Goal: Task Accomplishment & Management: Manage account settings

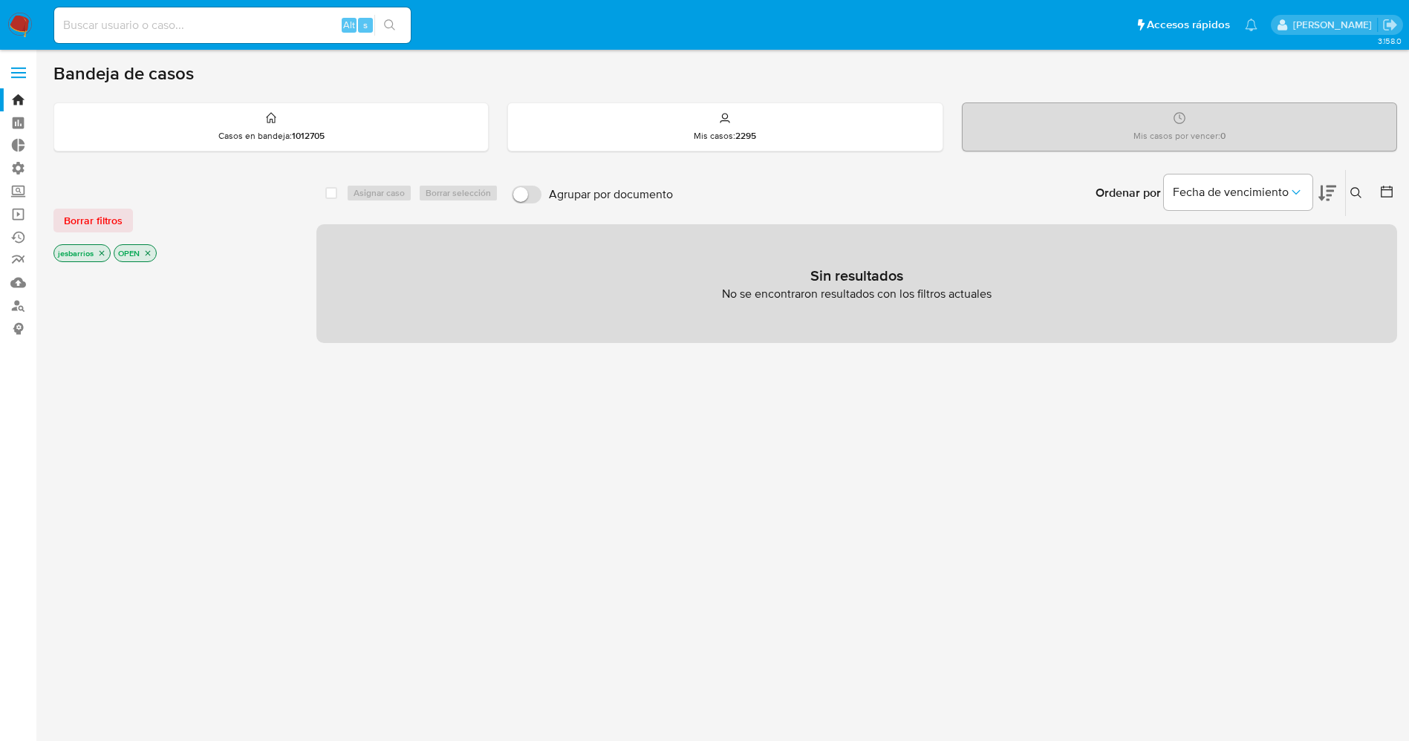
click at [102, 254] on icon "close-filter" at bounding box center [101, 253] width 9 height 9
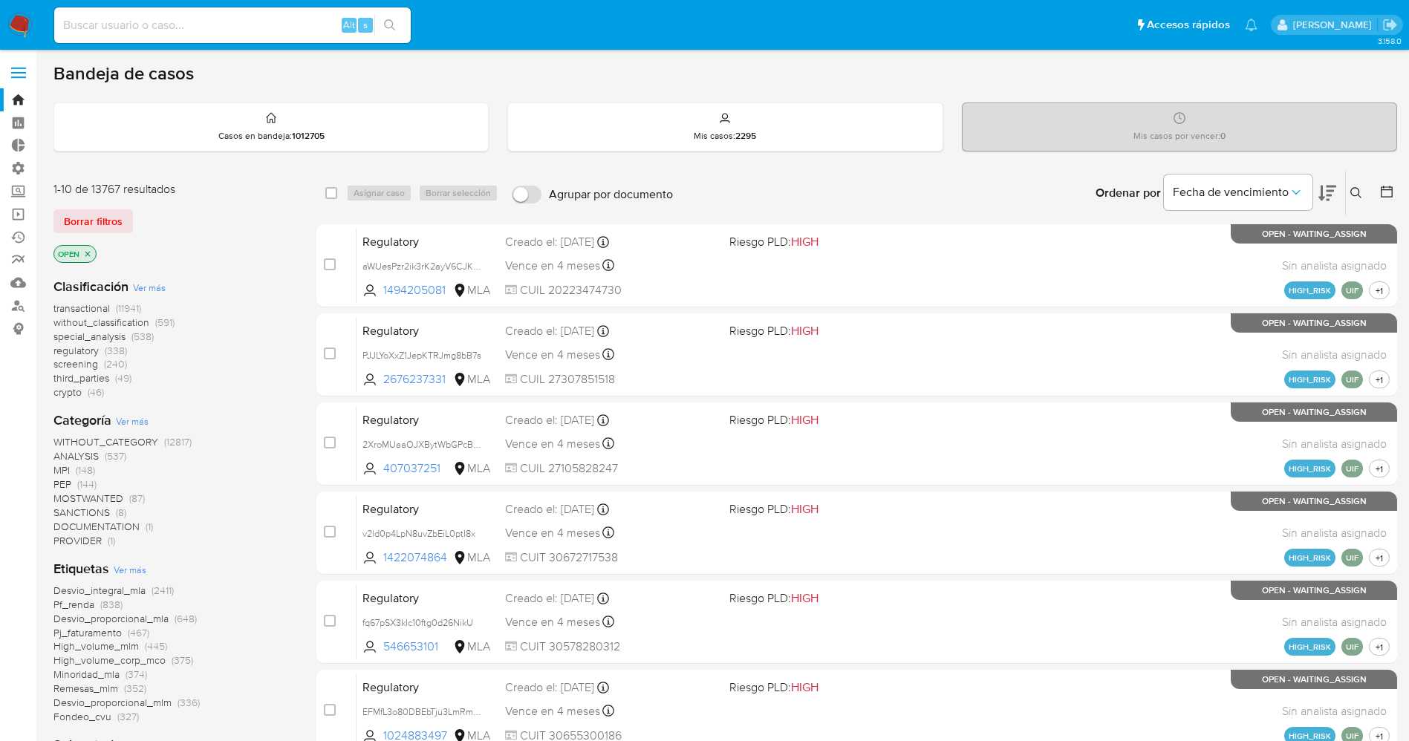
click at [137, 576] on span "Ver más" at bounding box center [130, 569] width 33 height 13
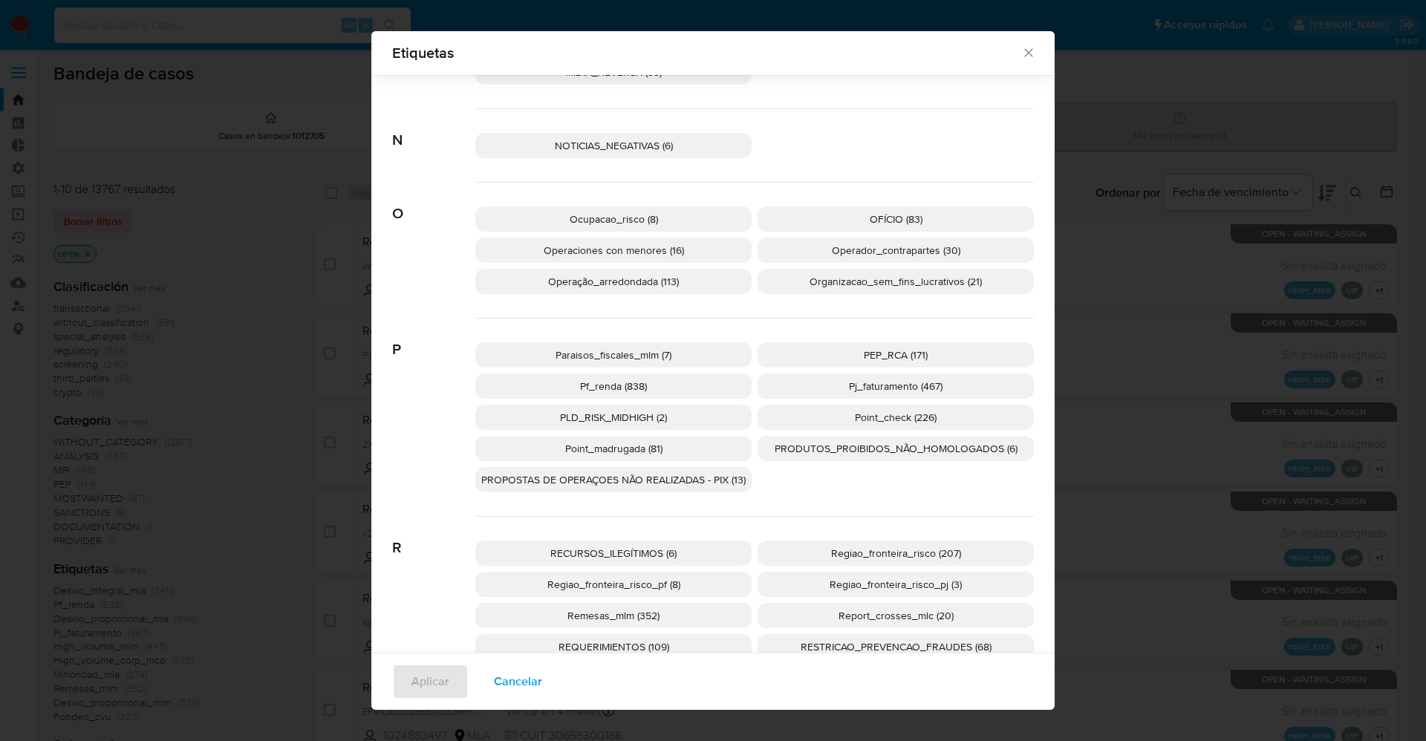
scroll to position [2440, 0]
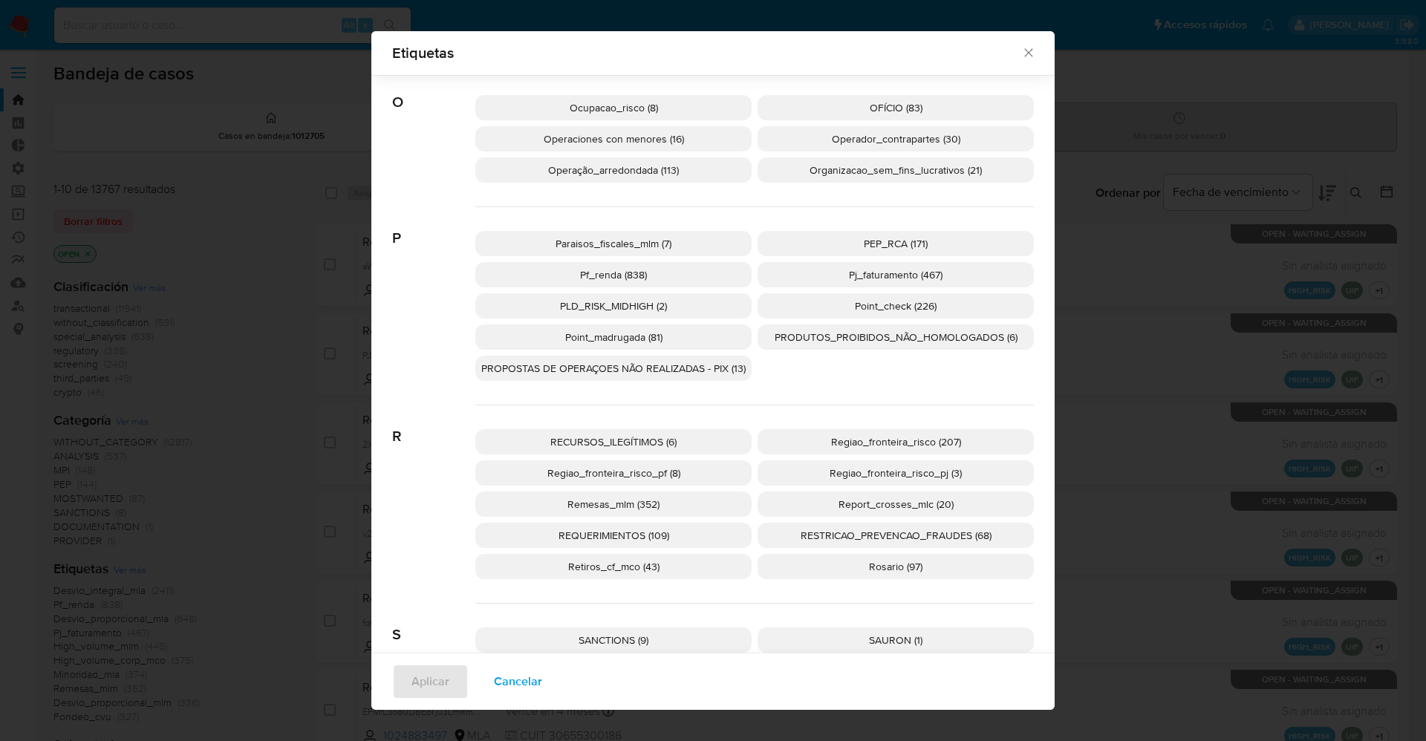
click at [934, 249] on p "PEP_RCA (171)" at bounding box center [896, 243] width 276 height 25
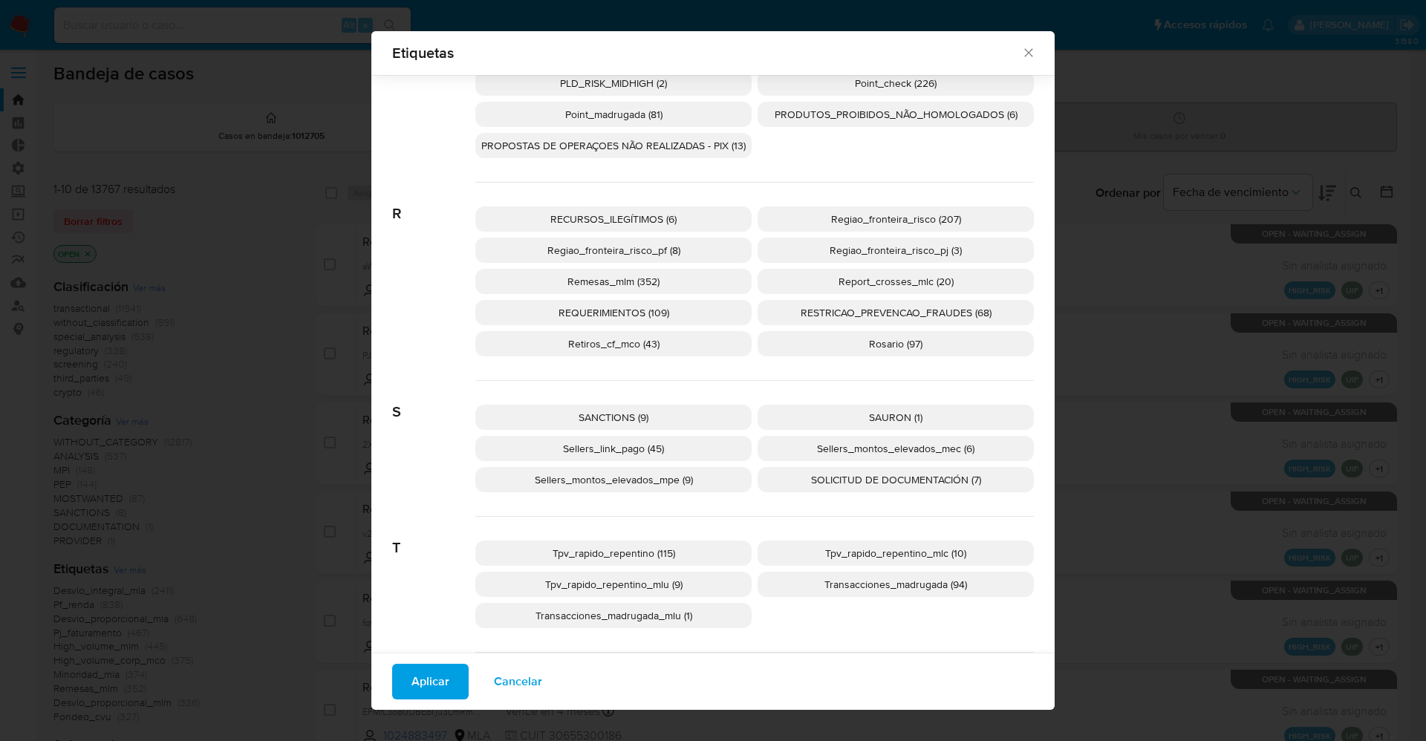
scroll to position [2774, 0]
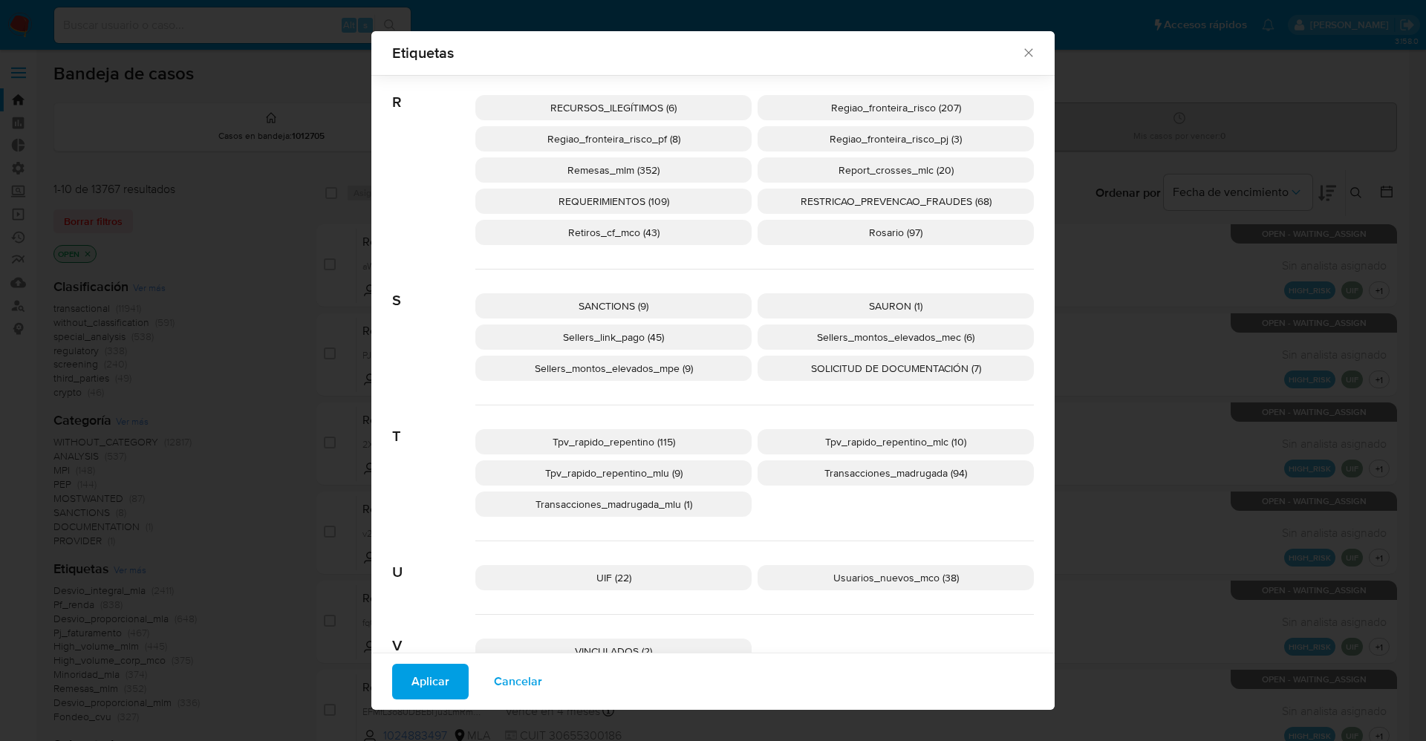
click at [683, 313] on p "SANCTIONS (9)" at bounding box center [613, 305] width 276 height 25
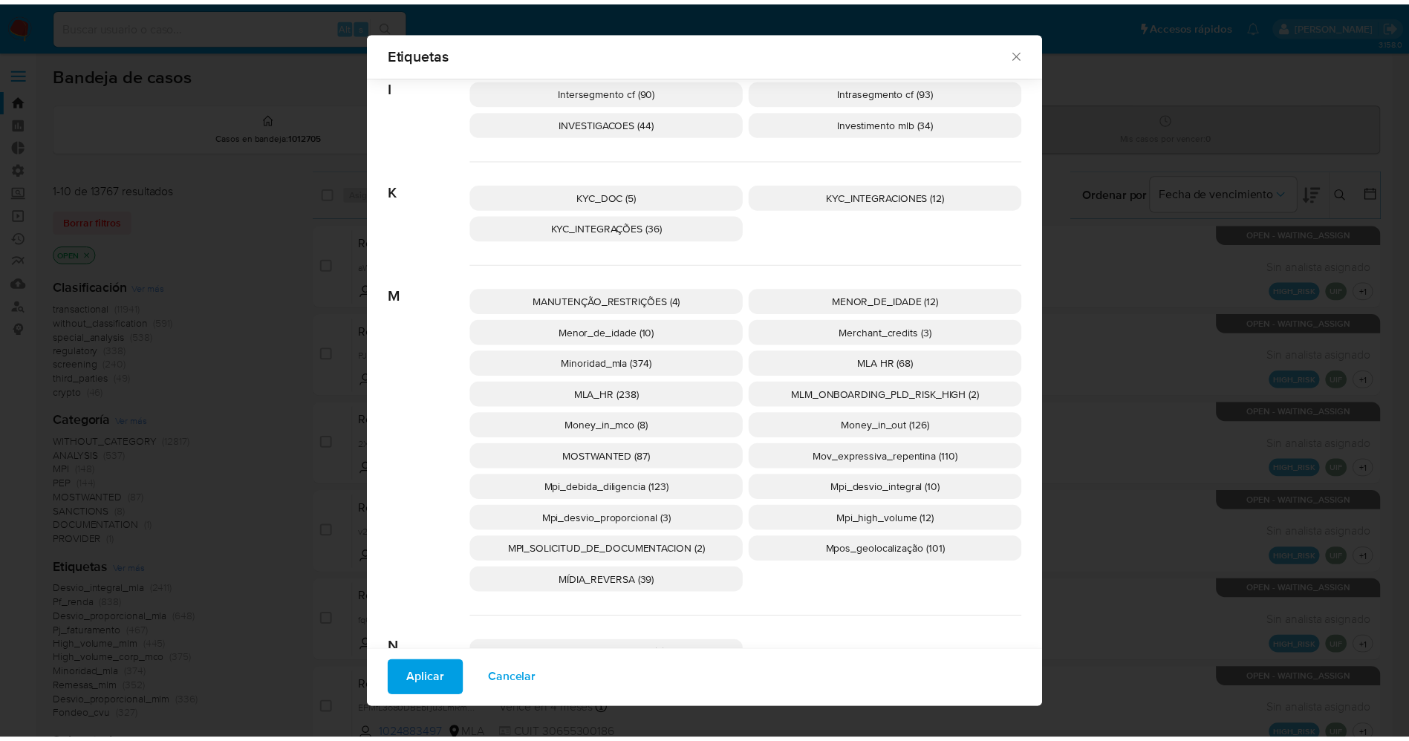
scroll to position [1869, 0]
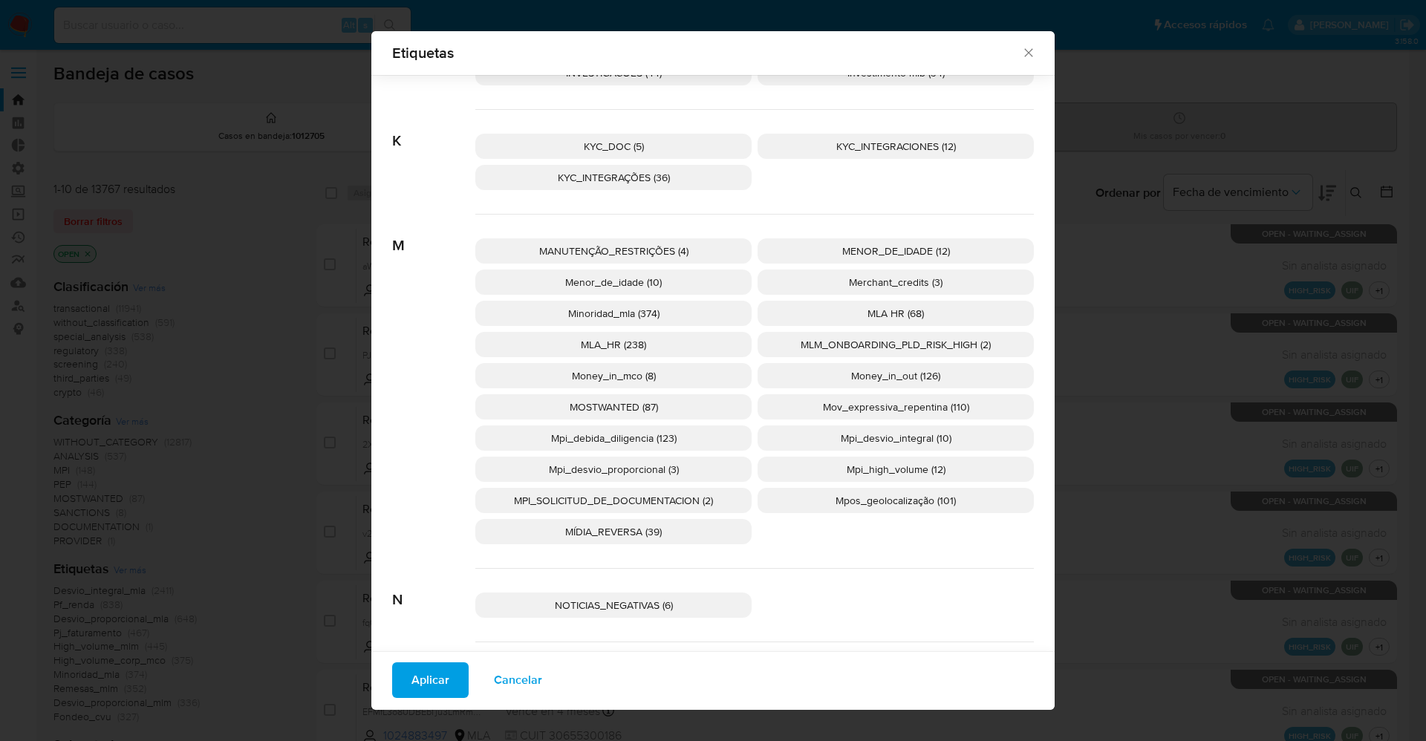
click at [632, 401] on span "MOSTWANTED (87)" at bounding box center [614, 407] width 88 height 15
click at [420, 685] on span "Aplicar" at bounding box center [431, 680] width 38 height 33
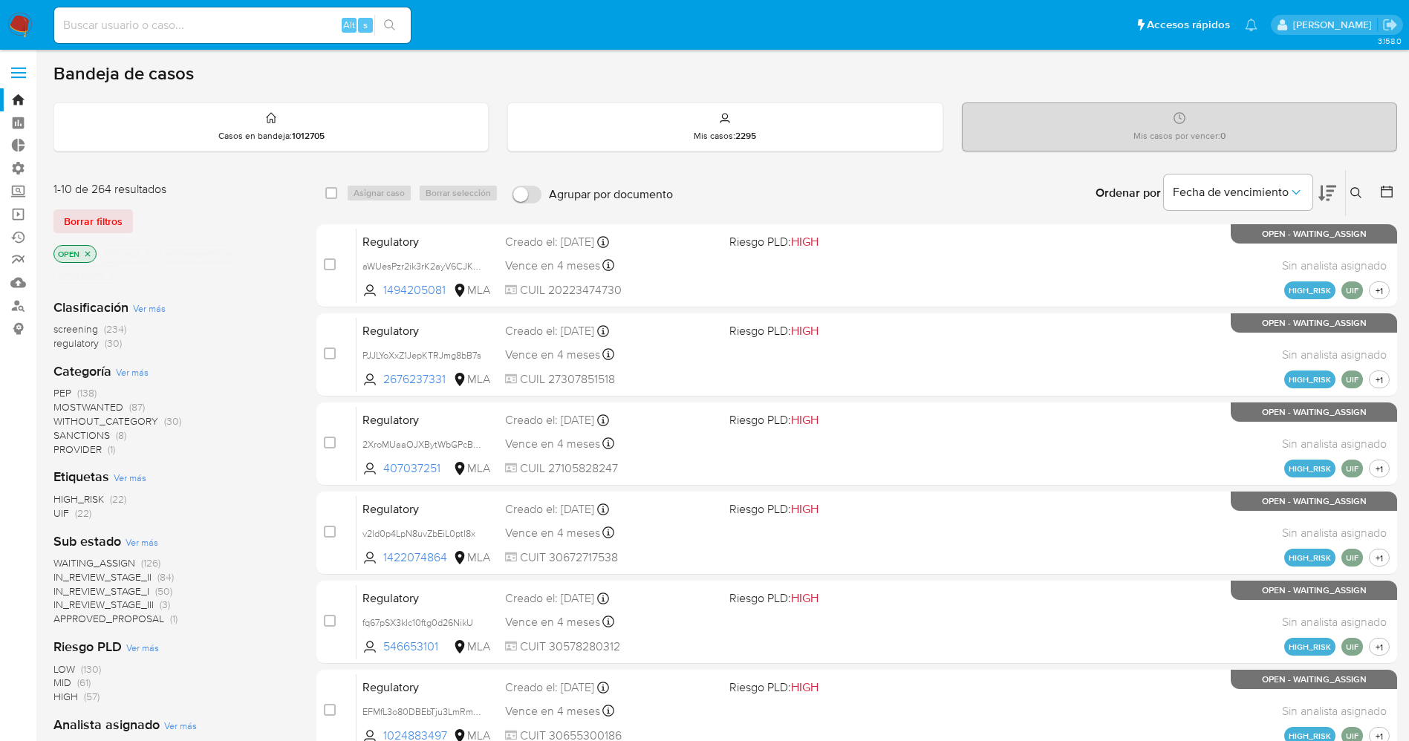
click at [104, 560] on span "WAITING_ASSIGN" at bounding box center [94, 563] width 82 height 15
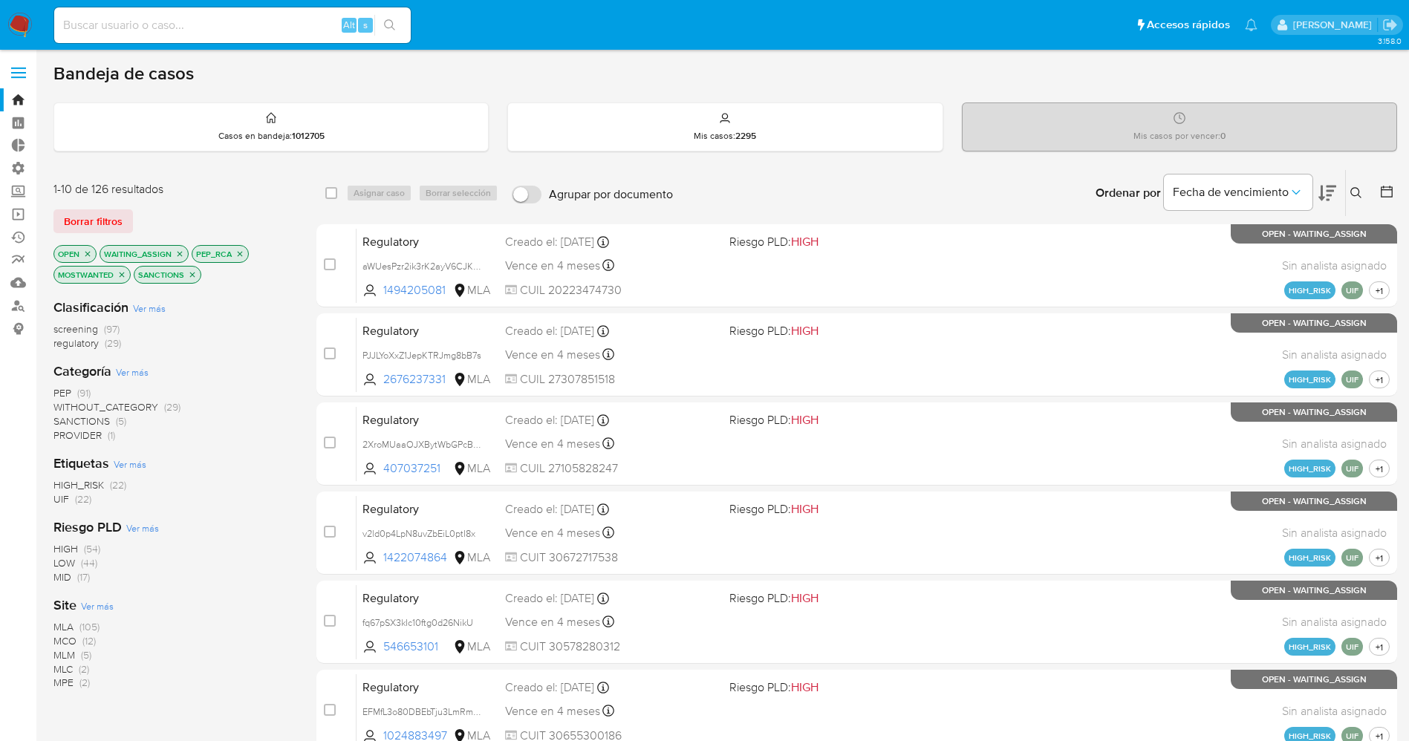
click at [109, 604] on span "Ver más" at bounding box center [97, 605] width 33 height 13
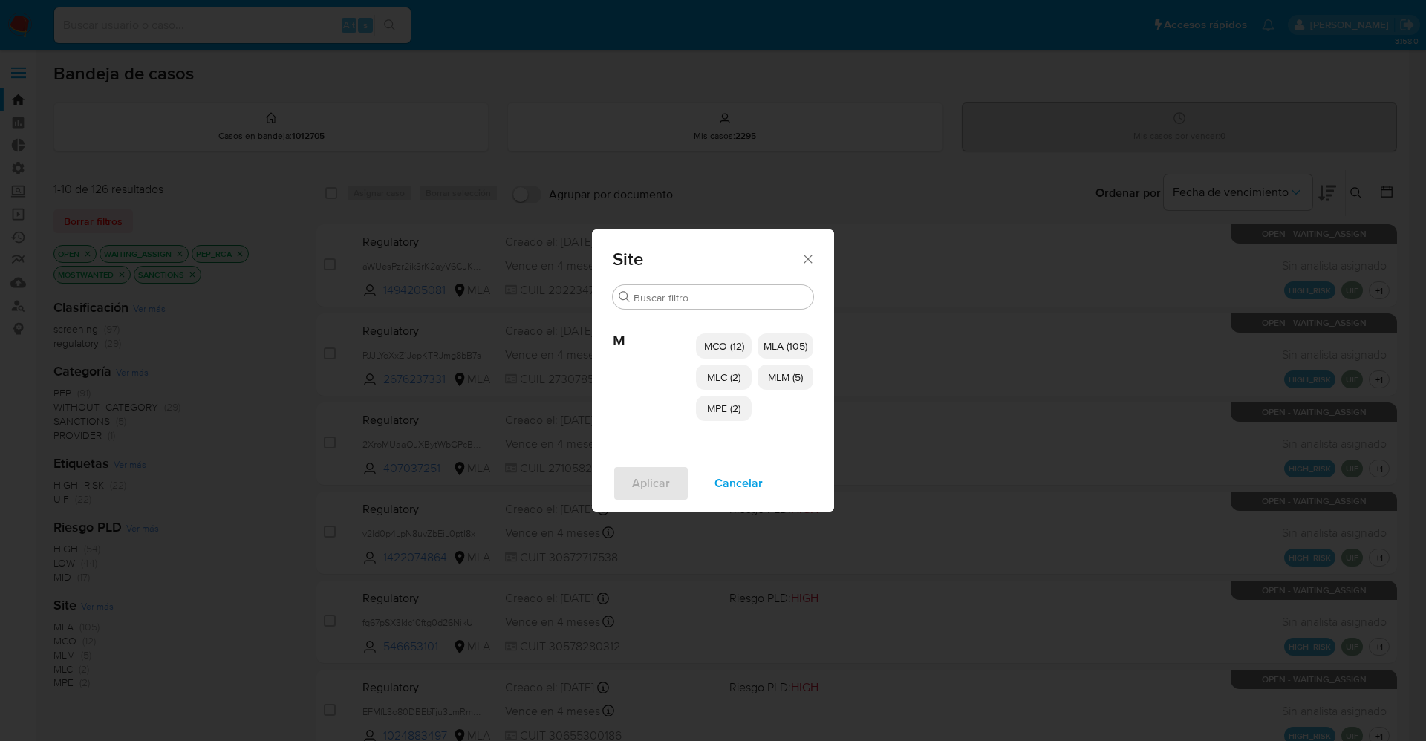
click at [720, 340] on span "MCO (12)" at bounding box center [724, 346] width 40 height 15
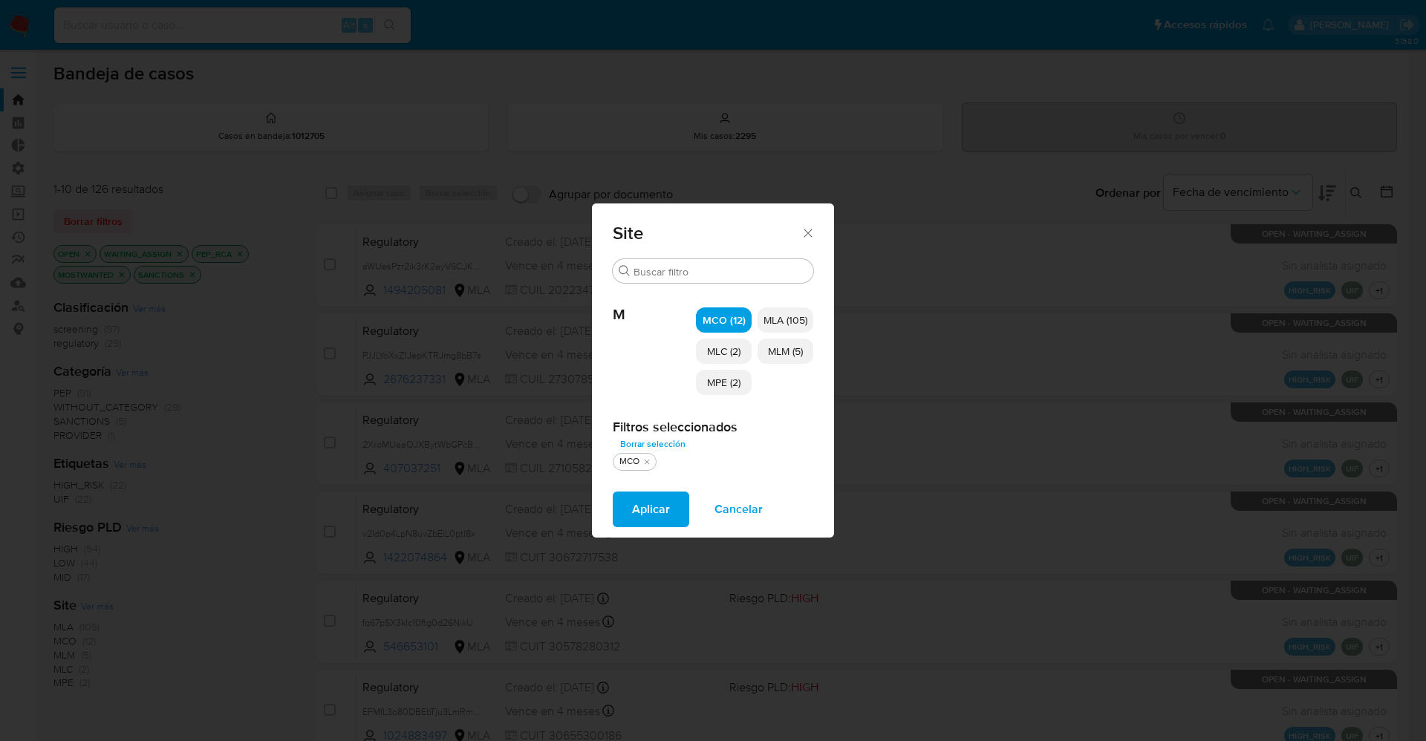
click at [720, 365] on div "MCO (12) MLA (105) MLC (2) MLM (5) MPE (2)" at bounding box center [754, 351] width 117 height 135
click at [723, 362] on p "MLC (2)" at bounding box center [724, 351] width 56 height 25
click at [716, 378] on span "MPE (2)" at bounding box center [723, 382] width 33 height 15
click at [799, 351] on span "MLM (5)" at bounding box center [785, 351] width 35 height 15
click at [662, 513] on span "Aplicar" at bounding box center [651, 509] width 38 height 33
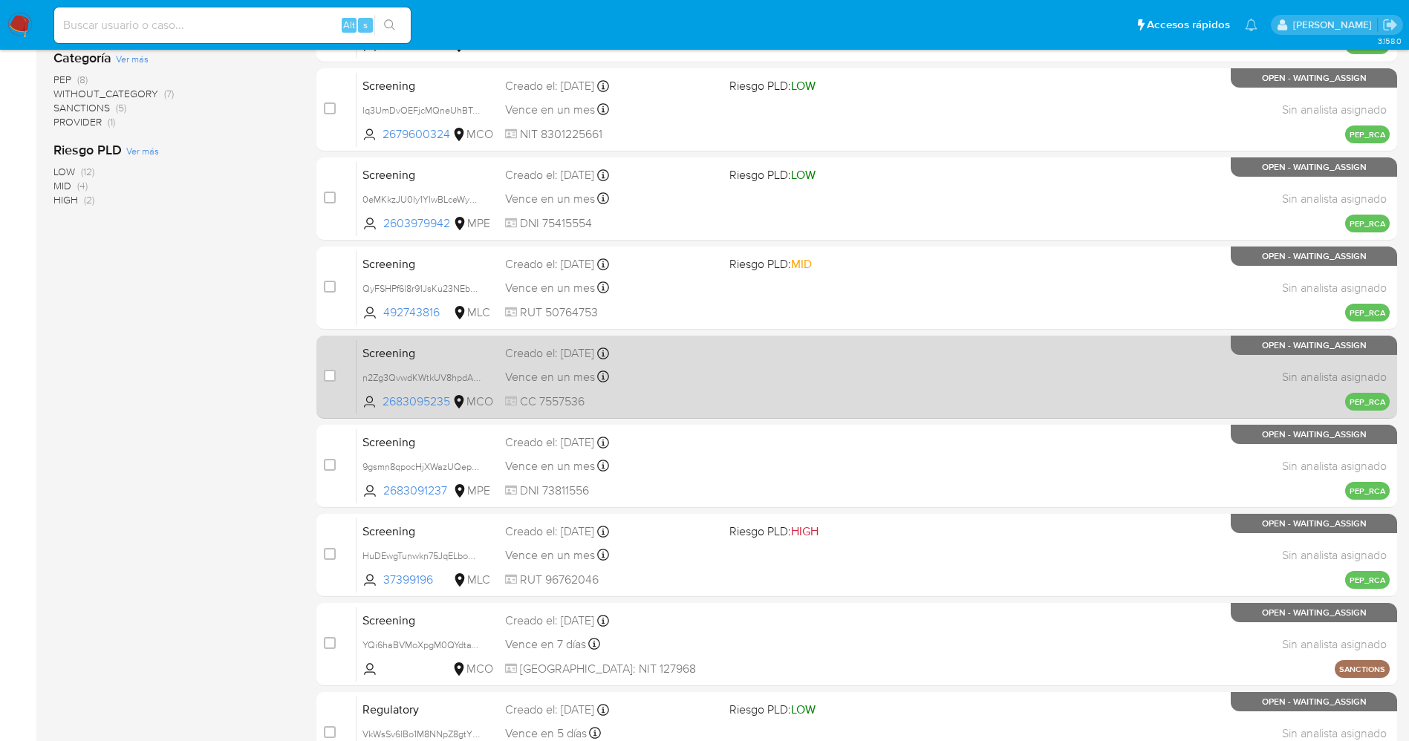
scroll to position [485, 0]
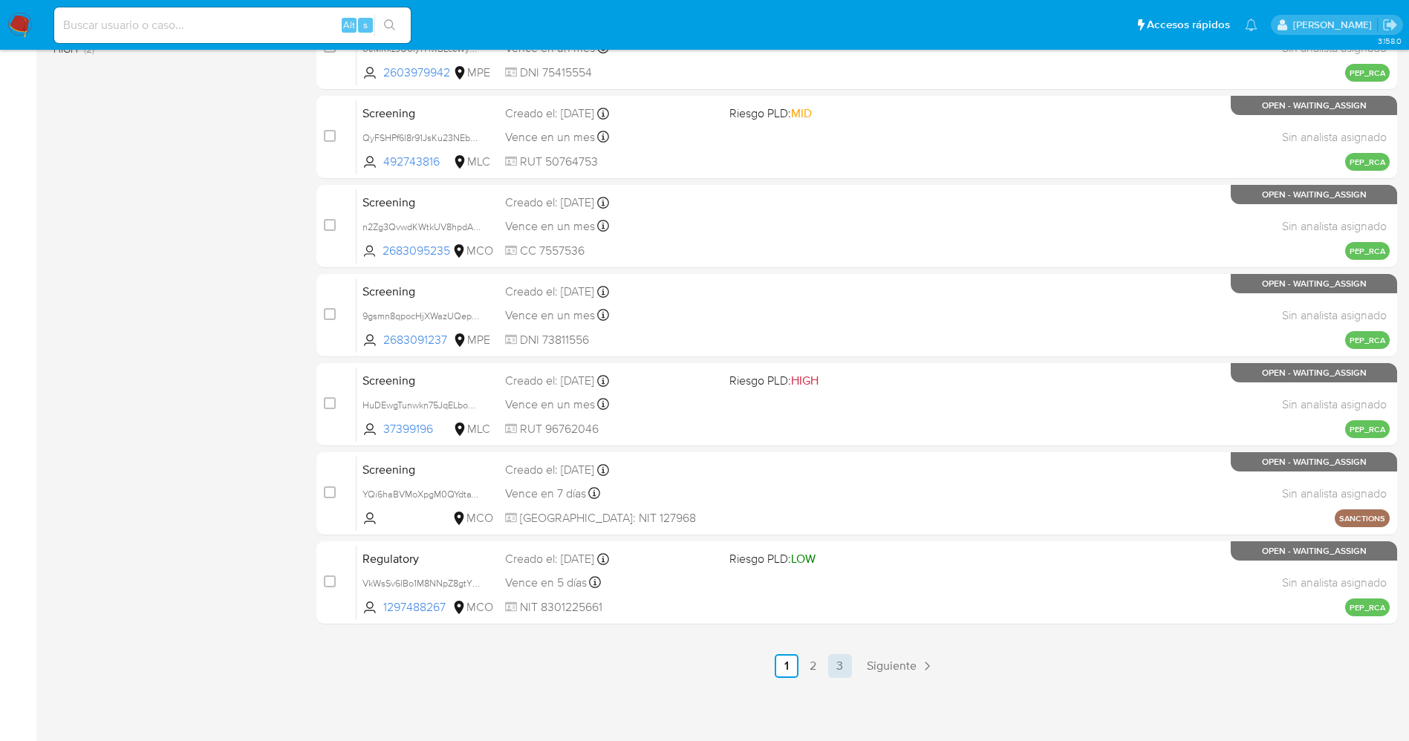
click at [838, 663] on link "3" at bounding box center [840, 666] width 24 height 24
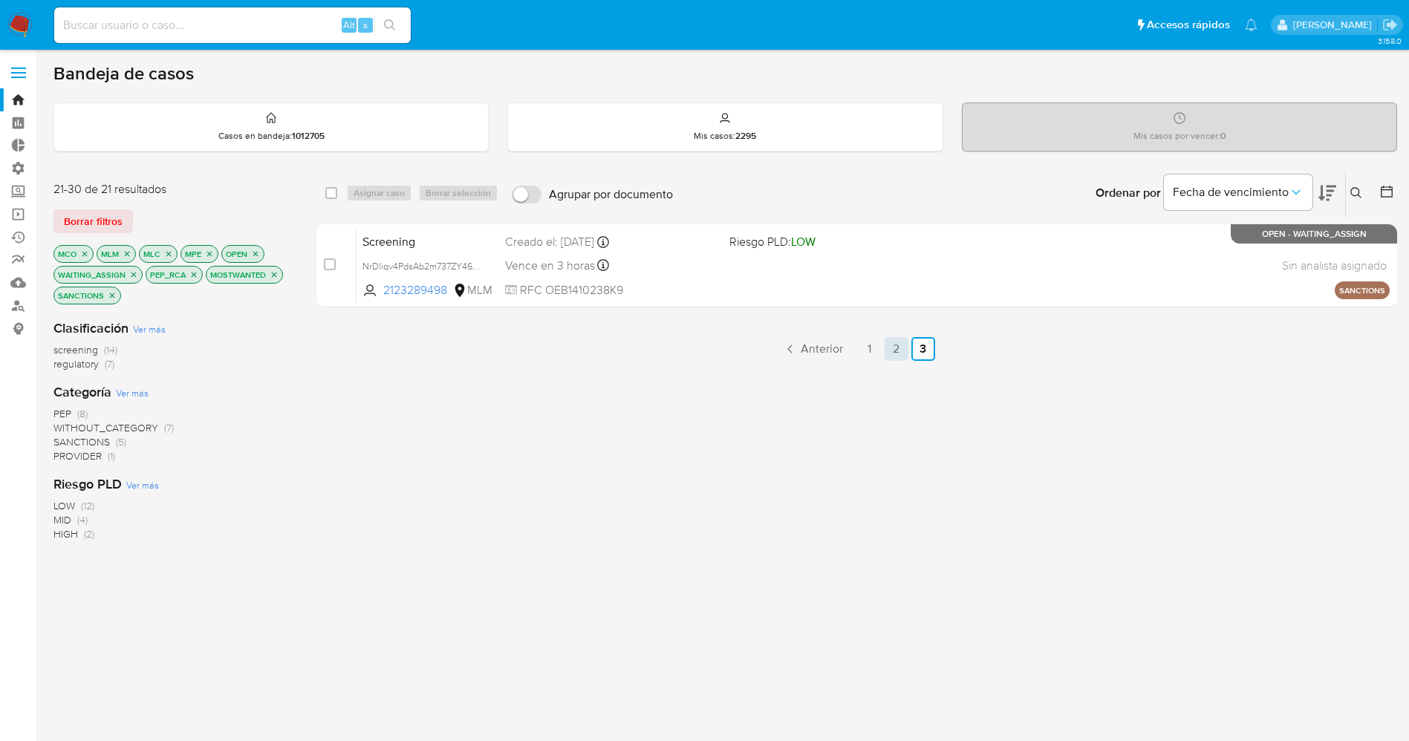
click at [897, 351] on link "2" at bounding box center [897, 349] width 24 height 24
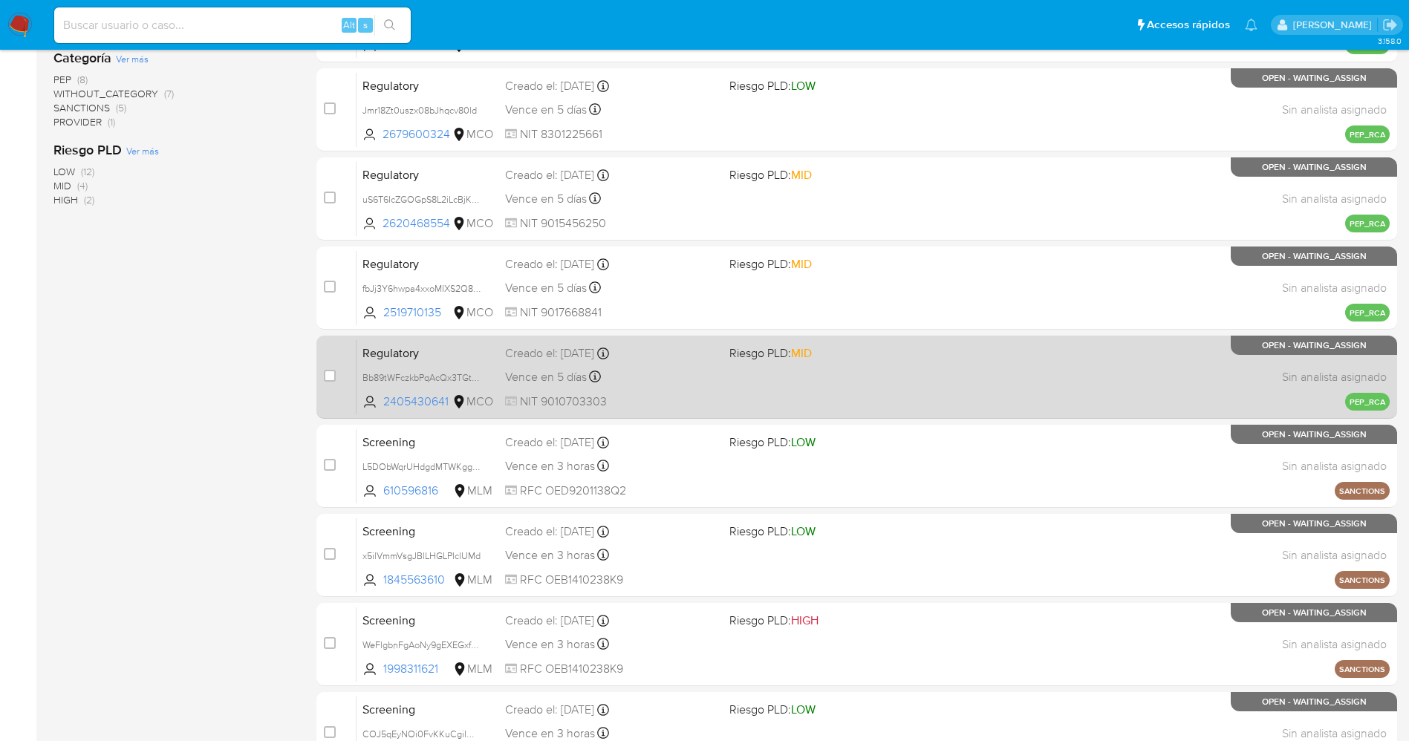
scroll to position [223, 0]
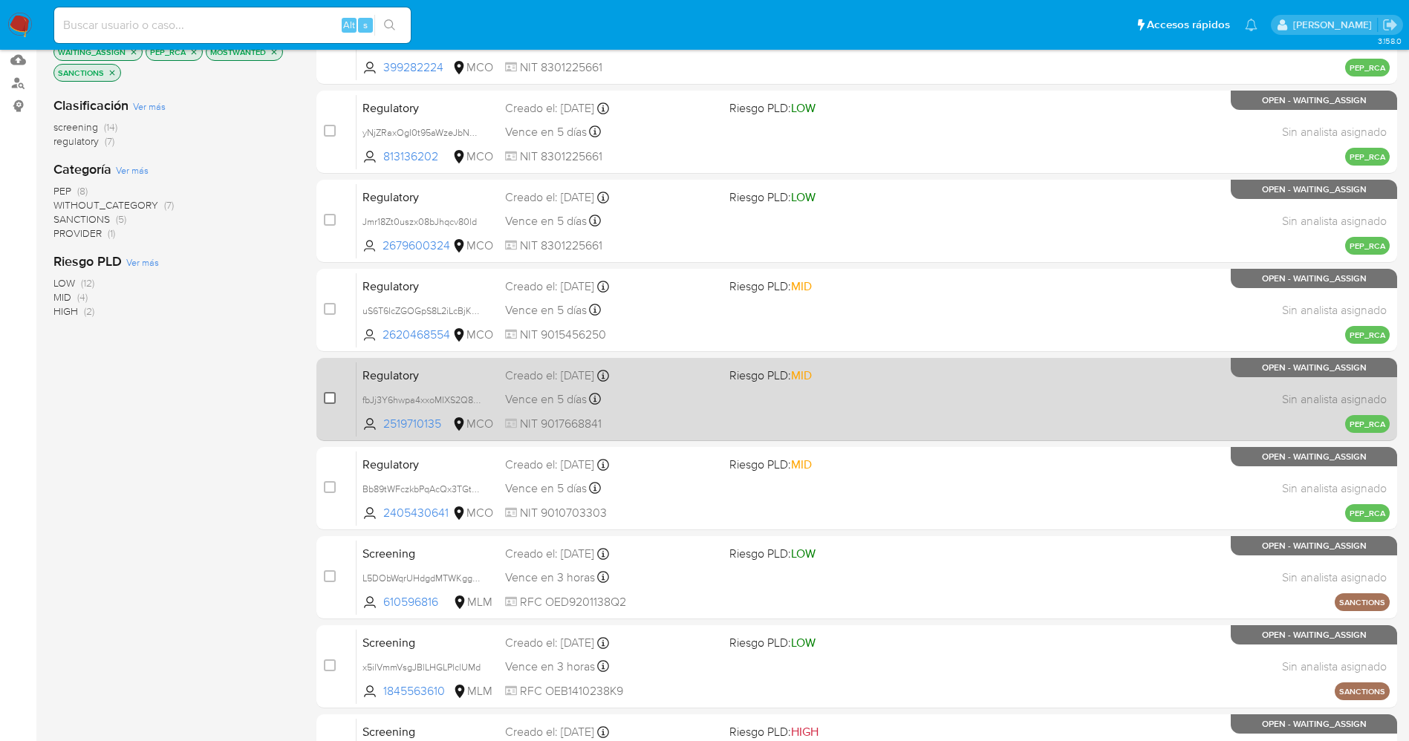
click at [334, 398] on input "checkbox" at bounding box center [330, 398] width 12 height 12
checkbox input "true"
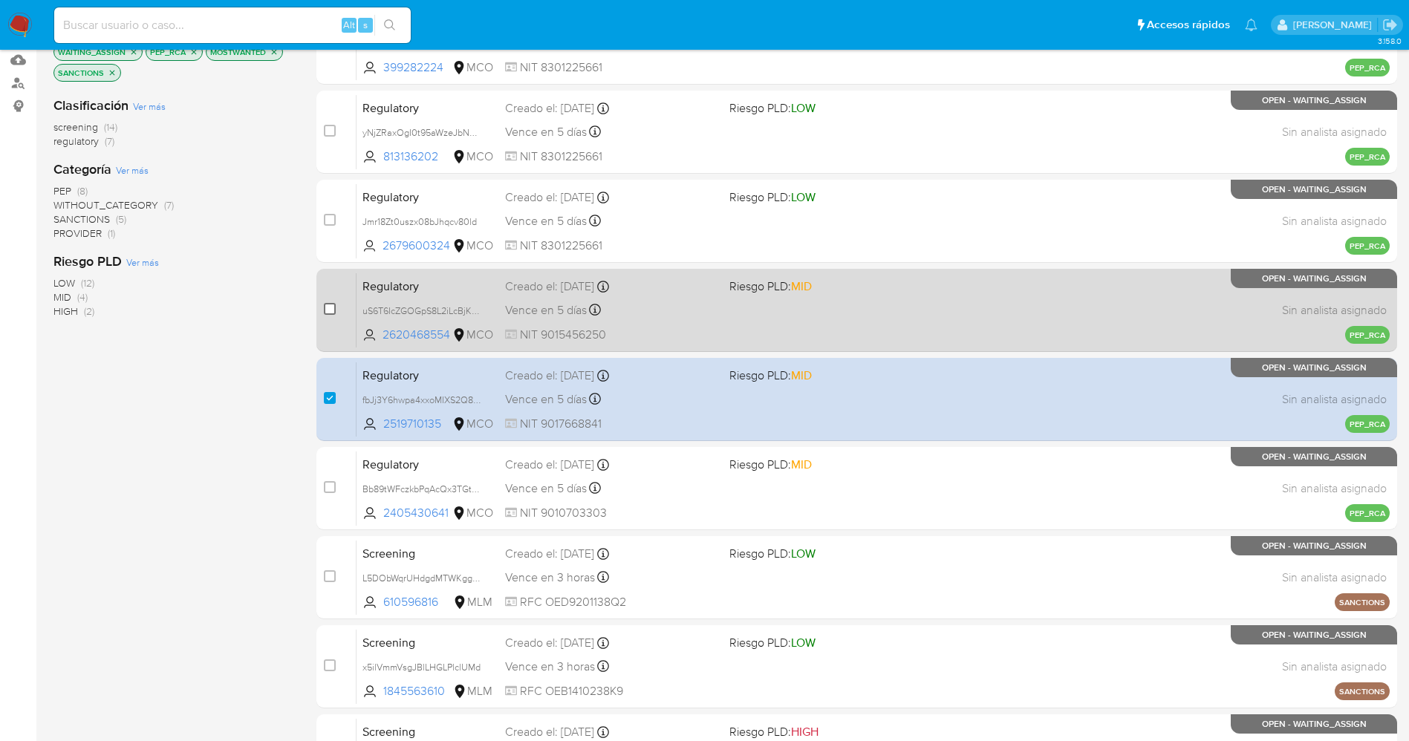
click at [334, 314] on input "checkbox" at bounding box center [330, 309] width 12 height 12
checkbox input "true"
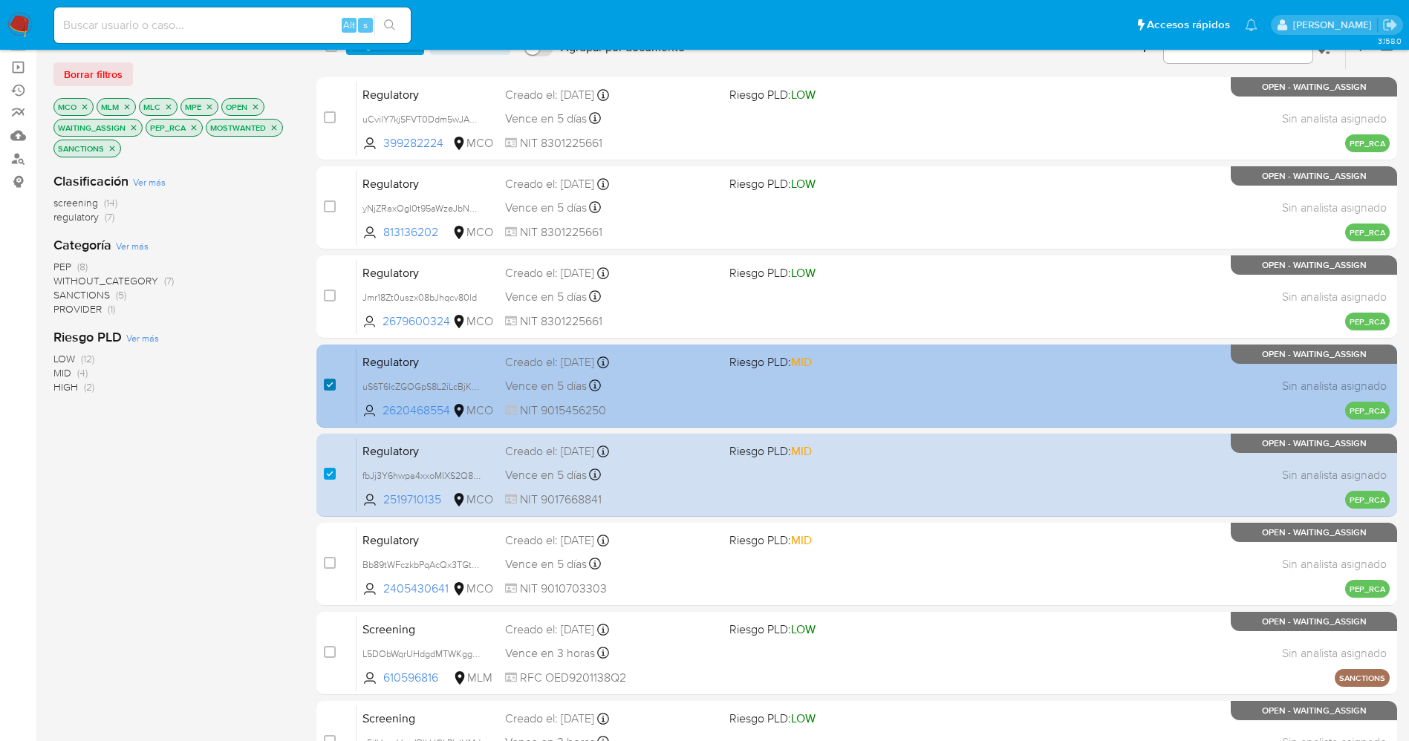
scroll to position [111, 0]
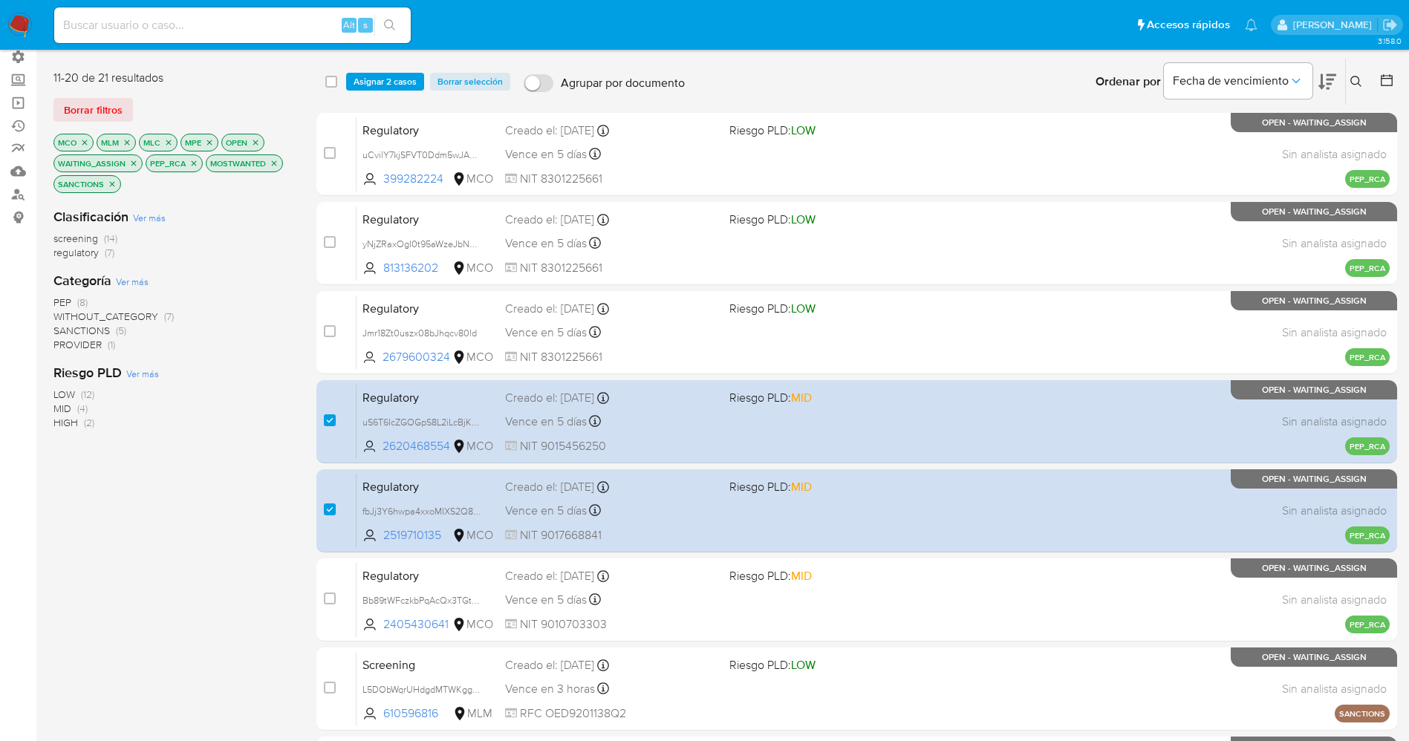
click at [15, 24] on img at bounding box center [19, 25] width 25 height 25
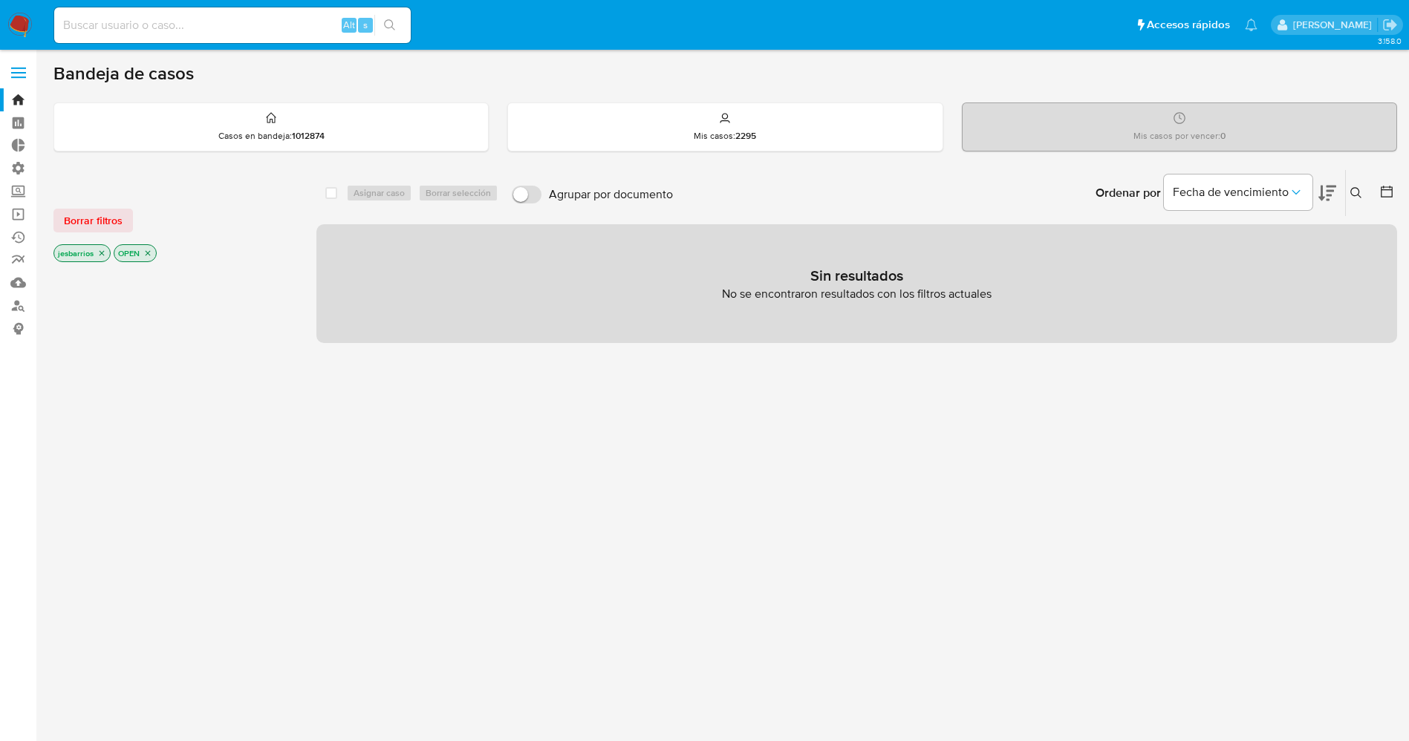
click at [101, 250] on icon "close-filter" at bounding box center [101, 253] width 9 height 9
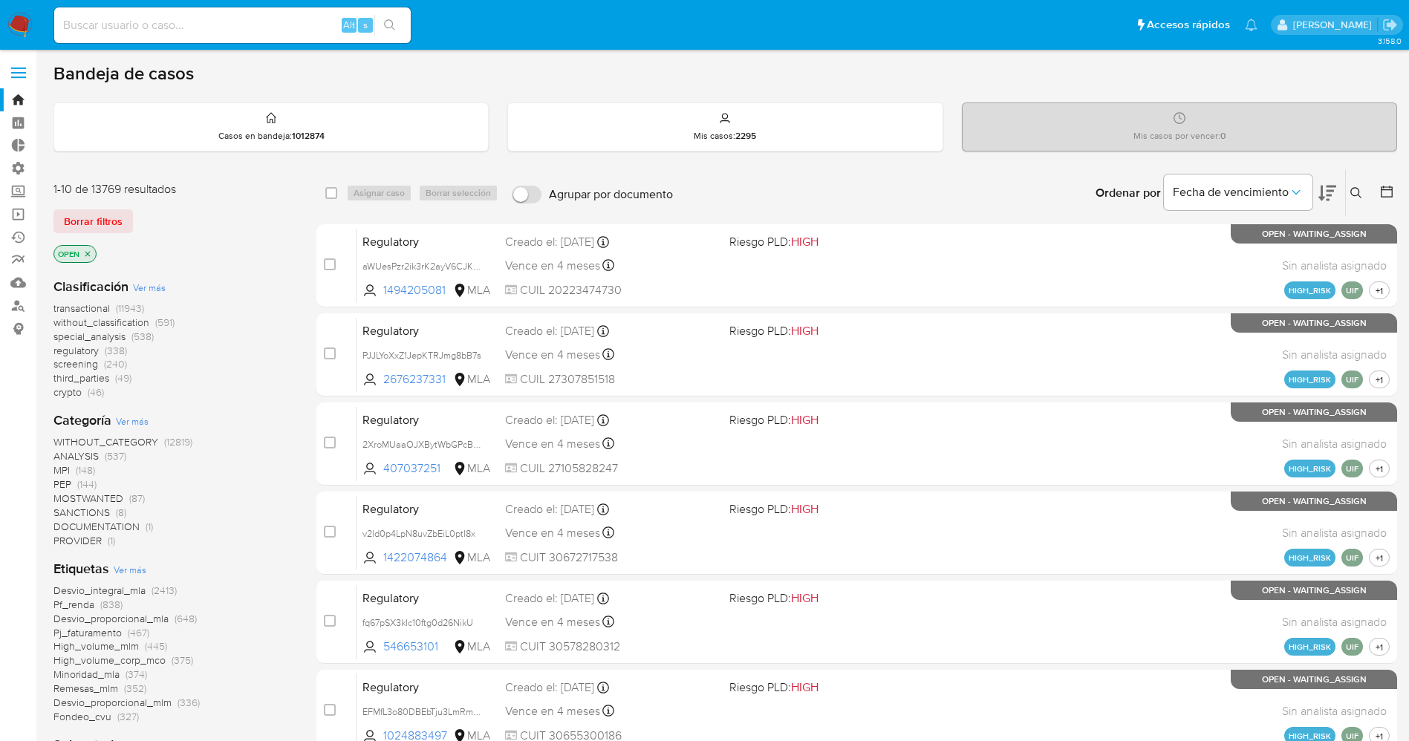
click at [141, 563] on span "Ver más" at bounding box center [130, 569] width 33 height 13
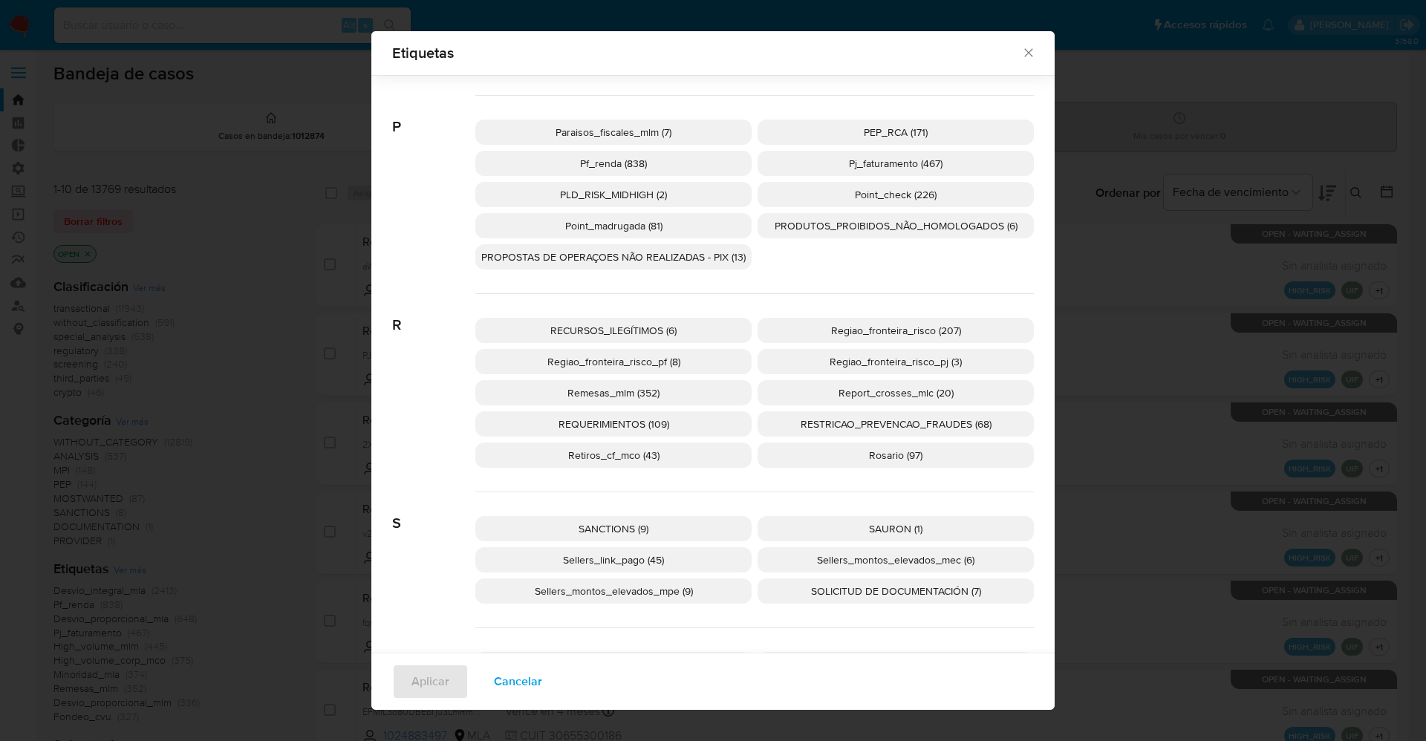
scroll to position [2663, 0]
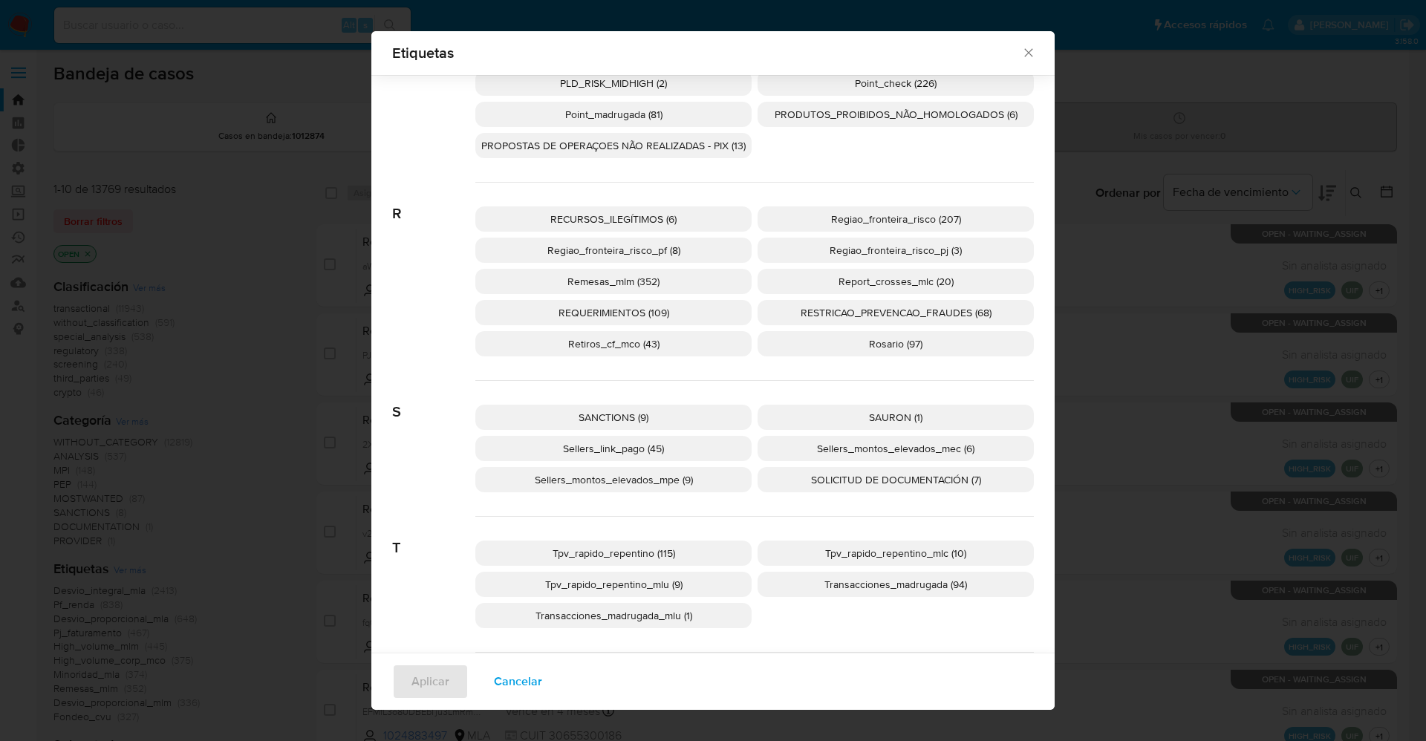
click at [510, 675] on span "Cancelar" at bounding box center [518, 682] width 48 height 33
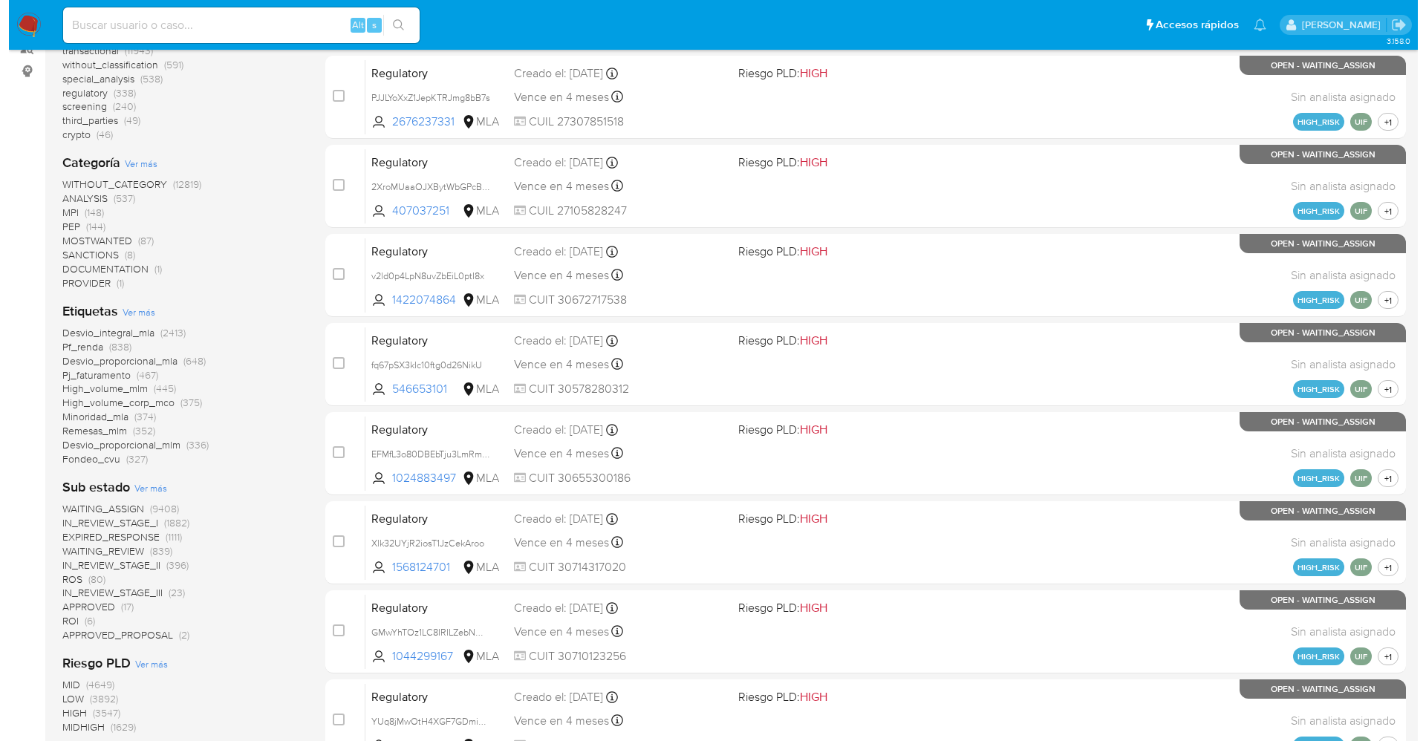
scroll to position [669, 0]
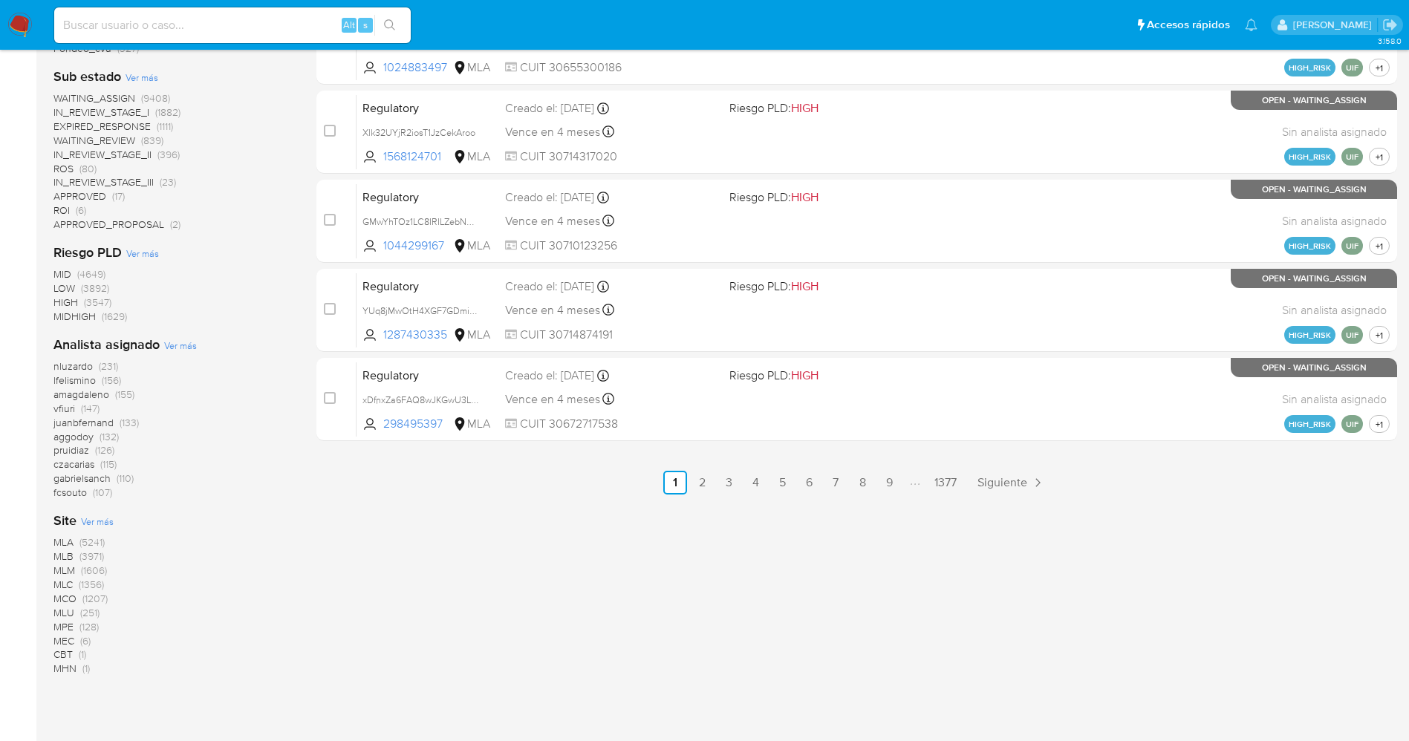
click at [181, 350] on span "Ver más" at bounding box center [180, 345] width 33 height 13
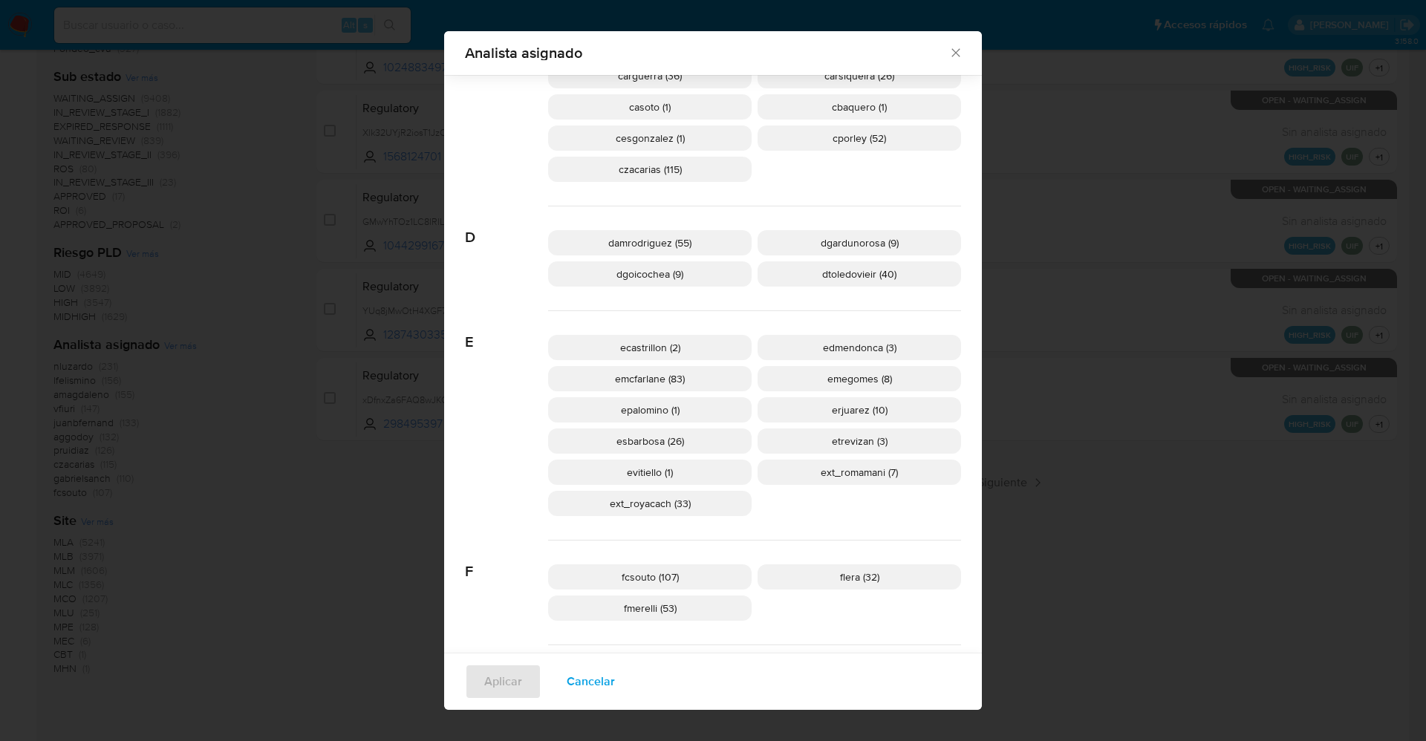
scroll to position [435, 0]
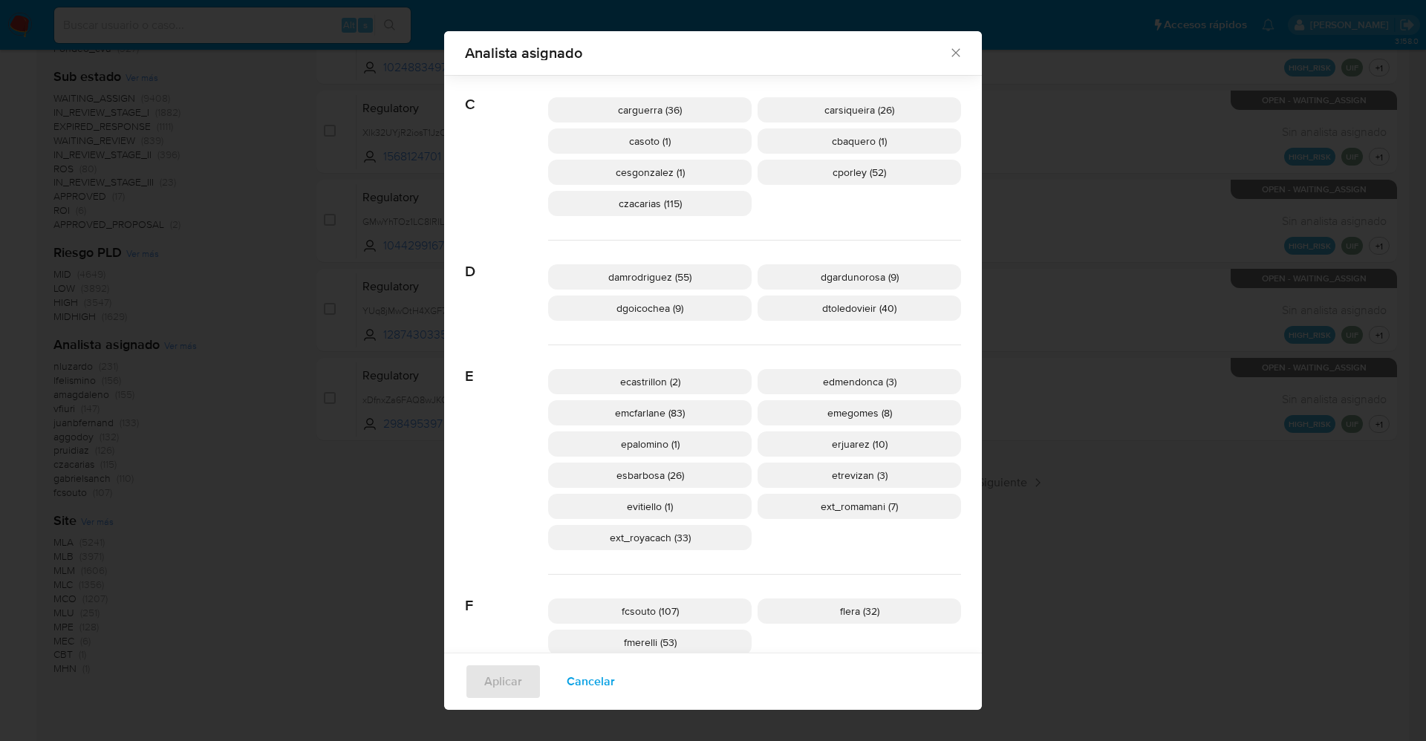
click at [585, 685] on span "Cancelar" at bounding box center [591, 682] width 48 height 33
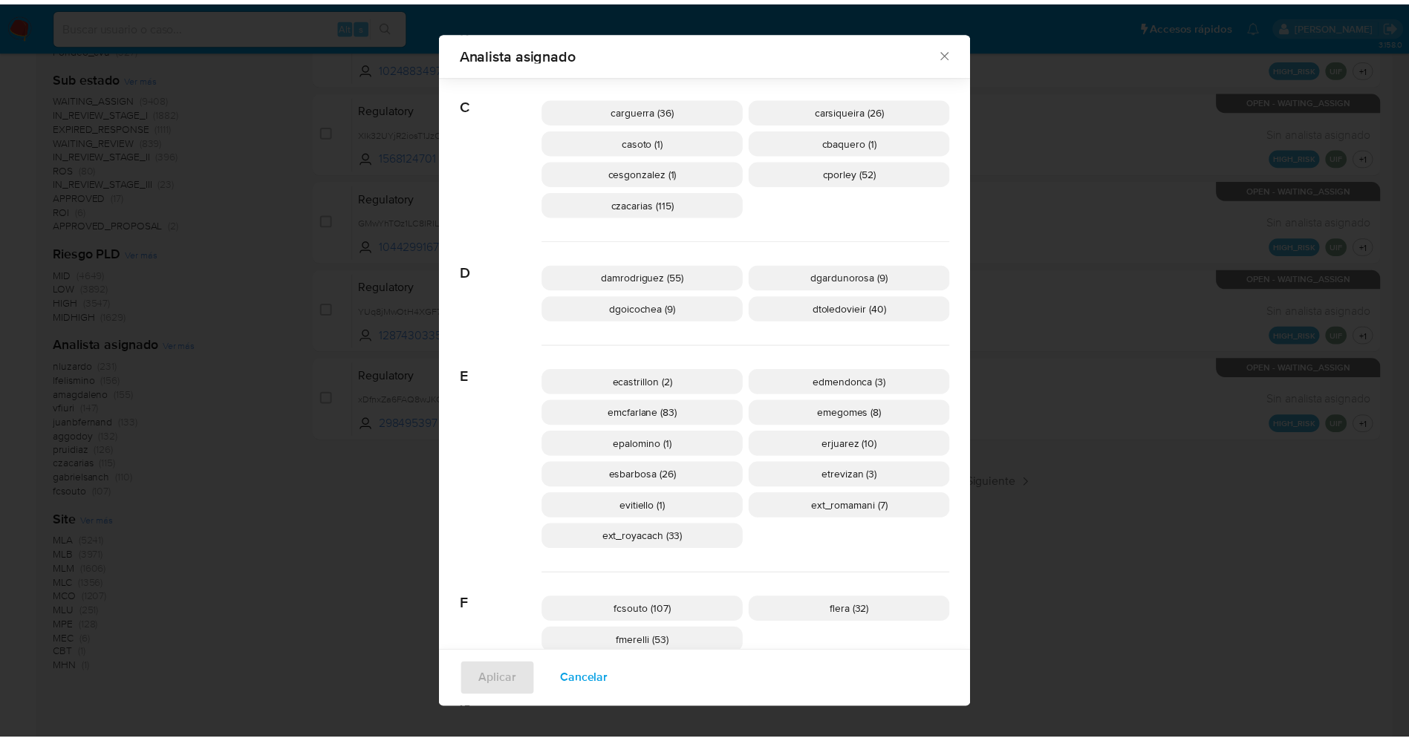
scroll to position [0, 0]
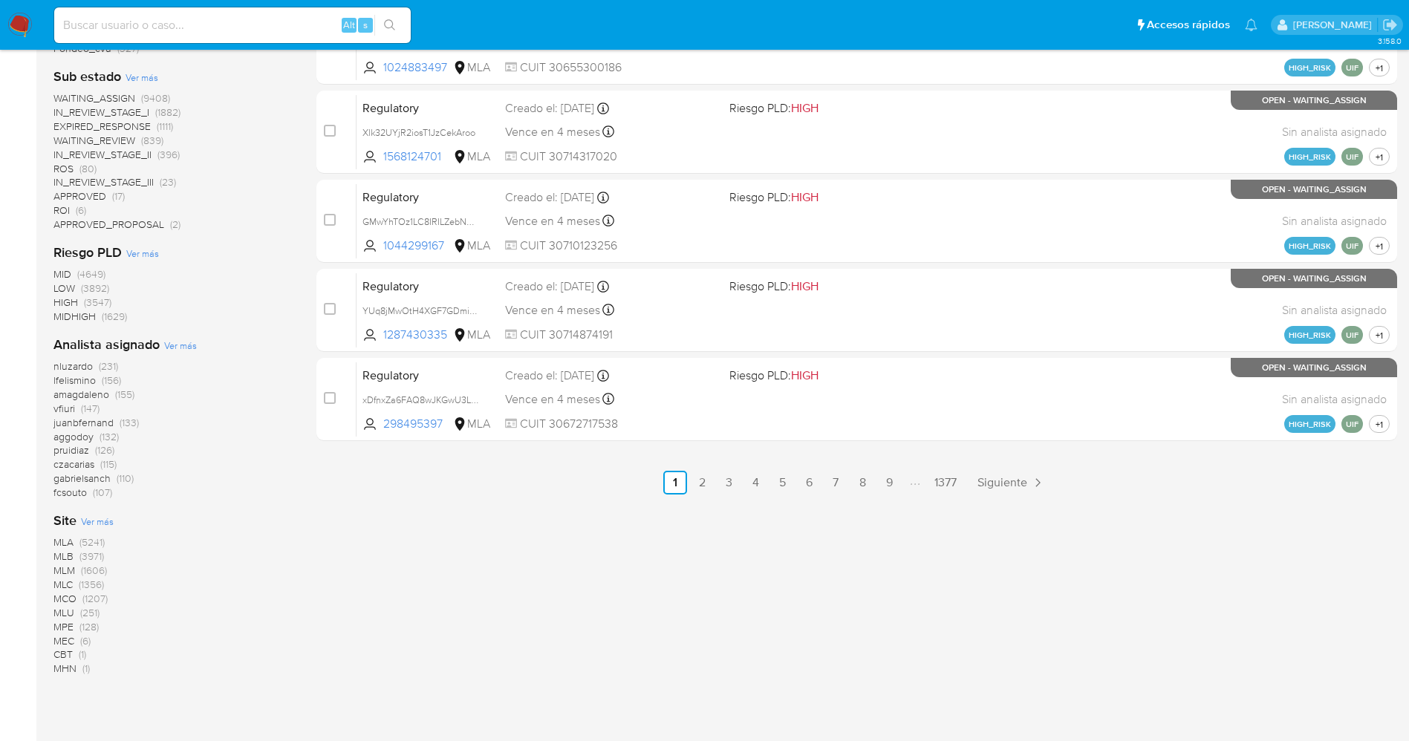
click at [18, 22] on img at bounding box center [19, 25] width 25 height 25
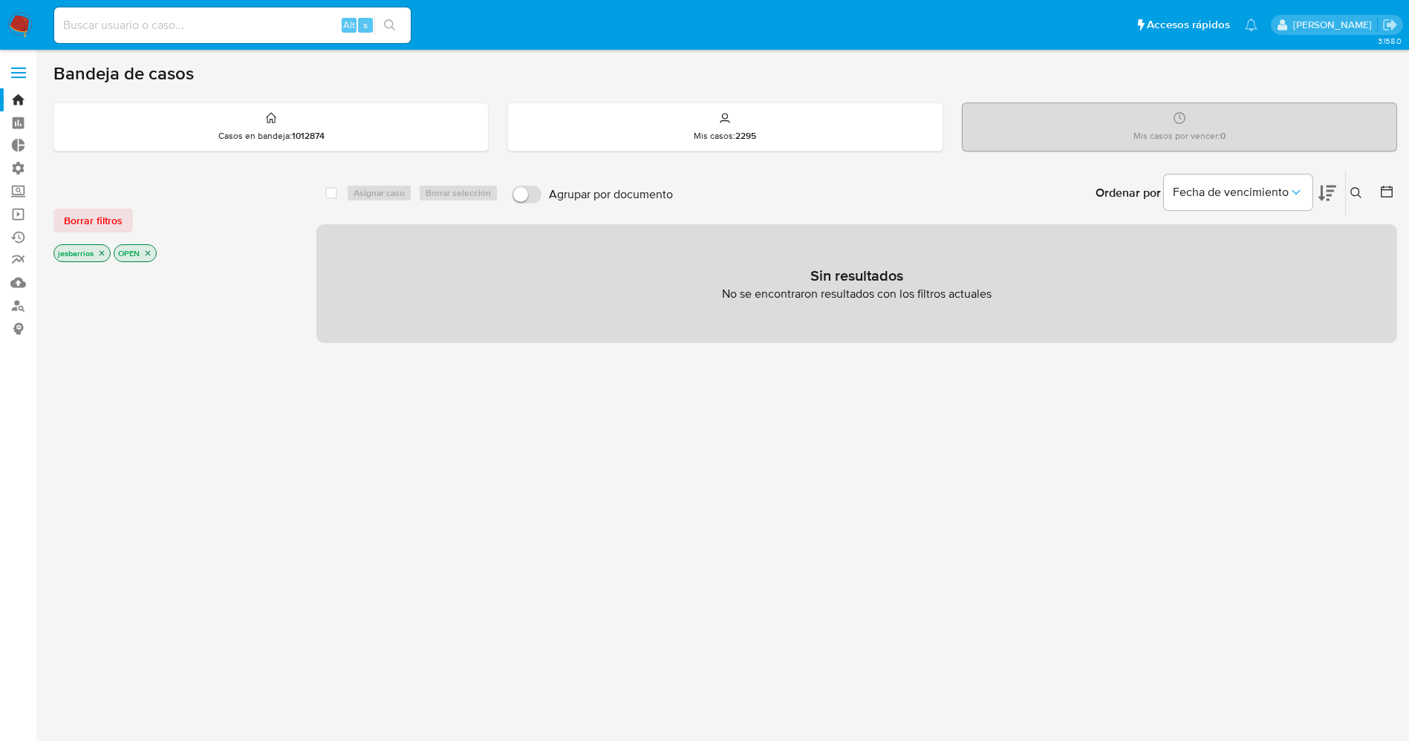
click at [98, 250] on icon "close-filter" at bounding box center [101, 253] width 9 height 9
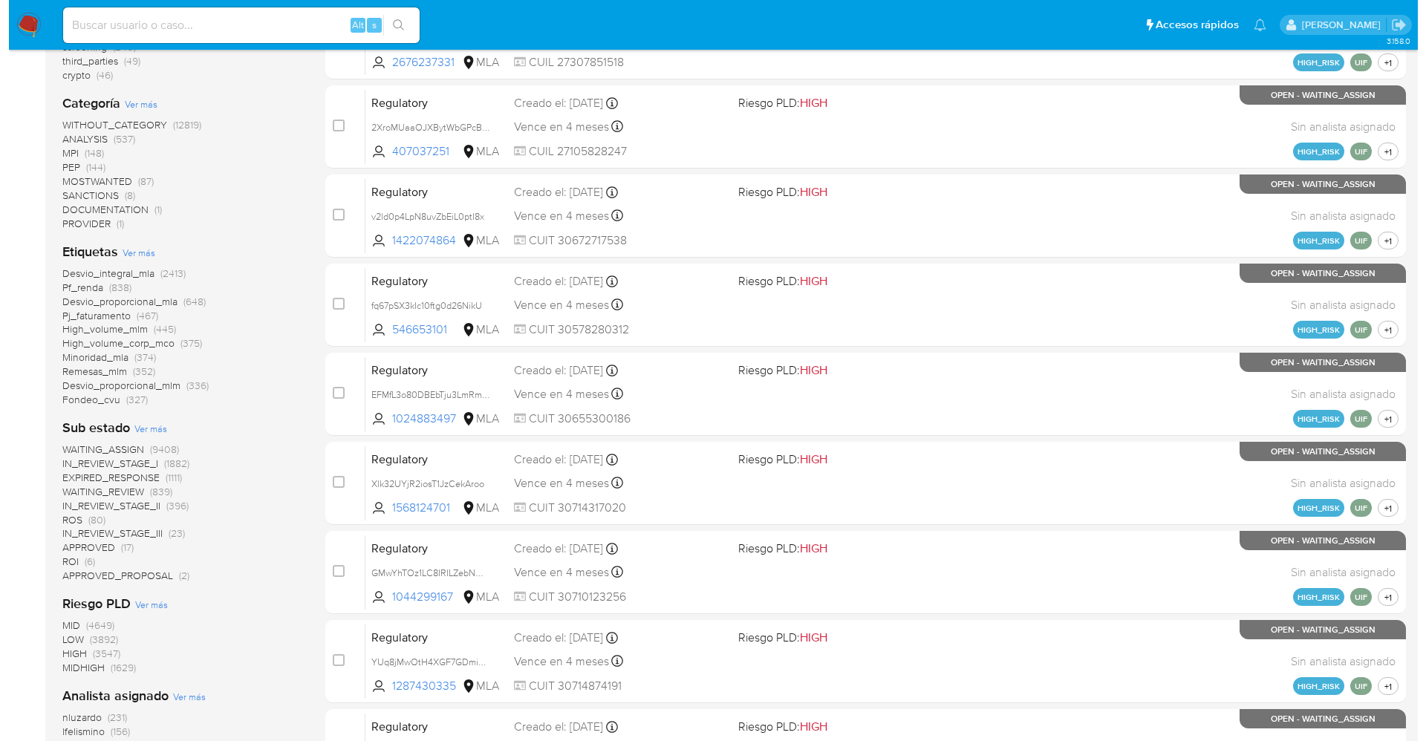
scroll to position [738, 0]
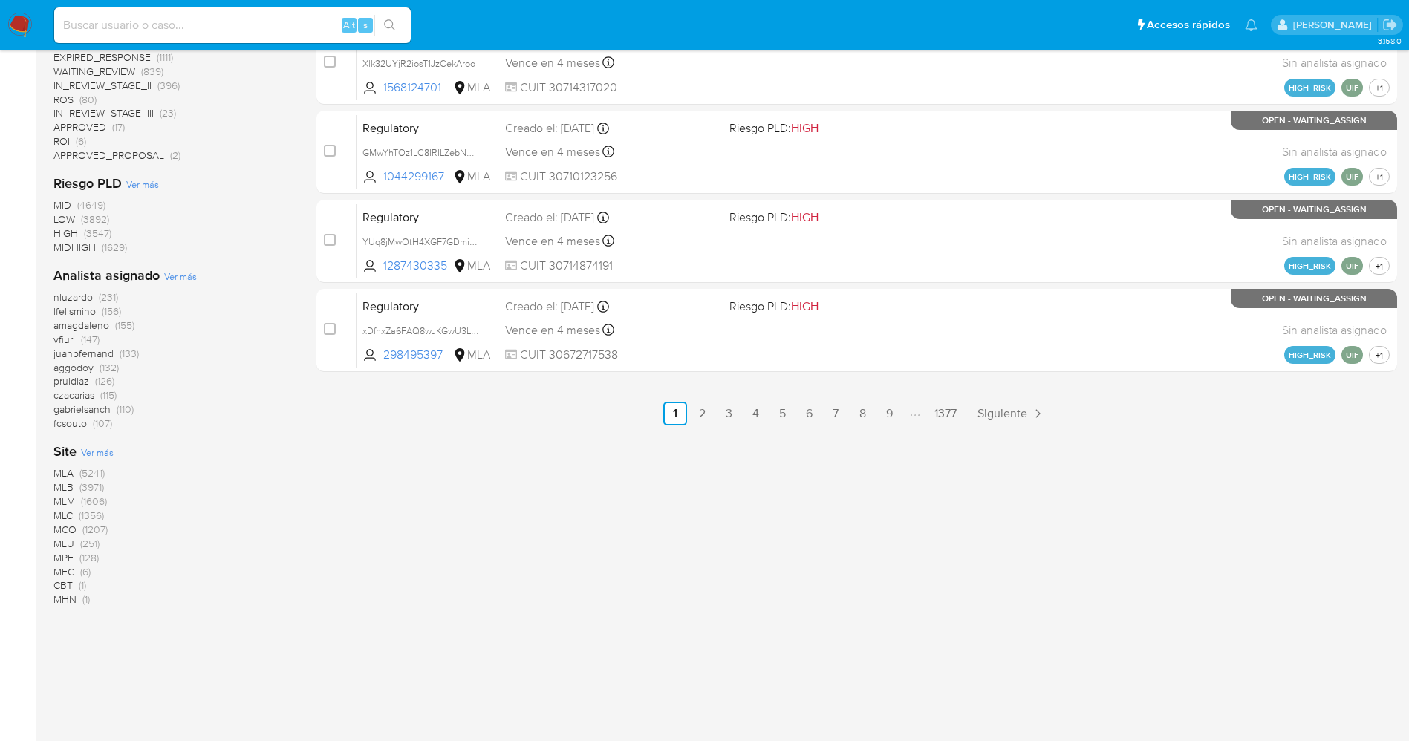
click at [173, 276] on span "Ver más" at bounding box center [180, 276] width 33 height 13
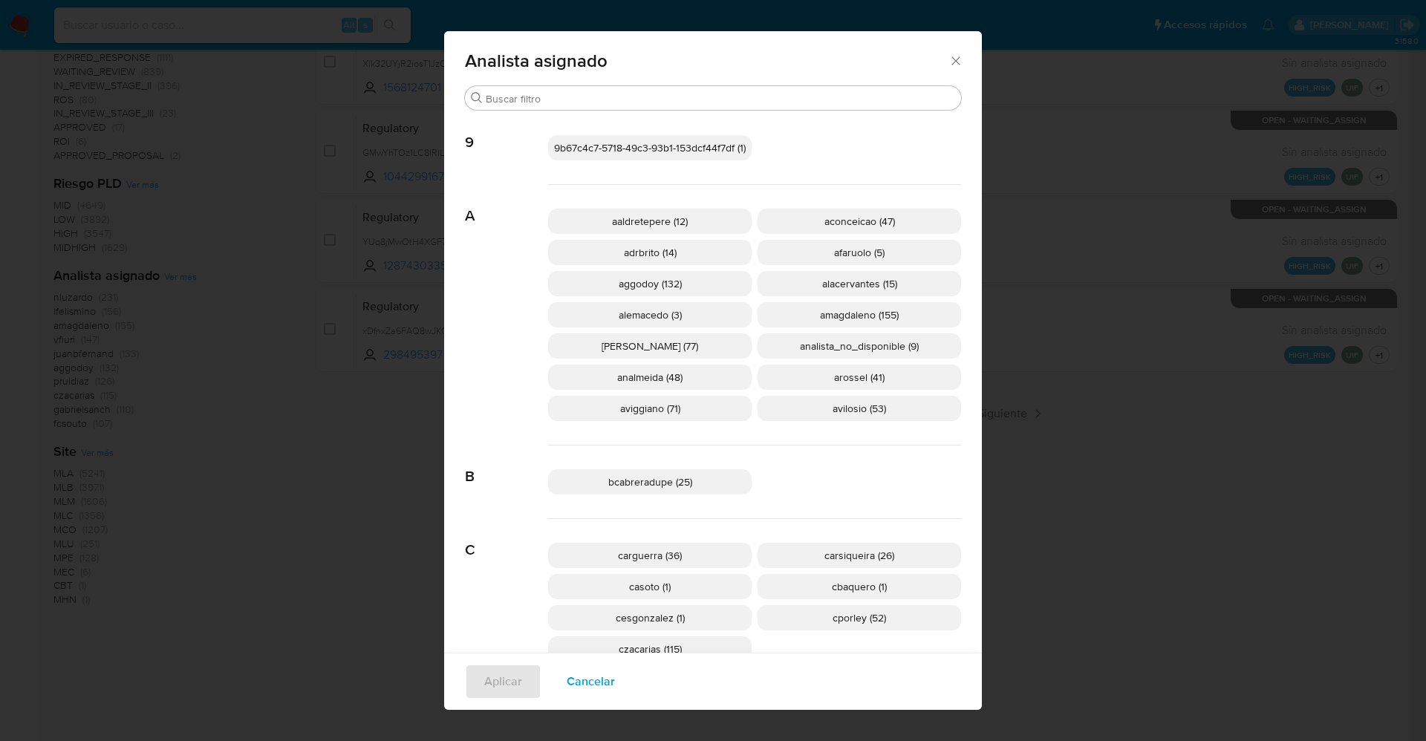
drag, startPoint x: 589, startPoint y: 678, endPoint x: 180, endPoint y: 386, distance: 503.2
click at [569, 666] on span "Cancelar" at bounding box center [591, 682] width 48 height 33
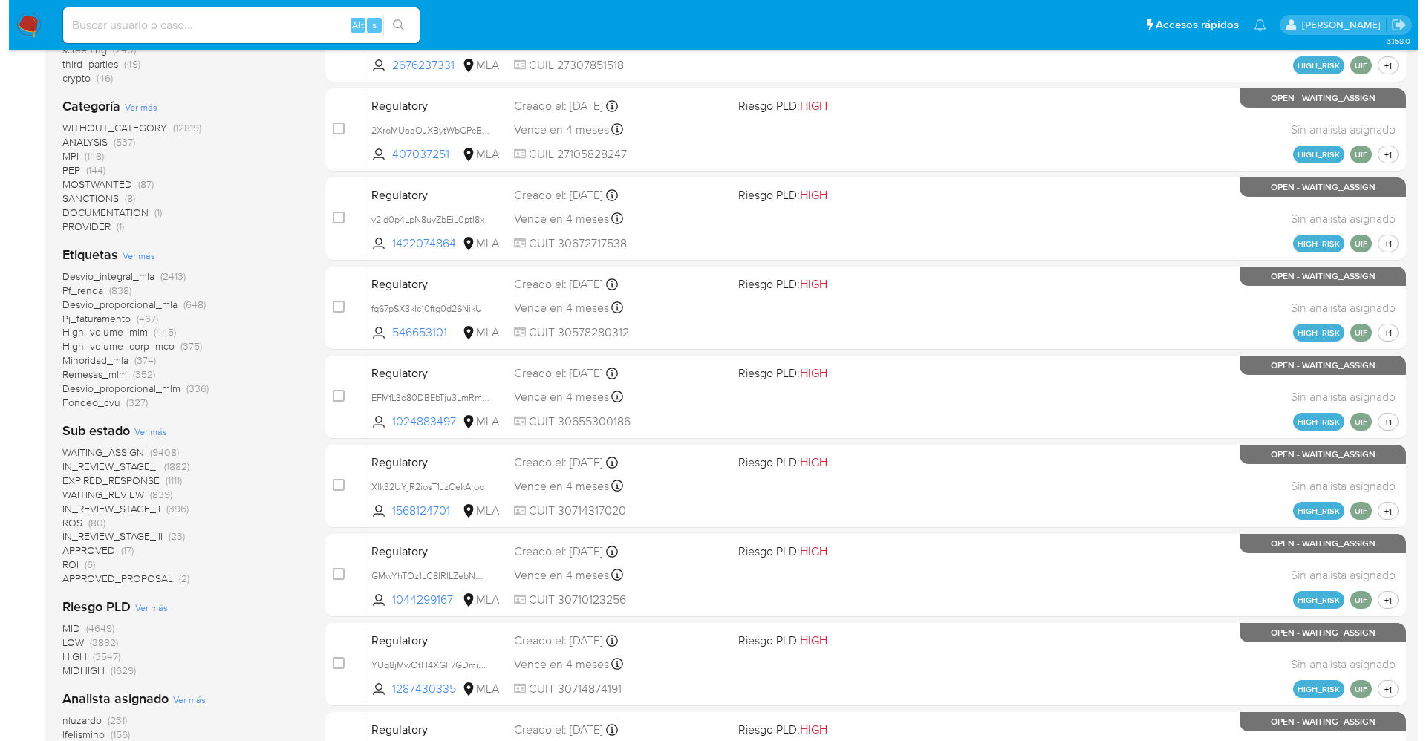
scroll to position [181, 0]
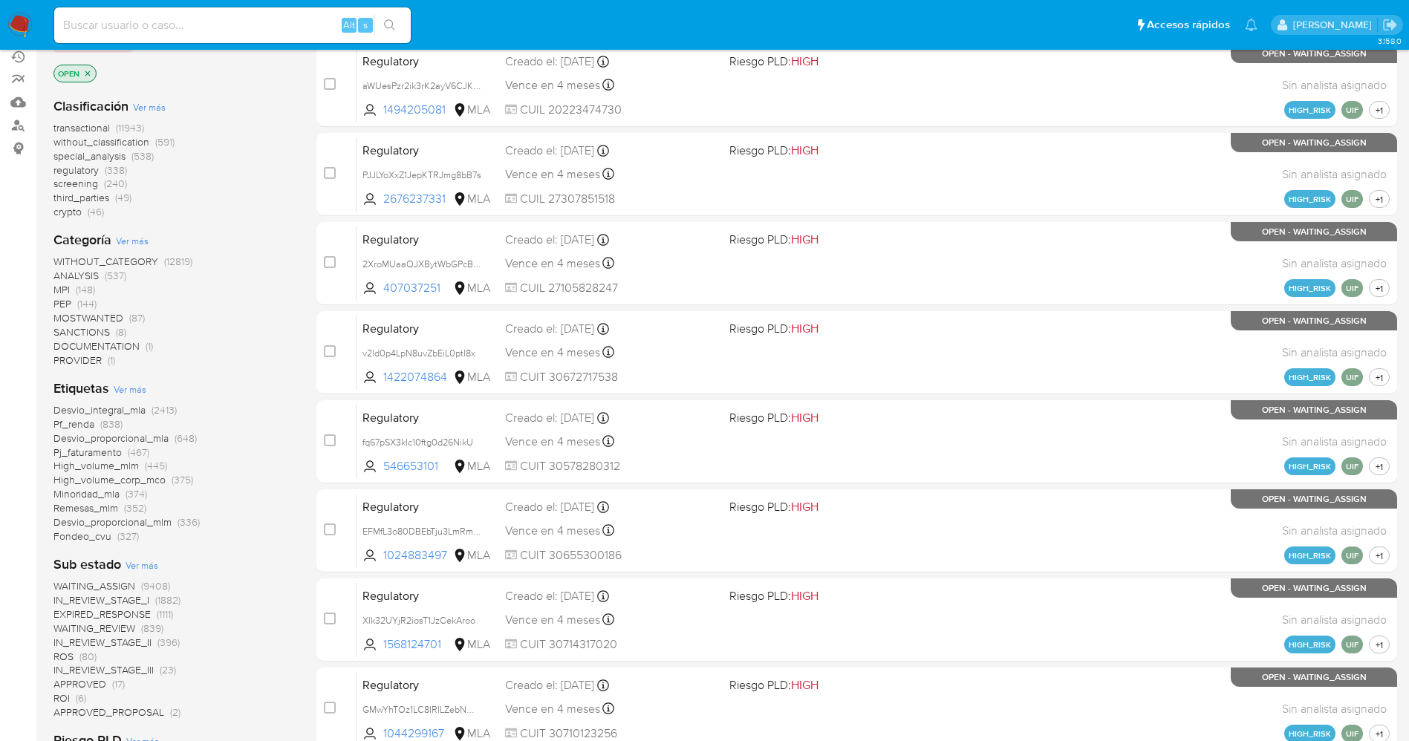
click at [129, 390] on span "Ver más" at bounding box center [130, 389] width 33 height 13
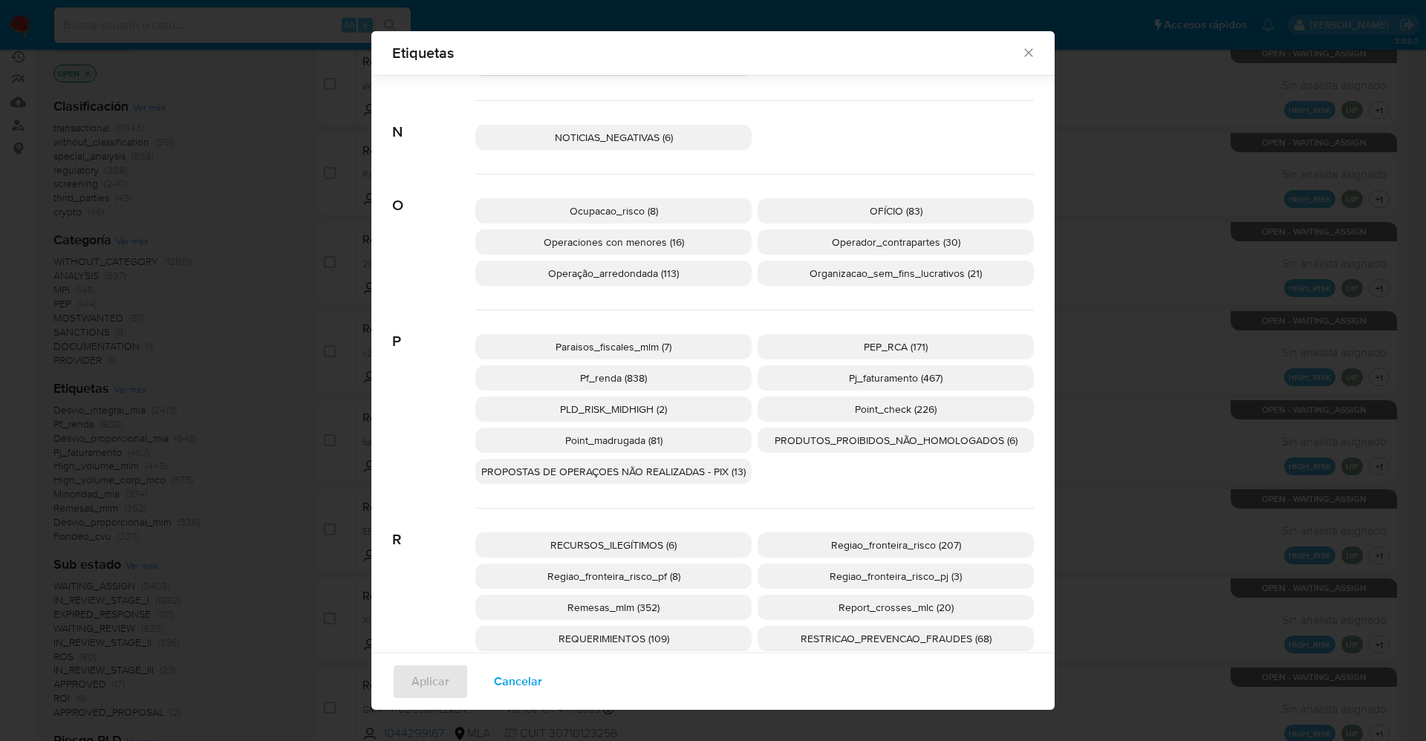
scroll to position [2441, 0]
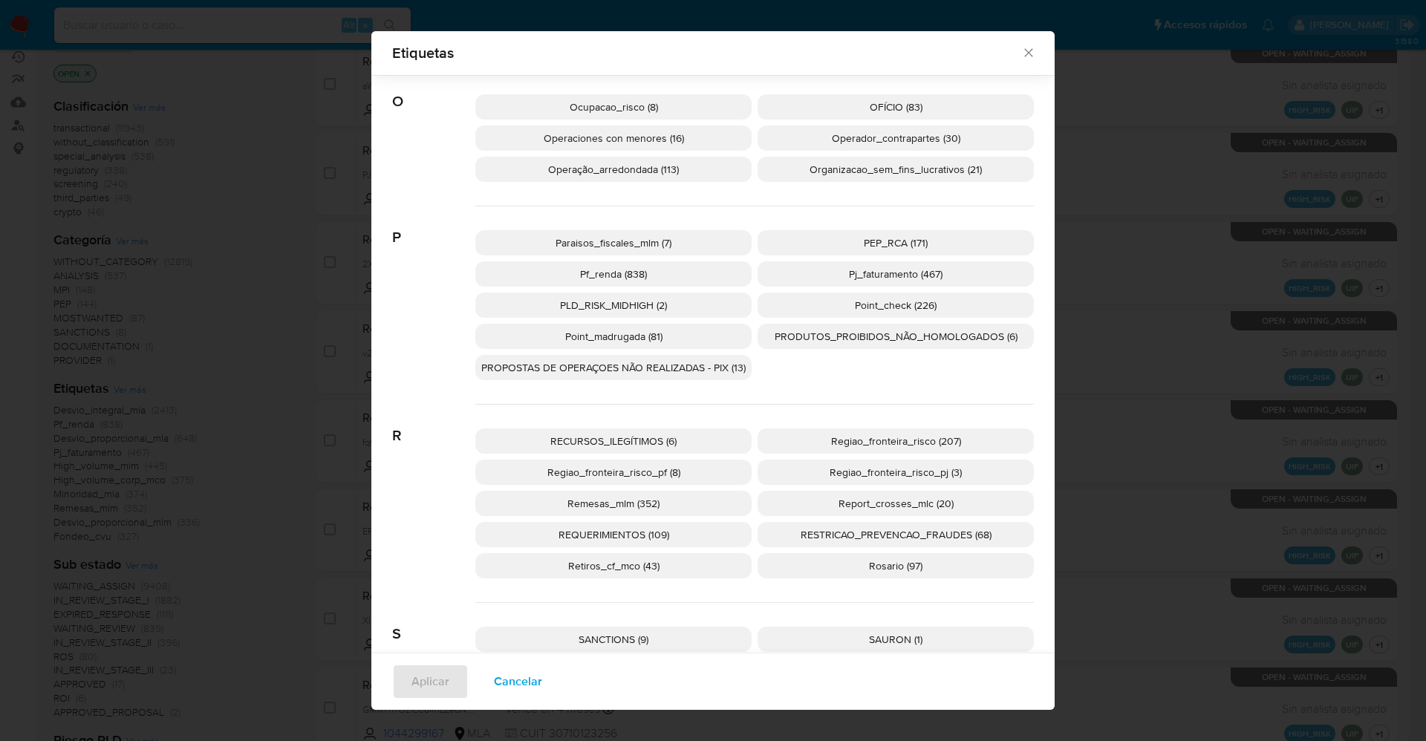
click at [853, 246] on p "PEP_RCA (171)" at bounding box center [896, 242] width 276 height 25
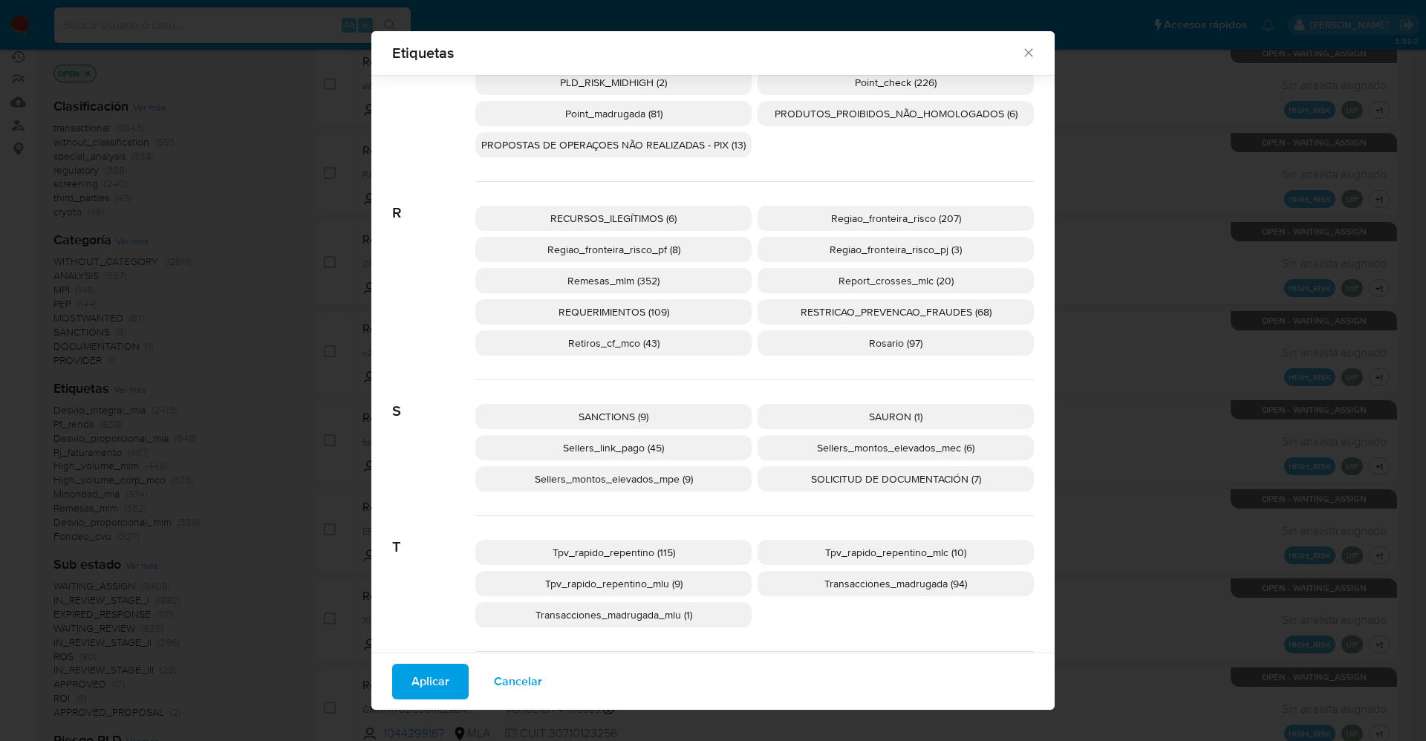
click at [608, 413] on span "SANCTIONS (9)" at bounding box center [614, 416] width 70 height 15
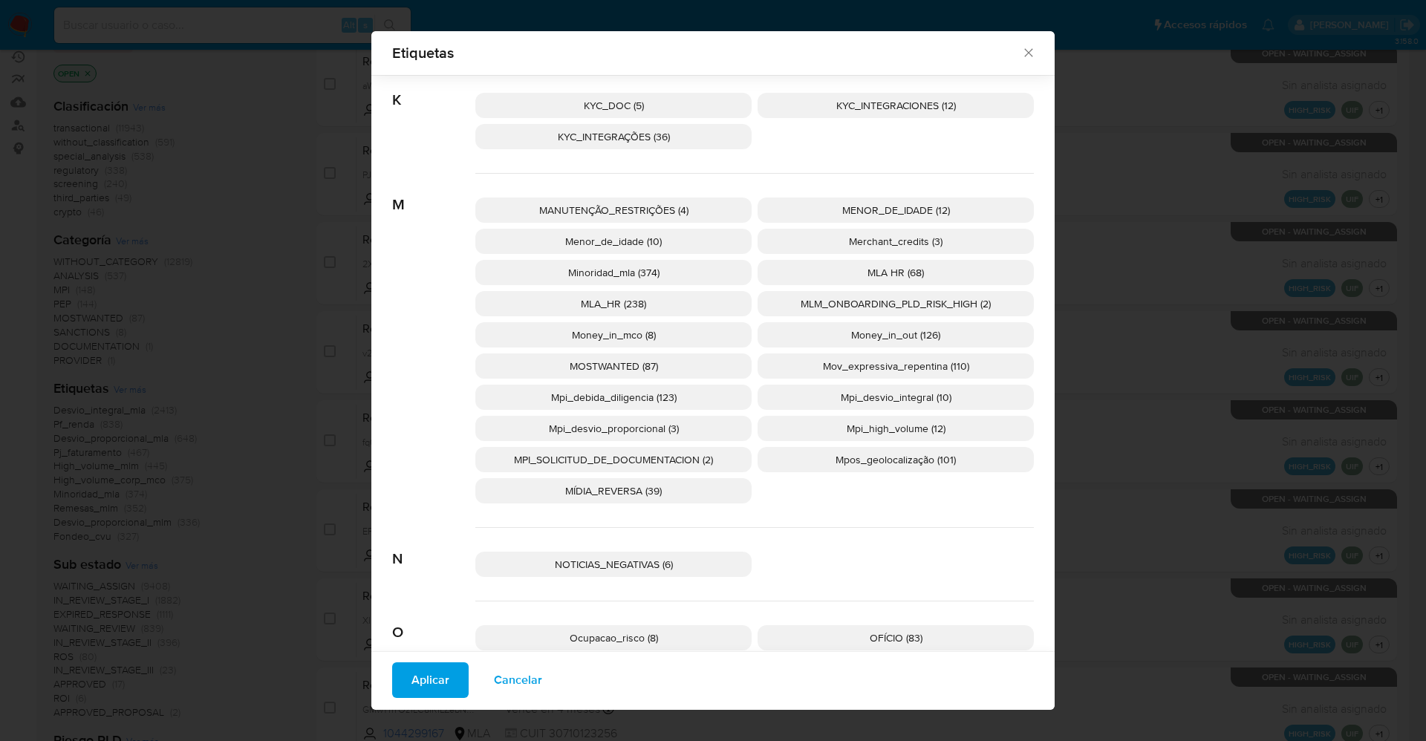
scroll to position [1869, 0]
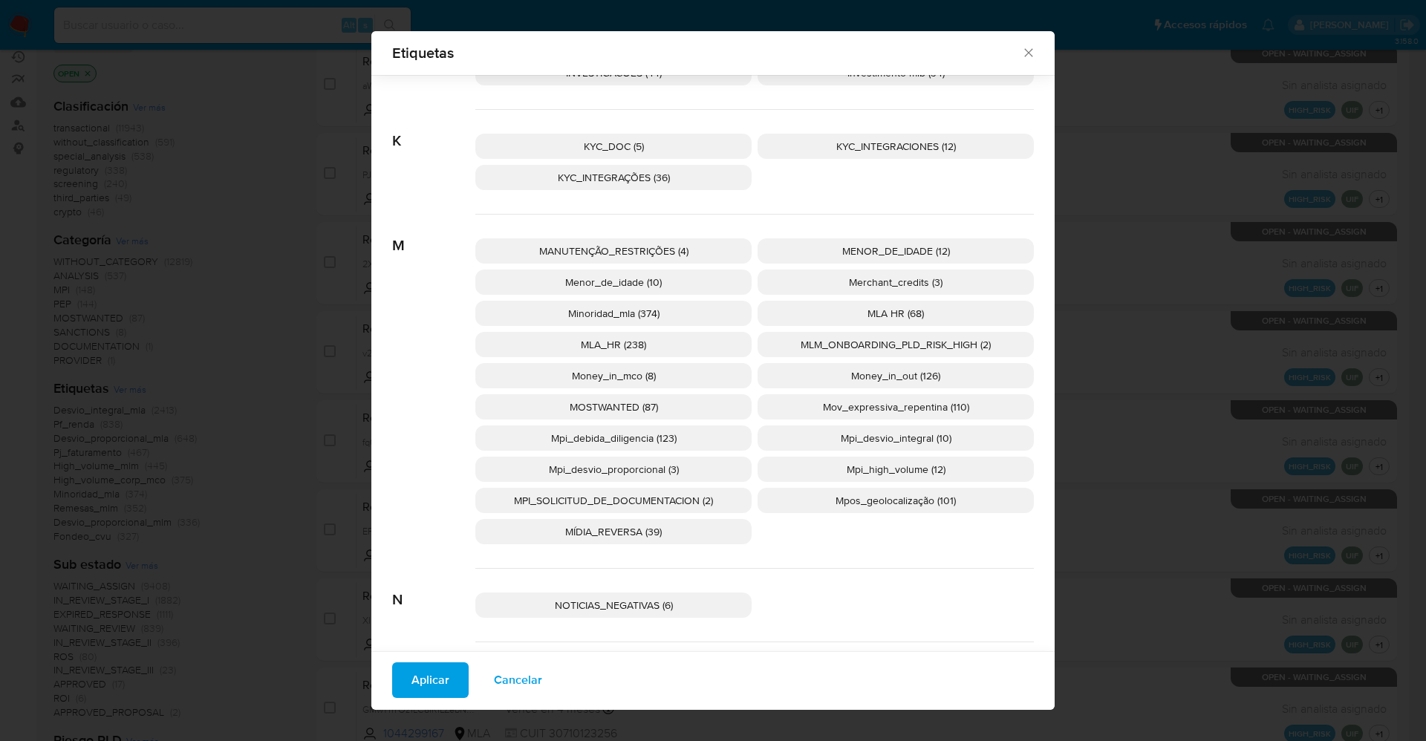
click at [589, 409] on span "MOSTWANTED (87)" at bounding box center [614, 407] width 88 height 15
drag, startPoint x: 430, startPoint y: 683, endPoint x: 298, endPoint y: 605, distance: 153.1
click at [429, 683] on span "Aplicar" at bounding box center [431, 680] width 38 height 33
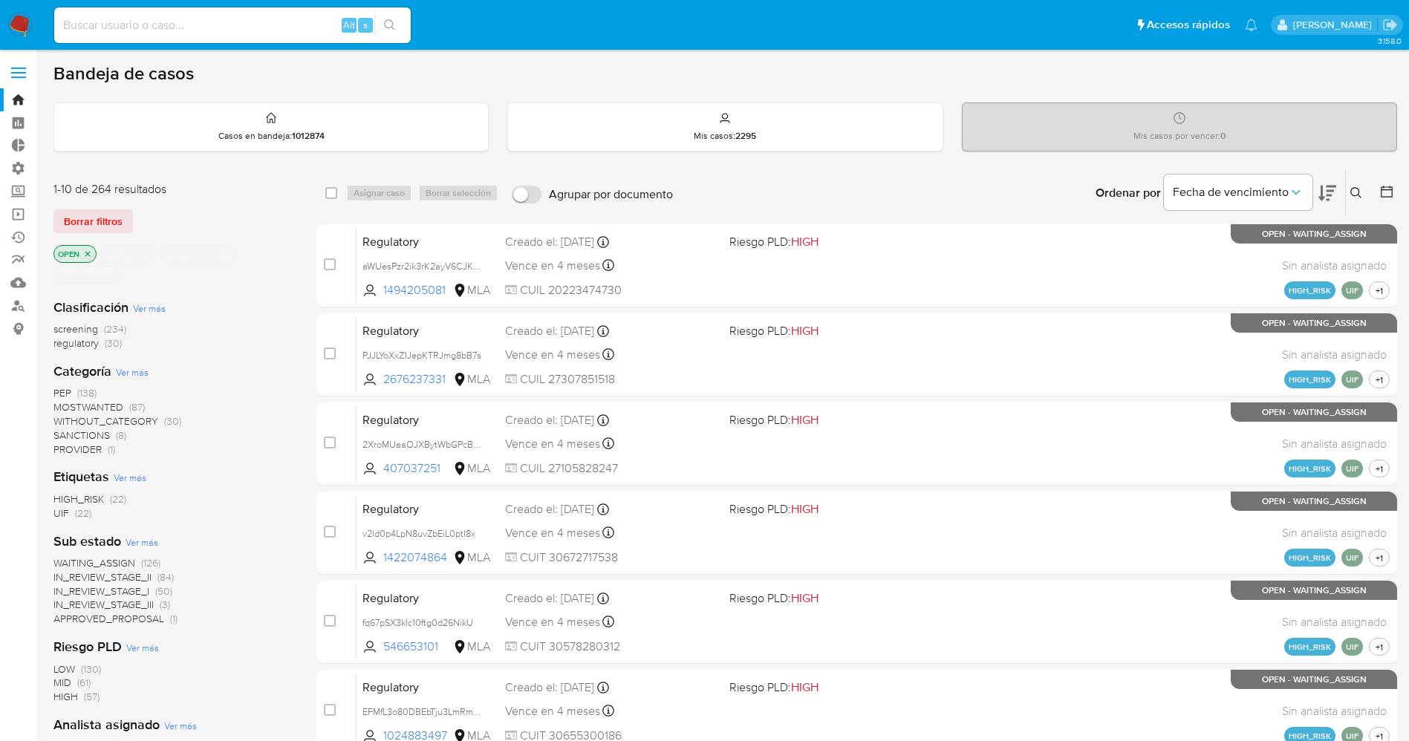
click at [120, 566] on span "WAITING_ASSIGN" at bounding box center [94, 563] width 82 height 15
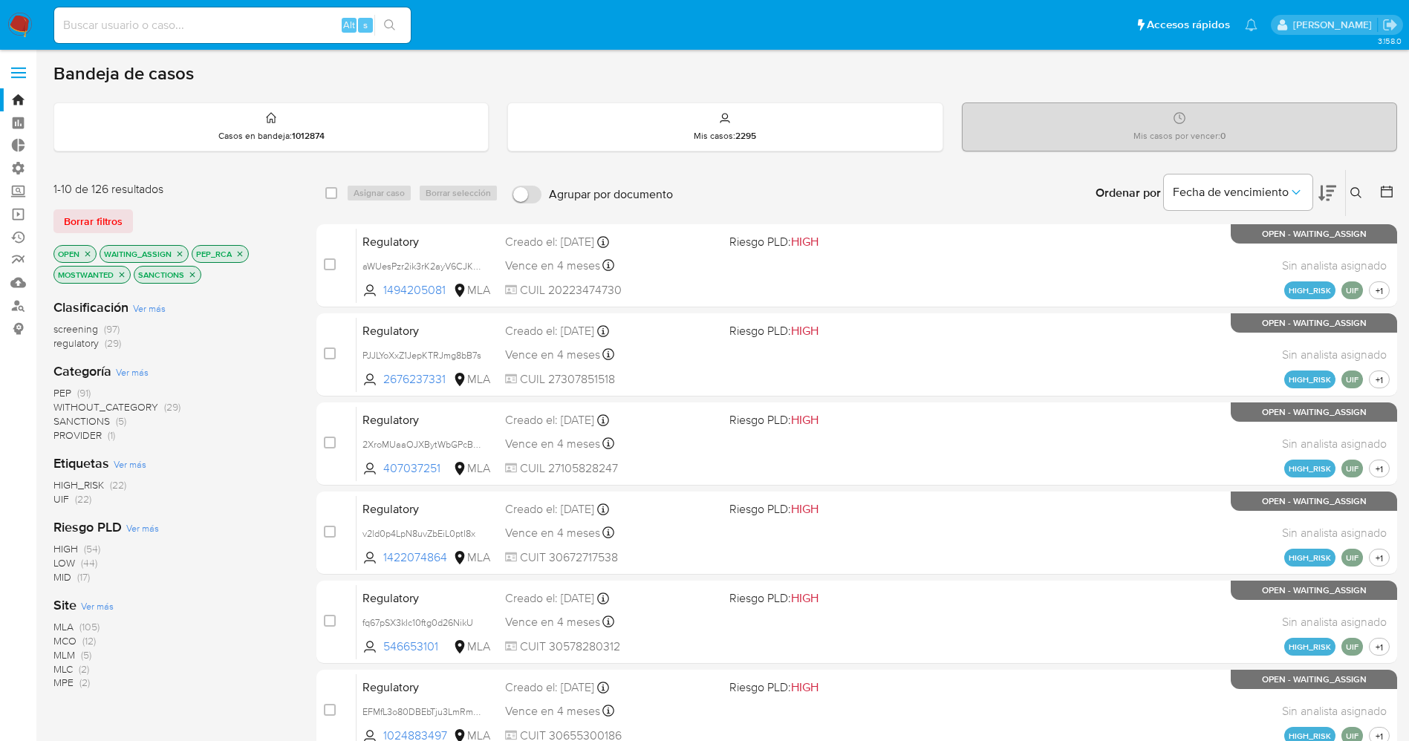
click at [111, 602] on span "Ver más" at bounding box center [97, 605] width 33 height 13
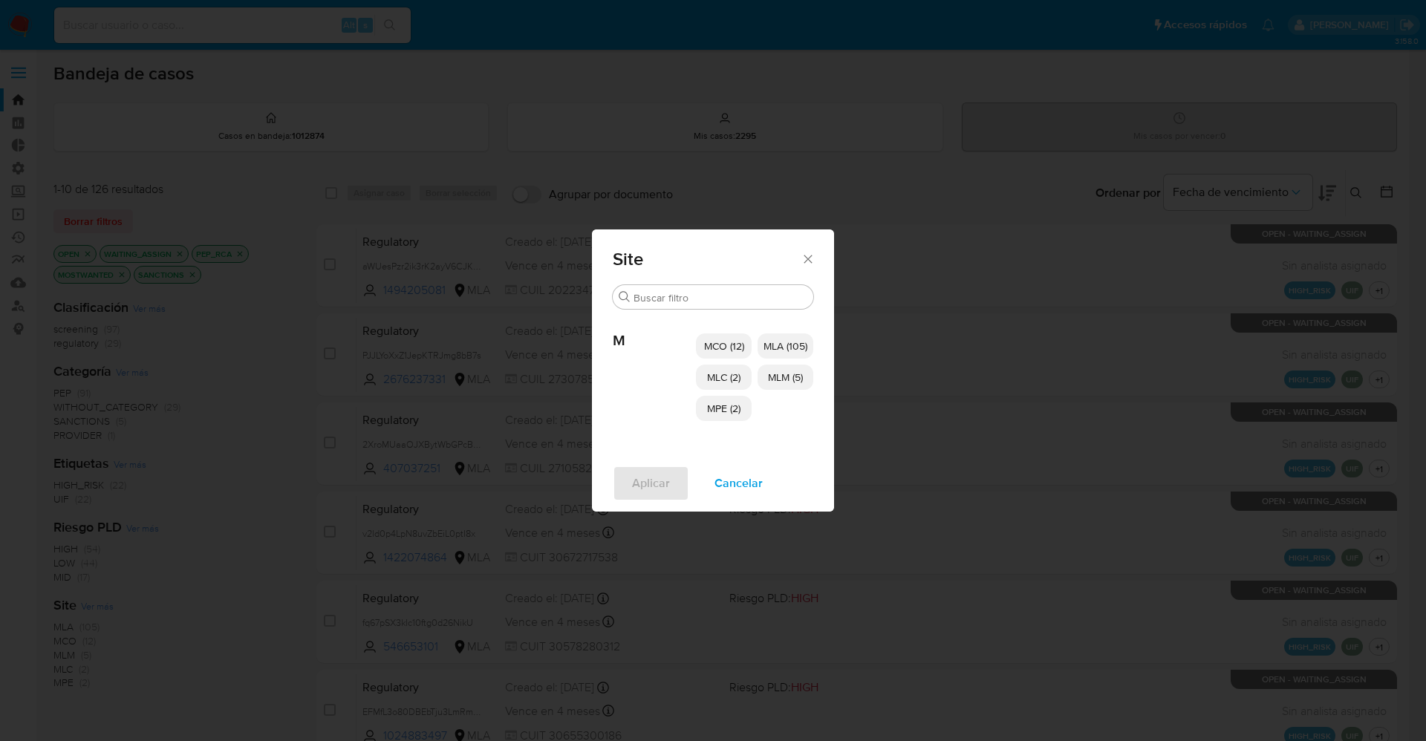
click at [719, 378] on span "MLC (2)" at bounding box center [723, 377] width 33 height 15
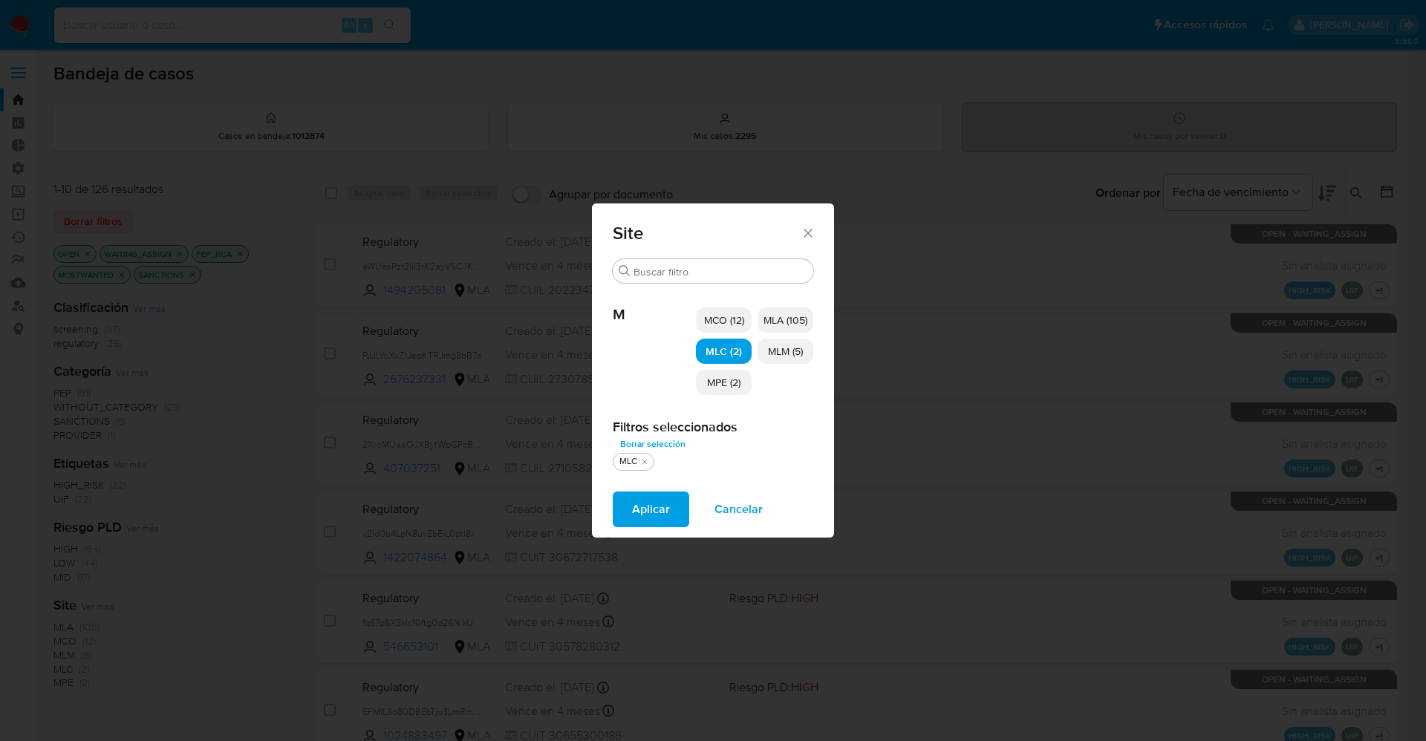
click at [725, 383] on span "MPE (2)" at bounding box center [723, 382] width 33 height 15
drag, startPoint x: 726, startPoint y: 314, endPoint x: 747, endPoint y: 333, distance: 27.9
click at [728, 316] on span "MCO (12)" at bounding box center [724, 320] width 40 height 15
drag, startPoint x: 781, startPoint y: 344, endPoint x: 715, endPoint y: 440, distance: 117.0
click at [782, 349] on span "MLM (5)" at bounding box center [785, 351] width 35 height 15
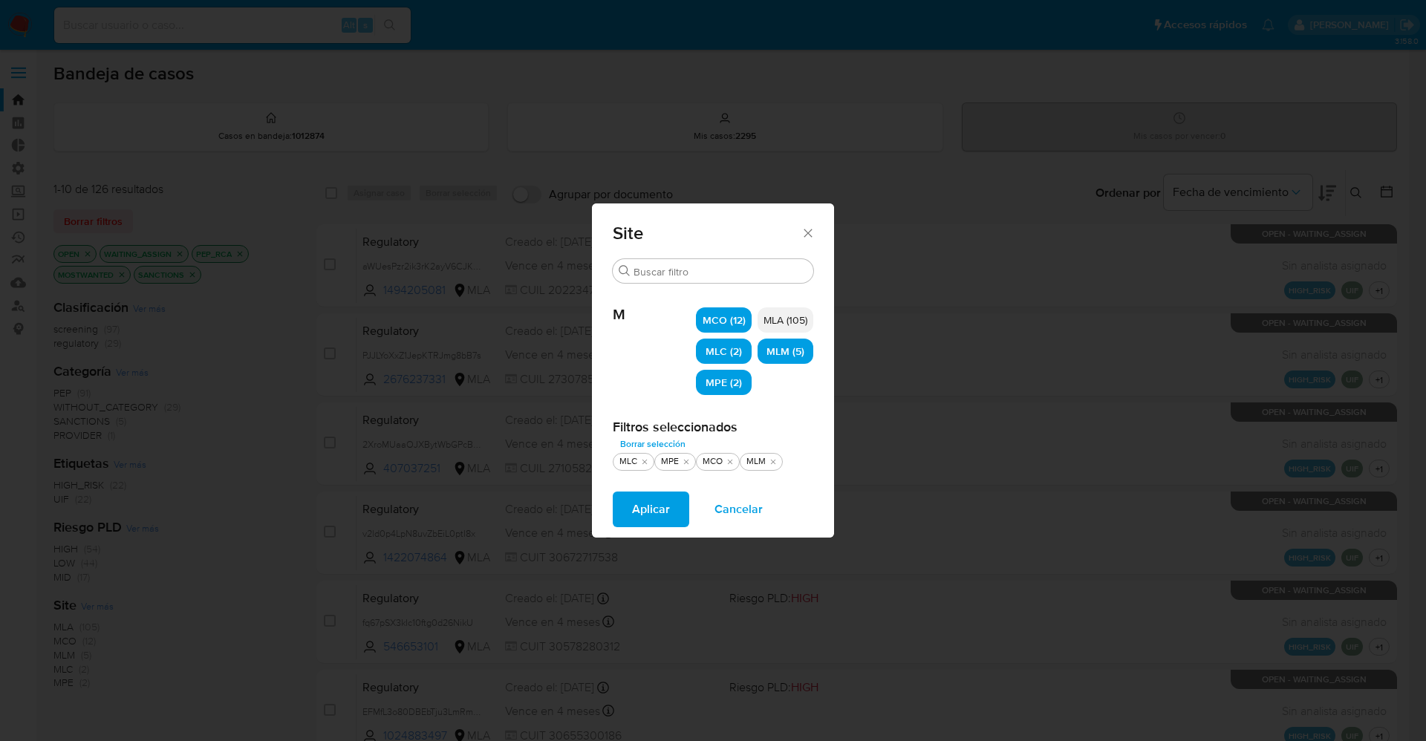
click at [652, 516] on span "Aplicar" at bounding box center [651, 509] width 38 height 33
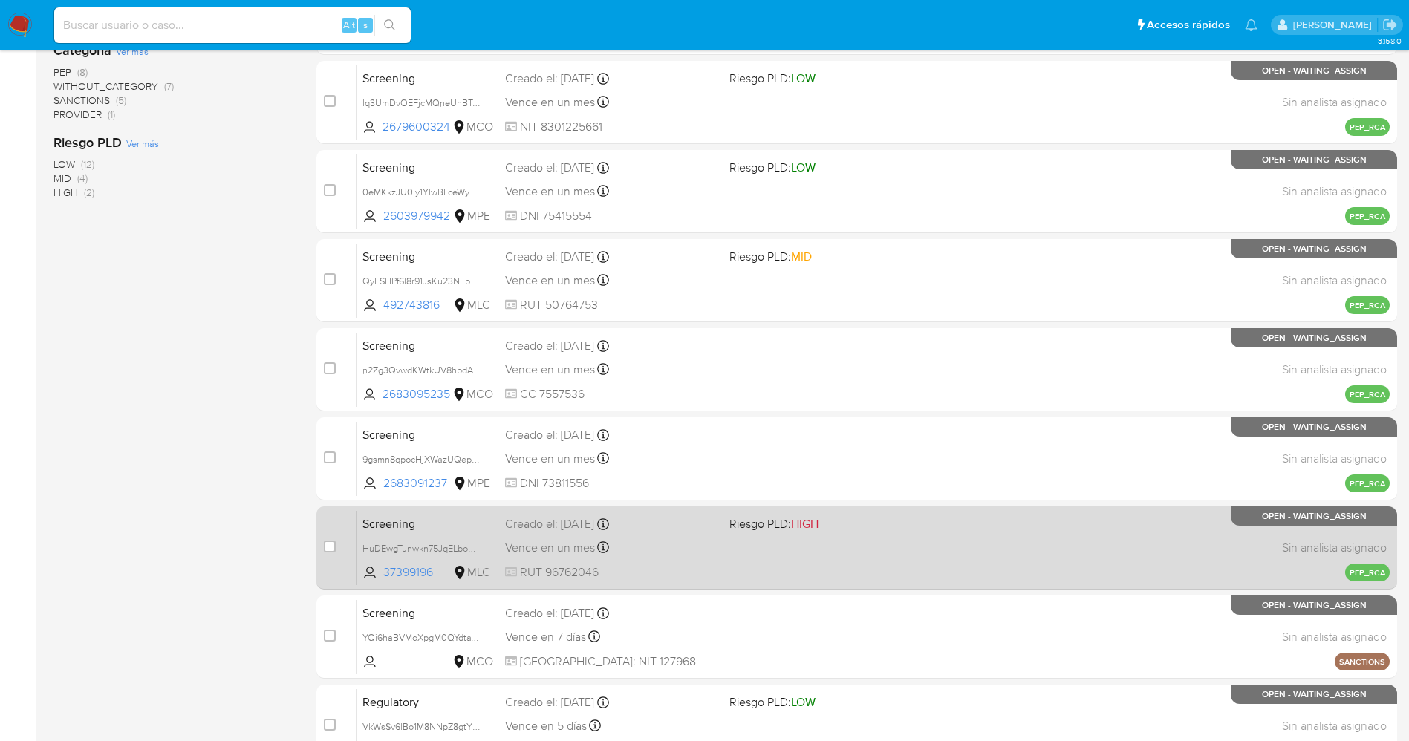
scroll to position [485, 0]
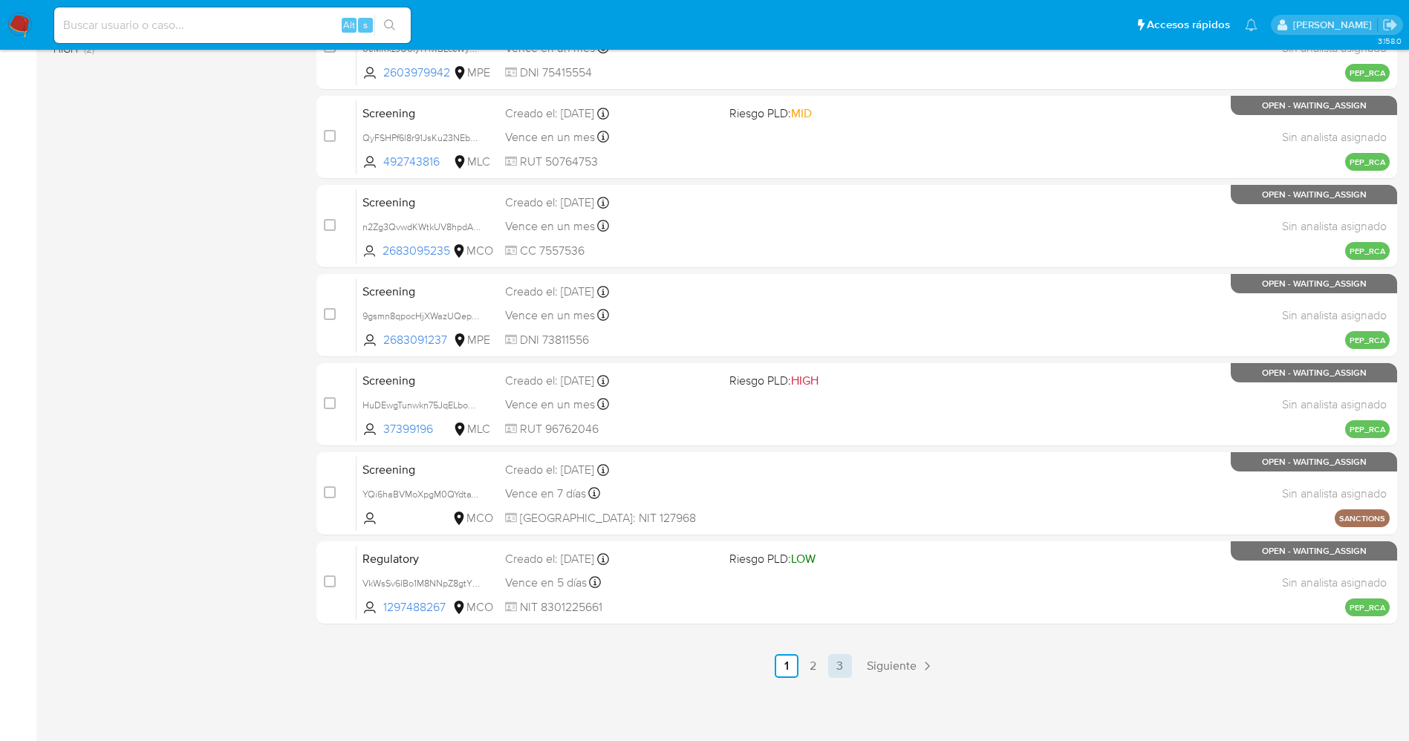
click at [847, 663] on link "3" at bounding box center [840, 666] width 24 height 24
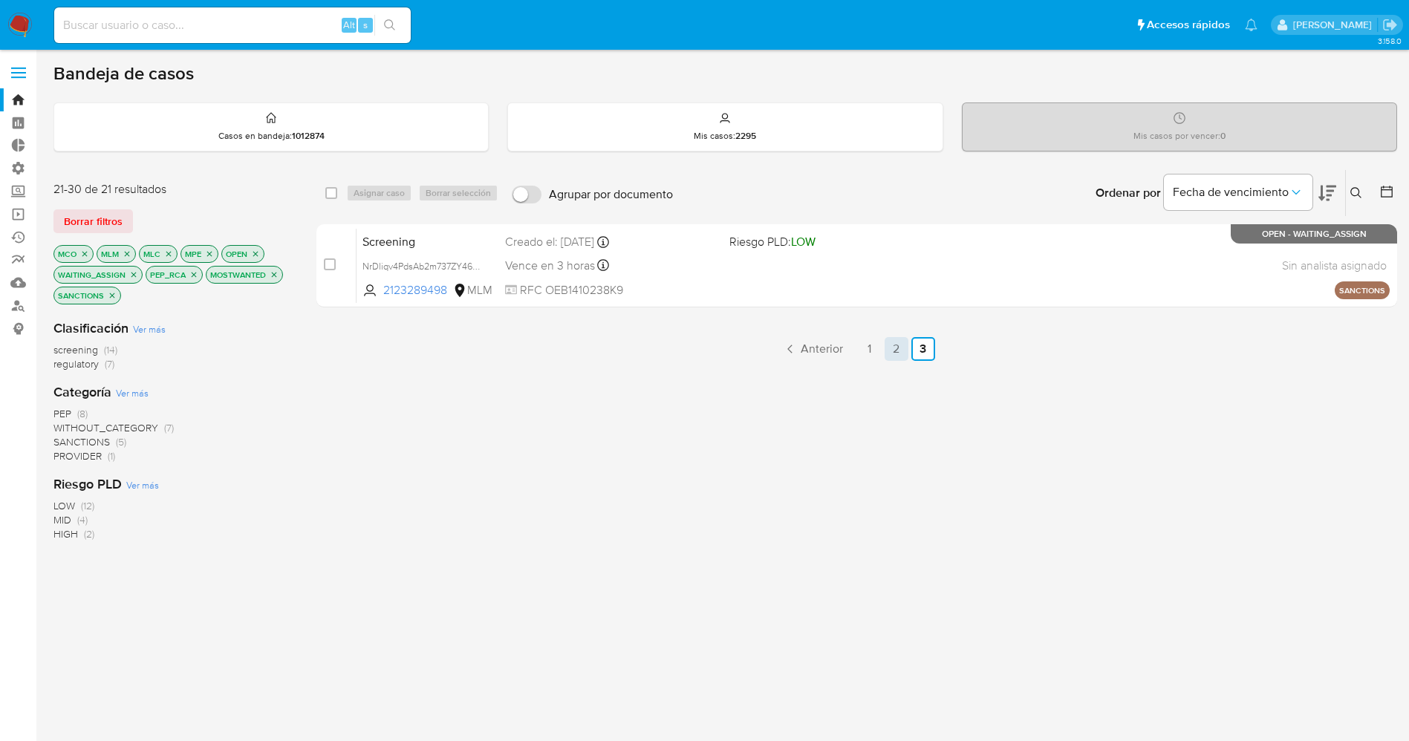
click at [885, 350] on link "2" at bounding box center [897, 349] width 24 height 24
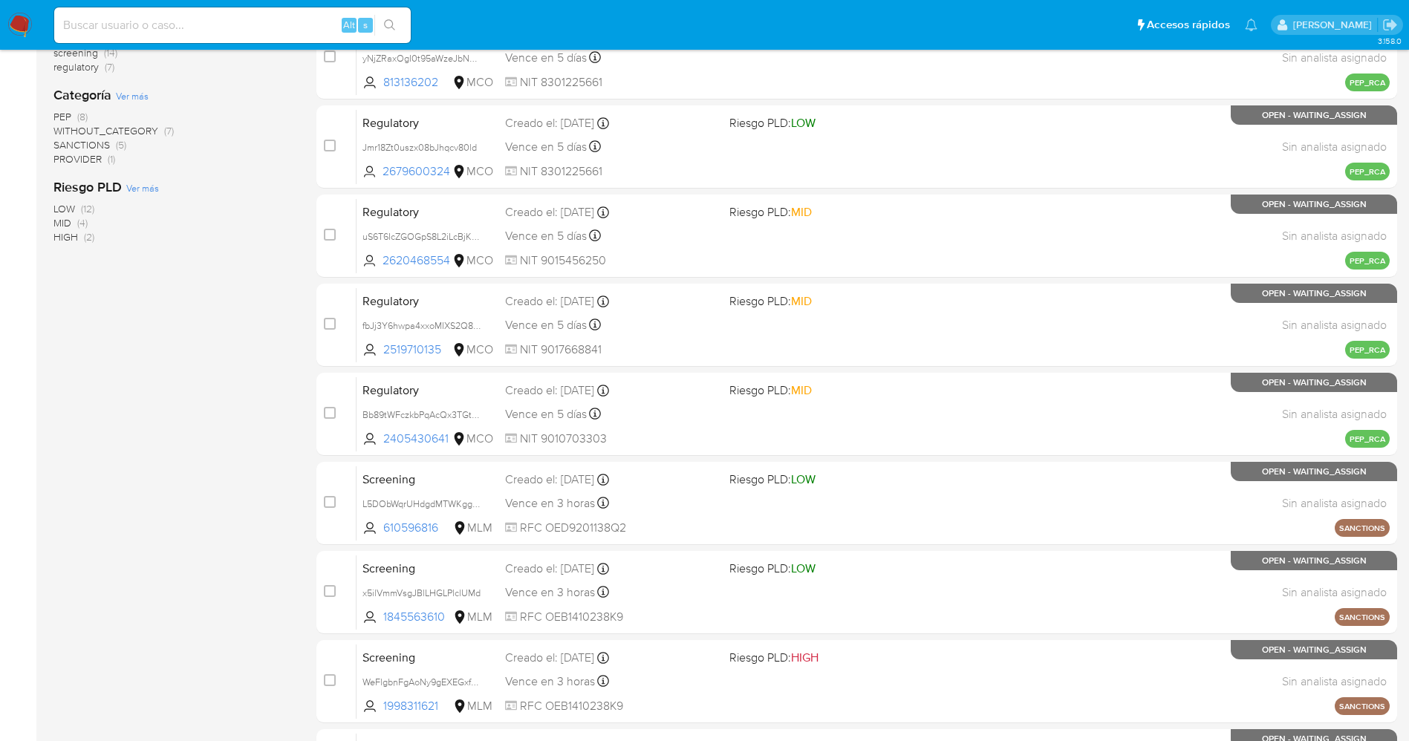
scroll to position [262, 0]
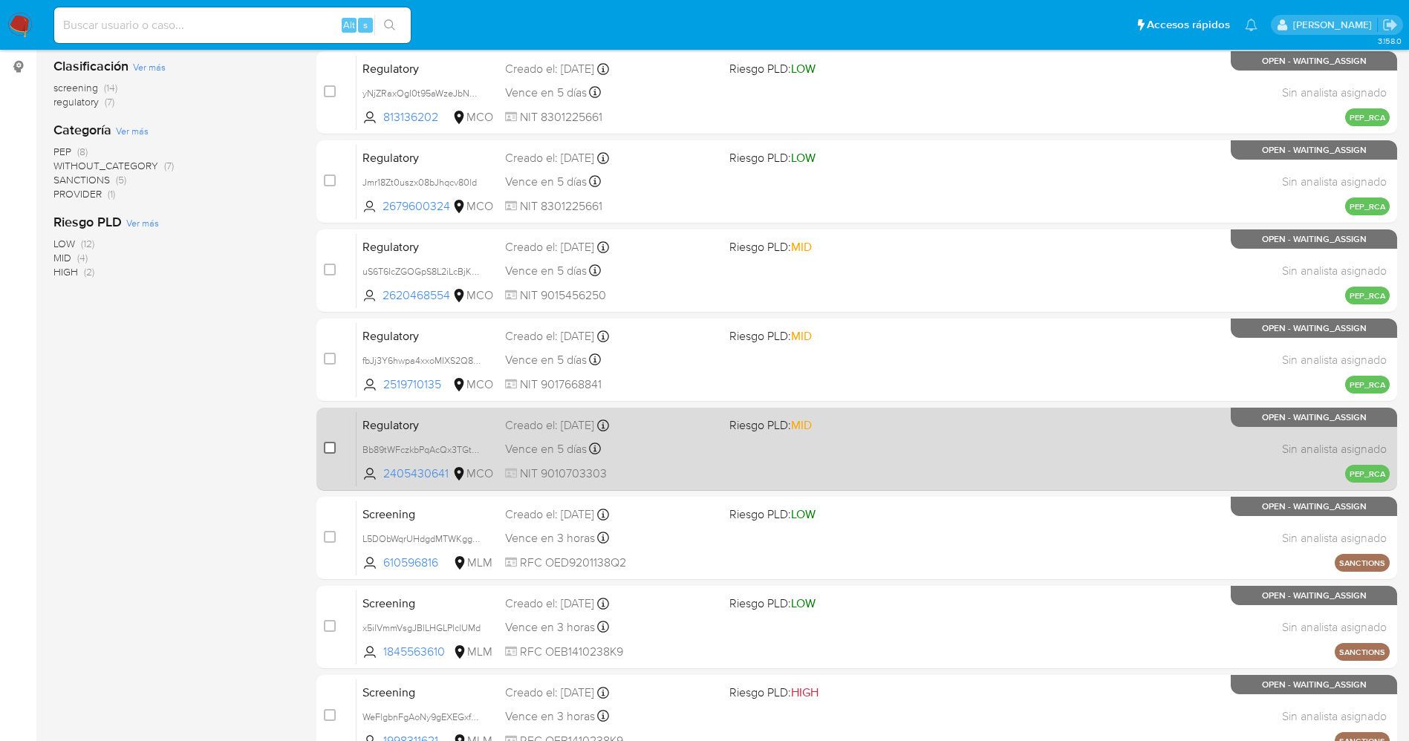
click at [326, 443] on input "checkbox" at bounding box center [330, 448] width 12 height 12
checkbox input "true"
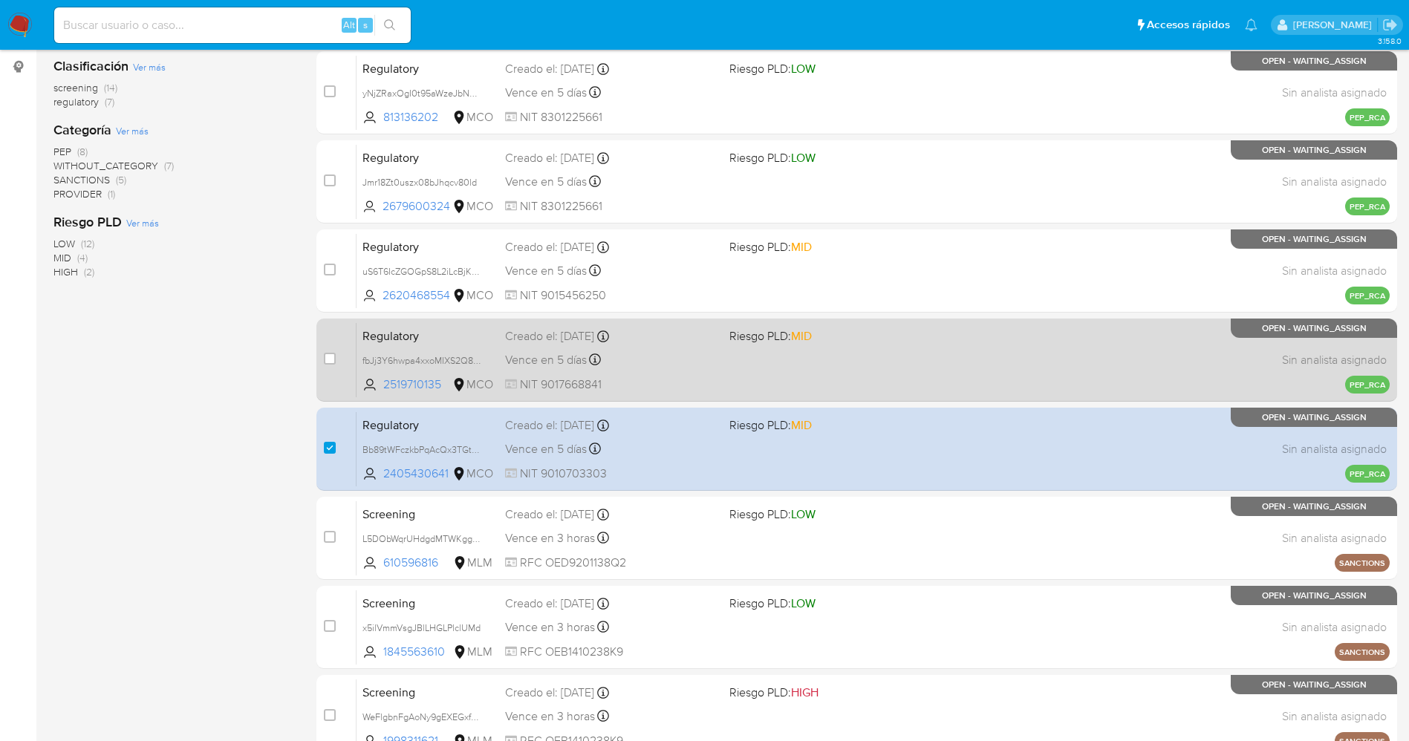
click at [332, 370] on div "case-item-checkbox No es posible asignar el caso" at bounding box center [340, 359] width 33 height 75
click at [328, 364] on input "checkbox" at bounding box center [330, 359] width 12 height 12
checkbox input "true"
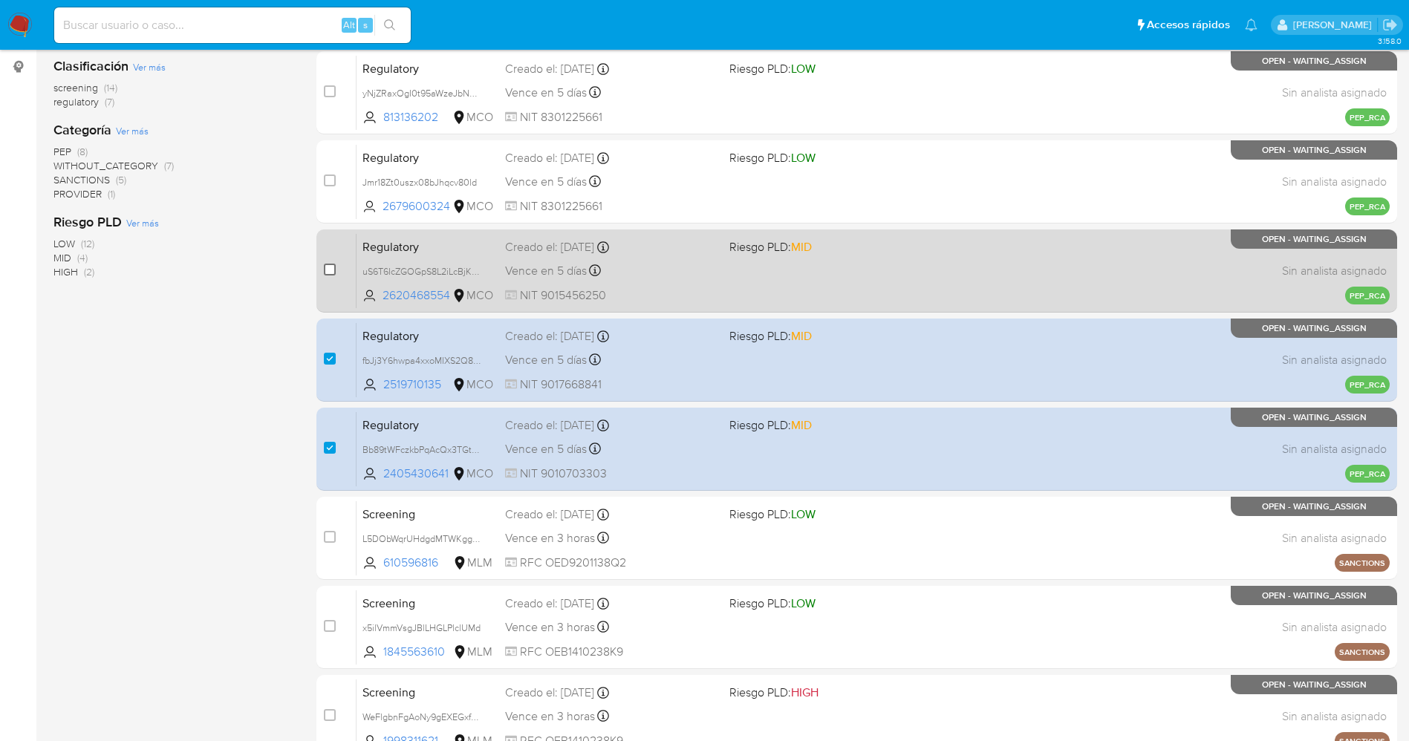
click at [334, 270] on input "checkbox" at bounding box center [330, 270] width 12 height 12
checkbox input "true"
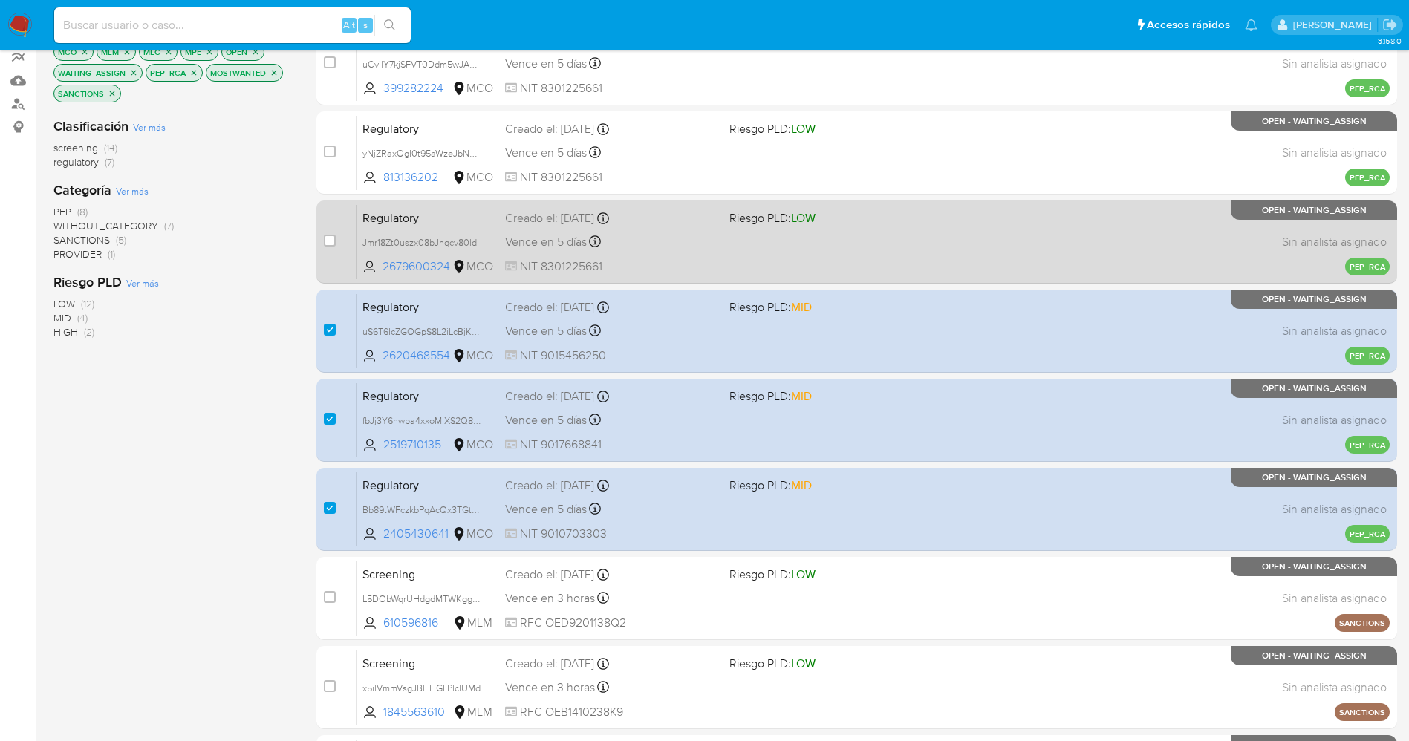
scroll to position [151, 0]
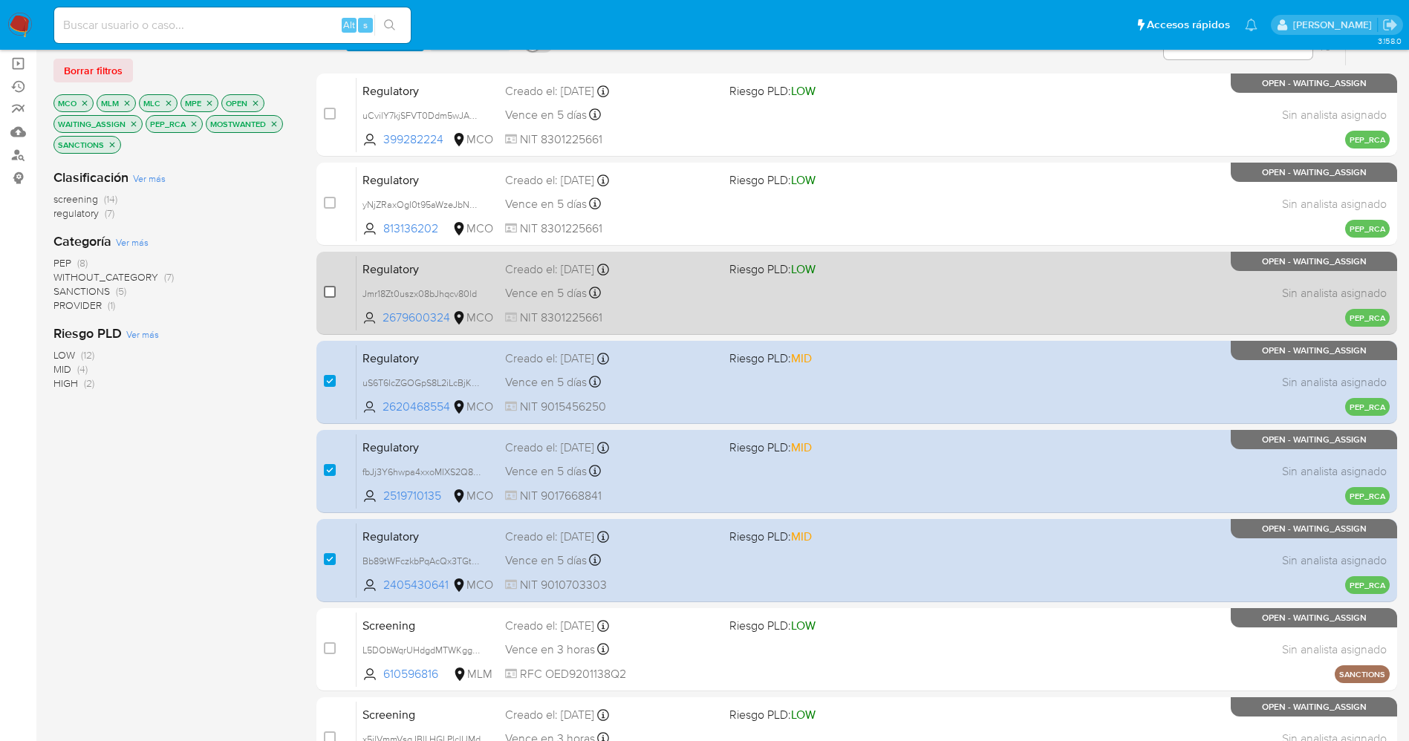
click at [328, 293] on input "checkbox" at bounding box center [330, 292] width 12 height 12
checkbox input "true"
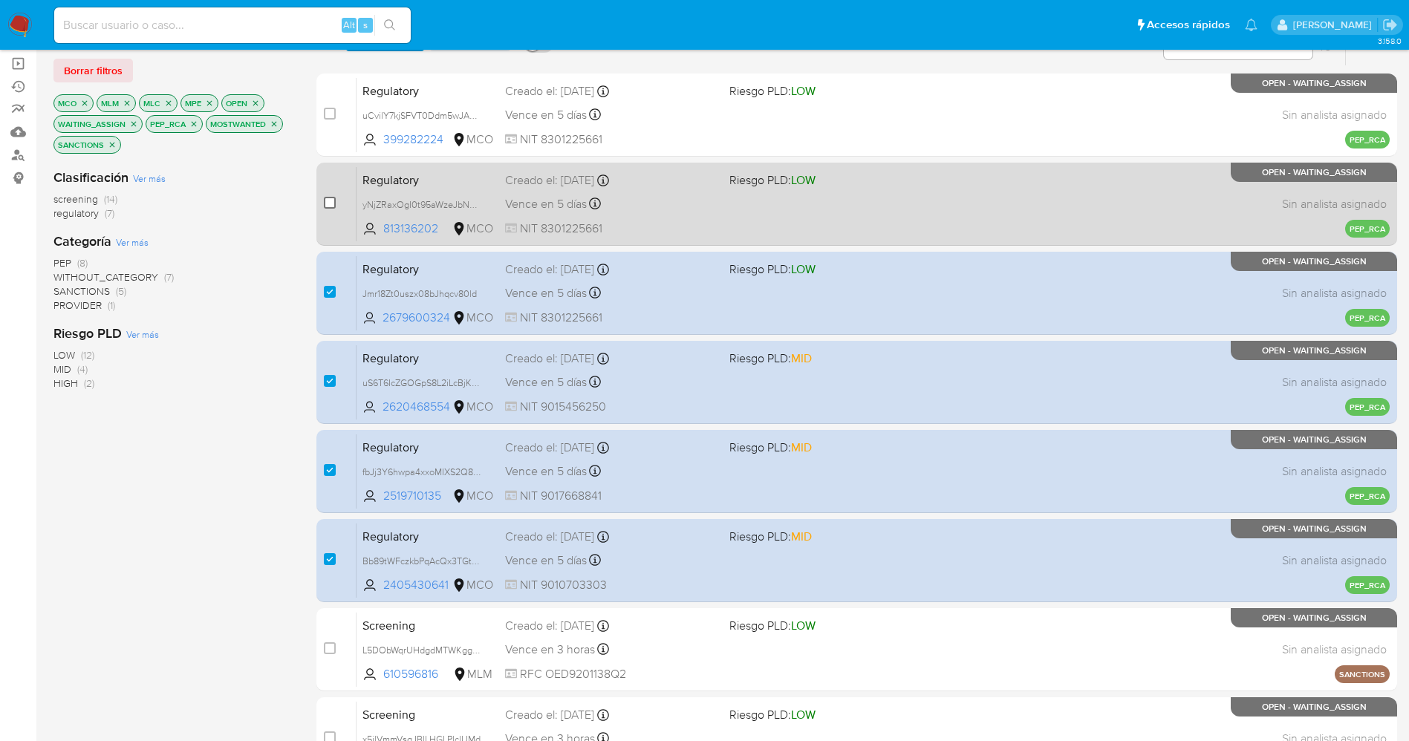
click at [328, 204] on input "checkbox" at bounding box center [330, 203] width 12 height 12
checkbox input "true"
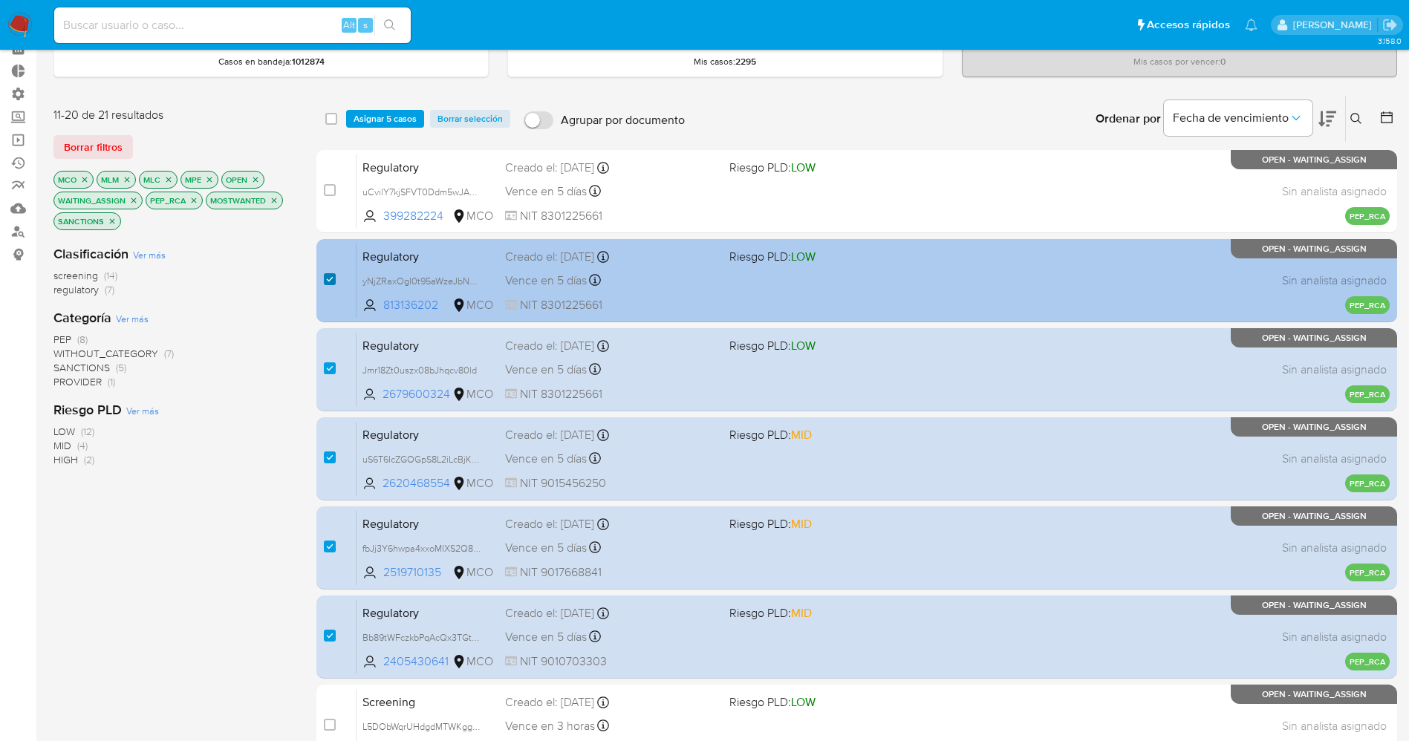
scroll to position [39, 0]
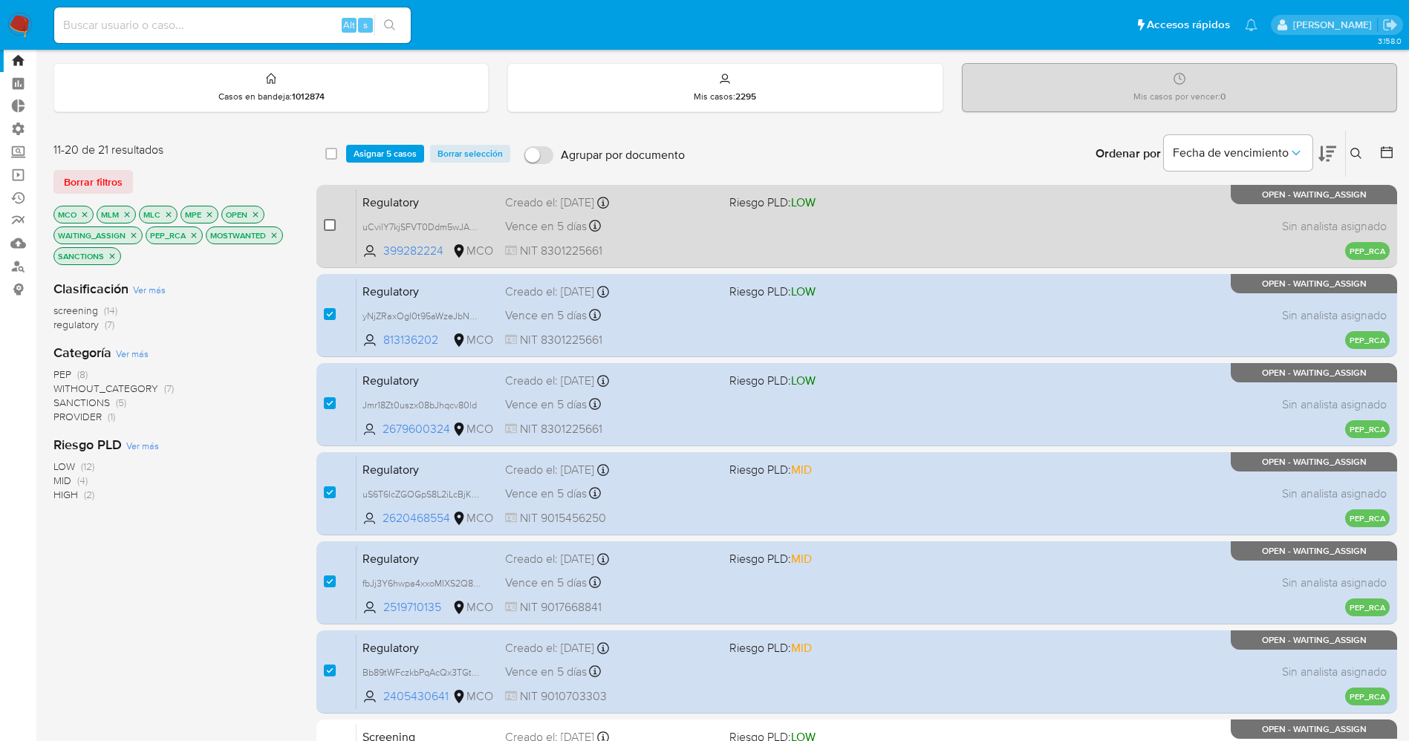
click at [331, 224] on input "checkbox" at bounding box center [330, 225] width 12 height 12
checkbox input "true"
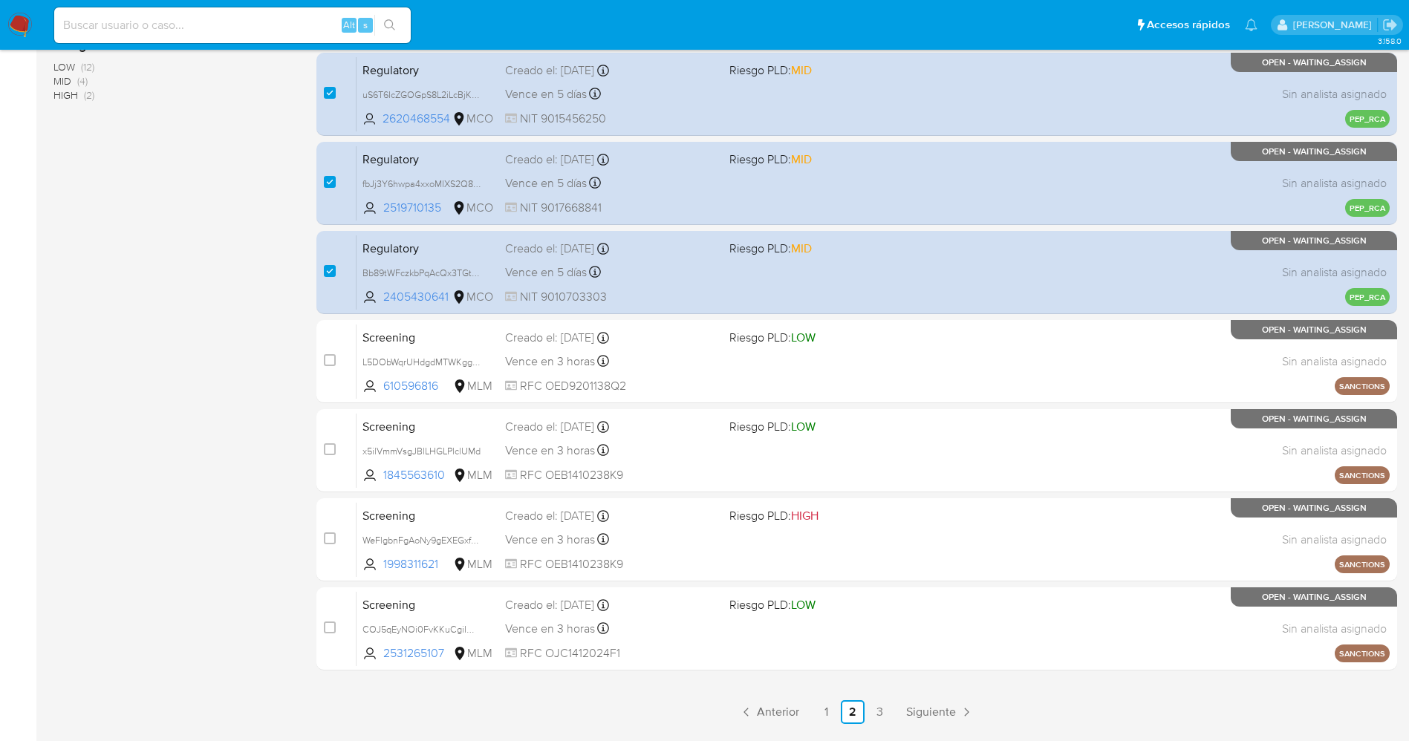
scroll to position [485, 0]
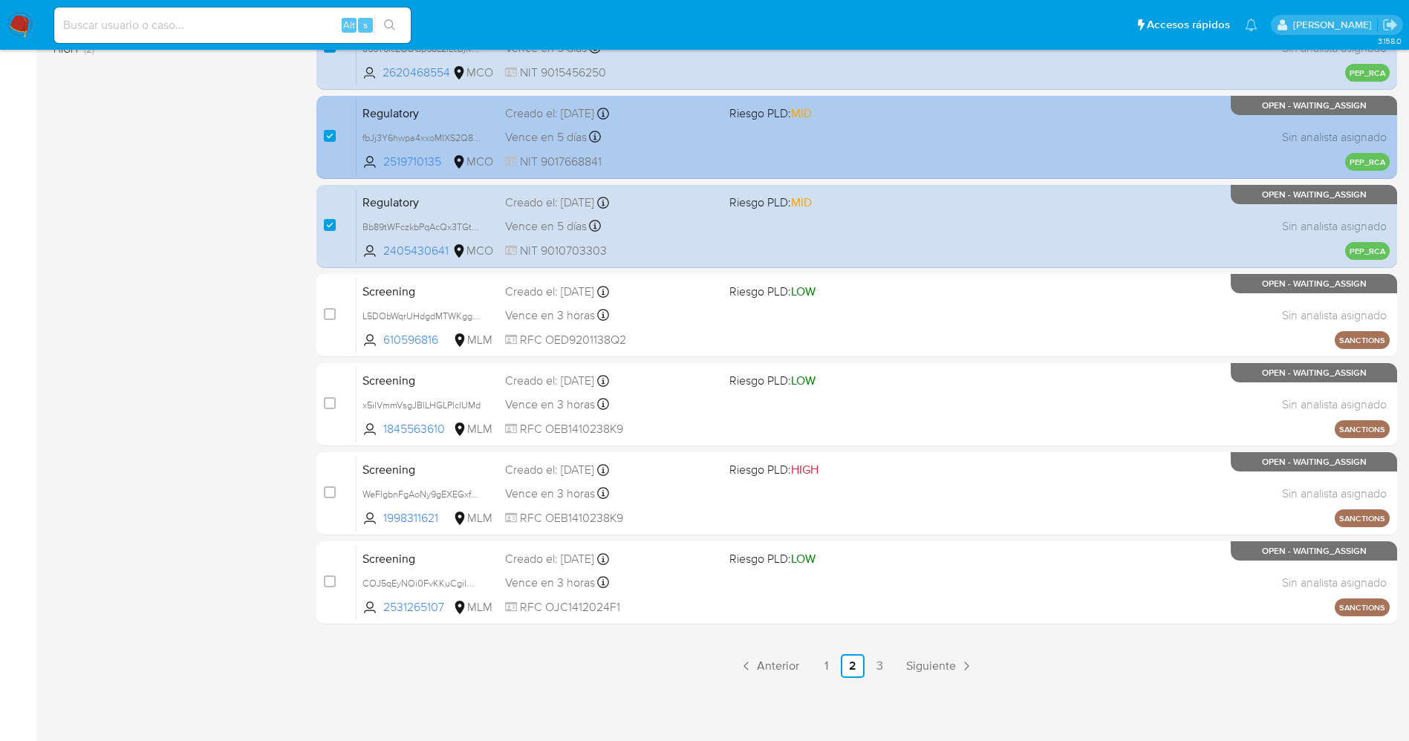
click at [830, 663] on link "1" at bounding box center [826, 666] width 24 height 24
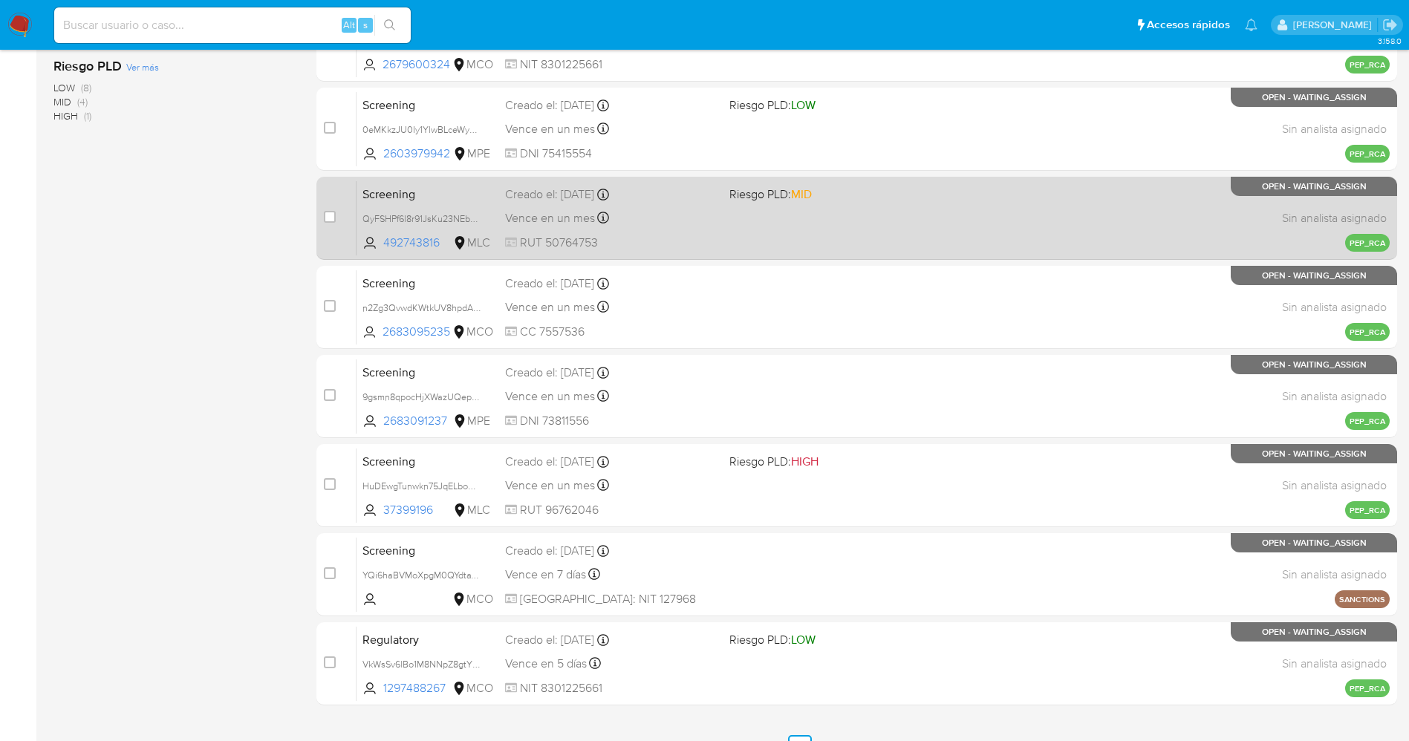
scroll to position [485, 0]
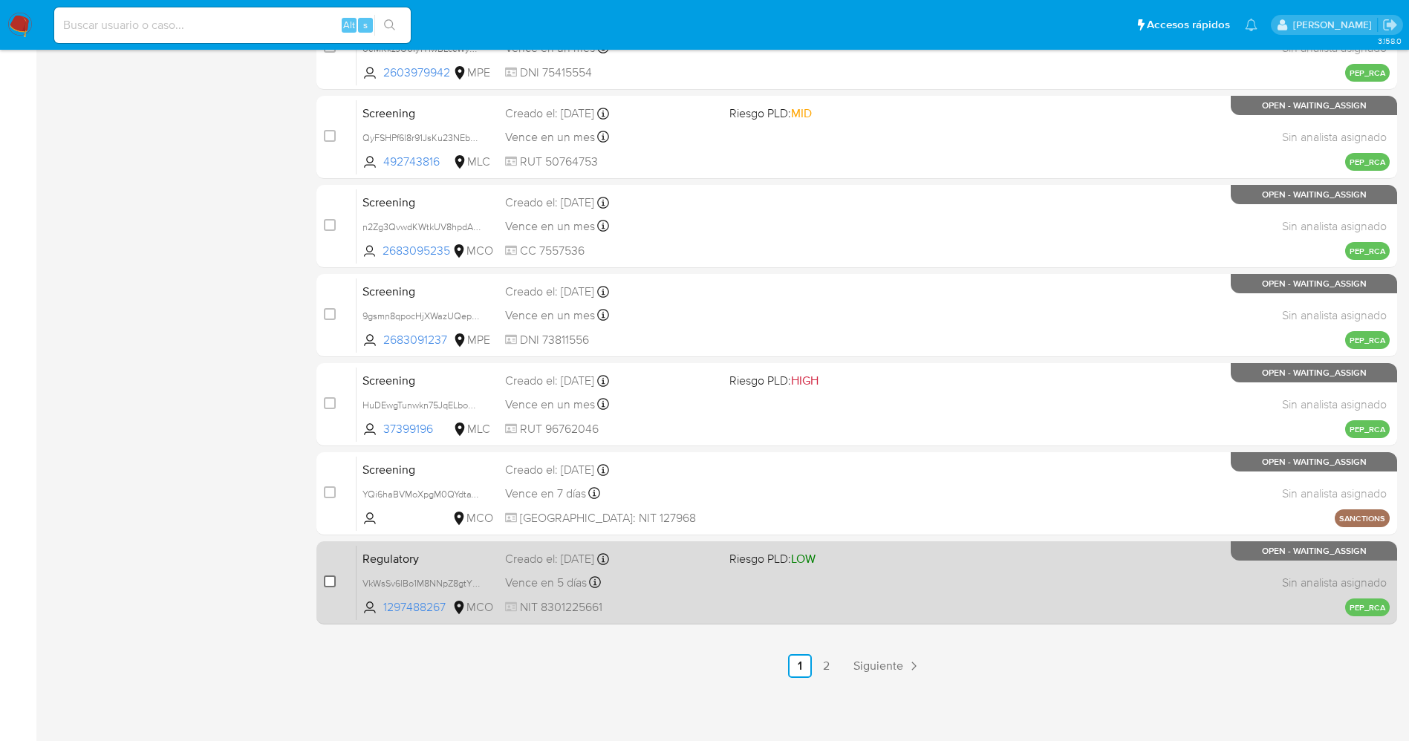
click at [331, 585] on input "checkbox" at bounding box center [330, 582] width 12 height 12
checkbox input "true"
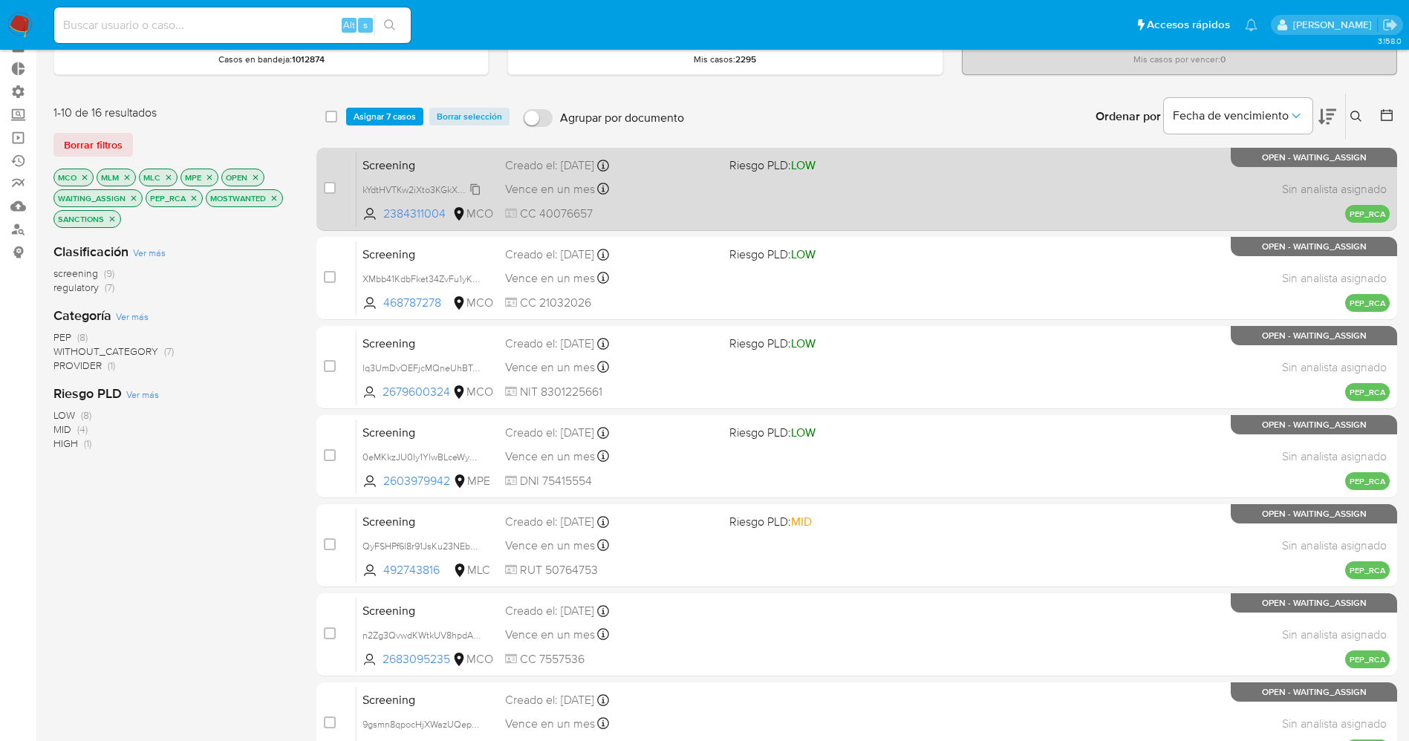
scroll to position [111, 0]
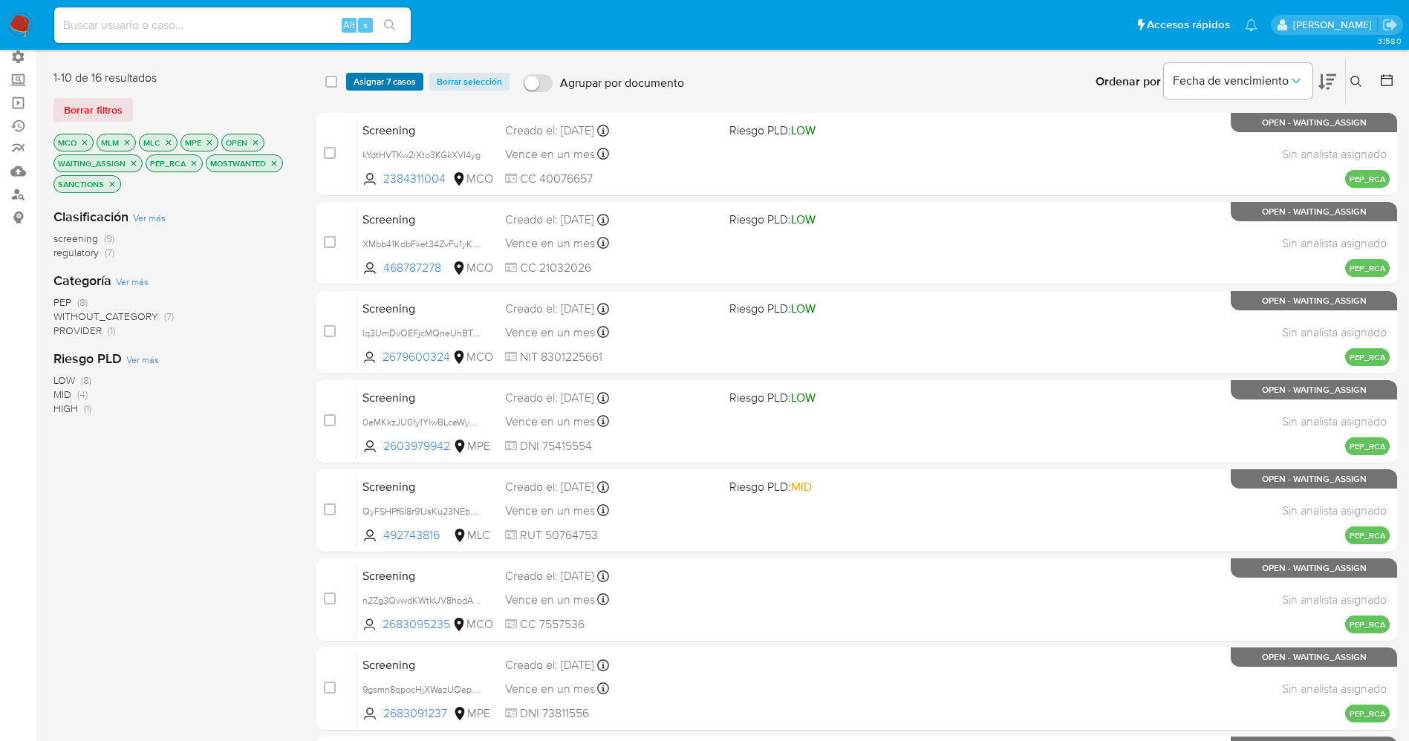
click at [396, 80] on span "Asignar 7 casos" at bounding box center [385, 81] width 62 height 15
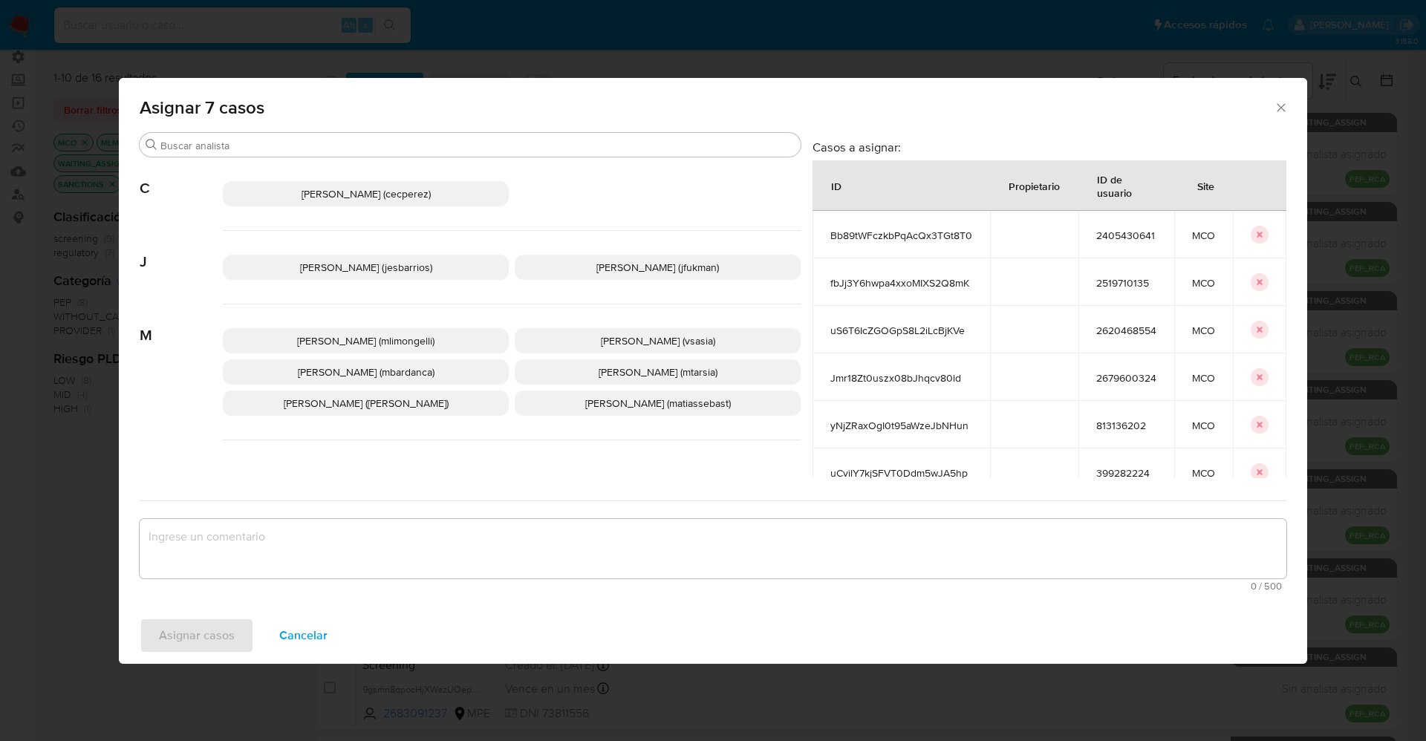
click at [325, 268] on span "Jesica Iris Barrios Leita (jesbarrios)" at bounding box center [366, 267] width 132 height 15
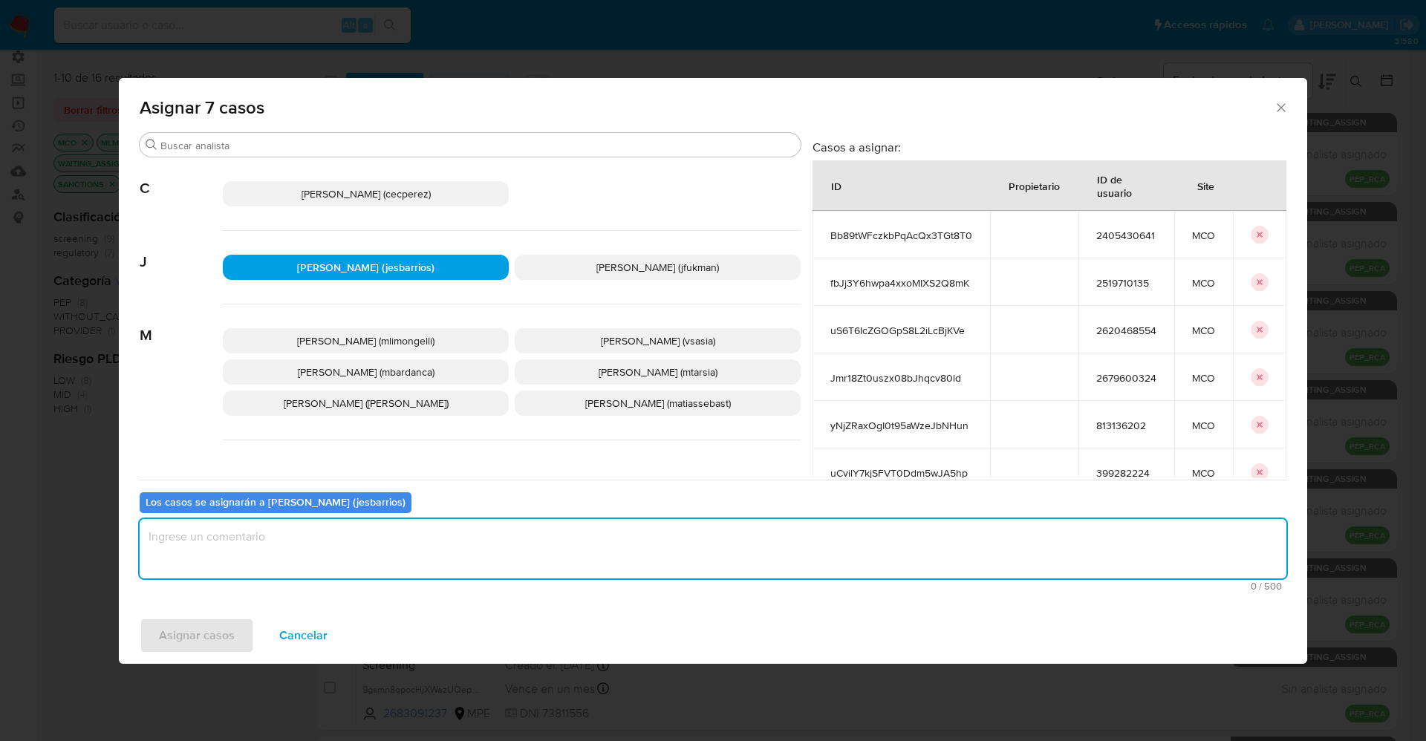
click at [332, 542] on textarea "assign-modal" at bounding box center [713, 548] width 1147 height 59
type textarea "Analisis"
click at [229, 645] on span "Asignar casos" at bounding box center [197, 636] width 76 height 33
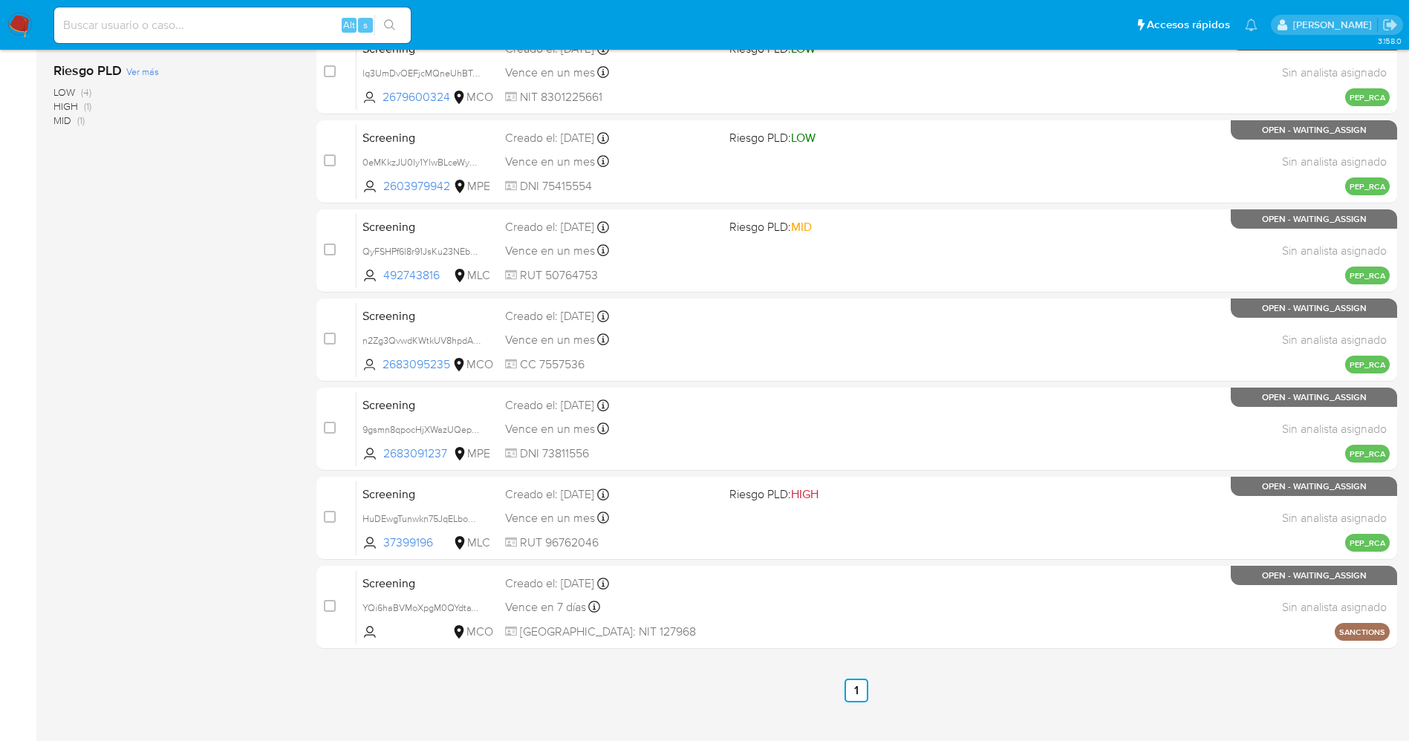
scroll to position [396, 0]
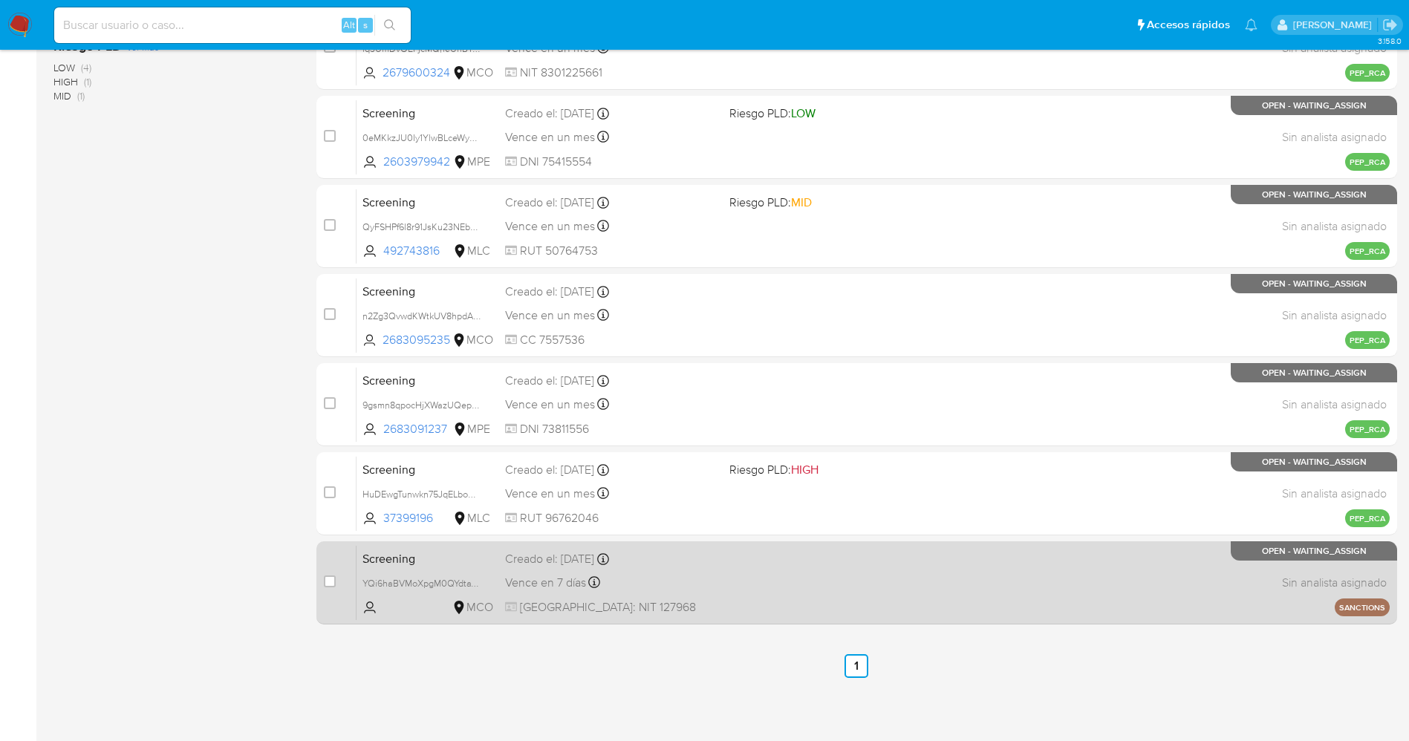
click at [686, 587] on div "Vence en 7 días Vence el 19/09/2025 09:13:08" at bounding box center [611, 583] width 212 height 20
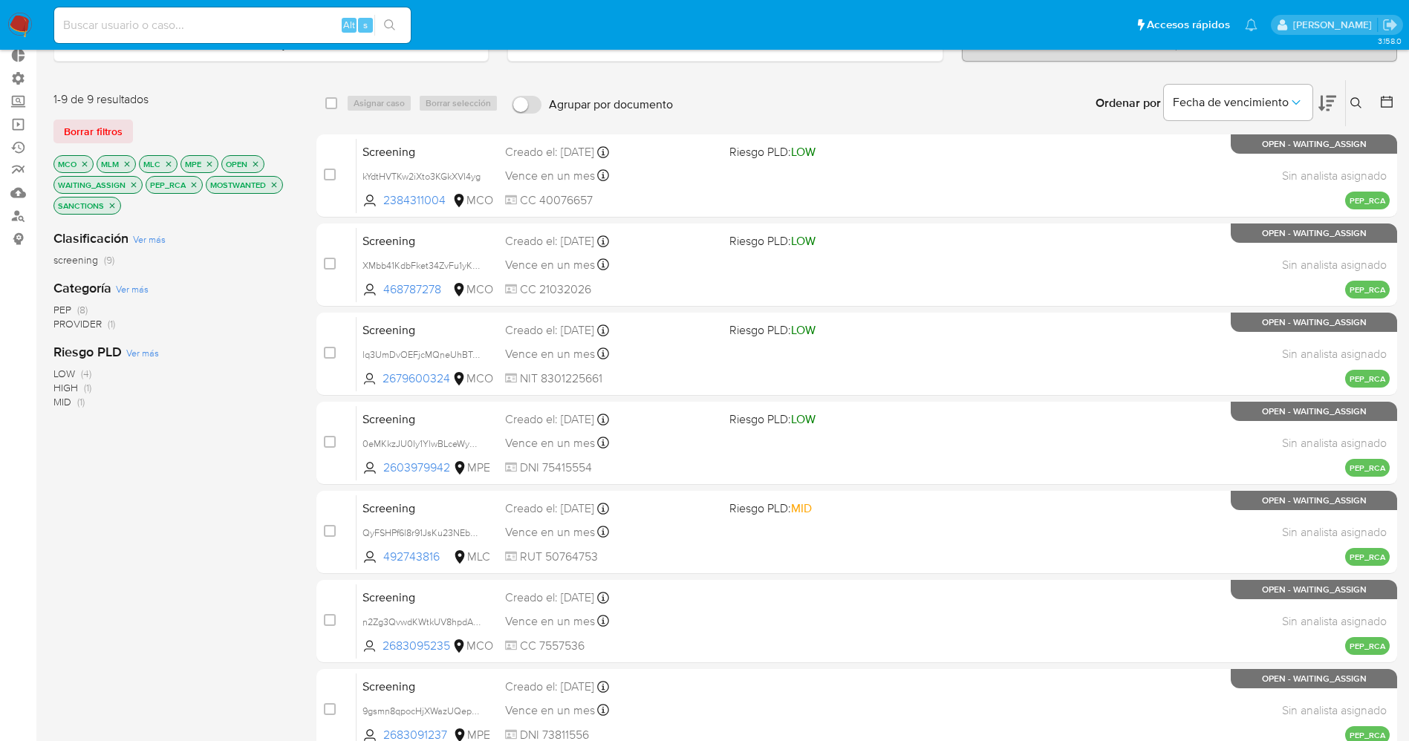
scroll to position [0, 0]
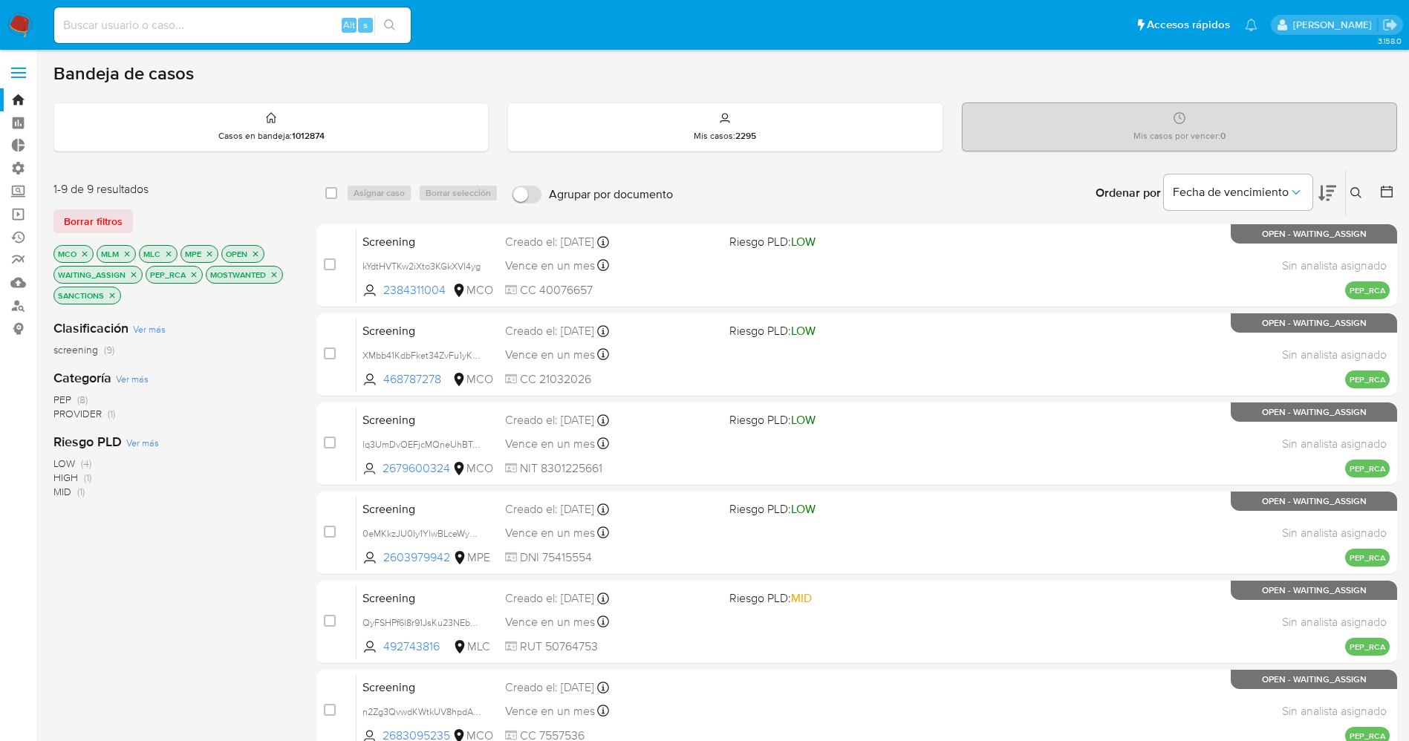
click at [25, 71] on label at bounding box center [18, 72] width 37 height 31
click at [0, 0] on input "checkbox" at bounding box center [0, 0] width 0 height 0
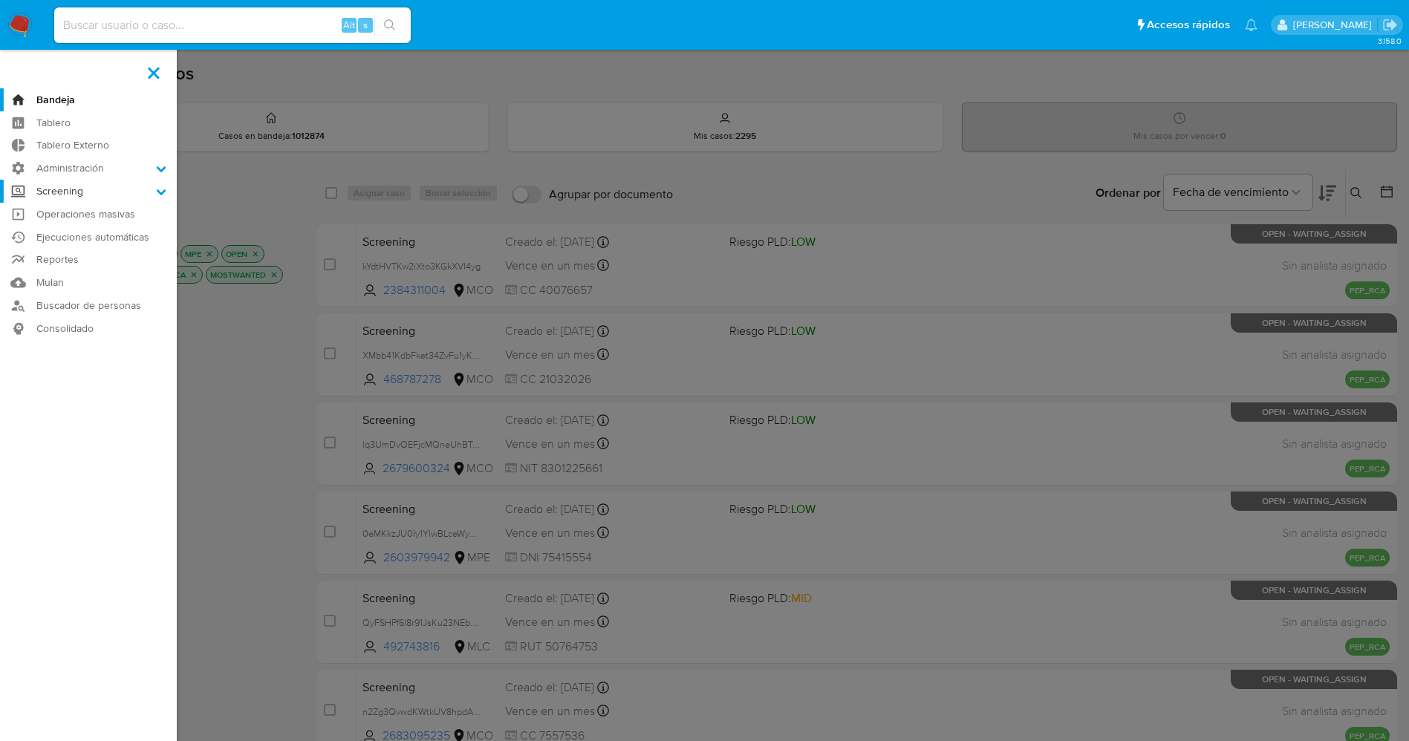
click at [91, 193] on label "Screening" at bounding box center [88, 191] width 177 height 23
click at [0, 0] on input "Screening" at bounding box center [0, 0] width 0 height 0
click at [108, 400] on link "Buscador de personas" at bounding box center [88, 399] width 177 height 23
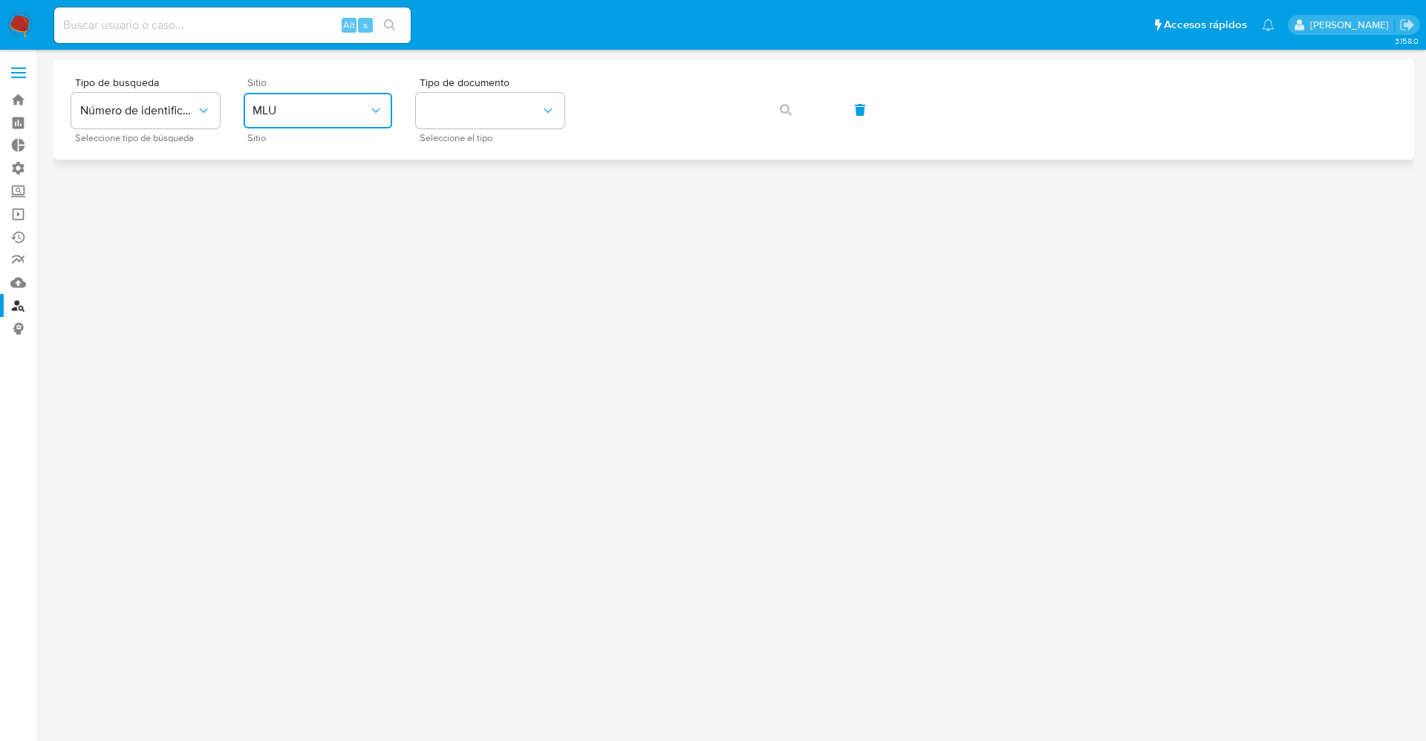
click at [334, 108] on span "MLU" at bounding box center [311, 110] width 116 height 15
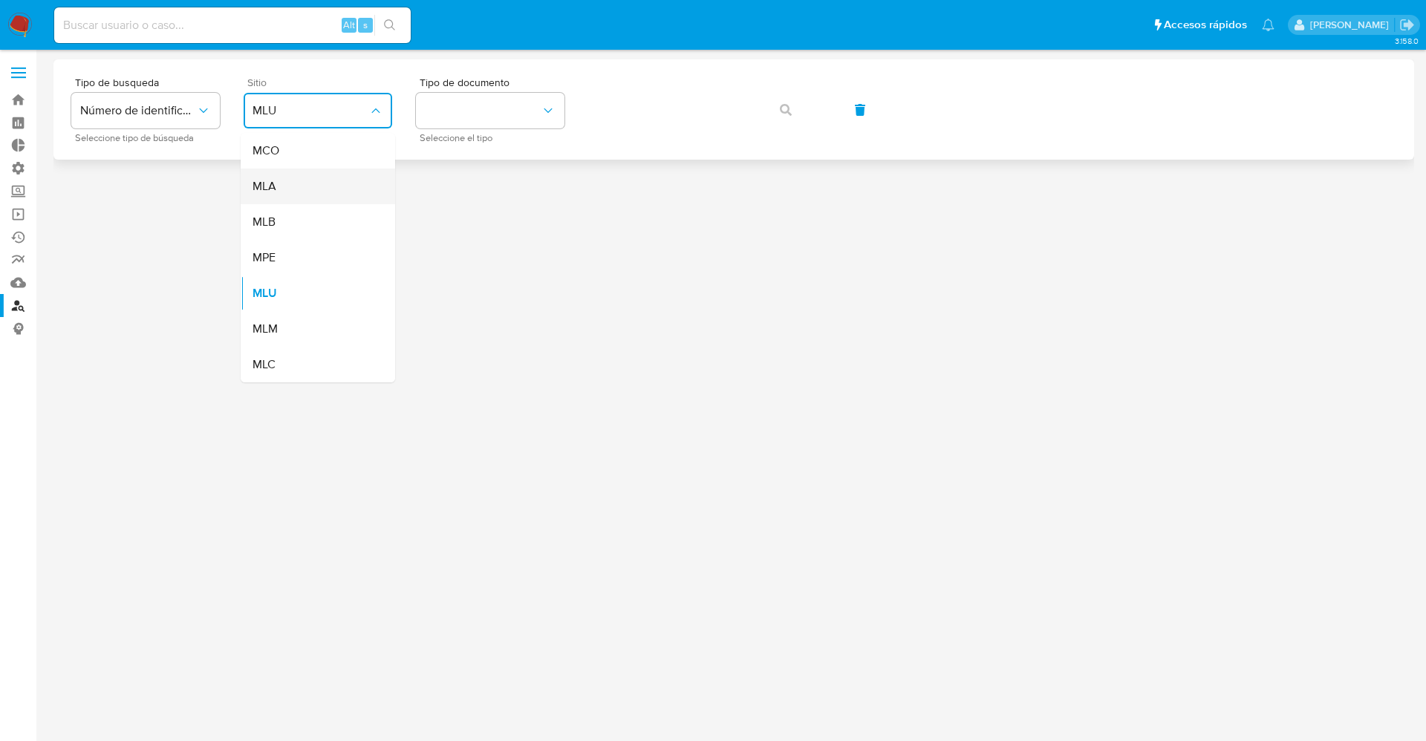
click at [308, 184] on div "MLA" at bounding box center [314, 187] width 122 height 36
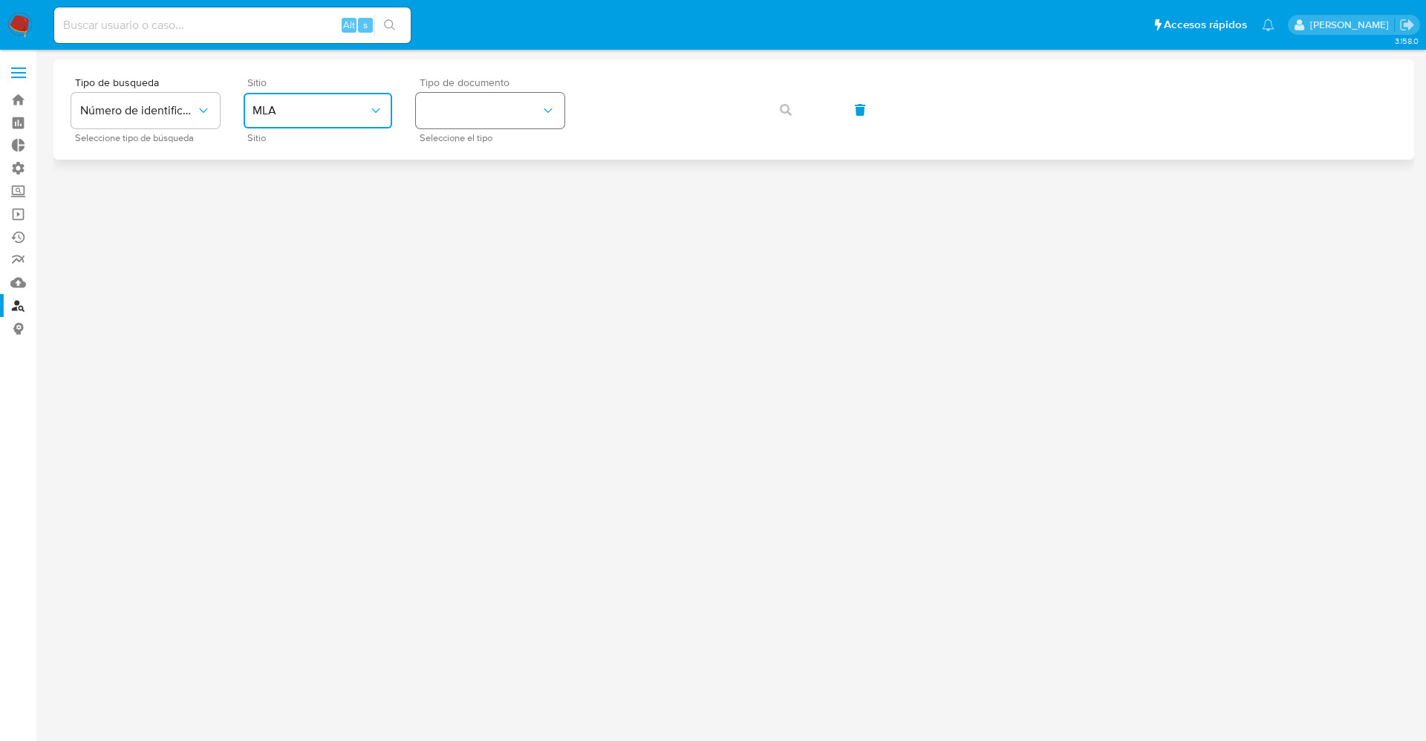
click at [513, 111] on button "identificationType" at bounding box center [490, 111] width 149 height 36
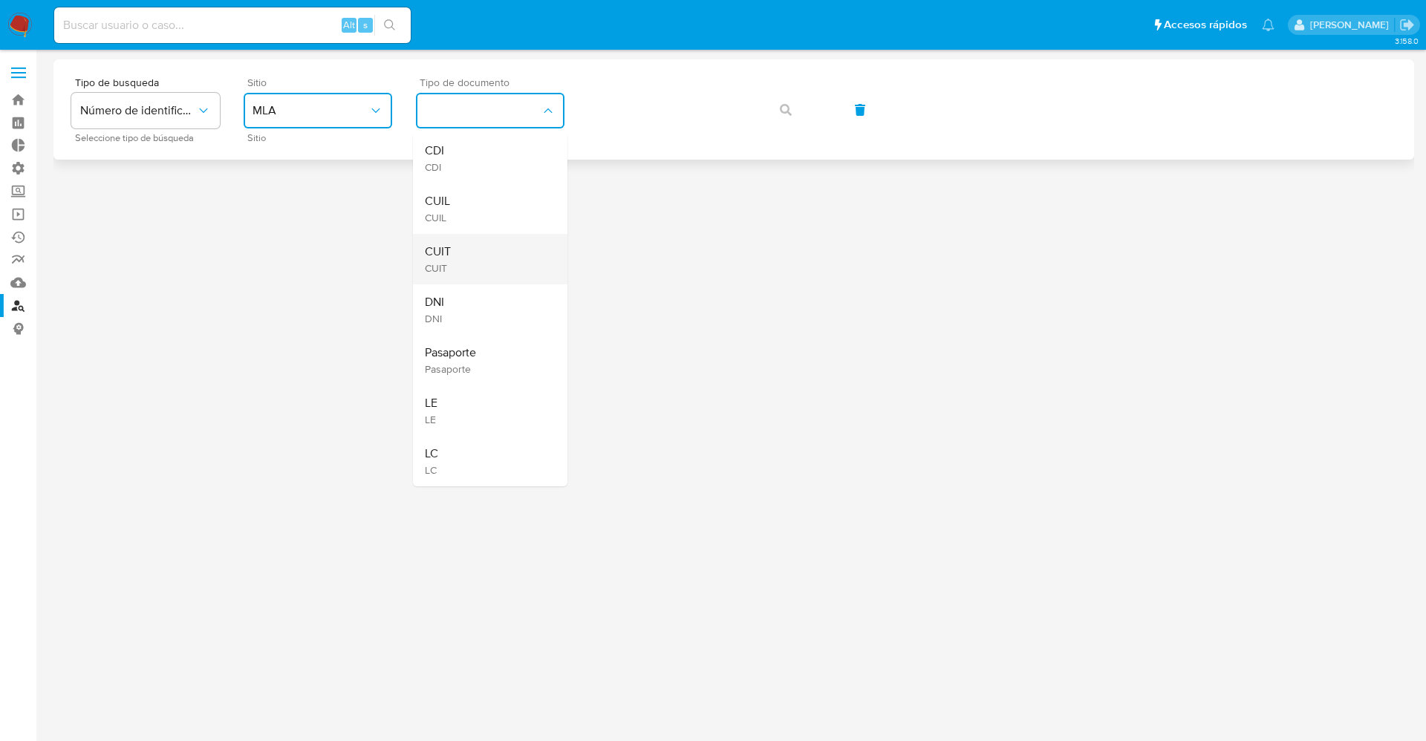
click at [491, 261] on div "CUIT CUIT" at bounding box center [486, 259] width 122 height 51
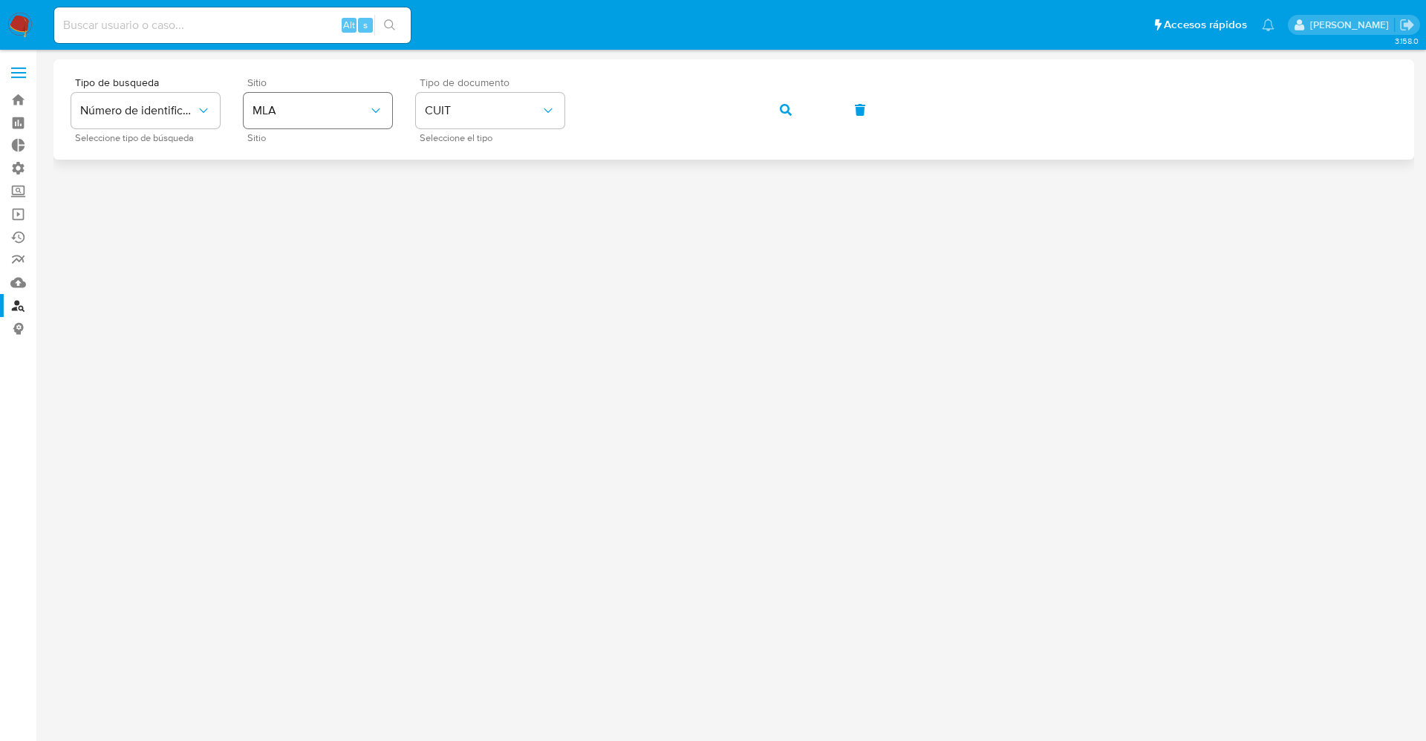
click at [374, 111] on icon "site_id" at bounding box center [375, 110] width 8 height 4
click at [796, 107] on button "button" at bounding box center [786, 110] width 51 height 36
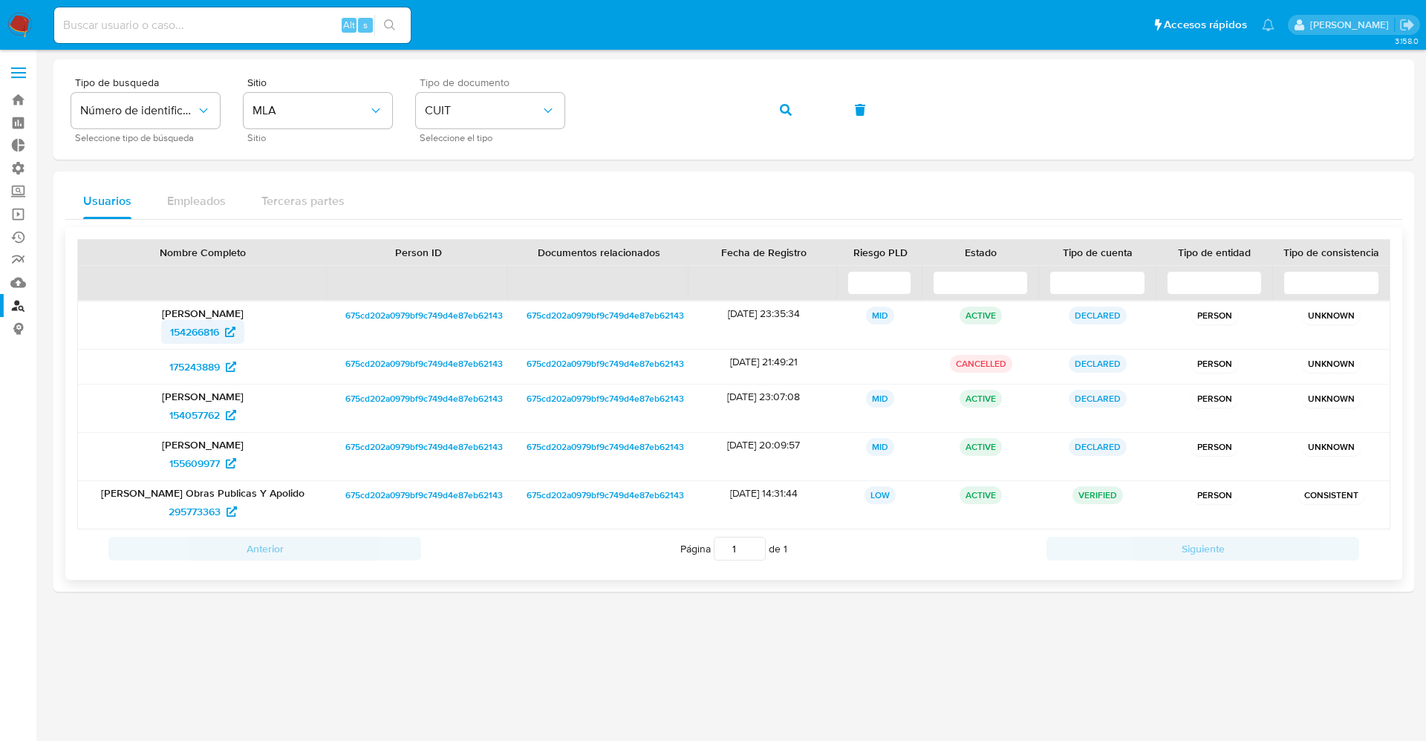
click at [203, 328] on span "154266816" at bounding box center [194, 332] width 49 height 24
click at [197, 458] on span "155609977" at bounding box center [194, 464] width 51 height 24
click at [181, 512] on span "295773363" at bounding box center [195, 512] width 52 height 24
click at [15, 24] on img at bounding box center [19, 25] width 25 height 25
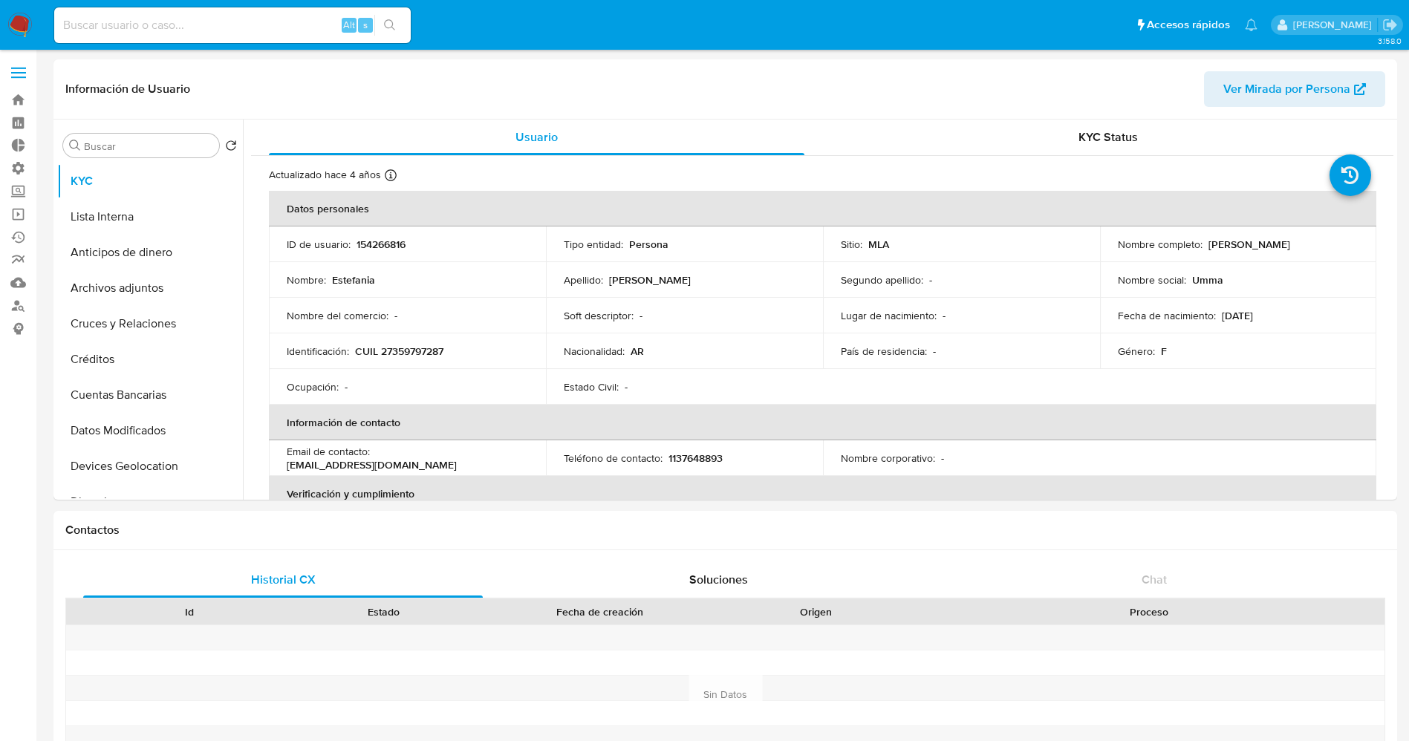
select select "10"
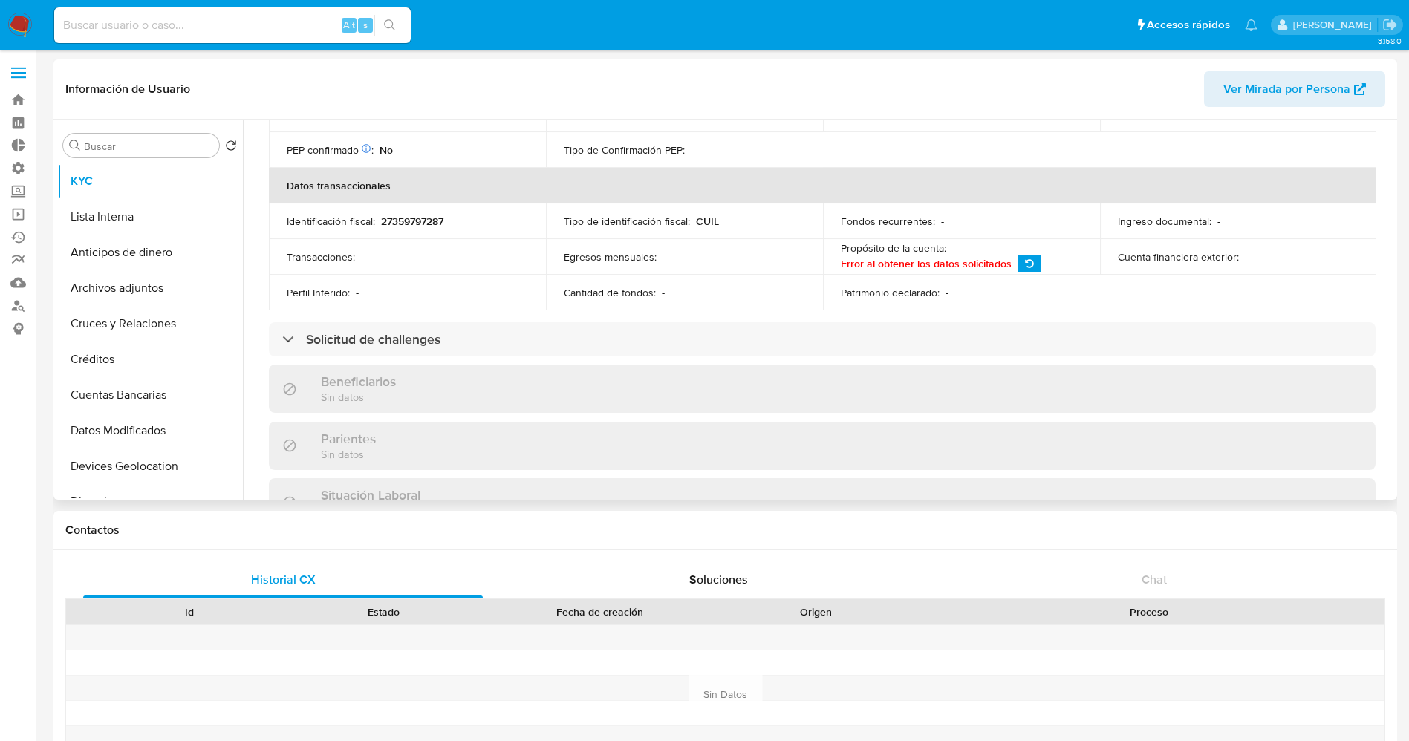
scroll to position [446, 0]
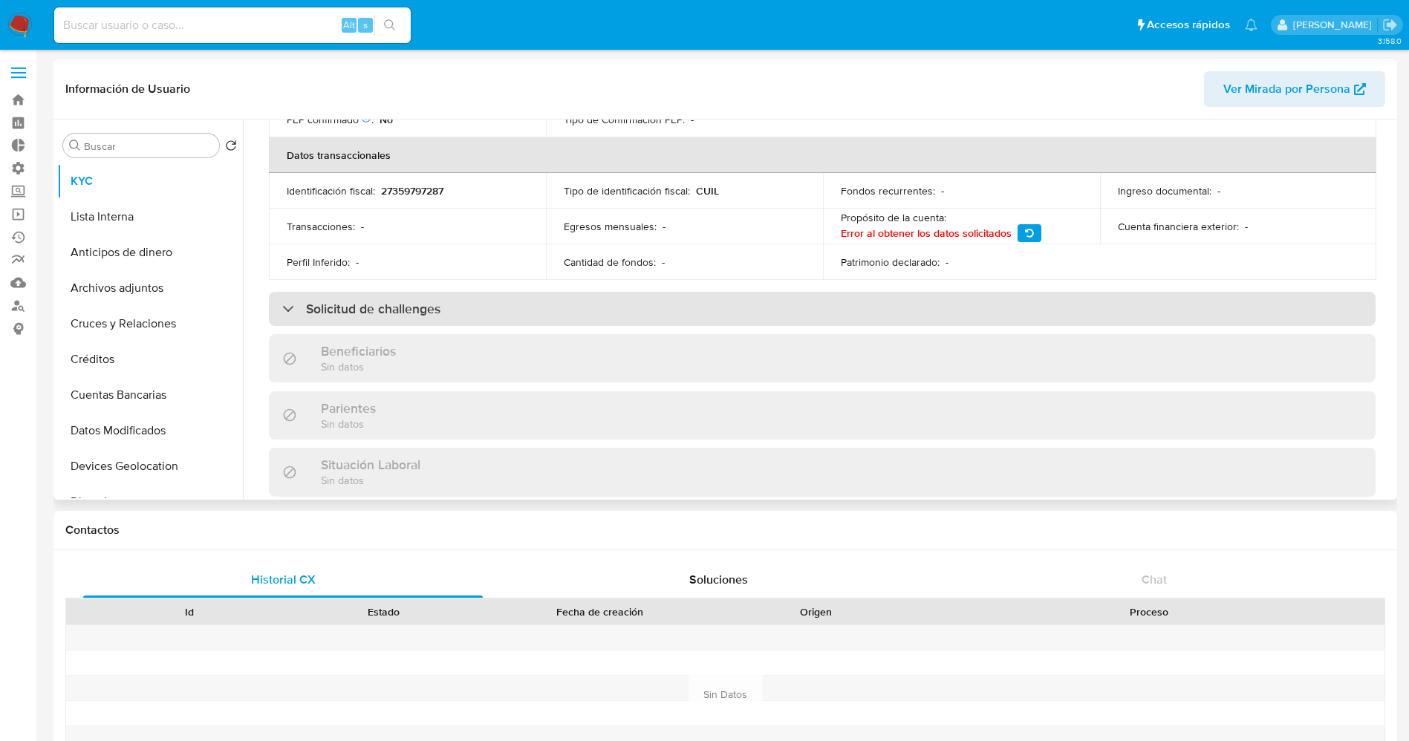
click at [429, 309] on h3 "Solicitud de challenges" at bounding box center [373, 309] width 134 height 16
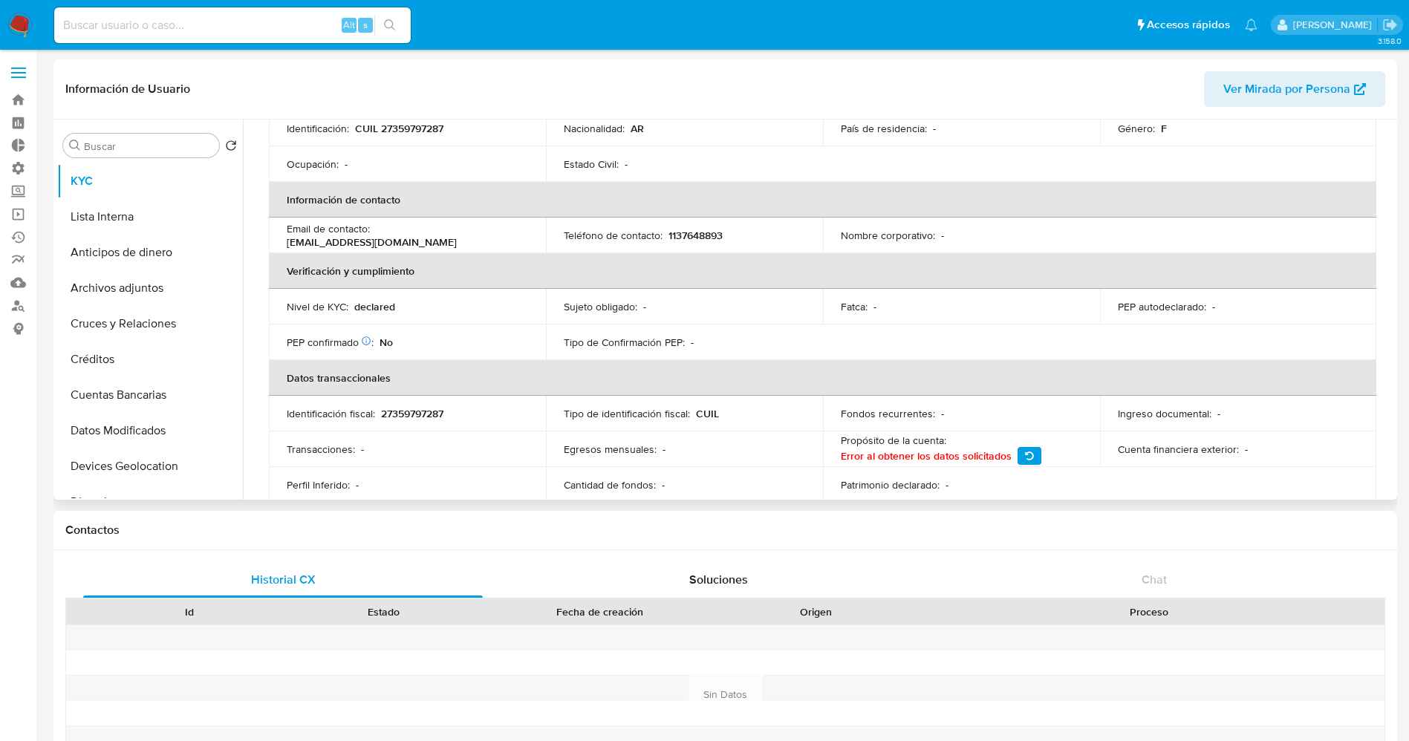
scroll to position [0, 0]
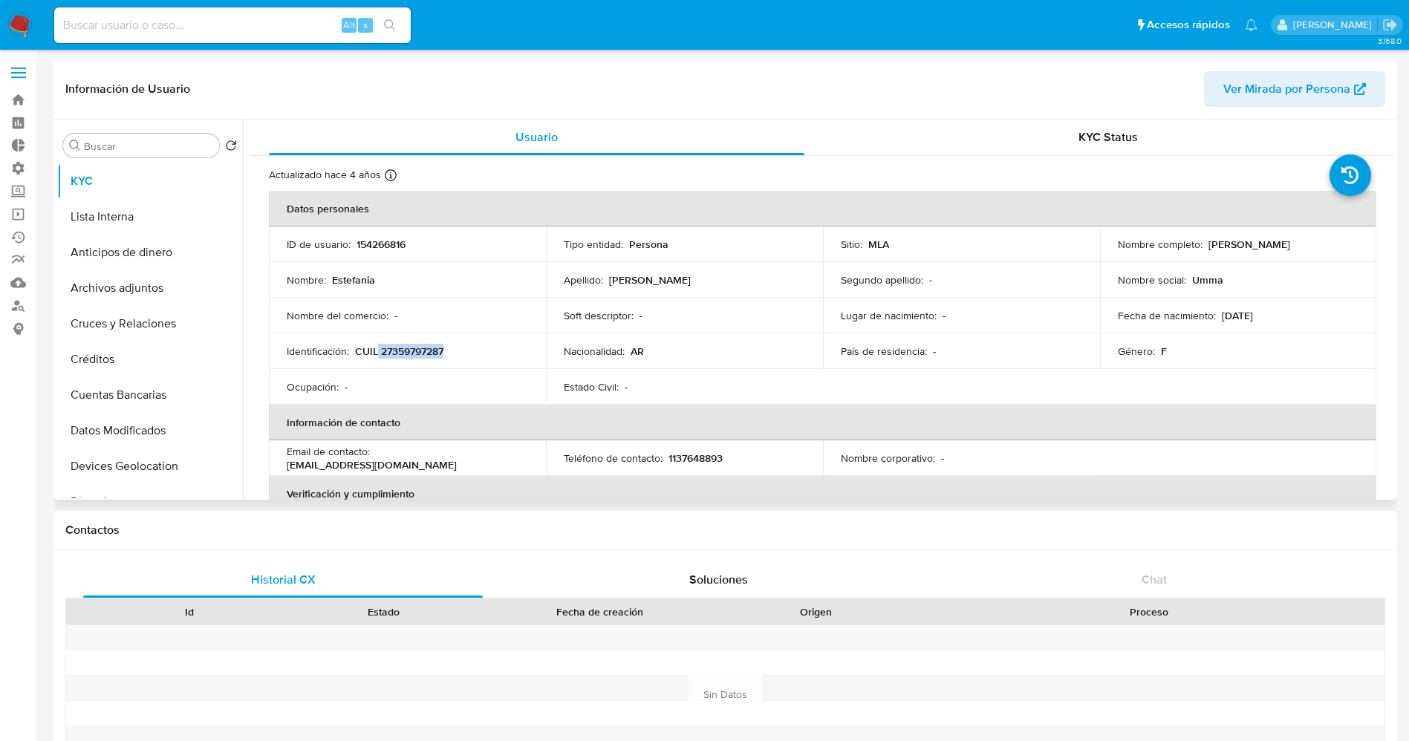
drag, startPoint x: 377, startPoint y: 354, endPoint x: 455, endPoint y: 353, distance: 77.3
click at [460, 353] on div "Identificación : CUIL 27359797287" at bounding box center [407, 351] width 241 height 13
copy p "27359797287"
drag, startPoint x: 1214, startPoint y: 244, endPoint x: 1298, endPoint y: 247, distance: 84.0
click at [1360, 245] on td "Nombre completo : Estefania Soledad Romero" at bounding box center [1238, 245] width 277 height 36
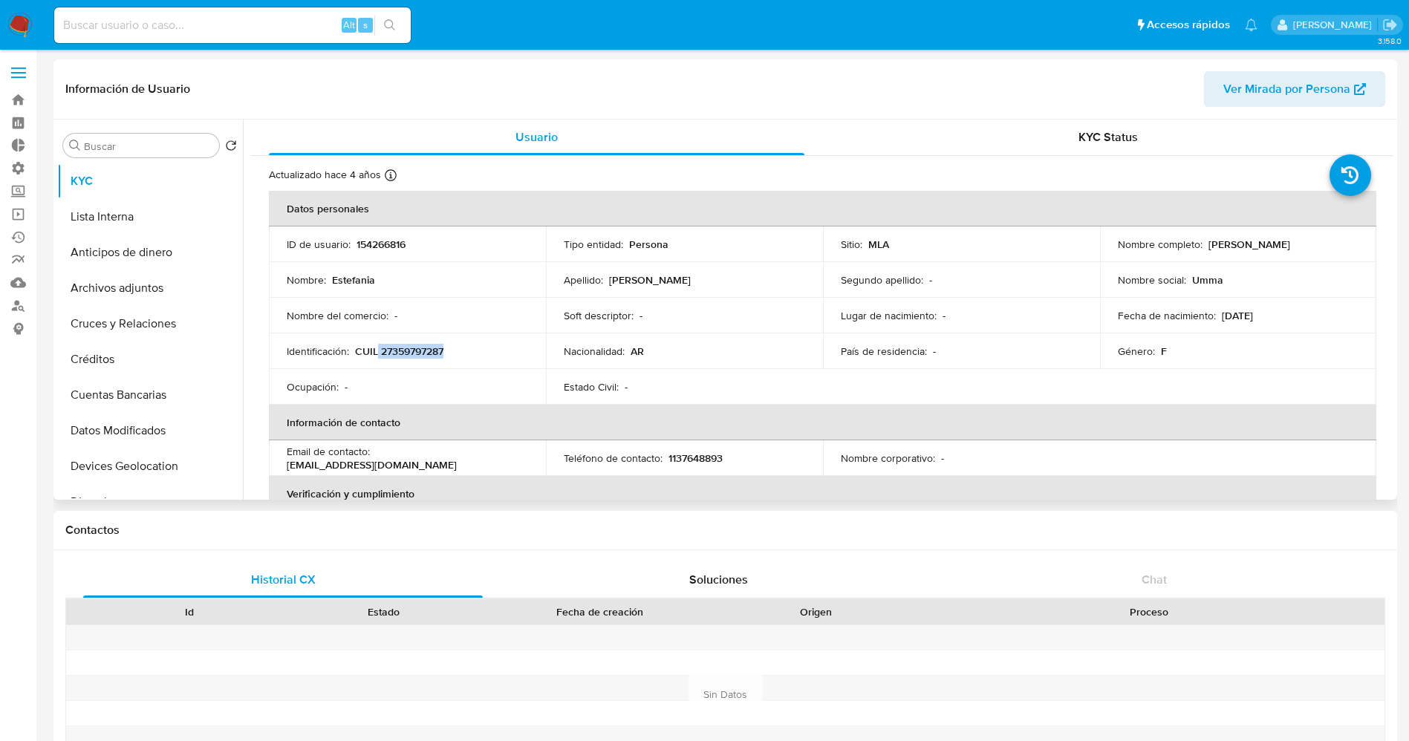
copy div "Estefania Soledad Romero"
drag, startPoint x: 380, startPoint y: 348, endPoint x: 472, endPoint y: 349, distance: 92.9
click at [472, 349] on div "Identificación : CUIL 27359797287" at bounding box center [407, 351] width 241 height 13
copy p "27359797287"
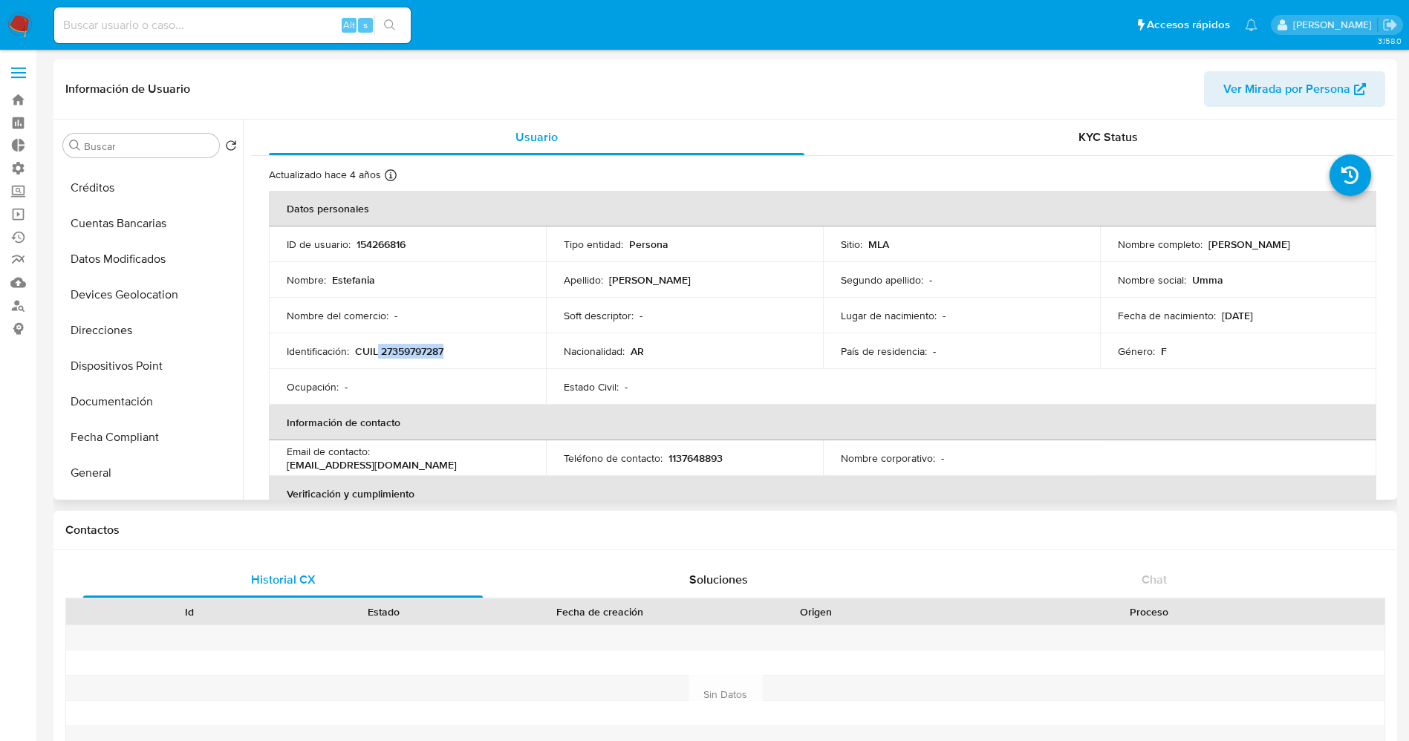
scroll to position [223, 0]
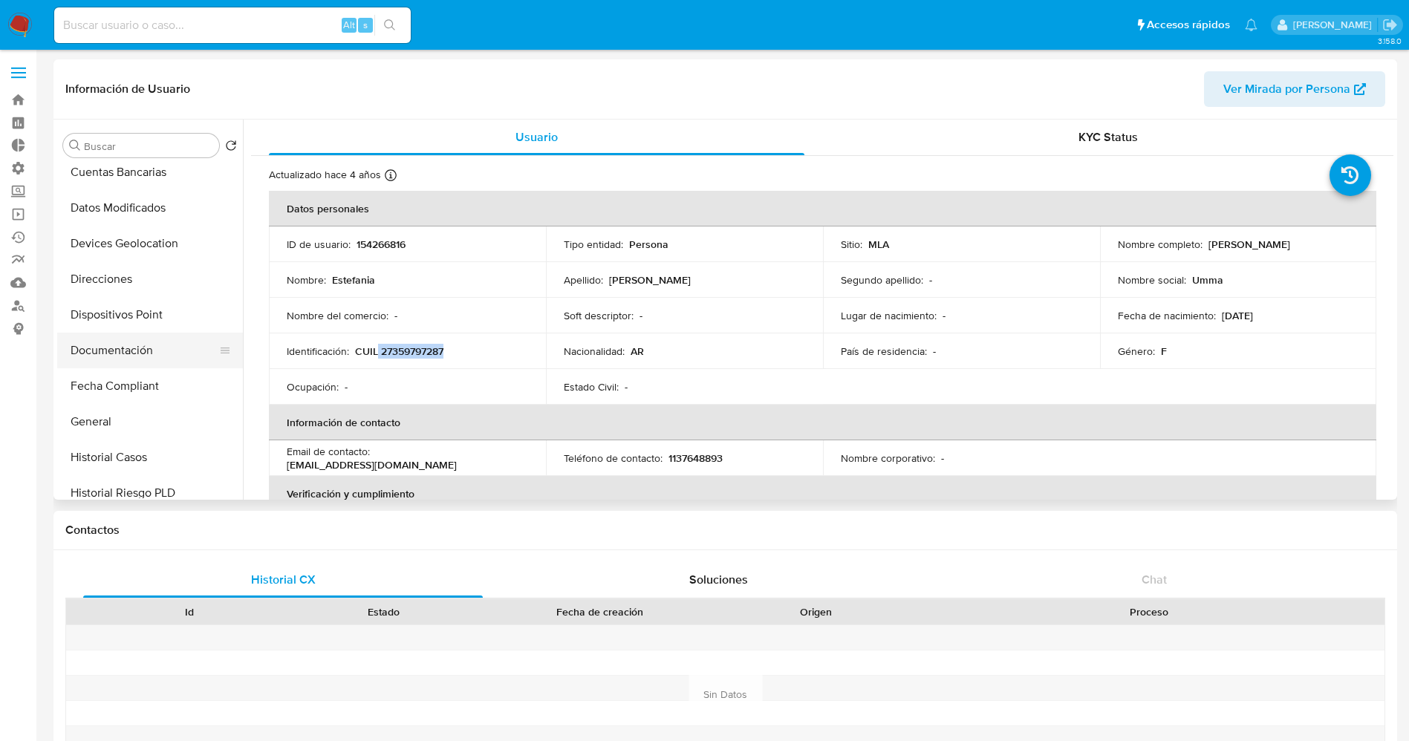
click at [149, 354] on button "Documentación" at bounding box center [144, 351] width 174 height 36
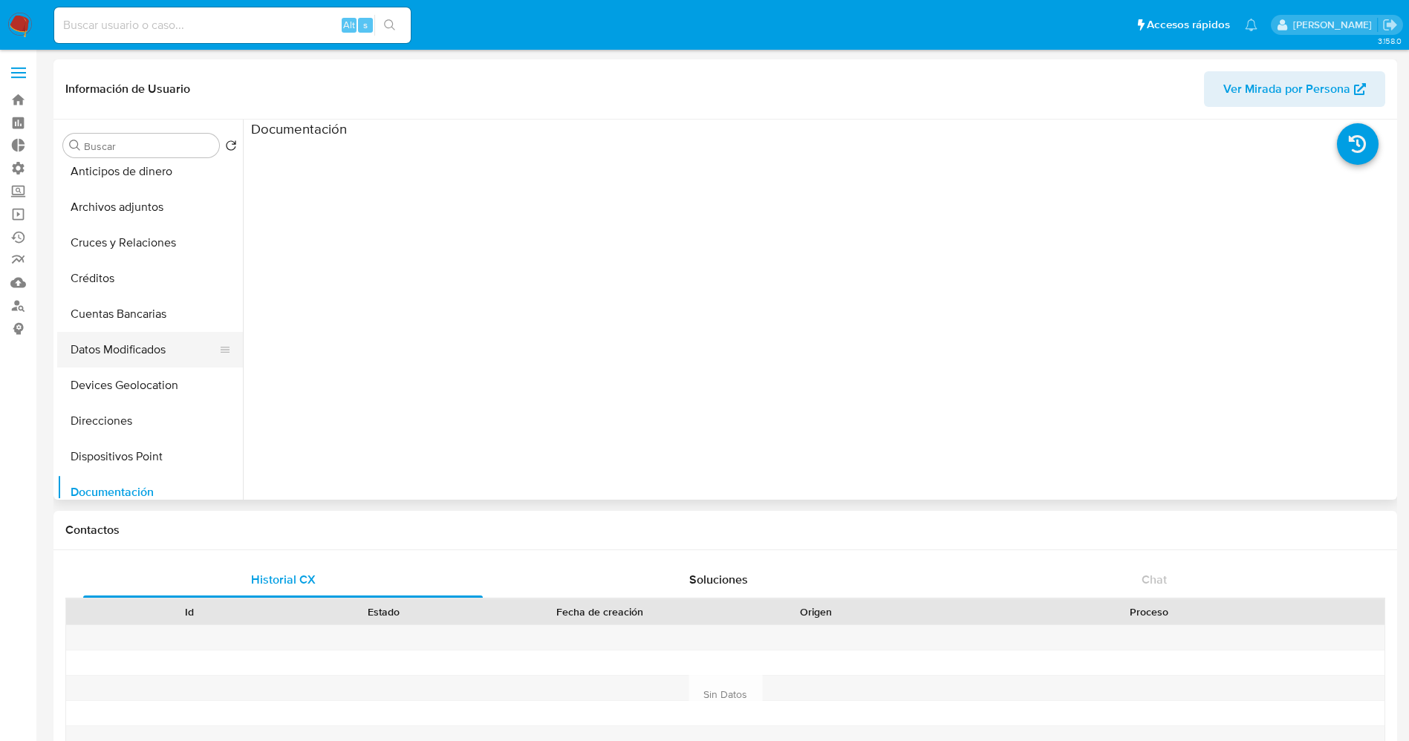
scroll to position [0, 0]
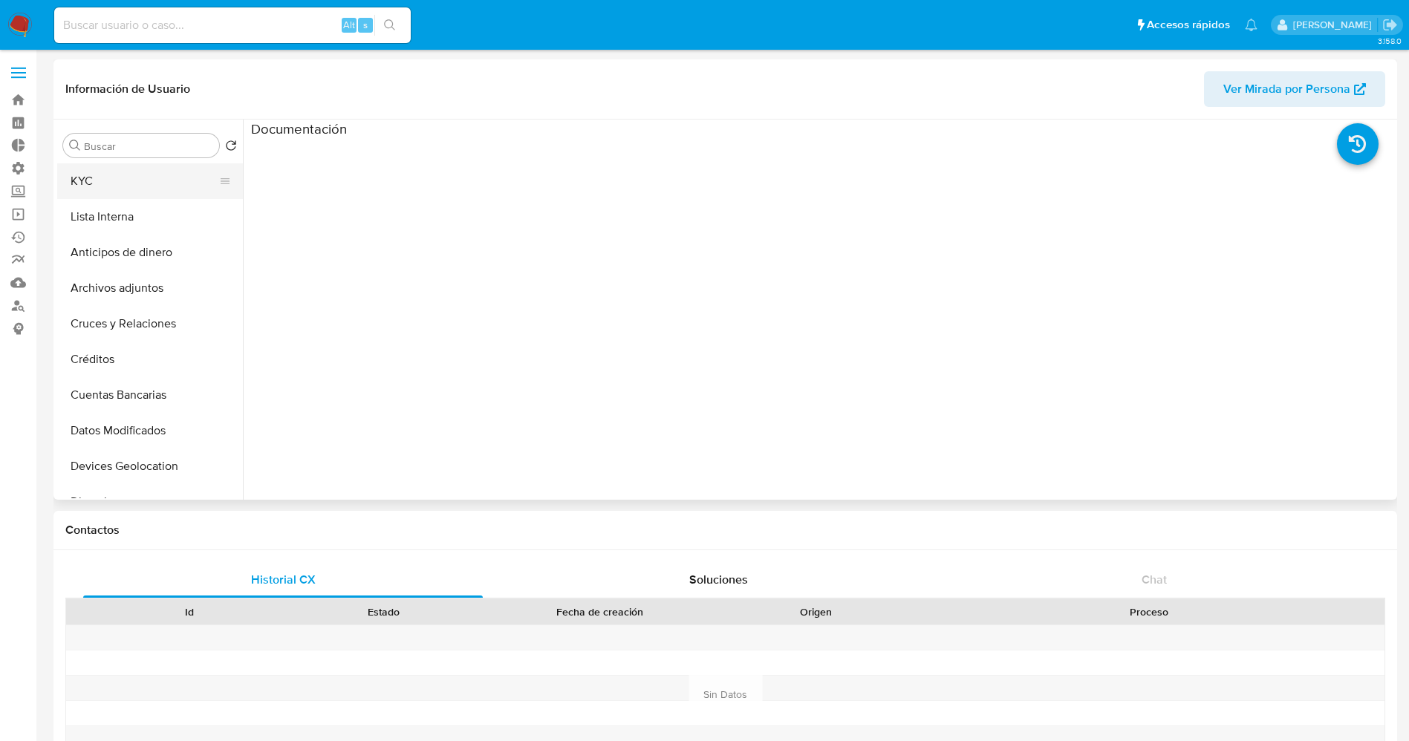
click at [133, 187] on button "KYC" at bounding box center [144, 181] width 174 height 36
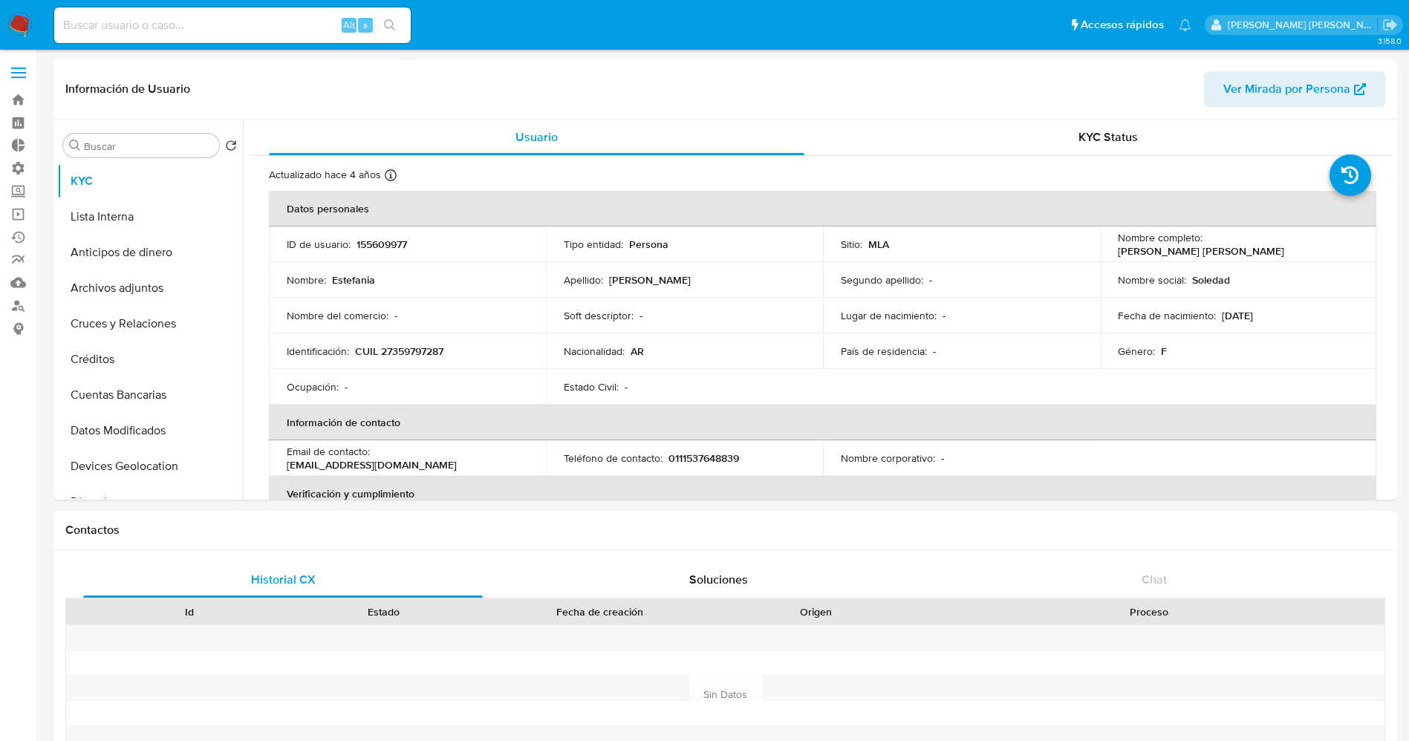
select select "10"
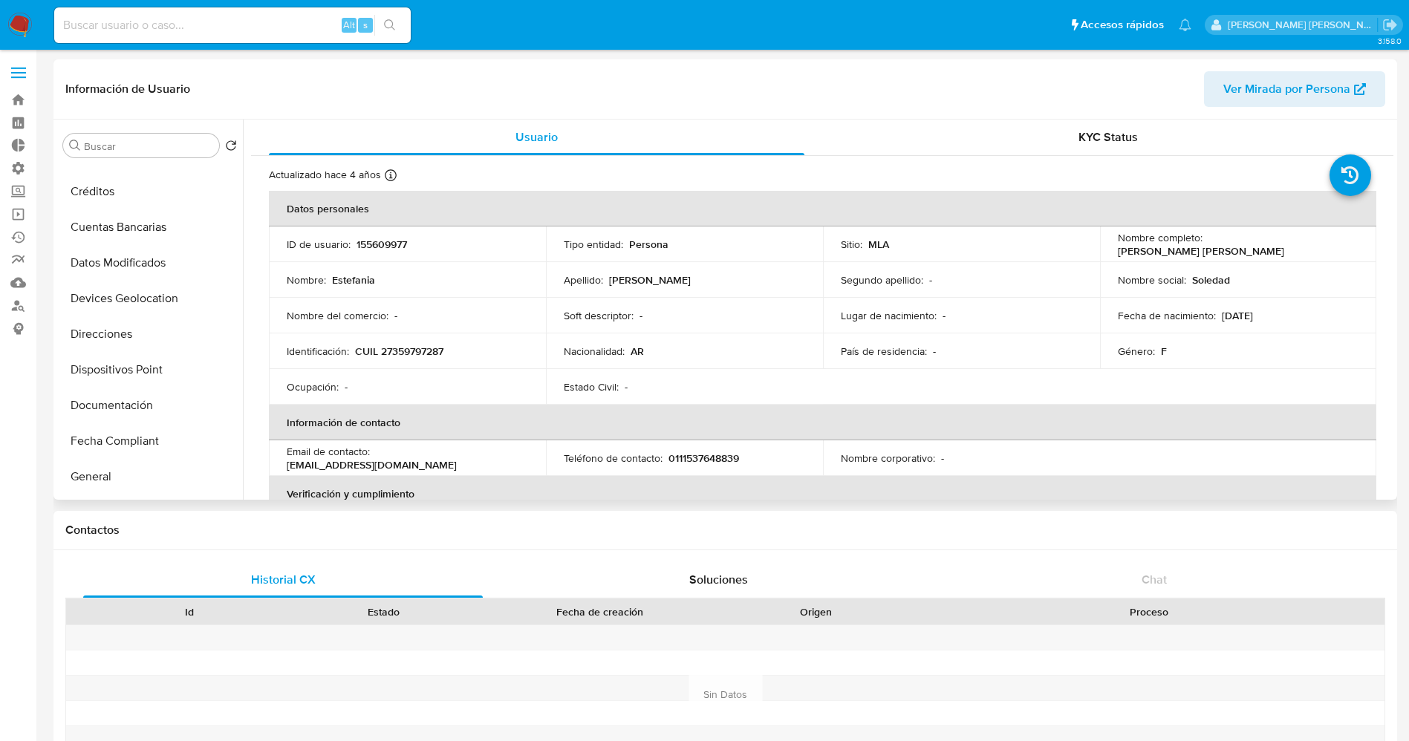
scroll to position [223, 0]
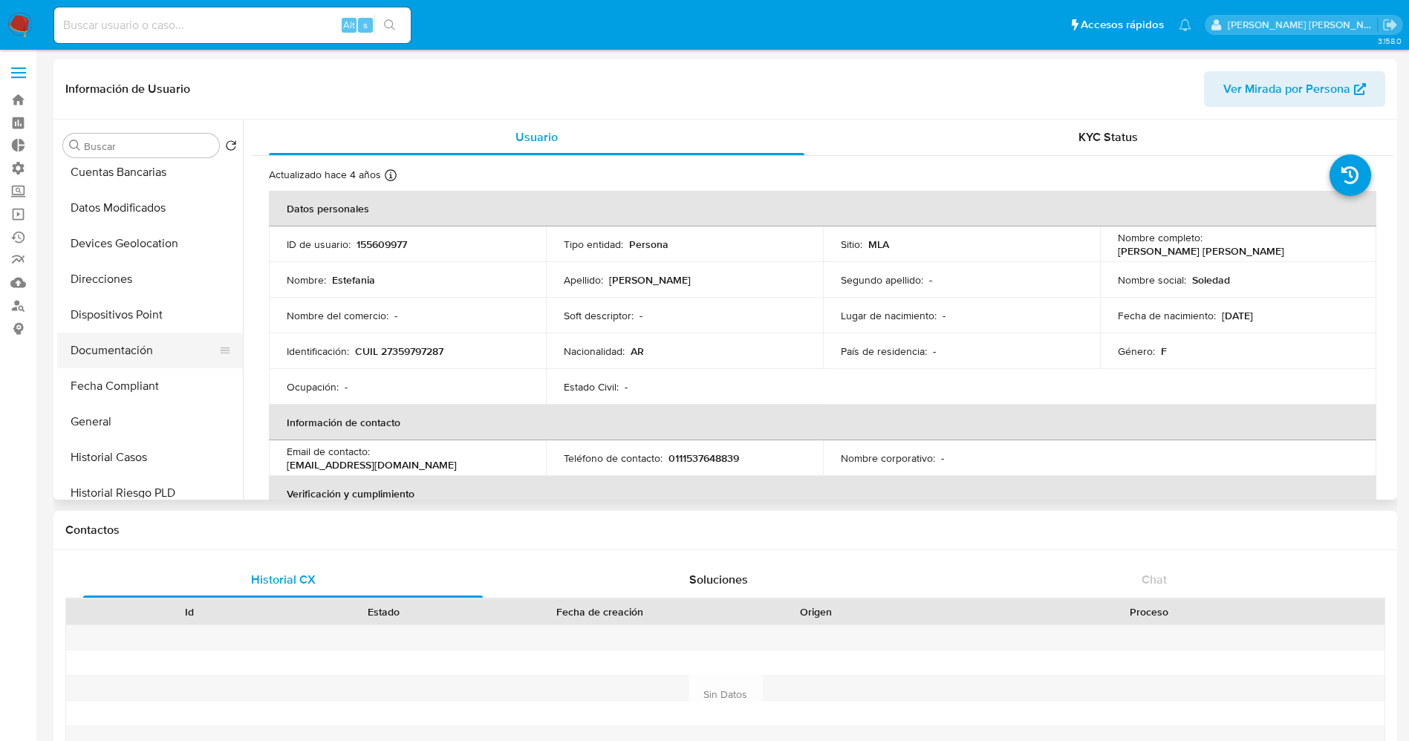
click at [135, 348] on button "Documentación" at bounding box center [144, 351] width 174 height 36
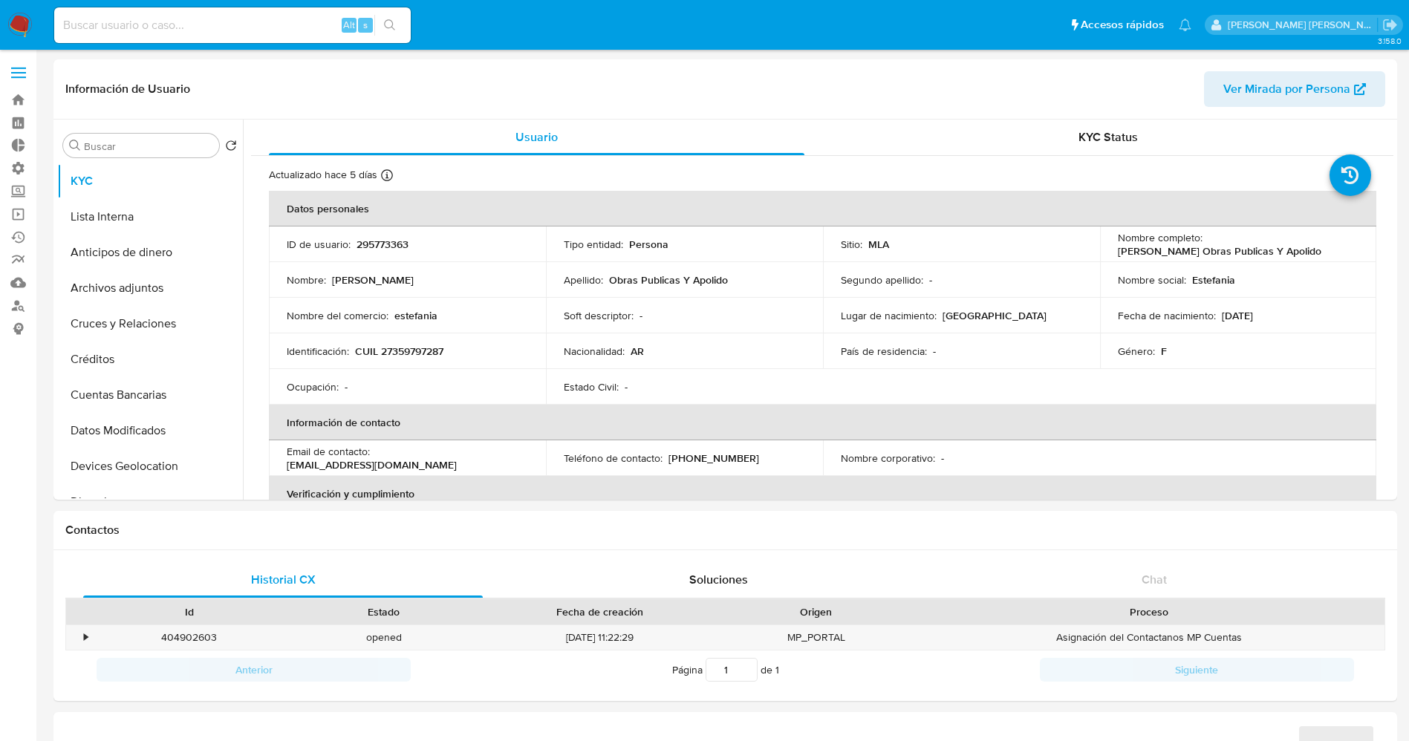
select select "10"
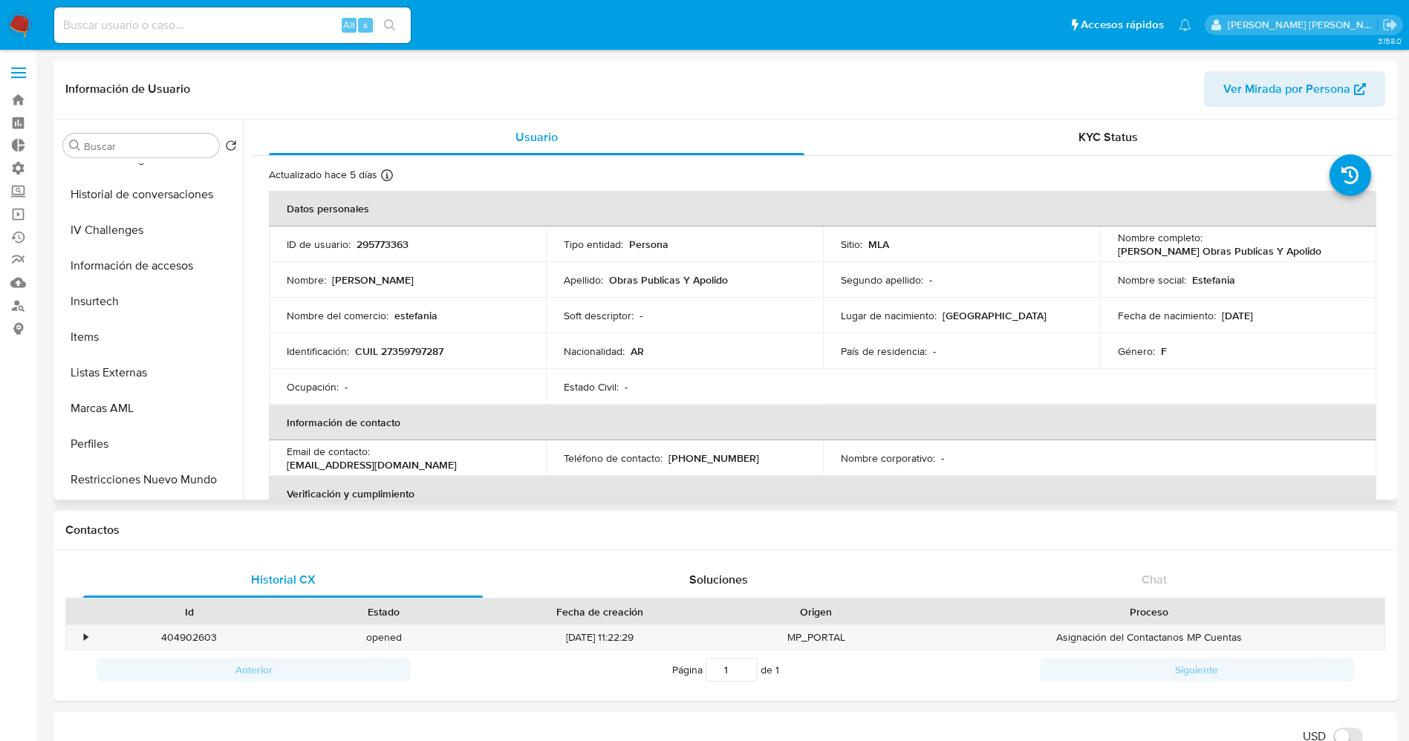
scroll to position [669, 0]
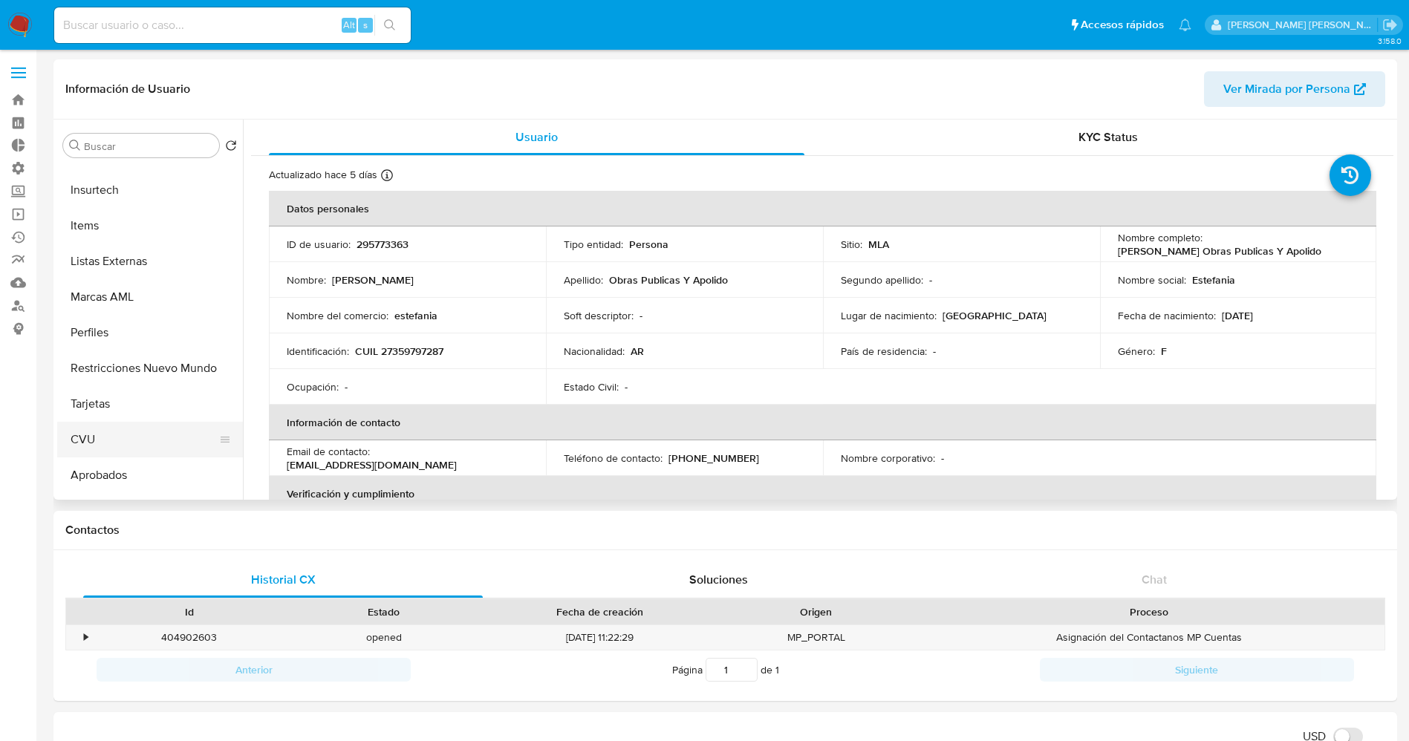
click at [129, 444] on button "CVU" at bounding box center [144, 440] width 174 height 36
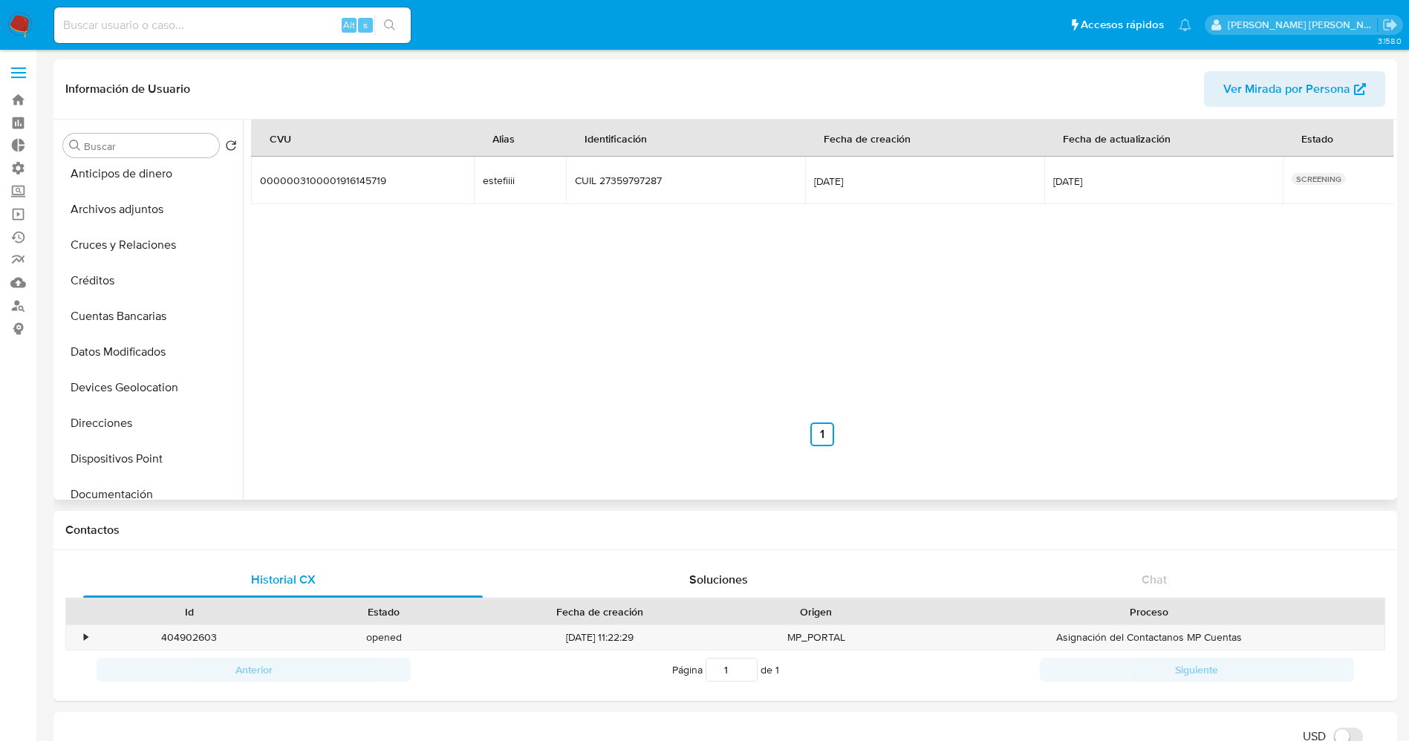
scroll to position [0, 0]
click at [121, 170] on ul "KYC Lista Interna Anticipos de dinero Archivos adjuntos Cruces y Relaciones Cré…" at bounding box center [150, 330] width 186 height 335
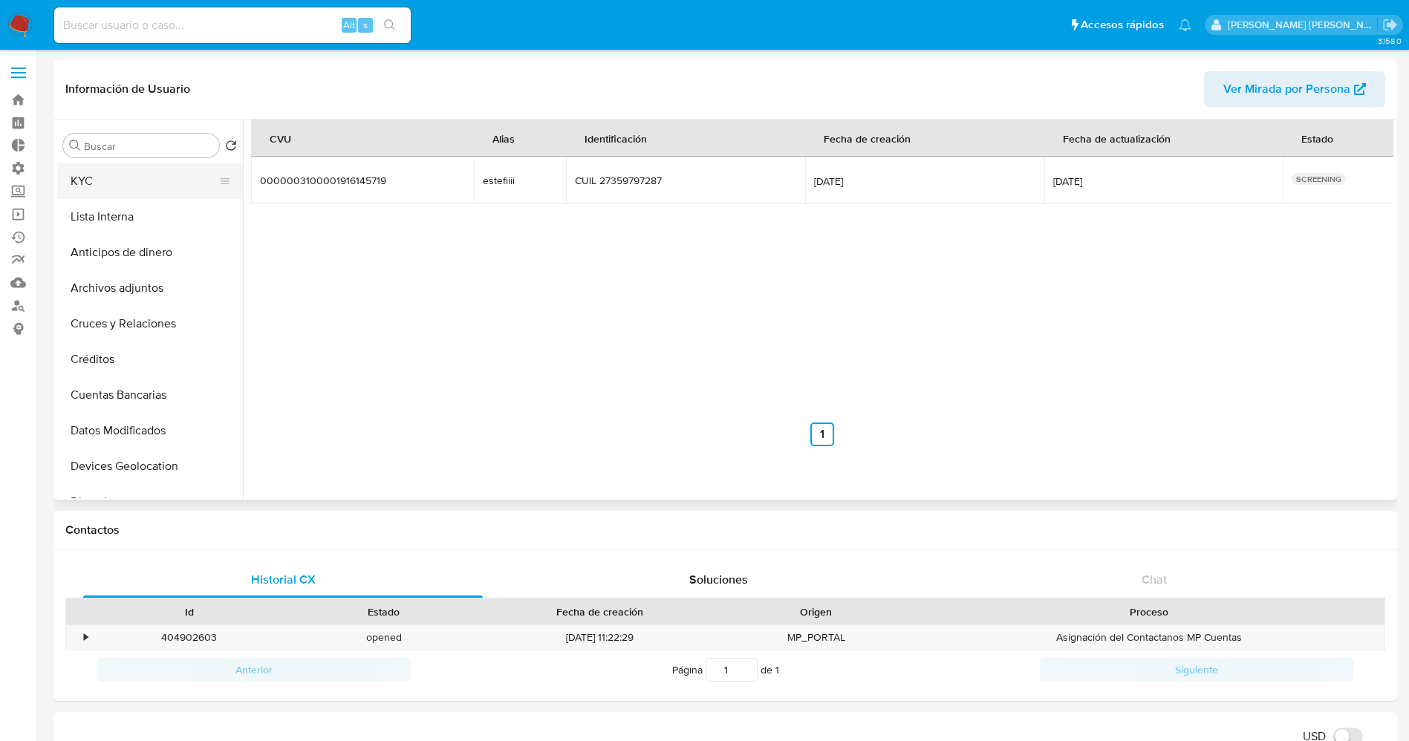
click at [119, 177] on button "KYC" at bounding box center [144, 181] width 174 height 36
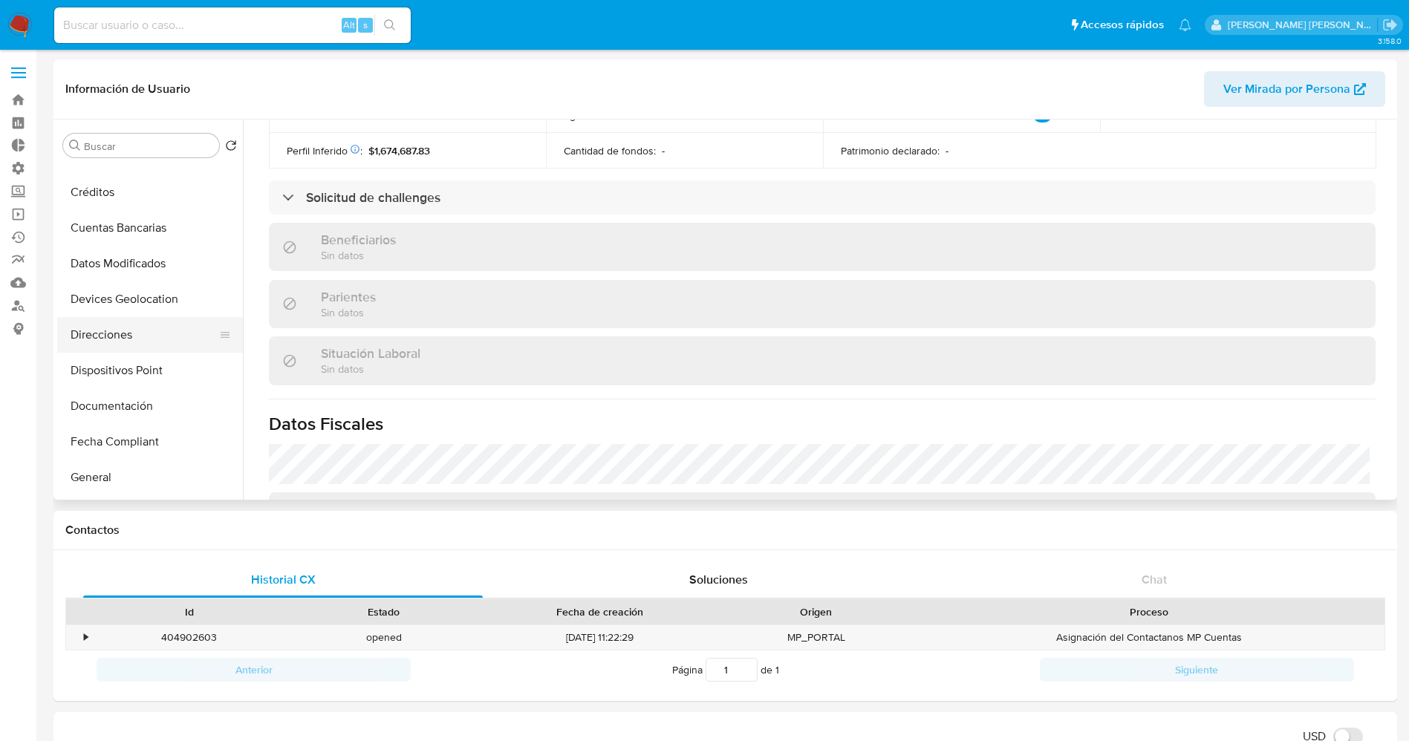
scroll to position [223, 0]
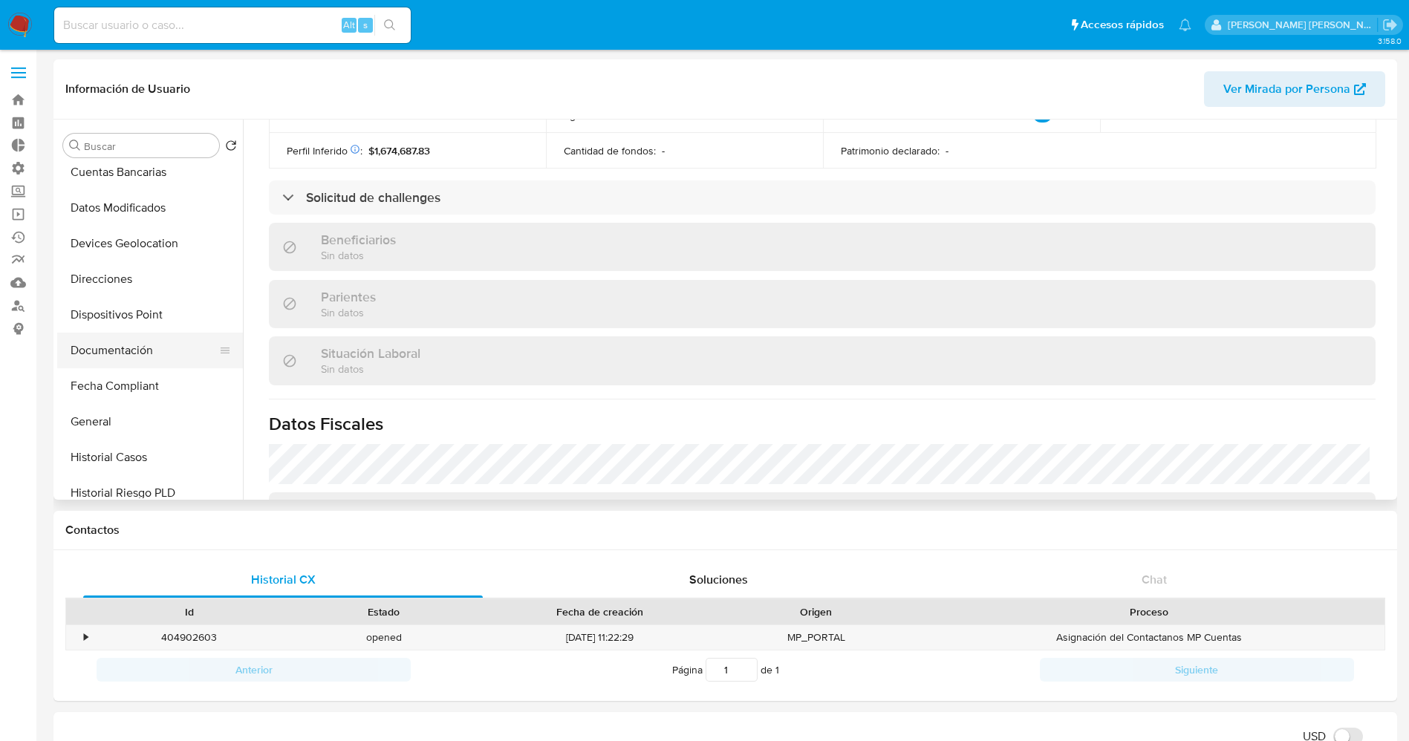
click at [119, 345] on button "Documentación" at bounding box center [144, 351] width 174 height 36
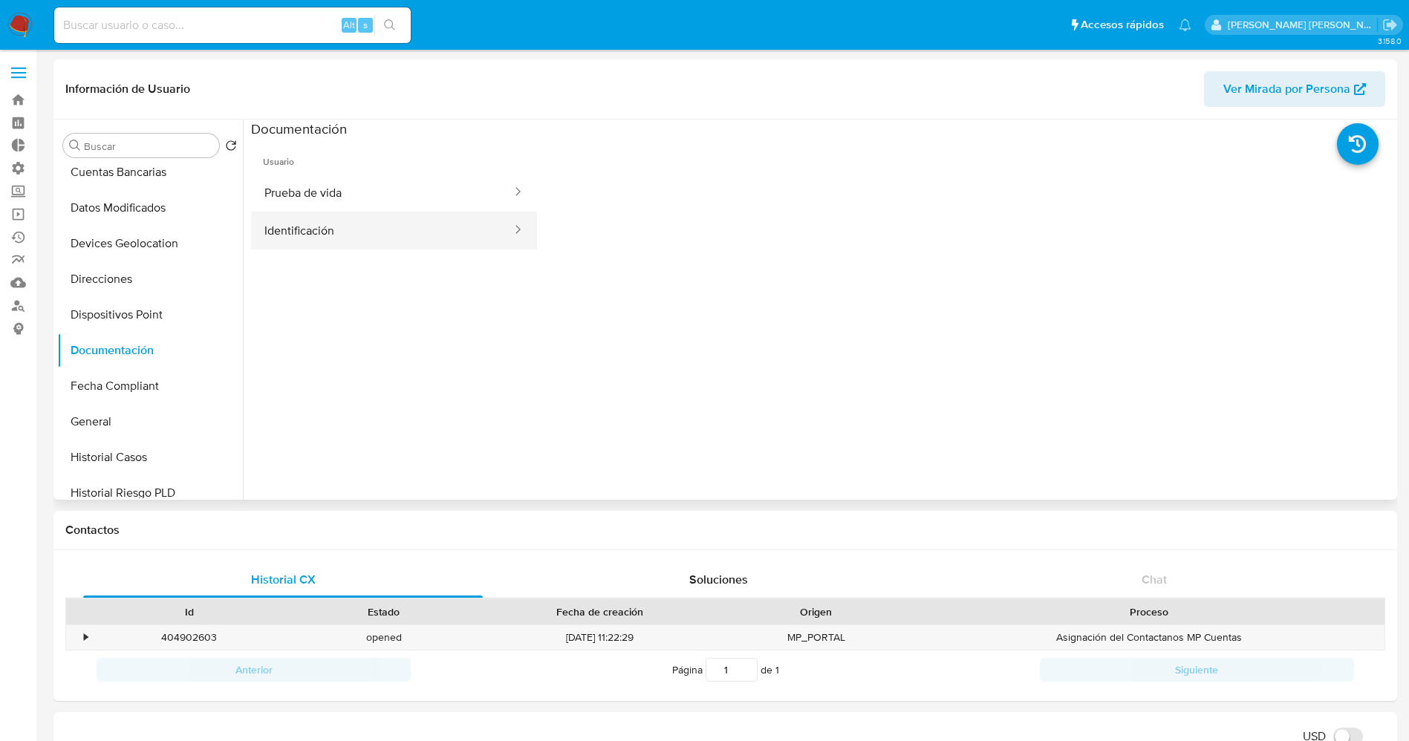
click at [310, 231] on button "Identificación" at bounding box center [382, 231] width 262 height 38
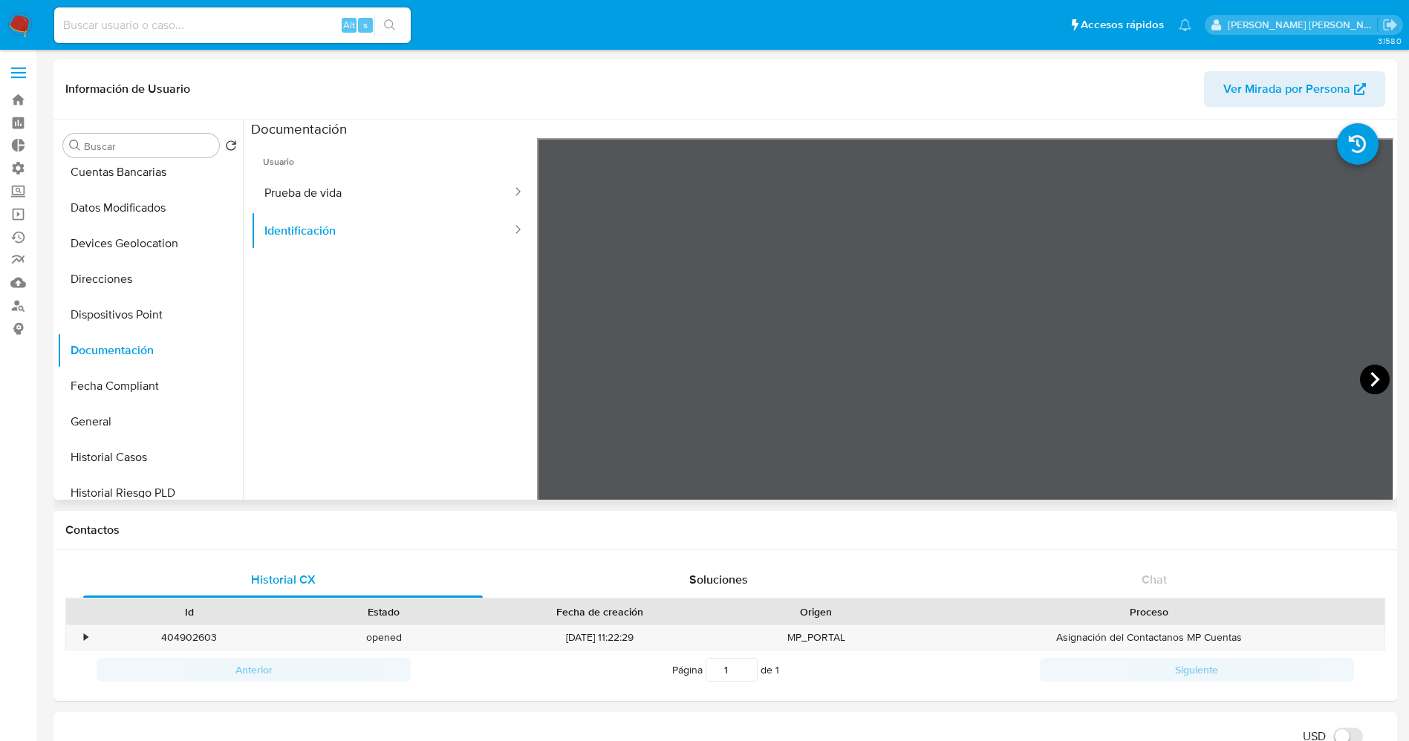
click at [1370, 383] on icon at bounding box center [1374, 379] width 9 height 15
click at [384, 196] on button "Prueba de vida" at bounding box center [382, 193] width 262 height 38
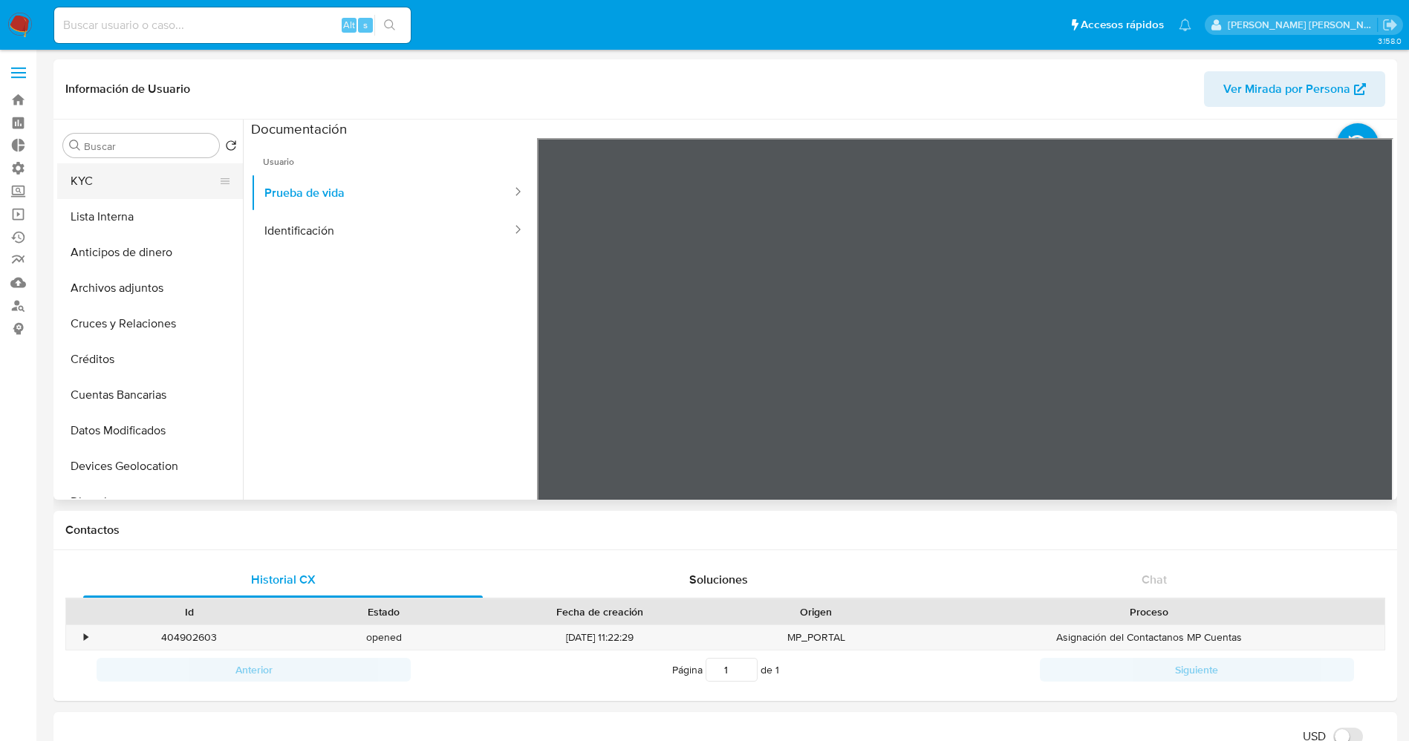
click at [119, 178] on button "KYC" at bounding box center [144, 181] width 174 height 36
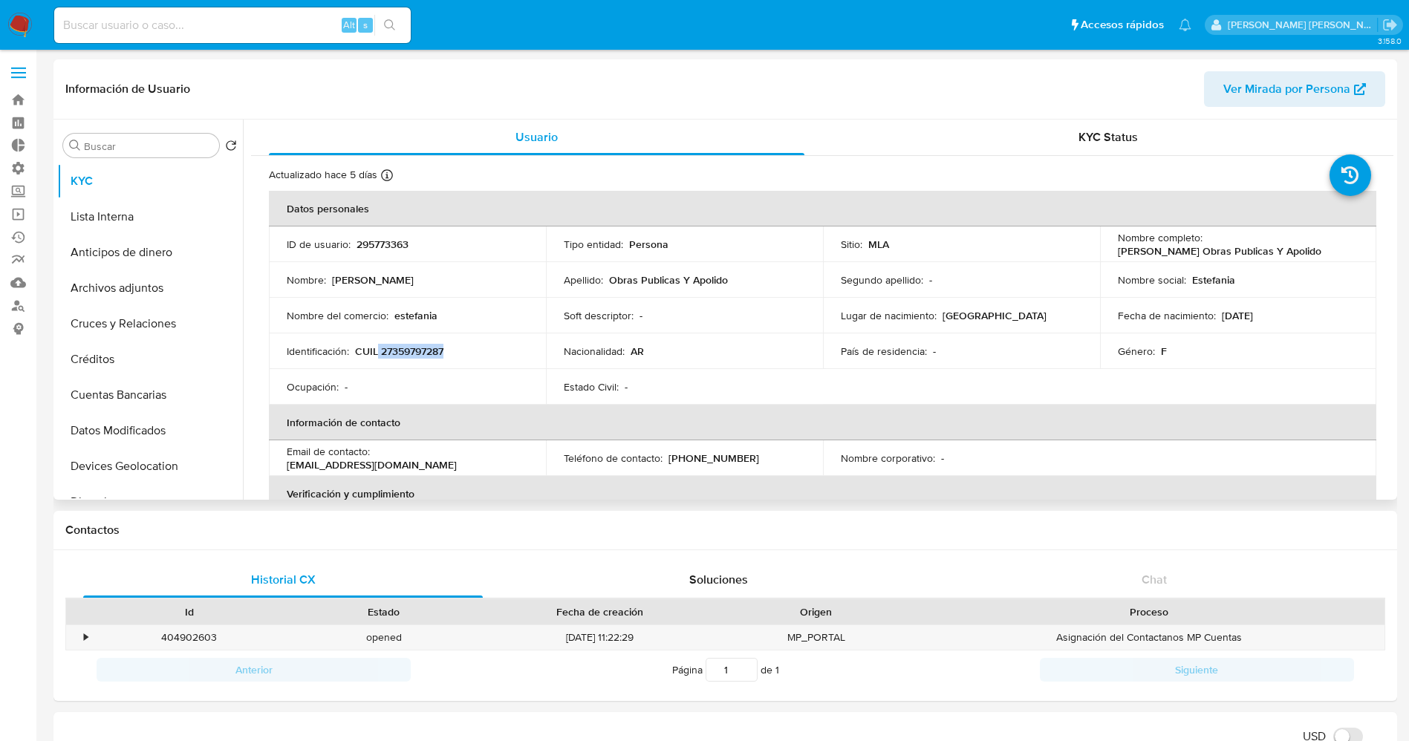
drag, startPoint x: 375, startPoint y: 346, endPoint x: 453, endPoint y: 349, distance: 78.1
click at [453, 349] on div "Identificación : CUIL 27359797287" at bounding box center [407, 351] width 241 height 13
copy p "27359797287"
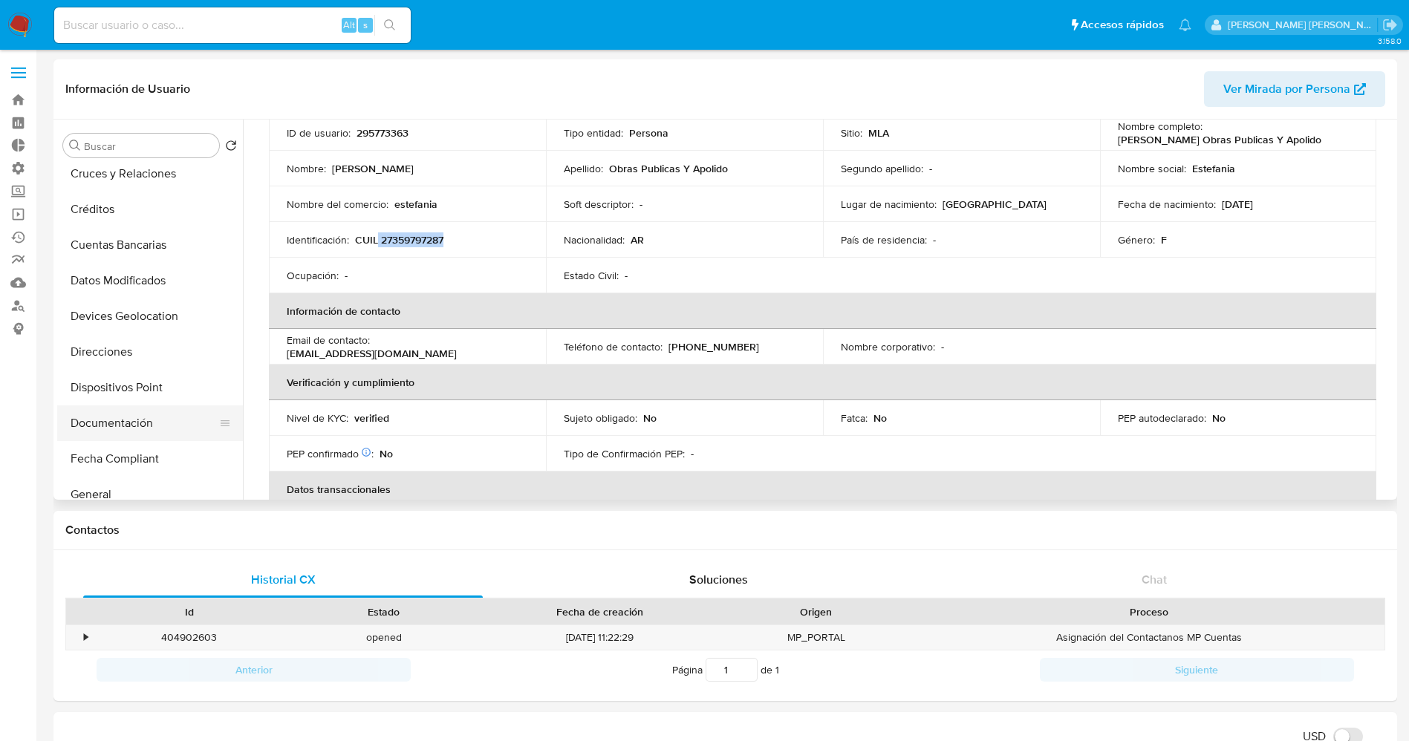
scroll to position [223, 0]
drag, startPoint x: 103, startPoint y: 334, endPoint x: 128, endPoint y: 307, distance: 37.3
click at [103, 334] on button "Documentación" at bounding box center [150, 351] width 186 height 36
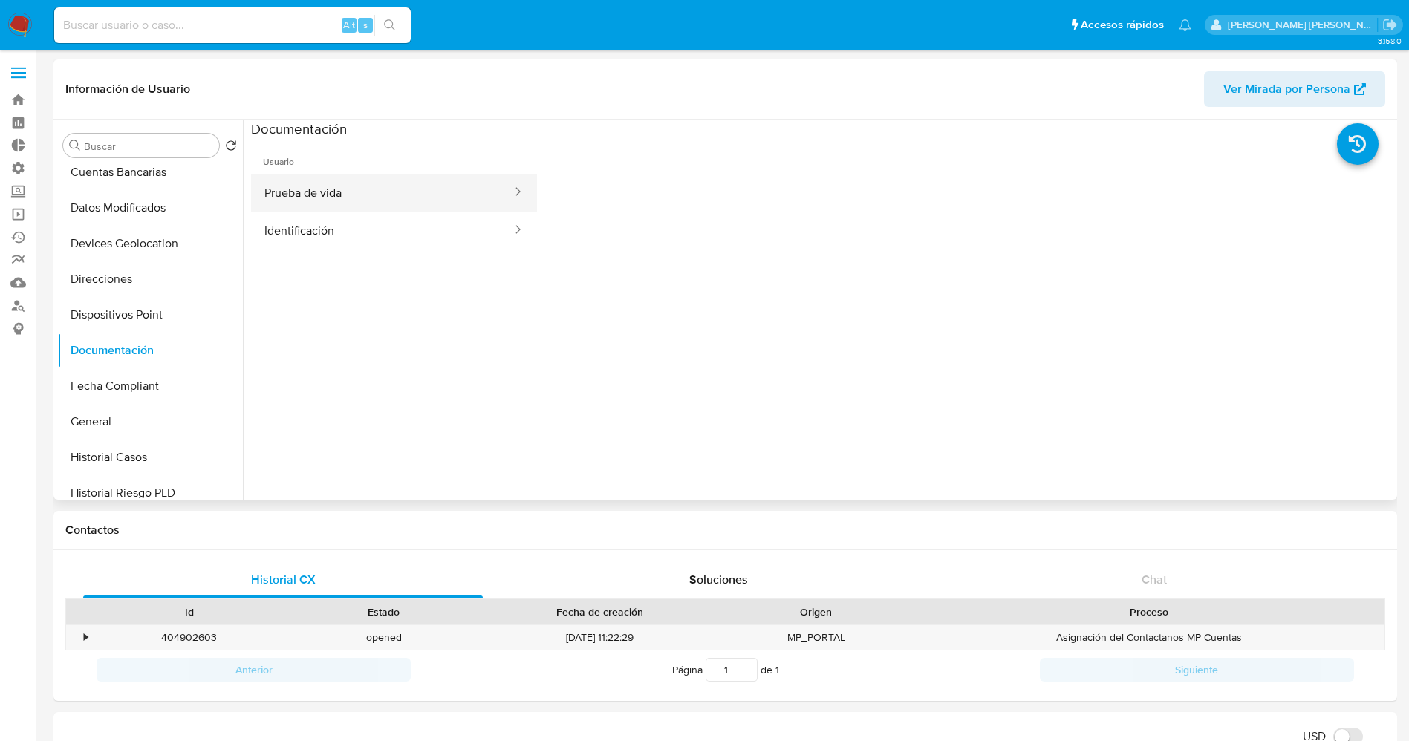
click at [333, 193] on button "Prueba de vida" at bounding box center [382, 193] width 262 height 38
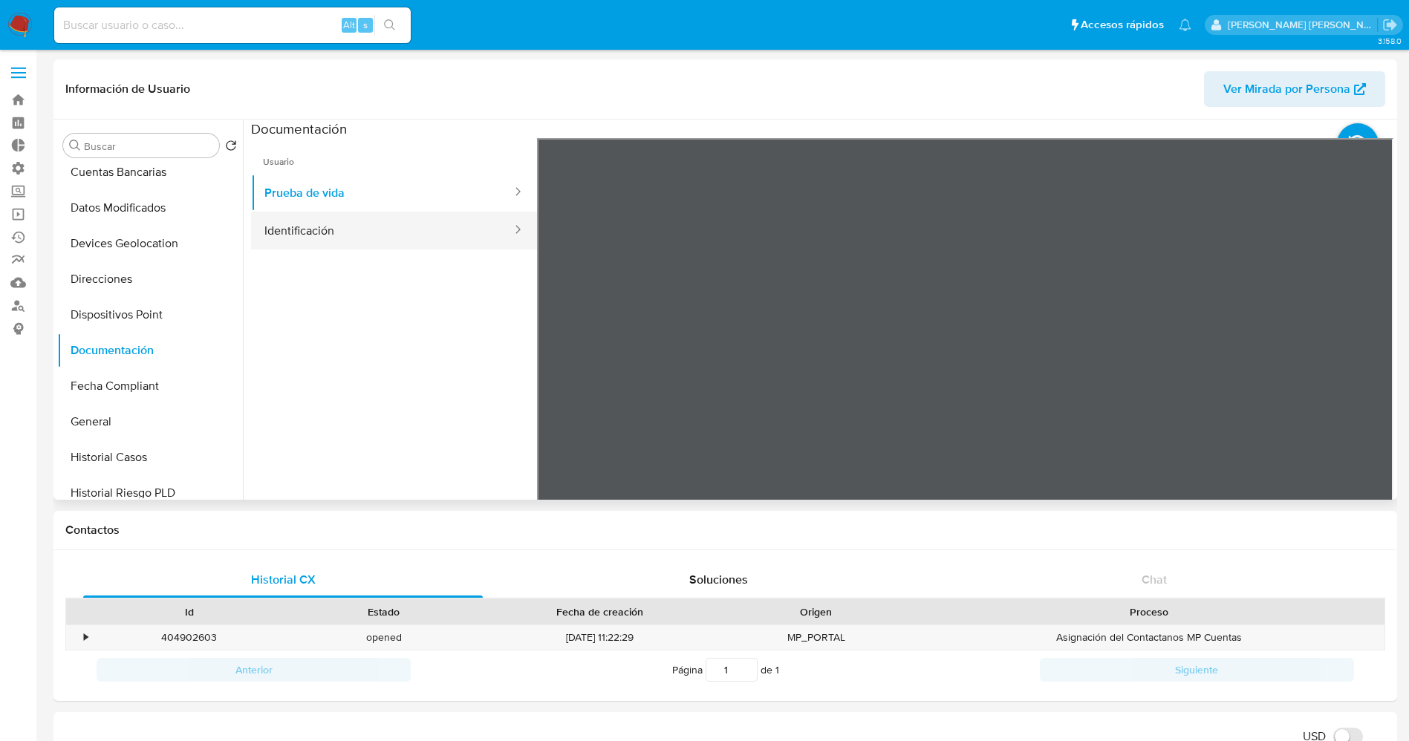
click at [267, 230] on button "Identificación" at bounding box center [382, 231] width 262 height 38
click at [1370, 386] on icon at bounding box center [1375, 380] width 30 height 30
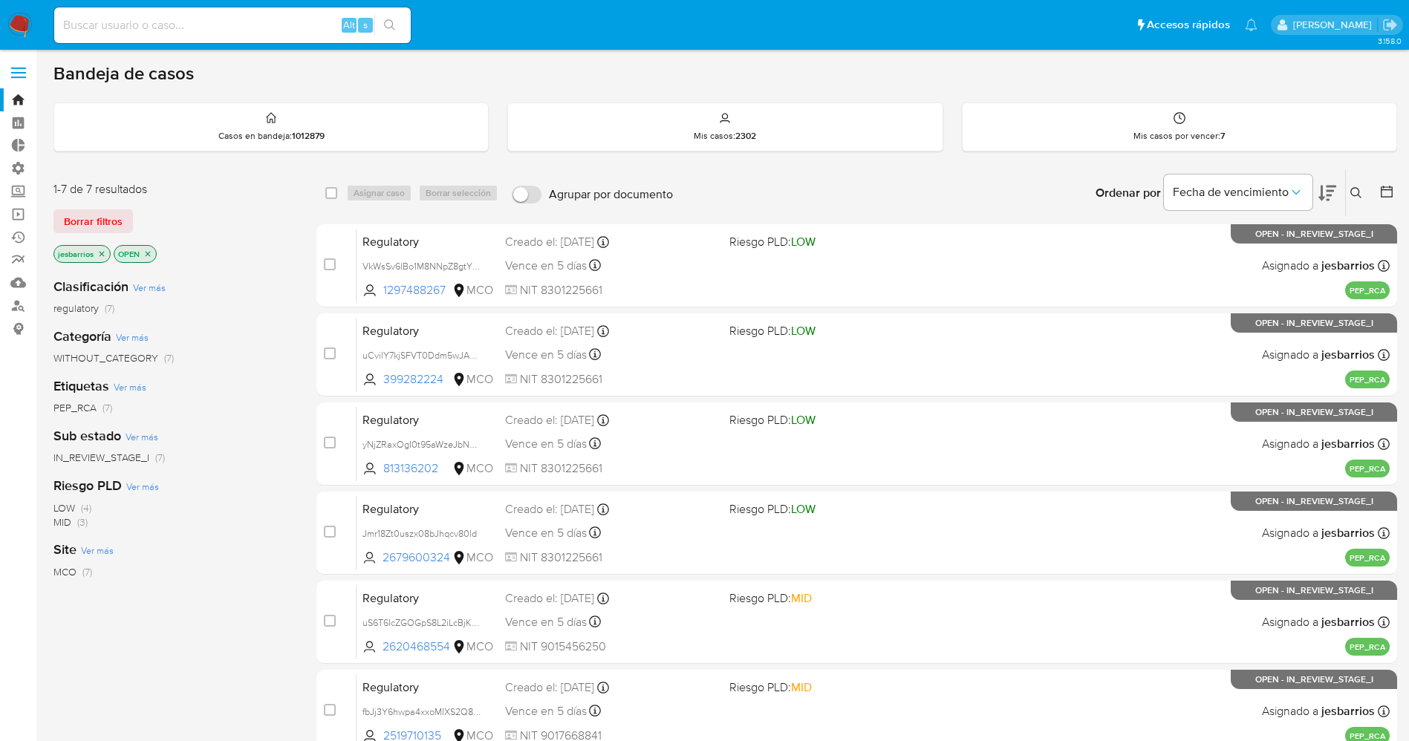
click at [97, 253] on p "jesbarrios" at bounding box center [82, 254] width 56 height 16
click at [98, 254] on icon "close-filter" at bounding box center [101, 254] width 9 height 9
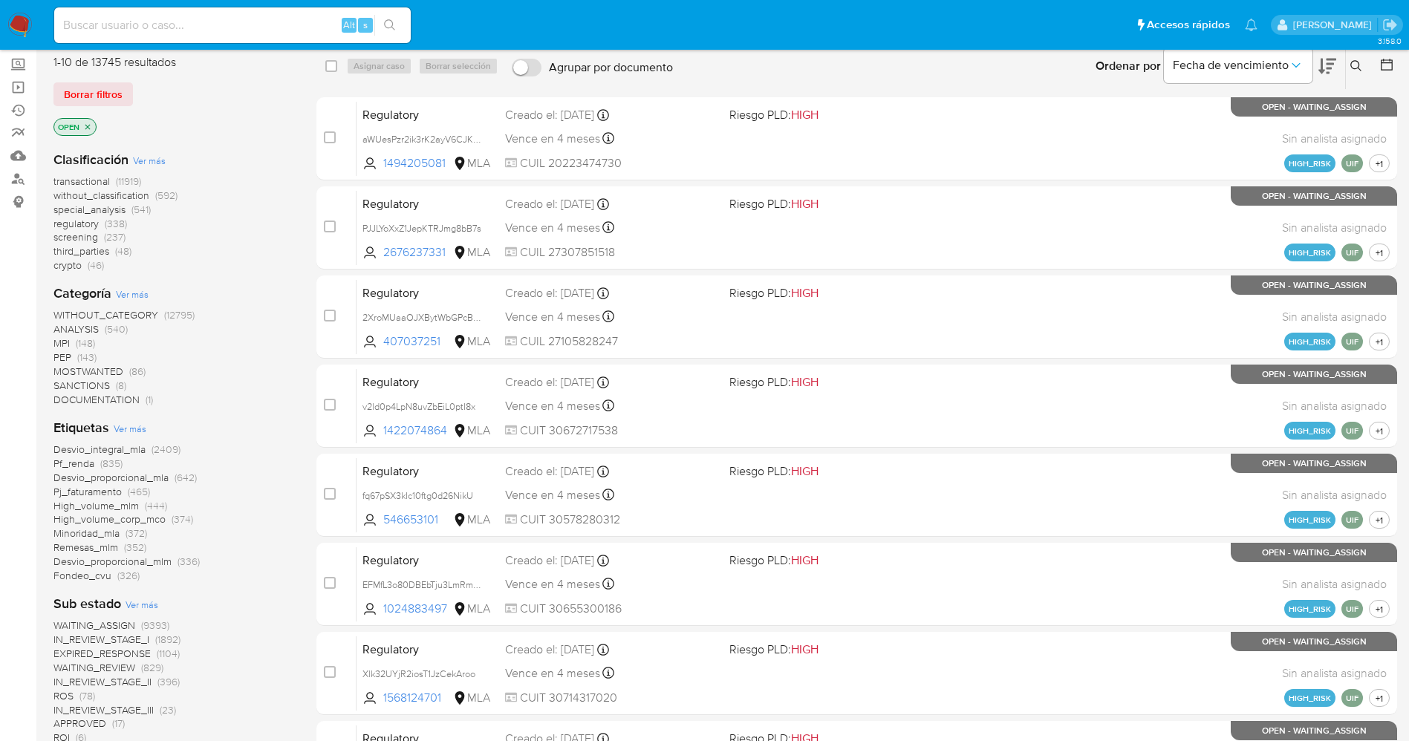
scroll to position [111, 0]
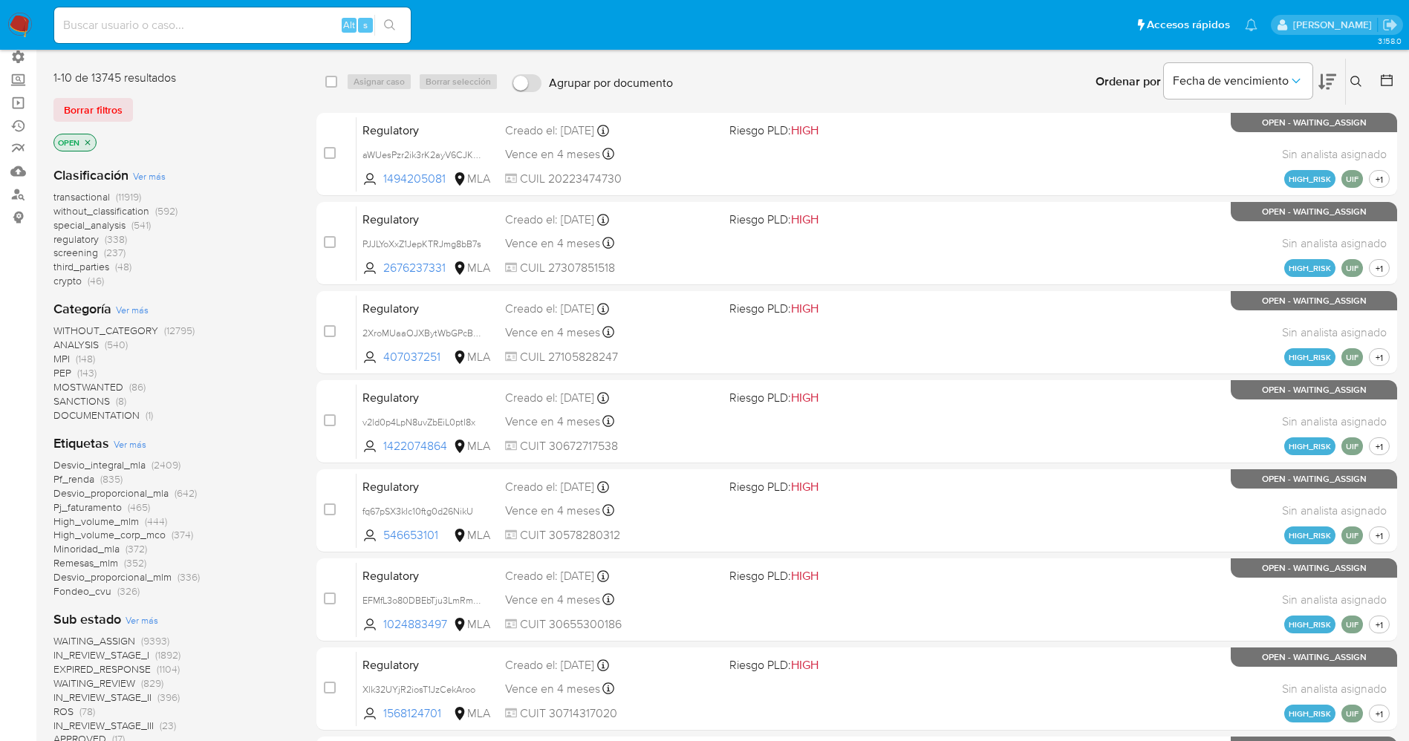
click at [19, 17] on img at bounding box center [19, 25] width 25 height 25
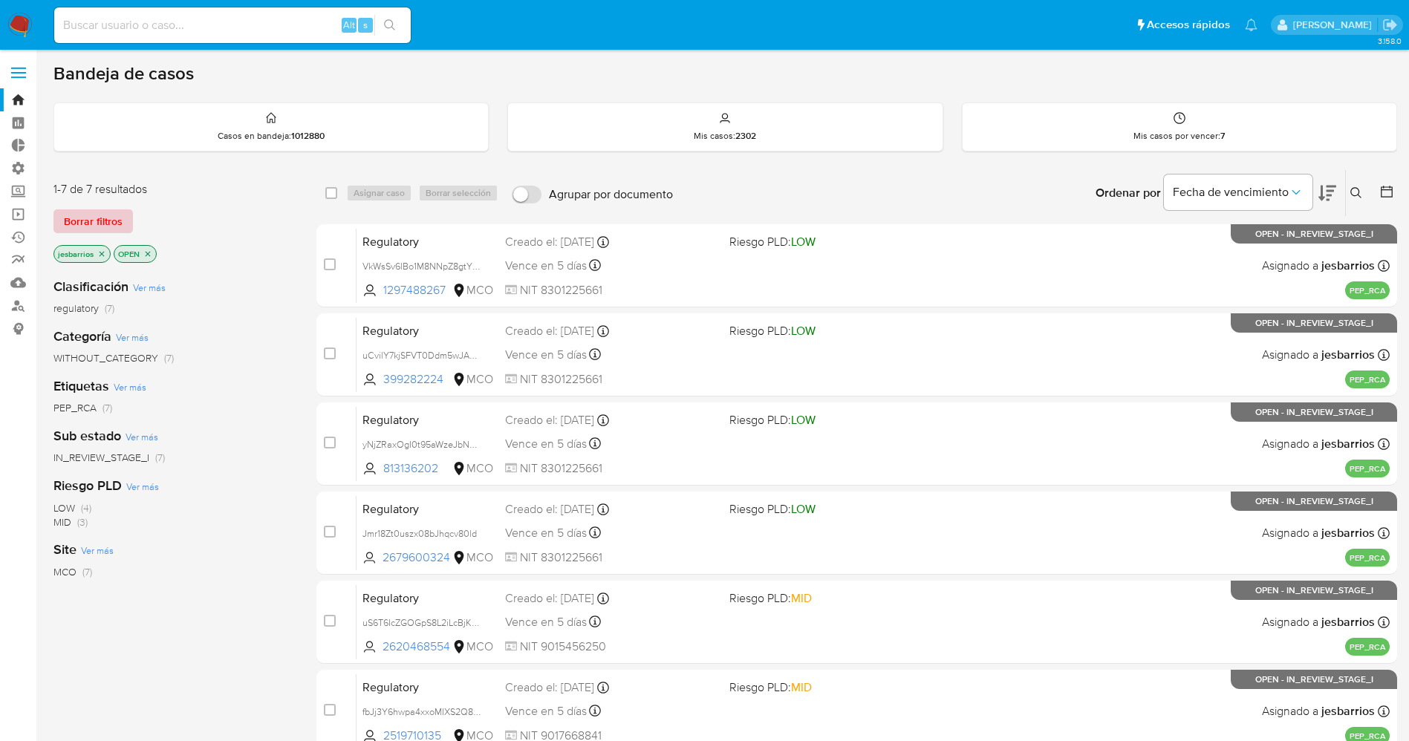
click at [110, 227] on span "Borrar filtros" at bounding box center [93, 221] width 59 height 21
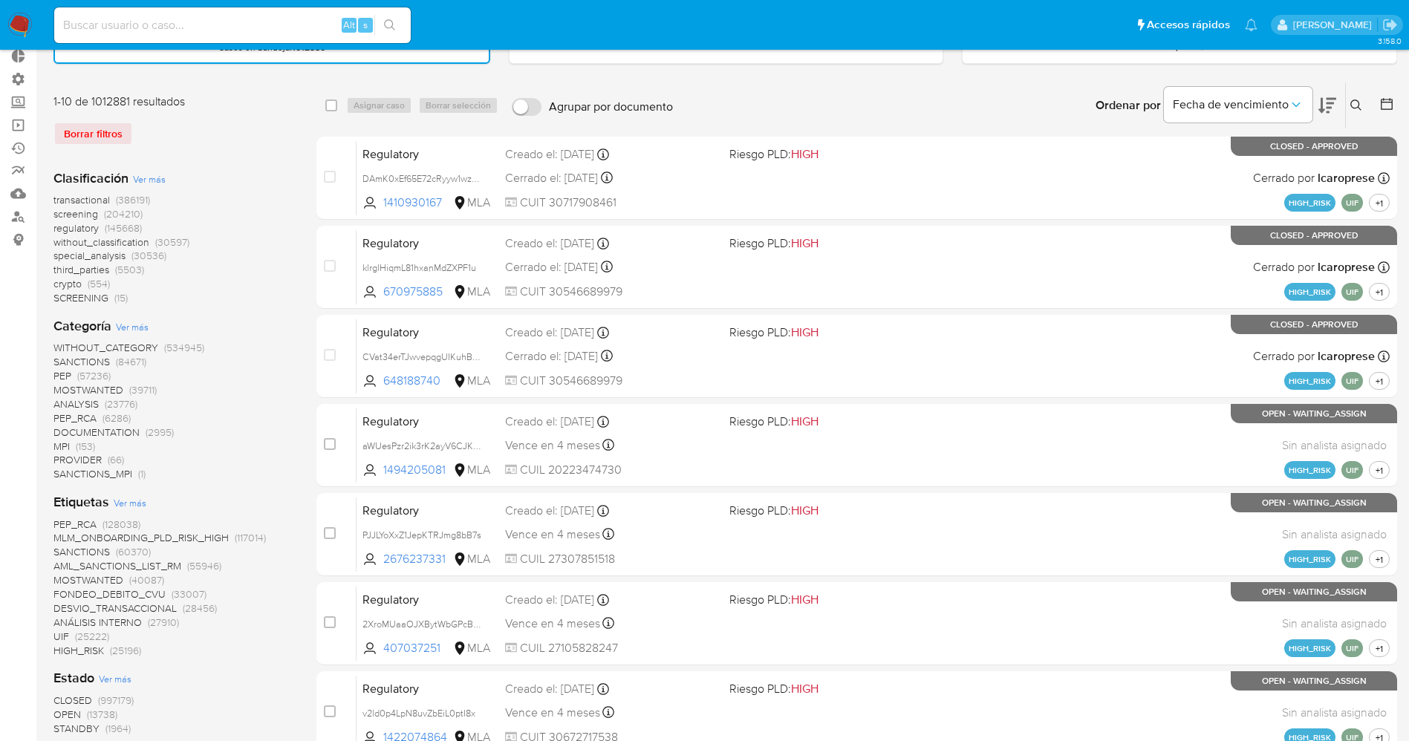
scroll to position [223, 0]
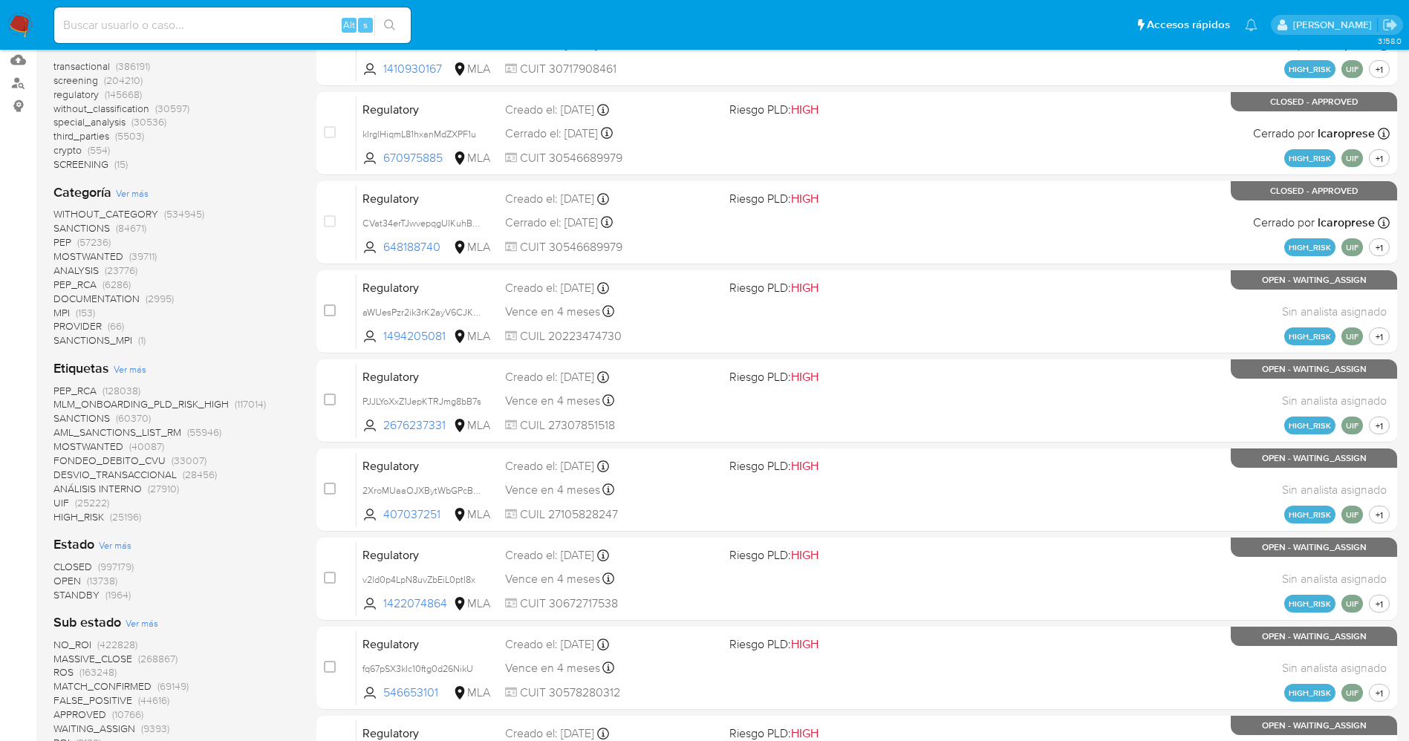
click at [87, 596] on span "STANDBY" at bounding box center [76, 595] width 46 height 15
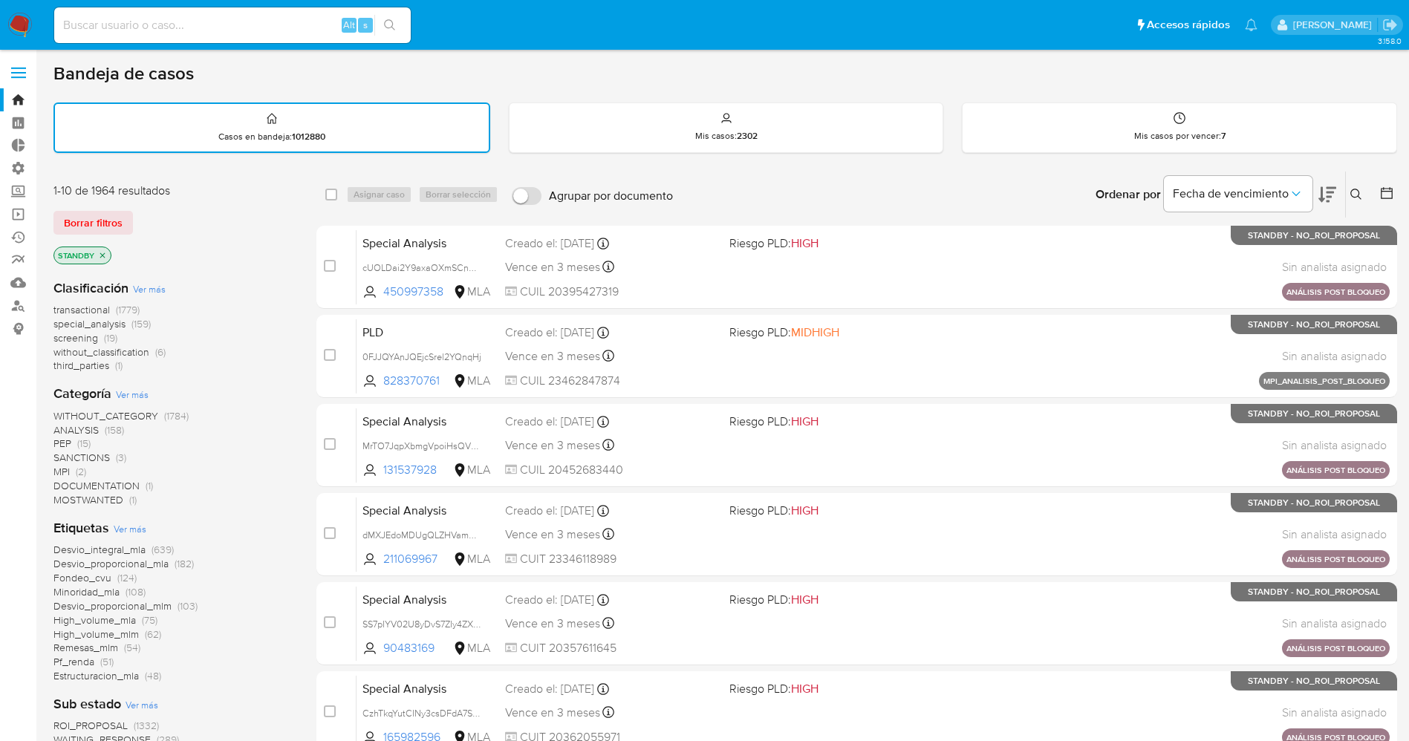
click at [21, 30] on img at bounding box center [19, 25] width 25 height 25
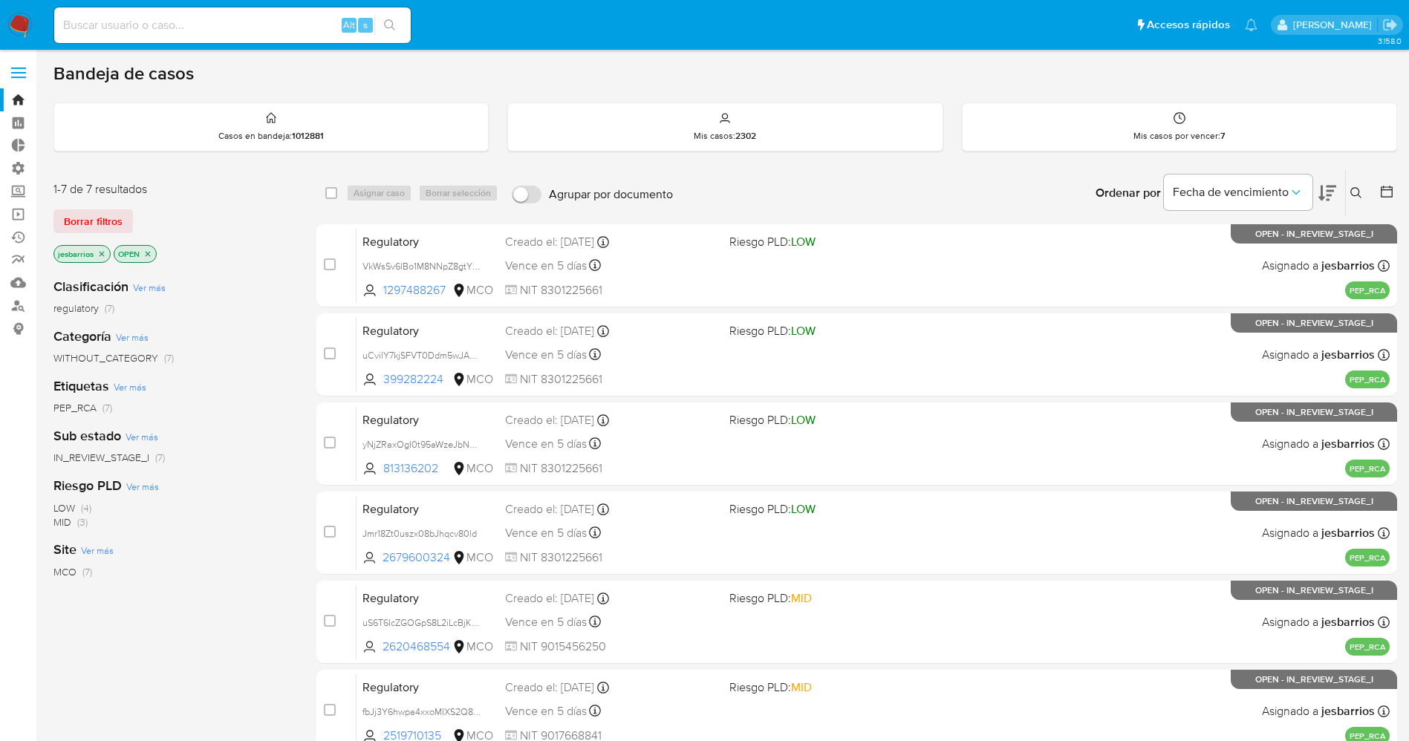
drag, startPoint x: 114, startPoint y: 215, endPoint x: 122, endPoint y: 224, distance: 11.6
click at [114, 215] on span "Borrar filtros" at bounding box center [93, 221] width 59 height 21
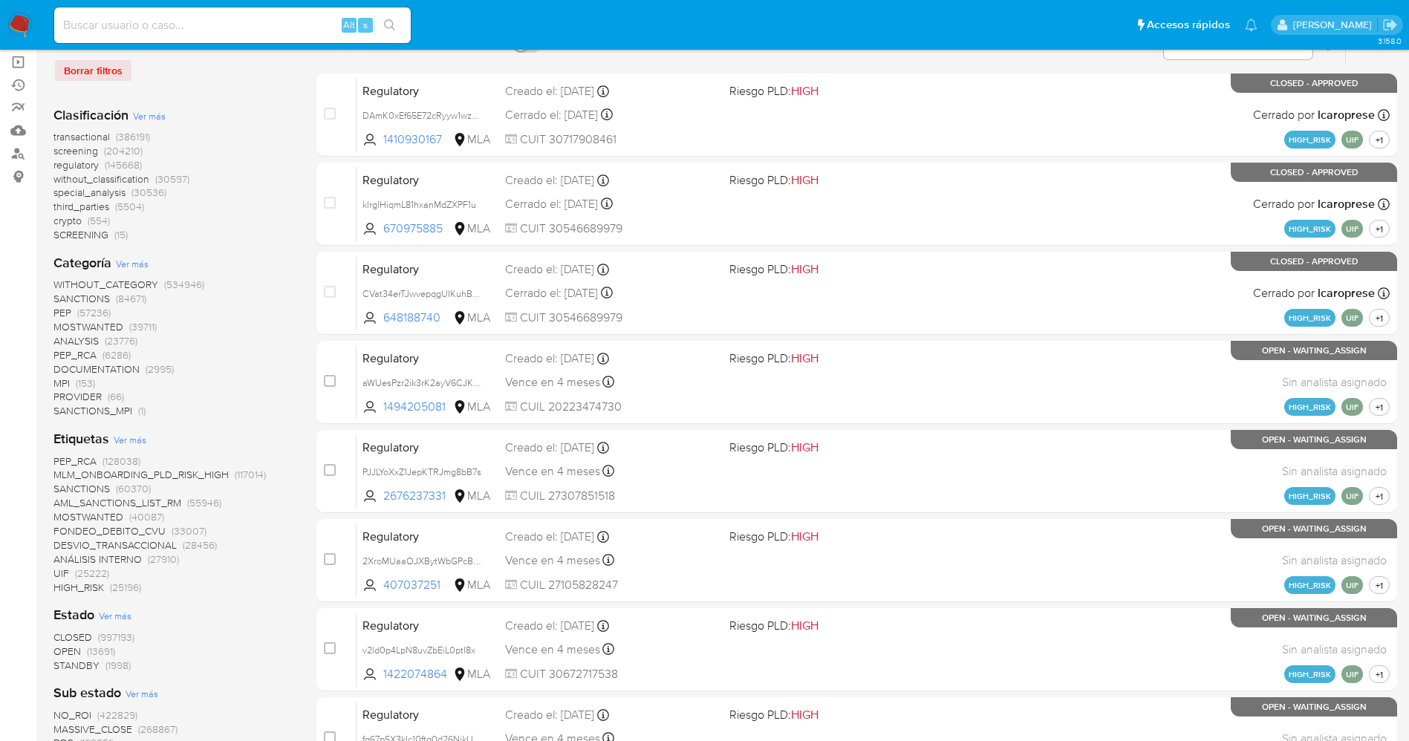
scroll to position [223, 0]
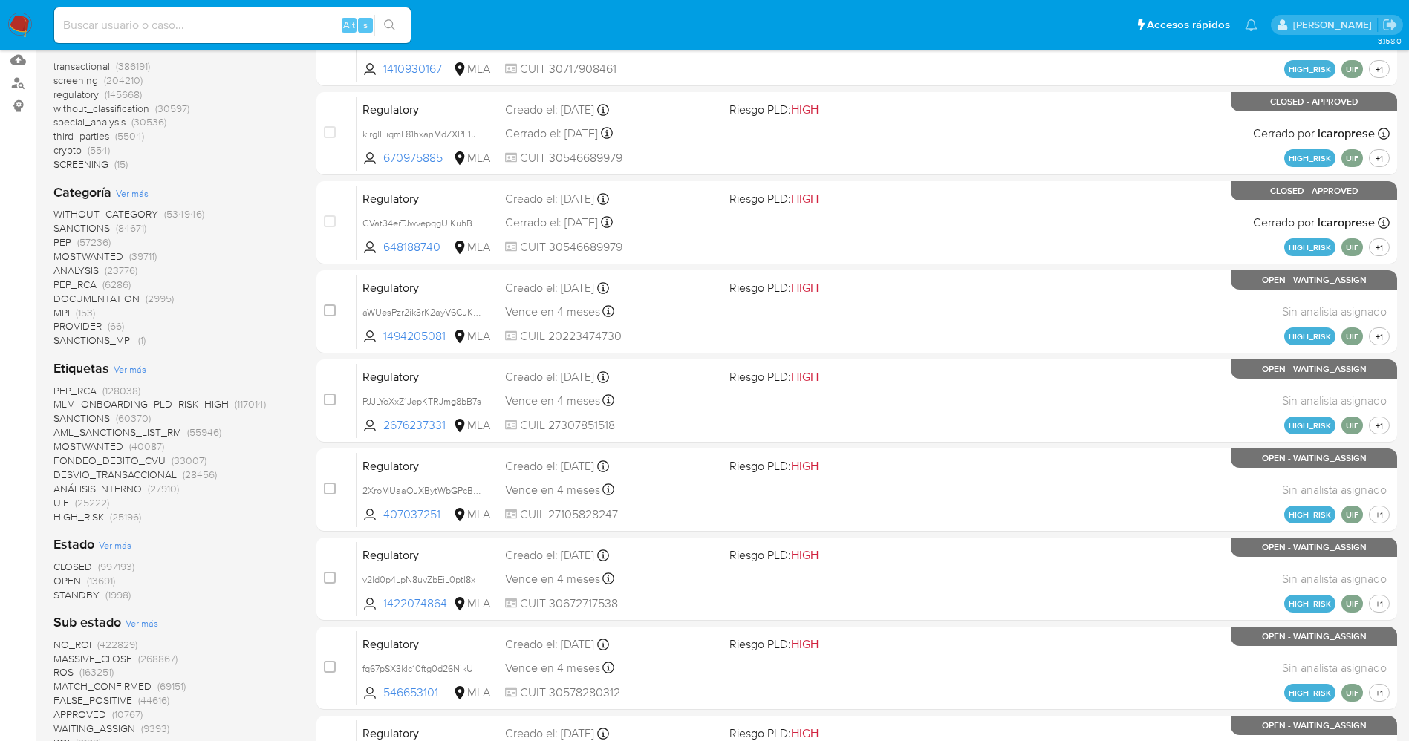
click at [94, 597] on span "STANDBY" at bounding box center [76, 595] width 46 height 15
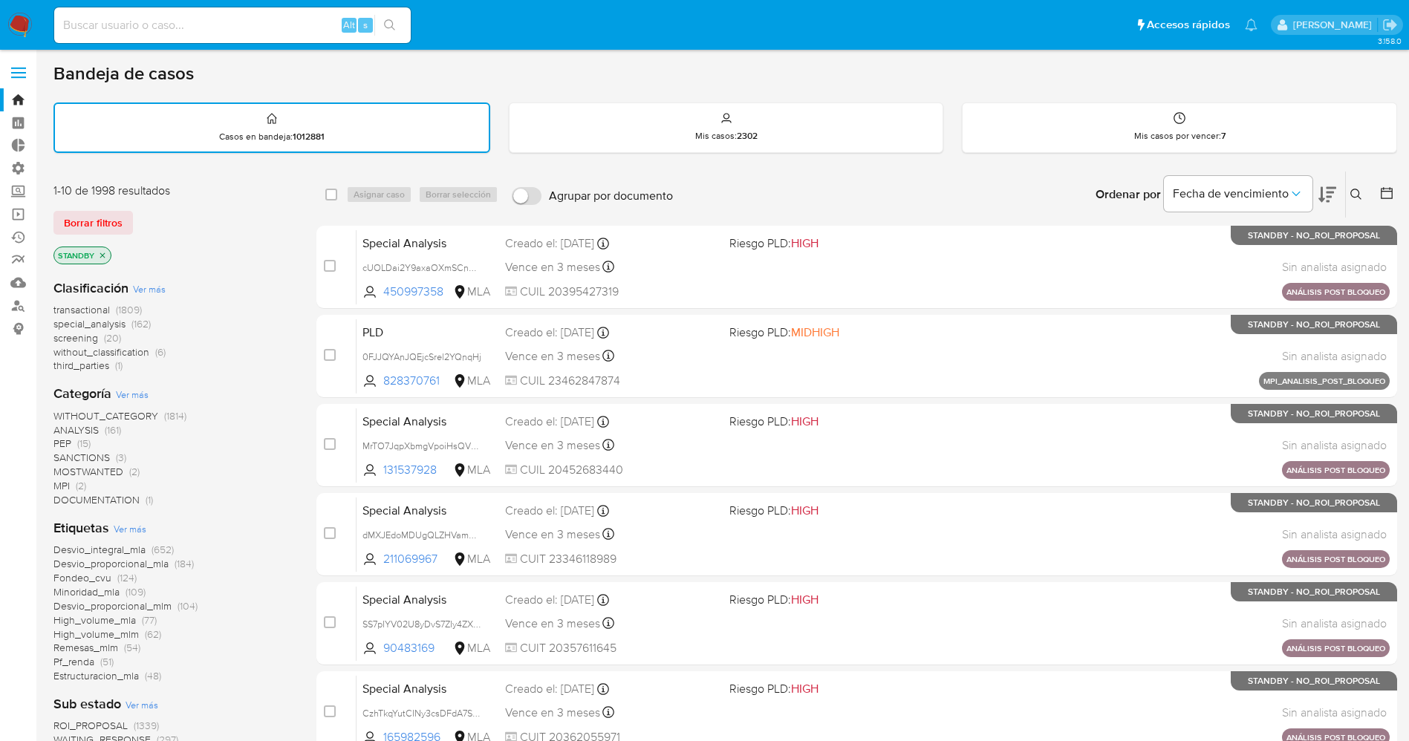
click at [25, 25] on img at bounding box center [19, 25] width 25 height 25
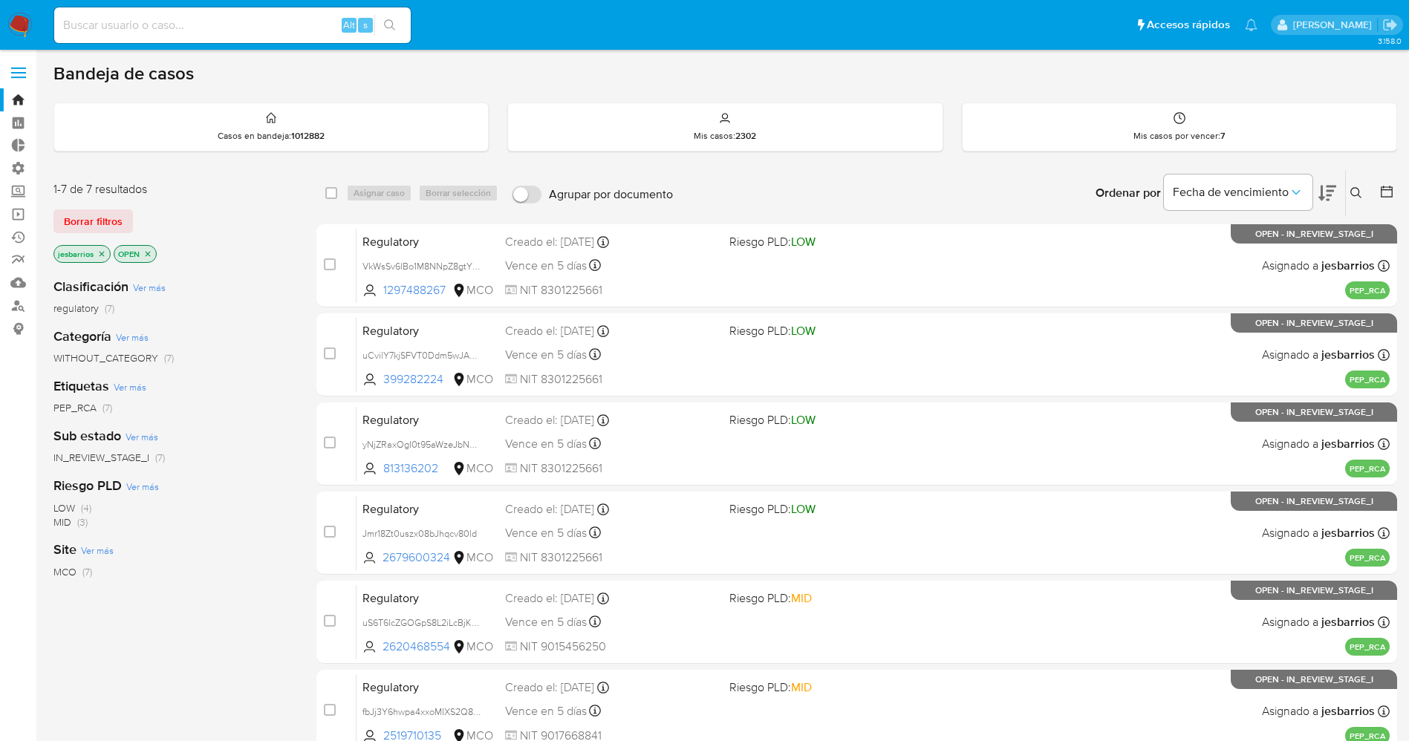
click at [102, 256] on icon "close-filter" at bounding box center [101, 254] width 9 height 9
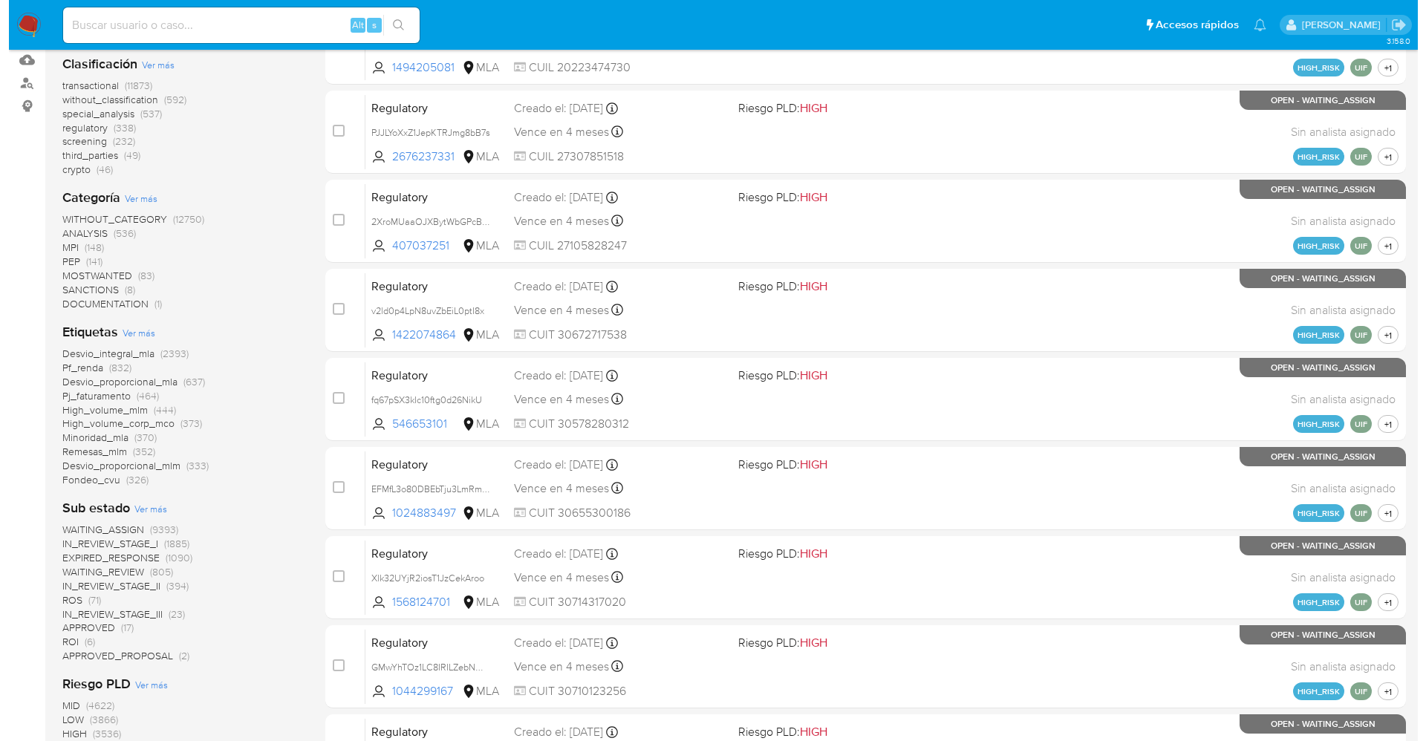
scroll to position [557, 0]
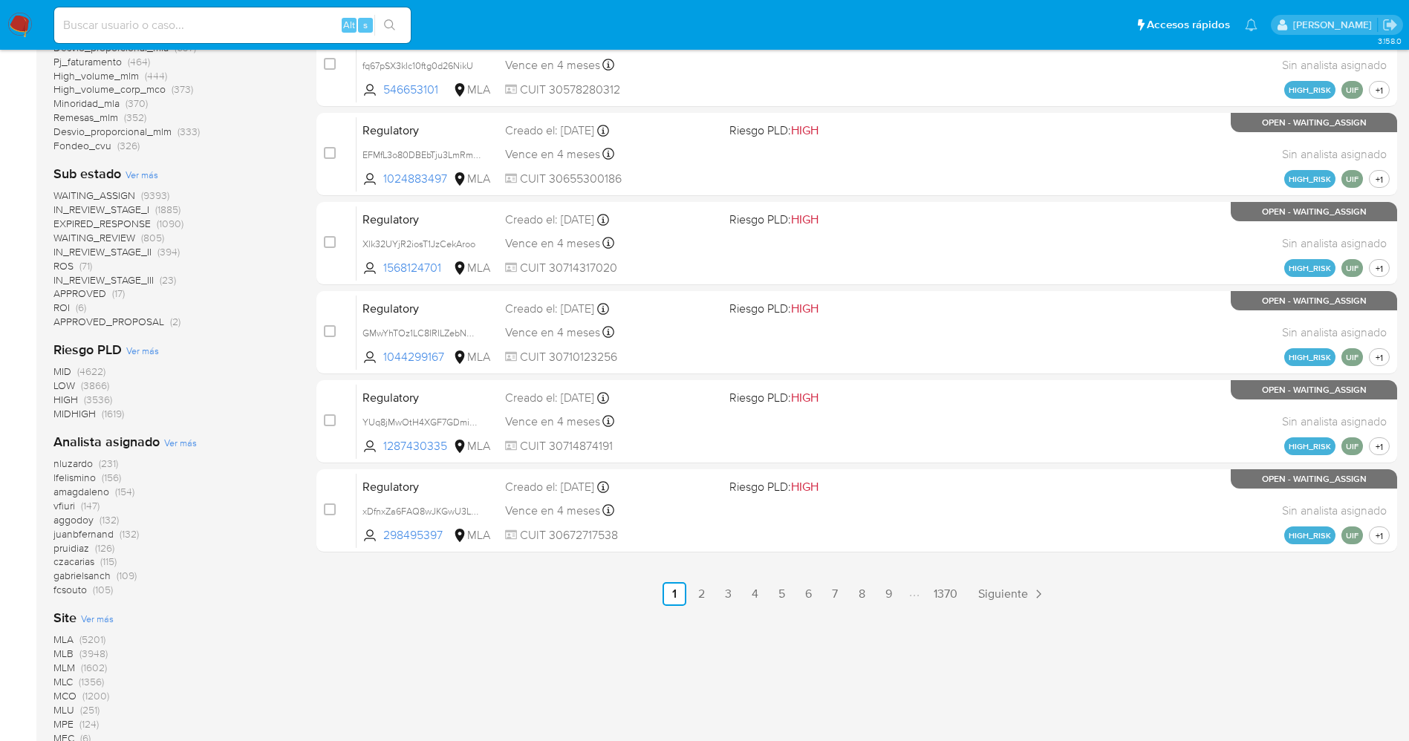
click at [173, 446] on span "Ver más" at bounding box center [180, 442] width 33 height 13
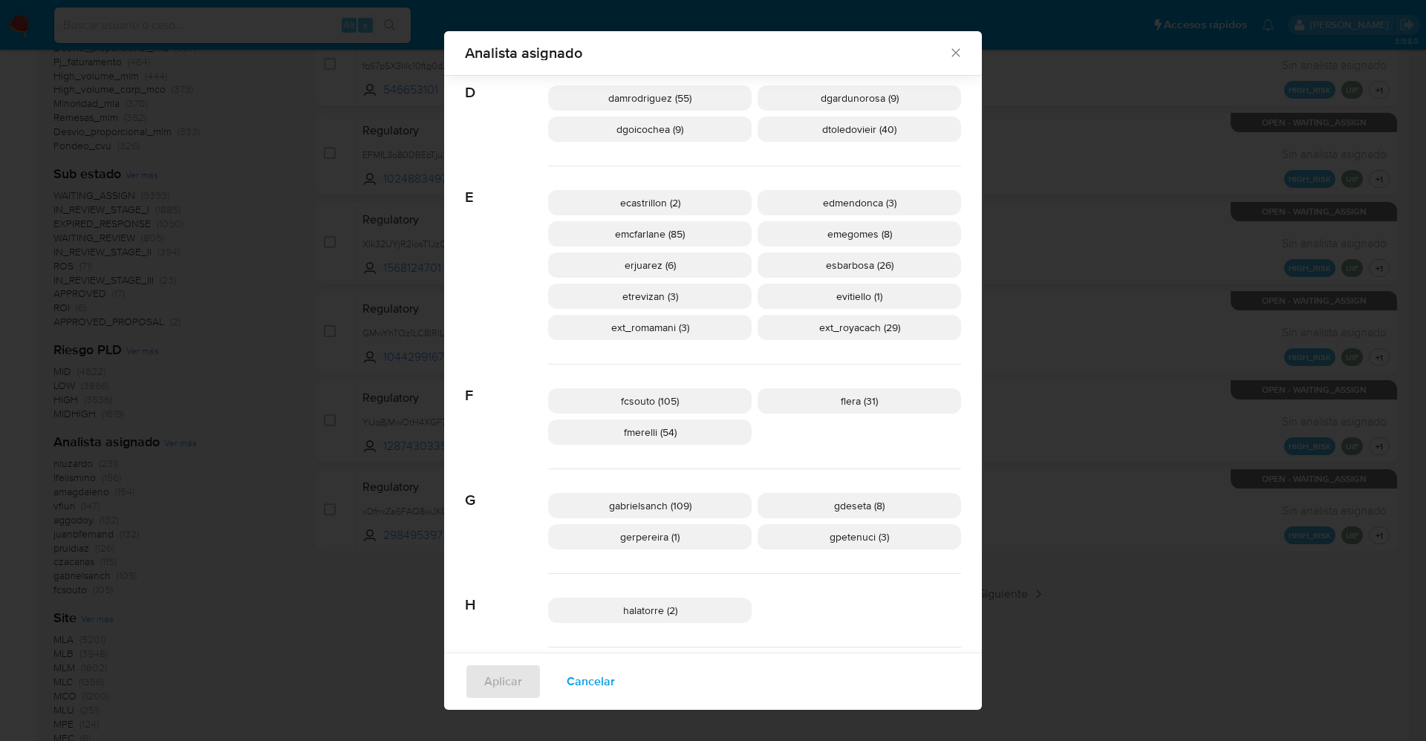
scroll to position [770, 0]
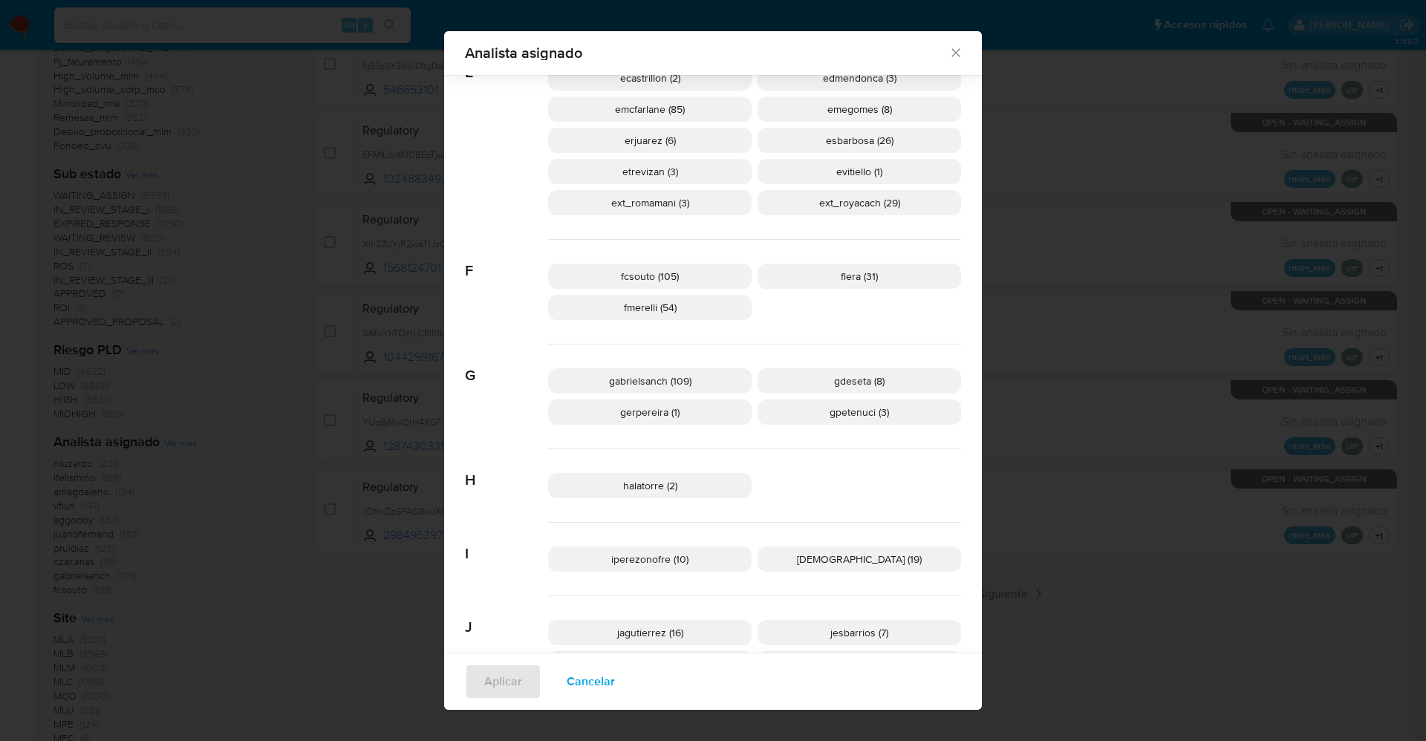
click at [708, 209] on p "ext_romamani (3)" at bounding box center [650, 202] width 204 height 25
click at [520, 669] on button "Aplicar" at bounding box center [503, 682] width 77 height 36
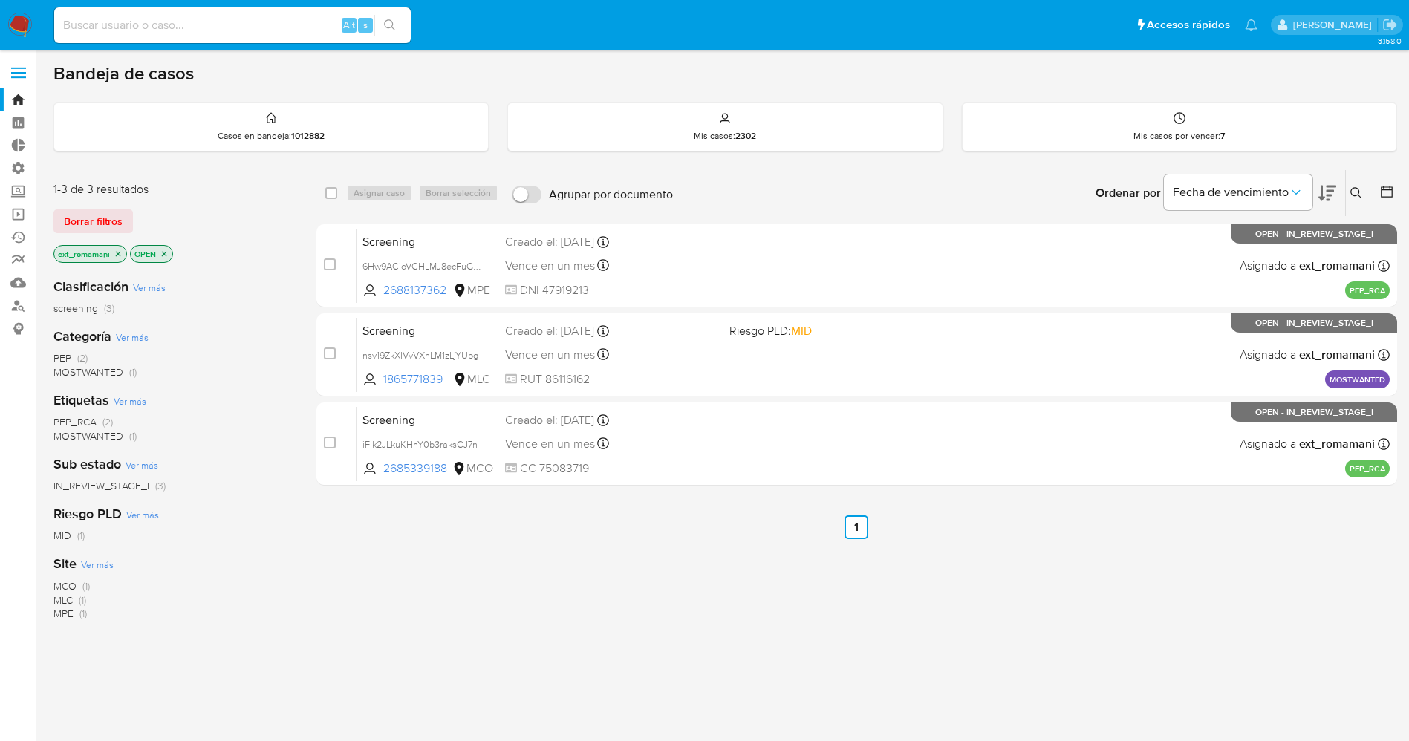
click at [166, 250] on icon "close-filter" at bounding box center [164, 254] width 9 height 9
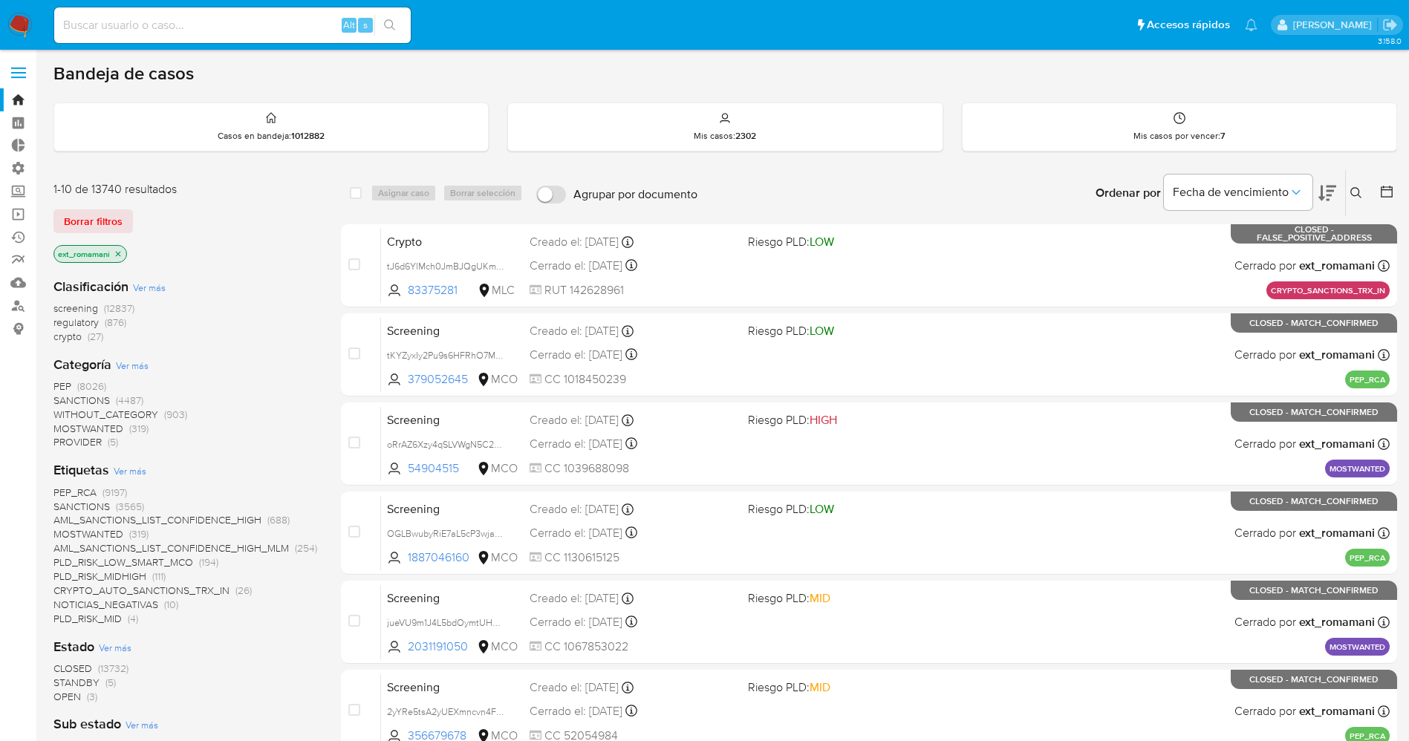
click at [1385, 189] on icon at bounding box center [1387, 192] width 12 height 12
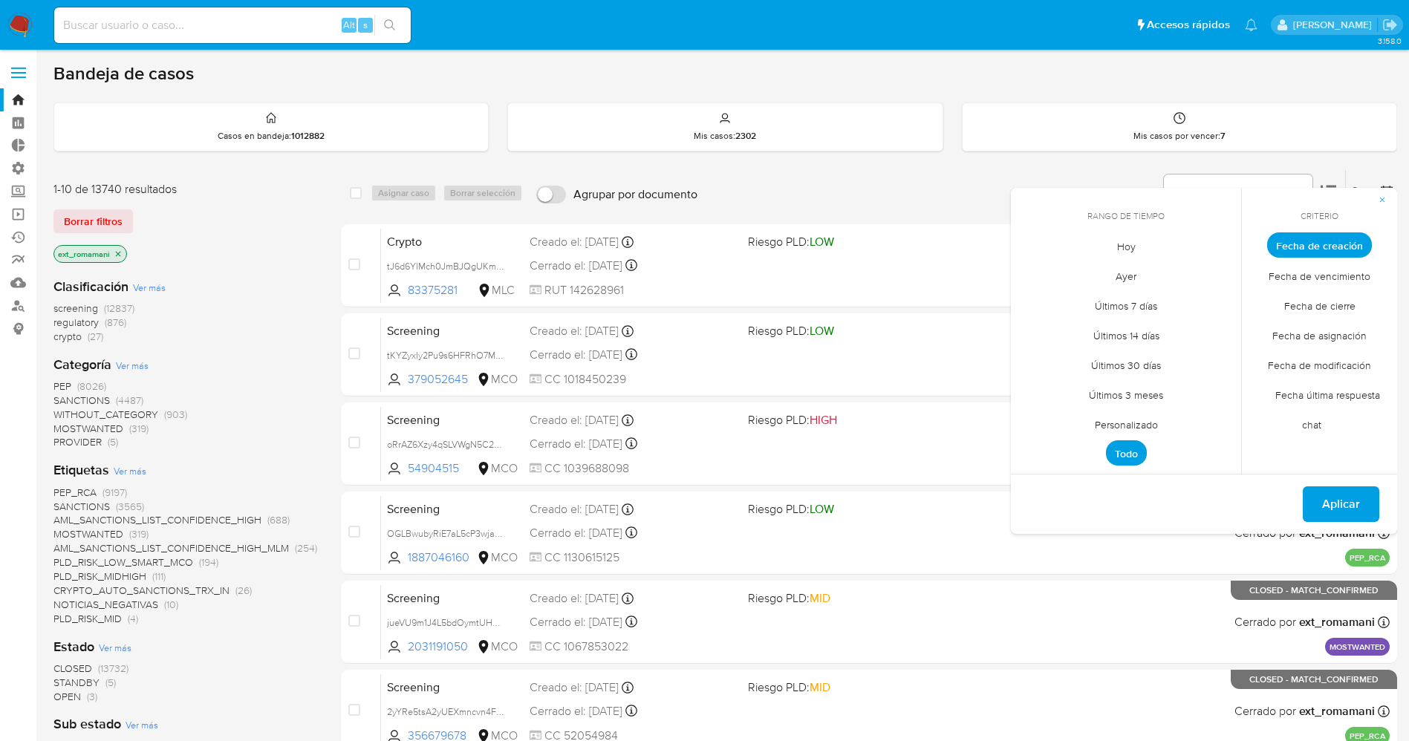
click at [1134, 241] on span "Hoy" at bounding box center [1127, 246] width 50 height 30
click at [1320, 296] on span "Fecha de cierre" at bounding box center [1320, 305] width 103 height 30
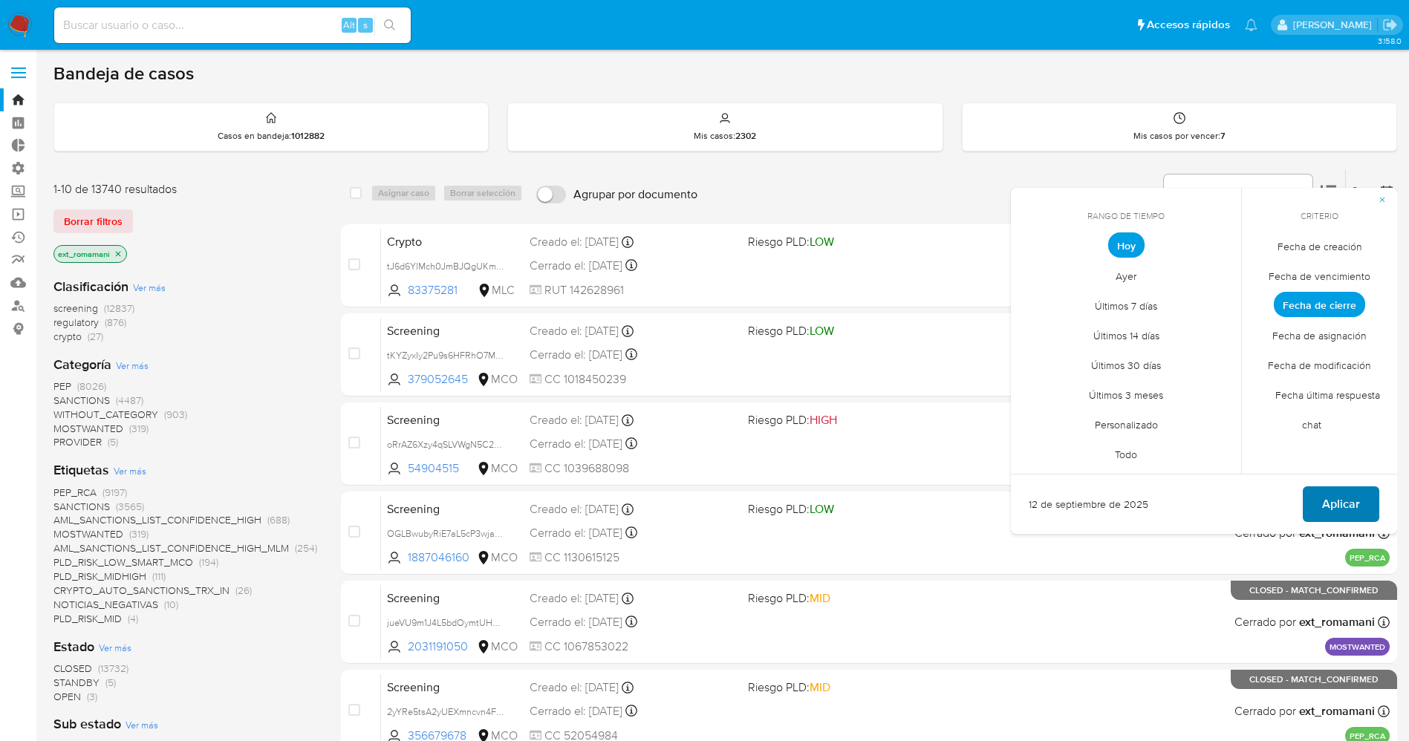
click at [1354, 516] on span "Aplicar" at bounding box center [1341, 504] width 38 height 33
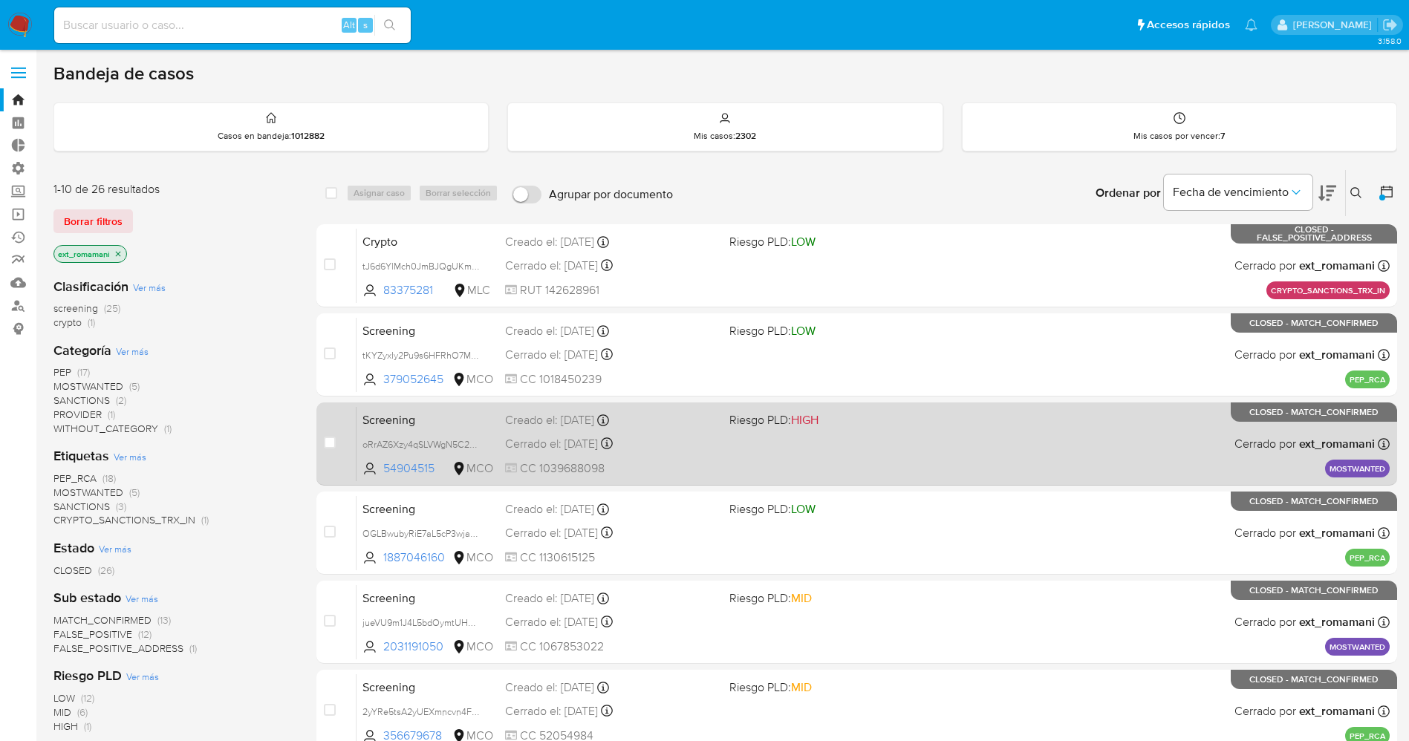
scroll to position [446, 0]
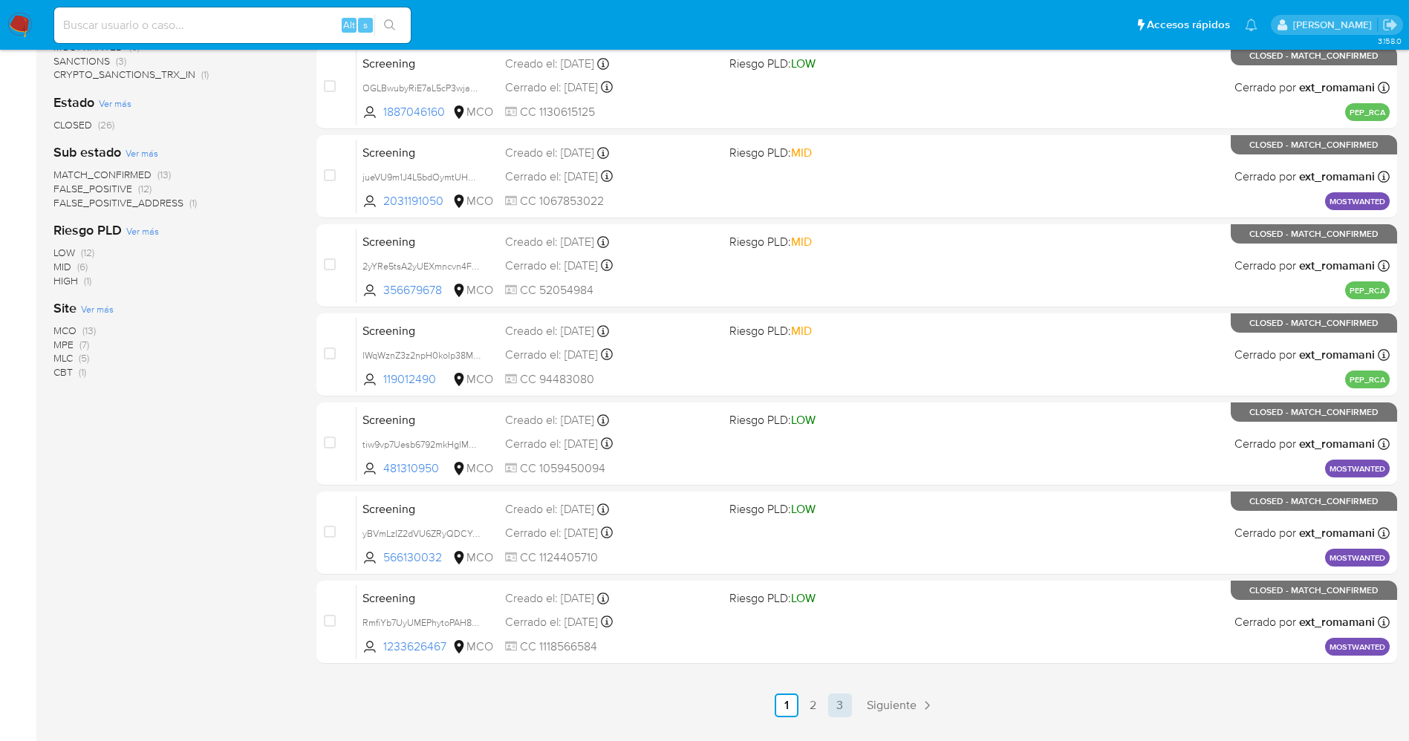
click at [836, 712] on link "3" at bounding box center [840, 706] width 24 height 24
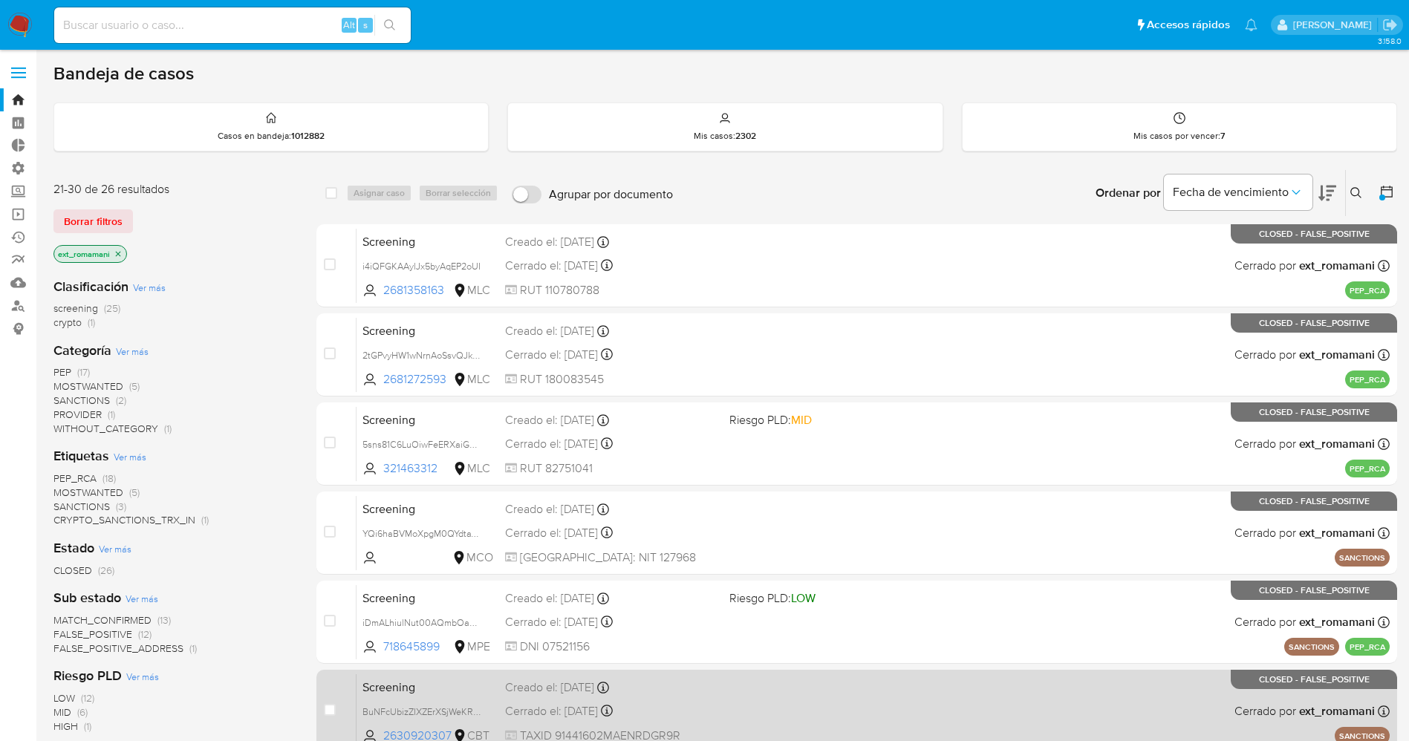
scroll to position [111, 0]
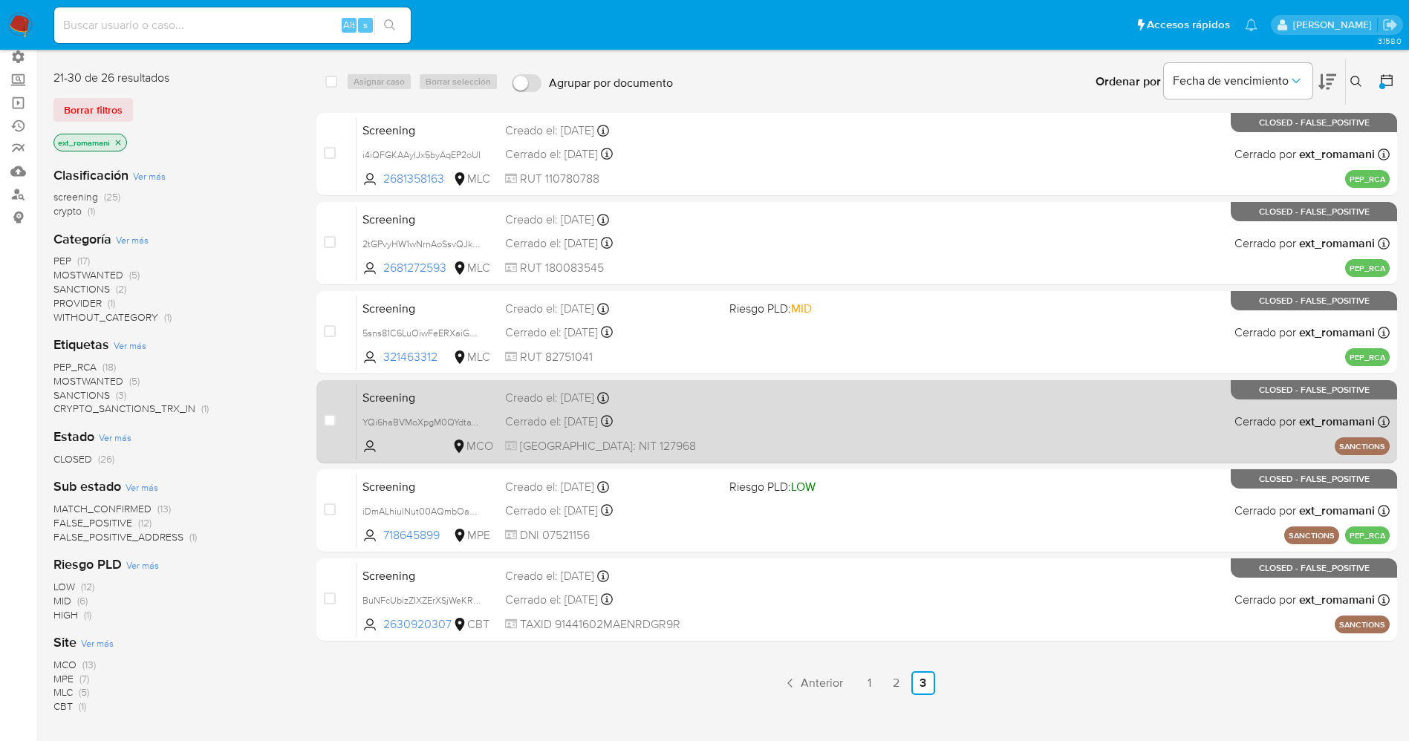
click at [725, 426] on div "Screening YQi6haBVMoXpgM0QYdtaYmTG MCO Creado el: 12/09/2025 Creado el: 12/09/2…" at bounding box center [873, 421] width 1033 height 75
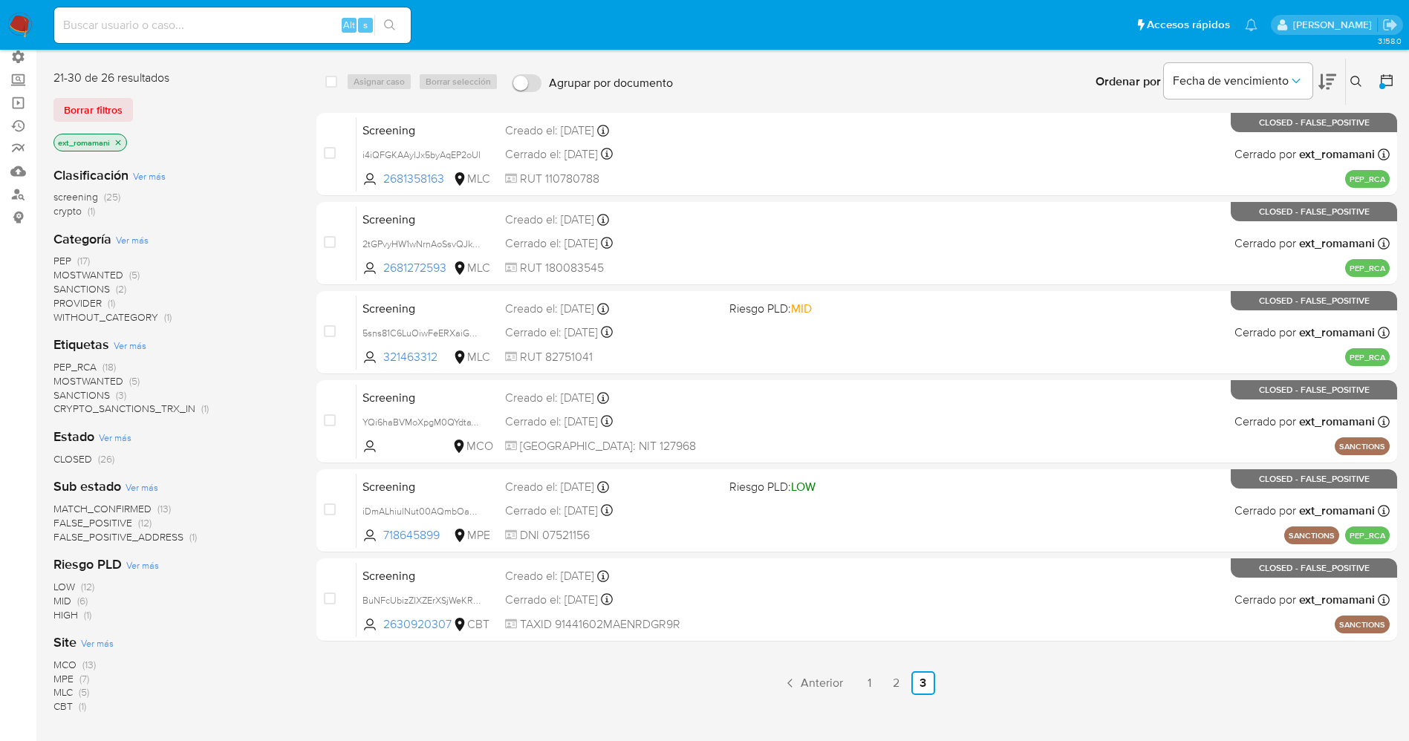
click at [21, 27] on img at bounding box center [19, 25] width 25 height 25
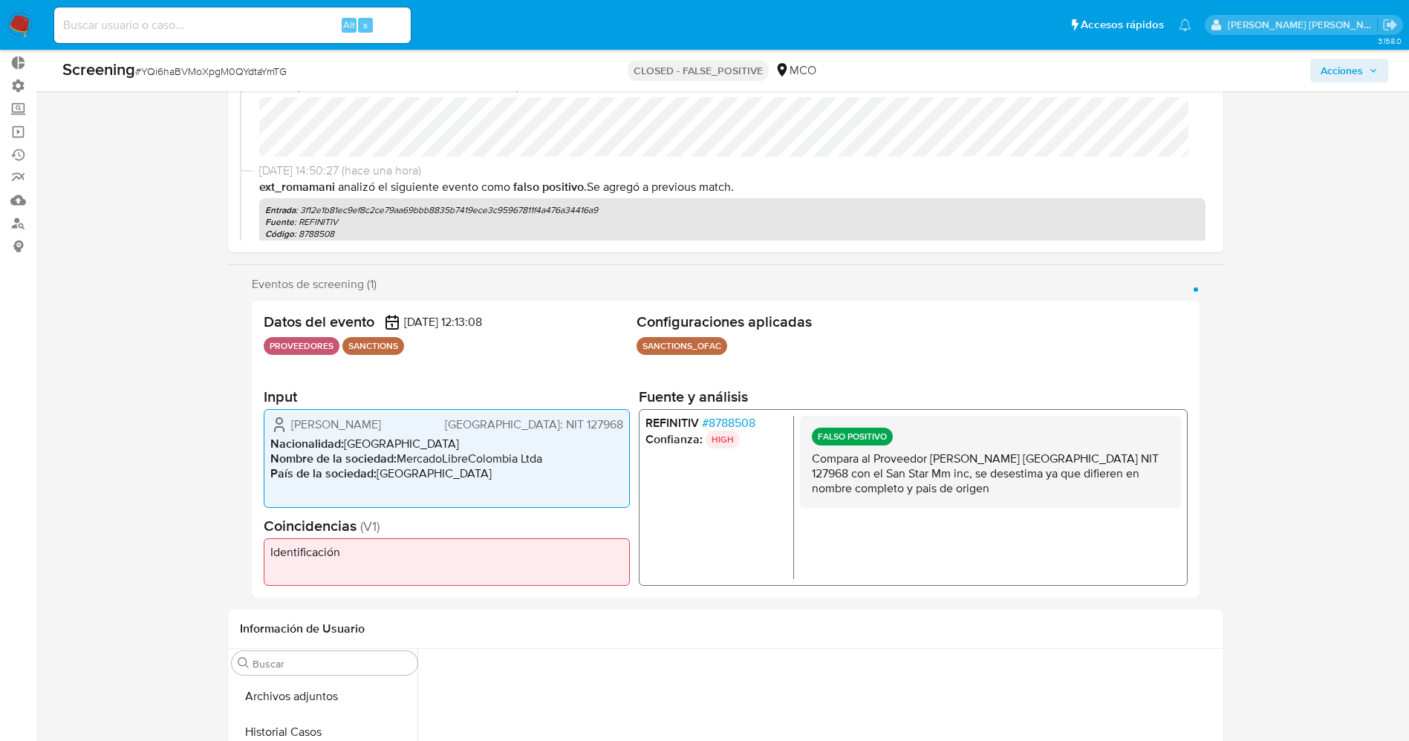
scroll to position [111, 0]
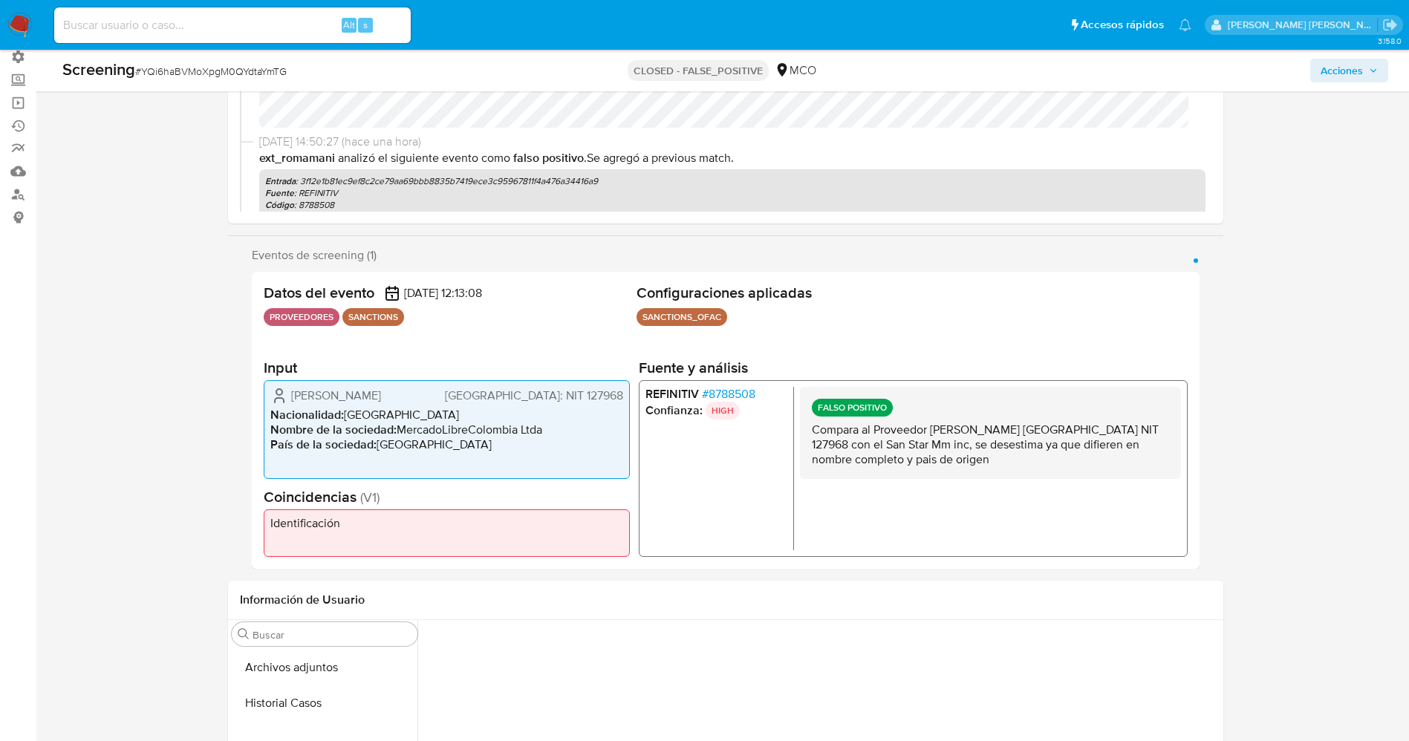
click at [729, 394] on span "# 8788508" at bounding box center [727, 394] width 53 height 15
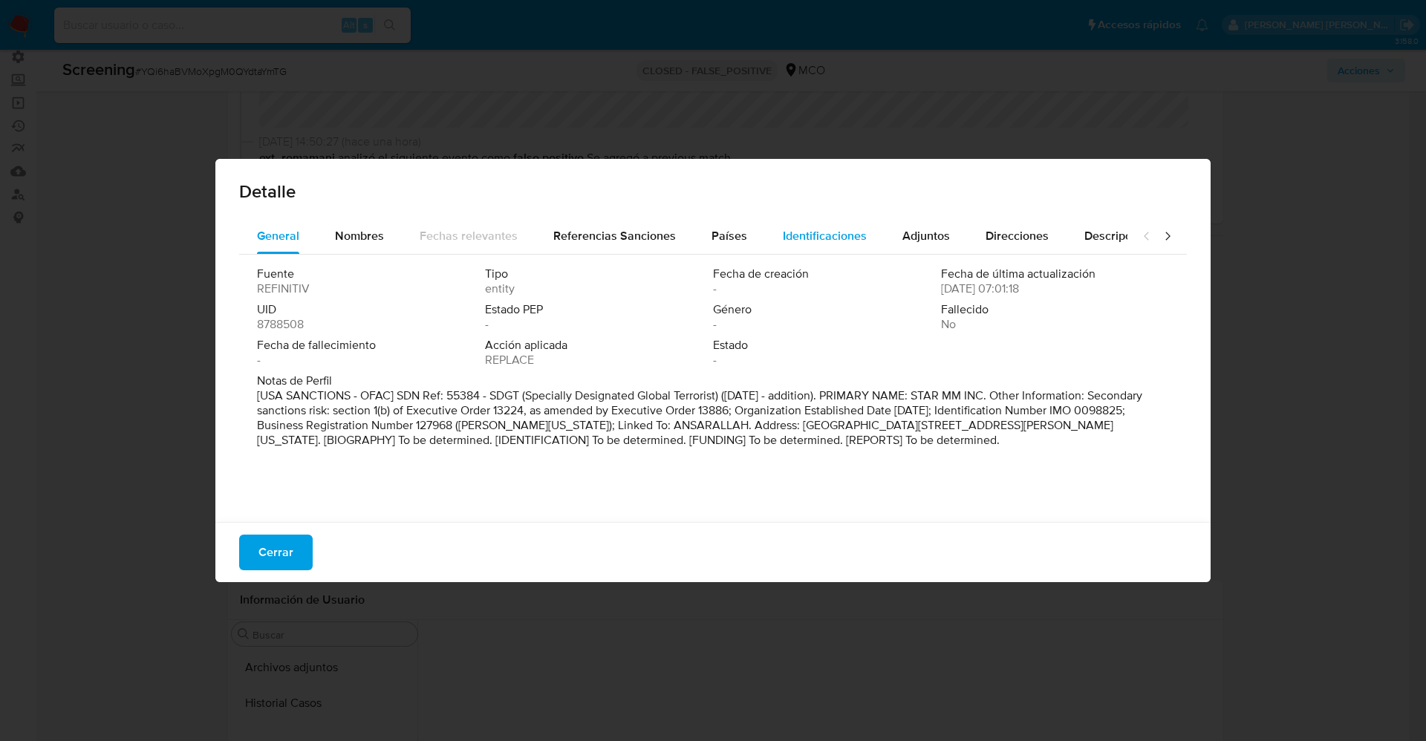
click at [799, 235] on span "Identificaciones" at bounding box center [825, 235] width 84 height 17
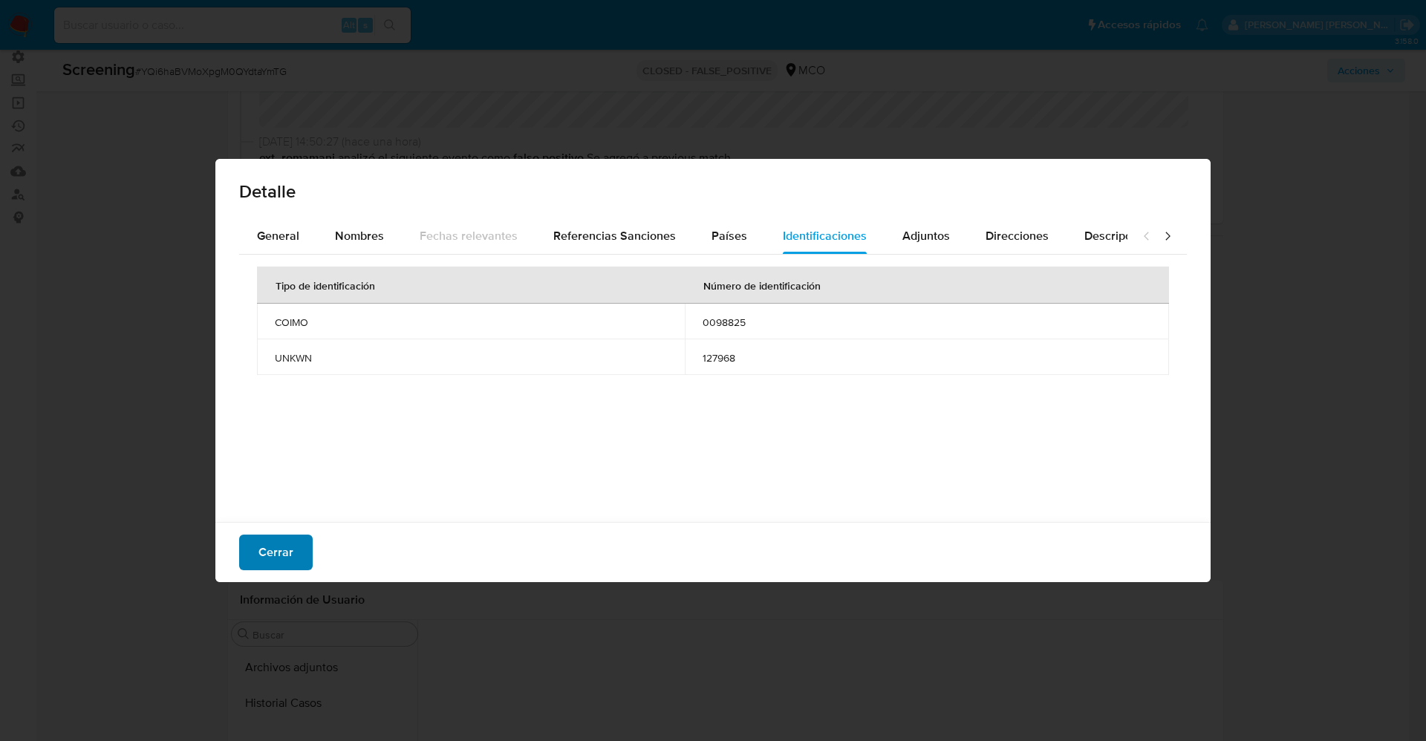
click at [280, 559] on span "Cerrar" at bounding box center [275, 552] width 35 height 33
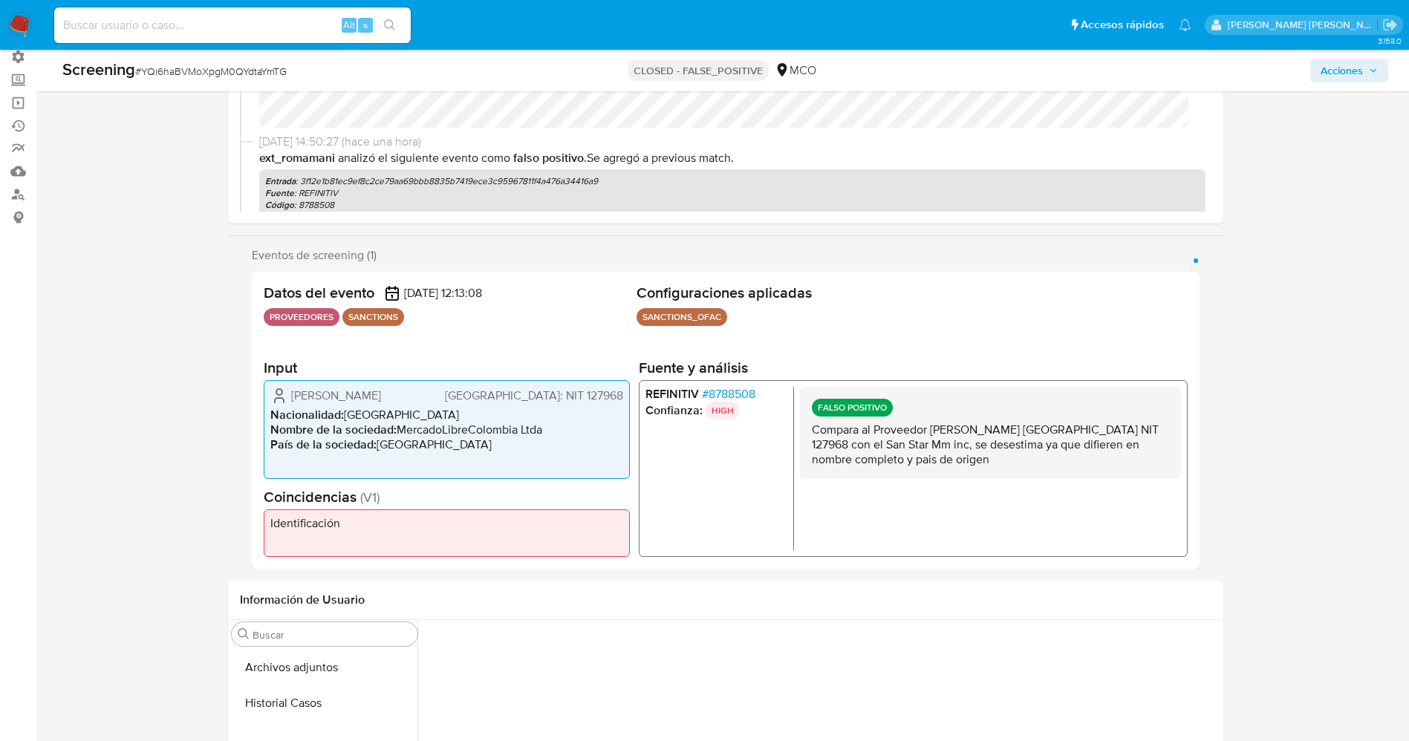
click at [726, 391] on span "# 8788508" at bounding box center [727, 394] width 53 height 15
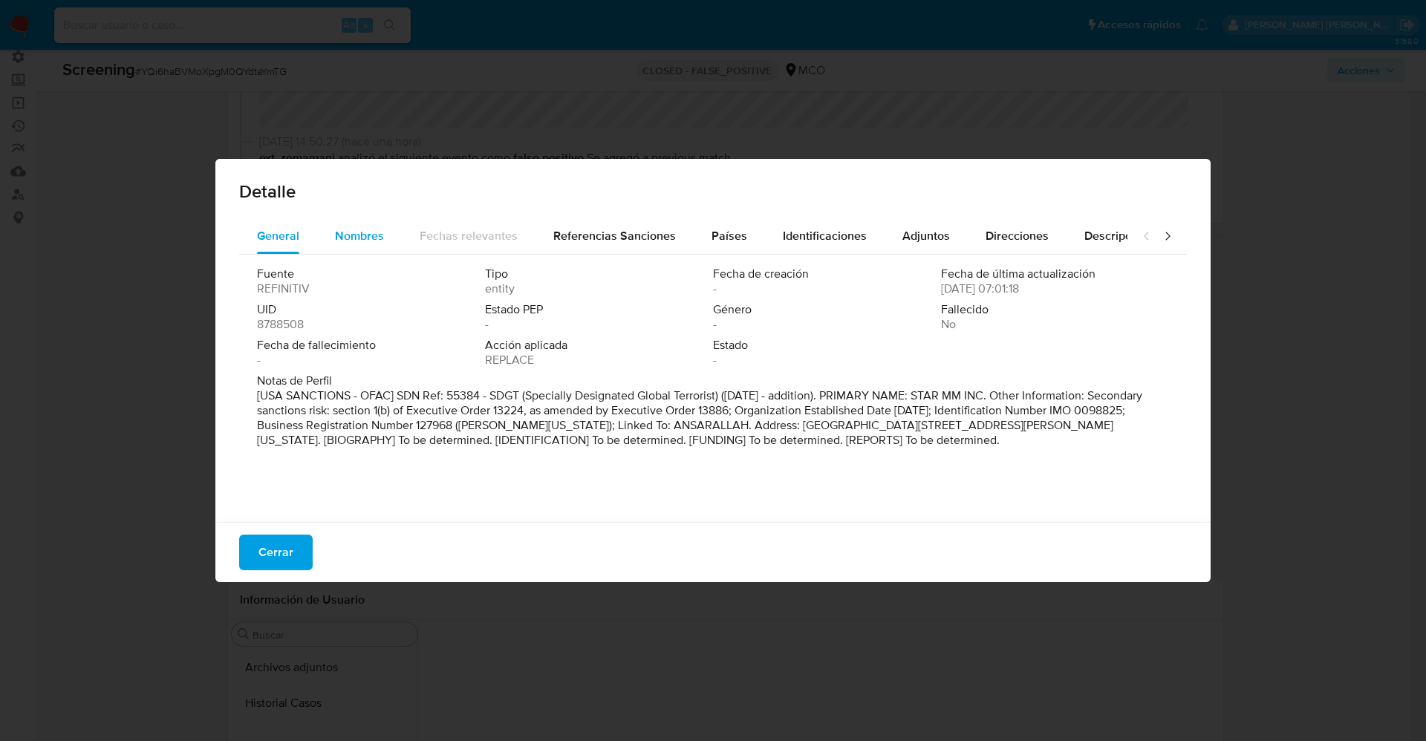
click at [383, 243] on span "Nombres" at bounding box center [359, 235] width 49 height 17
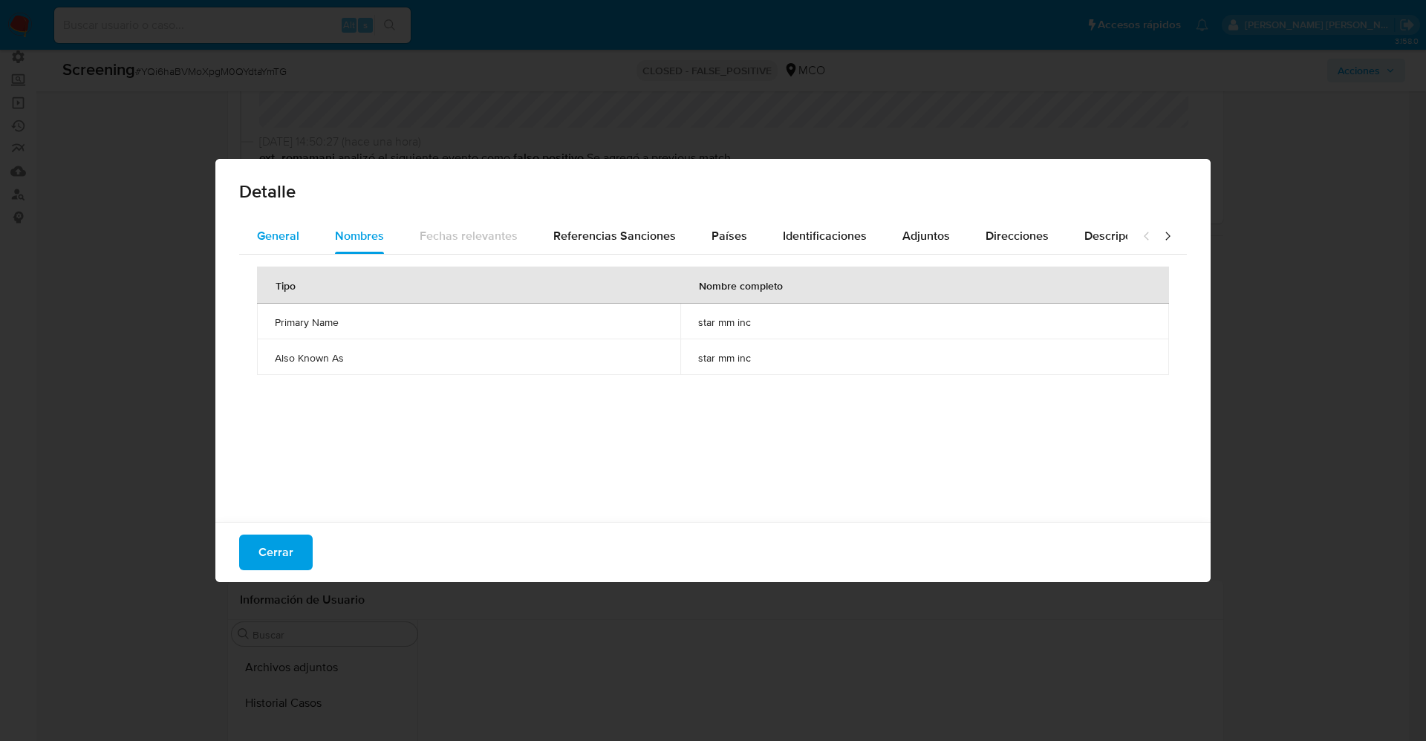
click at [280, 228] on span "General" at bounding box center [278, 235] width 42 height 17
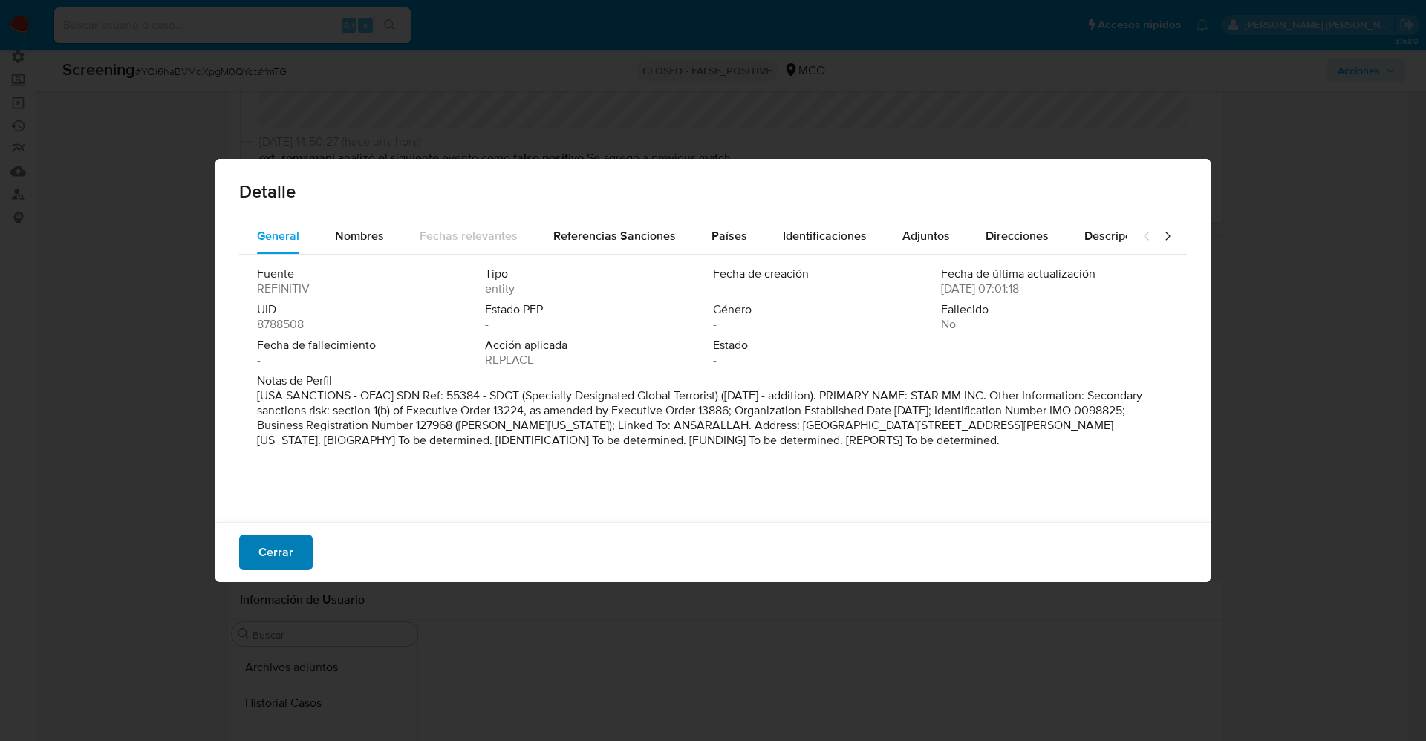
click at [280, 547] on span "Cerrar" at bounding box center [275, 552] width 35 height 33
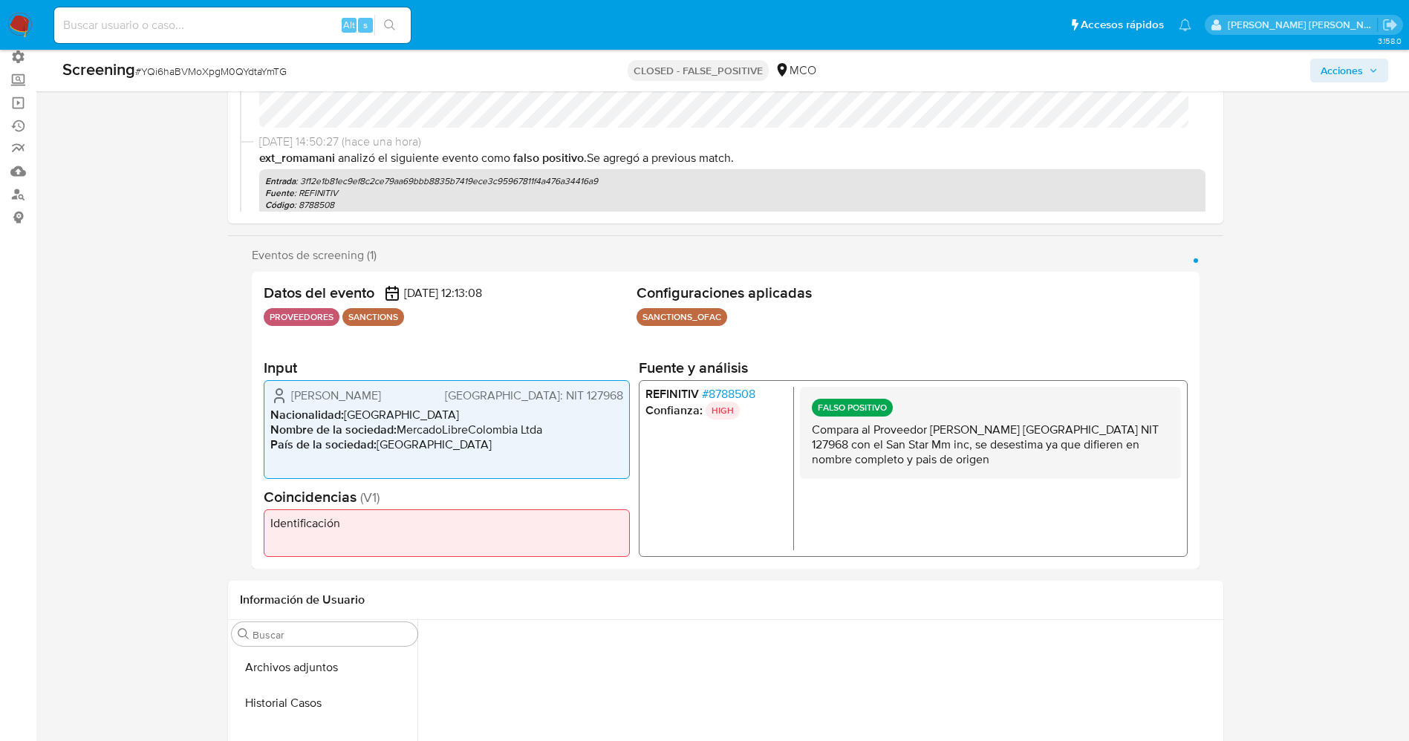
click at [722, 391] on span "# 8788508" at bounding box center [727, 394] width 53 height 15
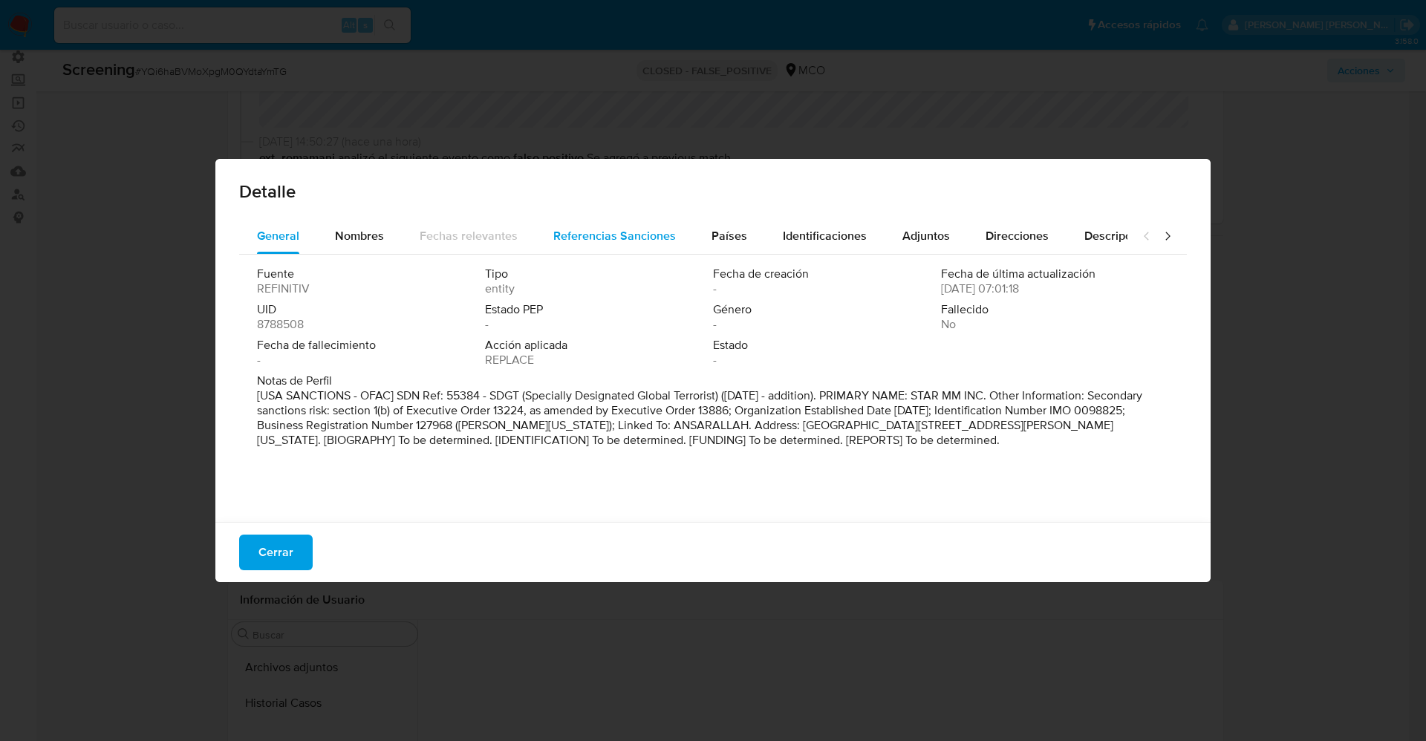
click at [667, 238] on span "Referencias Sanciones" at bounding box center [614, 235] width 123 height 17
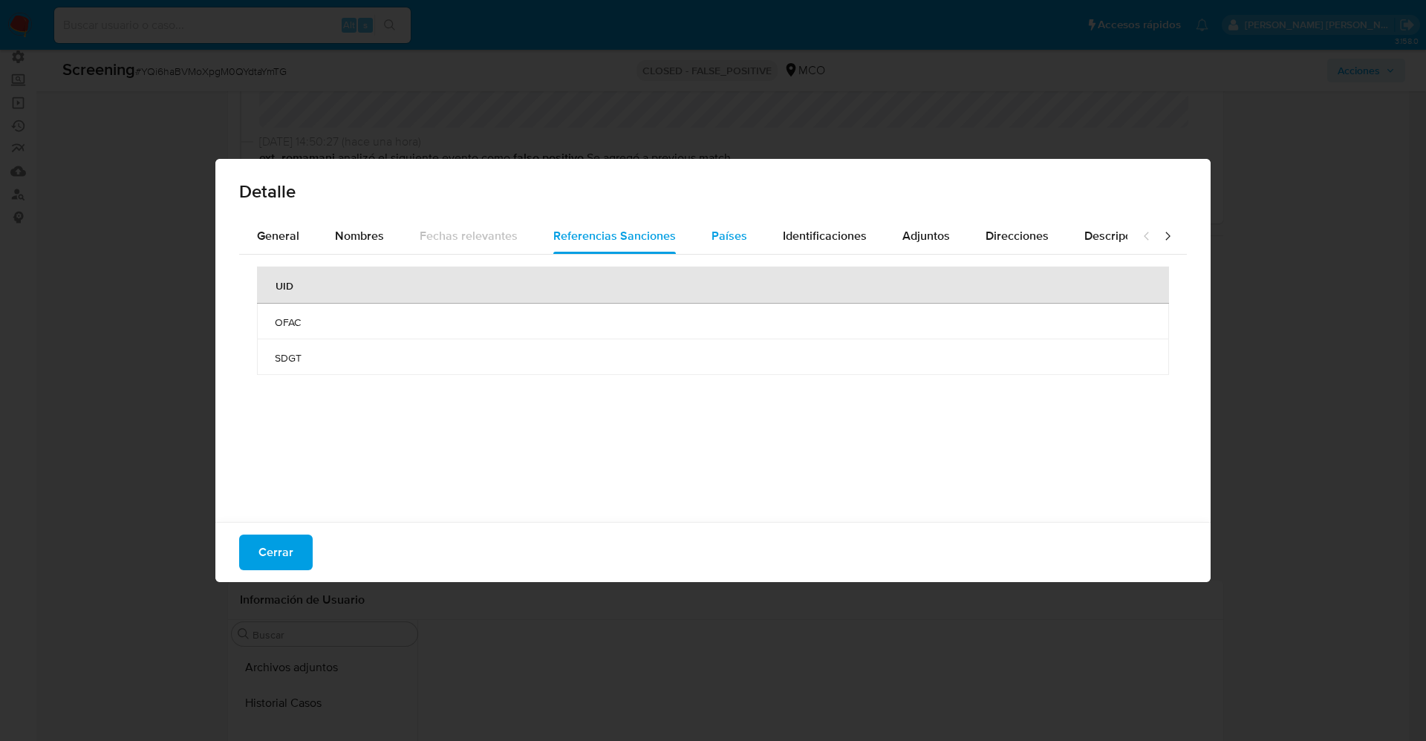
click at [718, 235] on span "Países" at bounding box center [730, 235] width 36 height 17
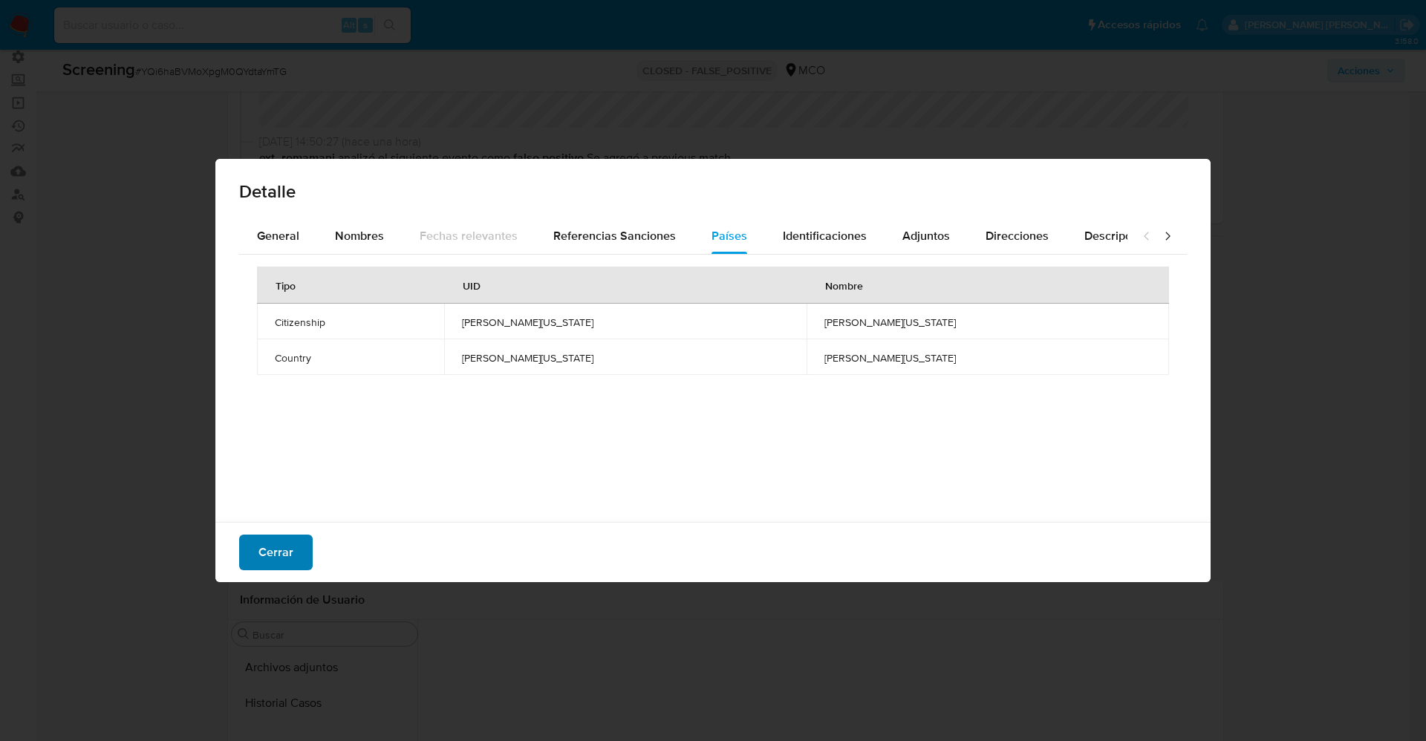
click at [279, 562] on span "Cerrar" at bounding box center [275, 552] width 35 height 33
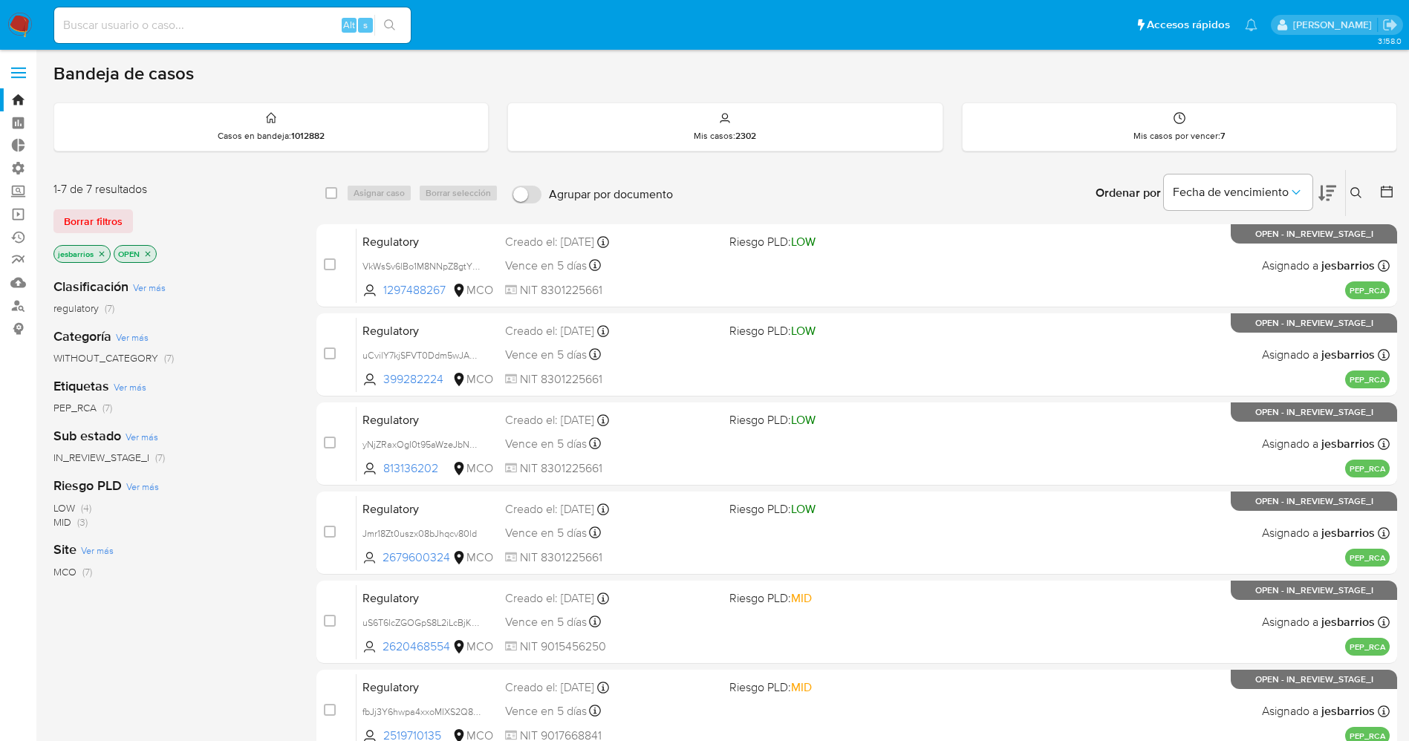
click at [147, 252] on icon "close-filter" at bounding box center [147, 254] width 9 height 9
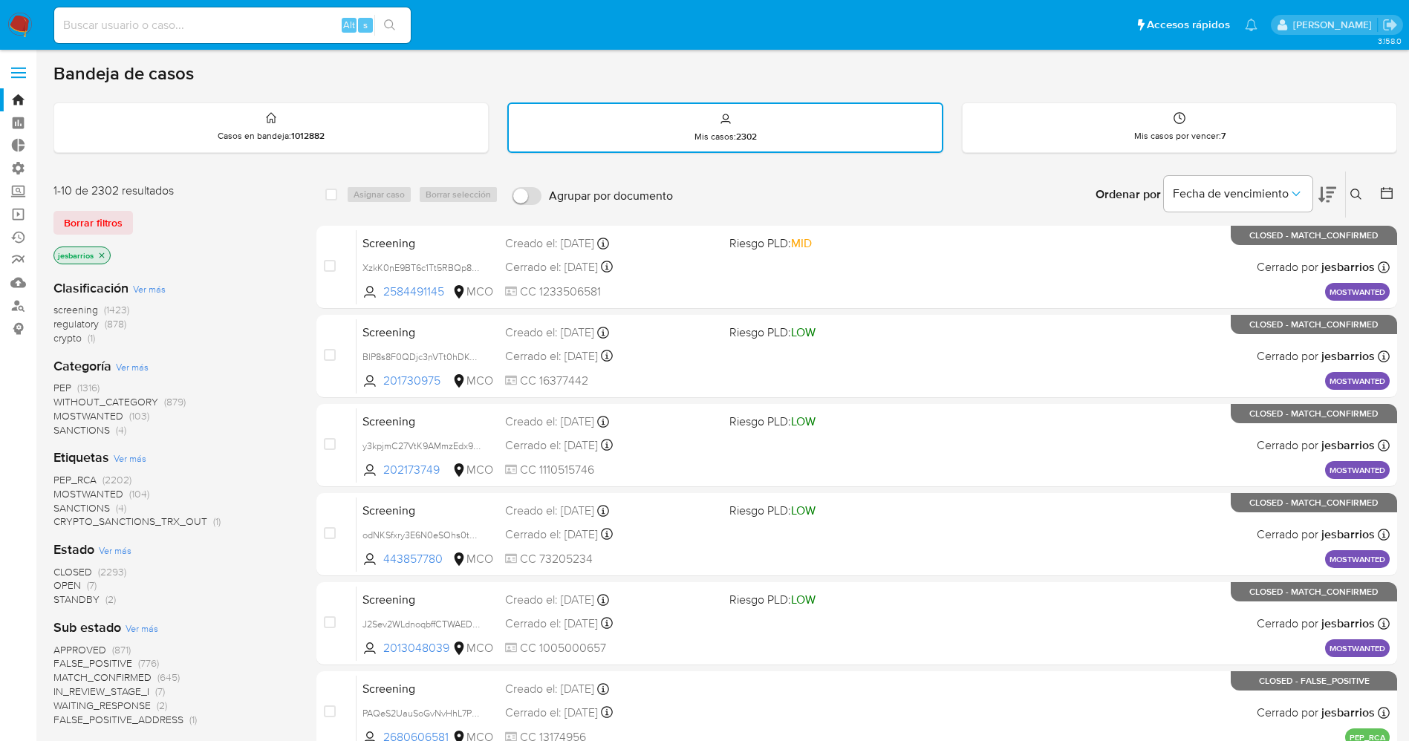
click at [1383, 195] on icon at bounding box center [1386, 193] width 15 height 15
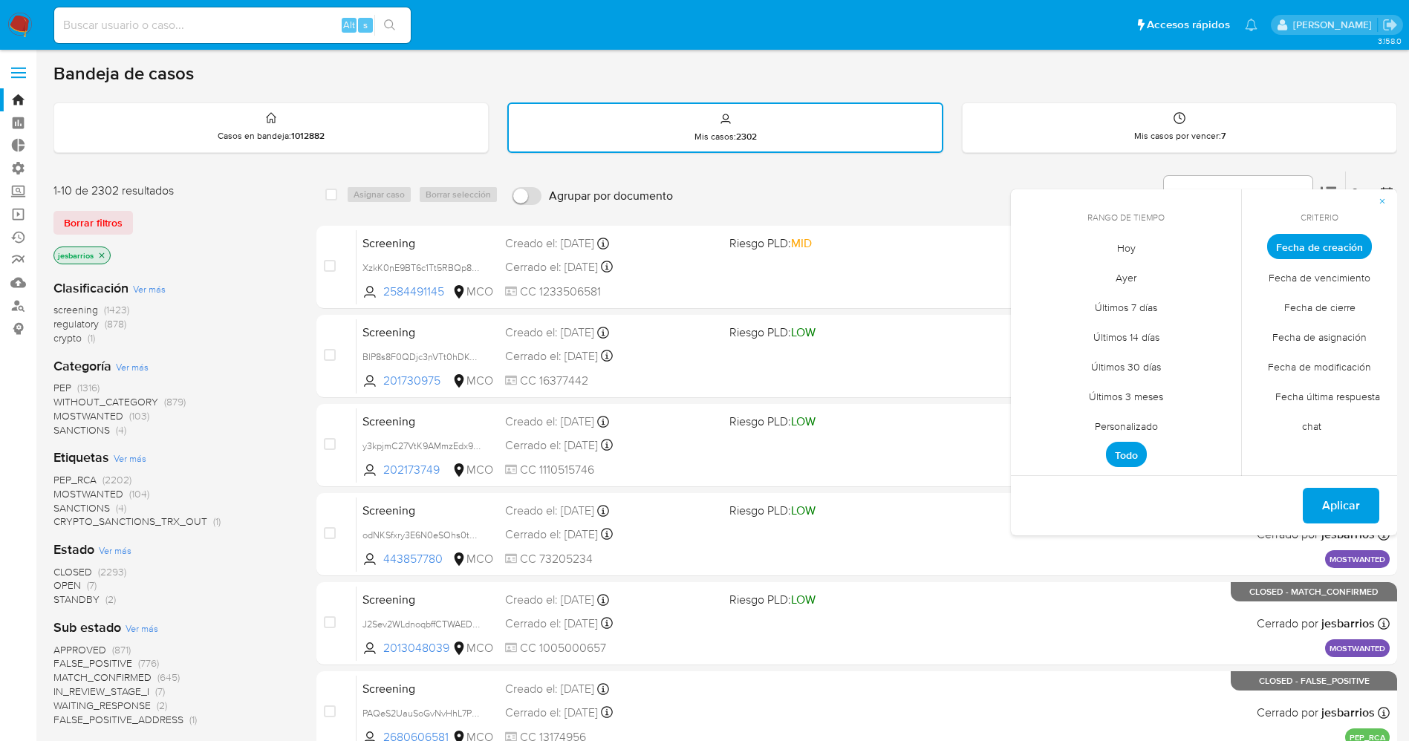
click at [1150, 248] on span "Hoy" at bounding box center [1127, 247] width 50 height 30
click at [1363, 307] on span "Fecha de cierre" at bounding box center [1320, 307] width 103 height 30
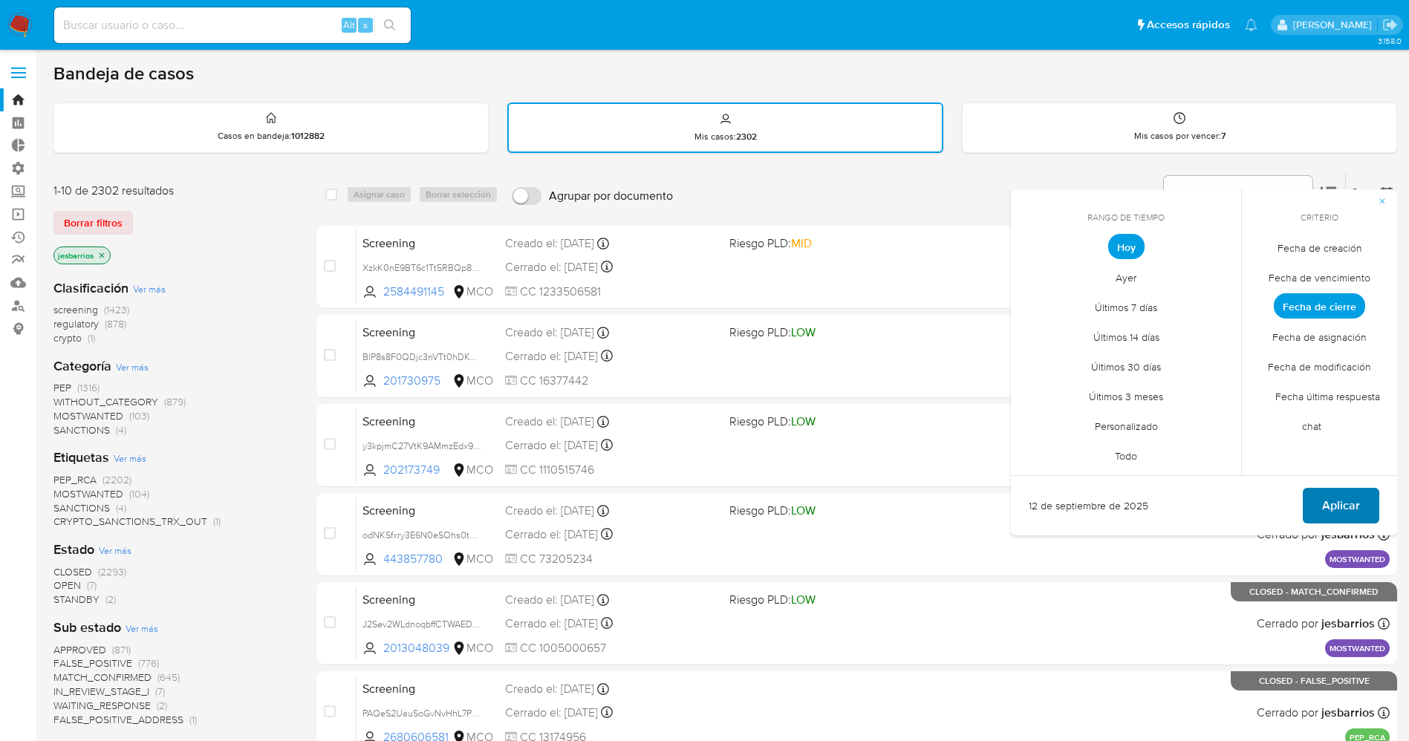
click at [1334, 513] on span "Aplicar" at bounding box center [1341, 506] width 38 height 33
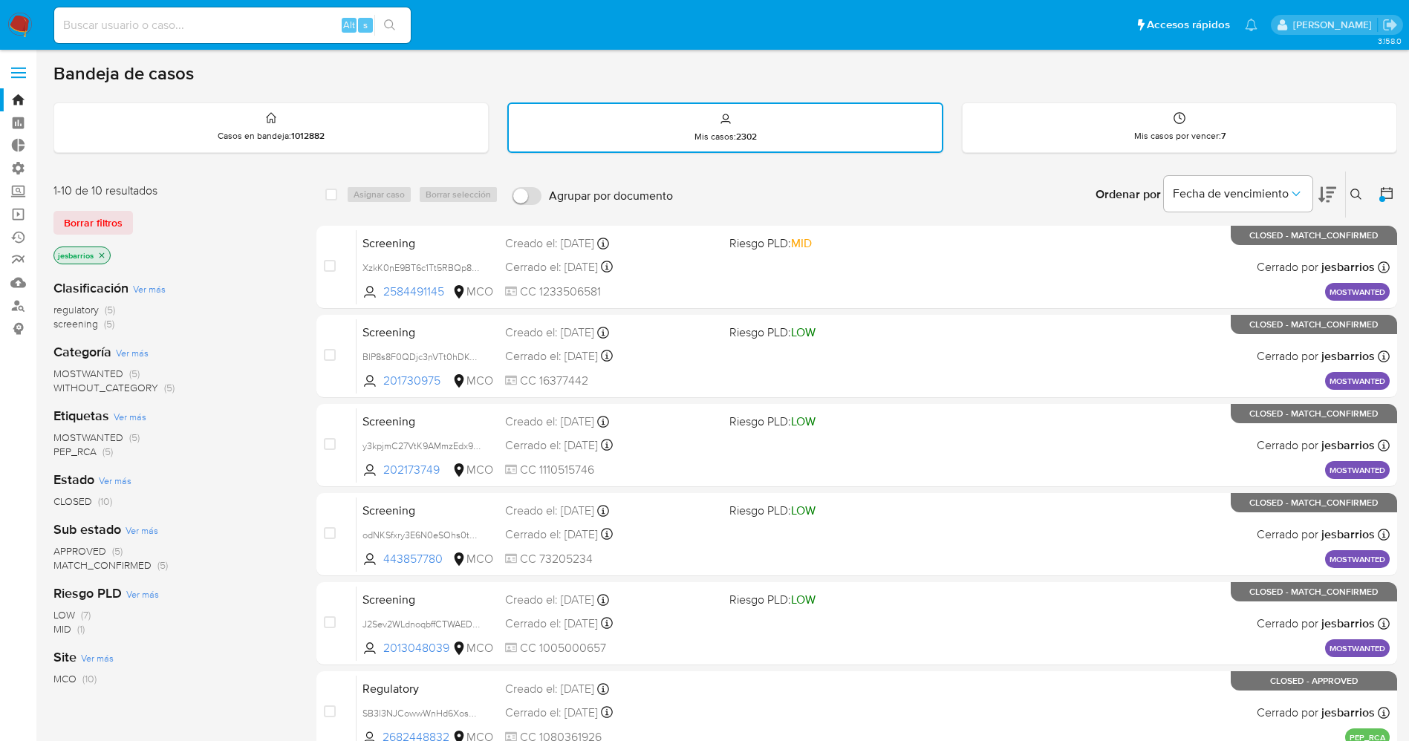
click at [21, 19] on img at bounding box center [19, 25] width 25 height 25
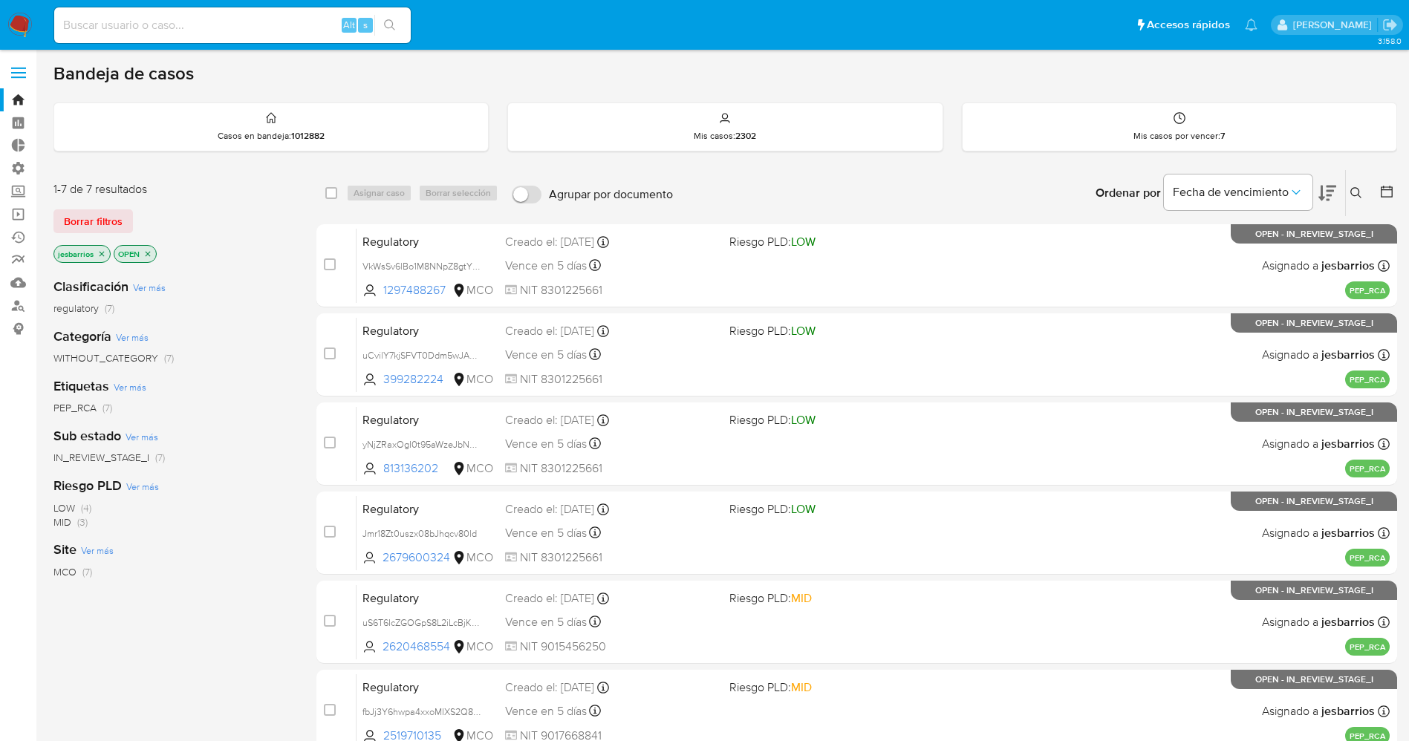
scroll to position [218, 0]
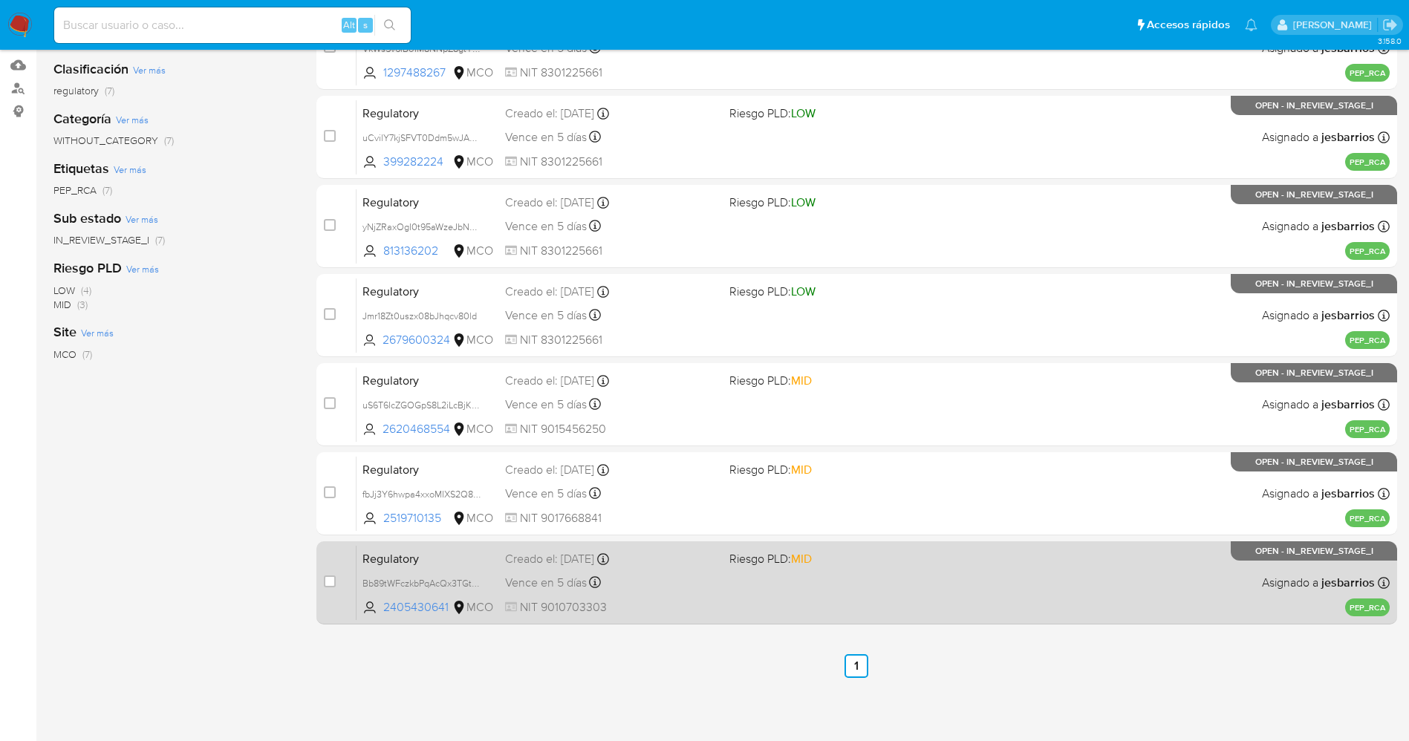
click at [792, 570] on div "Regulatory Bb89tWFczkbPqAcQx3TGt8T0 2405430641 MCO Riesgo PLD: MID Creado el: […" at bounding box center [873, 582] width 1033 height 75
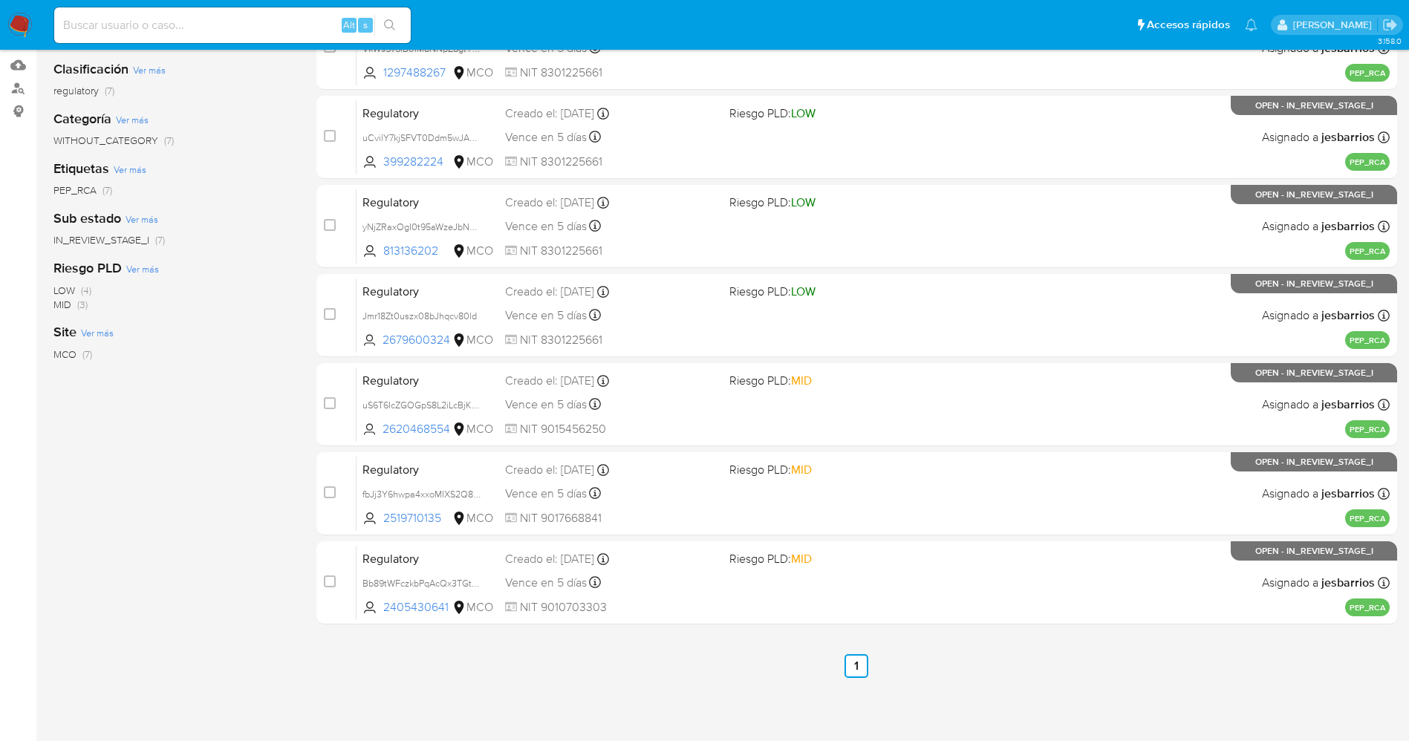
click at [12, 26] on img at bounding box center [19, 25] width 25 height 25
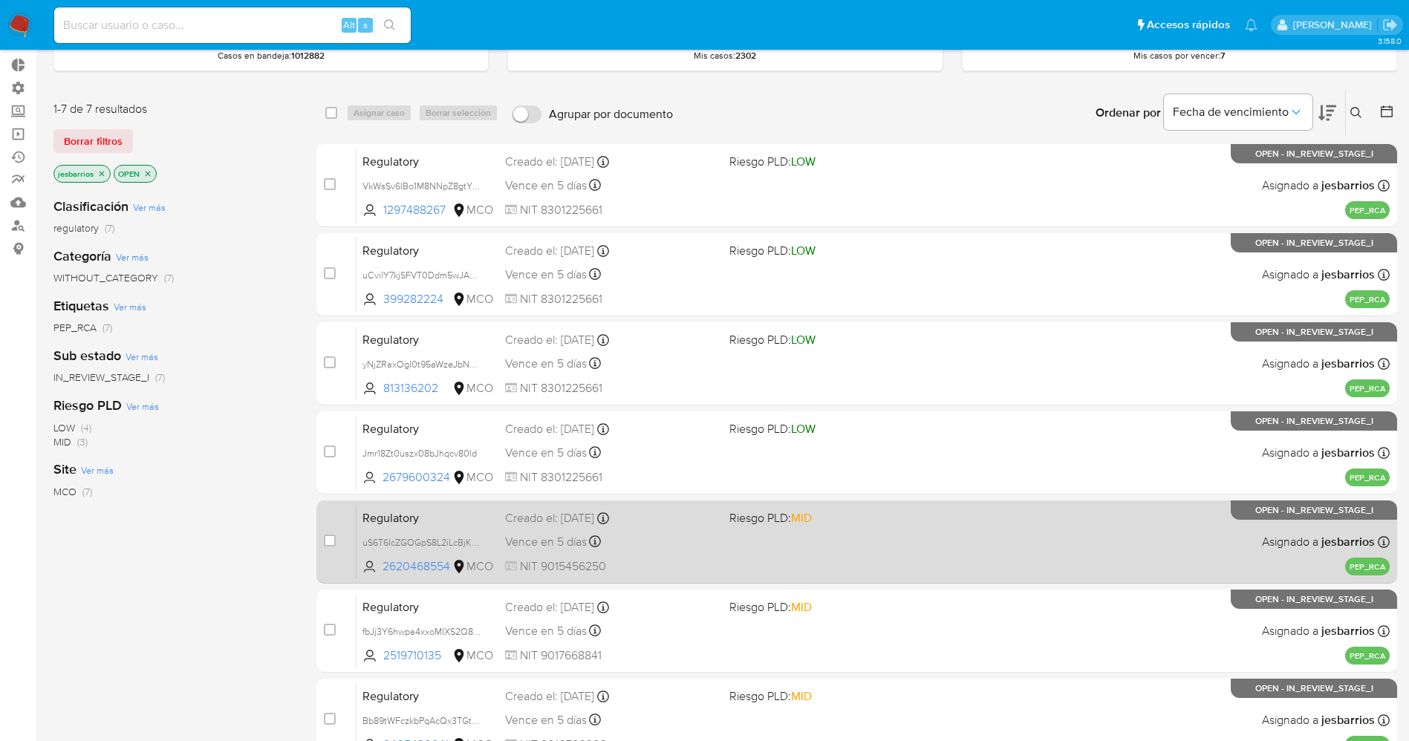
scroll to position [0, 0]
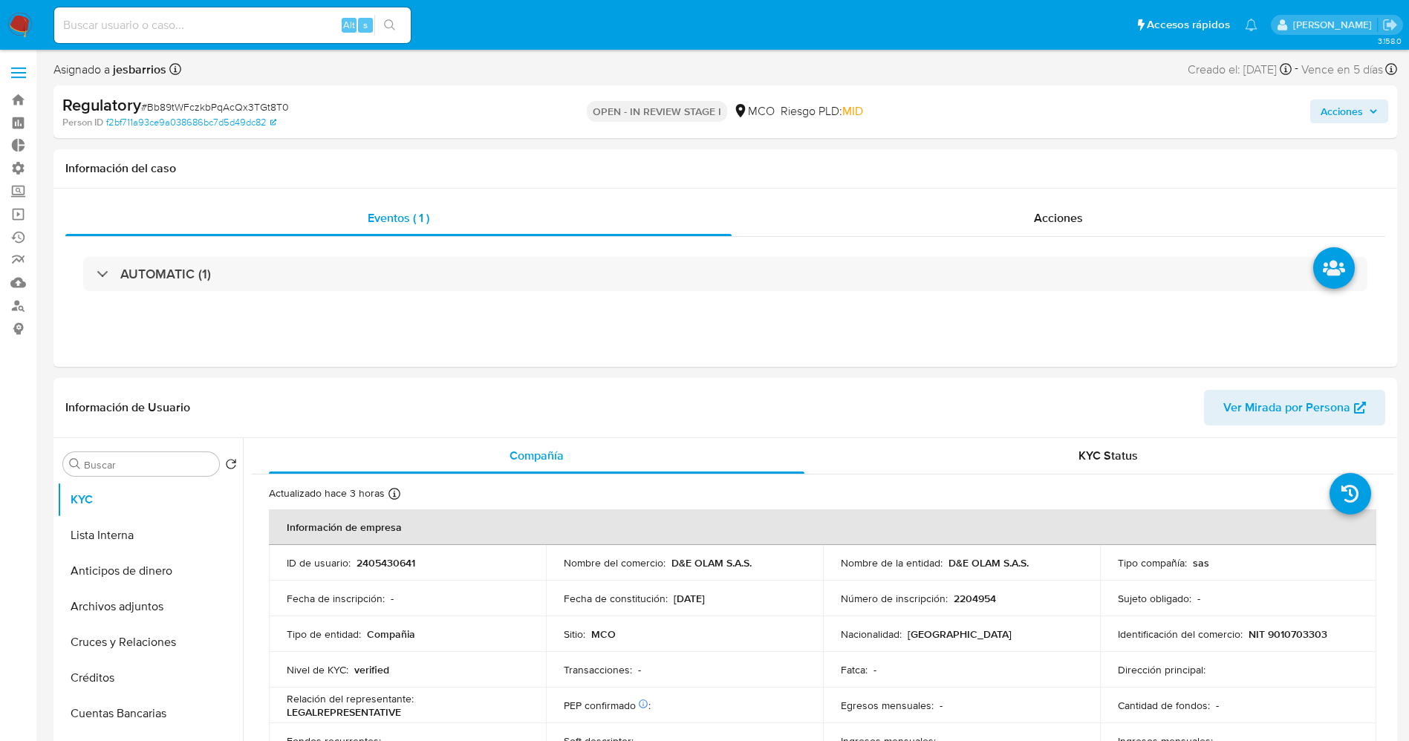
select select "10"
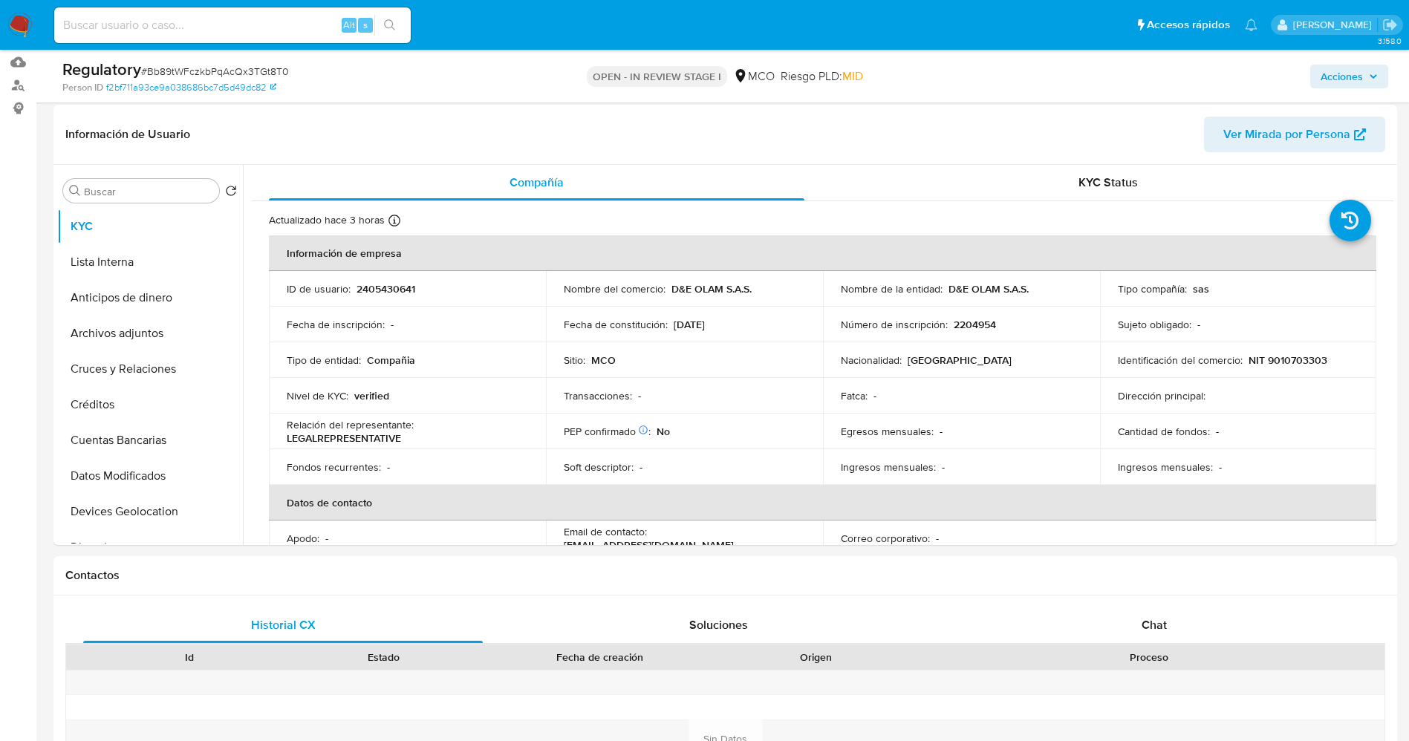
scroll to position [223, 0]
drag, startPoint x: 666, startPoint y: 291, endPoint x: 761, endPoint y: 289, distance: 95.1
click at [761, 289] on div "Nombre del comercio : D&E OLAM S.A.S." at bounding box center [684, 286] width 241 height 13
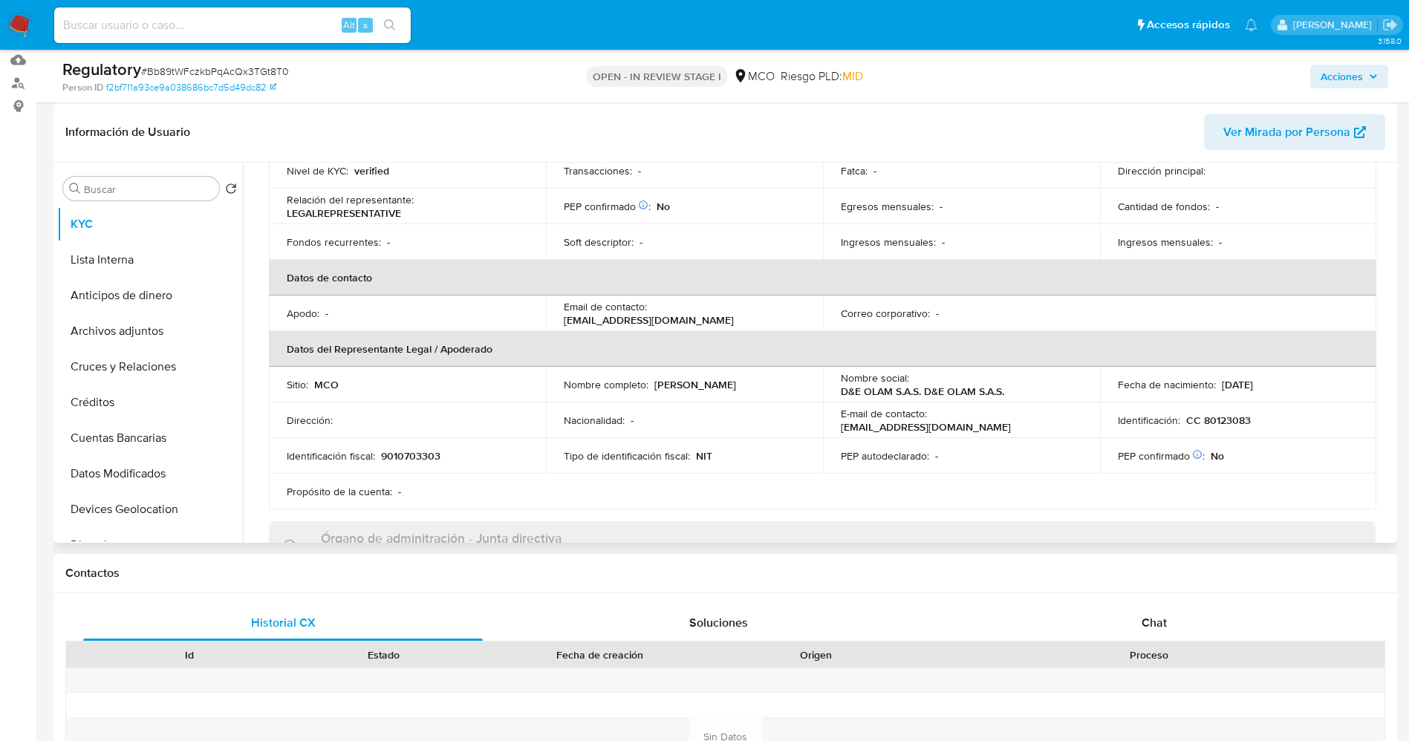
drag, startPoint x: 552, startPoint y: 398, endPoint x: 724, endPoint y: 396, distance: 172.3
click at [724, 396] on td "Nombre completo : [PERSON_NAME]" at bounding box center [684, 385] width 277 height 36
copy p "[PERSON_NAME]"
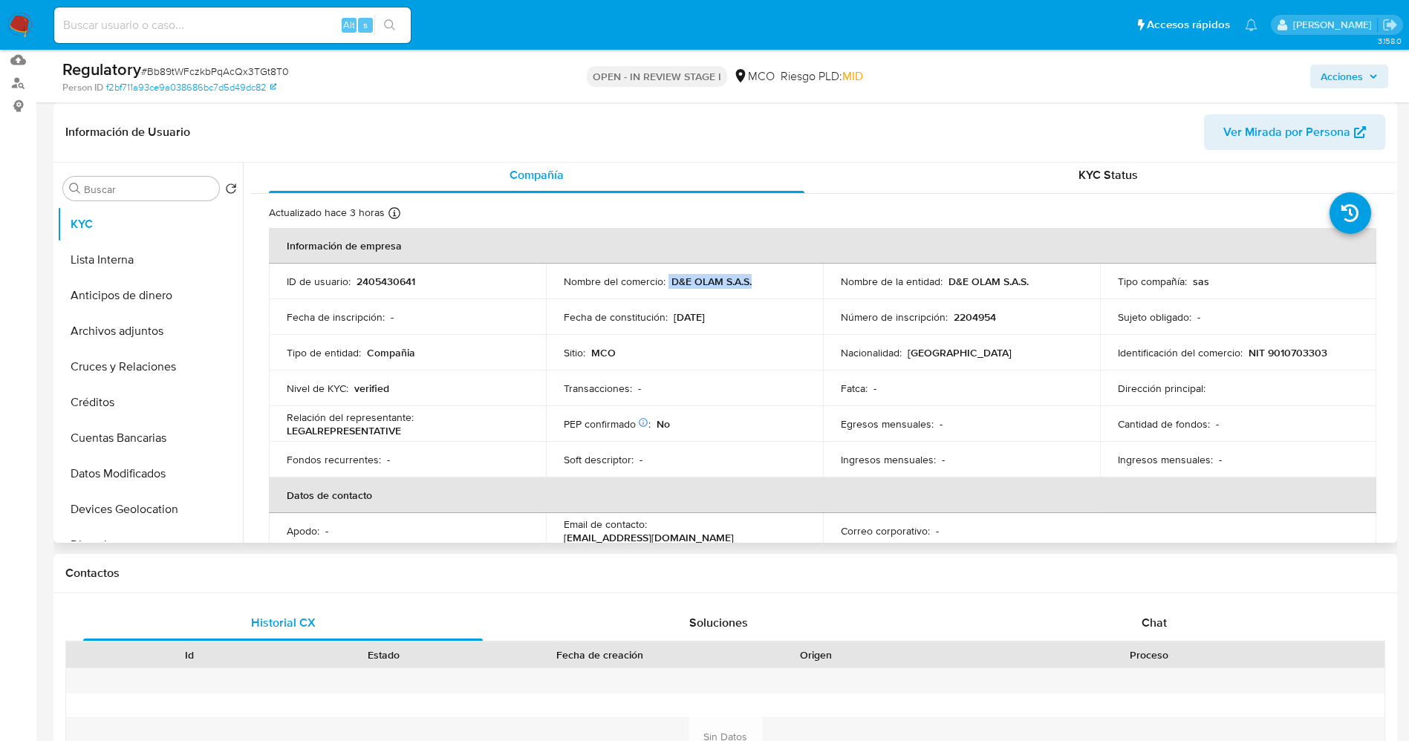
scroll to position [0, 0]
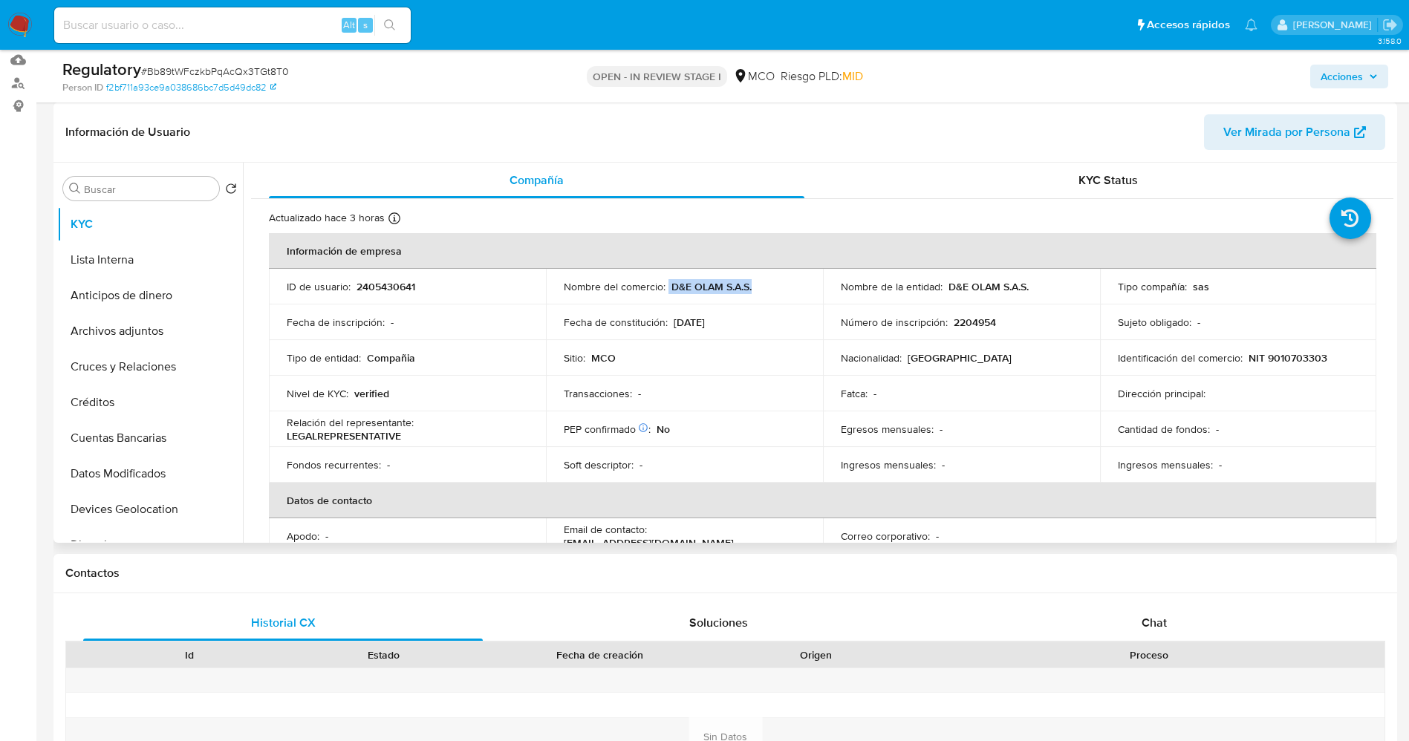
drag, startPoint x: 667, startPoint y: 289, endPoint x: 750, endPoint y: 280, distance: 83.7
click at [750, 280] on div "Nombre del comercio : D&E OLAM S.A.S." at bounding box center [684, 286] width 241 height 13
copy div "D&E OLAM S.A.S."
drag, startPoint x: 1258, startPoint y: 361, endPoint x: 1314, endPoint y: 360, distance: 56.5
click at [1333, 360] on div "Identificación del comercio : NIT 9010703303" at bounding box center [1238, 357] width 241 height 13
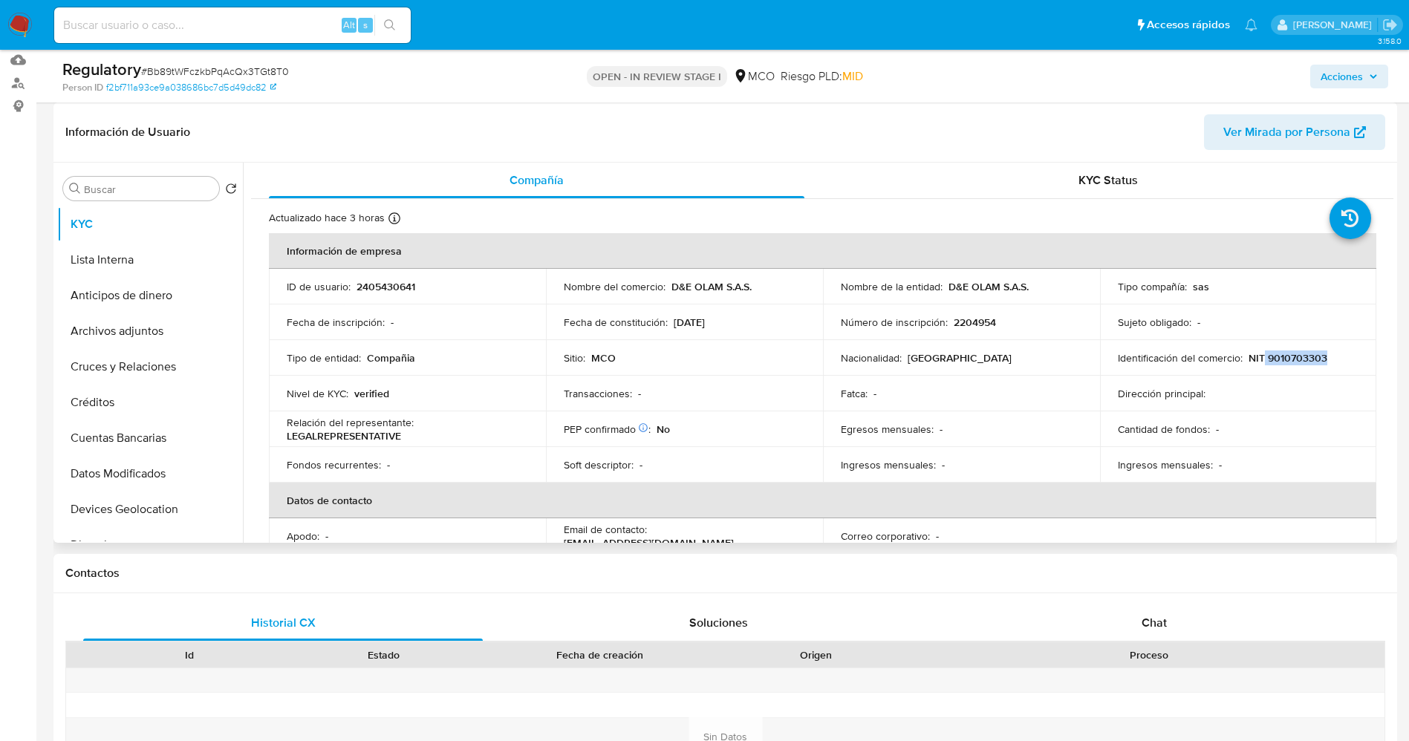
copy p "9010703303"
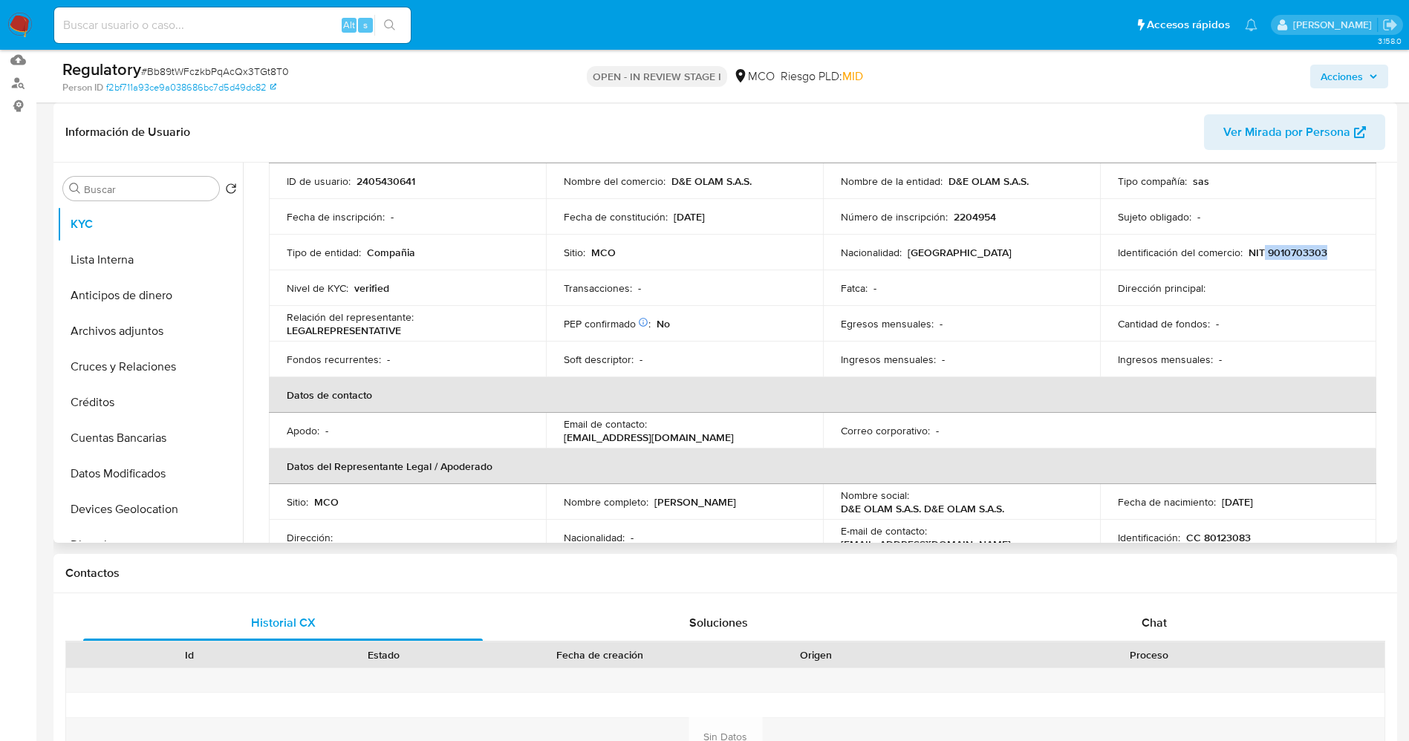
scroll to position [223, 0]
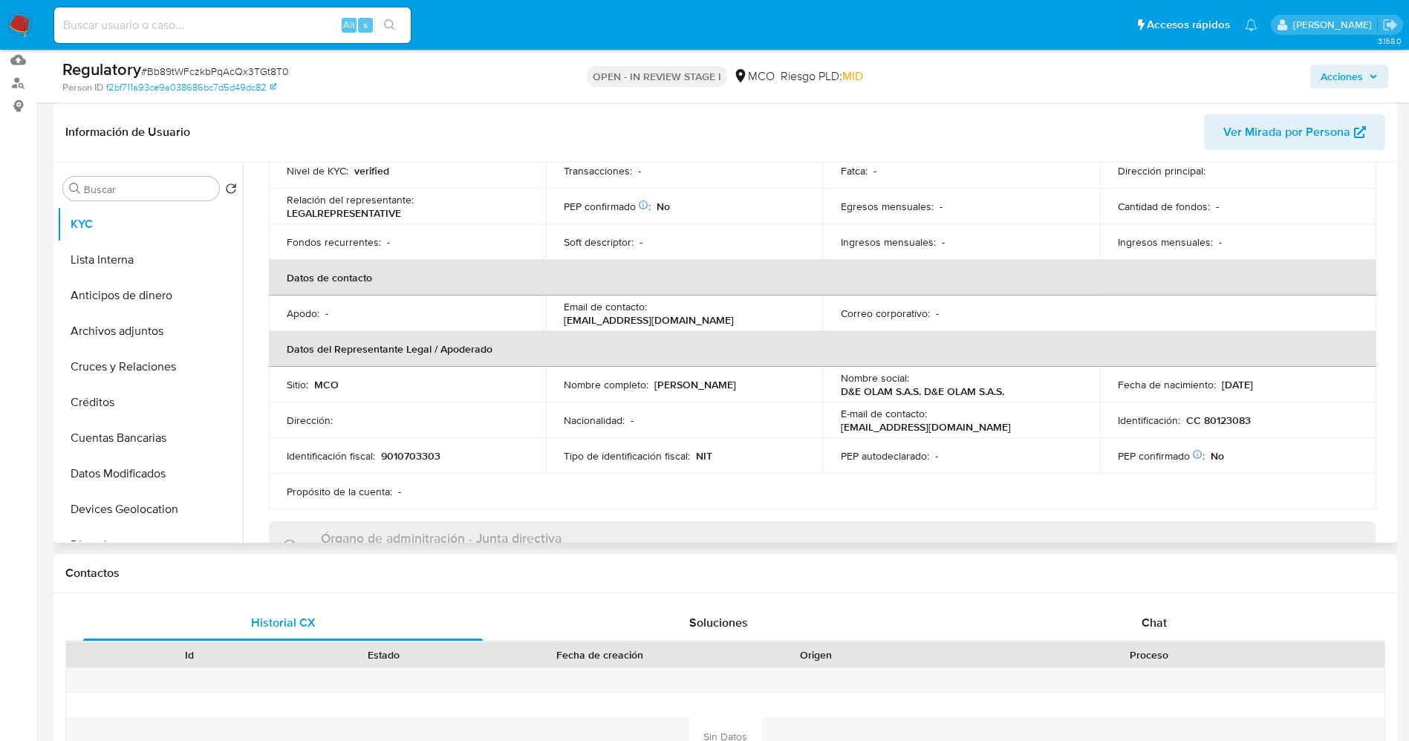
drag, startPoint x: 559, startPoint y: 395, endPoint x: 716, endPoint y: 396, distance: 157.5
click at [716, 396] on td "Nombre completo : [PERSON_NAME]" at bounding box center [684, 385] width 277 height 36
drag, startPoint x: 687, startPoint y: 400, endPoint x: 588, endPoint y: 386, distance: 99.7
click at [654, 386] on p "[PERSON_NAME]" at bounding box center [695, 384] width 82 height 13
drag, startPoint x: 558, startPoint y: 388, endPoint x: 712, endPoint y: 397, distance: 154.0
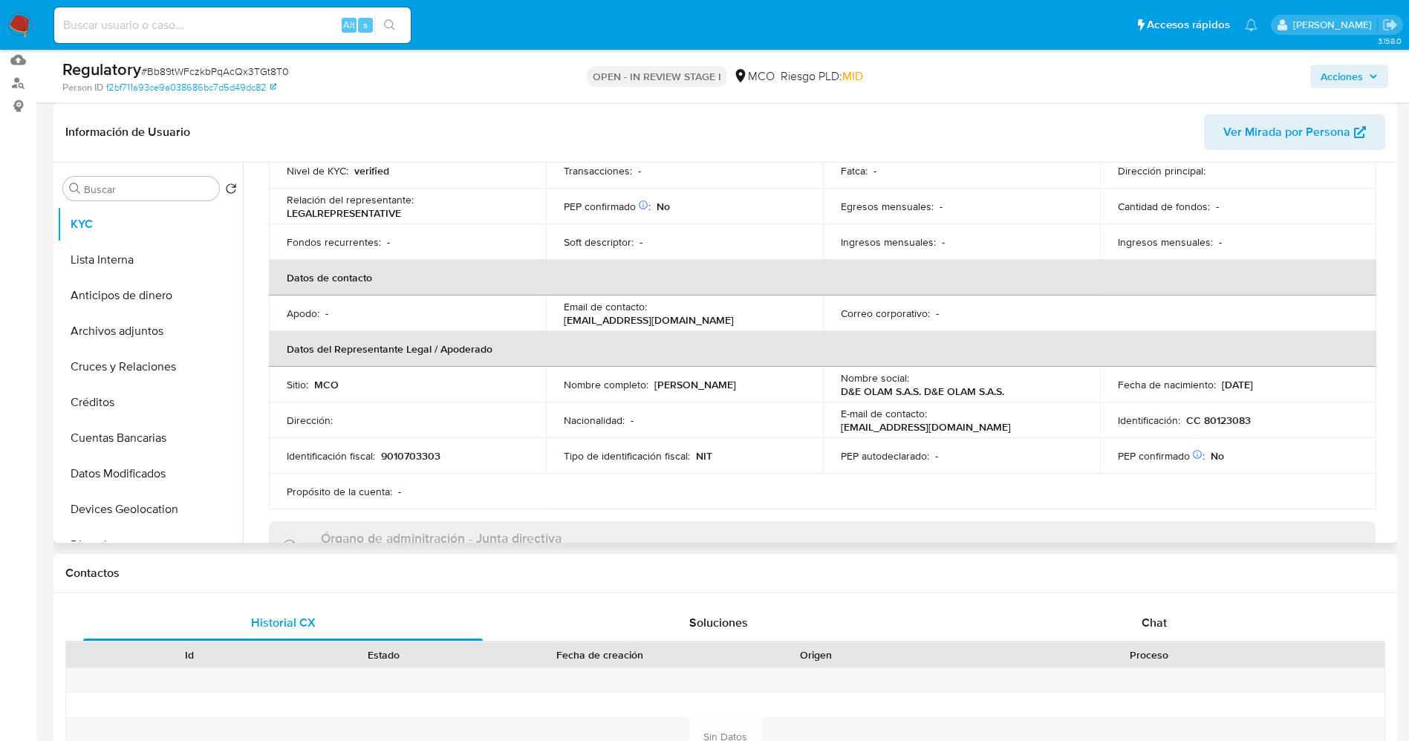
click at [712, 397] on td "Nombre completo : [PERSON_NAME]" at bounding box center [684, 385] width 277 height 36
copy p "[PERSON_NAME]"
drag, startPoint x: 1200, startPoint y: 419, endPoint x: 1246, endPoint y: 419, distance: 46.1
click at [1254, 419] on div "Identificación : CC 80123083" at bounding box center [1238, 420] width 241 height 13
copy p "80123083"
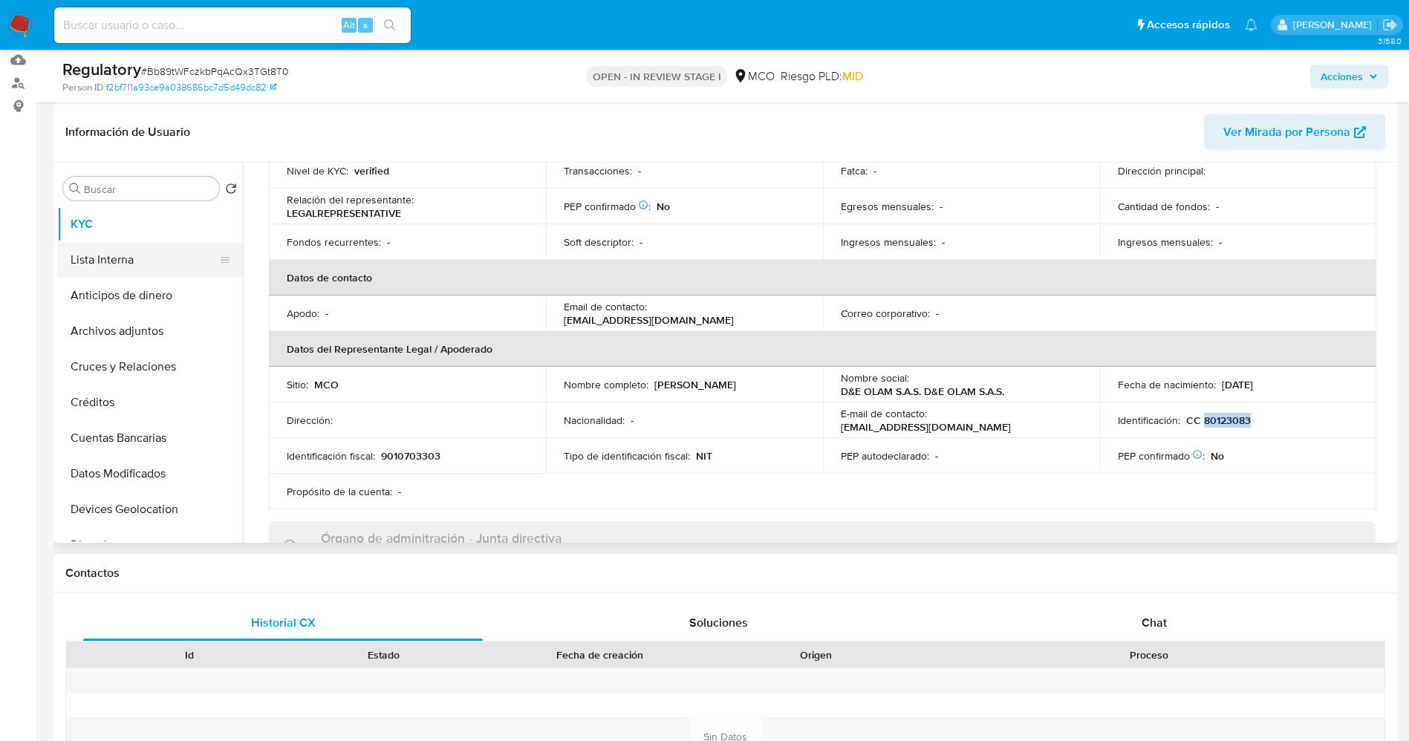
click at [133, 273] on button "Lista Interna" at bounding box center [144, 260] width 174 height 36
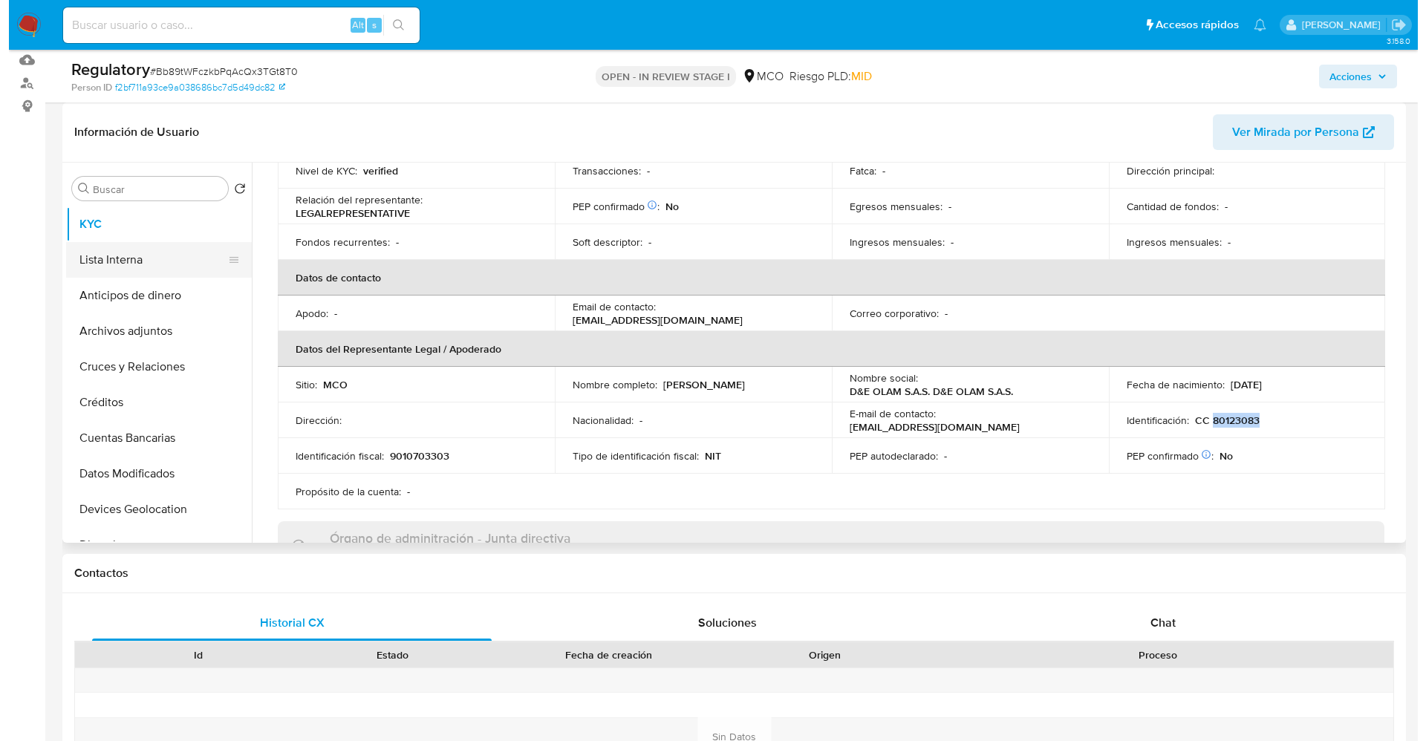
scroll to position [0, 0]
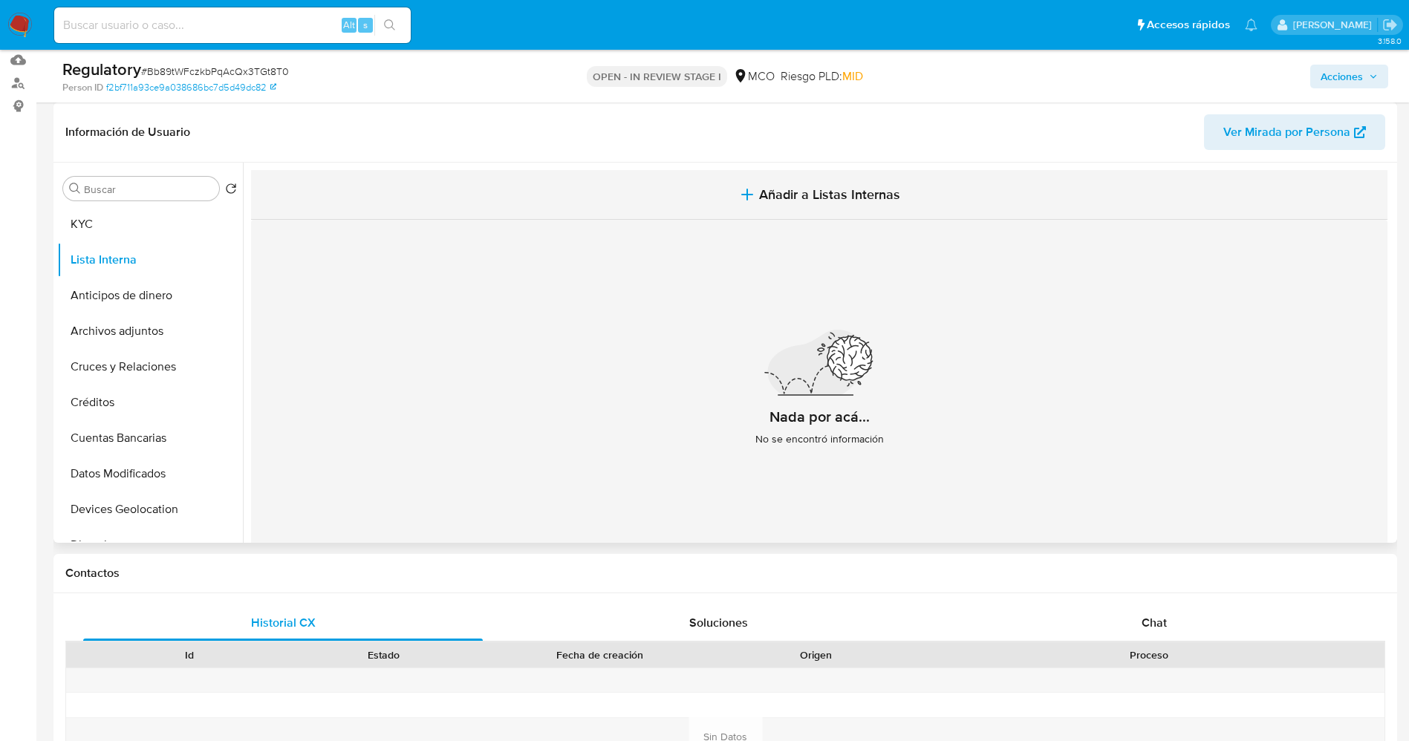
click at [818, 192] on span "Añadir a Listas Internas" at bounding box center [829, 194] width 141 height 16
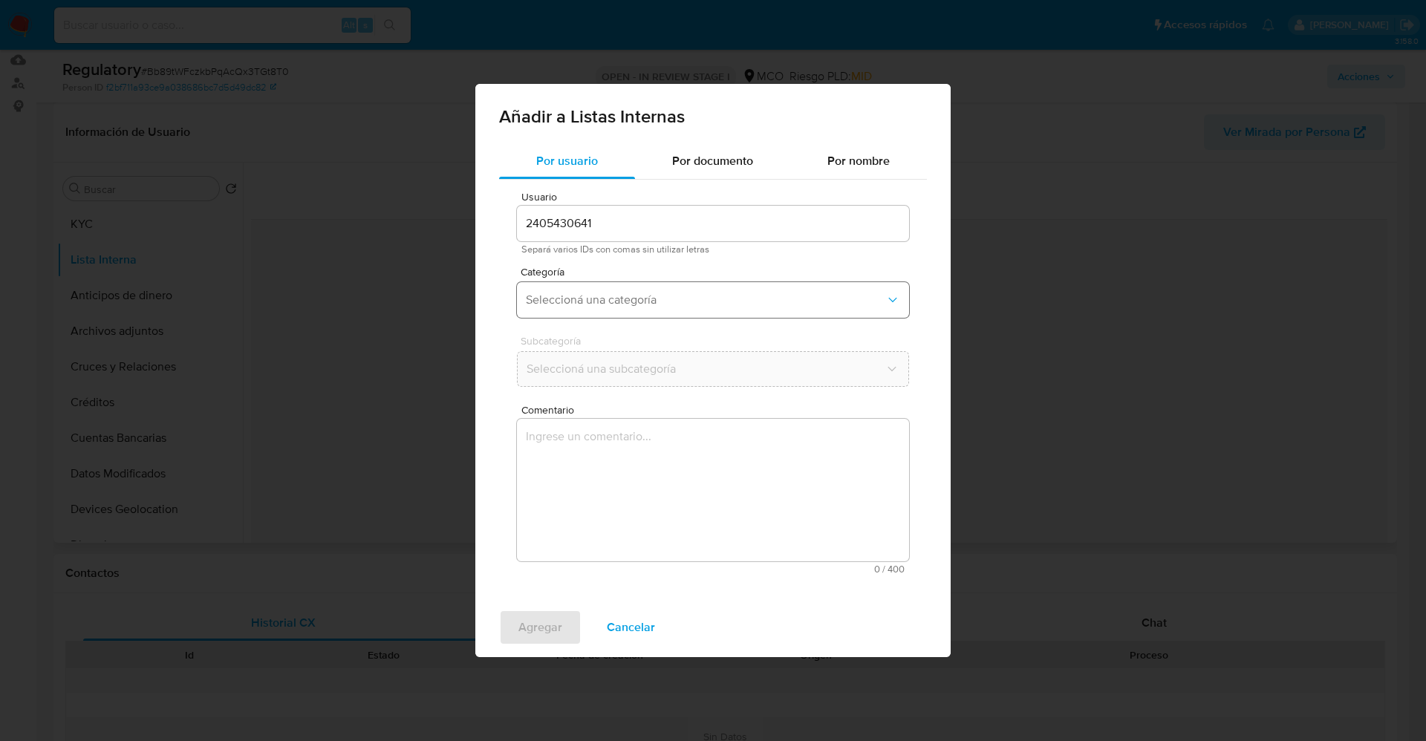
click at [614, 294] on span "Seleccioná una categoría" at bounding box center [706, 300] width 360 height 15
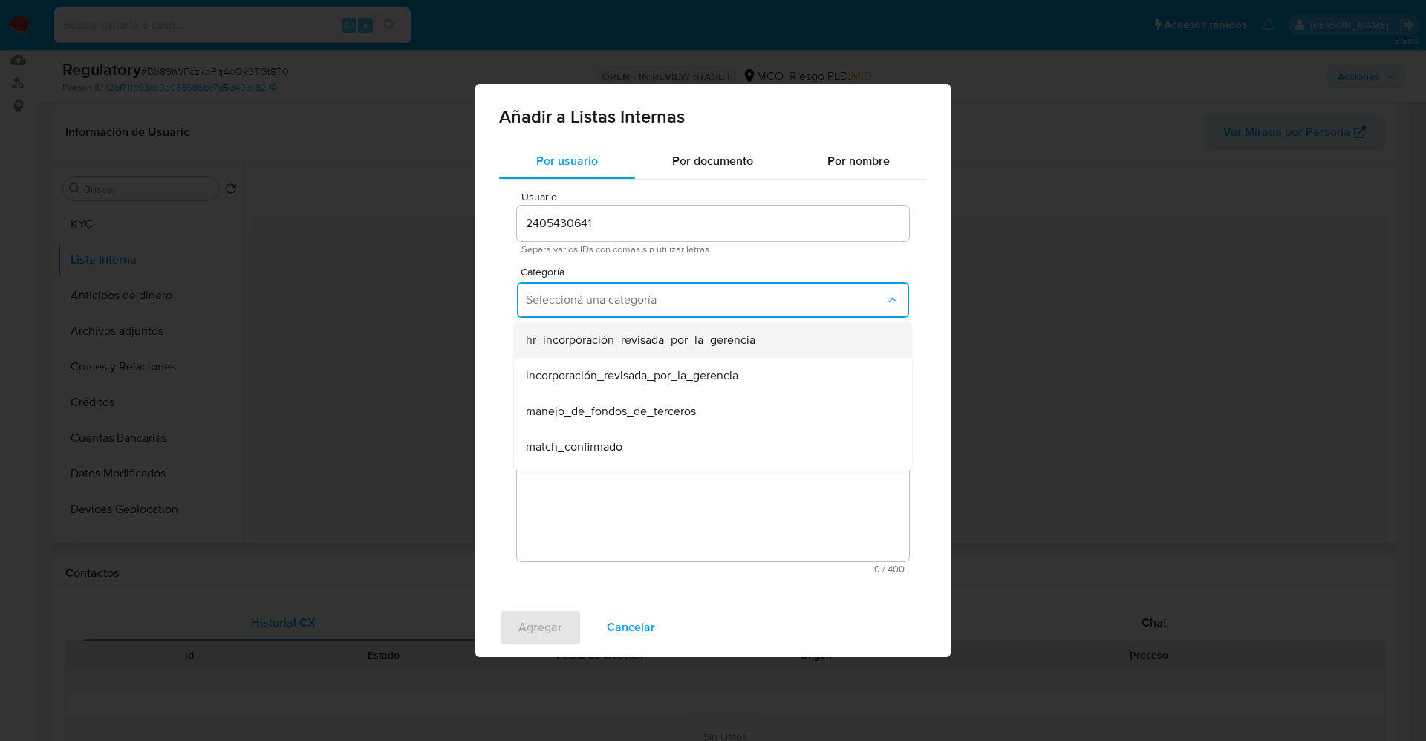
scroll to position [111, 0]
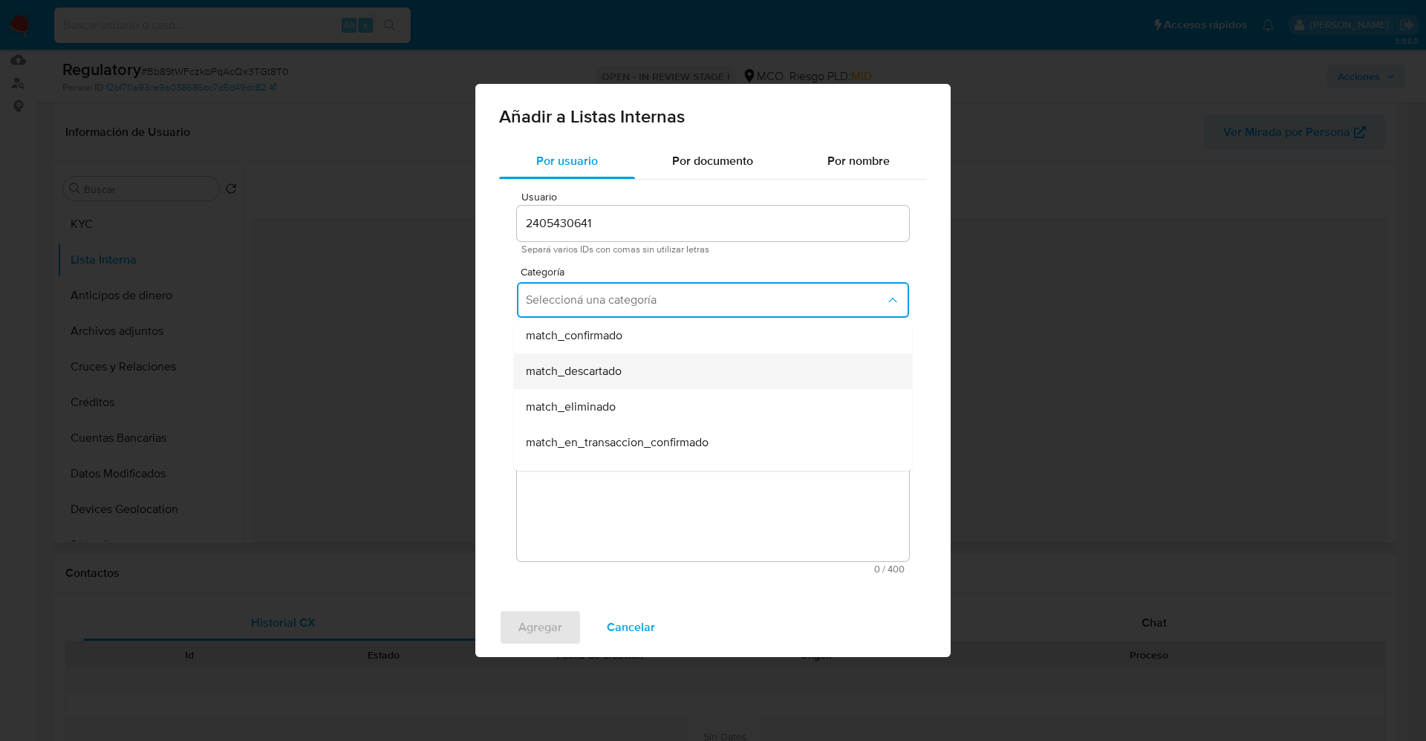
click at [623, 368] on div "match_descartado" at bounding box center [708, 372] width 365 height 36
click at [623, 367] on span "Seleccioná una subcategoría" at bounding box center [706, 369] width 360 height 15
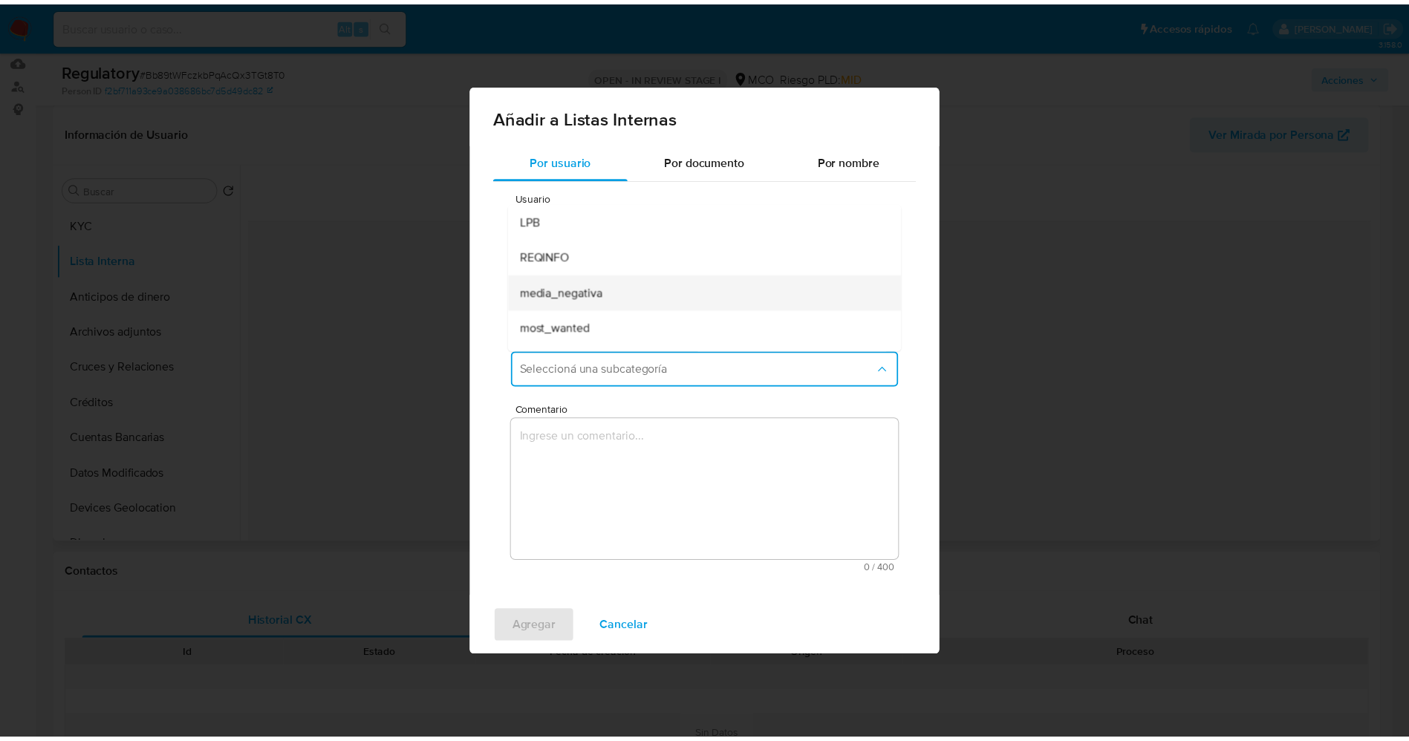
scroll to position [101, 0]
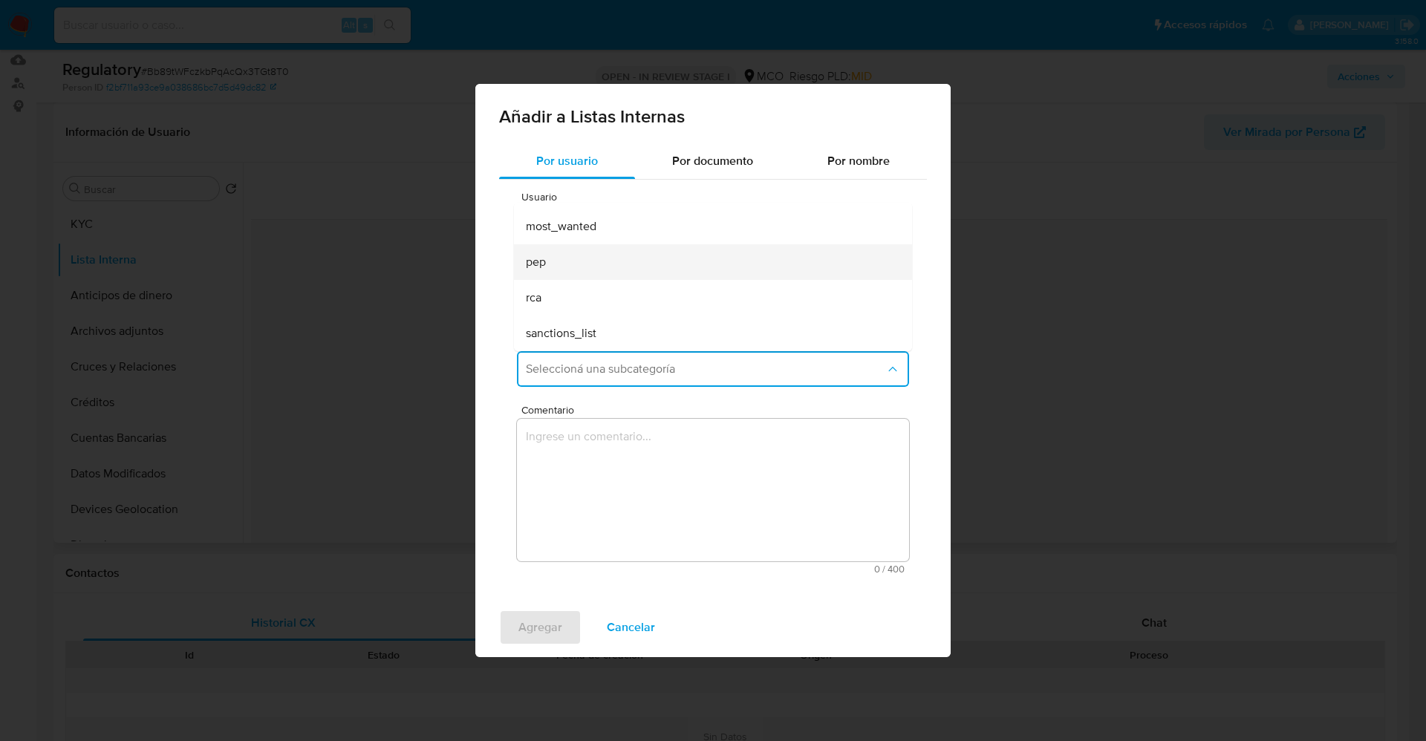
click at [597, 270] on div "pep" at bounding box center [708, 262] width 365 height 36
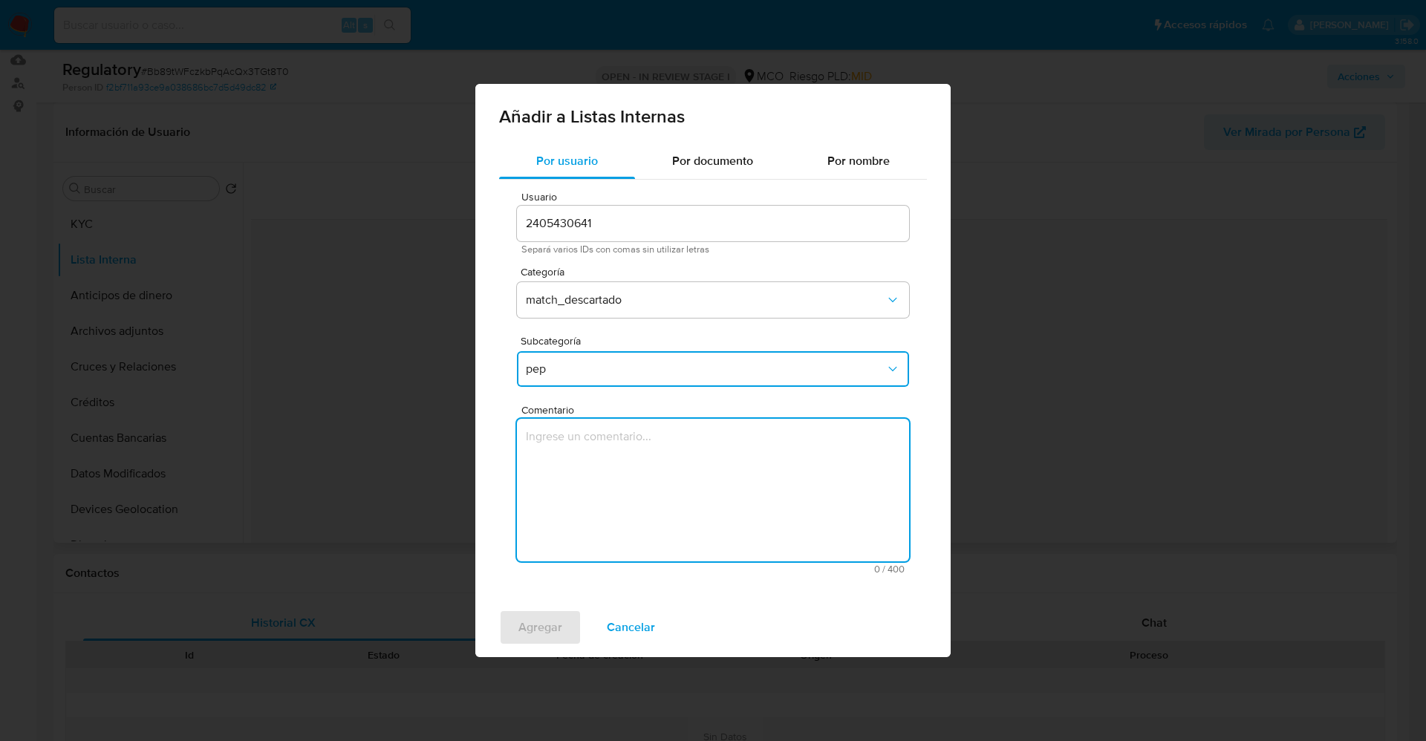
click at [593, 471] on textarea "Comentario" at bounding box center [713, 490] width 392 height 143
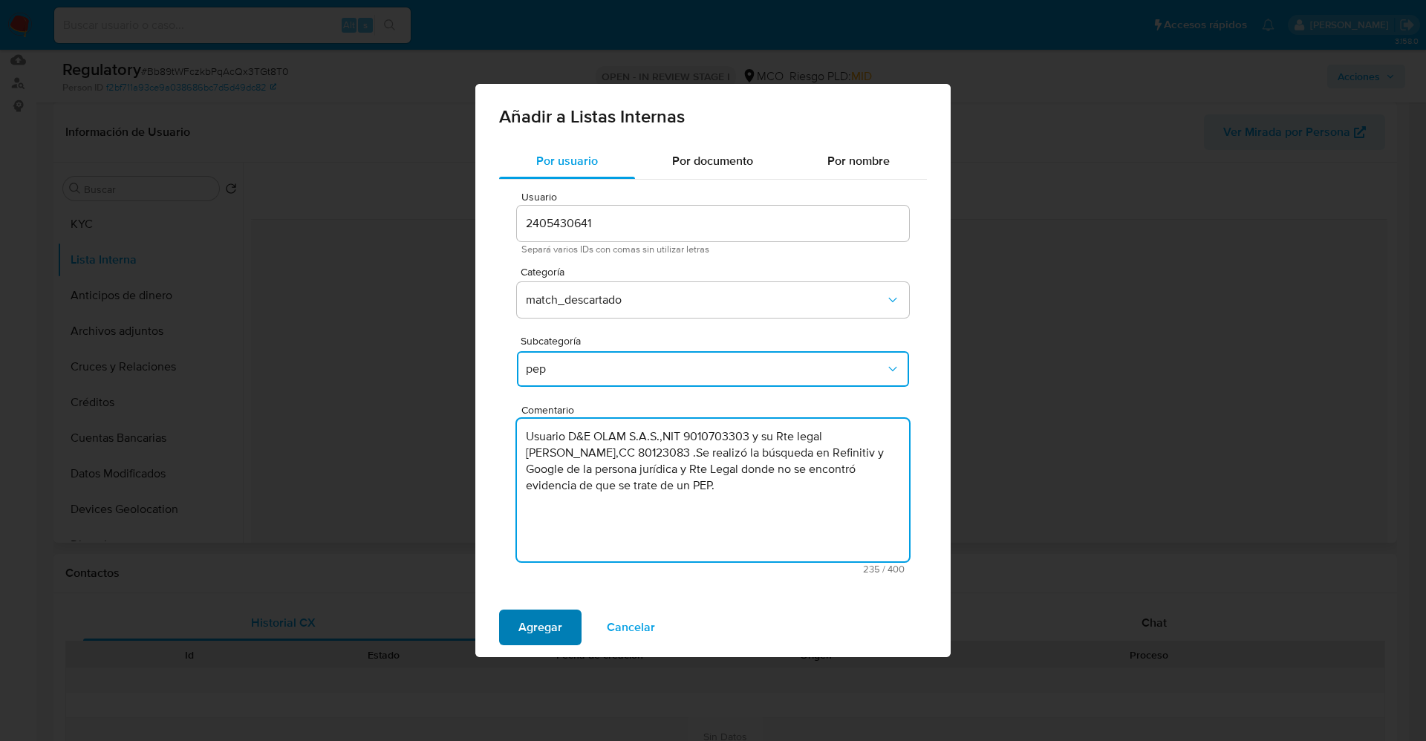
type textarea "Usuario D&E OLAM S.A.S.,NIT 9010703303 y su Rte legal [PERSON_NAME],CC 80123083…"
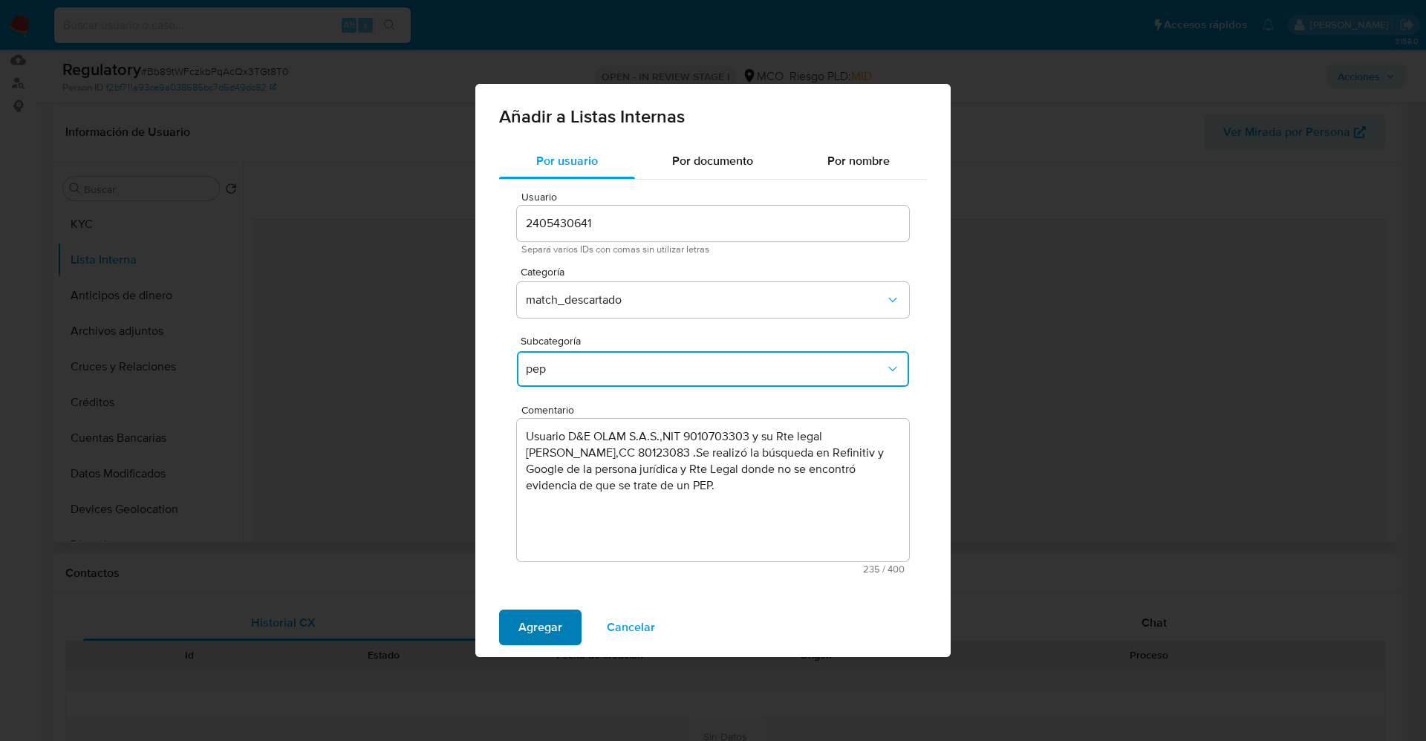
click at [547, 620] on span "Agregar" at bounding box center [540, 627] width 44 height 33
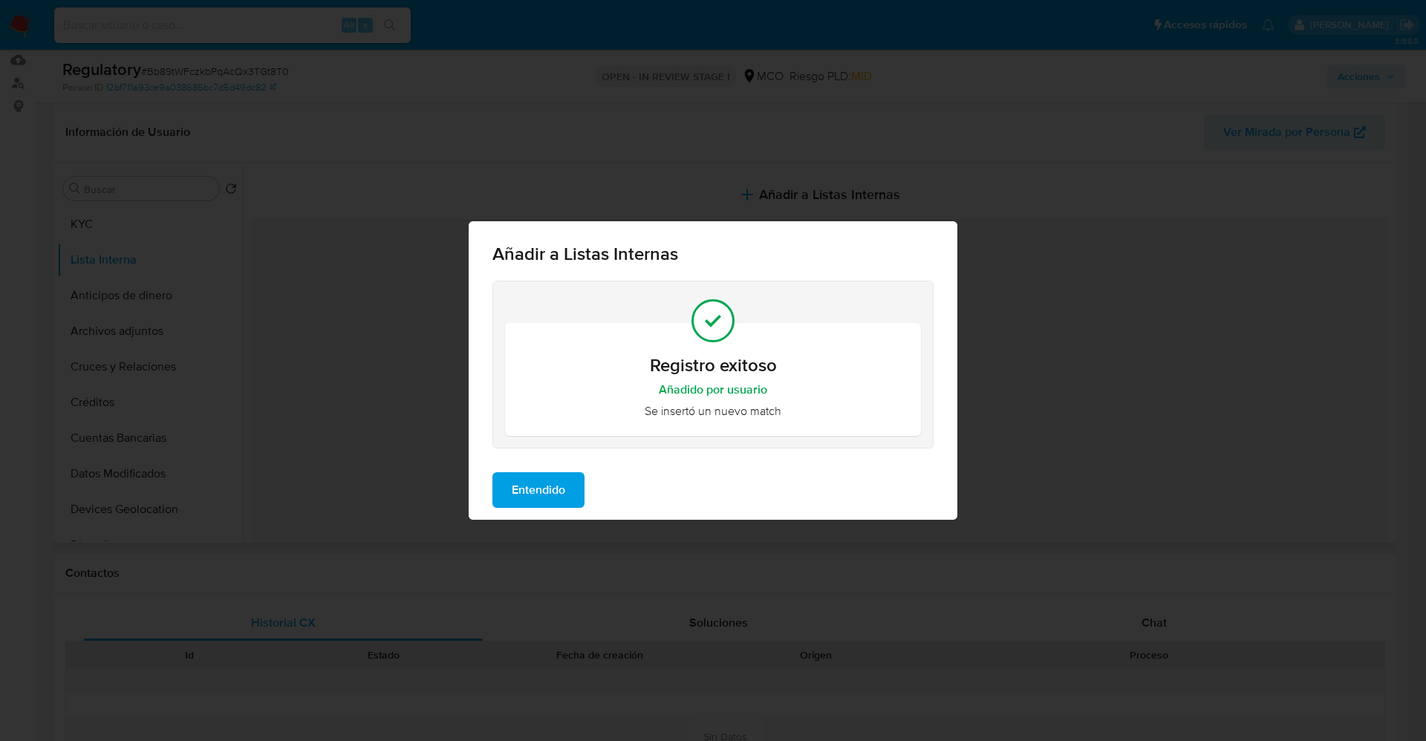
click at [554, 507] on span "Entendido" at bounding box center [538, 490] width 53 height 33
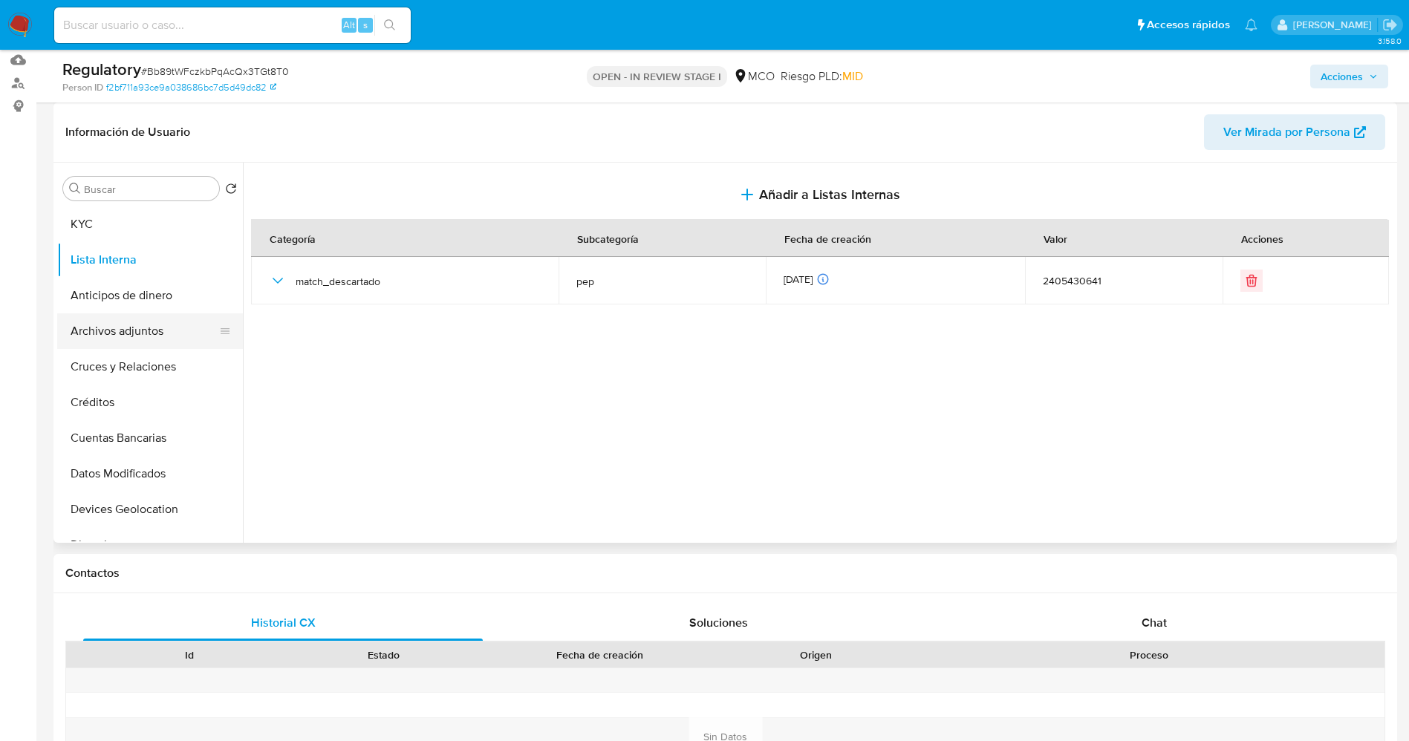
click at [105, 335] on button "Archivos adjuntos" at bounding box center [144, 331] width 174 height 36
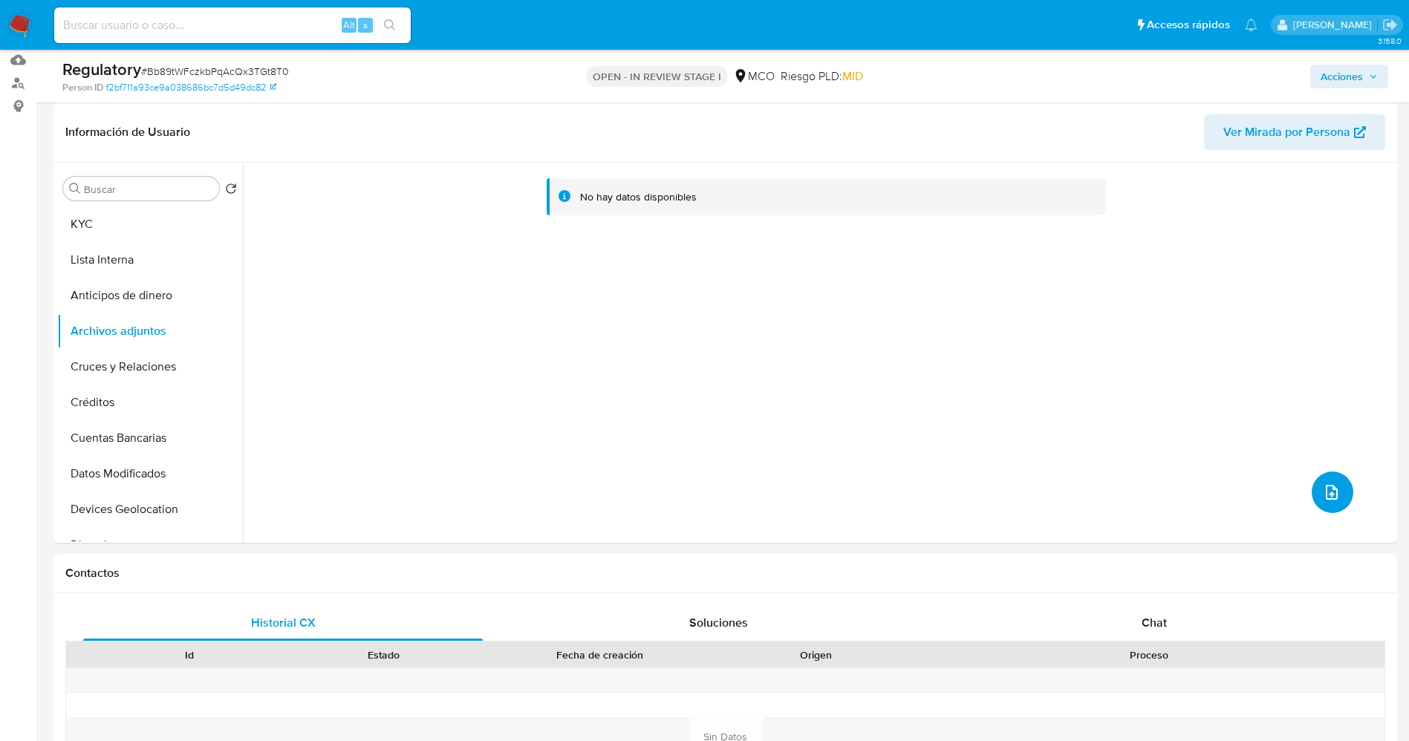
click at [1323, 487] on icon "upload-file" at bounding box center [1332, 493] width 18 height 18
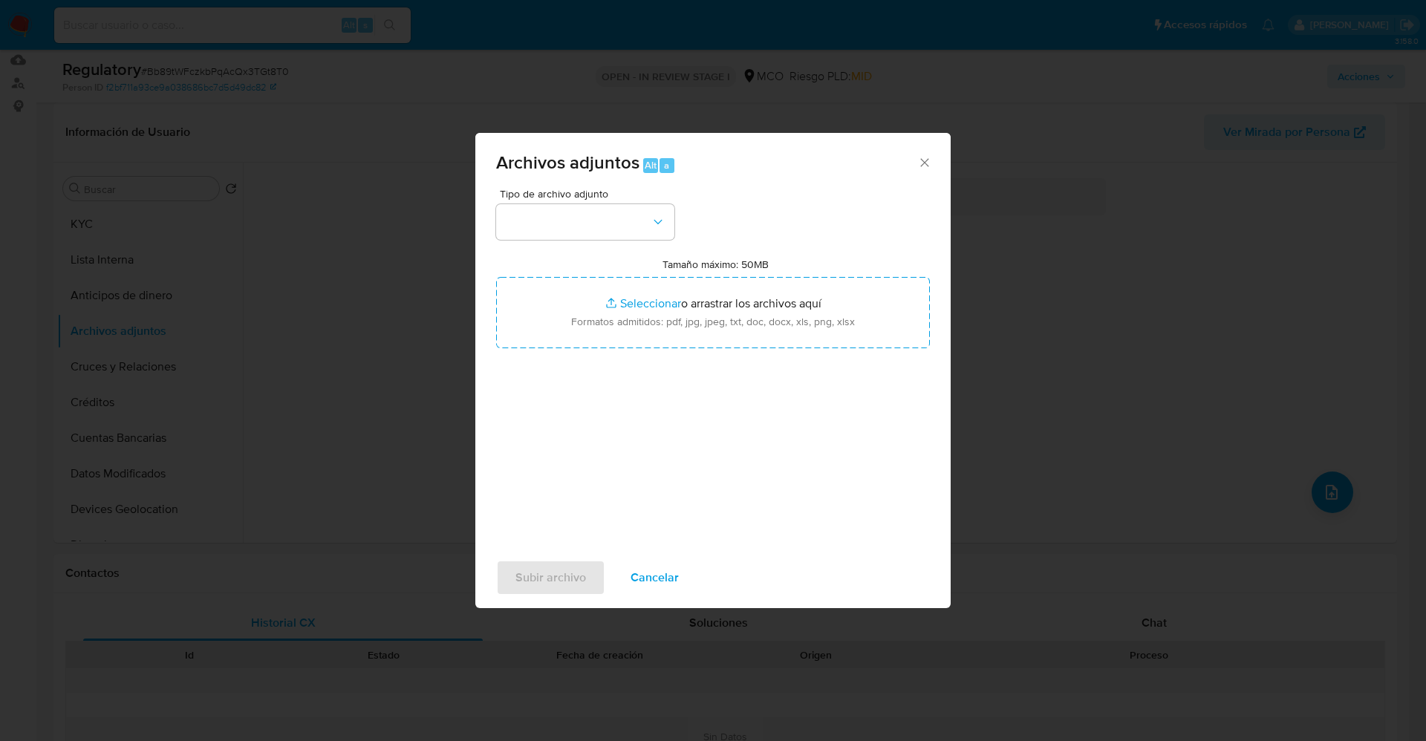
click at [646, 240] on div "Tipo de archivo adjunto Tamaño máximo: 50MB Seleccionar archivos Seleccionar o …" at bounding box center [713, 364] width 434 height 351
click at [637, 224] on button "button" at bounding box center [585, 222] width 178 height 36
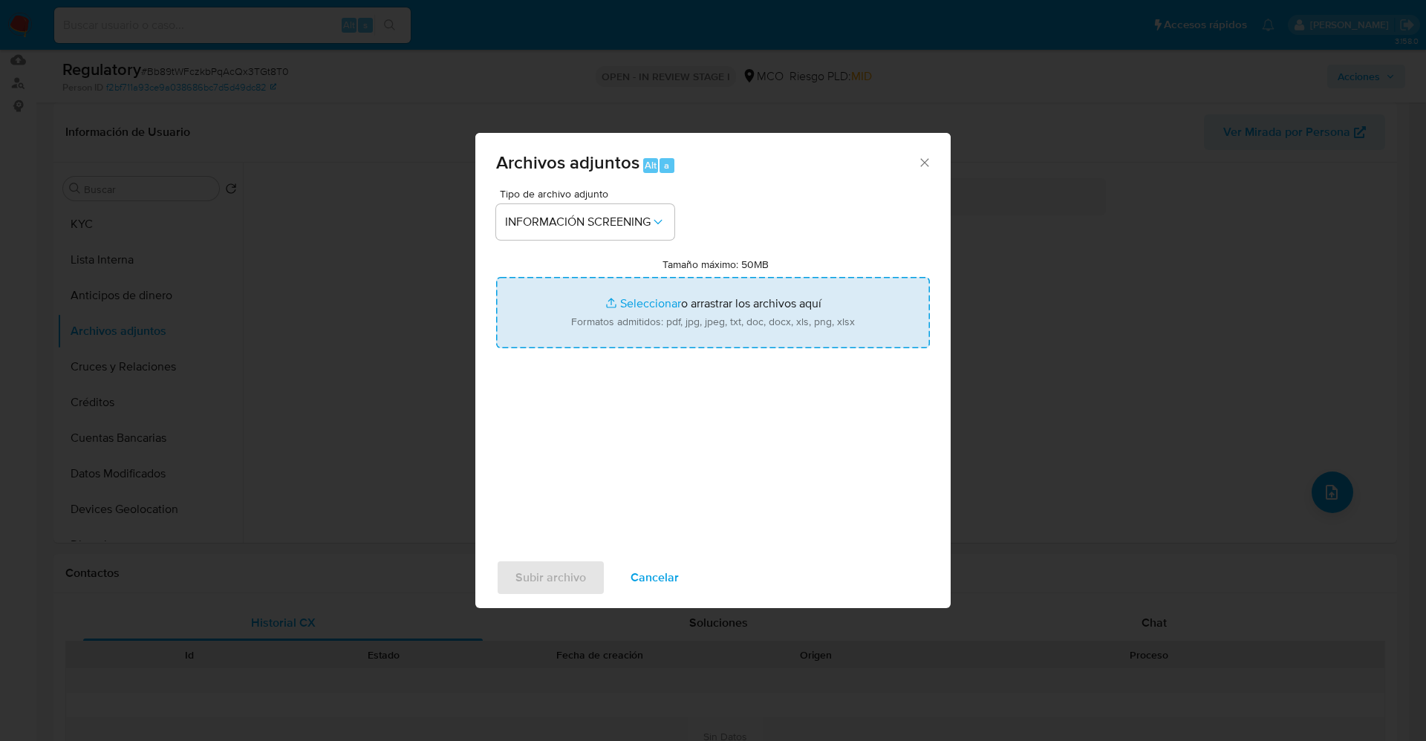
type input "C:\fakepath\CaseDossierReport_5jb7brzdmlho1k0f14ha7dcn7.pdf"
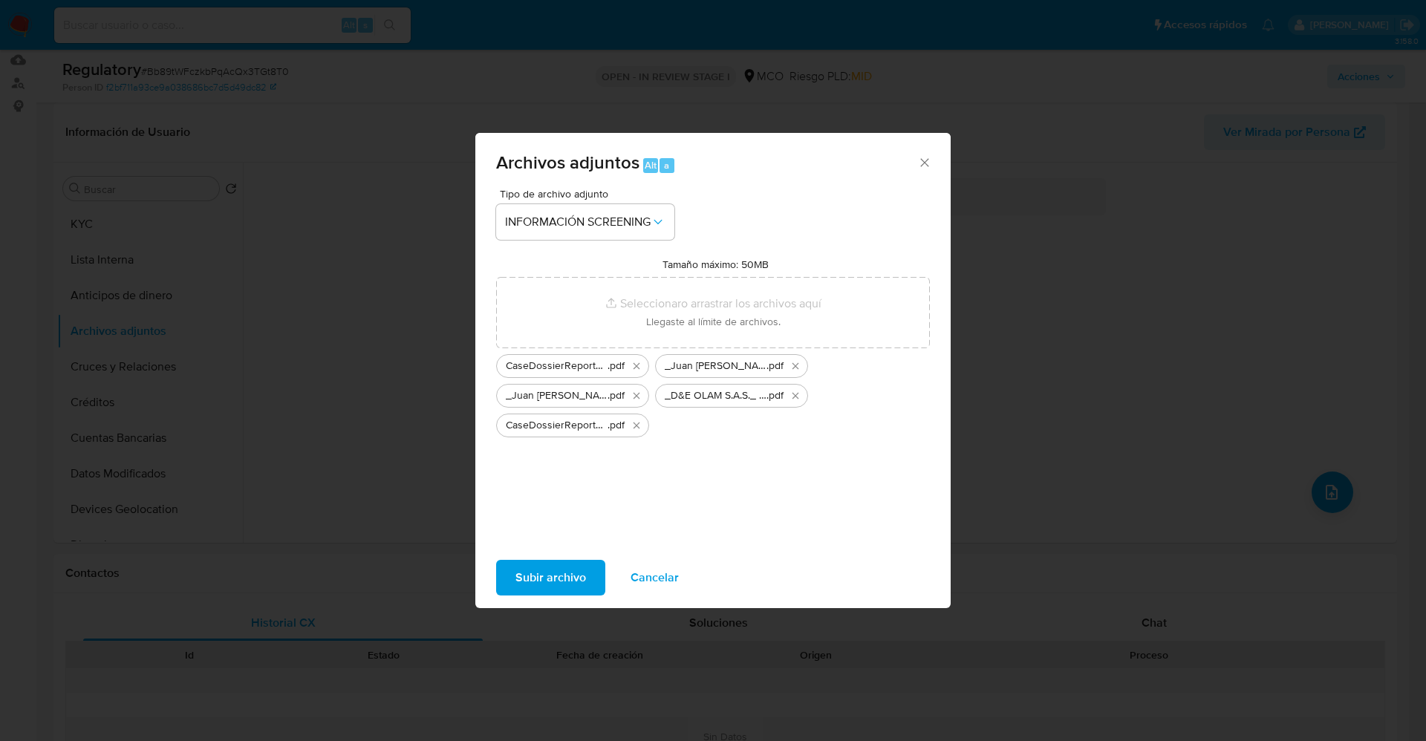
click at [564, 576] on span "Subir archivo" at bounding box center [551, 578] width 71 height 33
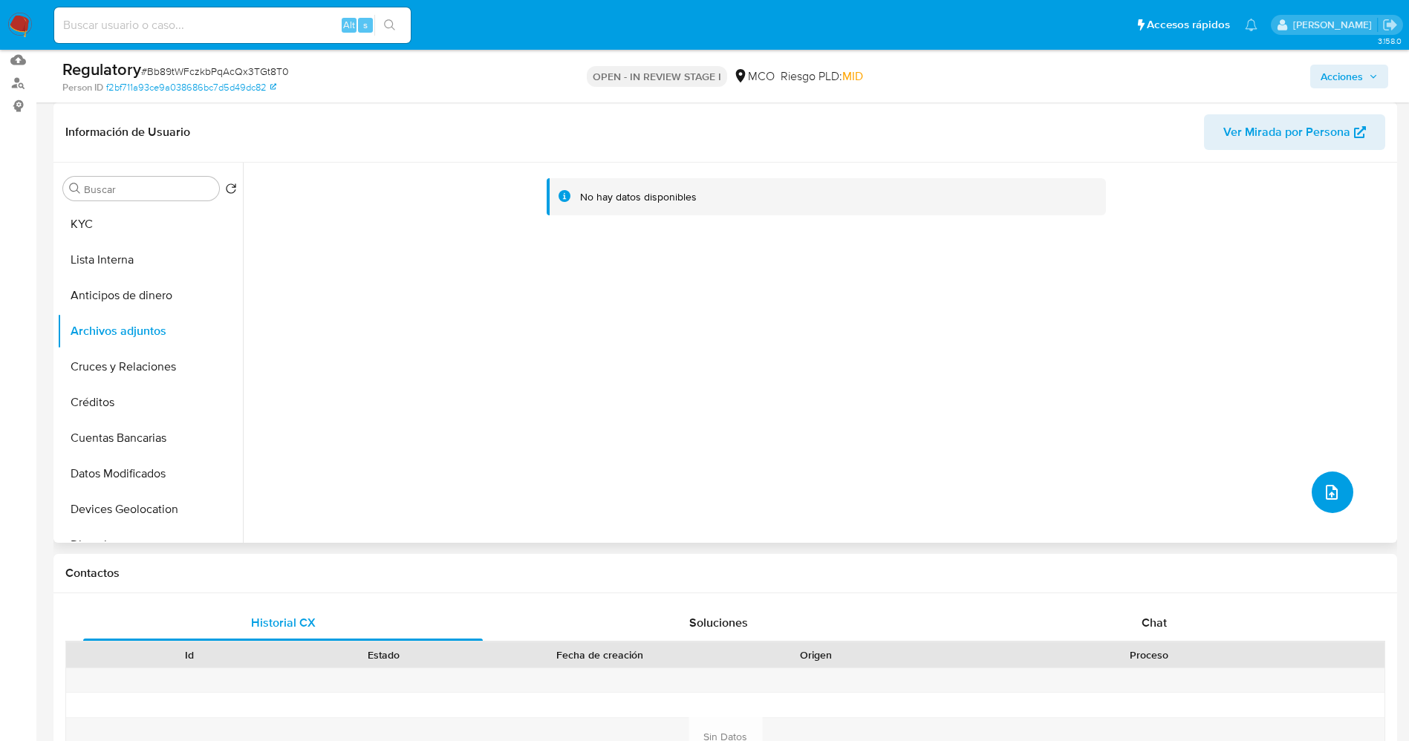
click at [1328, 490] on icon "upload-file" at bounding box center [1332, 493] width 18 height 18
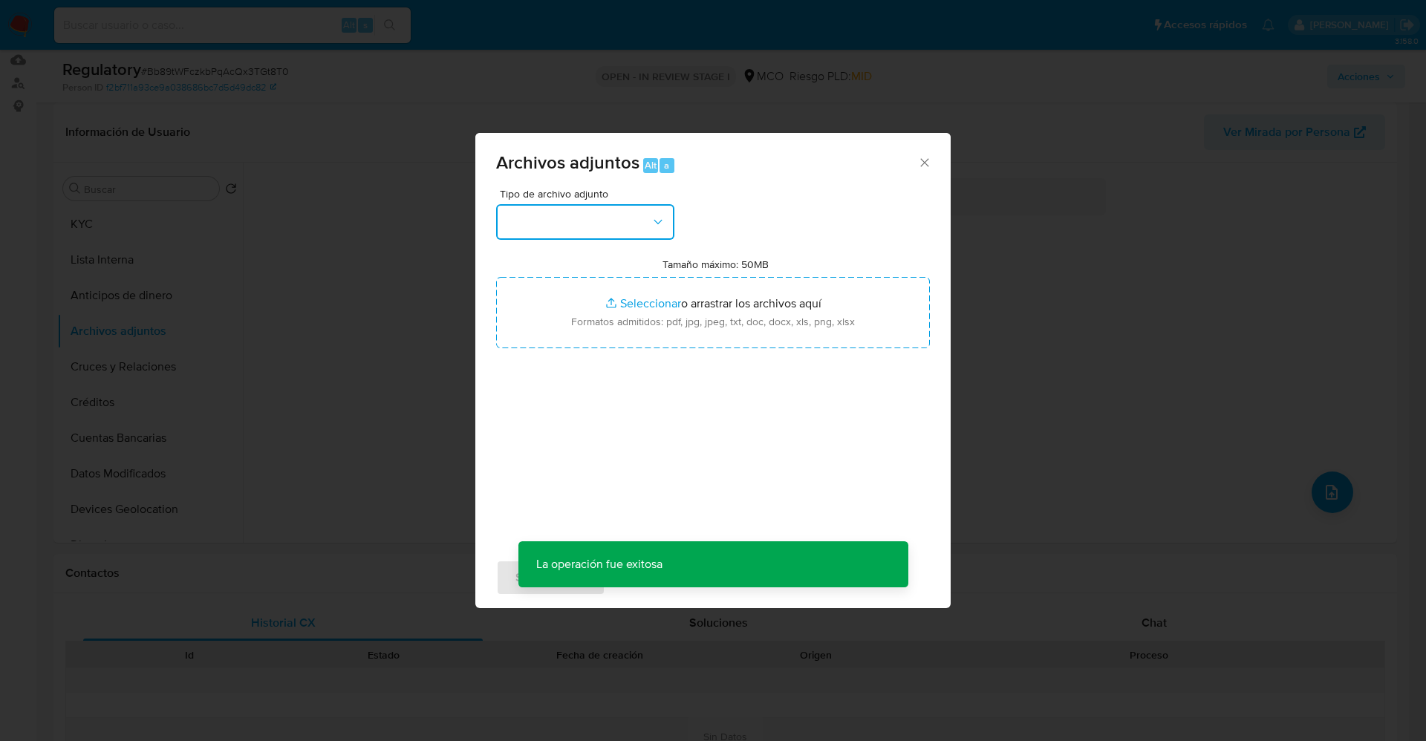
click at [554, 221] on button "button" at bounding box center [585, 222] width 178 height 36
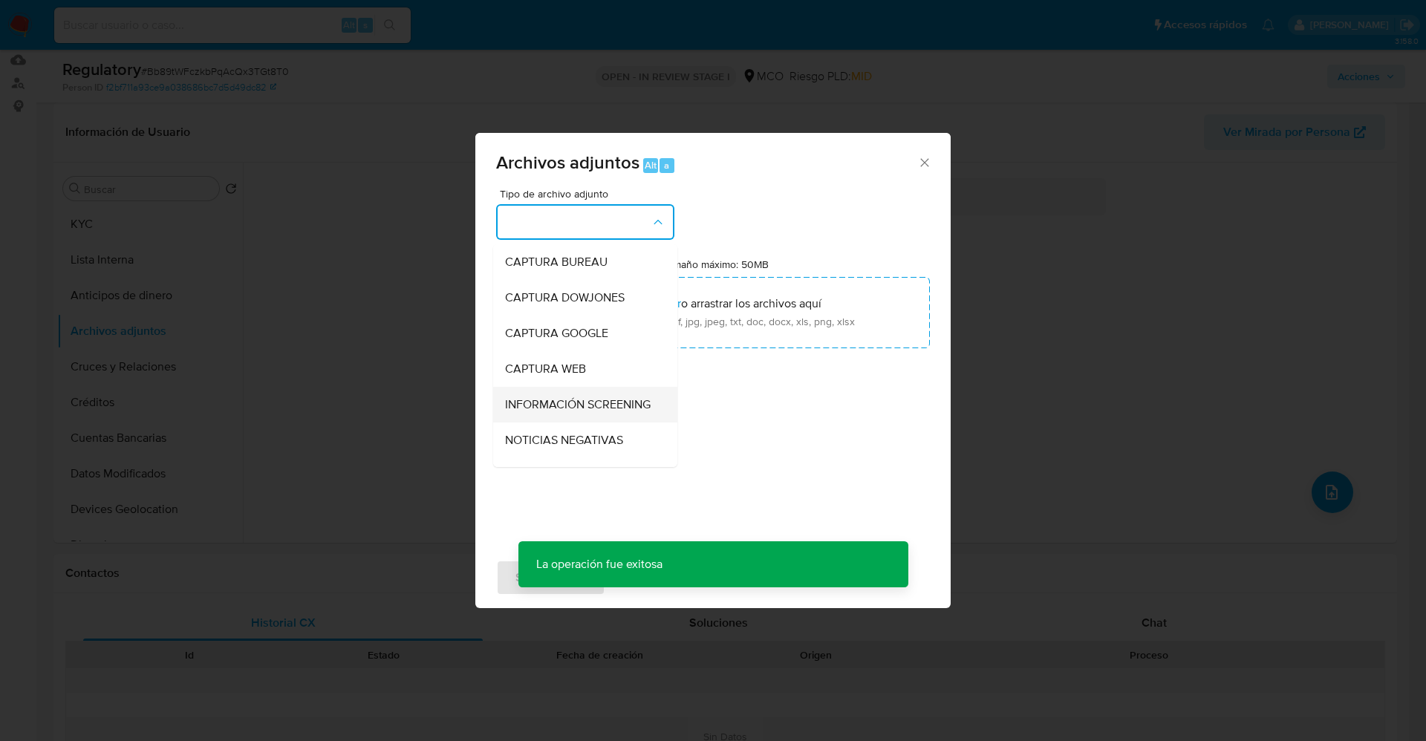
click at [631, 405] on span "INFORMACIÓN SCREENING" at bounding box center [578, 404] width 146 height 15
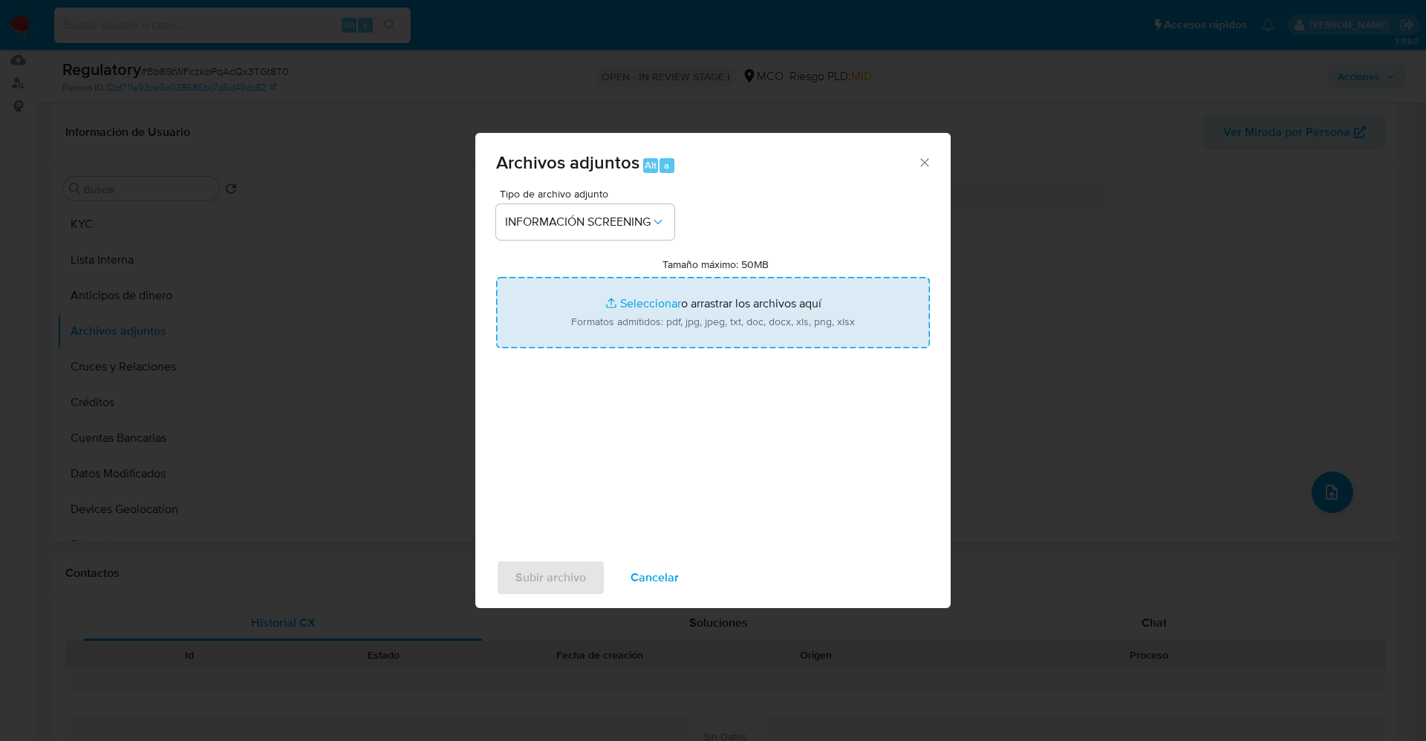
type input "C:\fakepath\_D&E OLAM S.A.S._ - Buscar con Google.pdf"
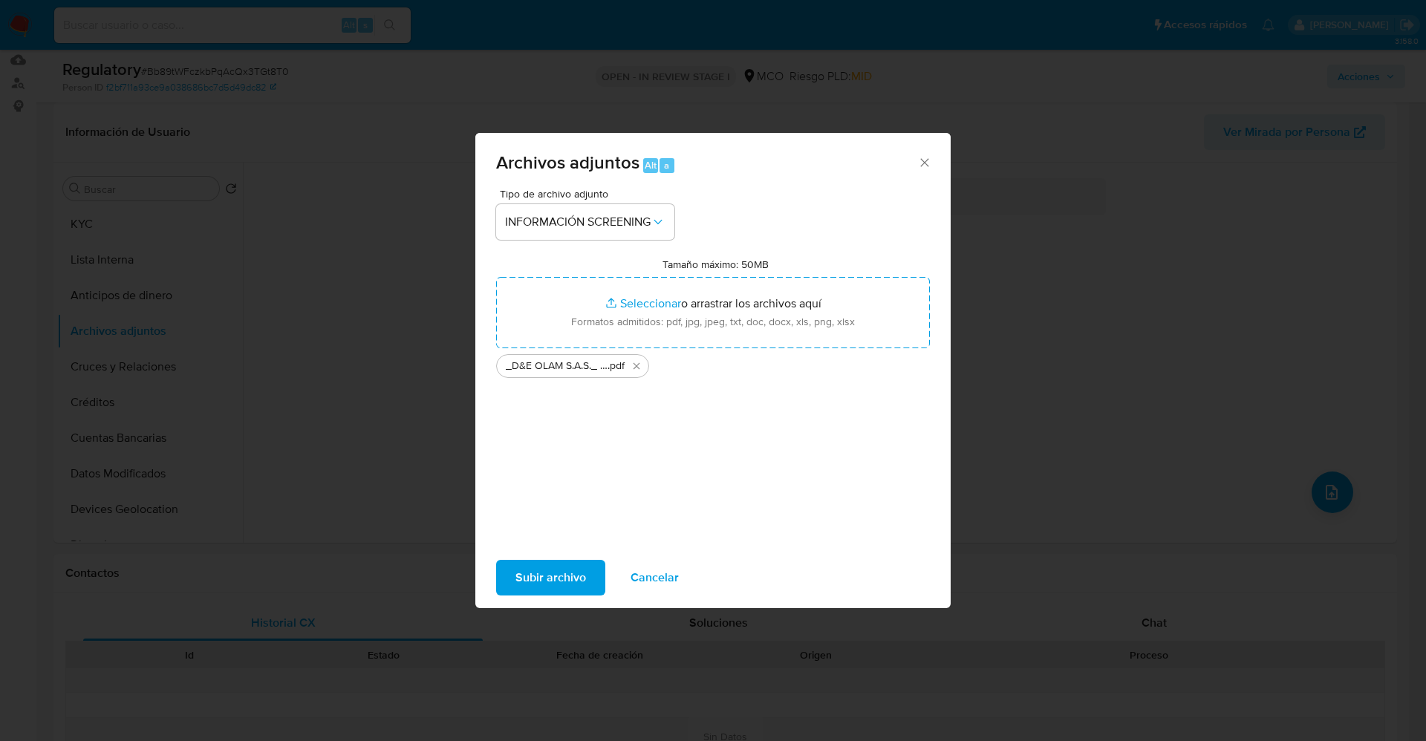
click at [574, 579] on span "Subir archivo" at bounding box center [551, 578] width 71 height 33
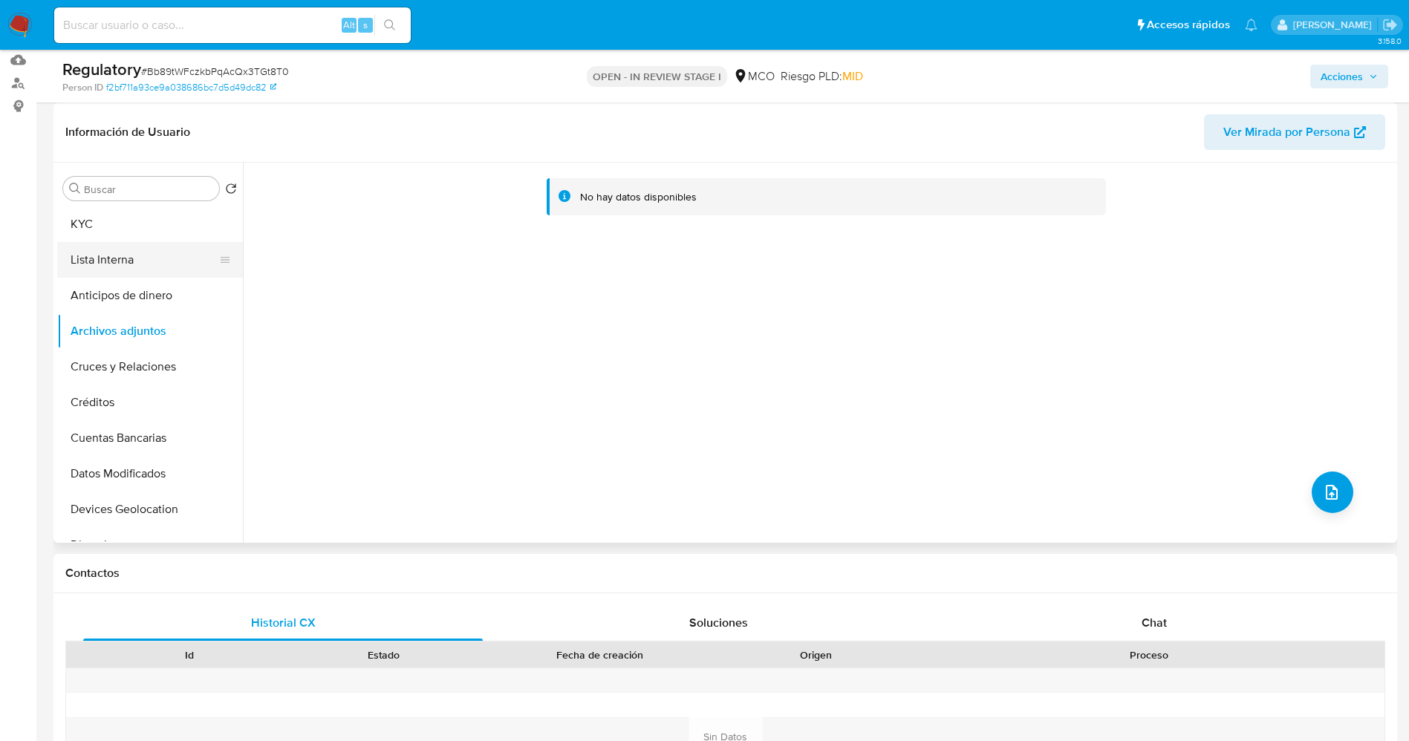
click at [108, 253] on button "Lista Interna" at bounding box center [144, 260] width 174 height 36
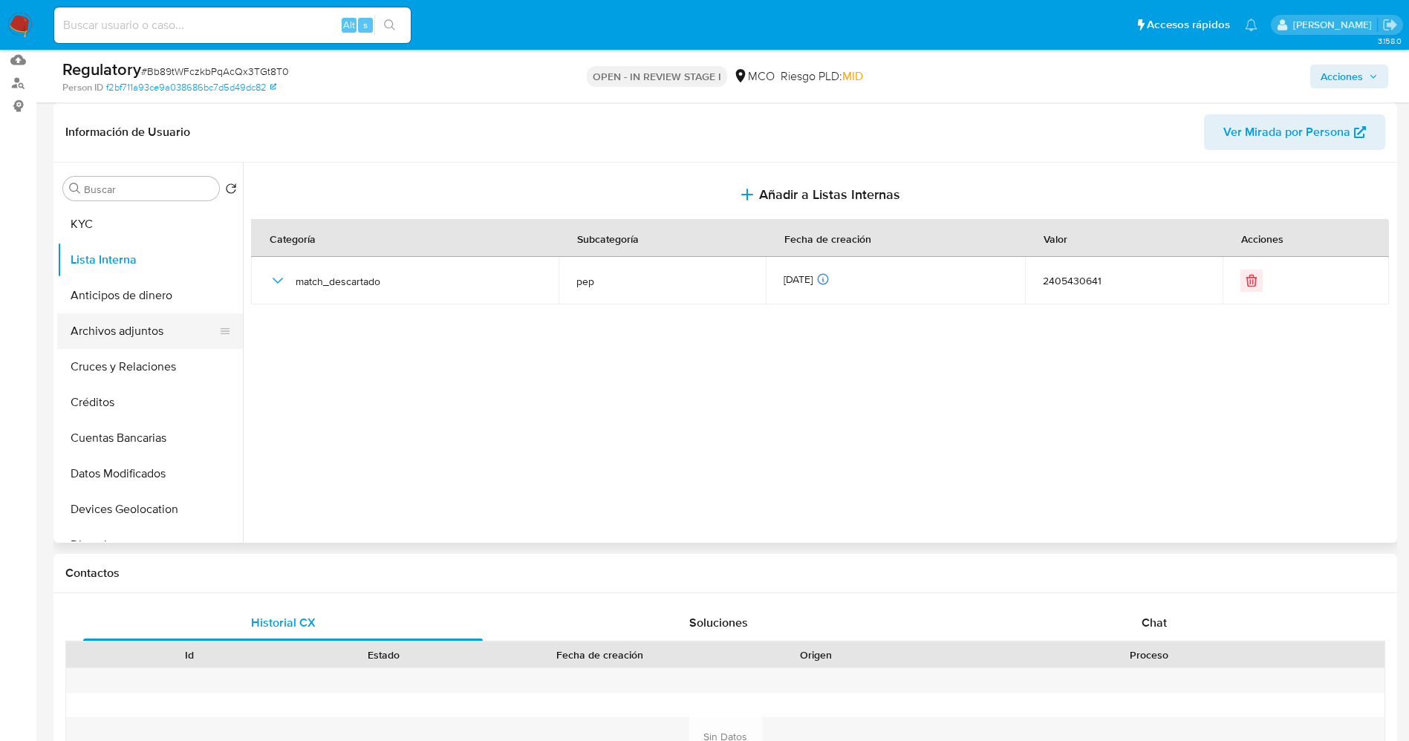
click at [104, 331] on button "Archivos adjuntos" at bounding box center [144, 331] width 174 height 36
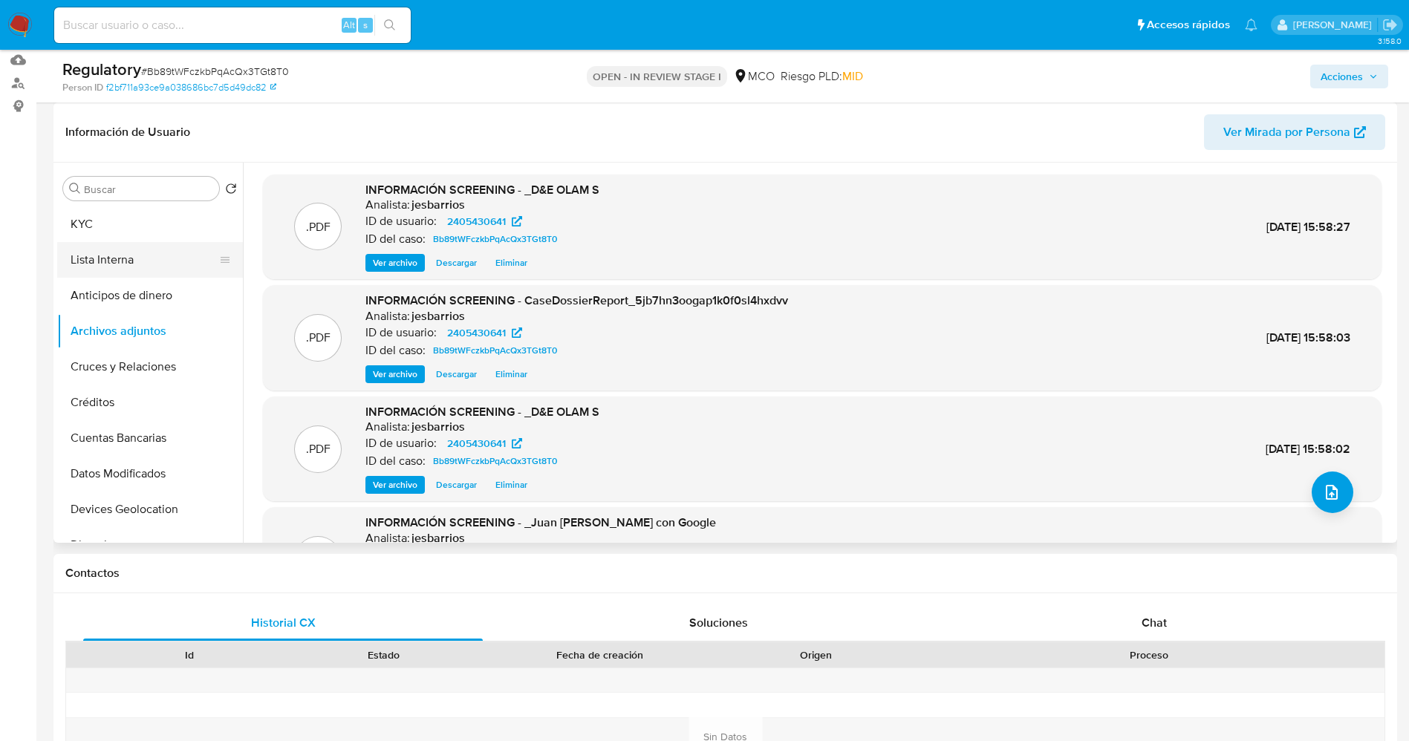
click at [134, 253] on button "Lista Interna" at bounding box center [144, 260] width 174 height 36
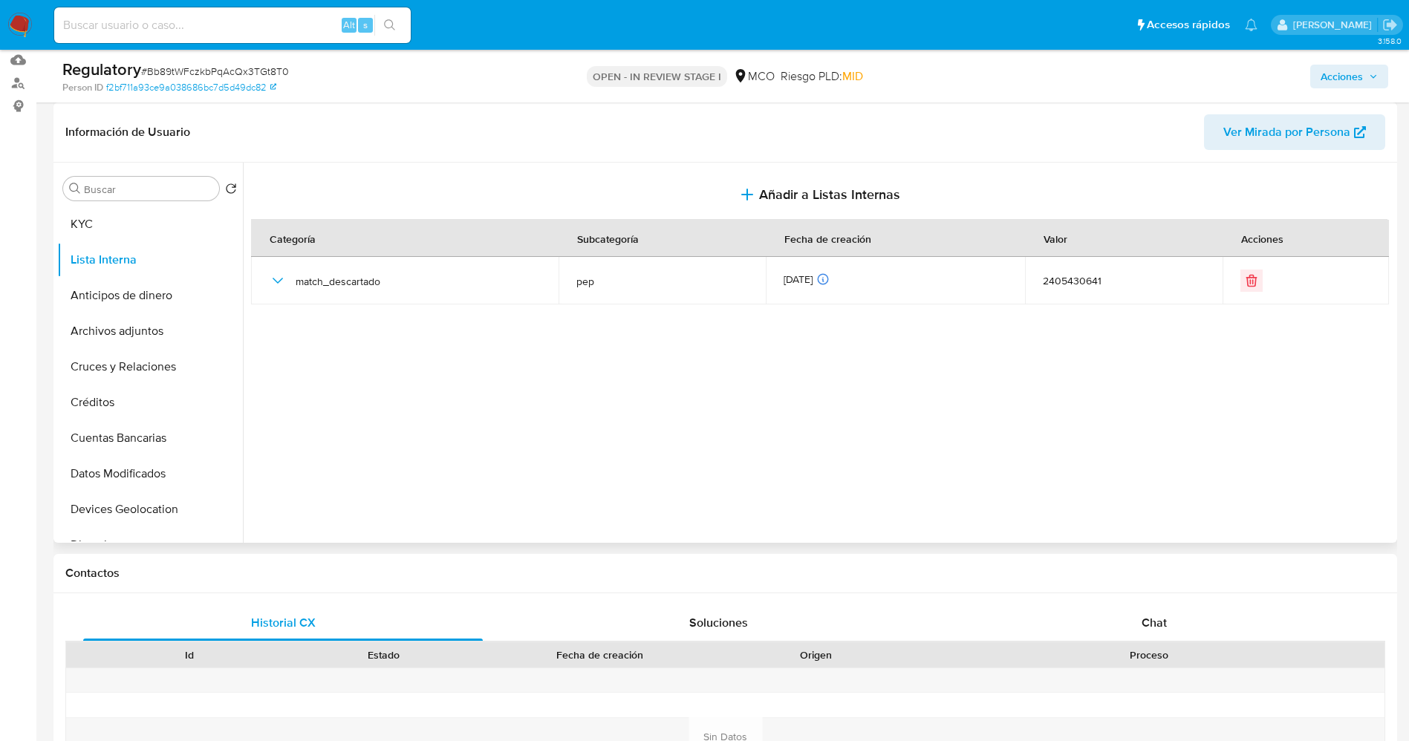
scroll to position [0, 0]
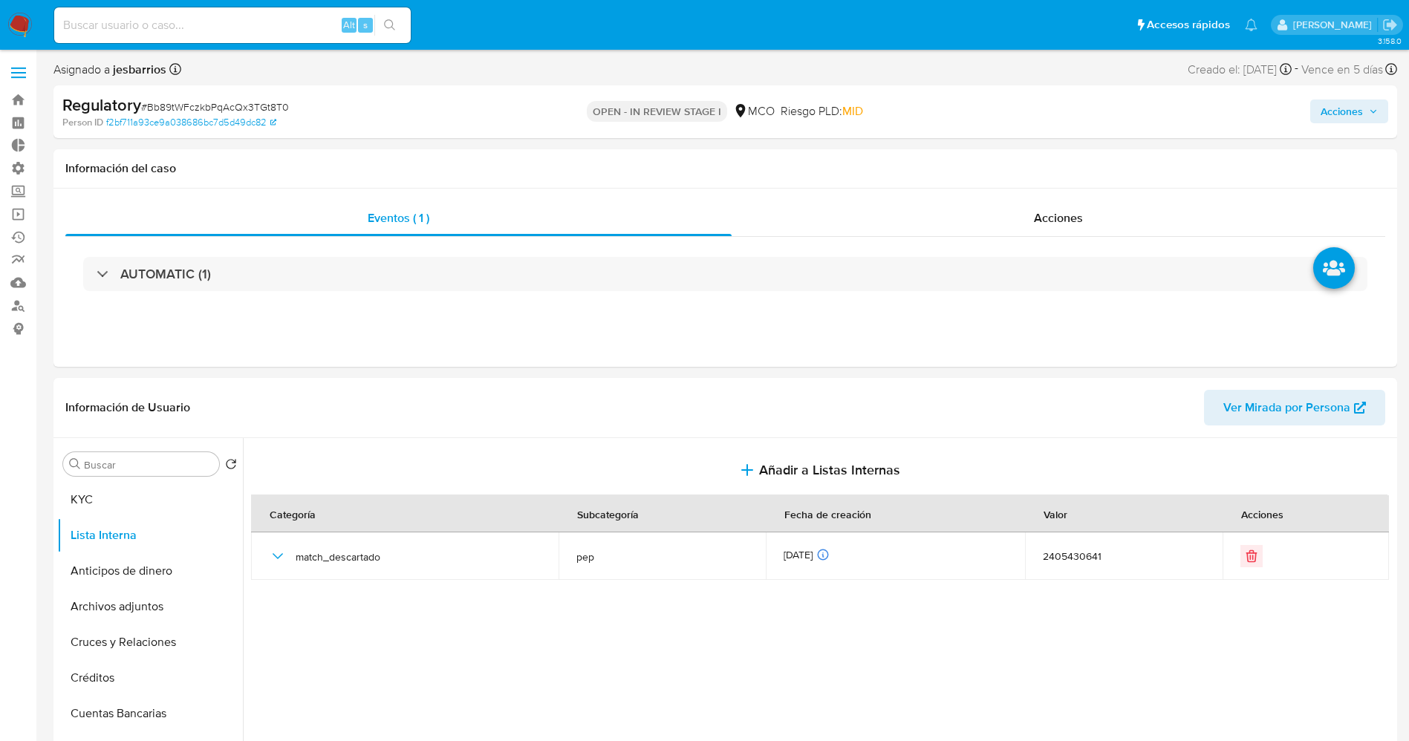
click at [1350, 114] on span "Acciones" at bounding box center [1342, 112] width 42 height 24
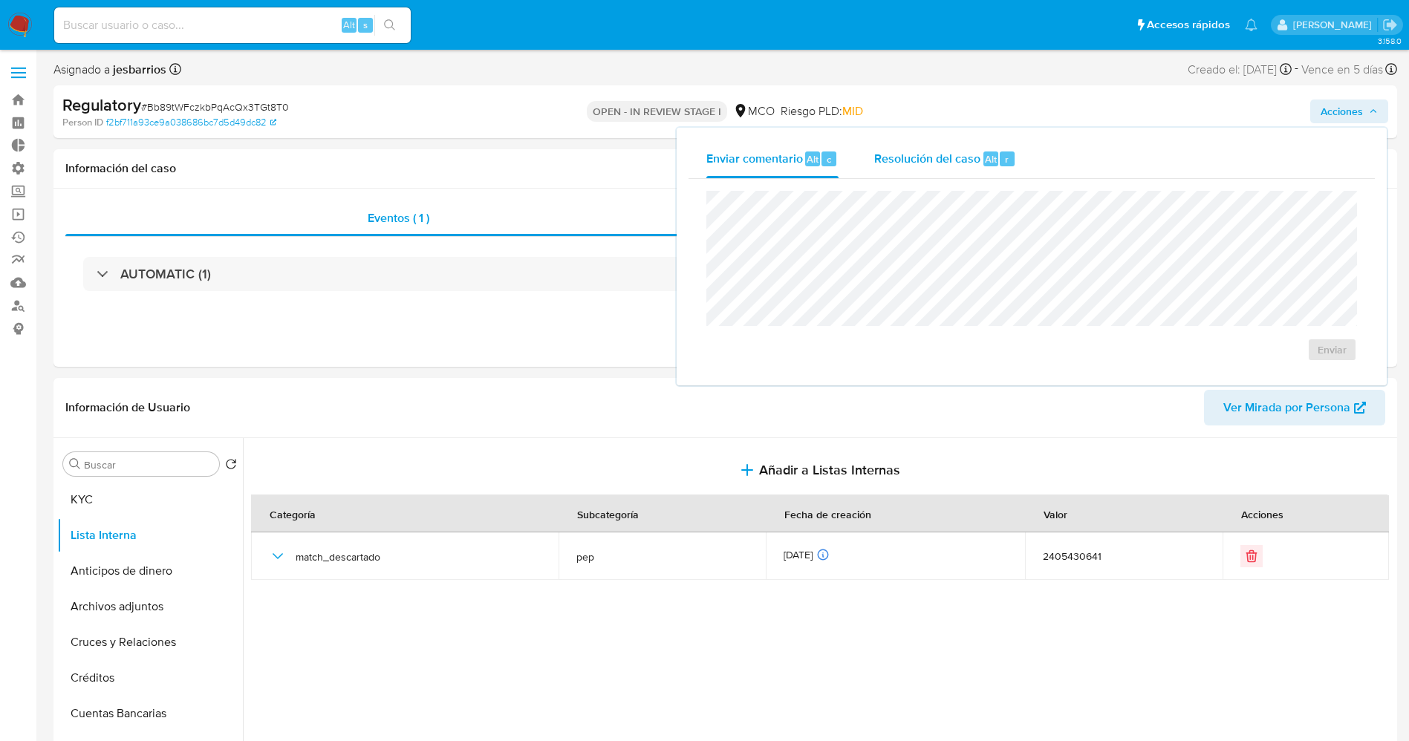
click at [912, 153] on span "Resolución del caso" at bounding box center [927, 158] width 106 height 17
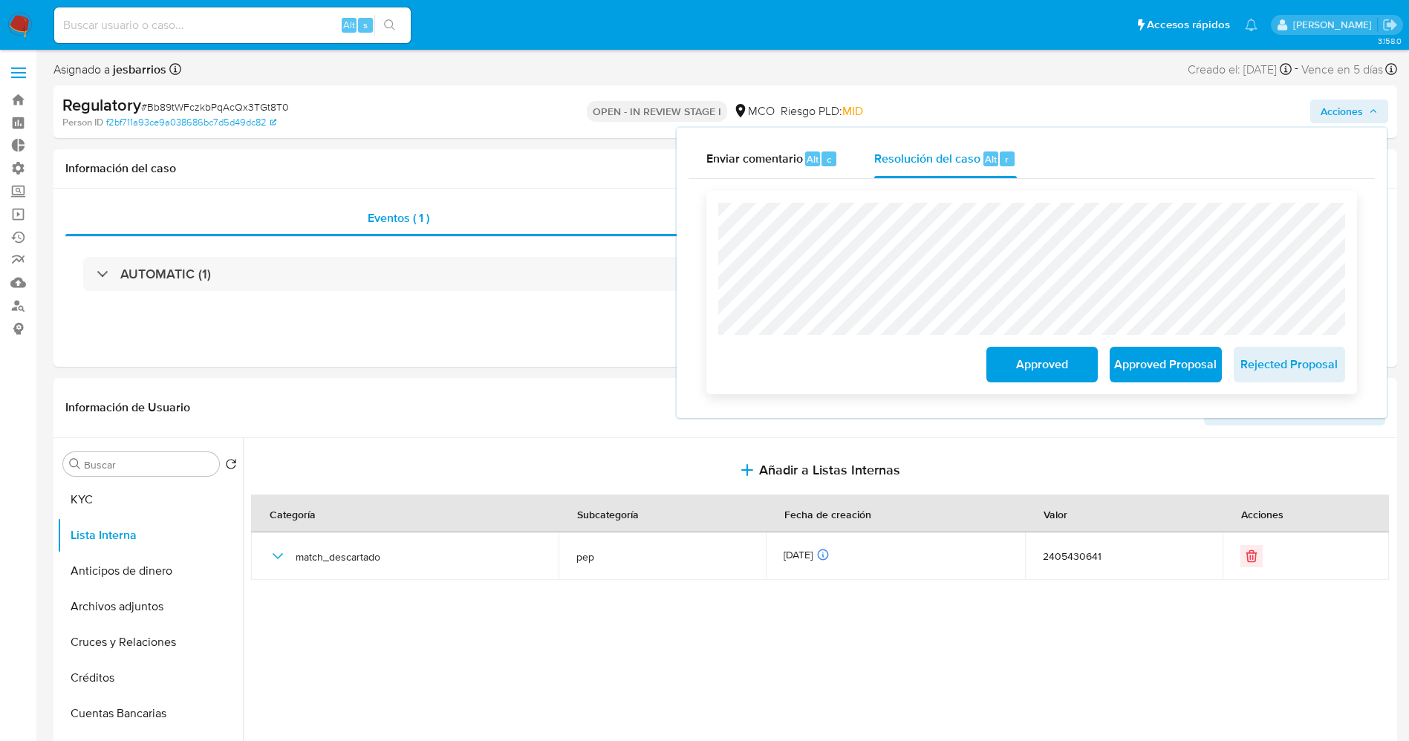
click at [1062, 376] on span "Approved" at bounding box center [1042, 364] width 73 height 33
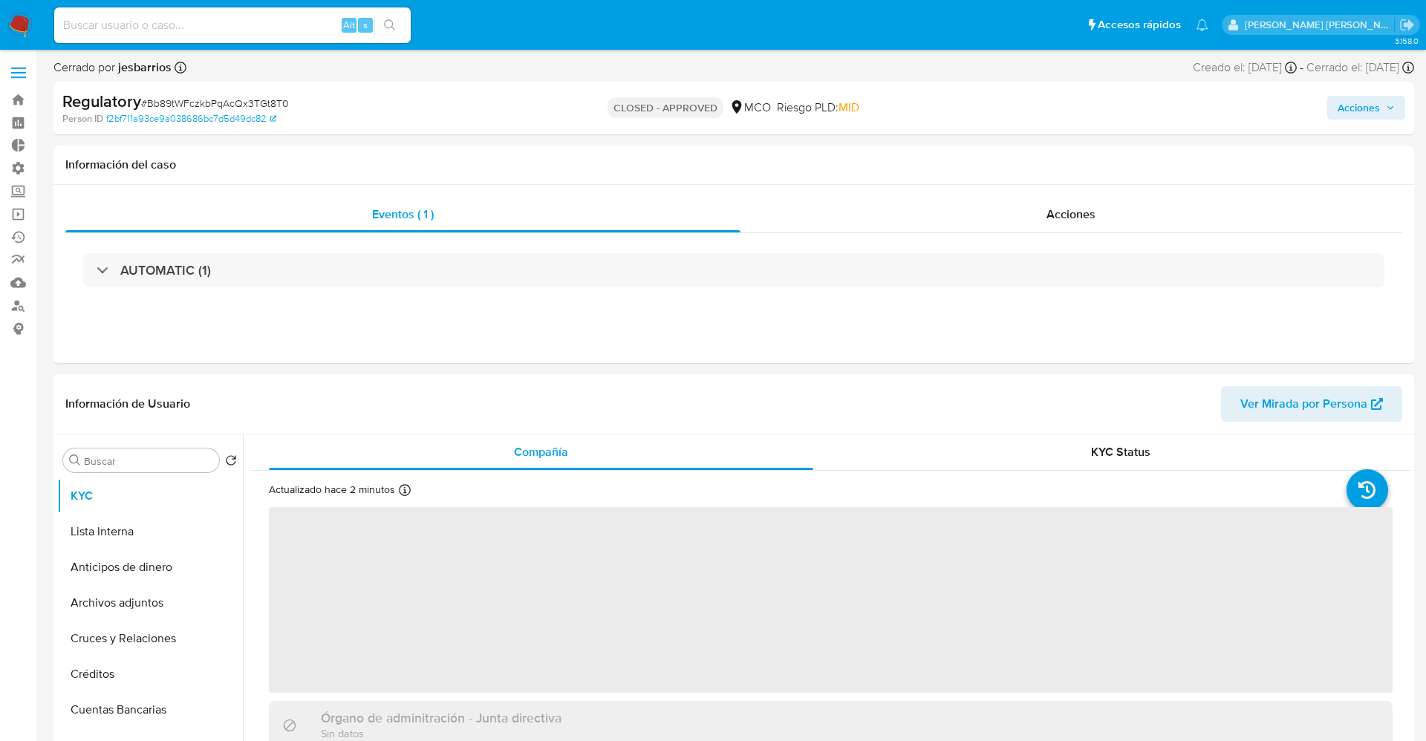
select select "10"
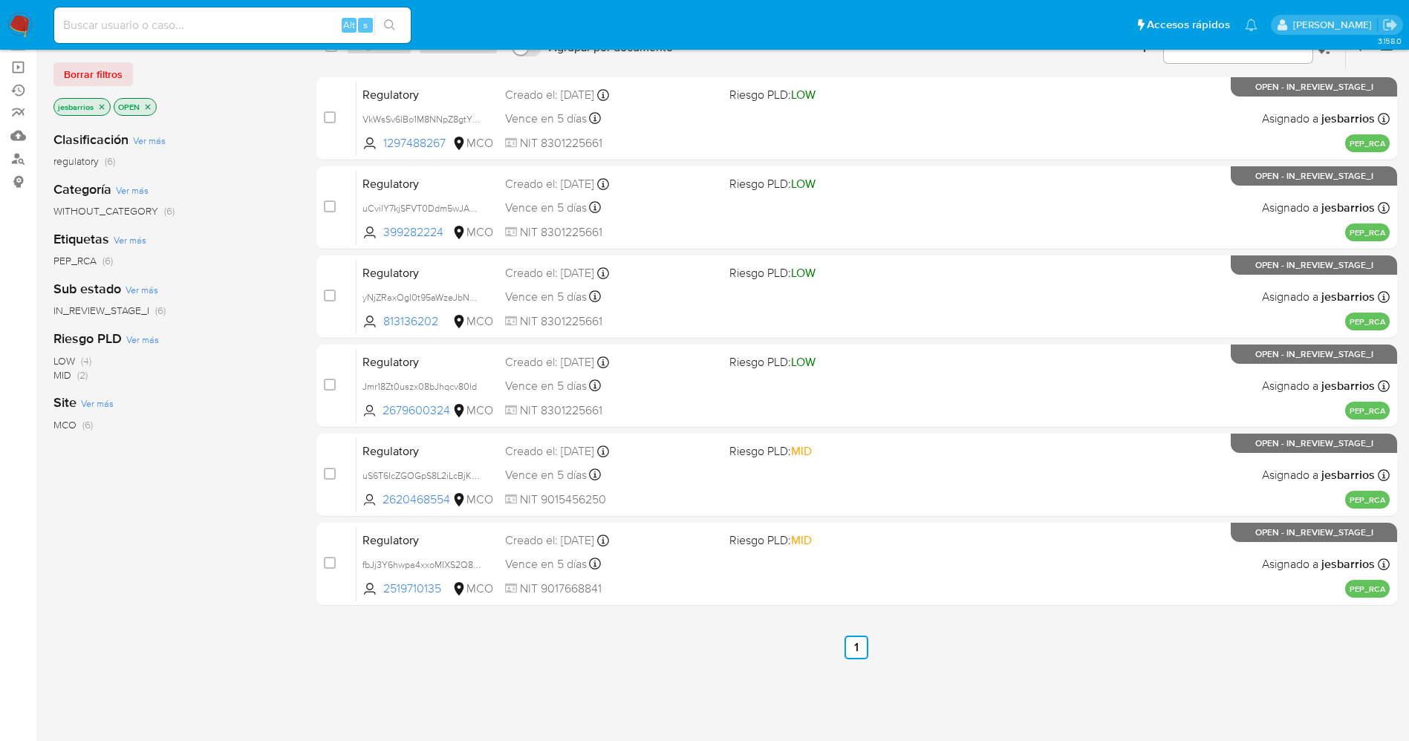
scroll to position [163, 0]
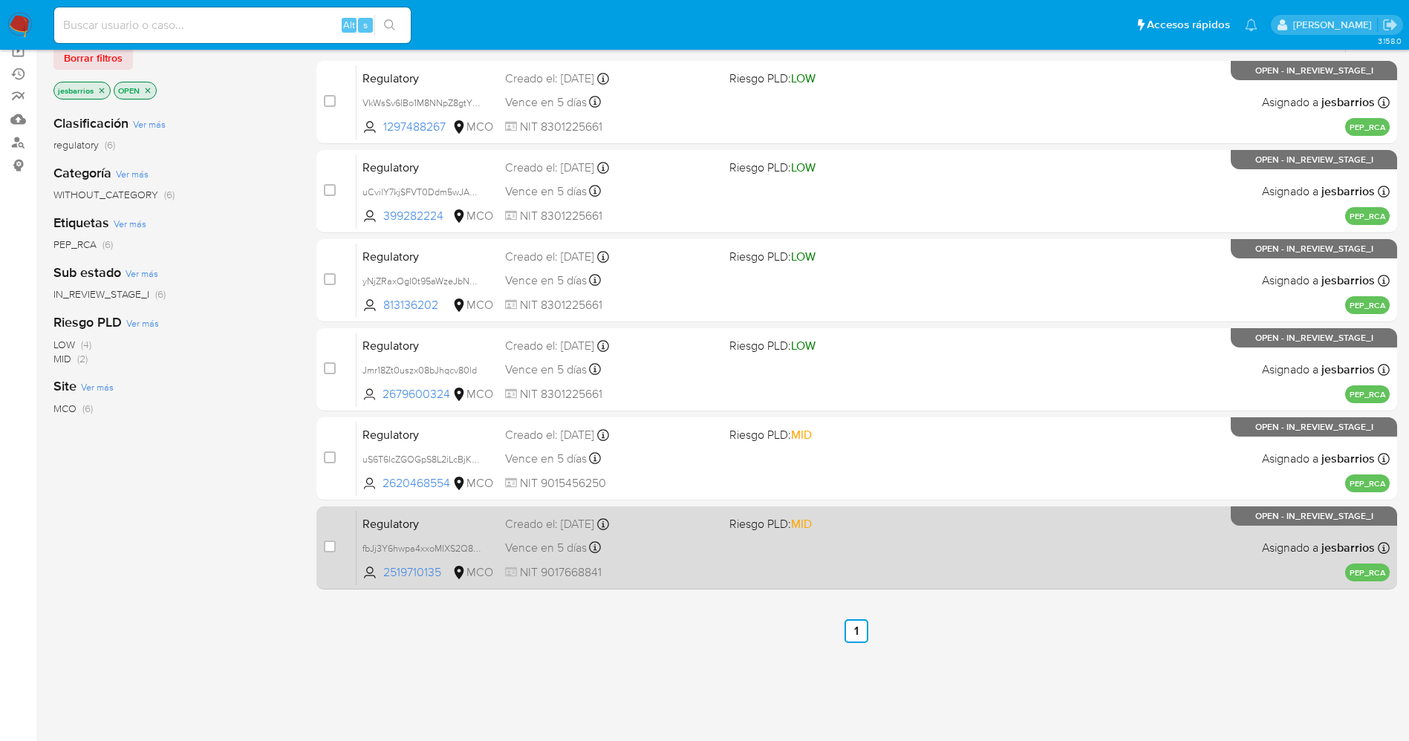
click at [791, 570] on div "Regulatory fbJj3Y6hwpa4xxoMIXS2Q8mK 2519710135 MCO Riesgo PLD: MID Creado el: […" at bounding box center [873, 547] width 1033 height 75
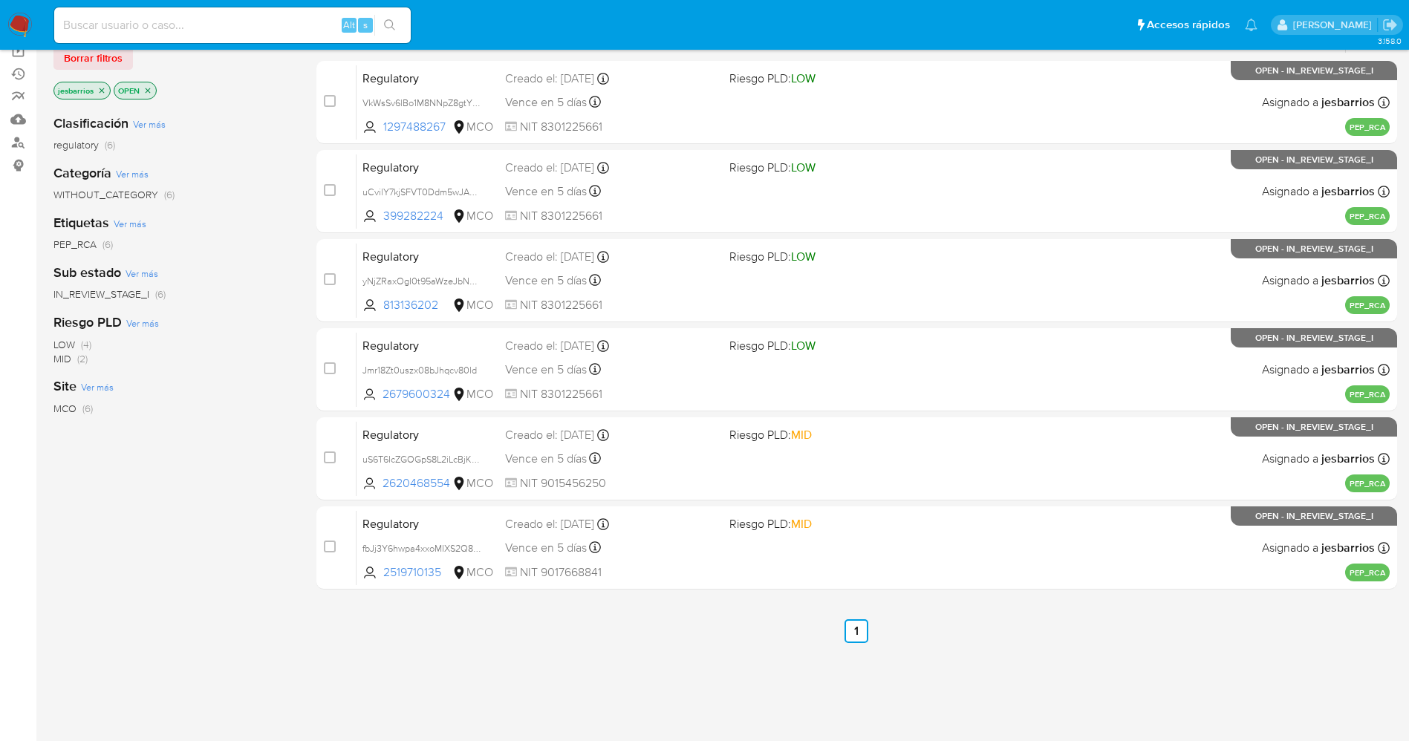
click at [30, 19] on img at bounding box center [19, 25] width 25 height 25
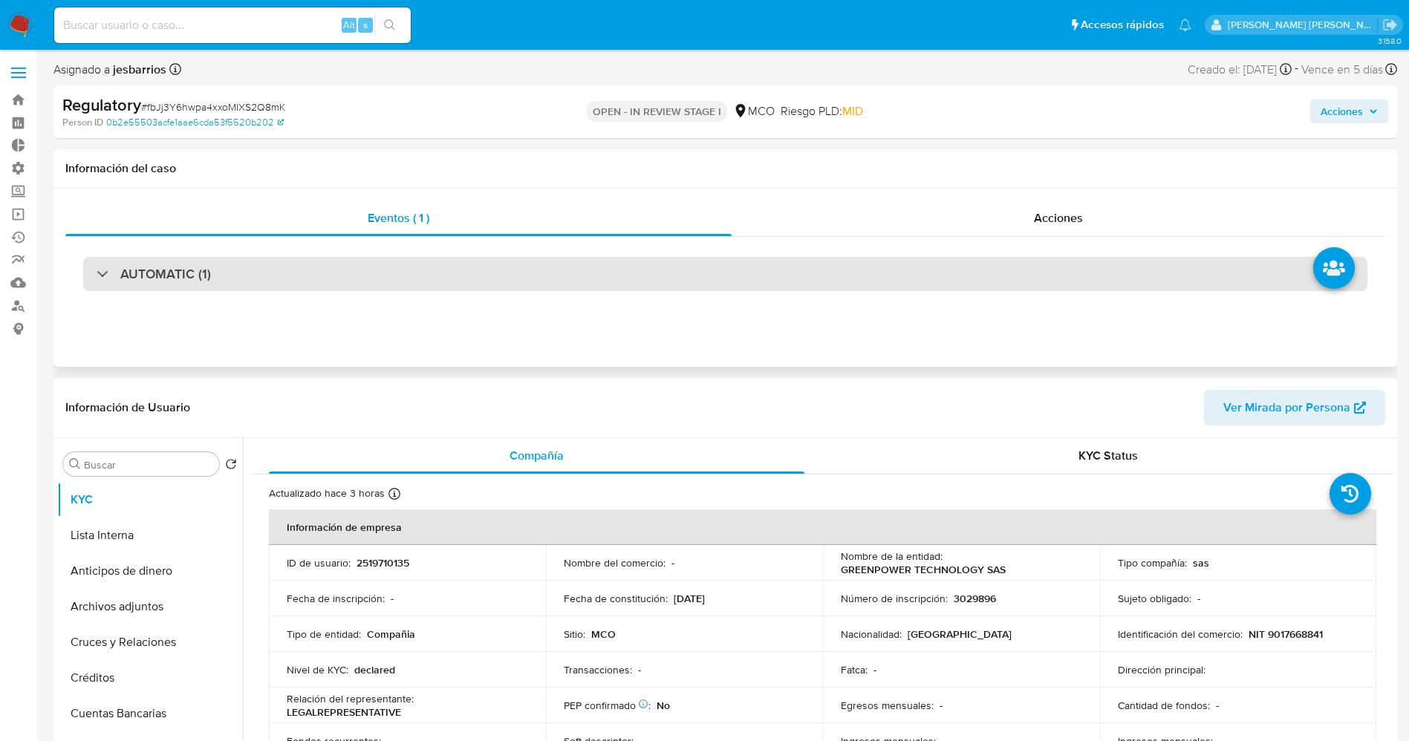
select select "10"
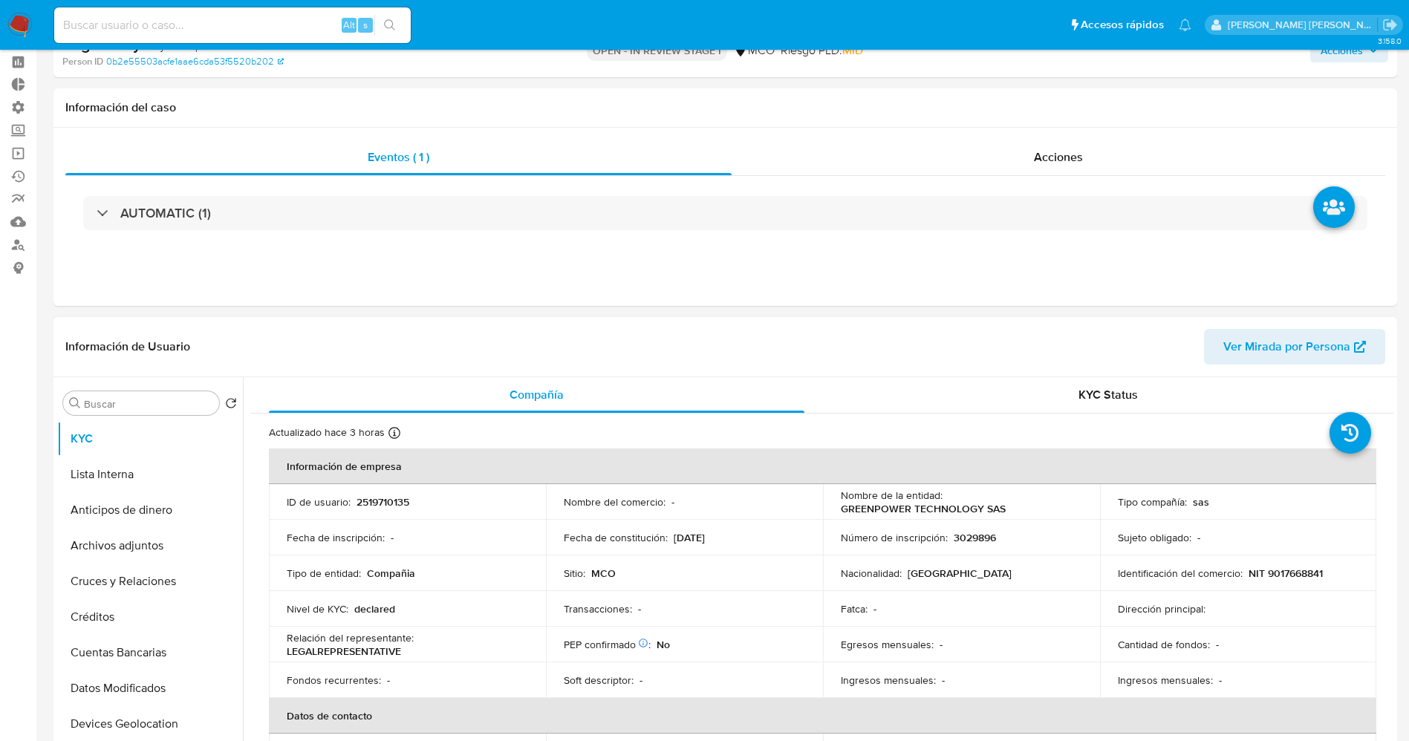
scroll to position [111, 0]
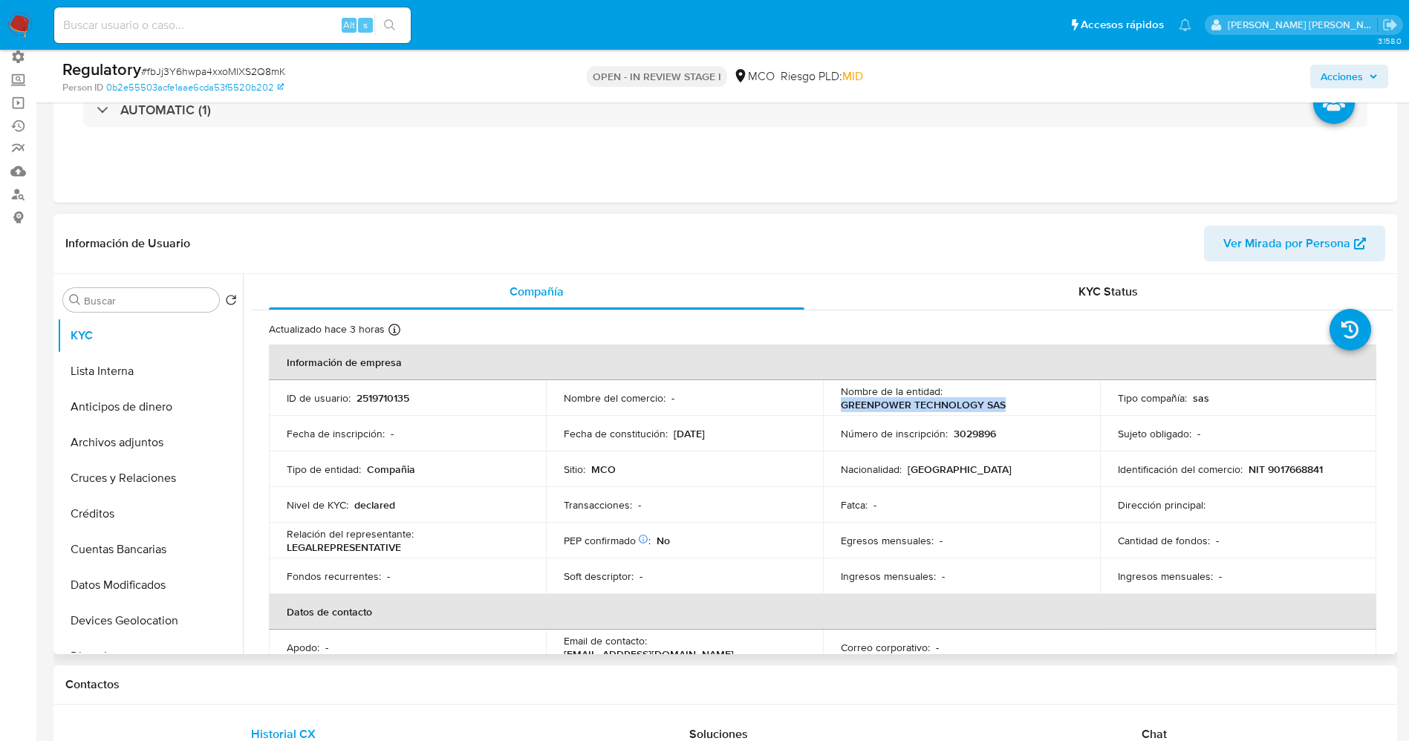
drag, startPoint x: 836, startPoint y: 404, endPoint x: 1015, endPoint y: 400, distance: 179.1
click at [1015, 400] on td "Nombre de la entidad : GREENPOWER TECHNOLOGY SAS" at bounding box center [961, 398] width 277 height 36
copy p "GREENPOWER TECHNOLOGY SAS"
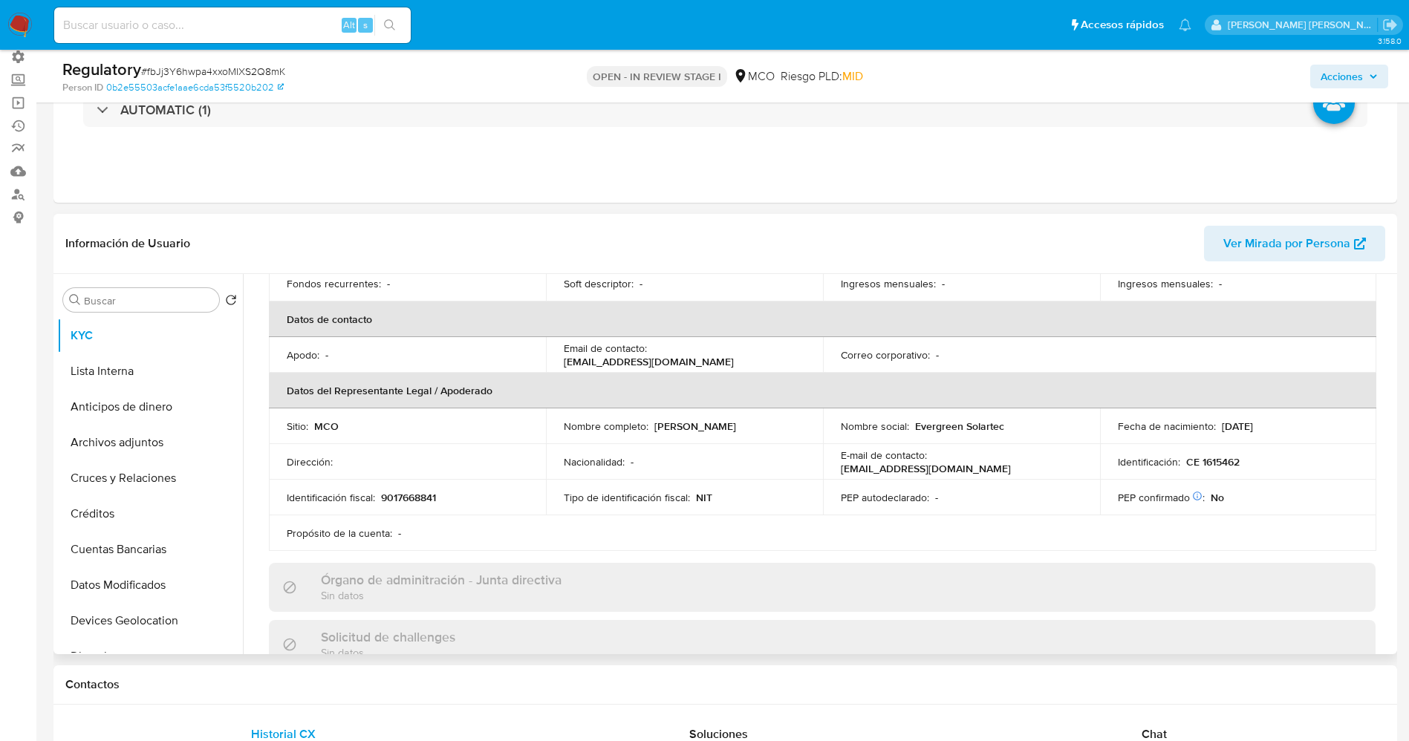
scroll to position [334, 0]
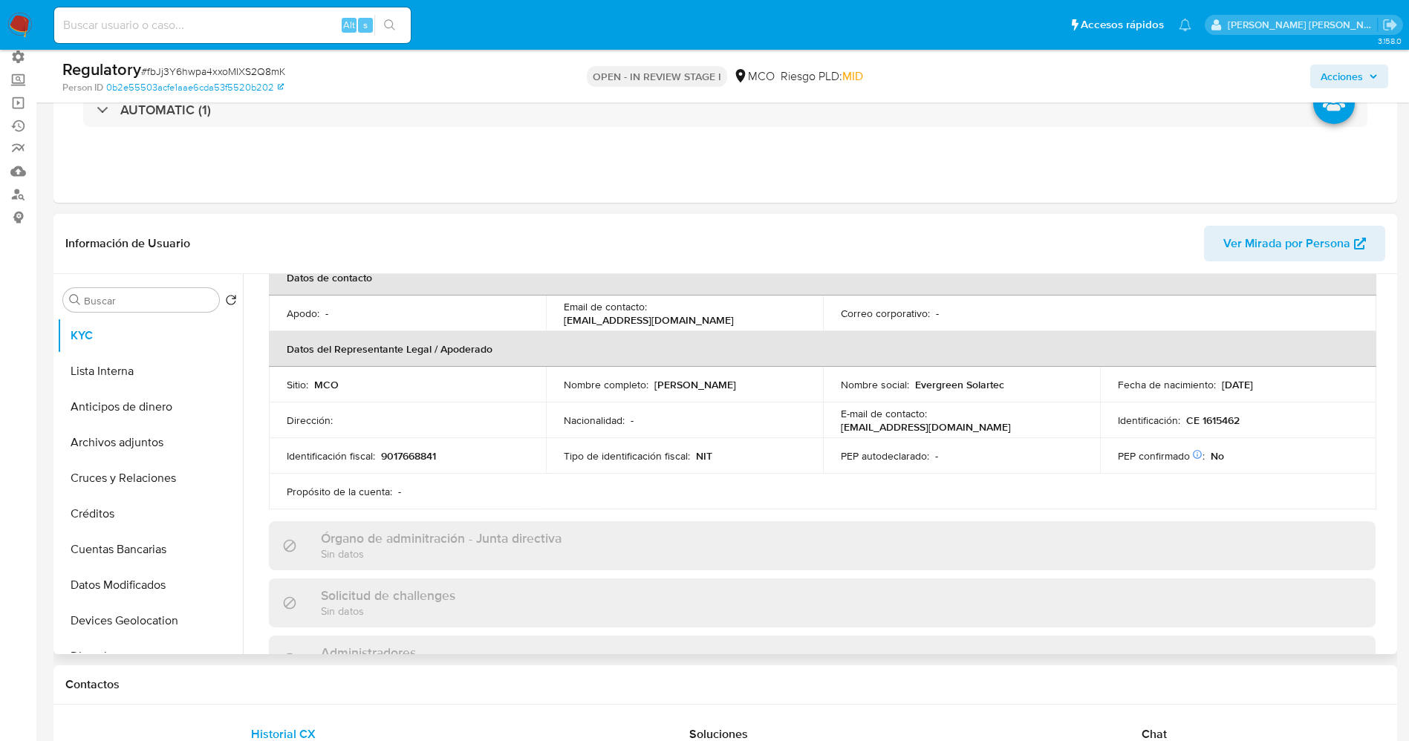
drag, startPoint x: 648, startPoint y: 386, endPoint x: 743, endPoint y: 383, distance: 94.4
click at [803, 383] on td "Nombre completo : Michael Jesus Dávila Slinger" at bounding box center [684, 385] width 277 height 36
copy div "Michael Jesus Dávila Slinger"
click at [701, 383] on p "Michael Jesus Dávila Slinger" at bounding box center [695, 384] width 82 height 13
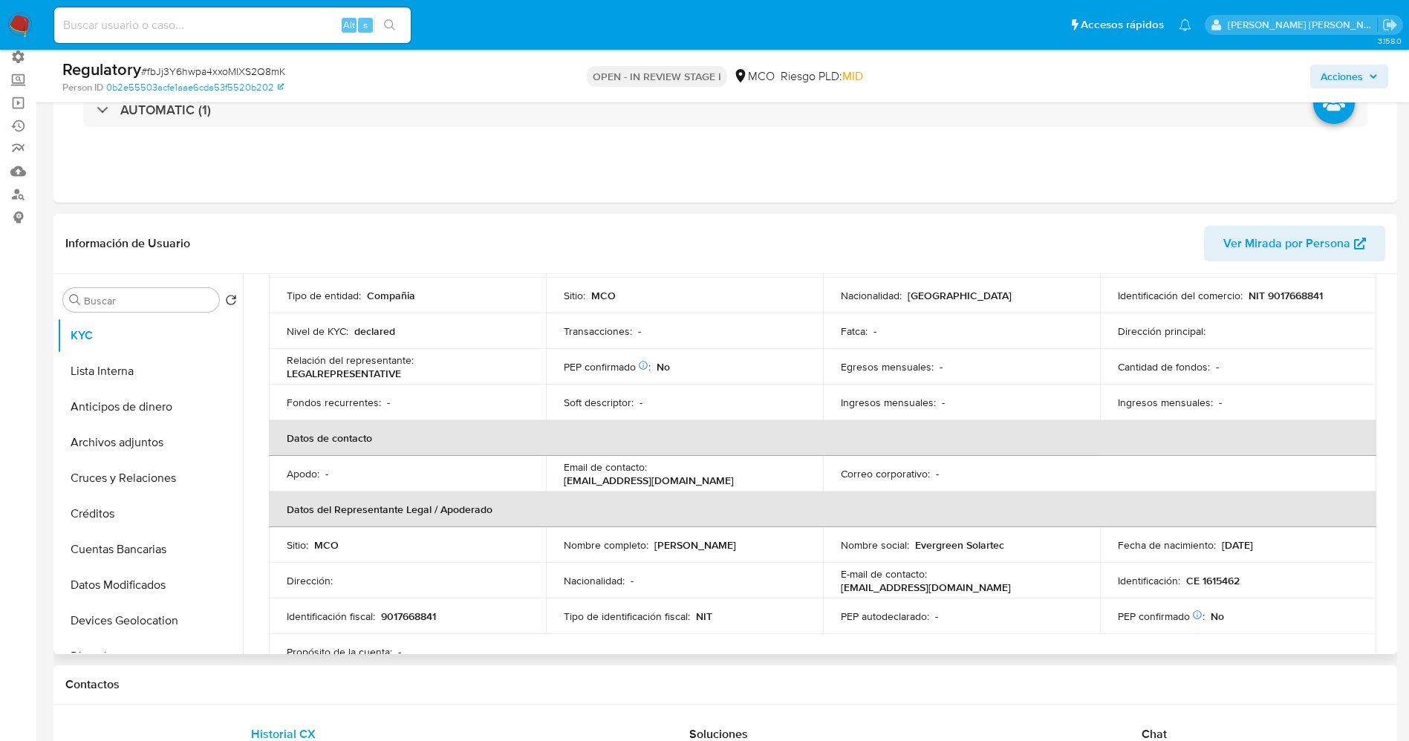
scroll to position [0, 0]
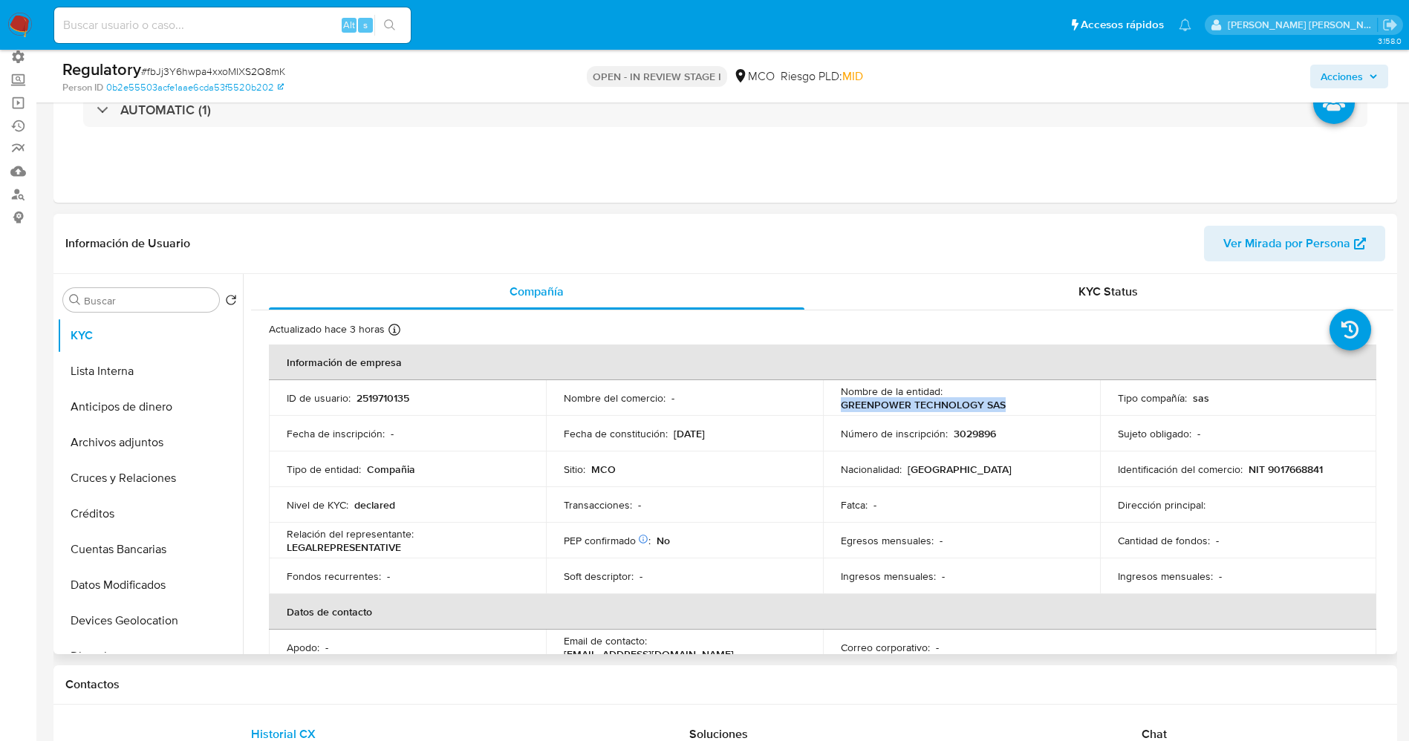
drag, startPoint x: 836, startPoint y: 406, endPoint x: 1006, endPoint y: 405, distance: 170.1
click at [1018, 405] on td "Nombre de la entidad : GREENPOWER TECHNOLOGY SAS" at bounding box center [961, 398] width 277 height 36
copy p "GREENPOWER TECHNOLOGY SAS"
drag, startPoint x: 1243, startPoint y: 469, endPoint x: 1329, endPoint y: 469, distance: 85.4
click at [1329, 469] on div "Identificación del comercio : NIT 9017668841" at bounding box center [1238, 469] width 241 height 13
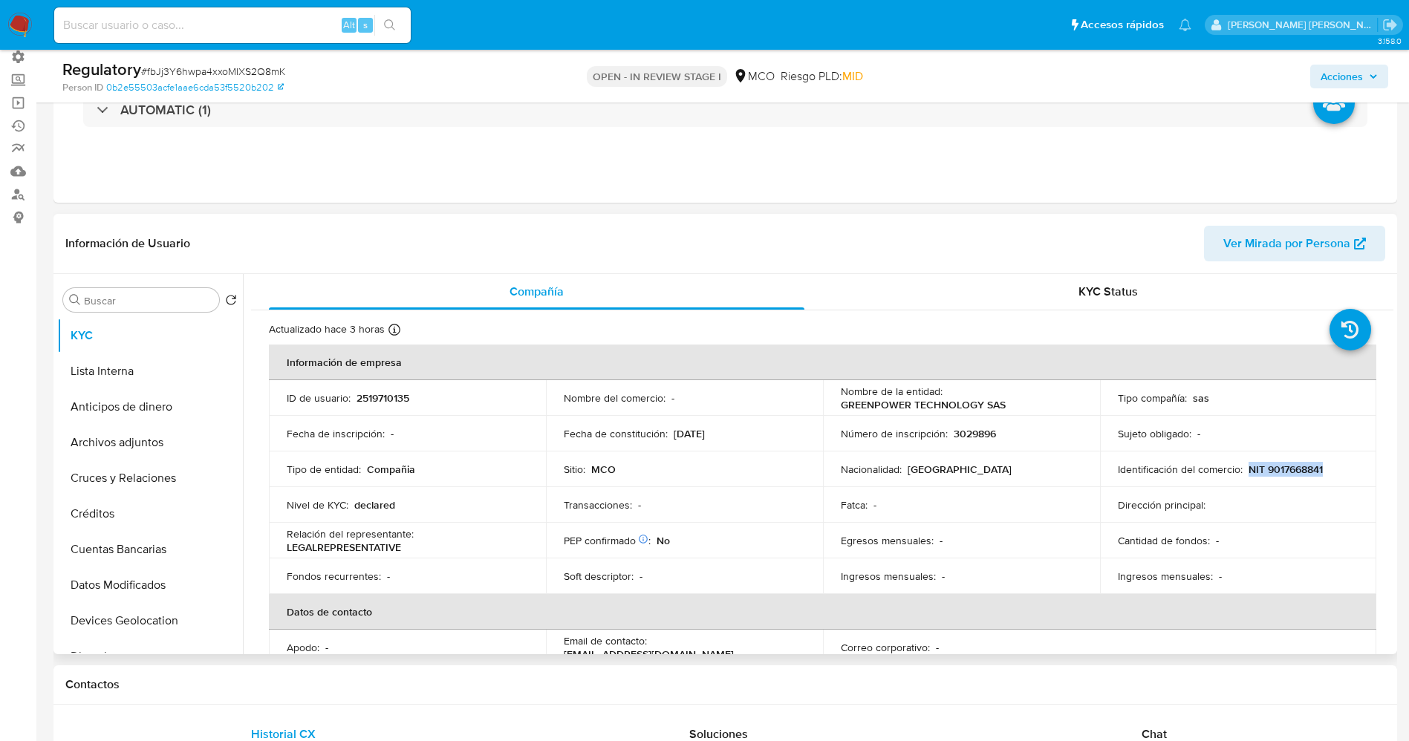
copy p "NIT 9017668841"
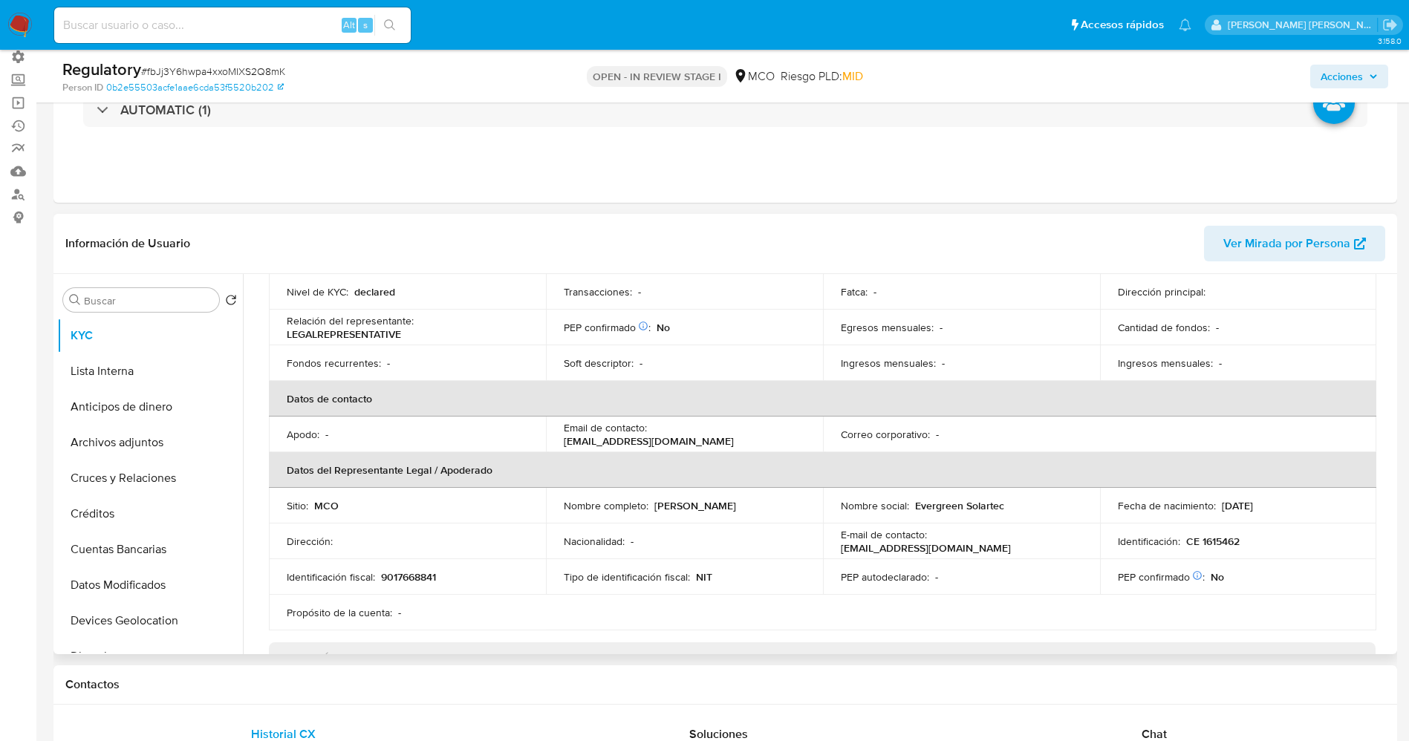
scroll to position [223, 0]
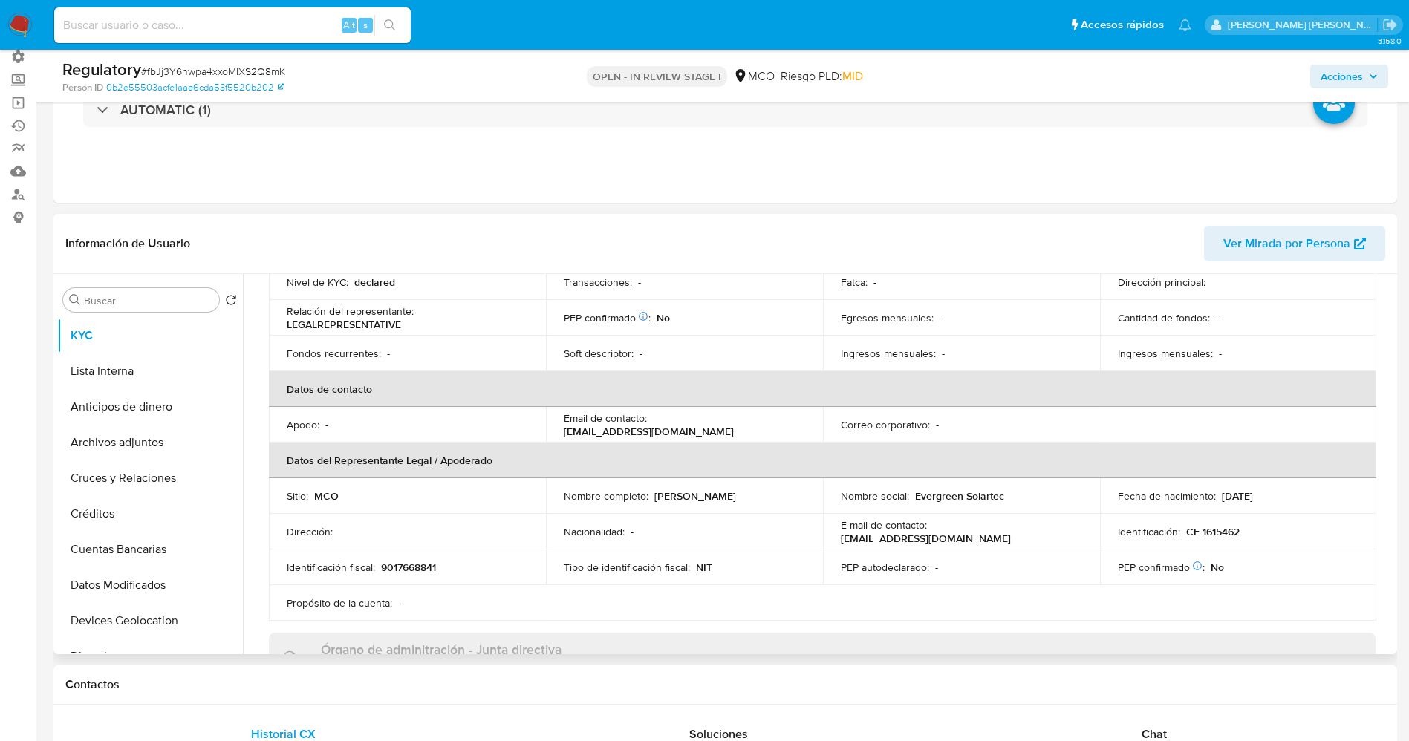
drag, startPoint x: 654, startPoint y: 500, endPoint x: 799, endPoint y: 488, distance: 144.6
click at [804, 488] on td "Nombre completo : Michael Jesus Dávila Slinger" at bounding box center [684, 496] width 277 height 36
copy div "Michael Jesus Dávila Slinger"
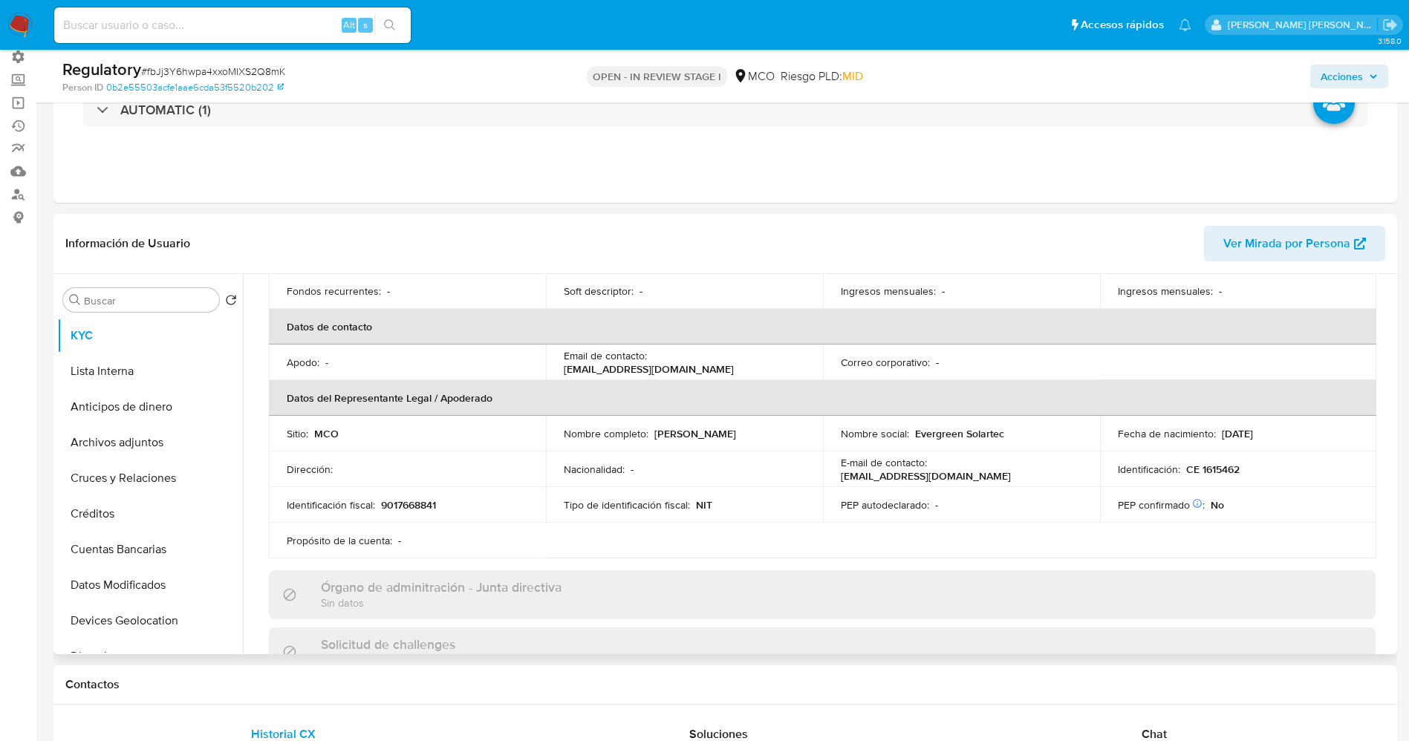
scroll to position [334, 0]
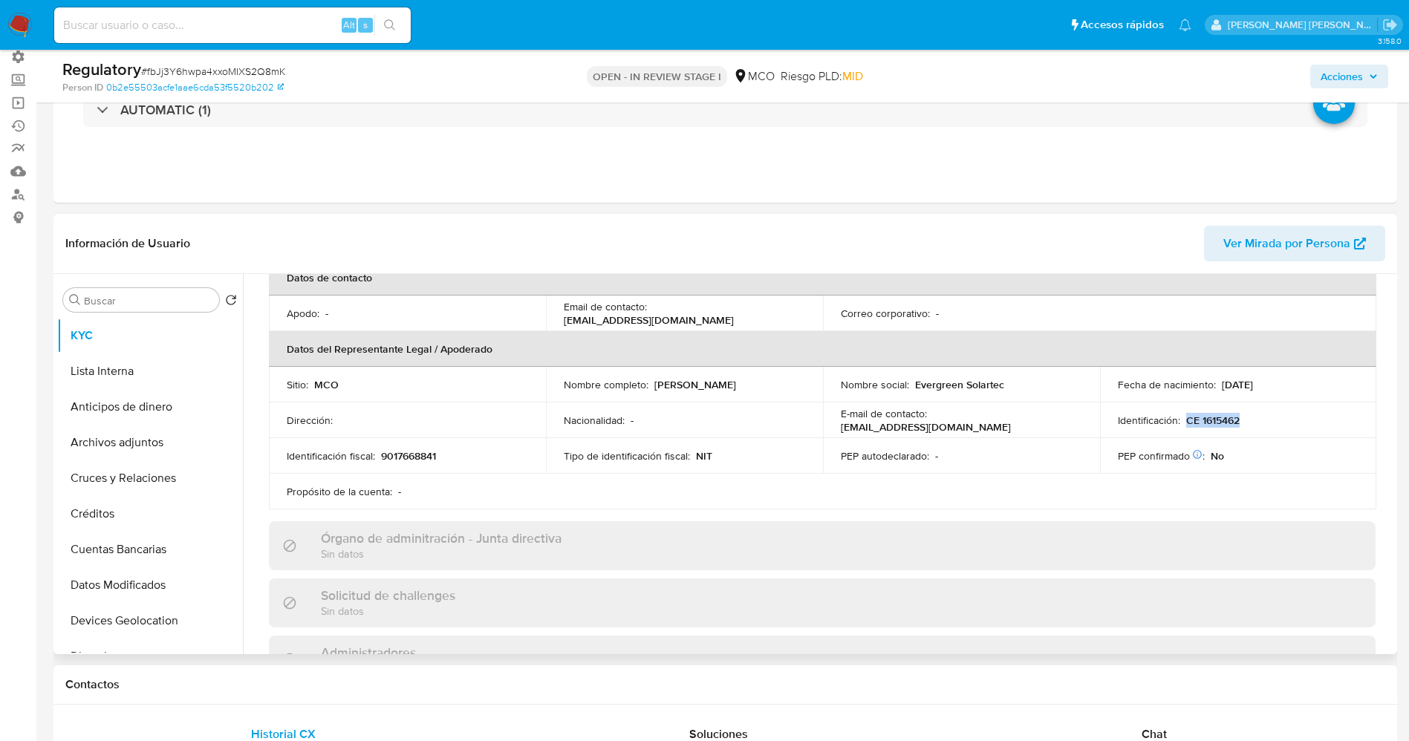
drag, startPoint x: 1180, startPoint y: 420, endPoint x: 1254, endPoint y: 419, distance: 73.5
click at [1254, 419] on div "Identificación : CE 1615462" at bounding box center [1238, 420] width 241 height 13
copy p "CE 1615462"
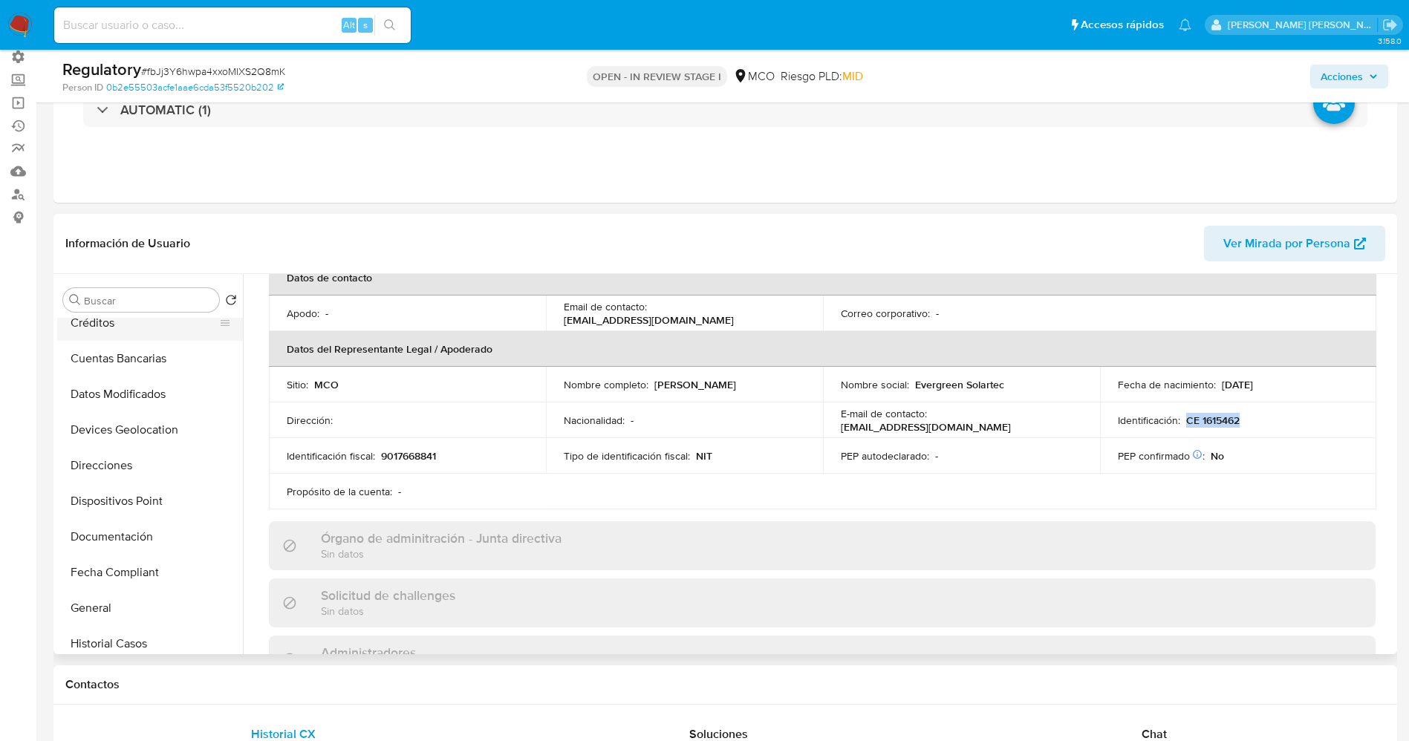
scroll to position [223, 0]
click at [104, 513] on button "Documentación" at bounding box center [144, 505] width 174 height 36
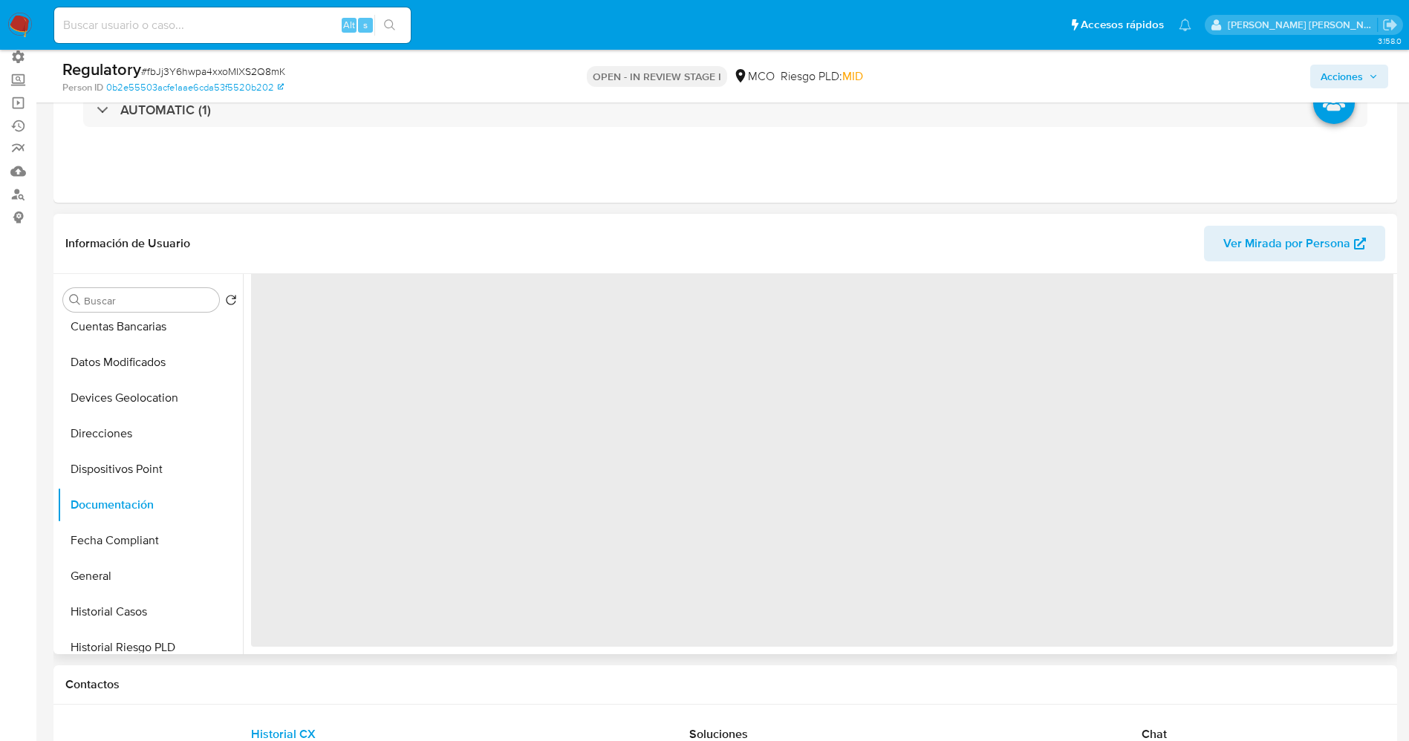
scroll to position [0, 0]
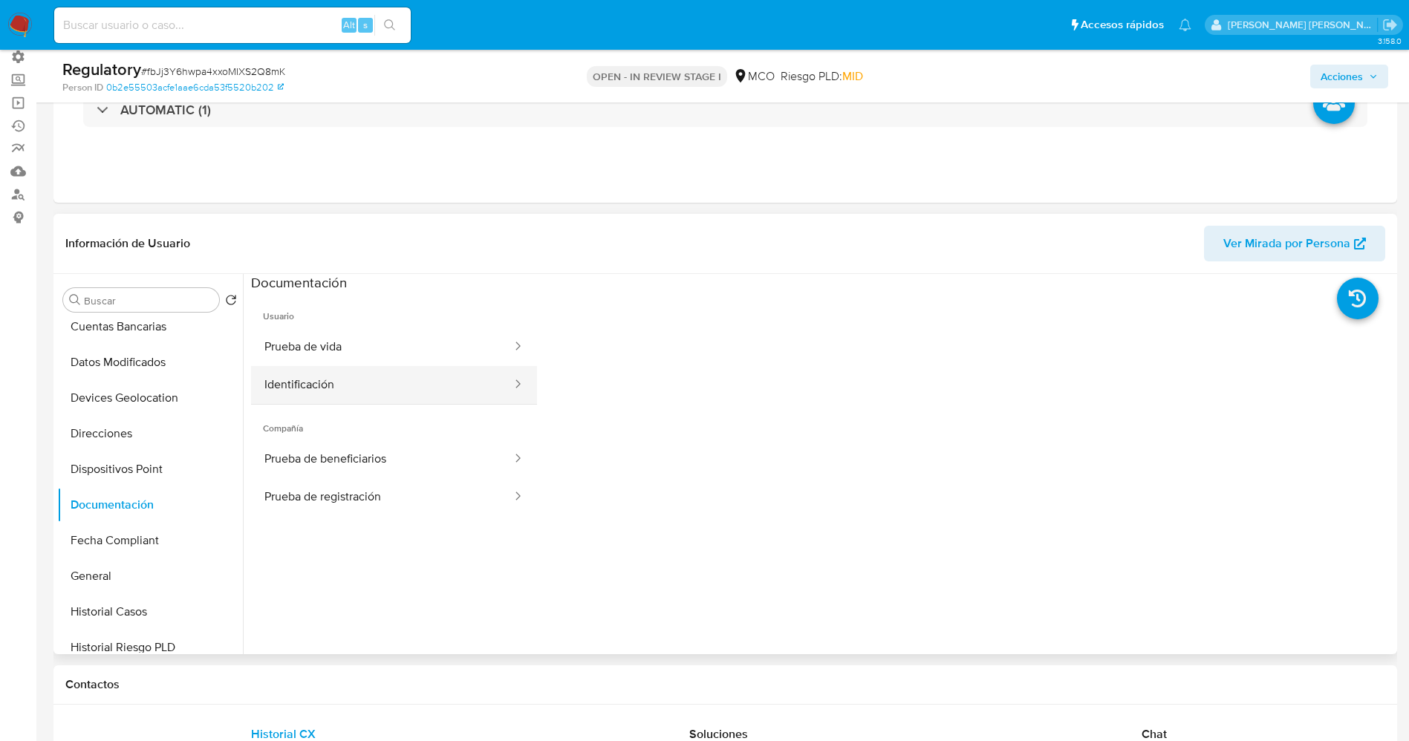
click at [358, 395] on button "Identificación" at bounding box center [382, 385] width 262 height 38
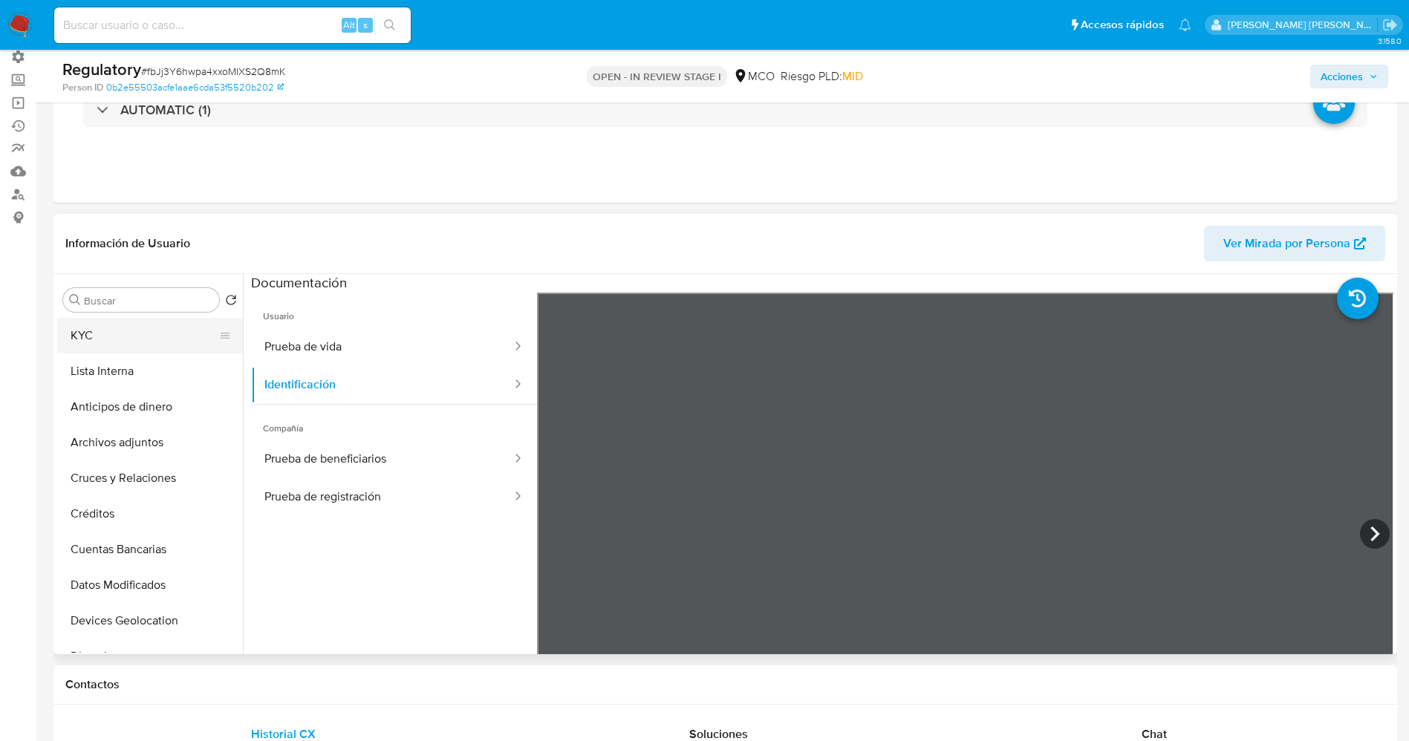
click at [131, 330] on button "KYC" at bounding box center [144, 336] width 174 height 36
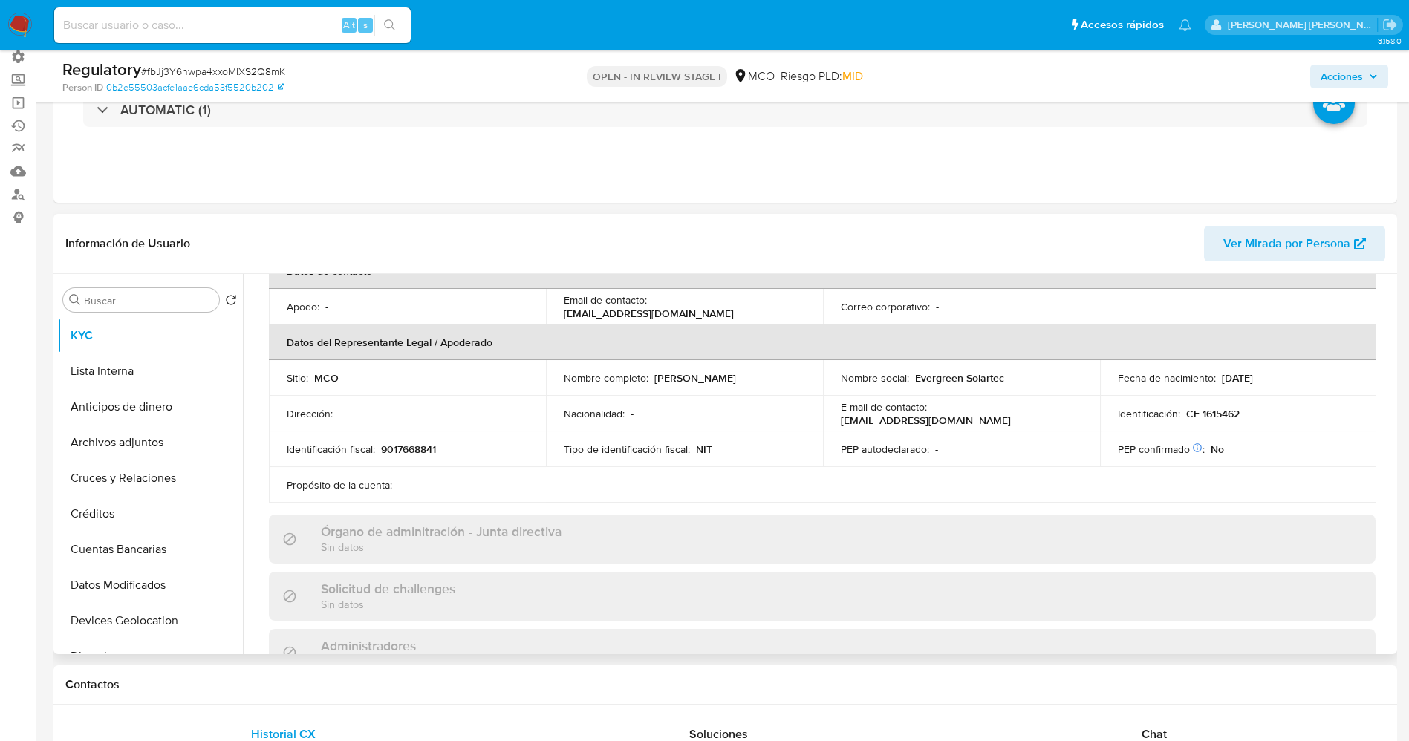
scroll to position [223, 0]
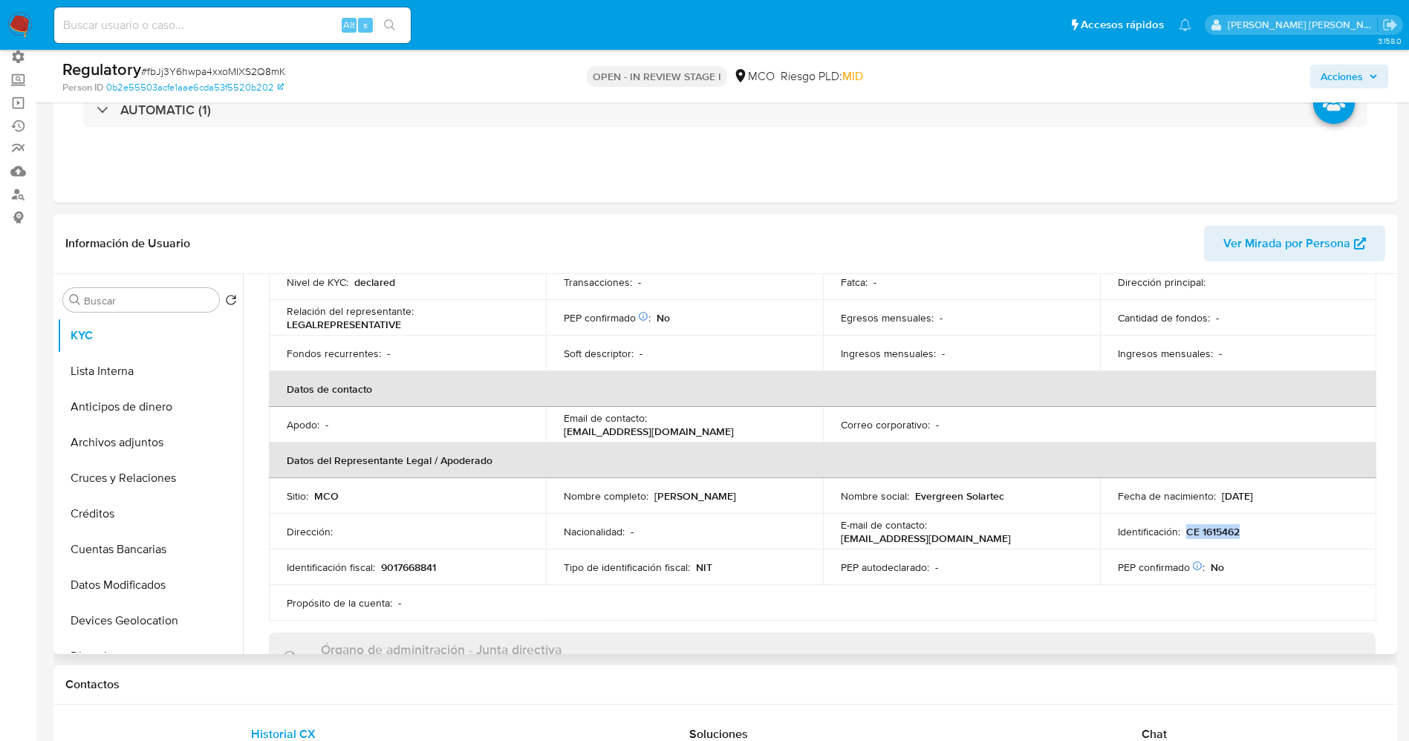
drag, startPoint x: 1181, startPoint y: 527, endPoint x: 1251, endPoint y: 528, distance: 69.8
click at [1254, 528] on div "Identificación : CE 1615462" at bounding box center [1238, 531] width 241 height 13
copy p "CE 1615462"
click at [130, 373] on button "Lista Interna" at bounding box center [144, 372] width 174 height 36
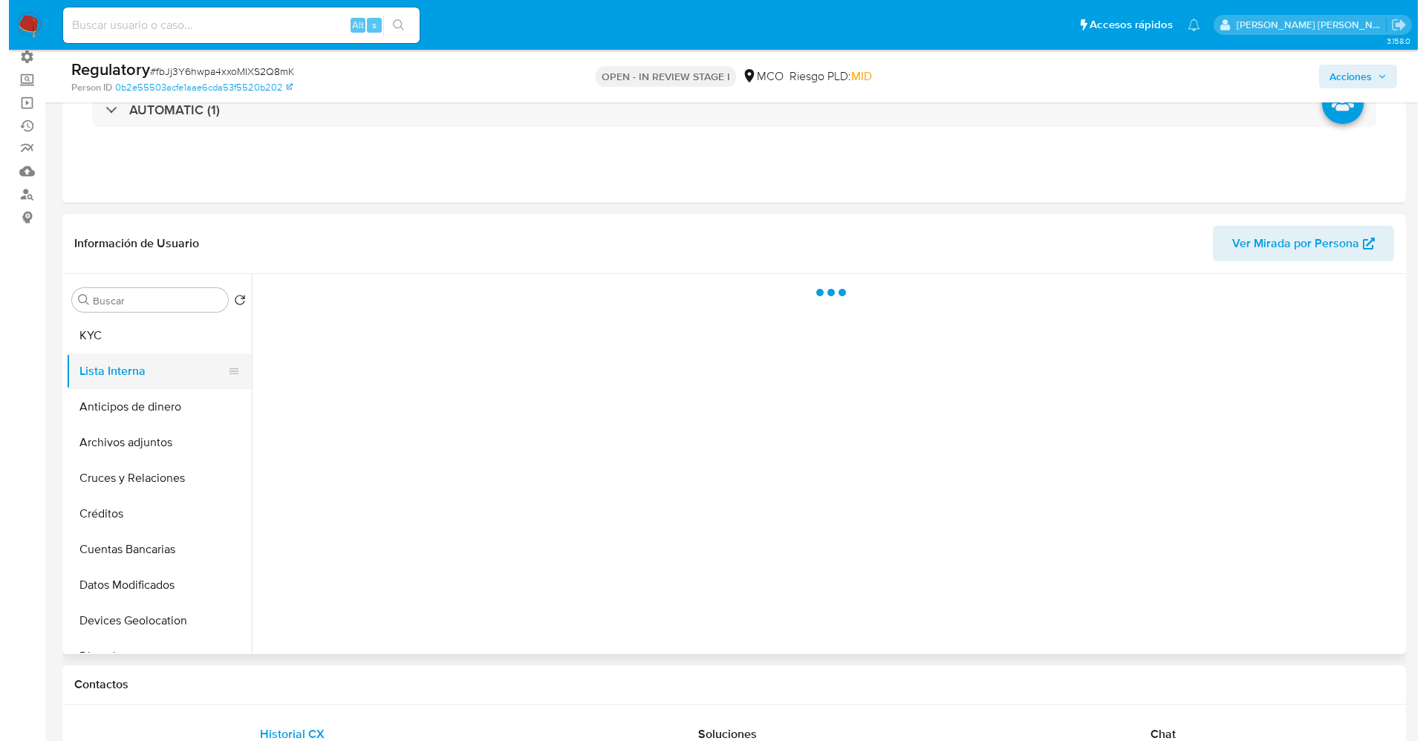
scroll to position [0, 0]
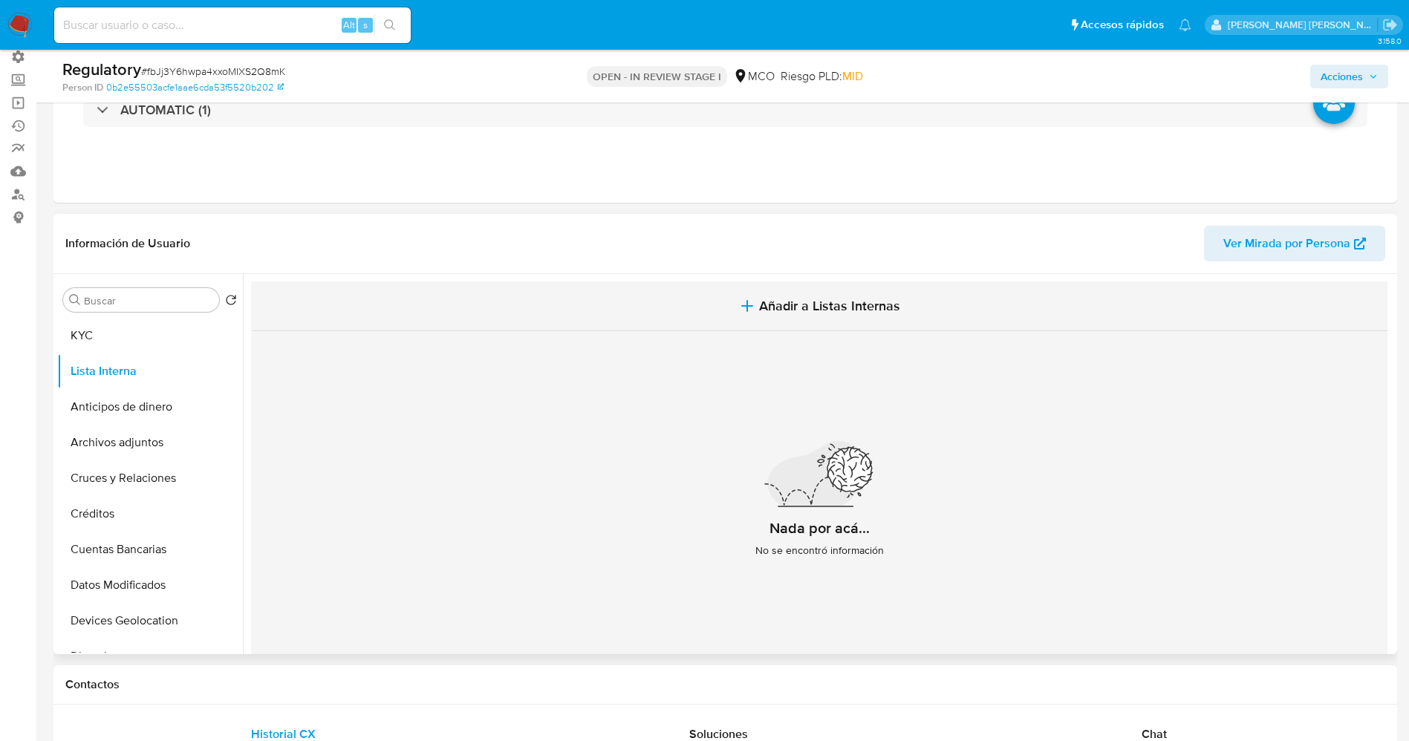
click at [703, 289] on button "Añadir a Listas Internas" at bounding box center [819, 307] width 1136 height 50
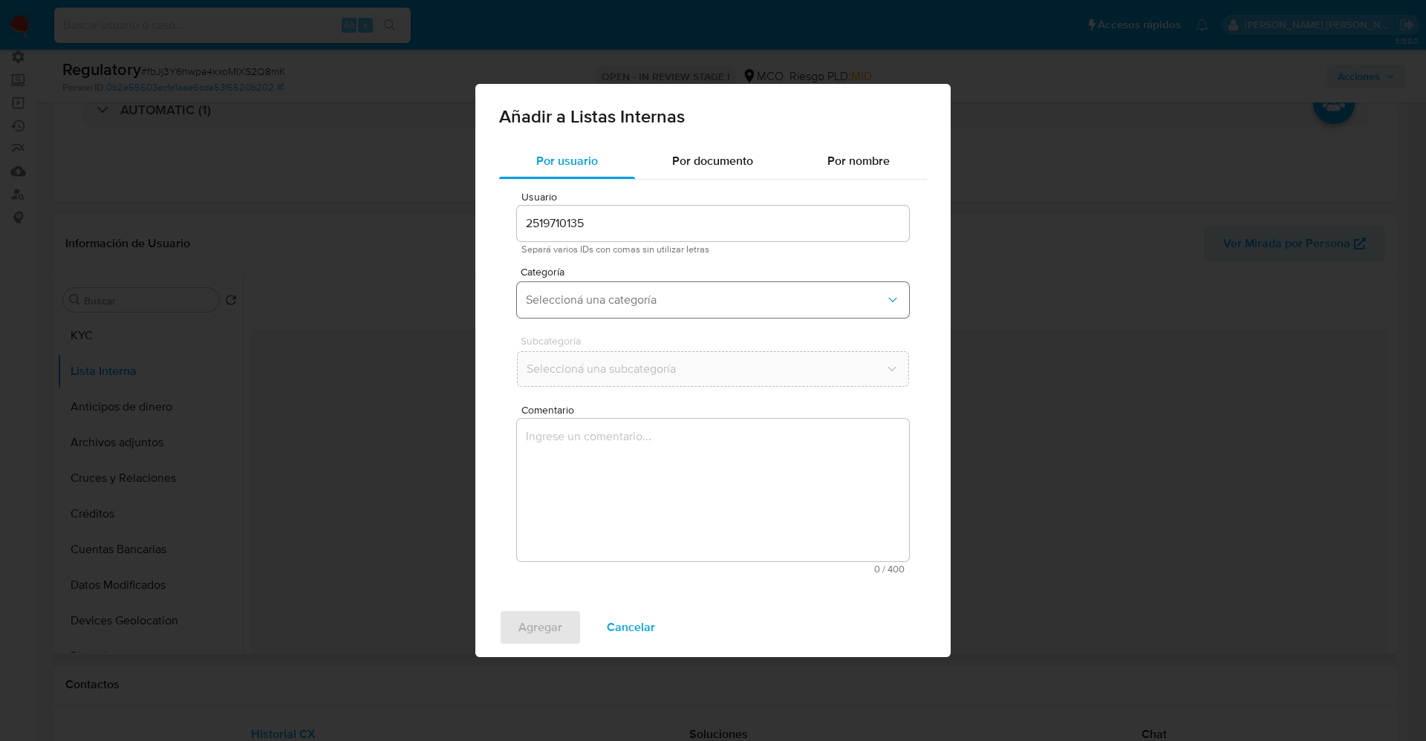
click at [644, 313] on button "Seleccioná una categoría" at bounding box center [713, 300] width 392 height 36
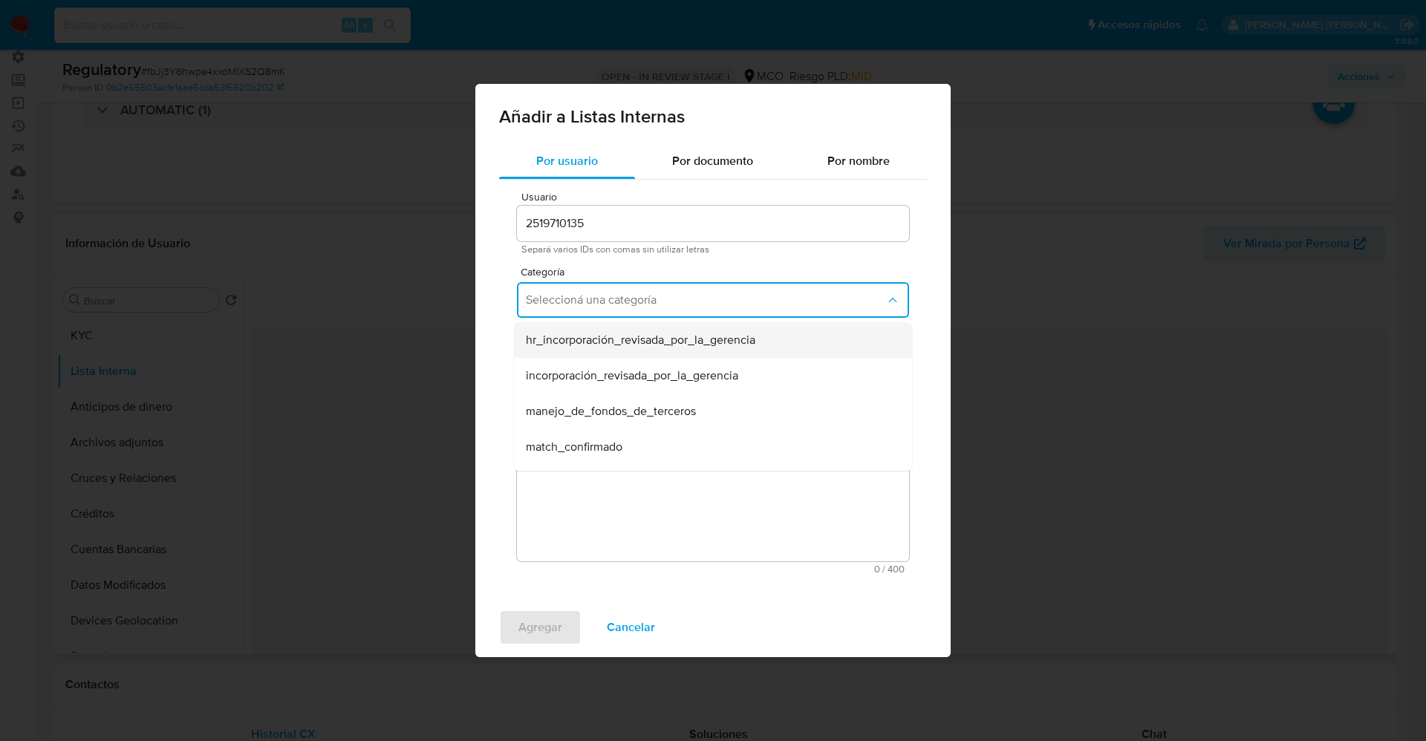
scroll to position [111, 0]
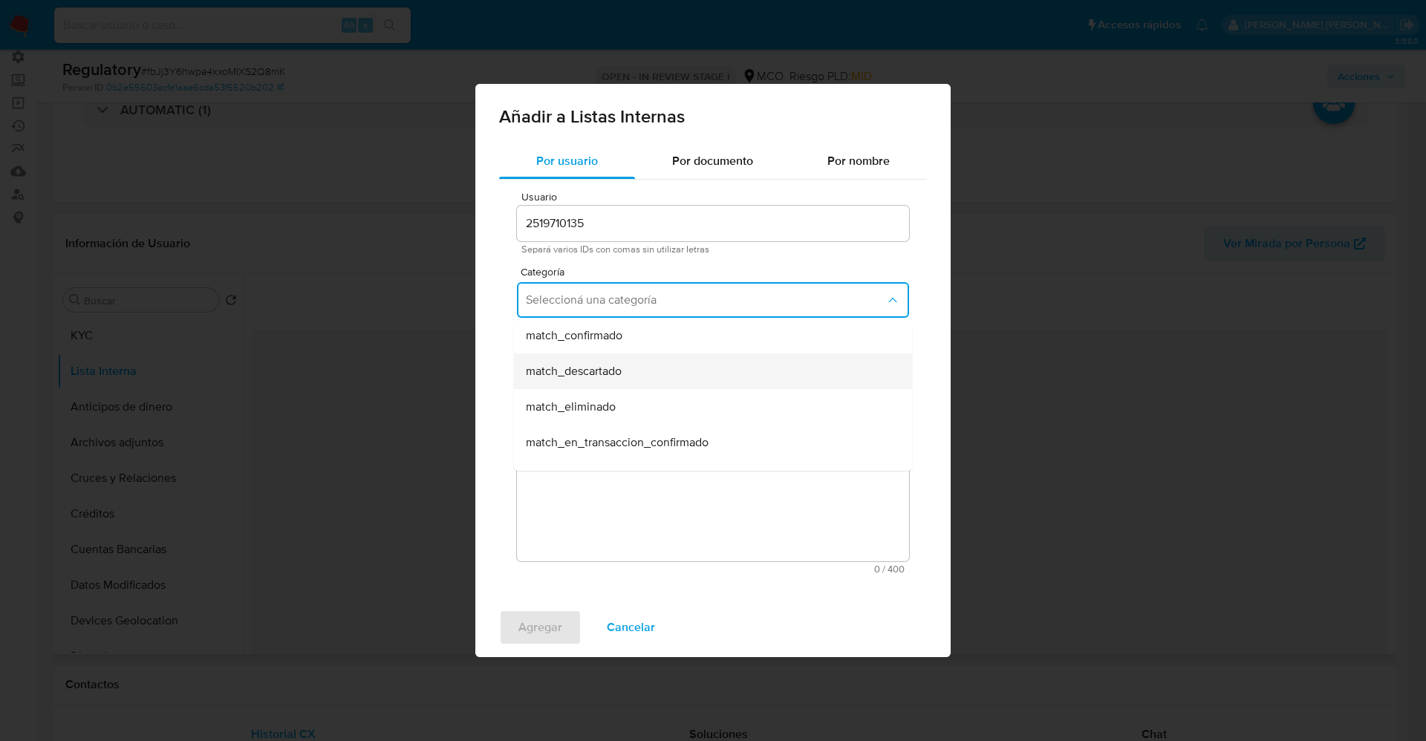
click at [634, 357] on div "match_descartado" at bounding box center [708, 372] width 365 height 36
click at [634, 357] on button "Seleccioná una subcategoría" at bounding box center [713, 369] width 392 height 36
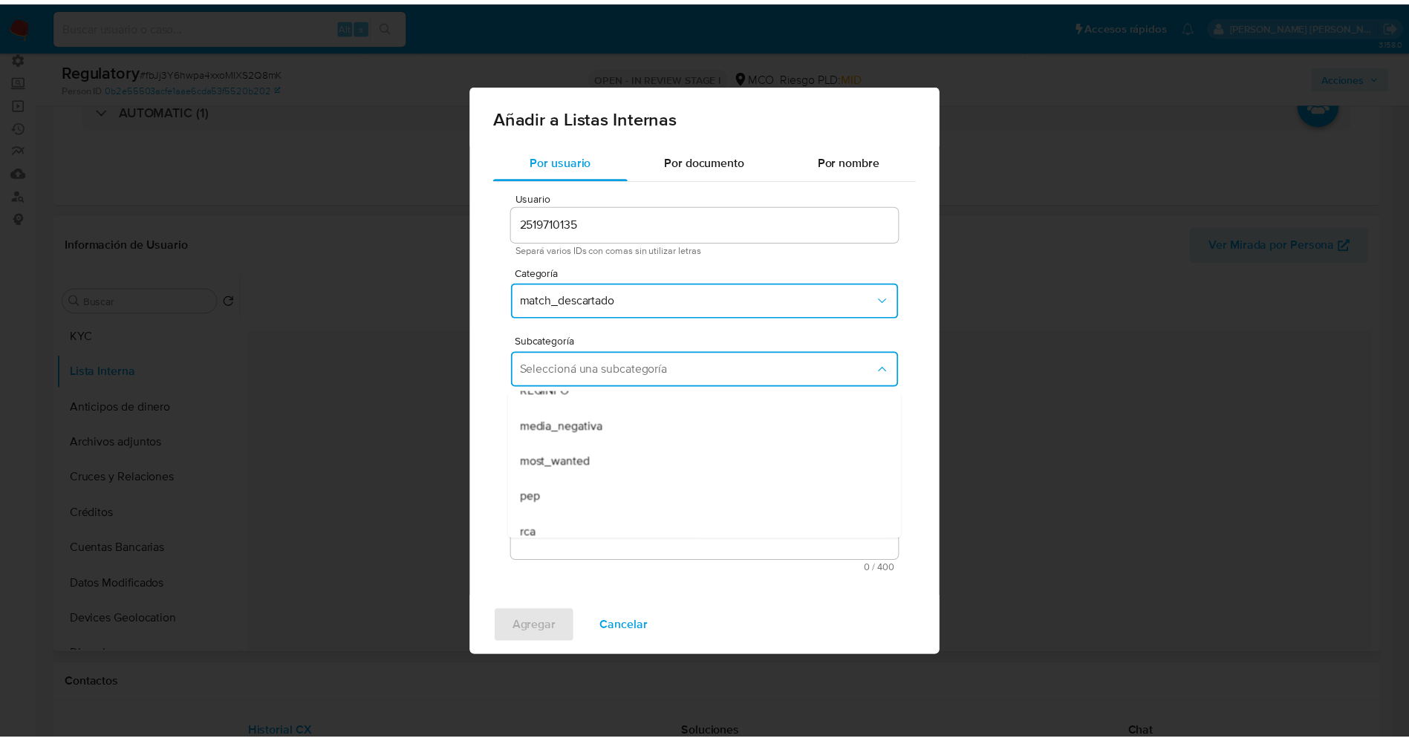
scroll to position [101, 0]
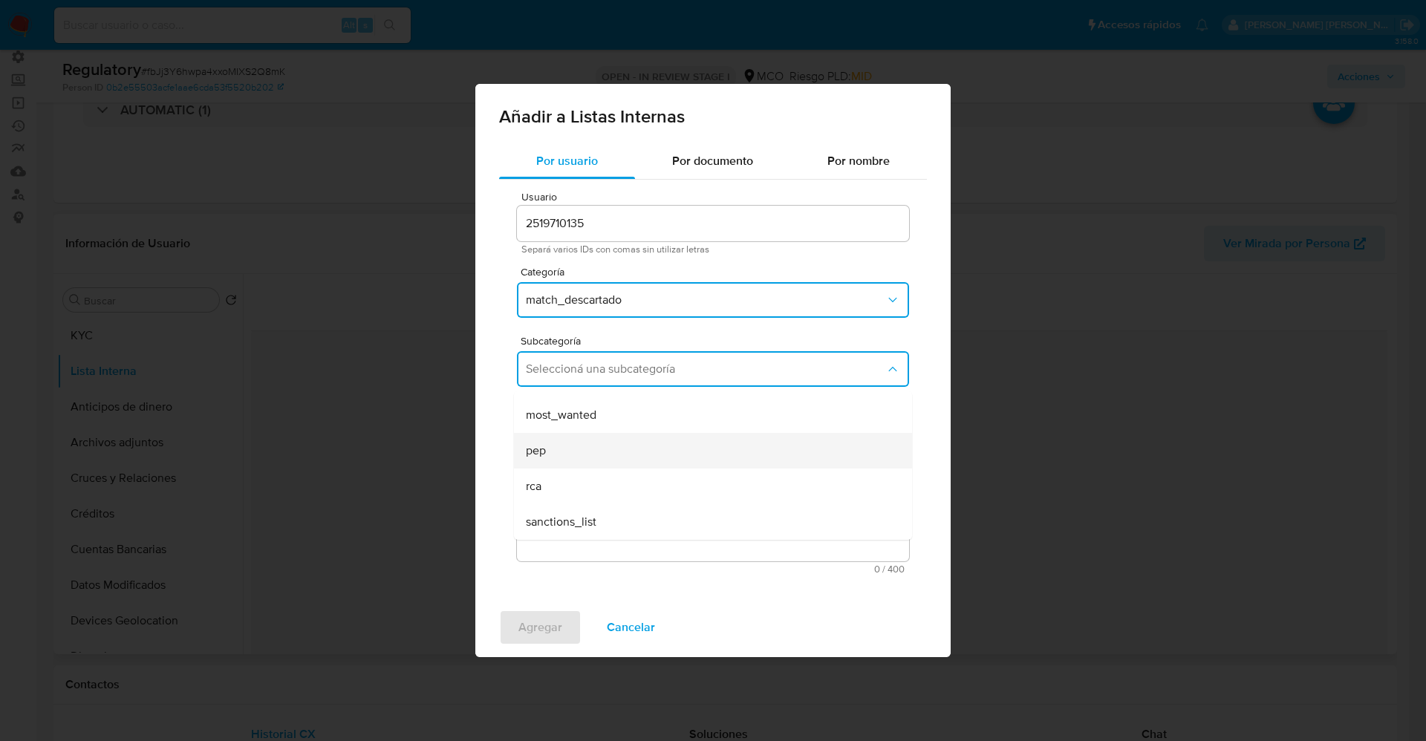
click at [591, 440] on div "pep" at bounding box center [708, 451] width 365 height 36
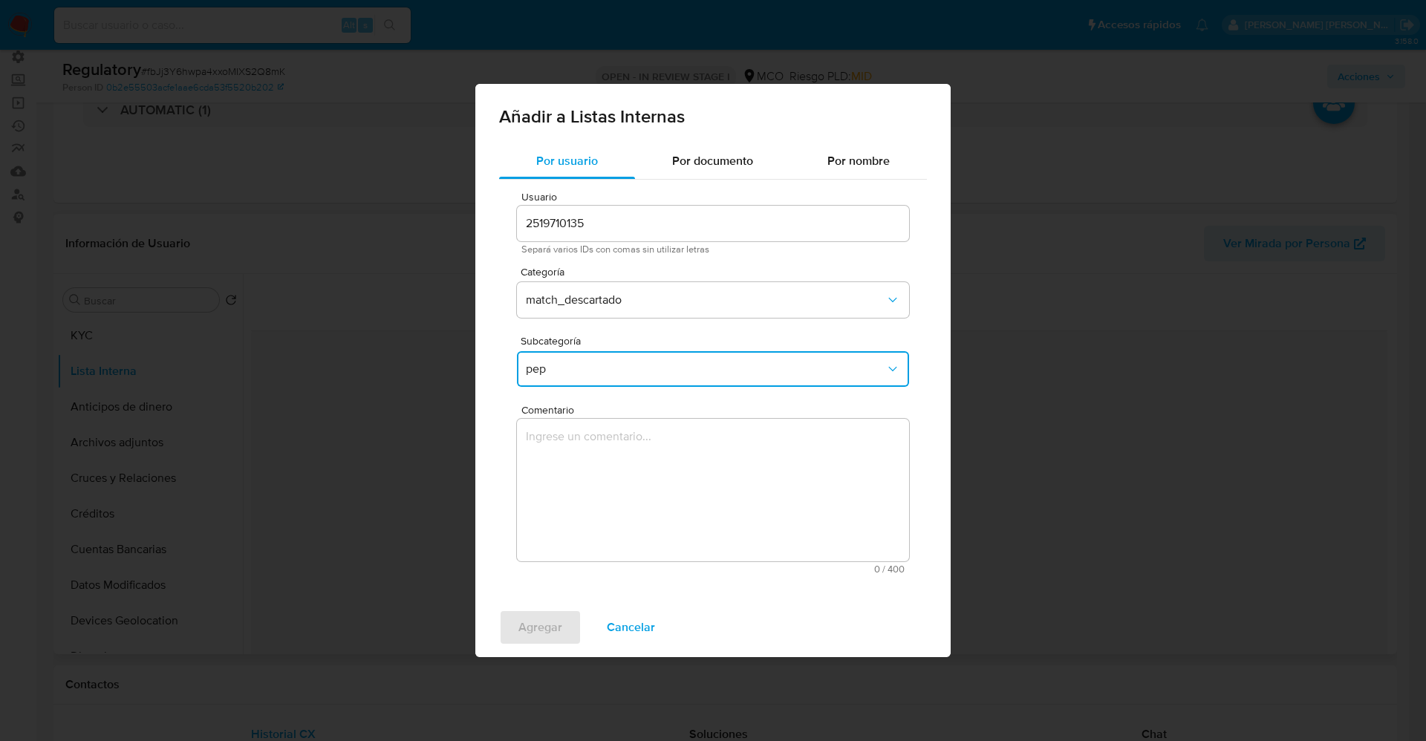
click at [591, 440] on textarea "Comentario" at bounding box center [713, 490] width 392 height 143
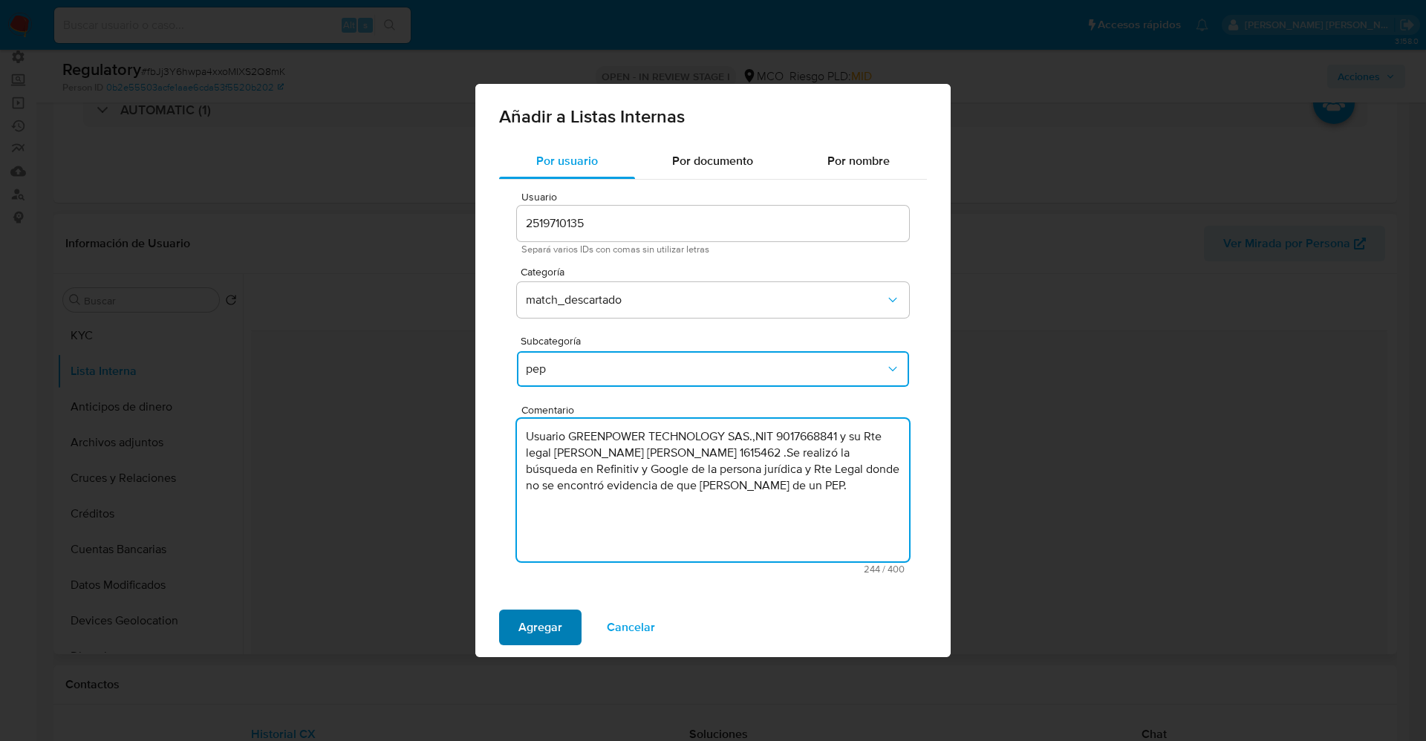
type textarea "Usuario GREENPOWER TECHNOLOGY SAS.,NIT 9017668841 y su Rte legal Michael Jesus …"
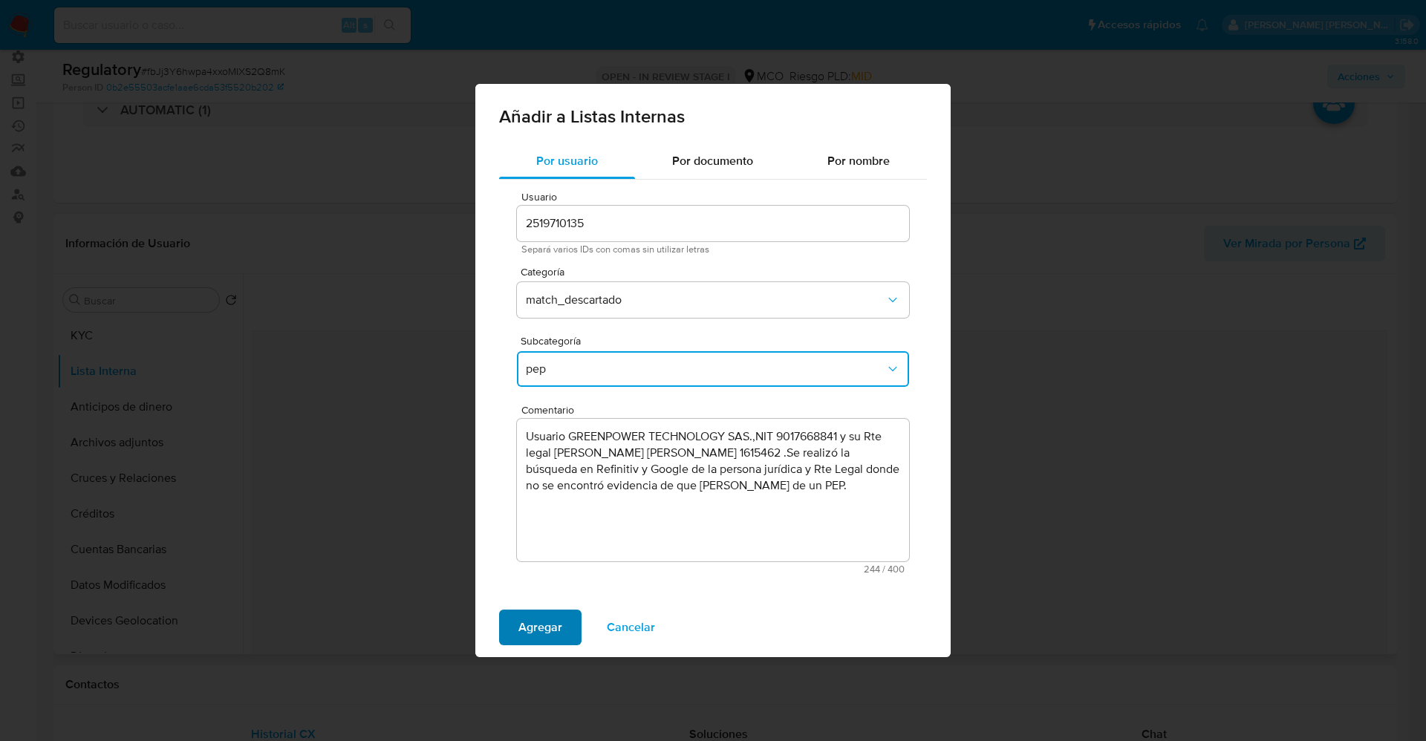
click at [531, 631] on span "Agregar" at bounding box center [540, 627] width 44 height 33
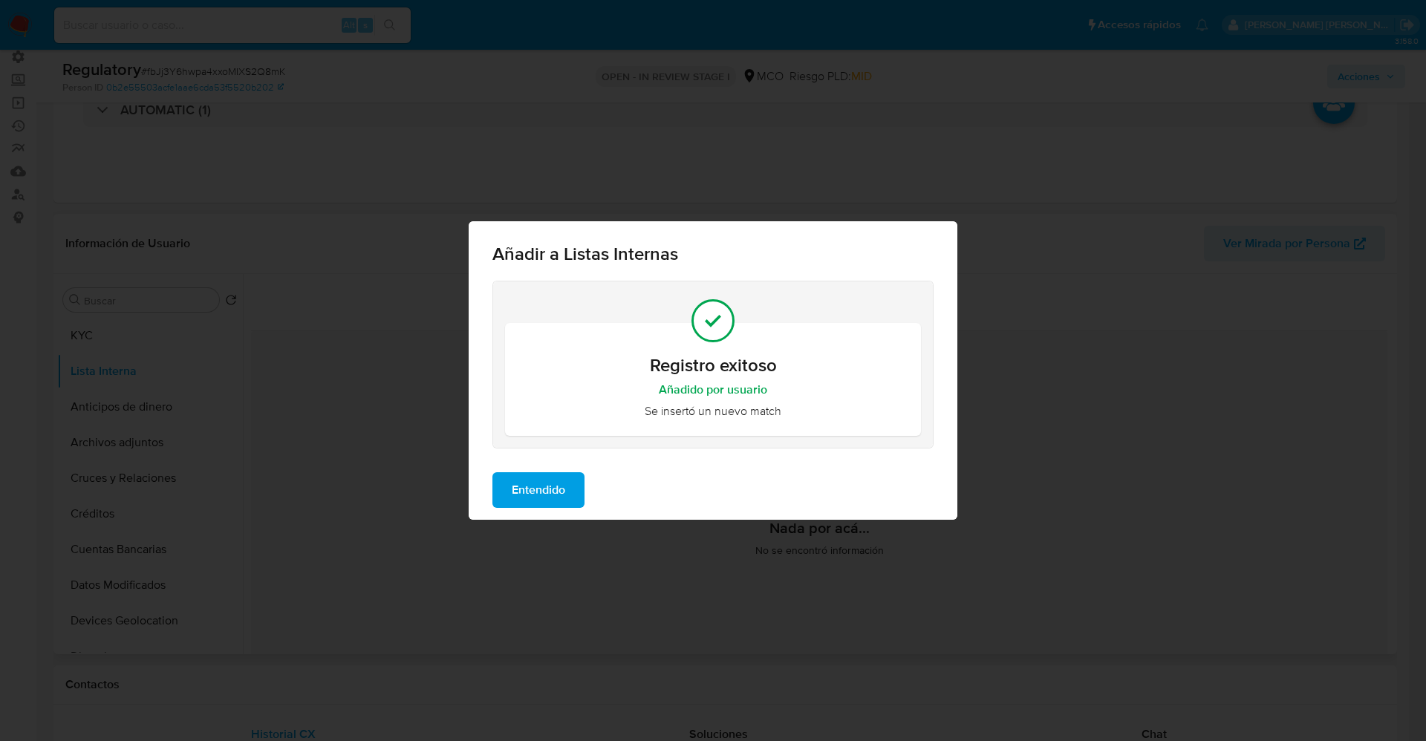
click at [550, 483] on span "Entendido" at bounding box center [538, 490] width 53 height 33
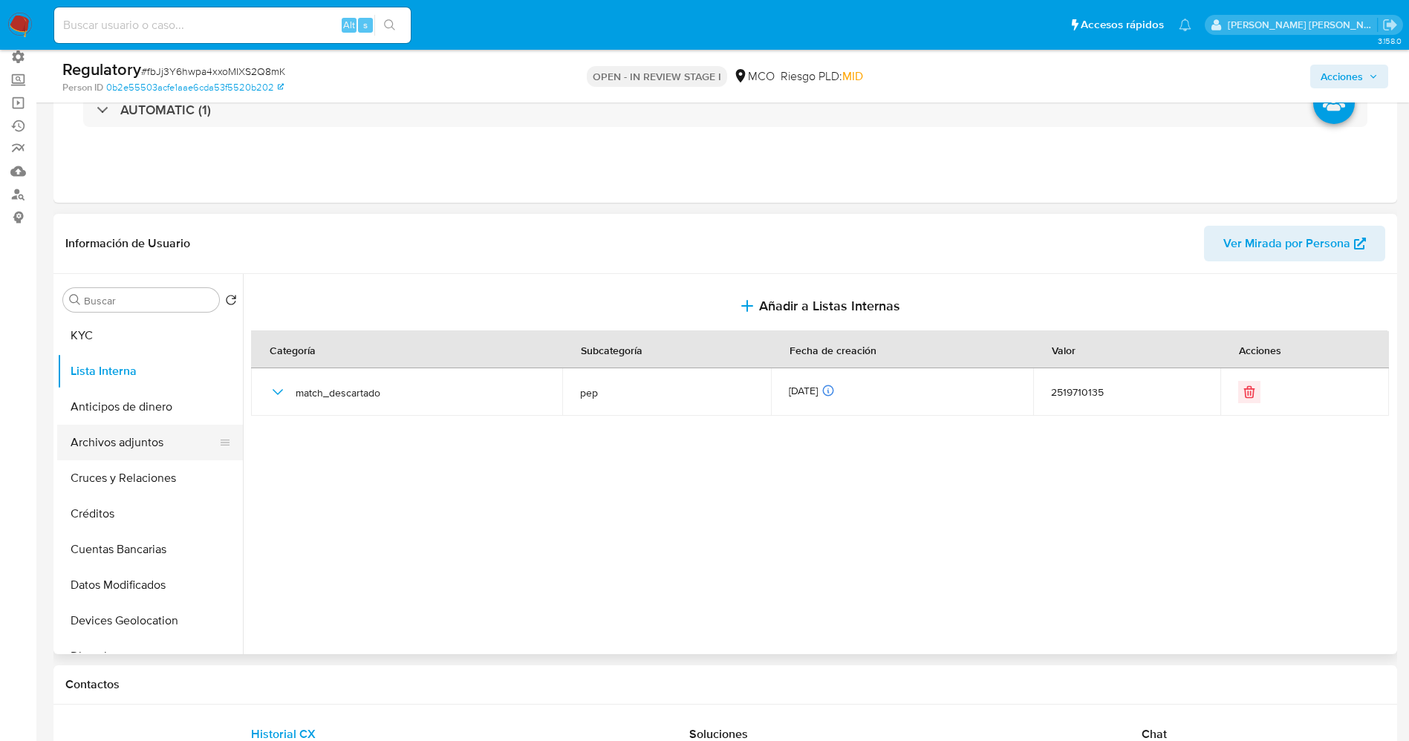
click at [124, 449] on button "Archivos adjuntos" at bounding box center [144, 443] width 174 height 36
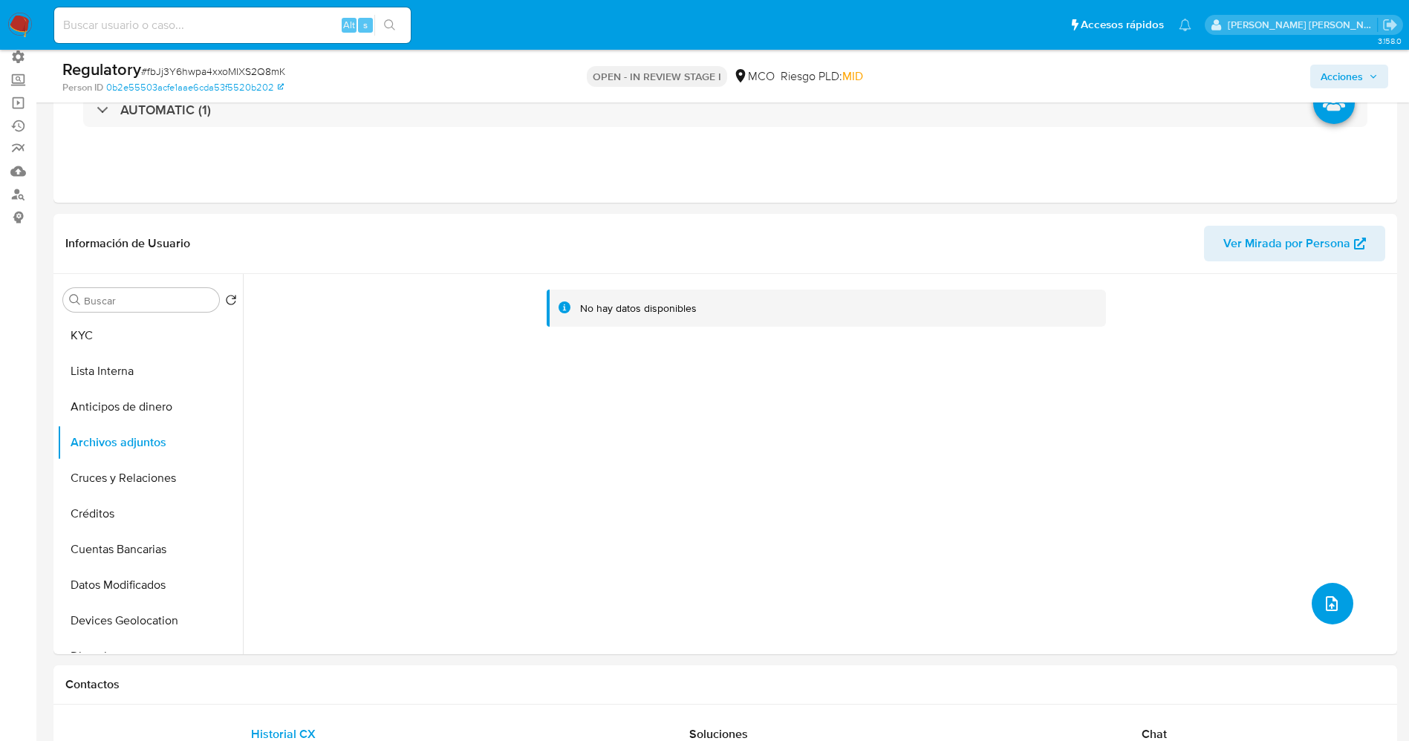
click at [1318, 590] on button "upload-file" at bounding box center [1333, 604] width 42 height 42
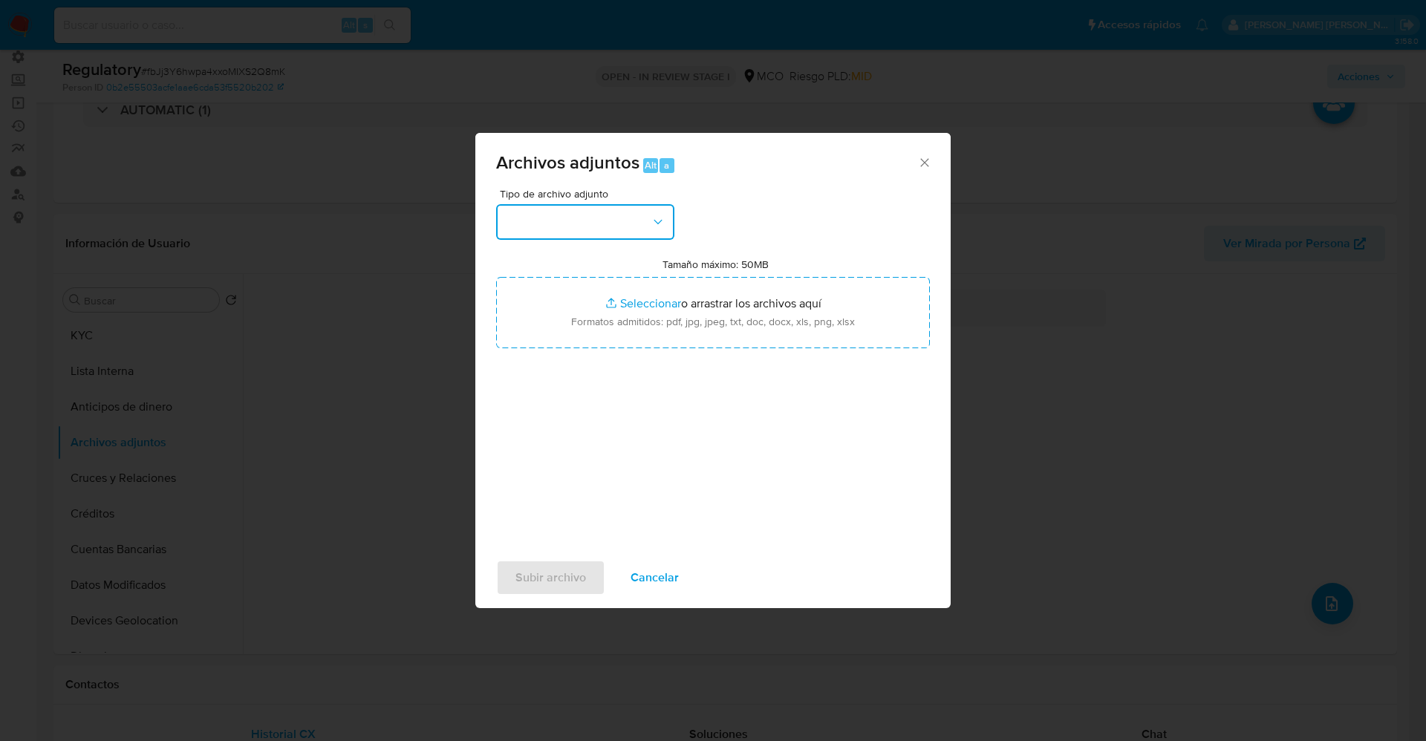
click at [592, 218] on button "button" at bounding box center [585, 222] width 178 height 36
drag, startPoint x: 668, startPoint y: 568, endPoint x: 641, endPoint y: 570, distance: 26.8
click at [668, 568] on span "Cancelar" at bounding box center [655, 578] width 48 height 33
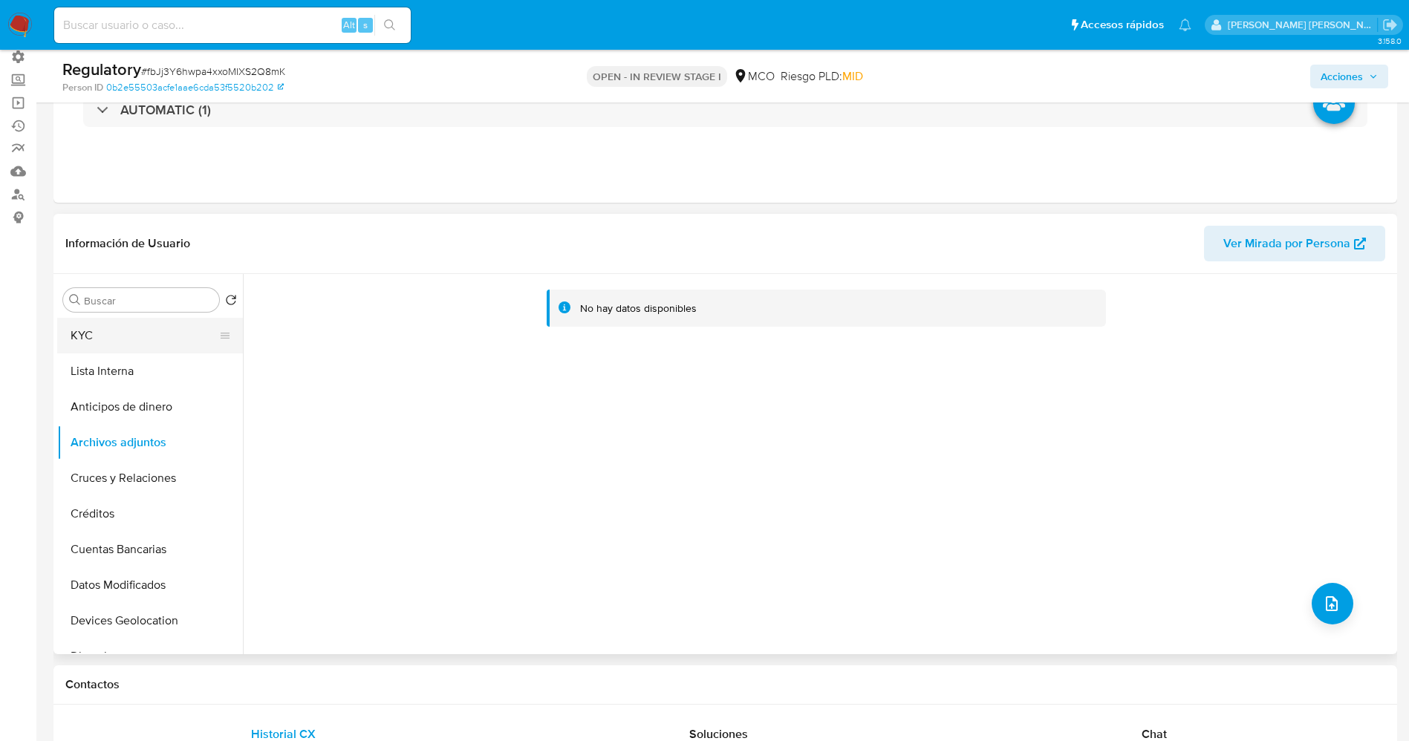
click at [95, 334] on button "KYC" at bounding box center [144, 336] width 174 height 36
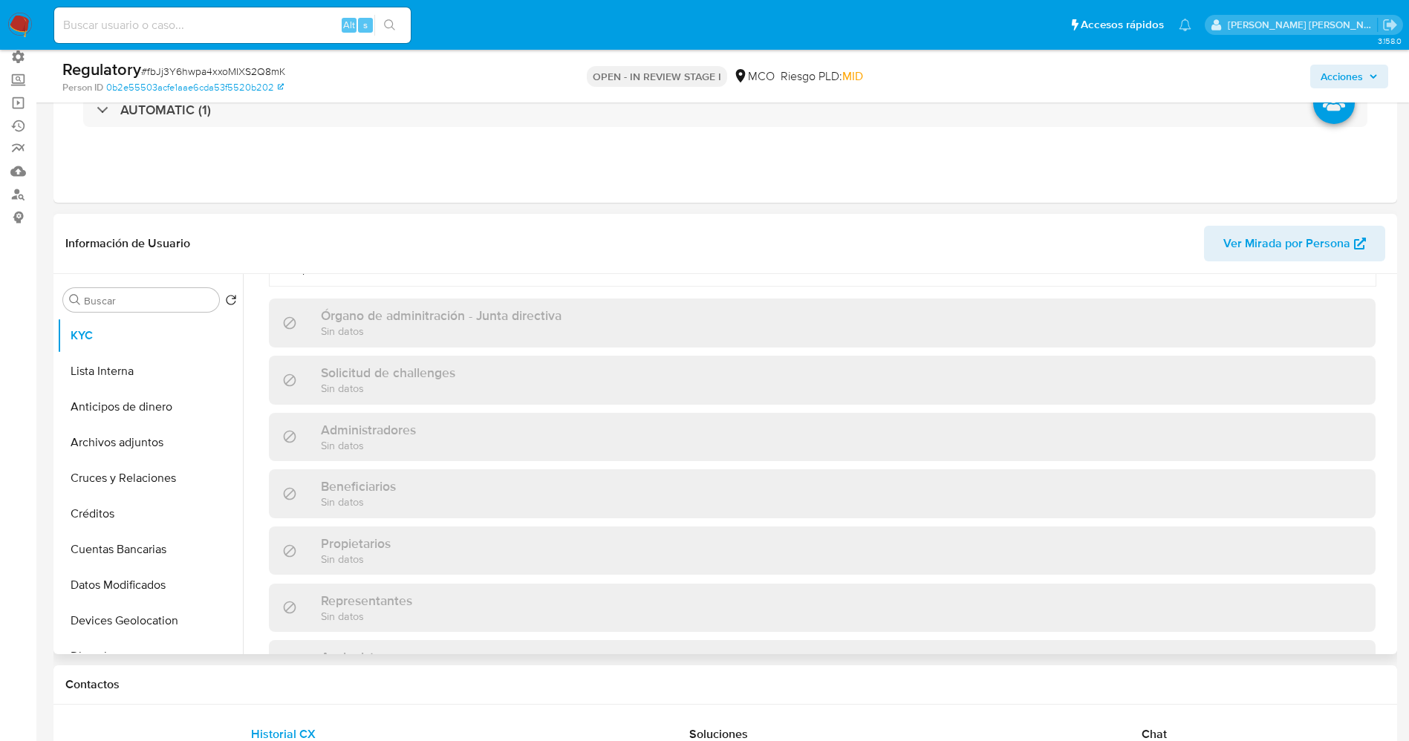
scroll to position [223, 0]
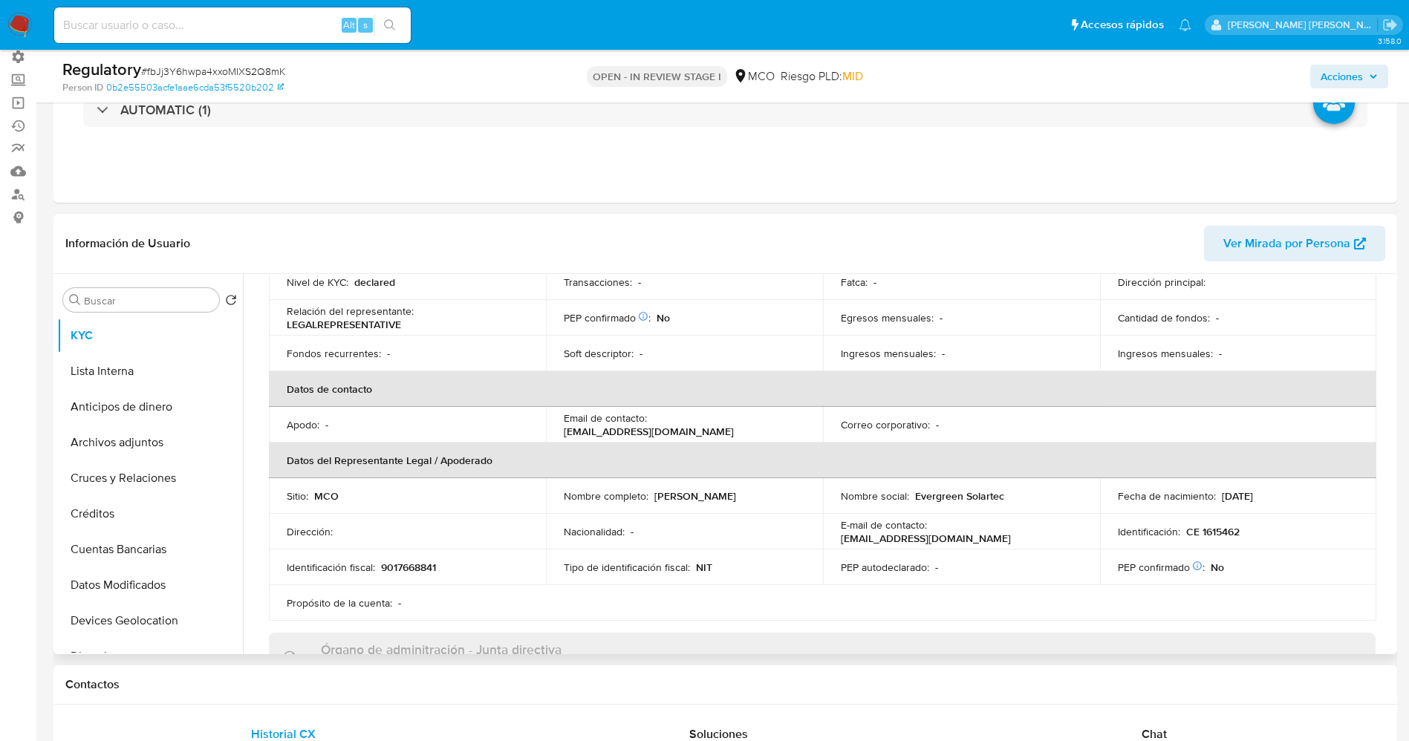
drag, startPoint x: 654, startPoint y: 492, endPoint x: 790, endPoint y: 490, distance: 136.7
click at [790, 490] on div "Nombre completo : Michael Jesus Dávila Slinger" at bounding box center [684, 496] width 241 height 13
drag, startPoint x: 728, startPoint y: 507, endPoint x: 683, endPoint y: 506, distance: 45.3
click at [693, 510] on td "Nombre completo : Michael Jesus Dávila Slinger" at bounding box center [684, 496] width 277 height 36
drag, startPoint x: 652, startPoint y: 501, endPoint x: 790, endPoint y: 496, distance: 138.2
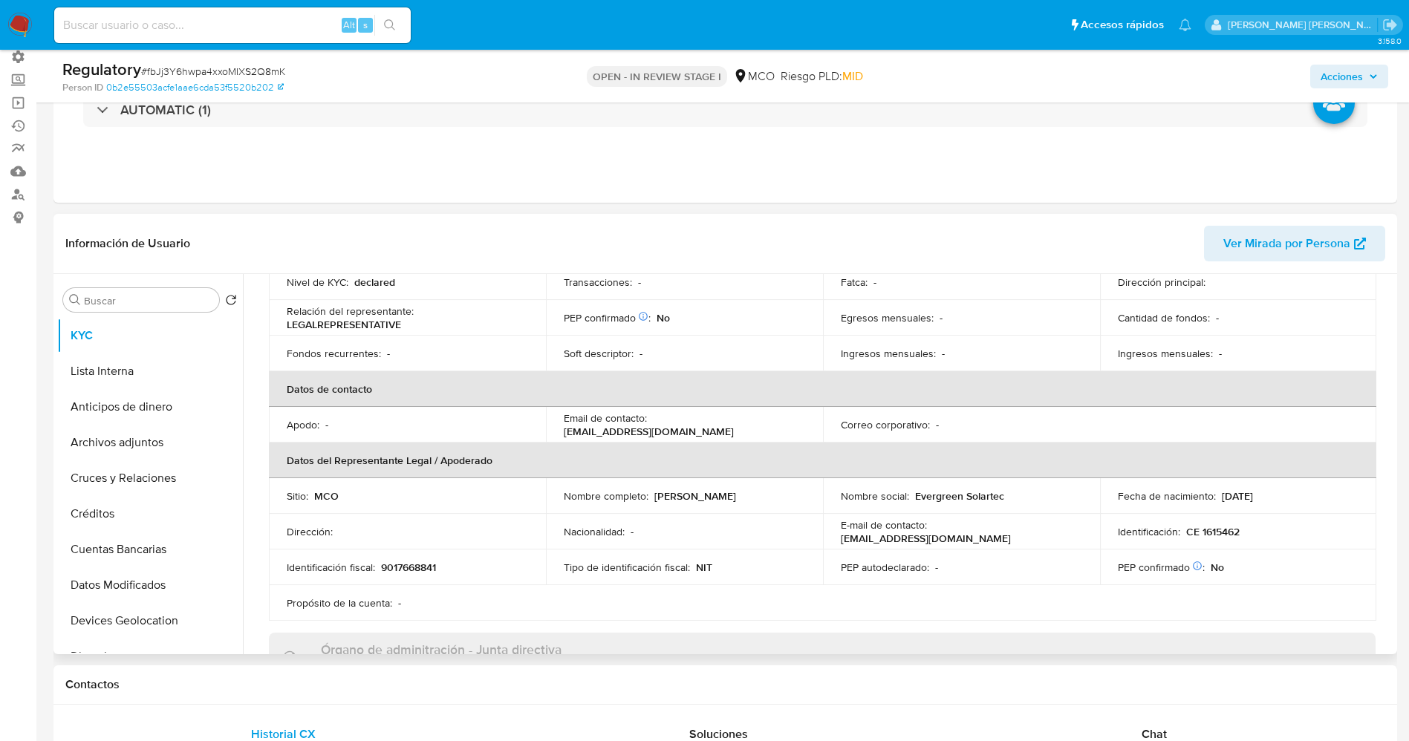
click at [790, 496] on div "Nombre completo : Michael Jesus Dávila Slinger" at bounding box center [684, 496] width 241 height 13
copy p "Michael Jesus Dávila Slinger"
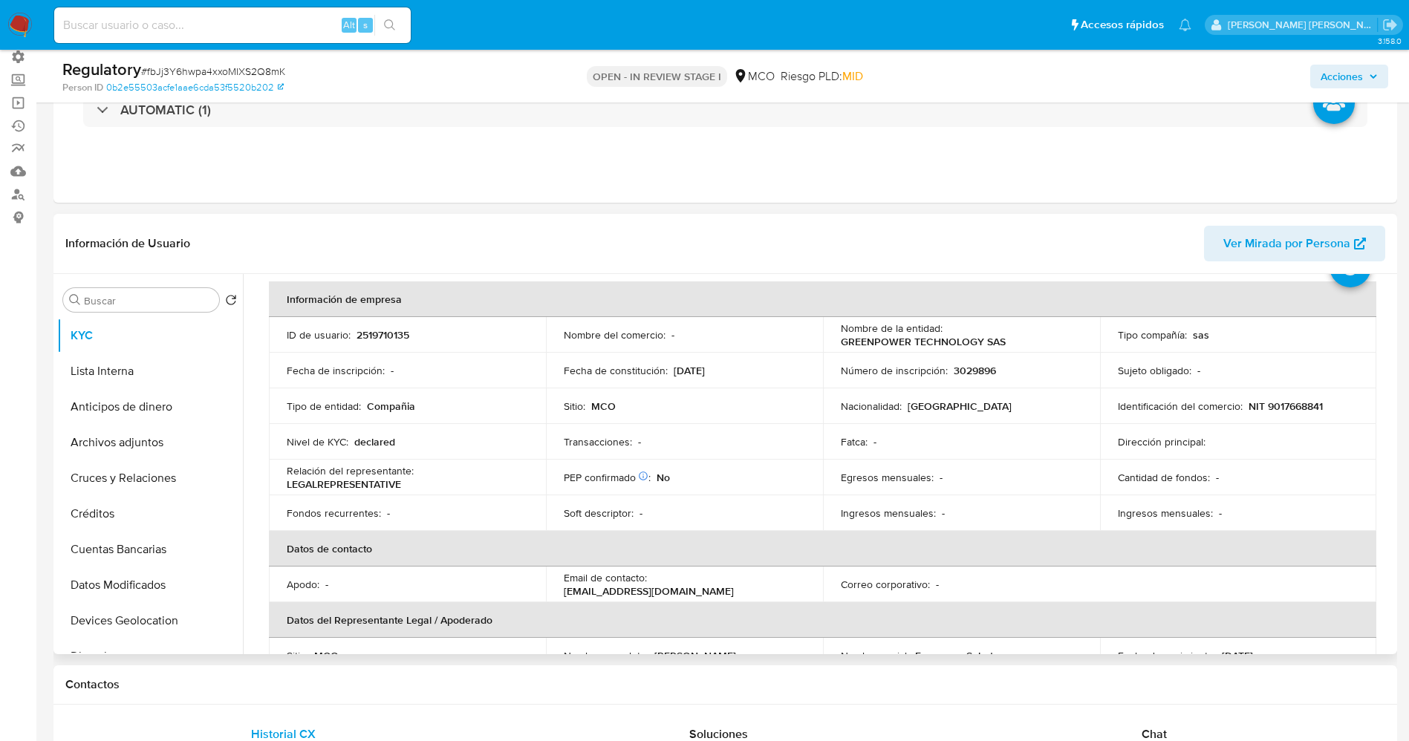
scroll to position [0, 0]
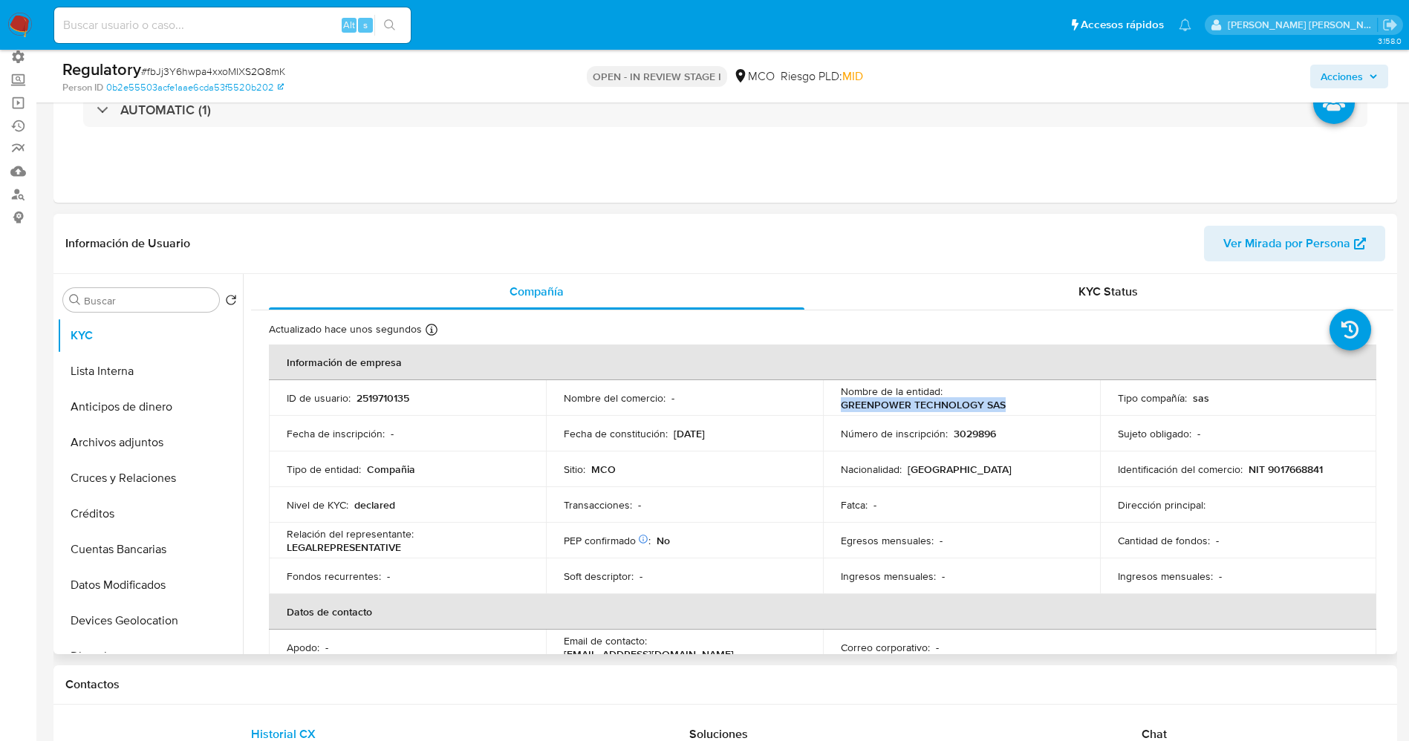
drag, startPoint x: 833, startPoint y: 409, endPoint x: 1028, endPoint y: 409, distance: 194.6
click at [1028, 409] on td "Nombre de la entidad : GREENPOWER TECHNOLOGY SAS" at bounding box center [961, 398] width 277 height 36
copy p "GREENPOWER TECHNOLOGY SAS"
click at [123, 373] on button "Lista Interna" at bounding box center [144, 372] width 174 height 36
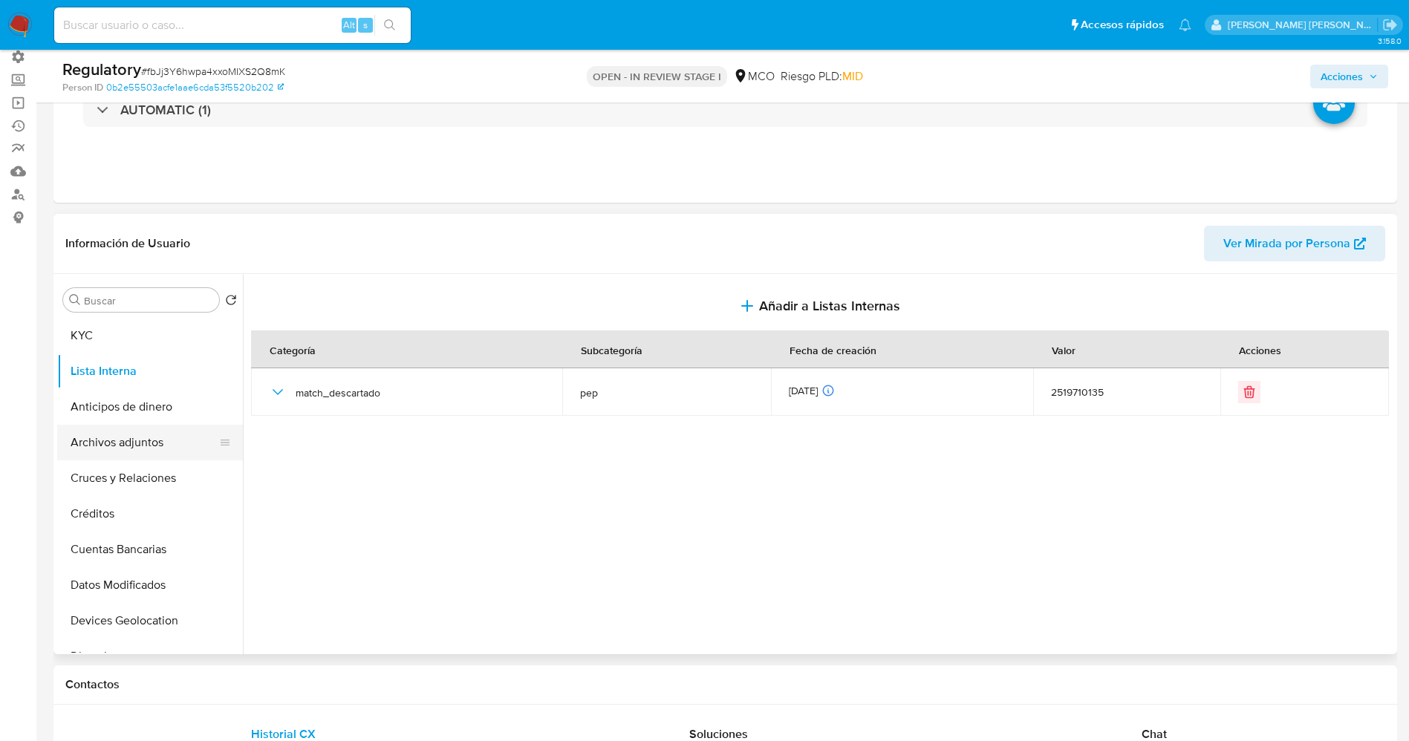
click at [145, 431] on button "Archivos adjuntos" at bounding box center [144, 443] width 174 height 36
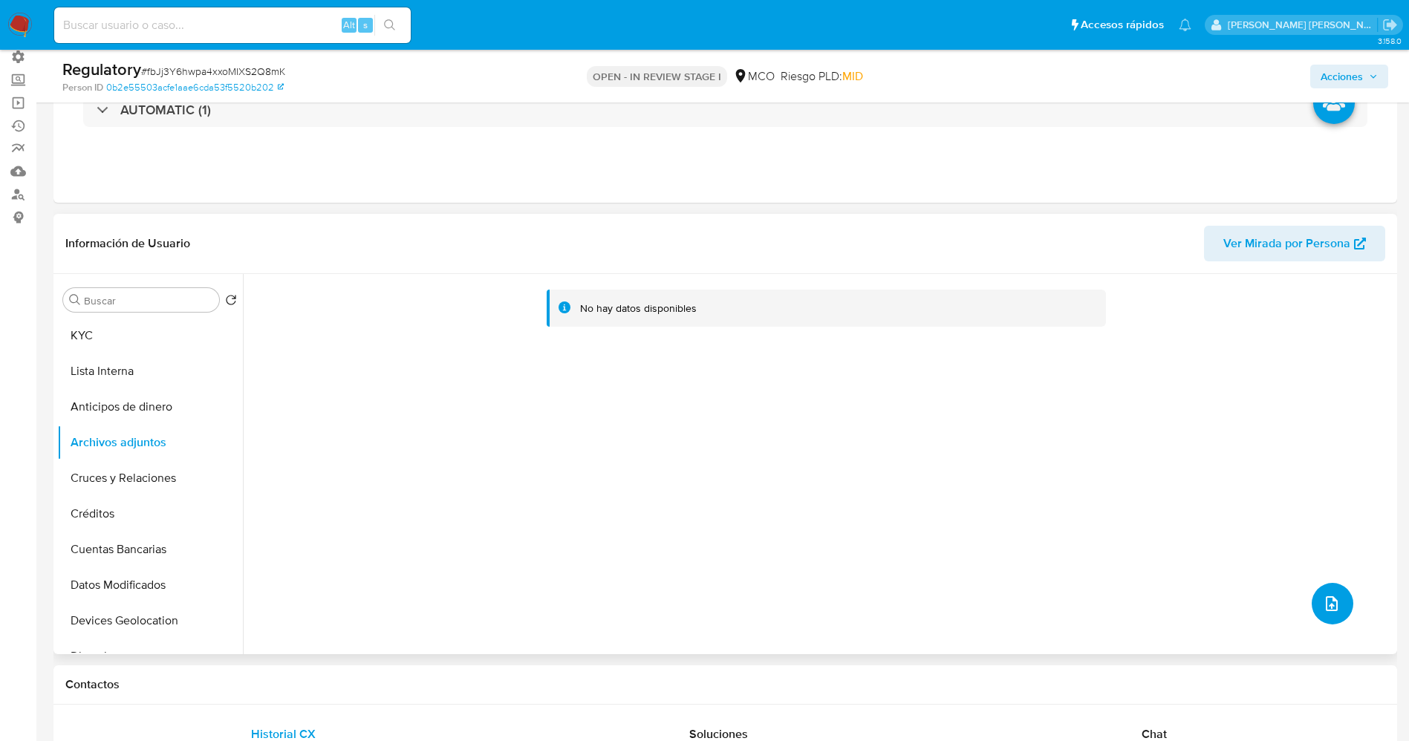
click at [1334, 607] on button "upload-file" at bounding box center [1333, 604] width 42 height 42
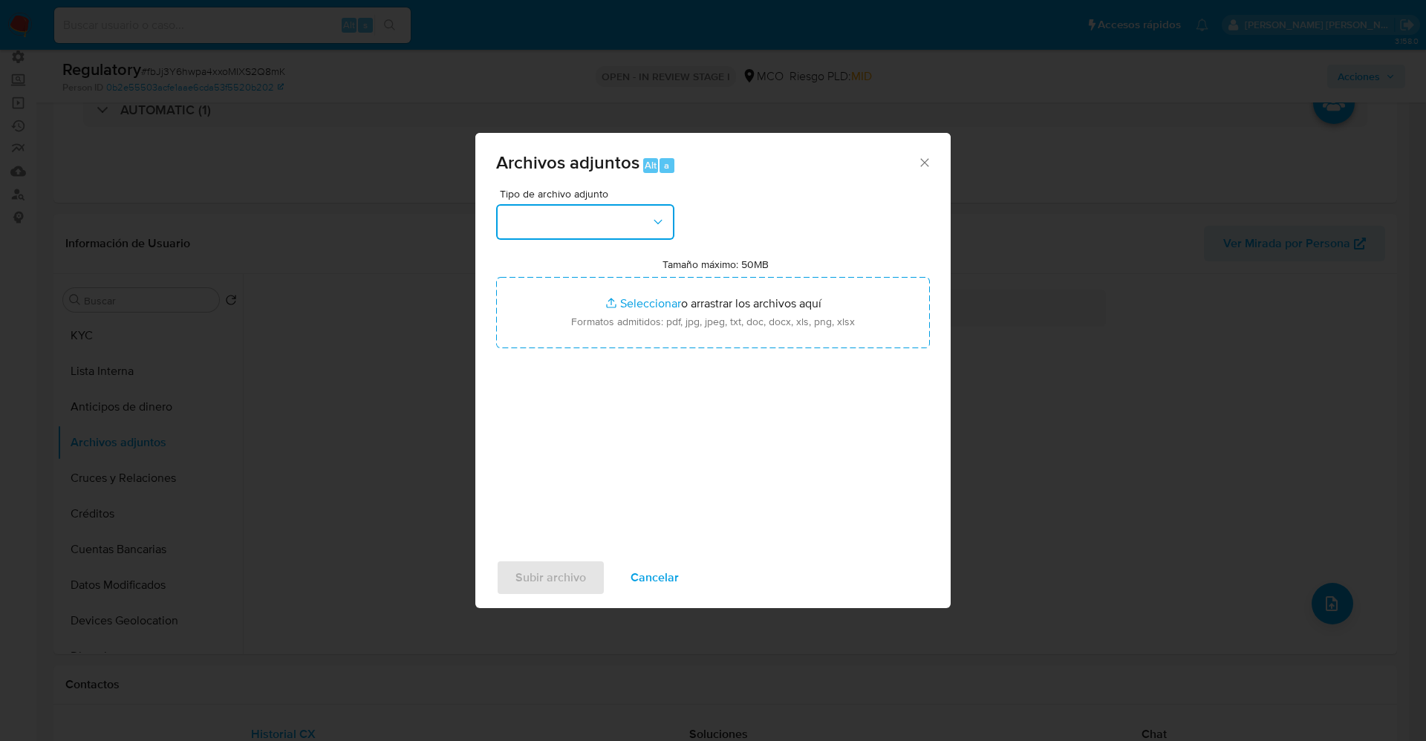
click at [607, 206] on button "button" at bounding box center [585, 222] width 178 height 36
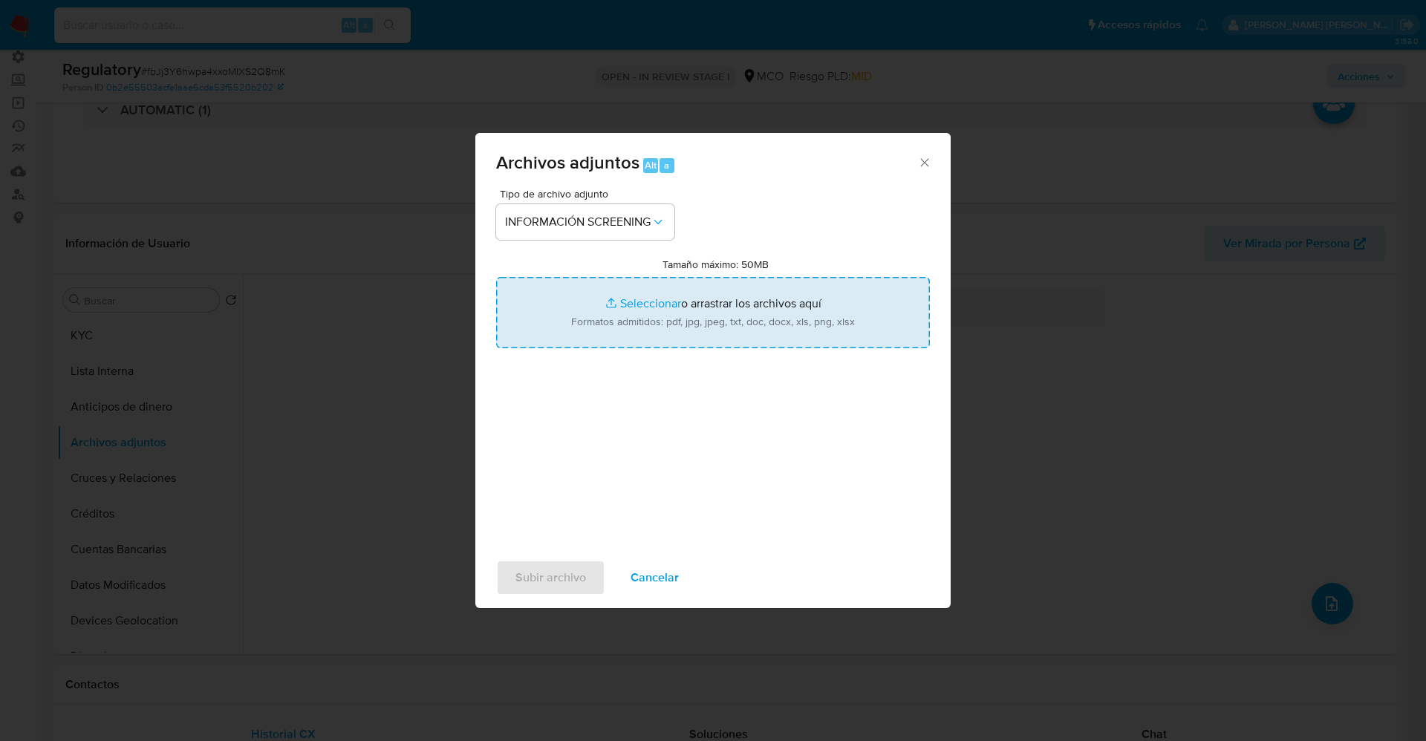
type input "C:\fakepath\_Michael Jesus Dávila Slinger_ lavado de dinero - Buscar con Google…"
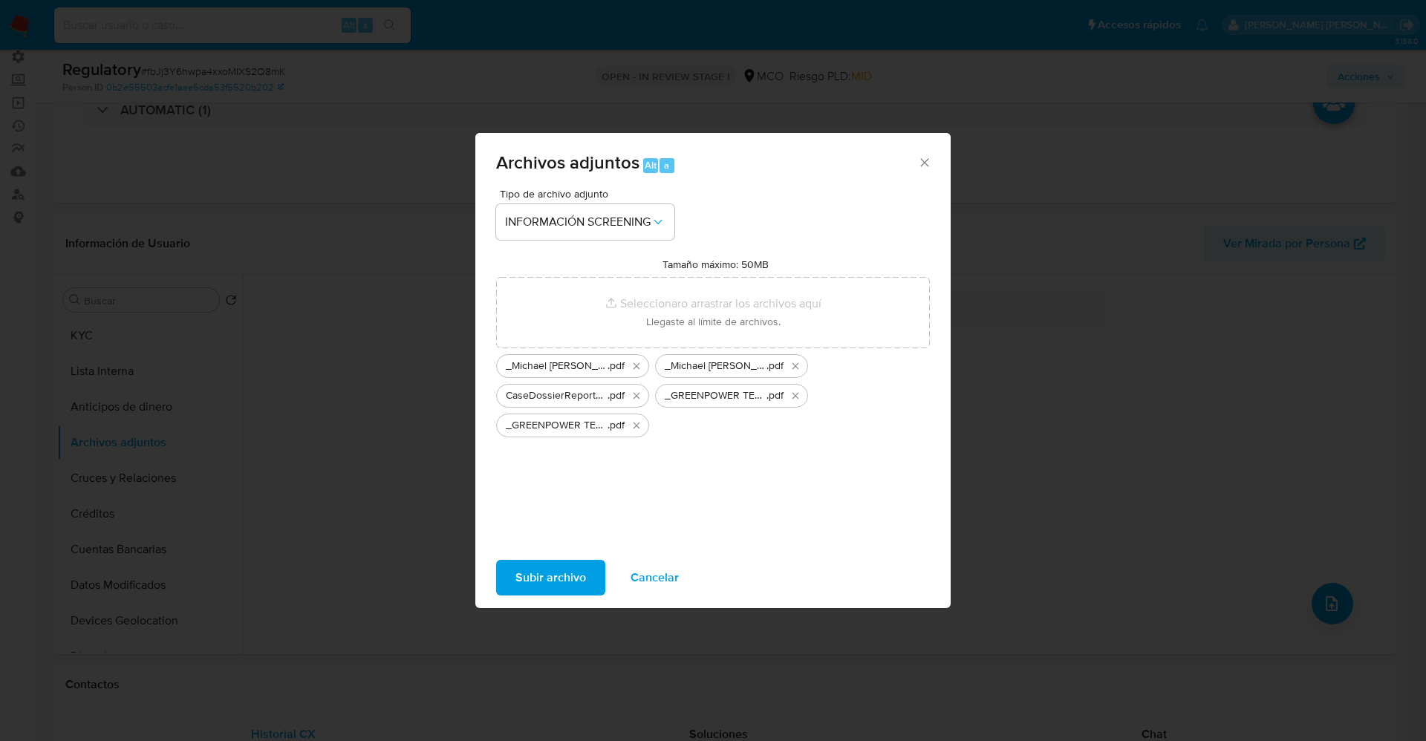
click at [561, 575] on span "Subir archivo" at bounding box center [551, 578] width 71 height 33
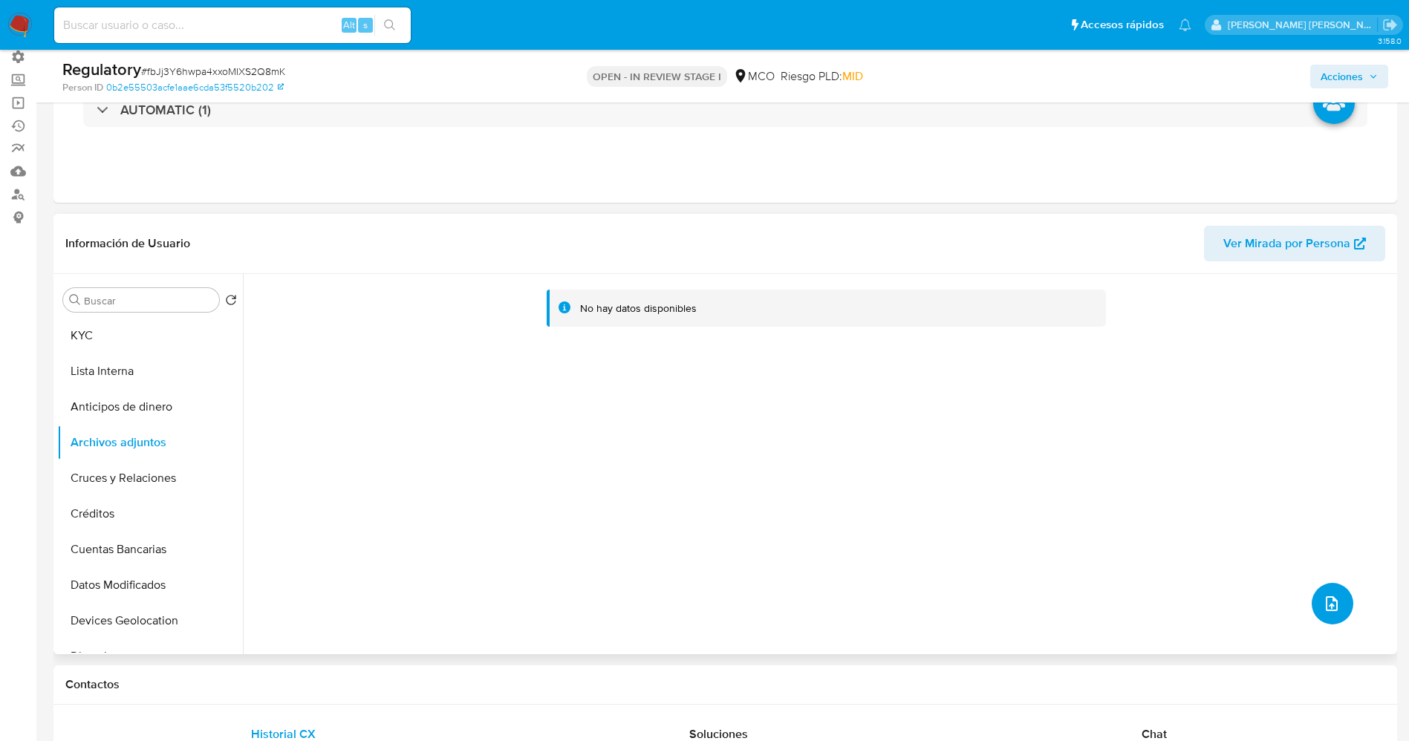
click at [1332, 594] on button "upload-file" at bounding box center [1333, 604] width 42 height 42
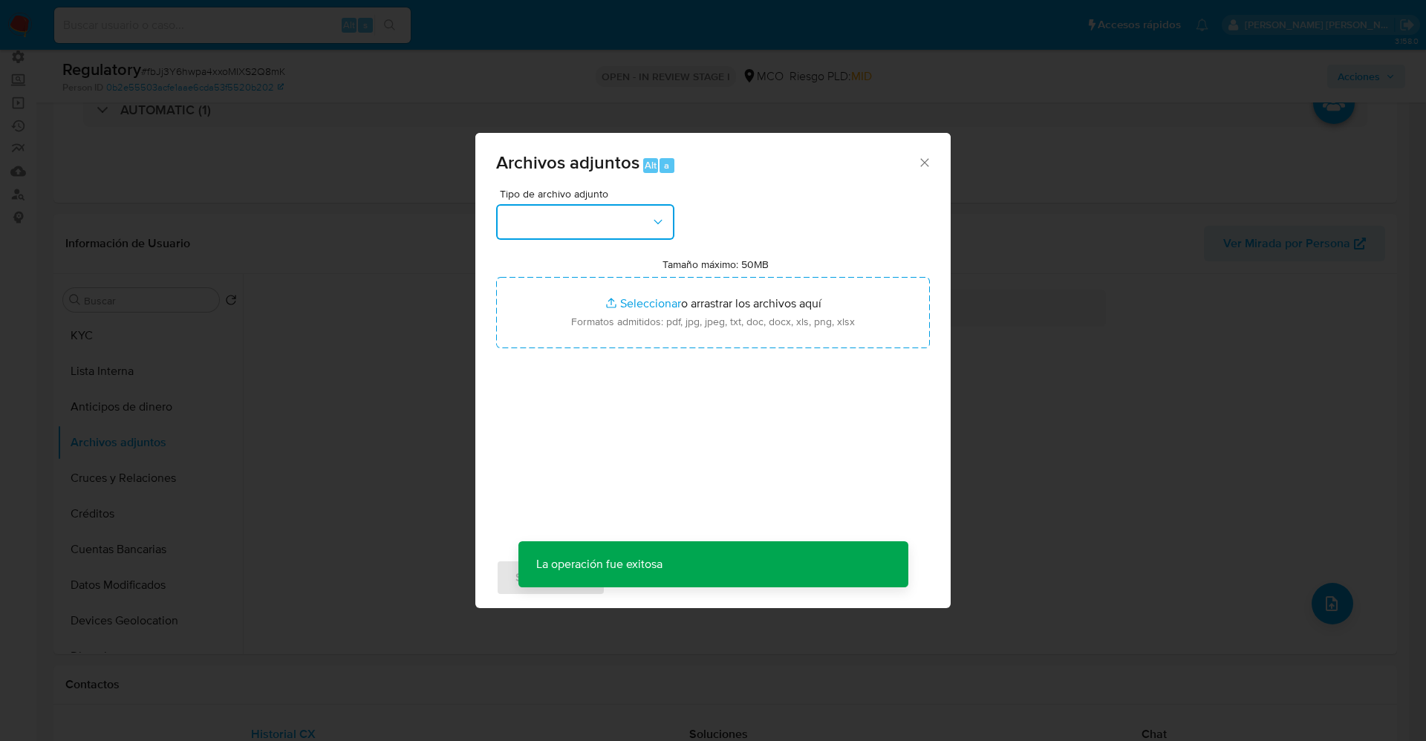
click at [542, 223] on button "button" at bounding box center [585, 222] width 178 height 36
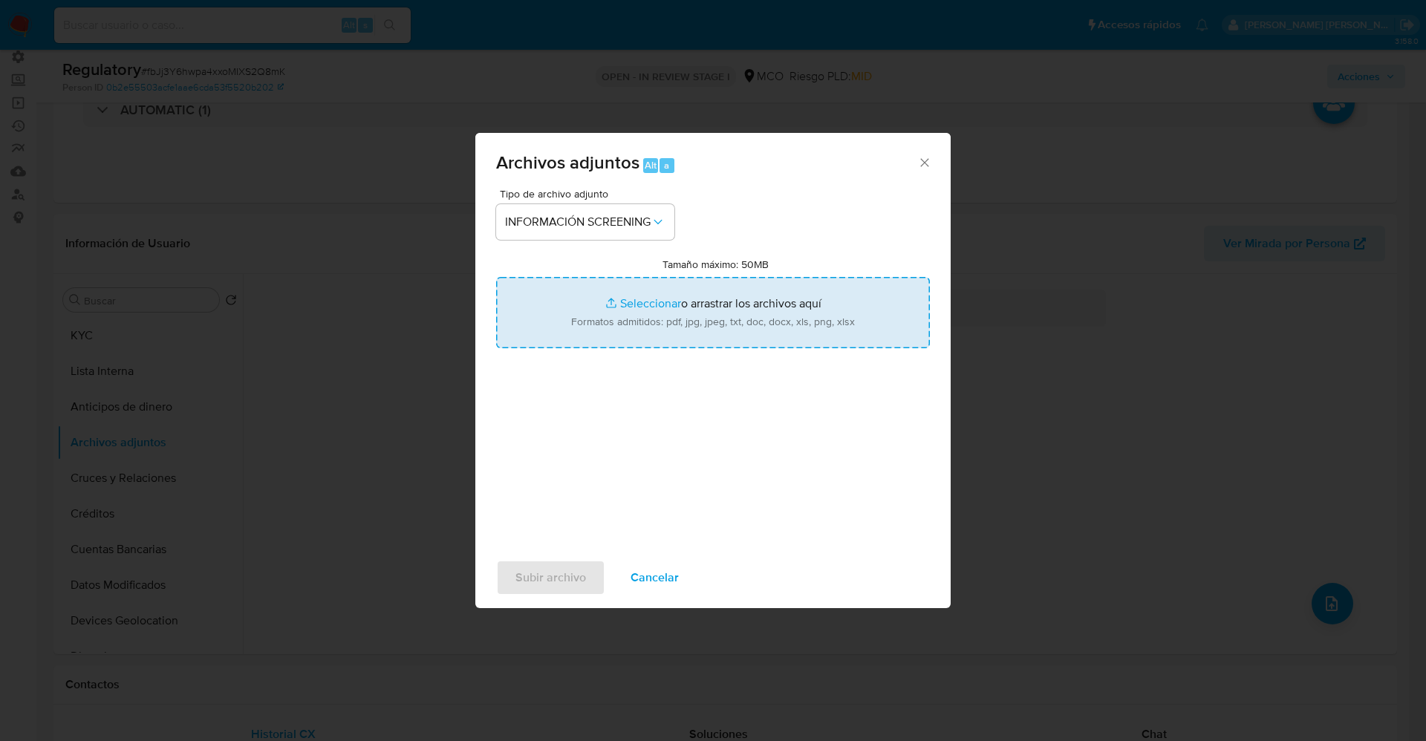
type input "C:\fakepath\CaseDossierReport_5jb6u4nfcwdn1k0f1hsqpt1vo.pdf"
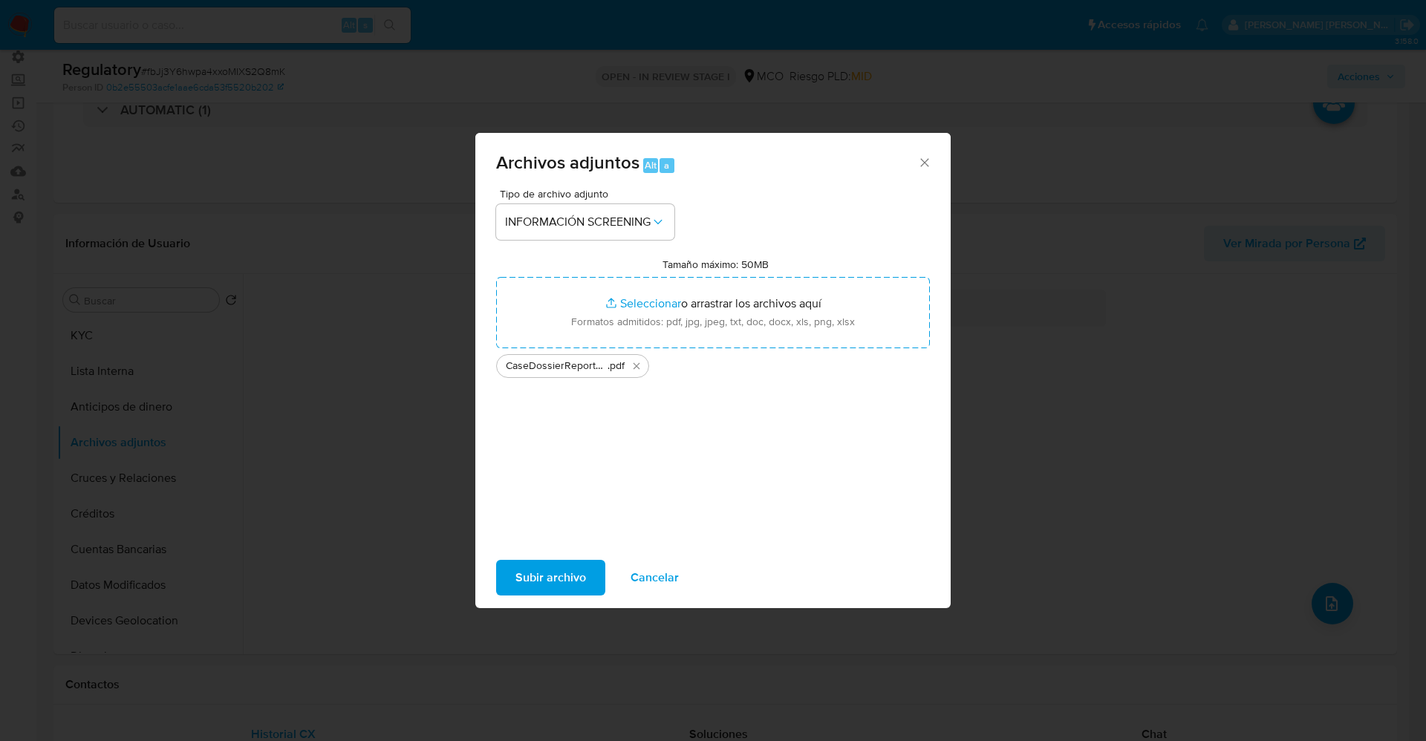
click at [570, 570] on span "Subir archivo" at bounding box center [551, 578] width 71 height 33
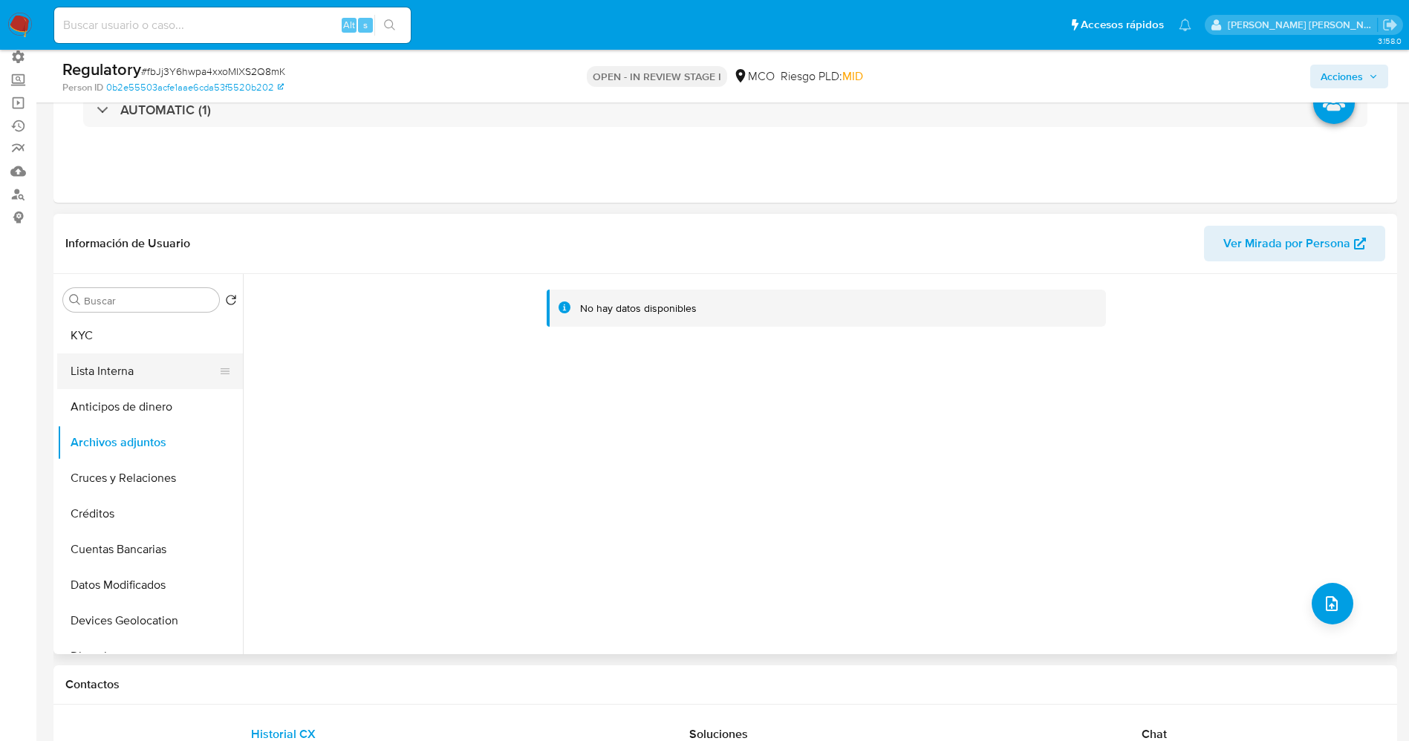
click at [167, 359] on button "Lista Interna" at bounding box center [144, 372] width 174 height 36
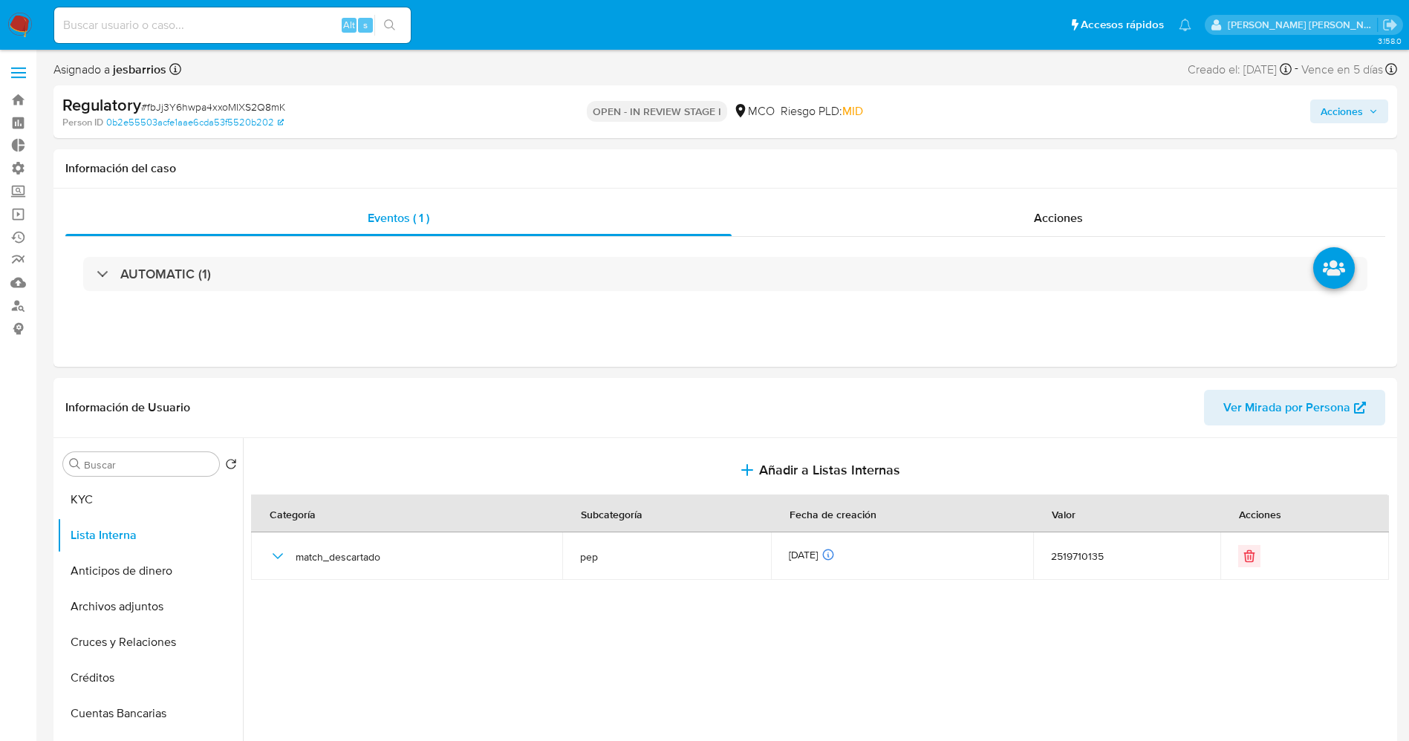
click at [1342, 117] on span "Acciones" at bounding box center [1342, 112] width 42 height 24
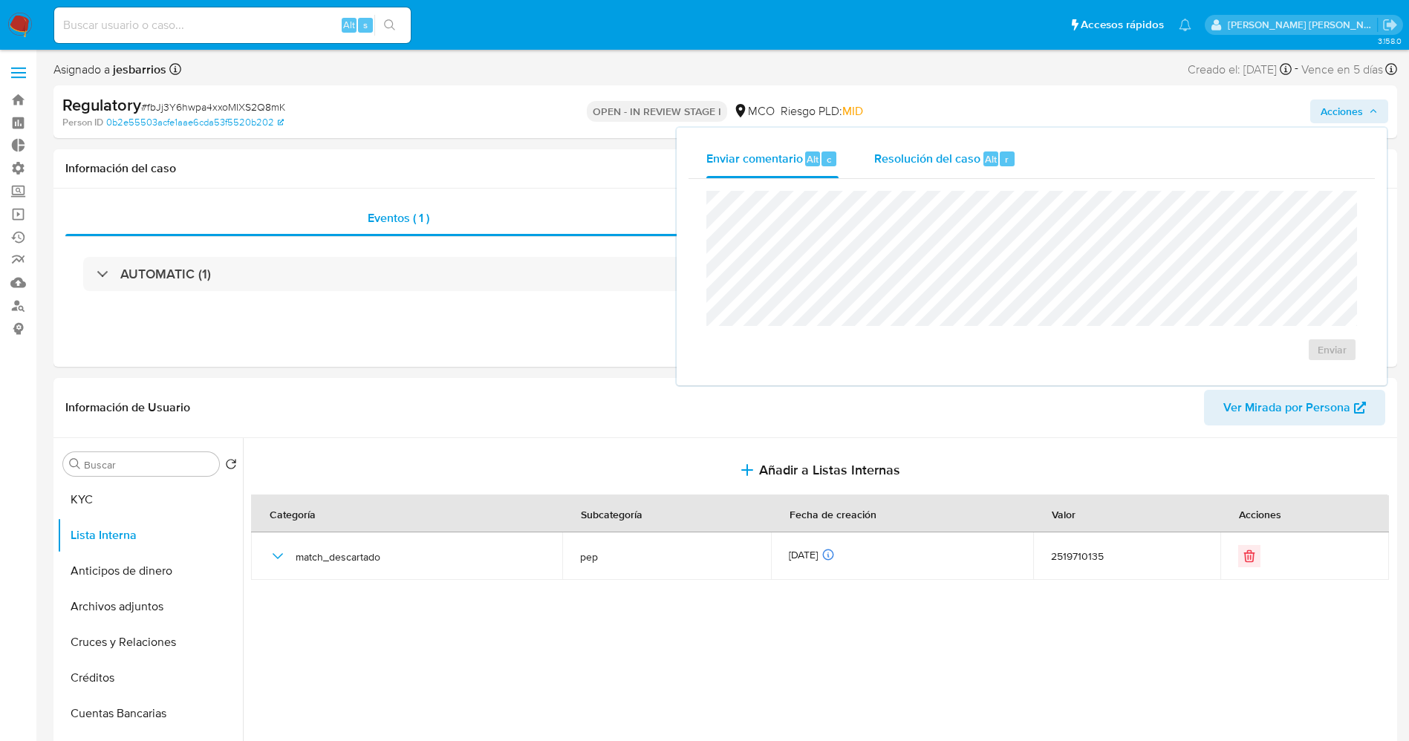
click at [981, 159] on div "Resolución del caso Alt r" at bounding box center [945, 159] width 142 height 39
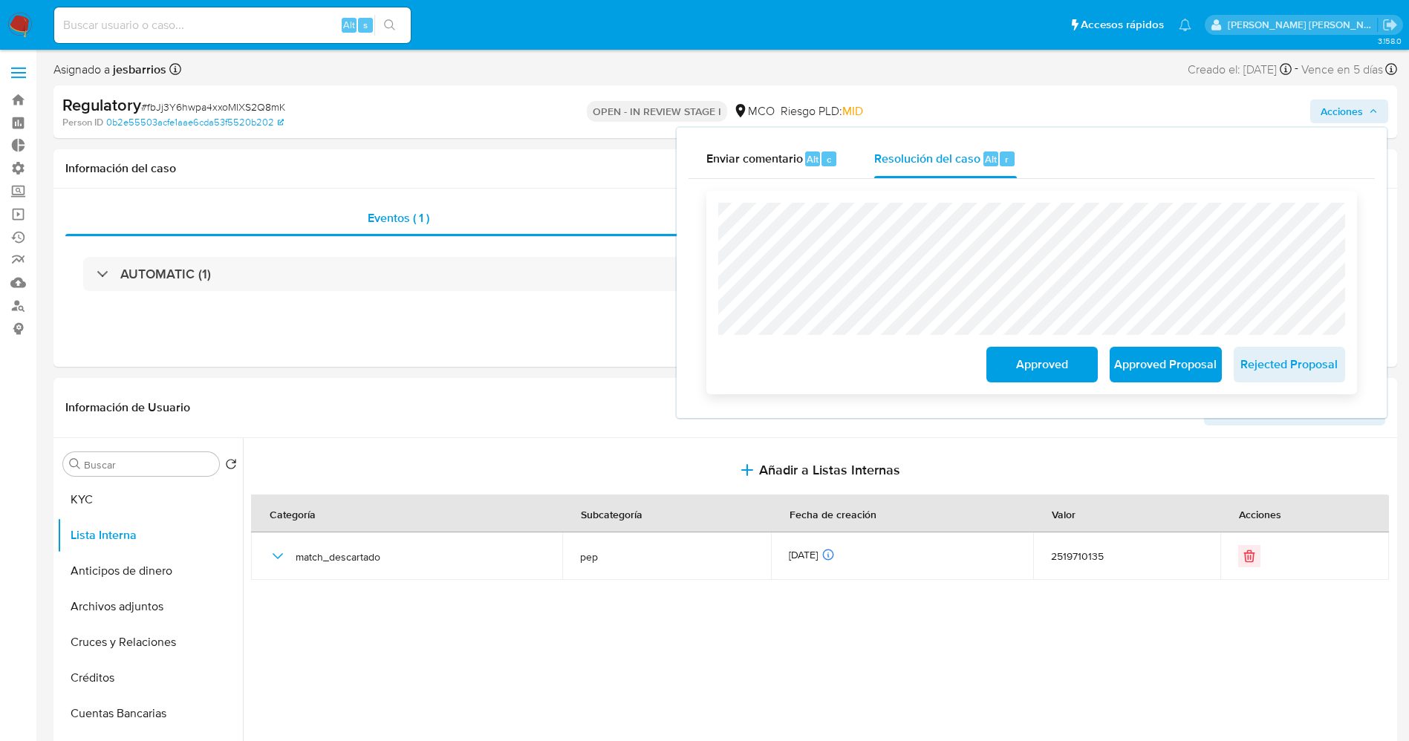
click at [1035, 357] on span "Approved" at bounding box center [1042, 364] width 73 height 33
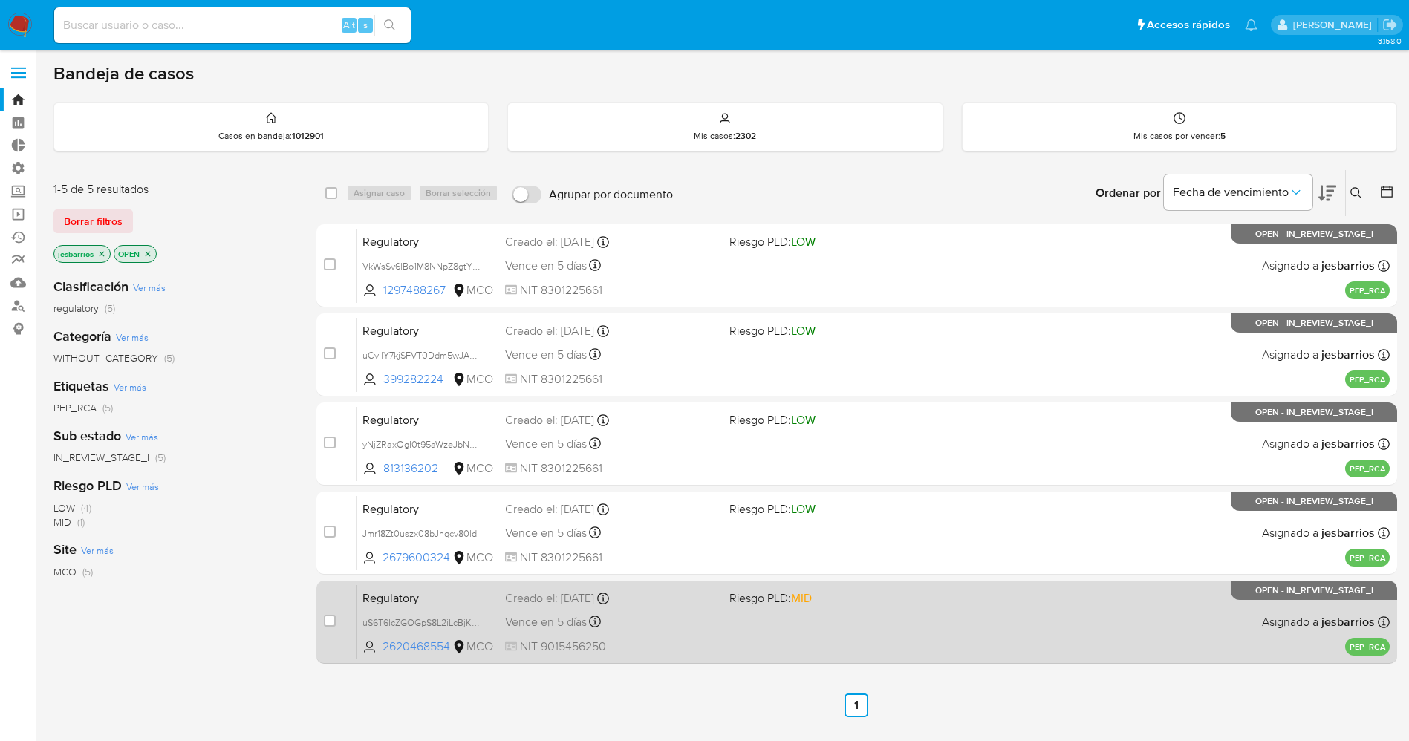
click at [1007, 623] on div "Regulatory uS6T6IcZGOGpS8L2iLcBjKVe 2620468554 MCO Riesgo PLD: MID Creado el: 1…" at bounding box center [873, 622] width 1033 height 75
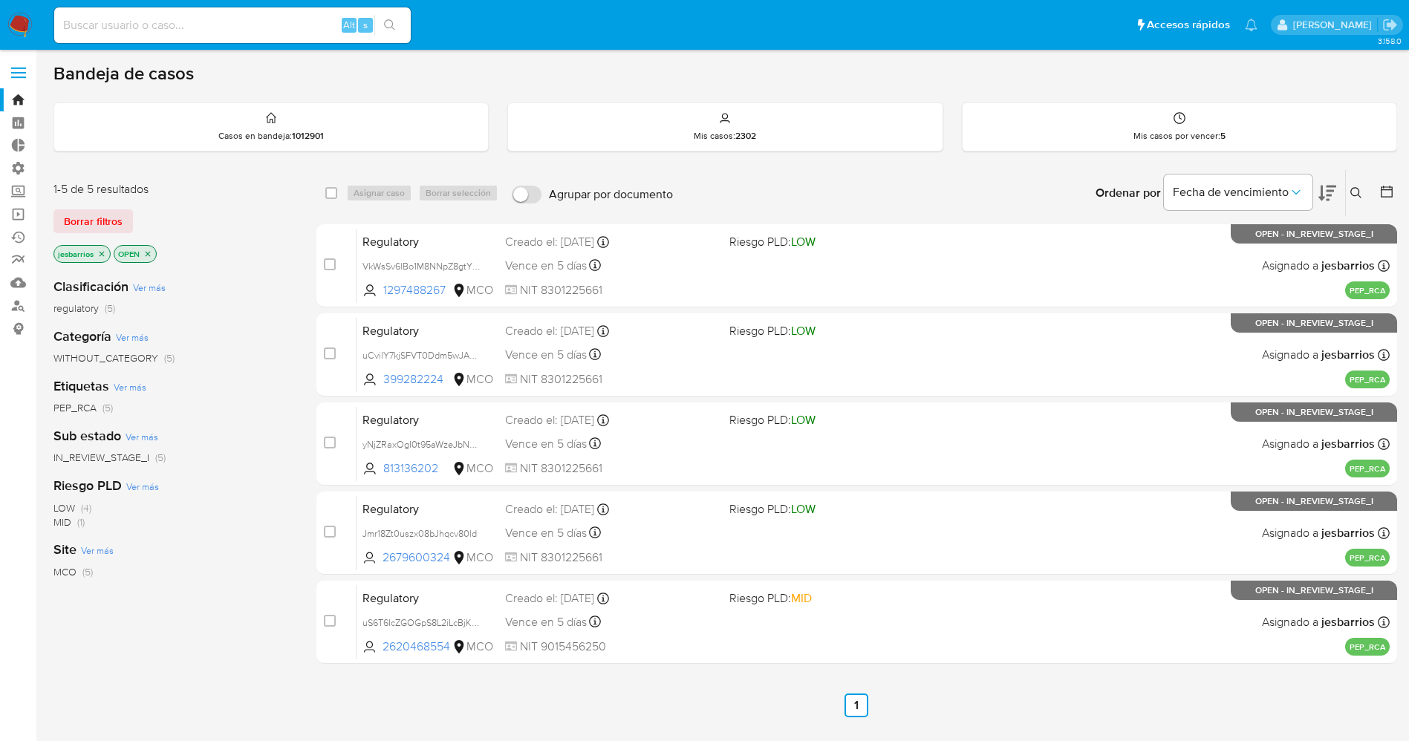
click at [101, 250] on icon "close-filter" at bounding box center [101, 254] width 9 height 9
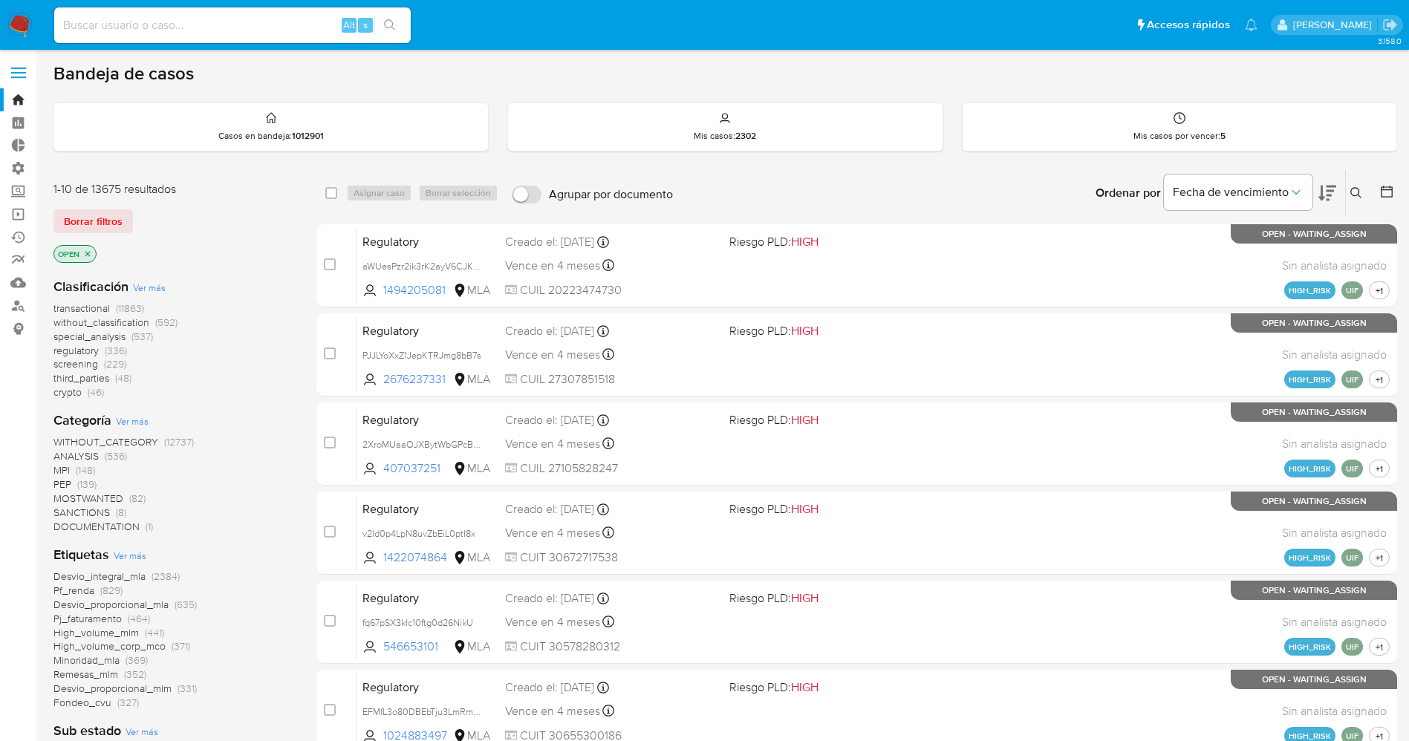
click at [144, 551] on span "Ver más" at bounding box center [130, 555] width 33 height 13
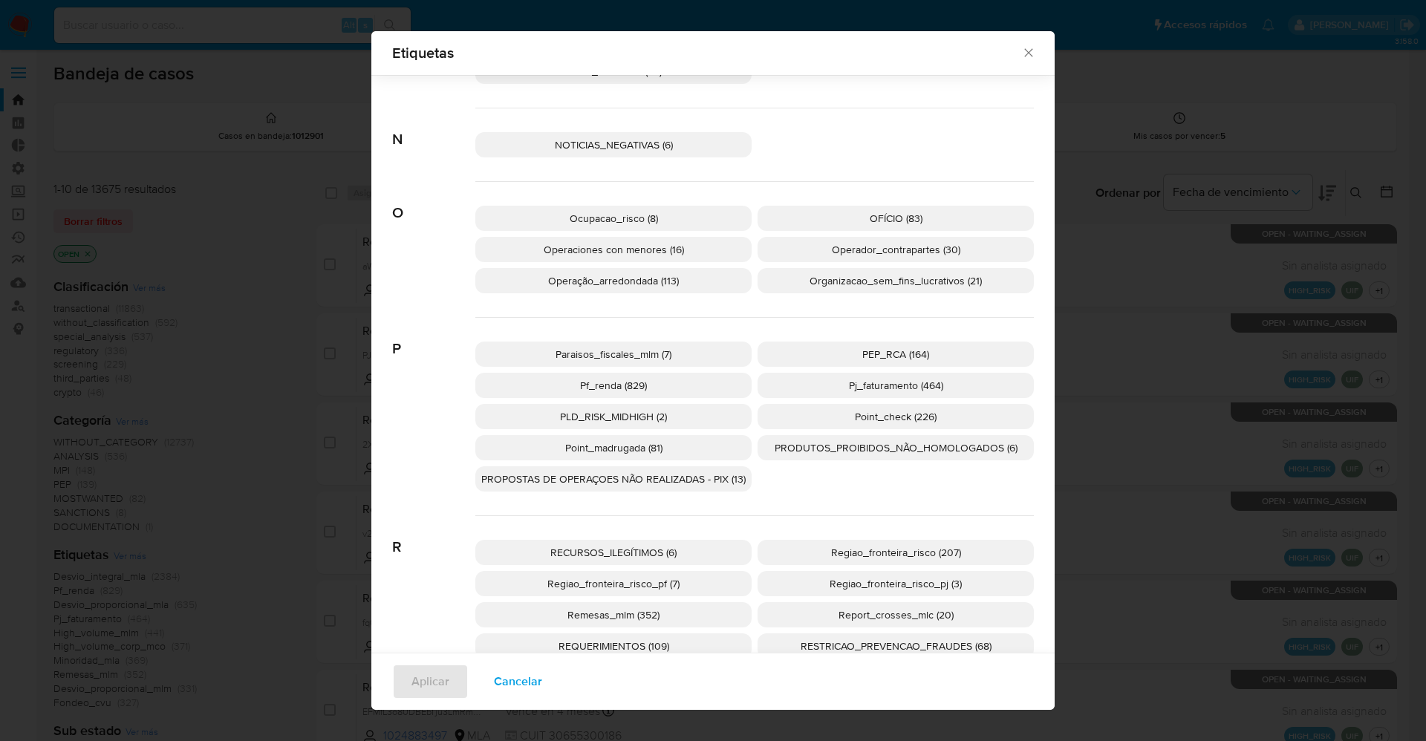
click at [831, 344] on p "PEP_RCA (164)" at bounding box center [896, 354] width 276 height 25
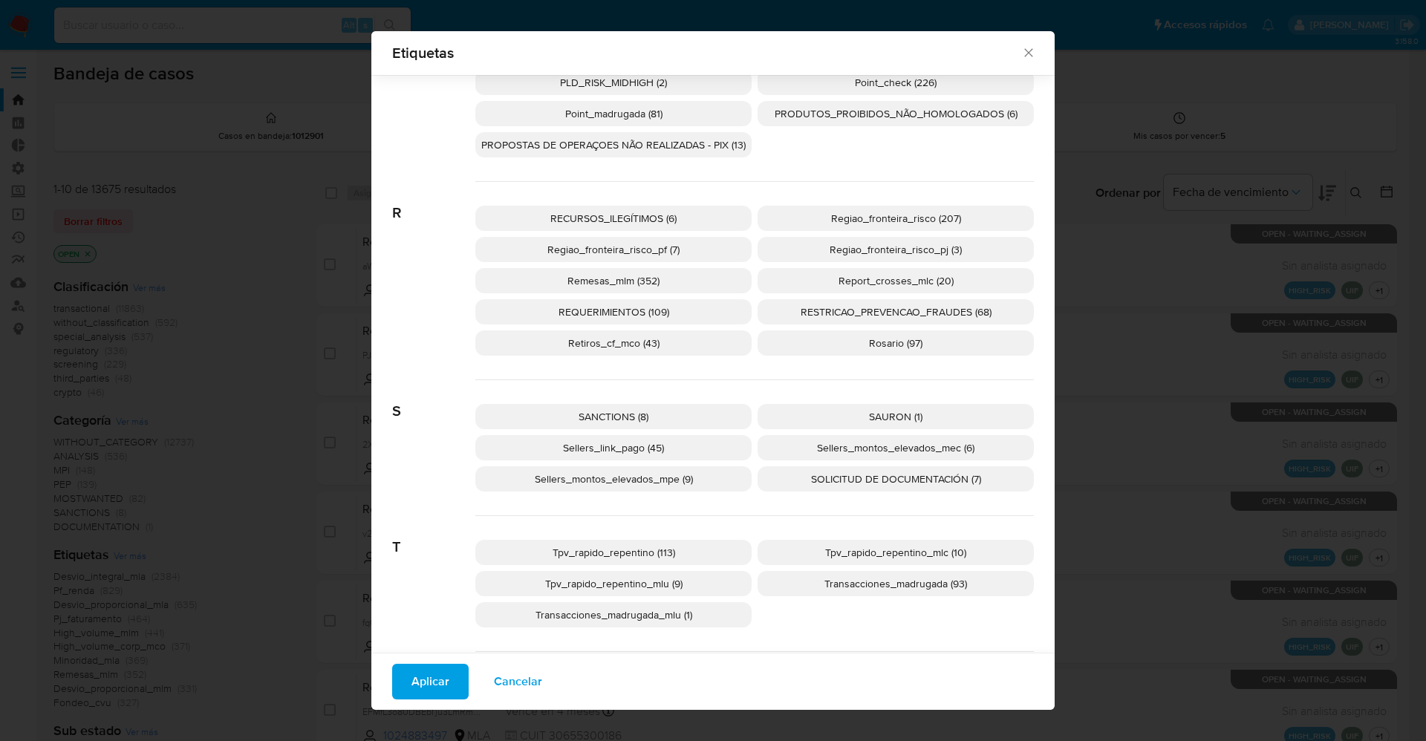
click at [599, 413] on span "SANCTIONS (8)" at bounding box center [614, 416] width 70 height 15
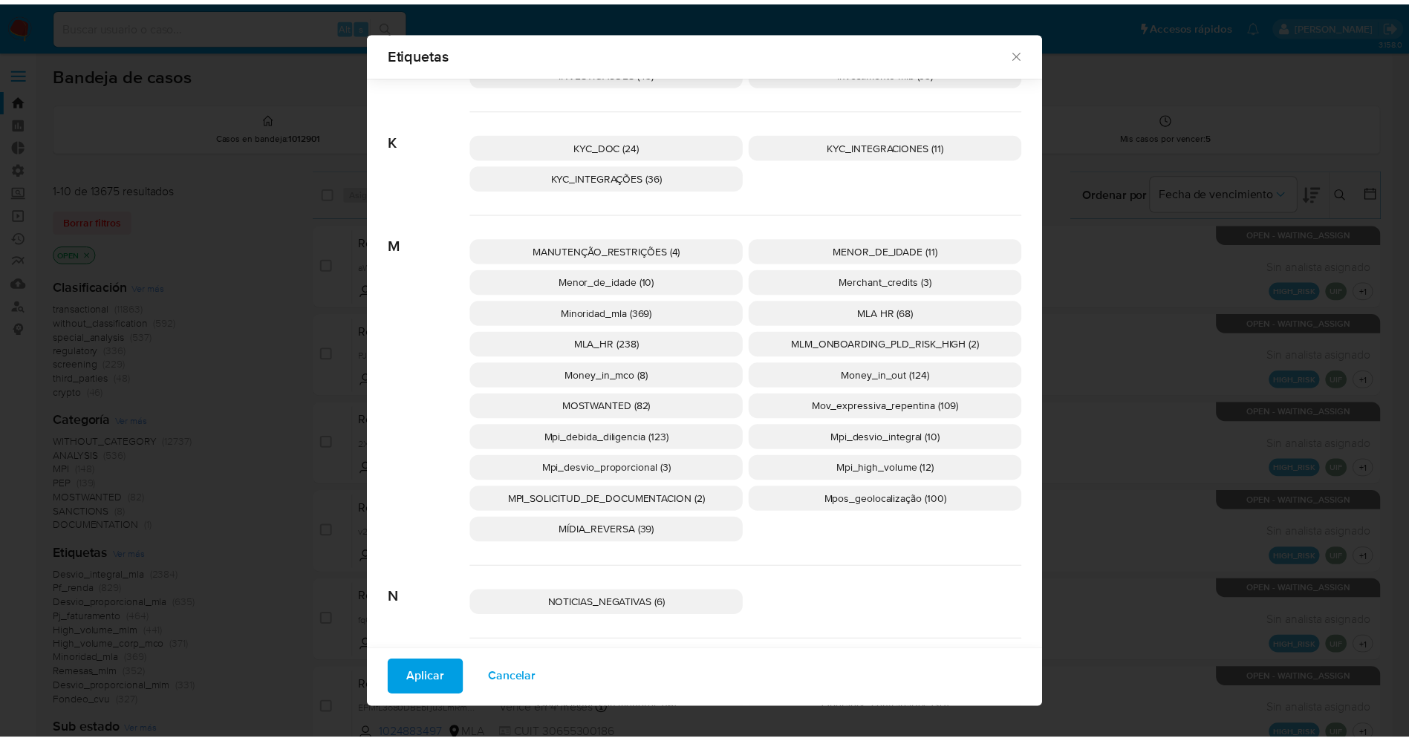
scroll to position [1869, 0]
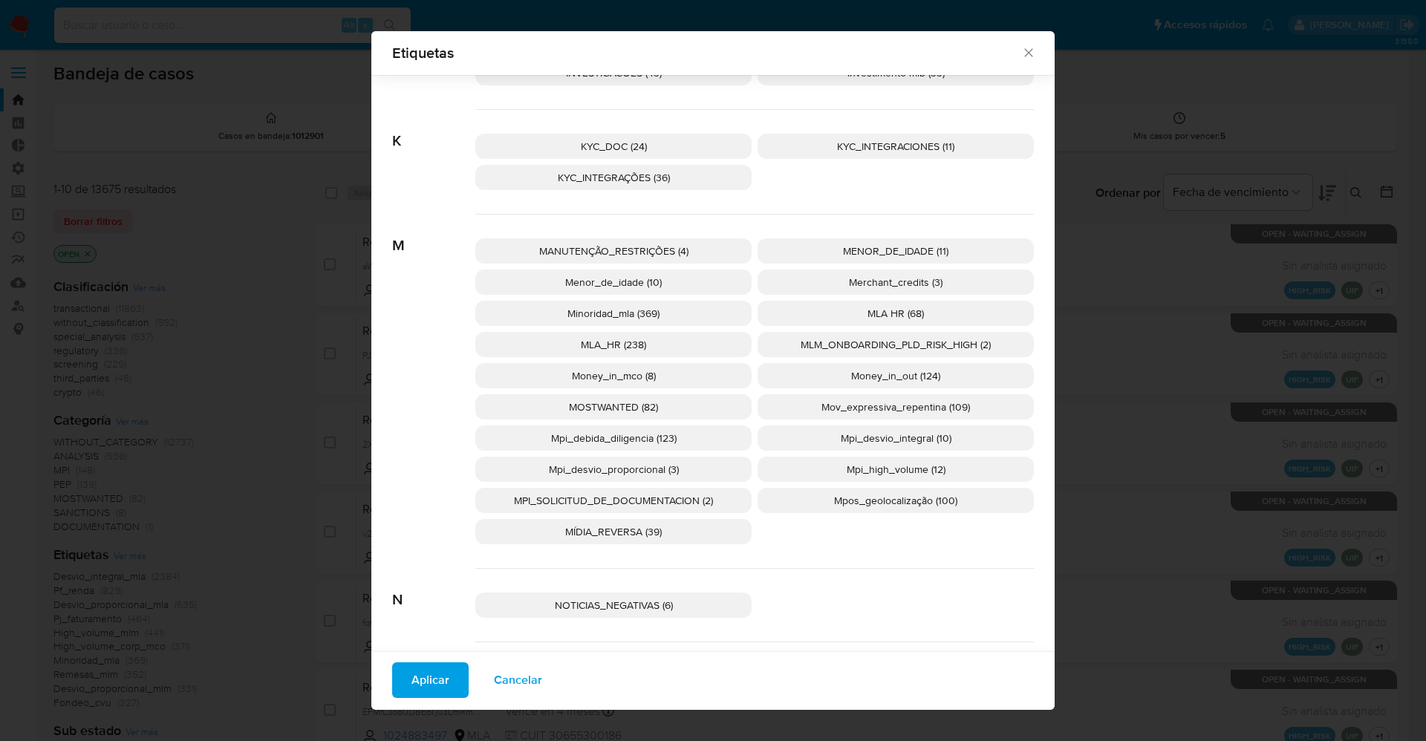
click at [672, 418] on p "MOSTWANTED (82)" at bounding box center [613, 406] width 276 height 25
click at [437, 672] on span "Aplicar" at bounding box center [431, 680] width 38 height 33
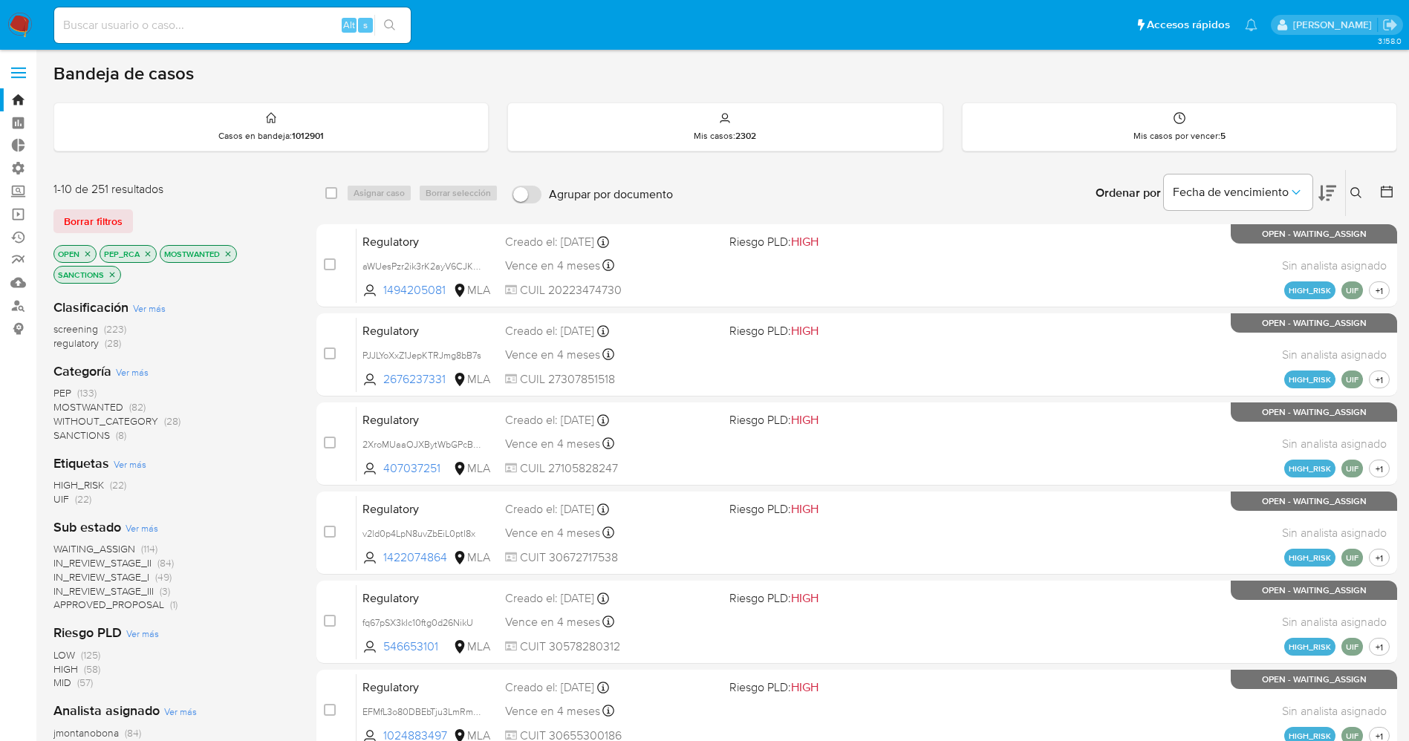
click at [105, 547] on span "WAITING_ASSIGN" at bounding box center [94, 549] width 82 height 15
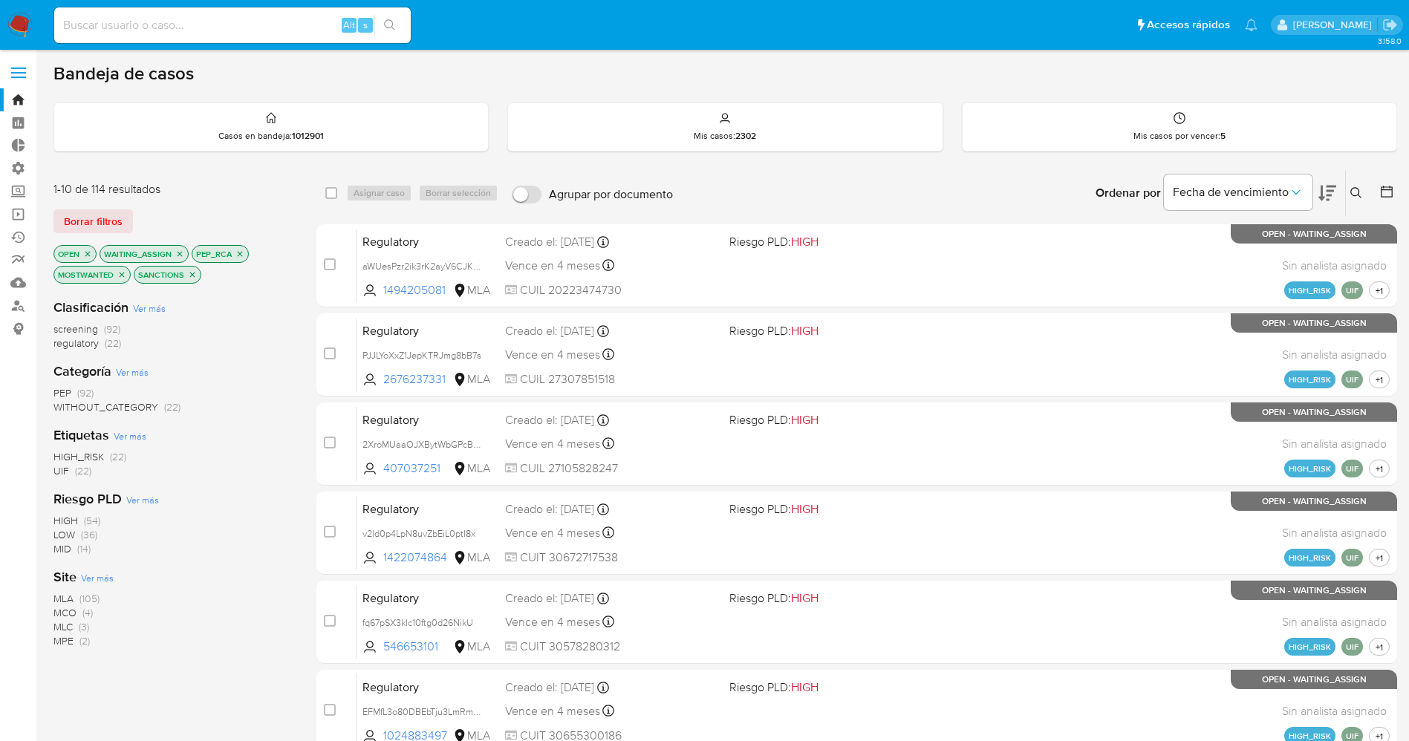
click at [107, 581] on span "Ver más" at bounding box center [97, 577] width 33 height 13
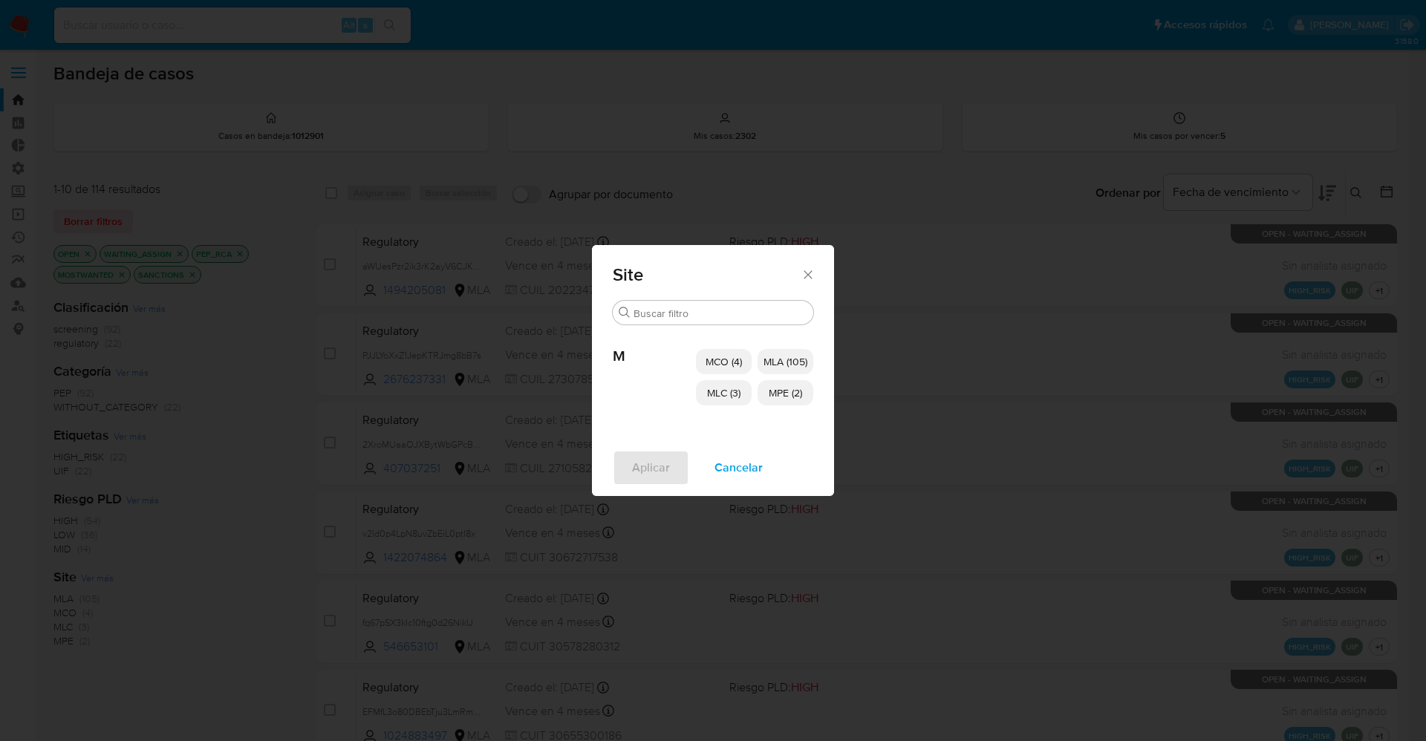
click at [727, 363] on span "MCO (4)" at bounding box center [724, 361] width 36 height 15
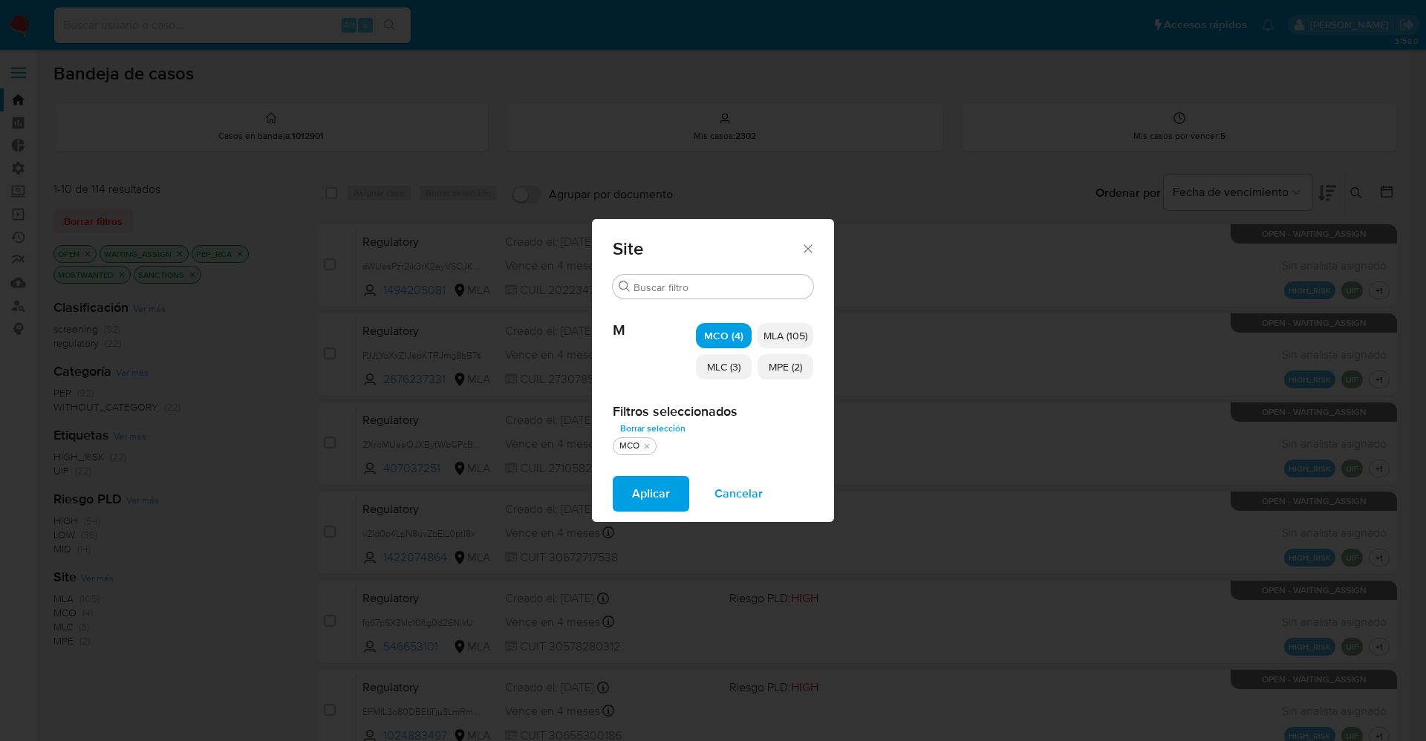
click at [728, 368] on span "MLC (3)" at bounding box center [723, 367] width 33 height 15
click at [796, 368] on span "MPE (2)" at bounding box center [785, 367] width 33 height 15
click at [663, 499] on span "Aplicar" at bounding box center [651, 494] width 38 height 33
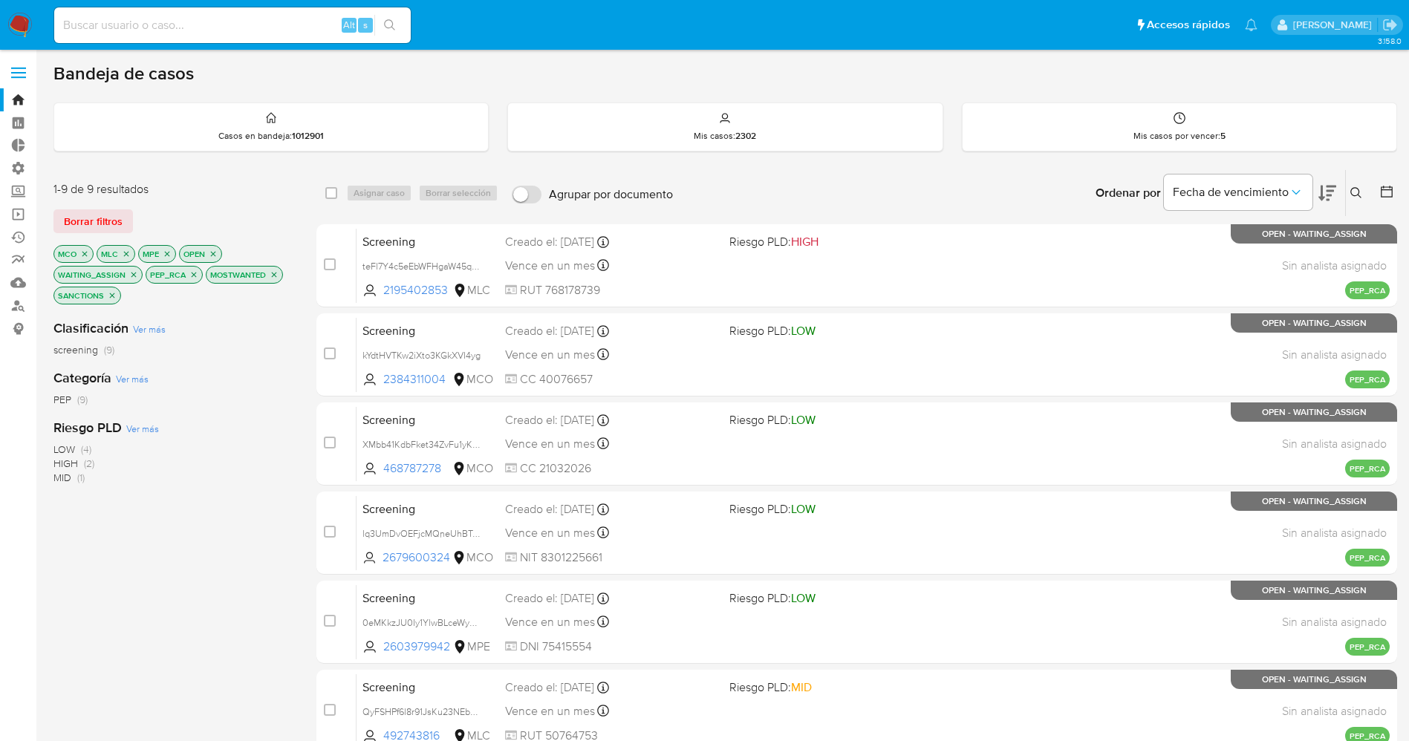
click at [29, 19] on img at bounding box center [19, 25] width 25 height 25
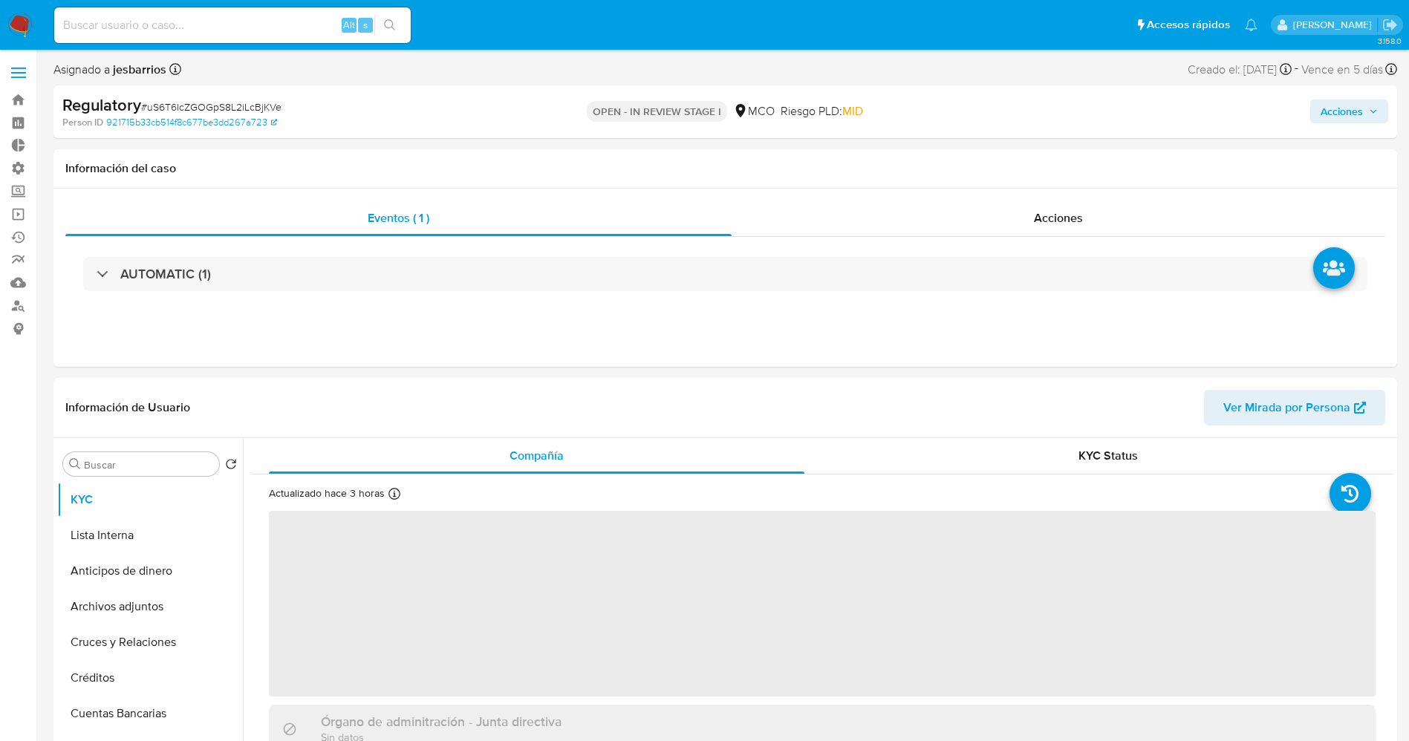
select select "10"
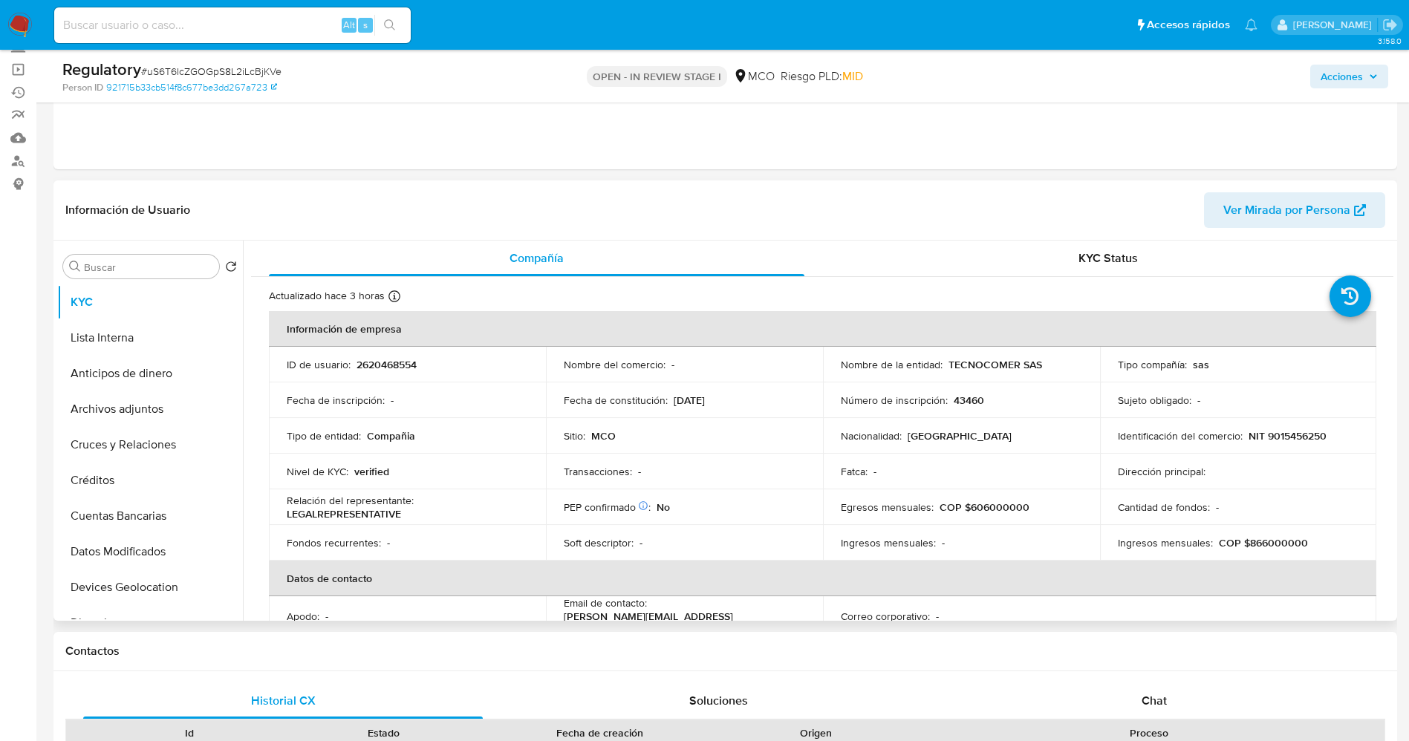
scroll to position [223, 0]
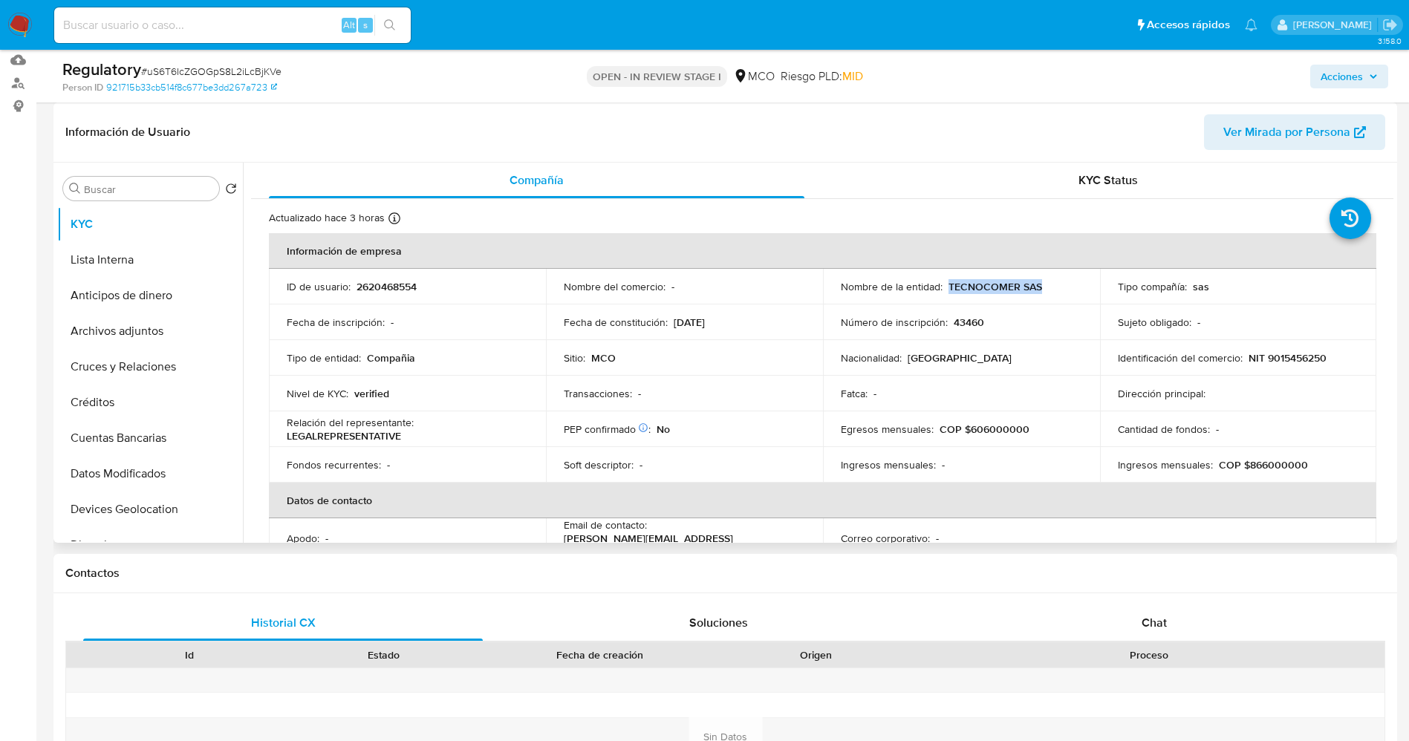
drag, startPoint x: 943, startPoint y: 284, endPoint x: 1040, endPoint y: 292, distance: 96.9
click at [1040, 292] on div "Nombre de la entidad : TECNOCOMER SAS" at bounding box center [961, 286] width 241 height 13
copy p "TECNOCOMER SAS"
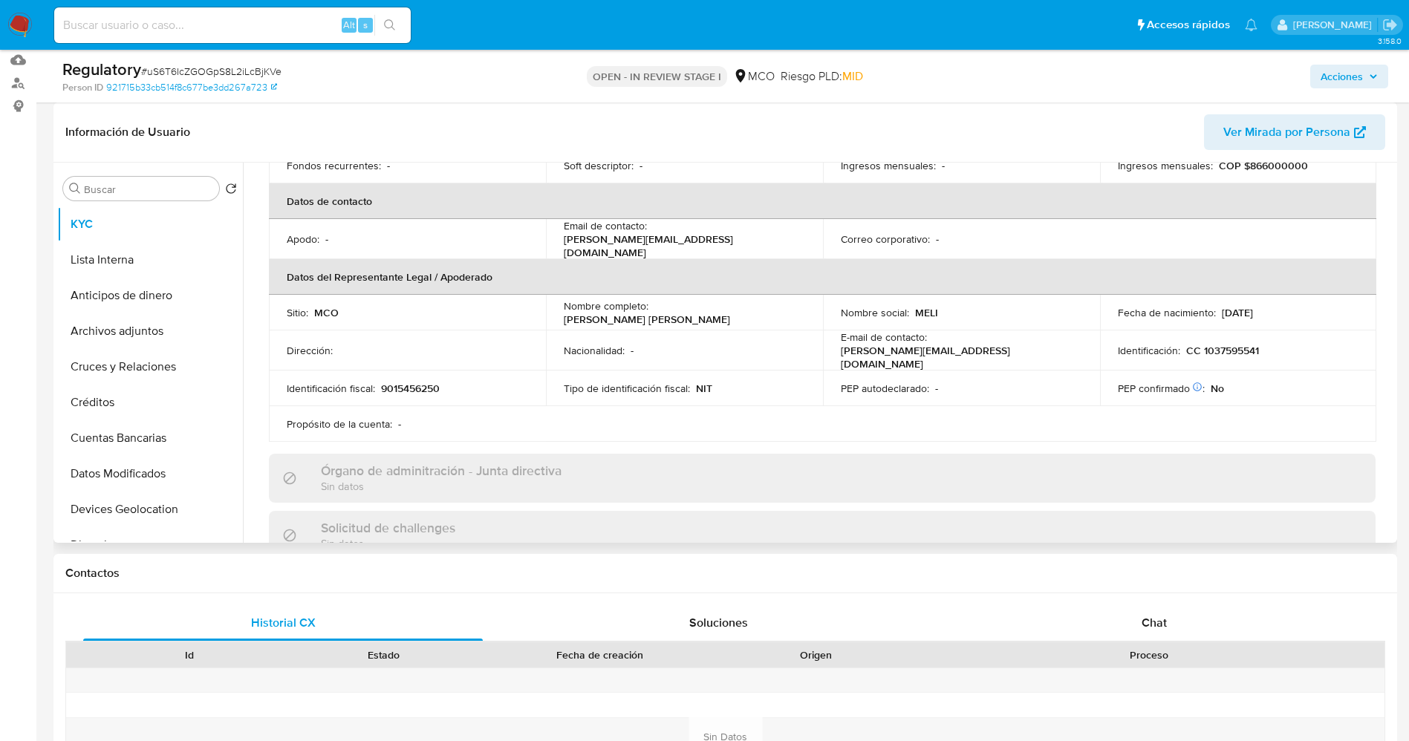
scroll to position [334, 0]
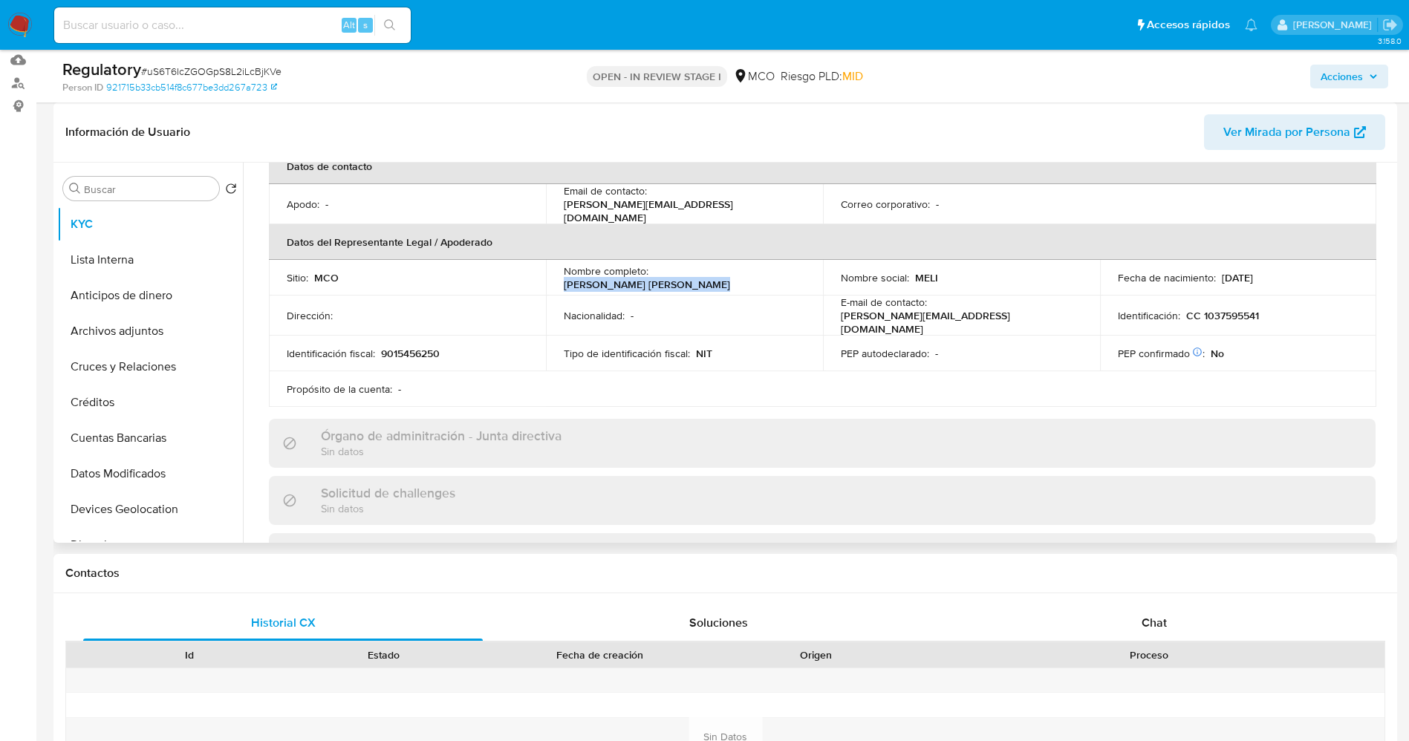
drag, startPoint x: 654, startPoint y: 273, endPoint x: 801, endPoint y: 270, distance: 147.8
click at [802, 270] on td "Nombre completo : [PERSON_NAME] [PERSON_NAME]" at bounding box center [684, 278] width 277 height 36
copy p "[PERSON_NAME] [PERSON_NAME]"
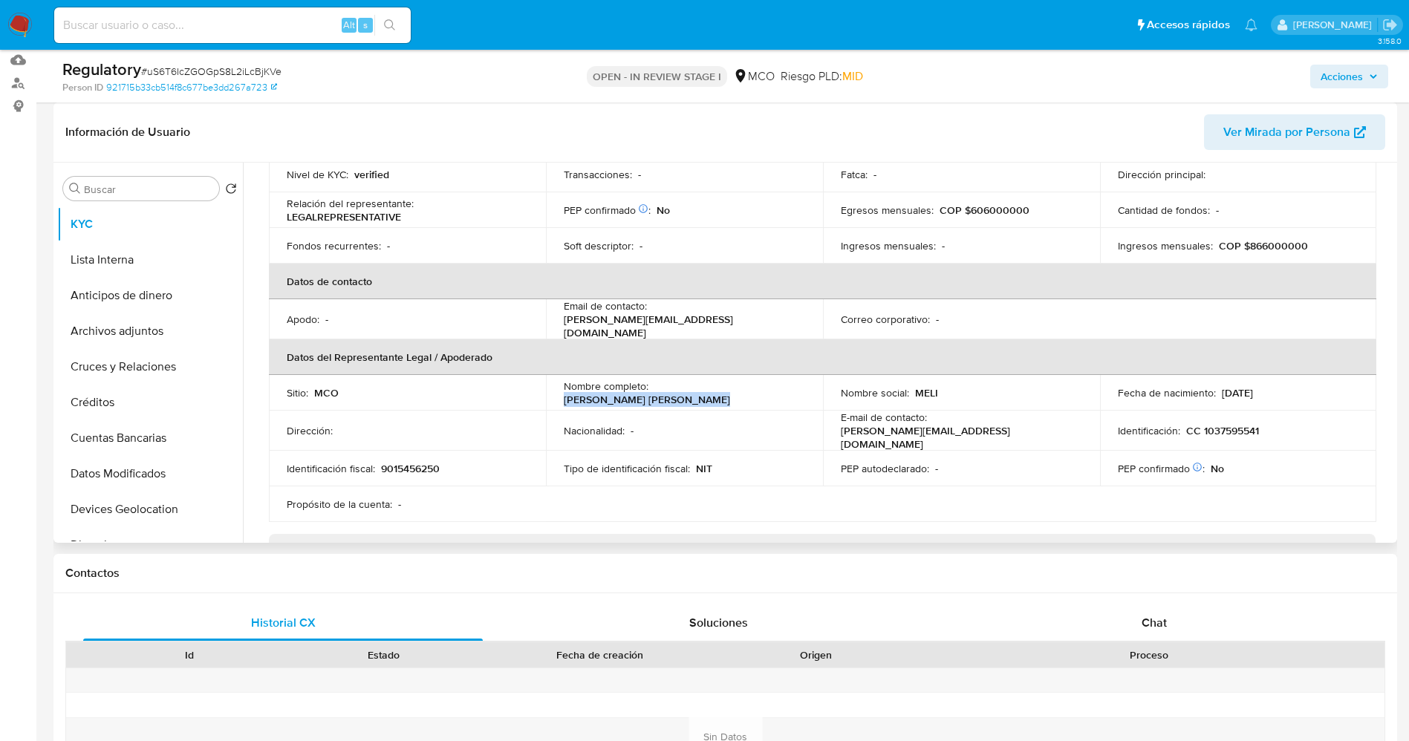
scroll to position [0, 0]
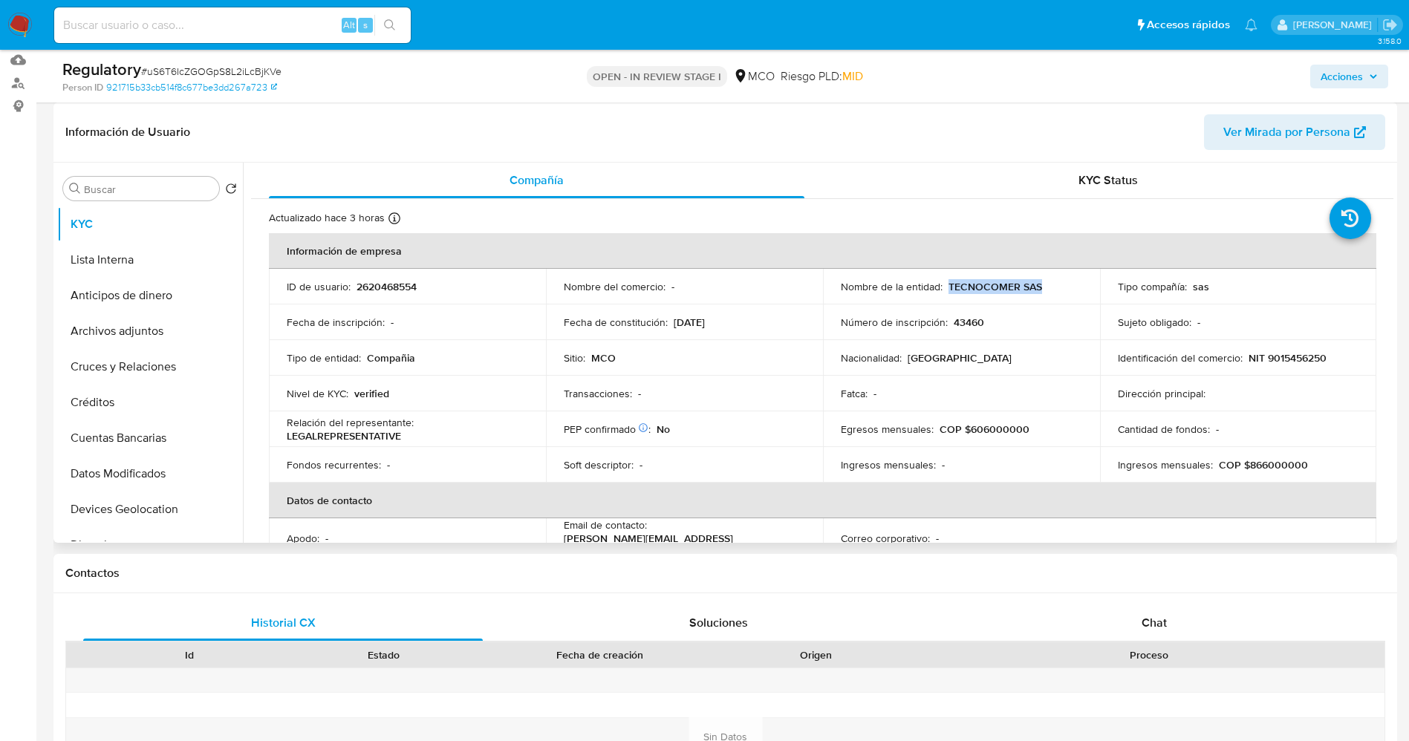
drag, startPoint x: 946, startPoint y: 285, endPoint x: 1021, endPoint y: 287, distance: 75.8
click at [1060, 287] on div "Nombre de la entidad : TECNOCOMER SAS" at bounding box center [961, 286] width 241 height 13
copy p "TECNOCOMER SAS"
drag, startPoint x: 1273, startPoint y: 358, endPoint x: 1332, endPoint y: 357, distance: 58.7
click at [1332, 357] on div "Identificación del comercio : NIT 9015456250" at bounding box center [1238, 357] width 241 height 13
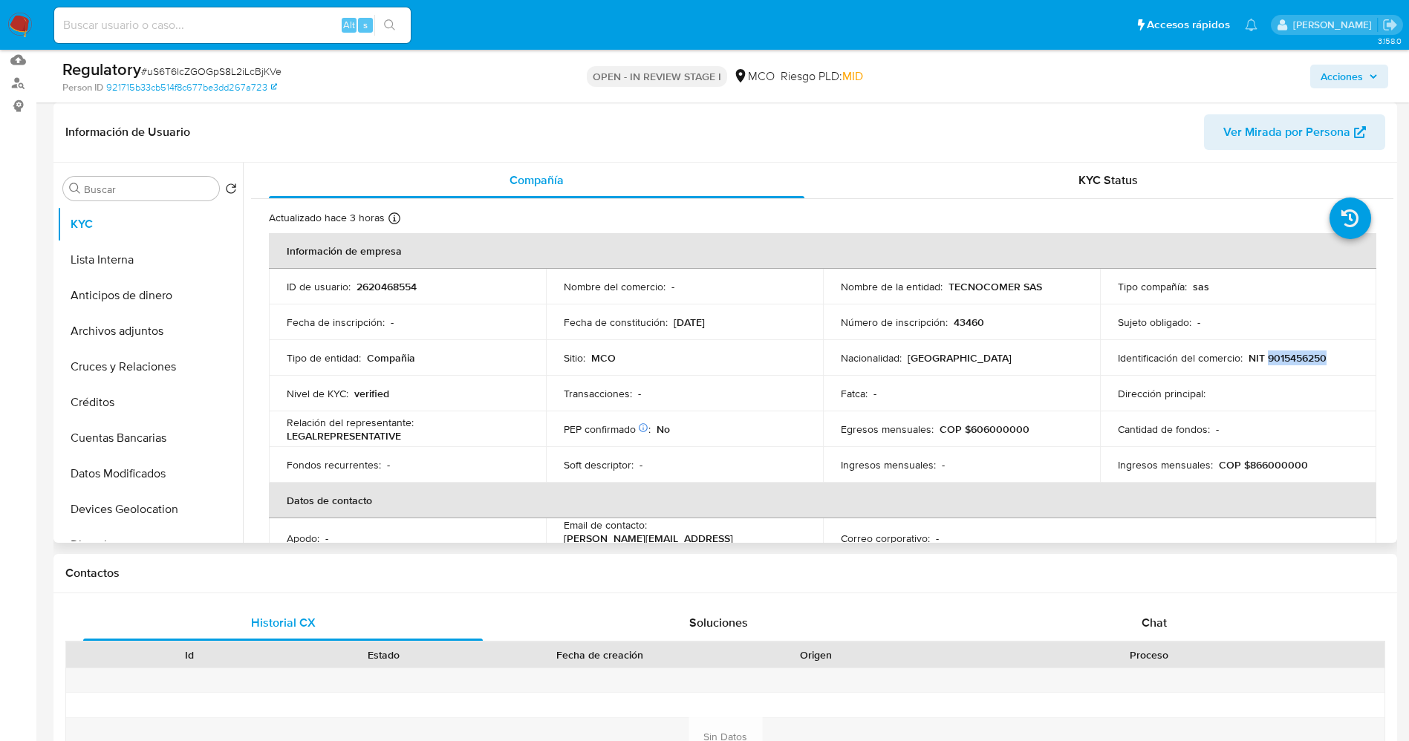
copy p "9015456250"
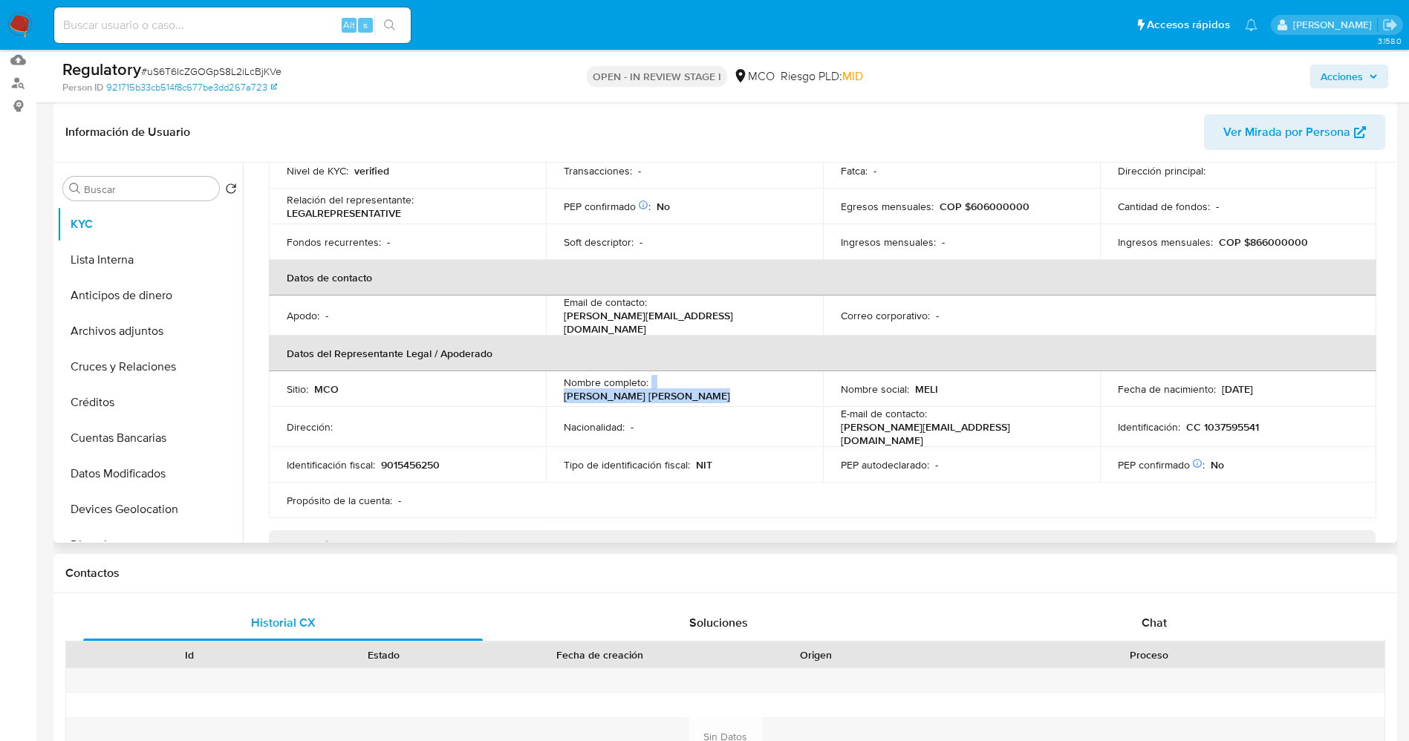
drag, startPoint x: 649, startPoint y: 381, endPoint x: 793, endPoint y: 382, distance: 144.1
click at [793, 382] on div "Nombre completo : [PERSON_NAME] [PERSON_NAME]" at bounding box center [684, 389] width 241 height 27
copy div "[PERSON_NAME] [PERSON_NAME]"
drag, startPoint x: 1195, startPoint y: 420, endPoint x: 1260, endPoint y: 420, distance: 64.6
click at [1260, 420] on div "Identificación : CC 1037595541" at bounding box center [1238, 426] width 241 height 13
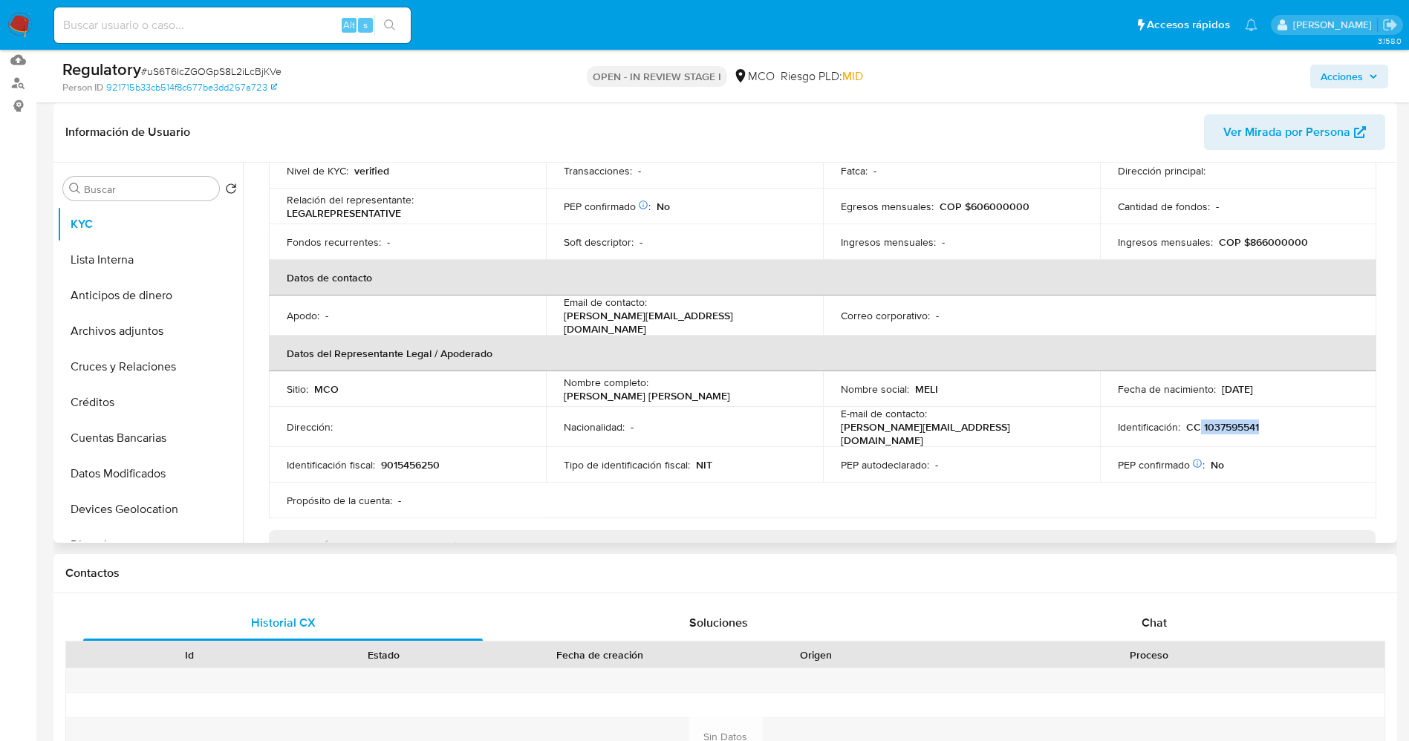
copy p "1037595541"
click at [149, 270] on button "Lista Interna" at bounding box center [144, 260] width 174 height 36
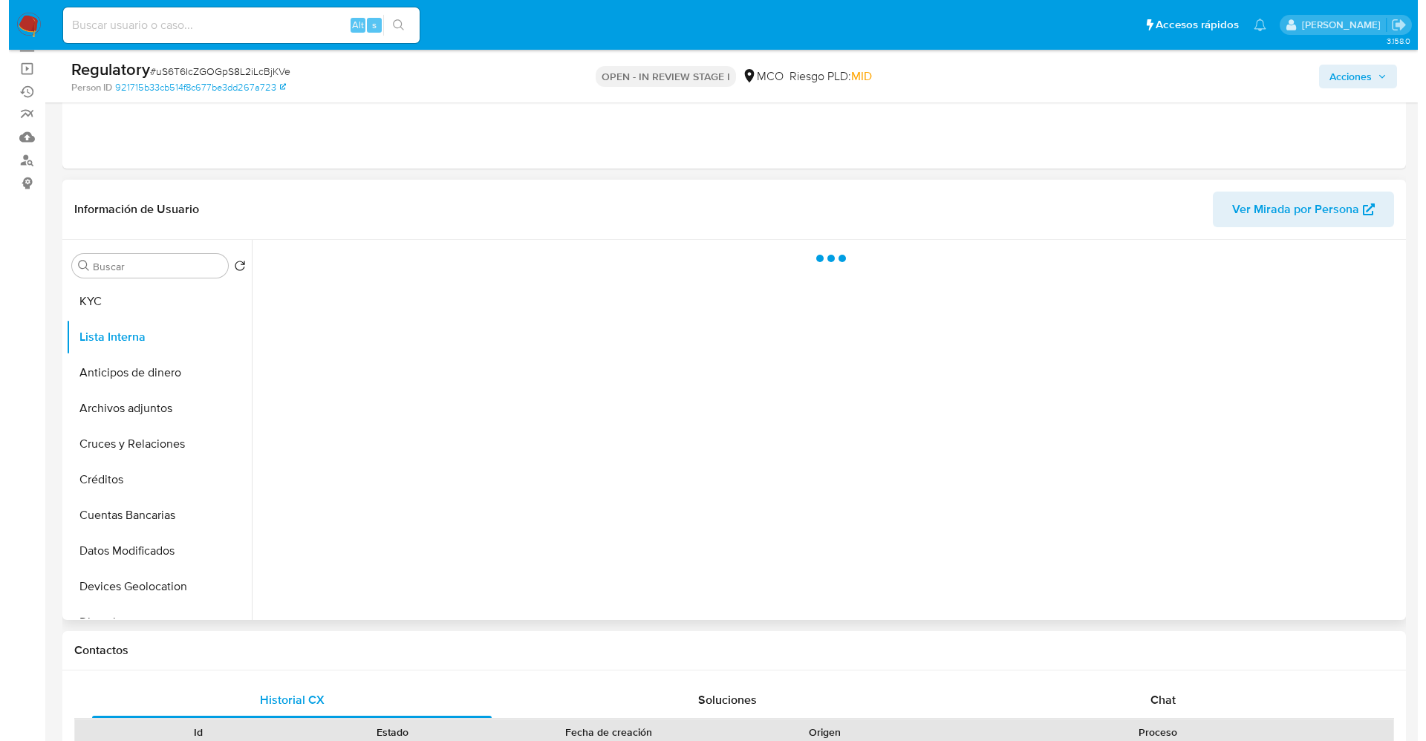
scroll to position [111, 0]
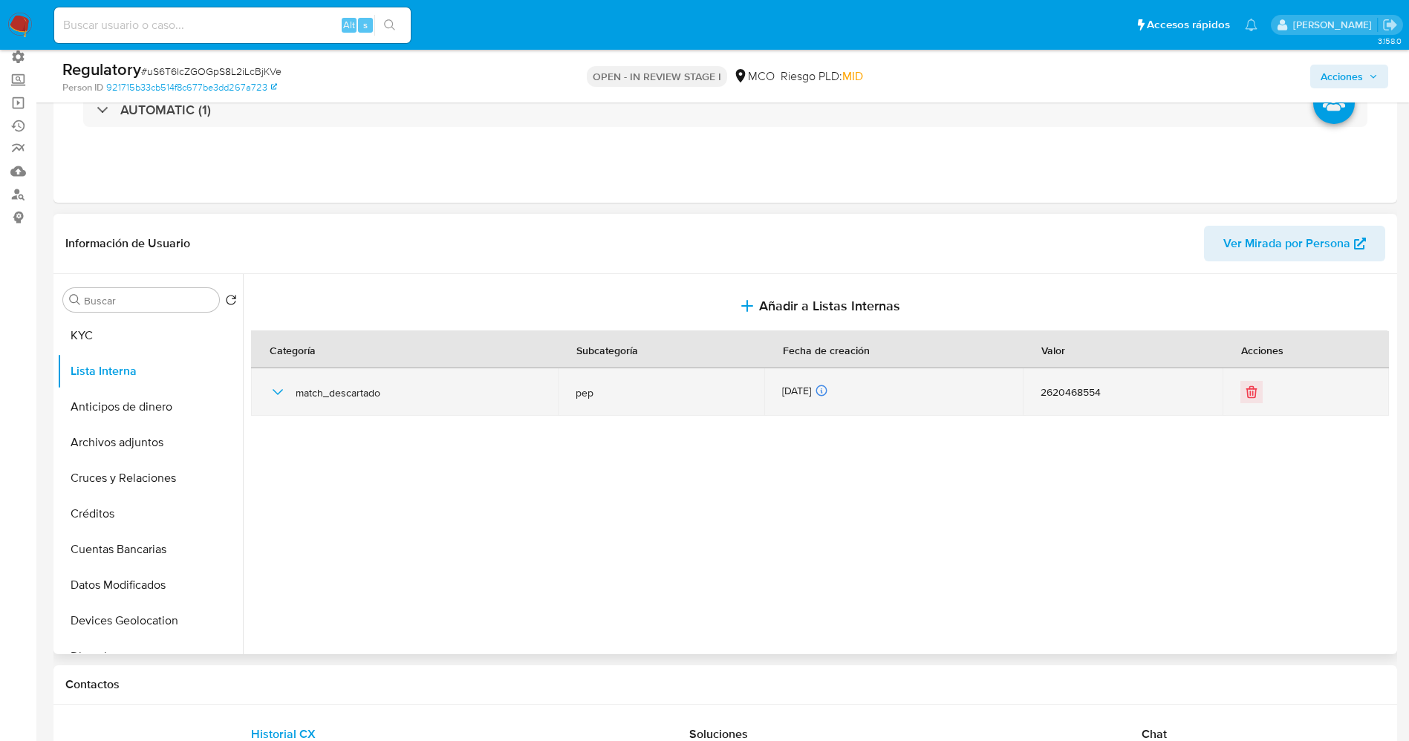
click at [282, 387] on icon "button" at bounding box center [278, 392] width 18 height 18
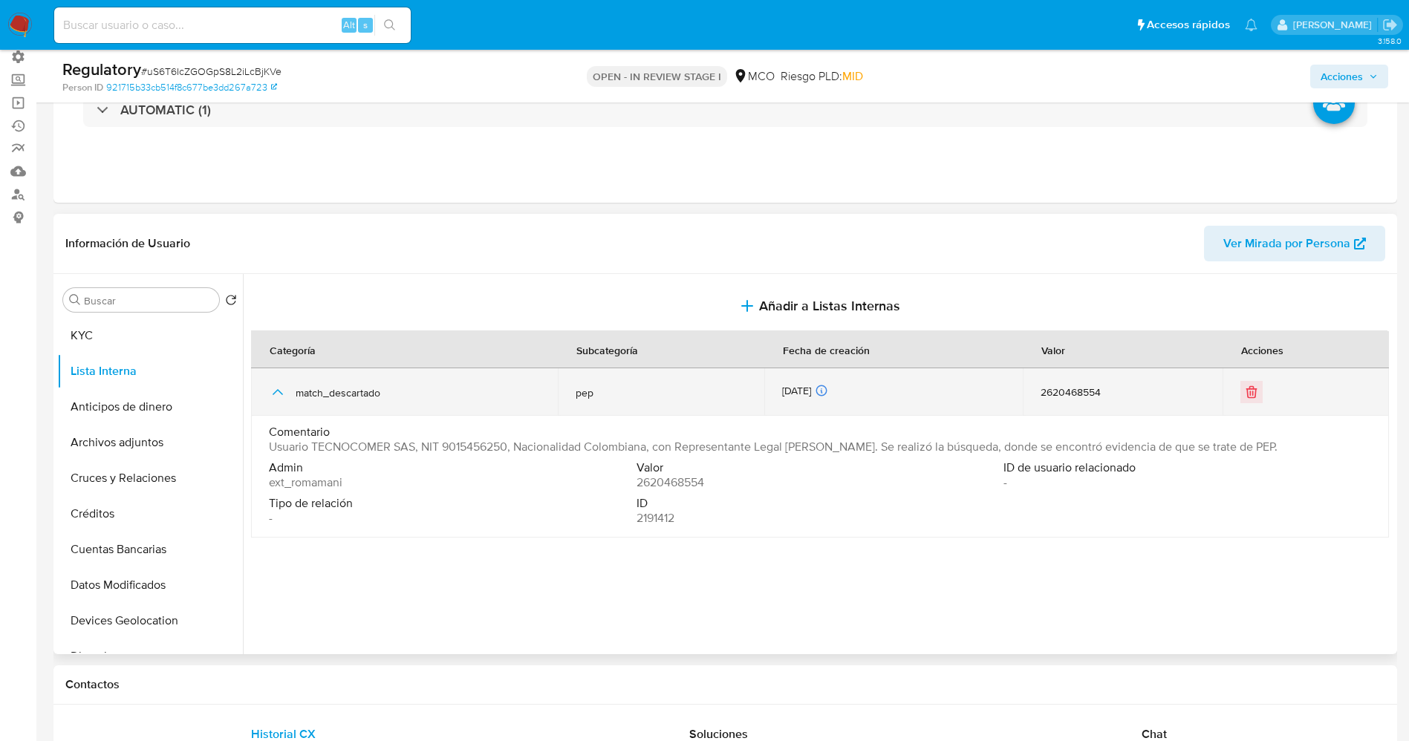
click at [282, 387] on icon "button" at bounding box center [278, 392] width 18 height 18
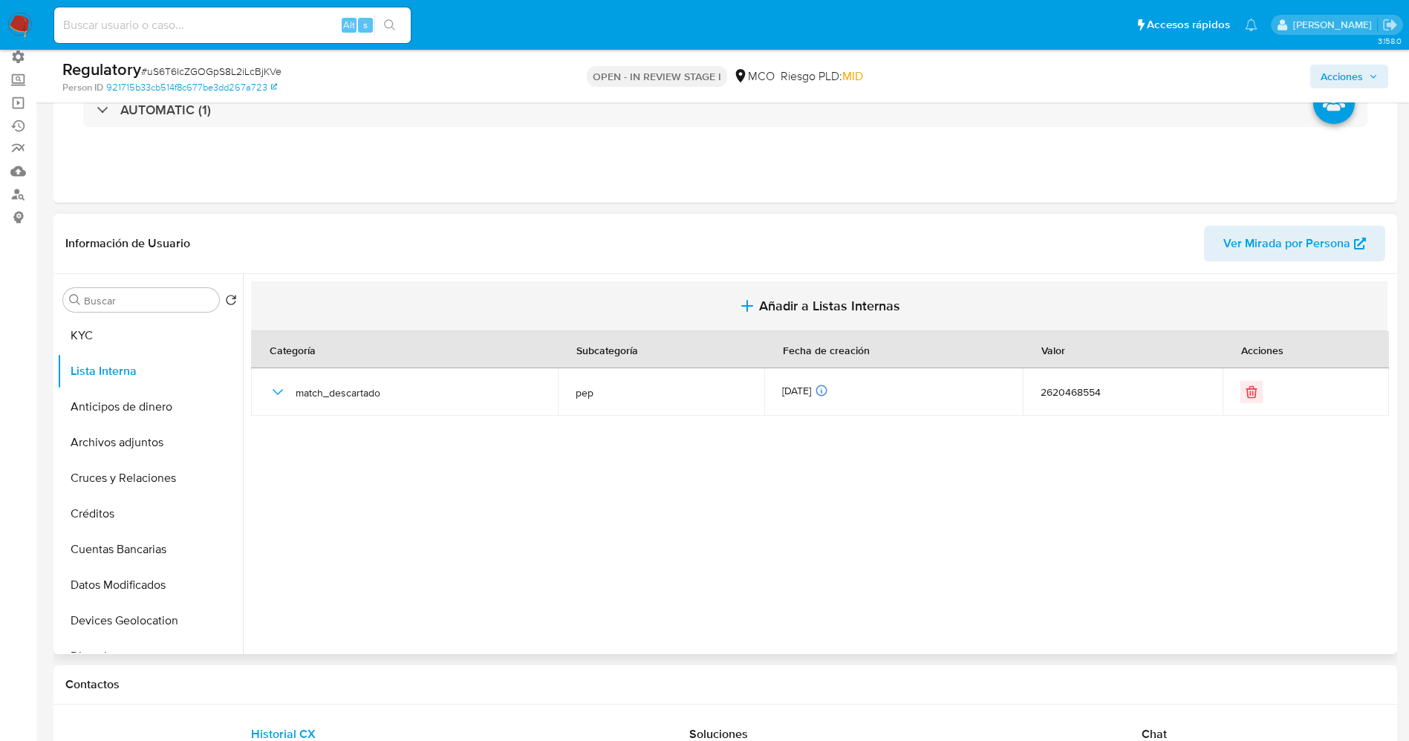
click at [769, 306] on span "Añadir a Listas Internas" at bounding box center [829, 306] width 141 height 16
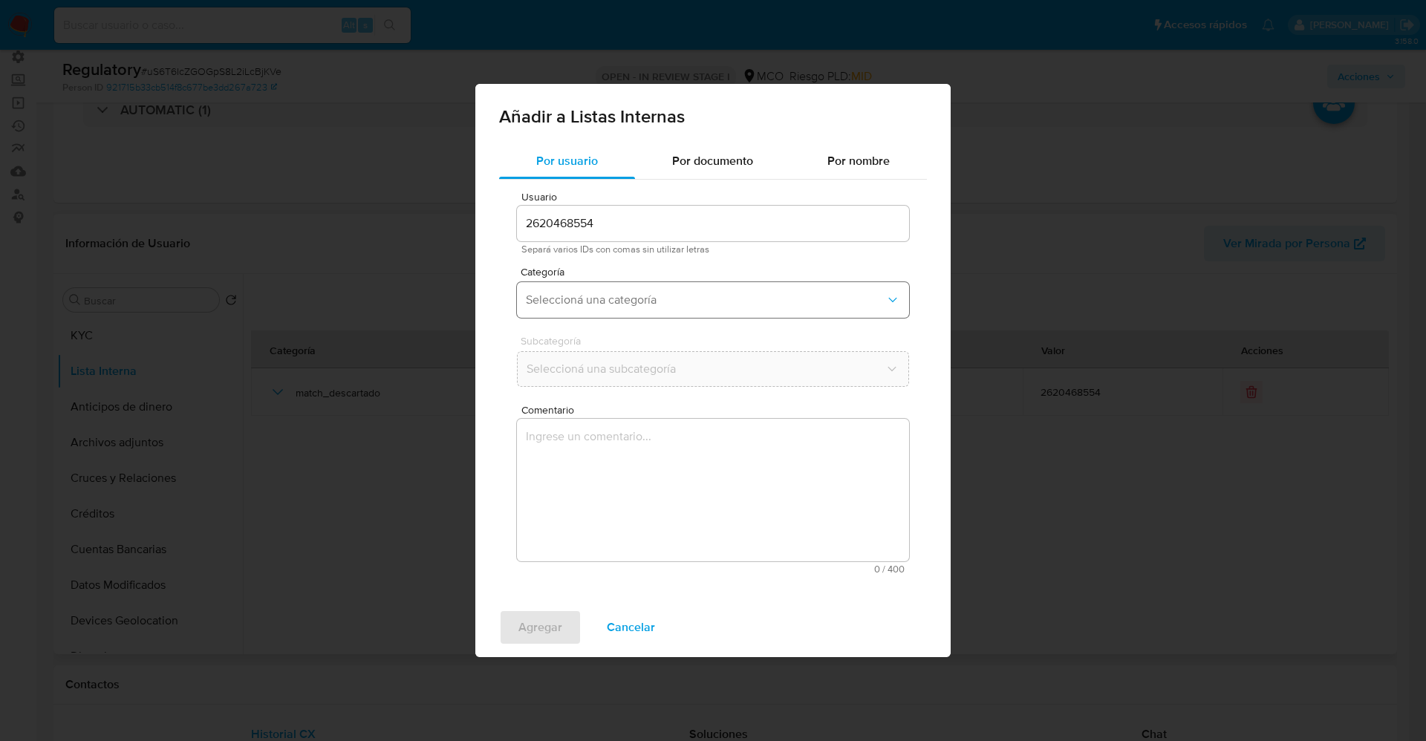
click at [649, 308] on button "Seleccioná una categoría" at bounding box center [713, 300] width 392 height 36
click at [633, 371] on div "match_descartado" at bounding box center [708, 372] width 365 height 36
click at [619, 376] on span "Seleccioná una subcategoría" at bounding box center [706, 369] width 360 height 15
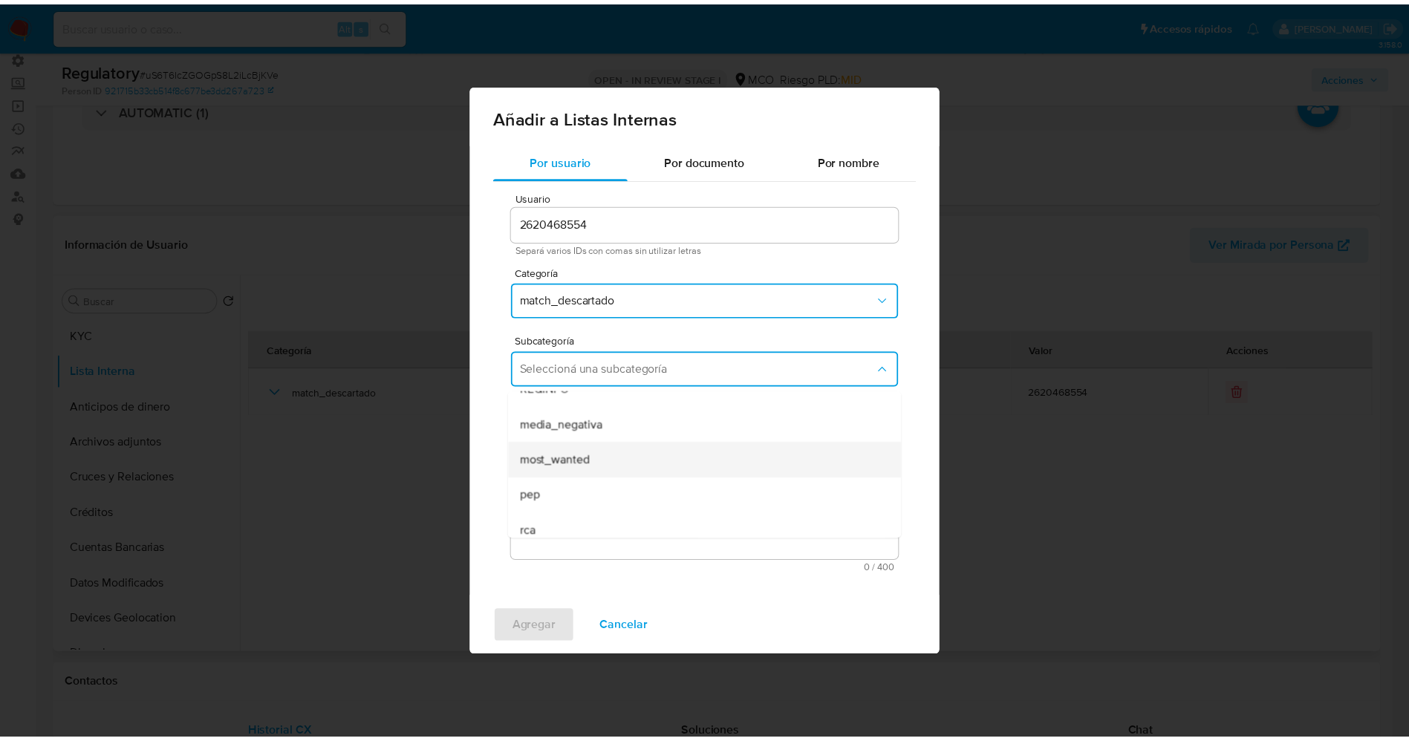
scroll to position [101, 0]
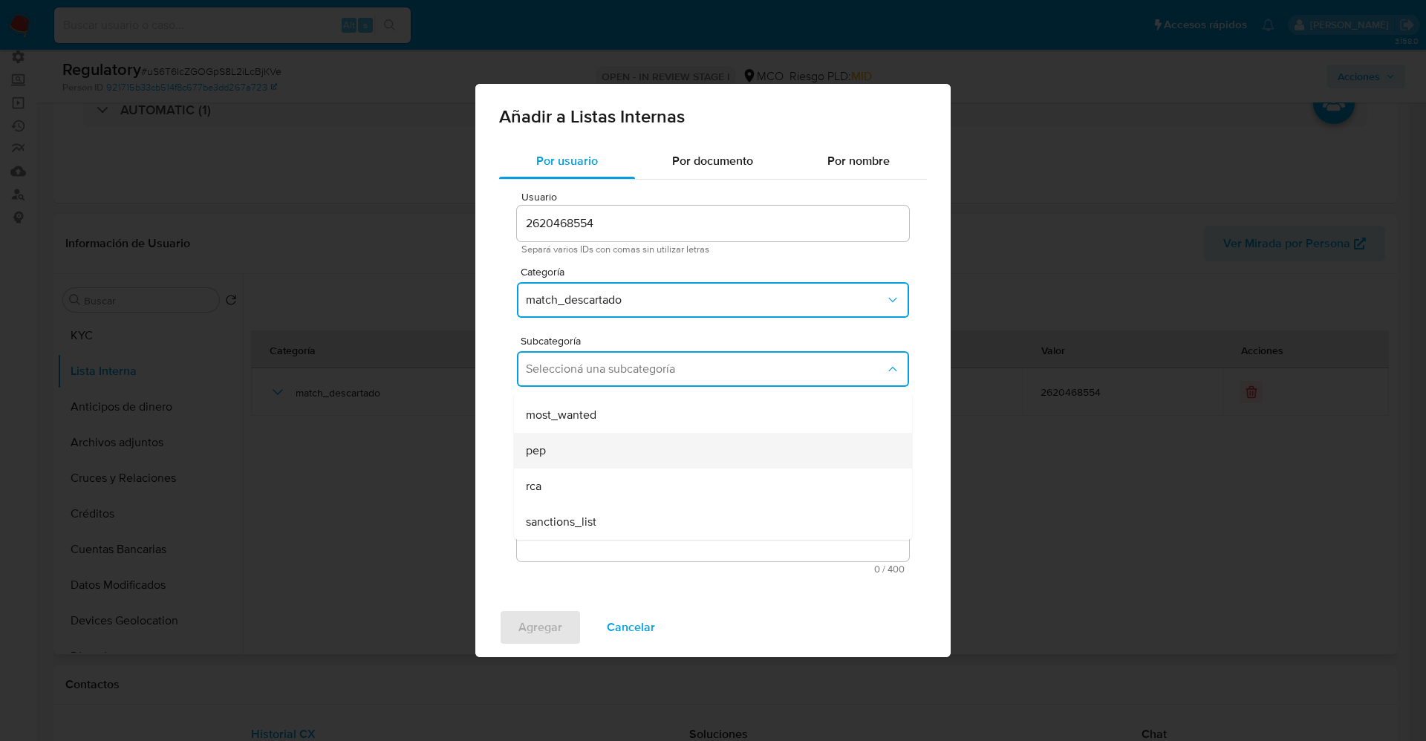
click at [559, 435] on div "pep" at bounding box center [708, 451] width 365 height 36
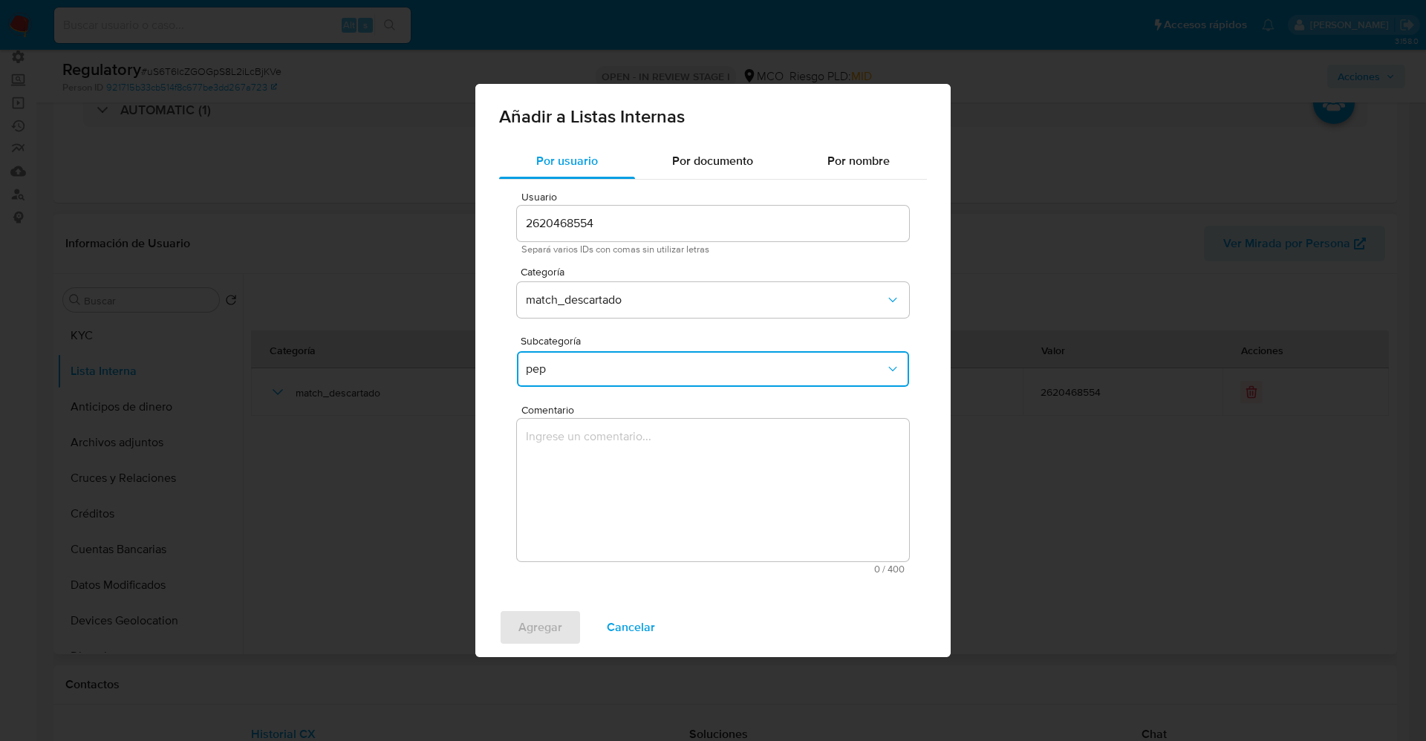
click at [559, 443] on textarea "Comentario" at bounding box center [713, 490] width 392 height 143
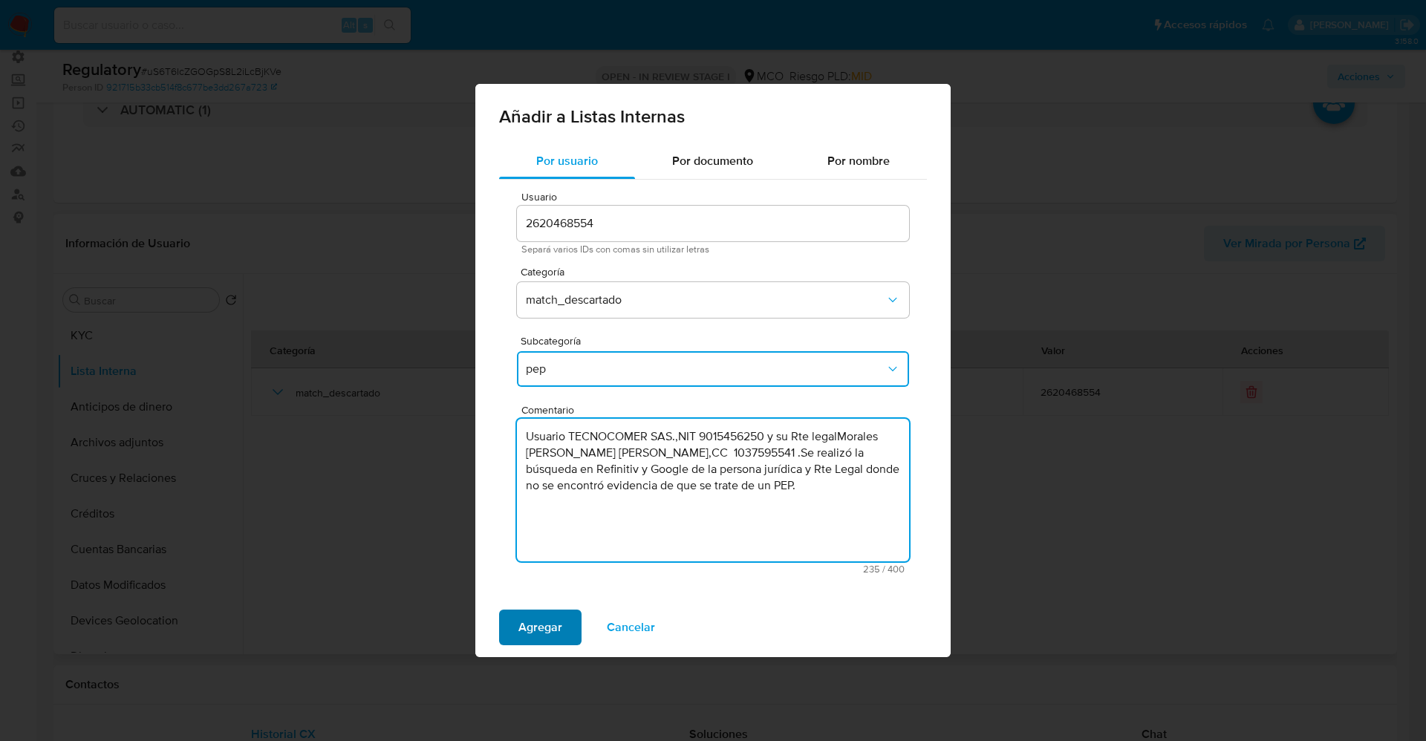
type textarea "Usuario TECNOCOMER SAS.,NIT 9015456250 y su Rte legalMorales [PERSON_NAME] [PER…"
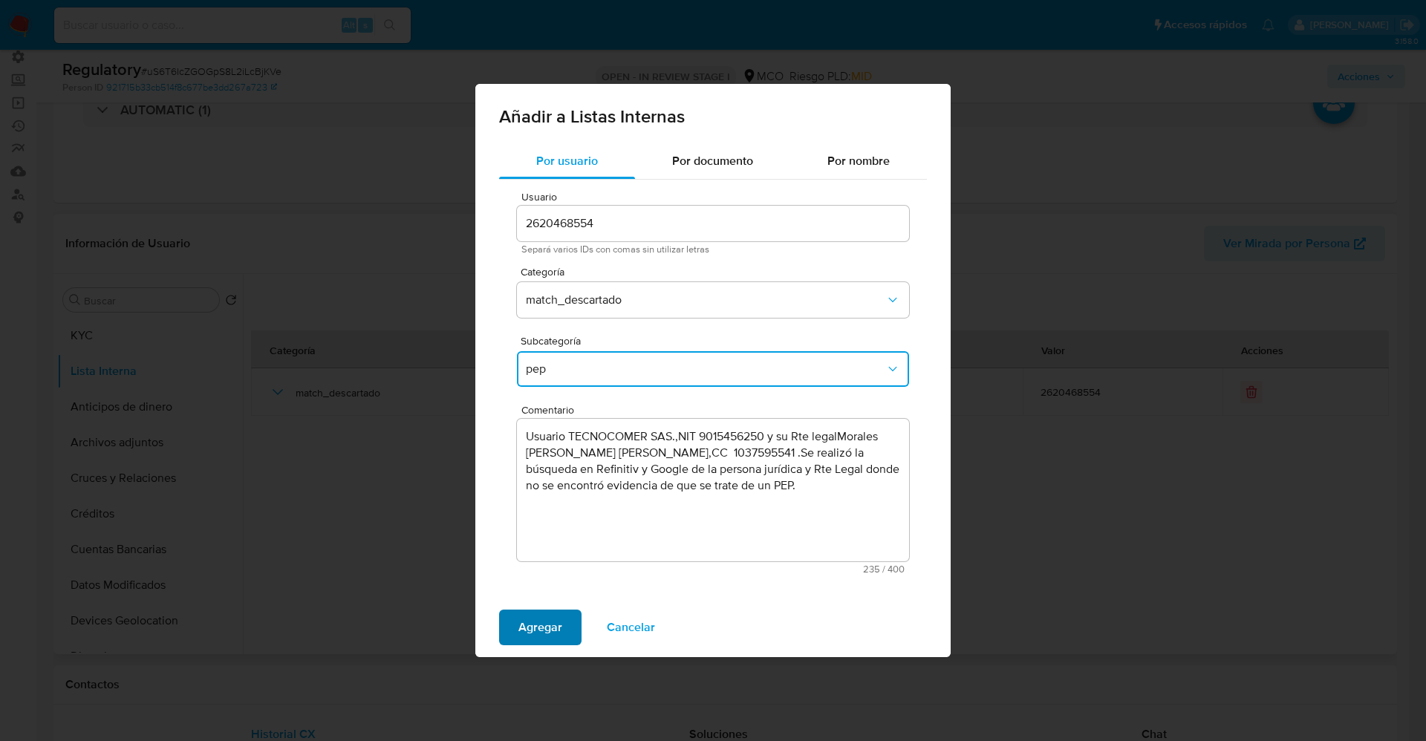
click at [542, 622] on span "Agregar" at bounding box center [540, 627] width 44 height 33
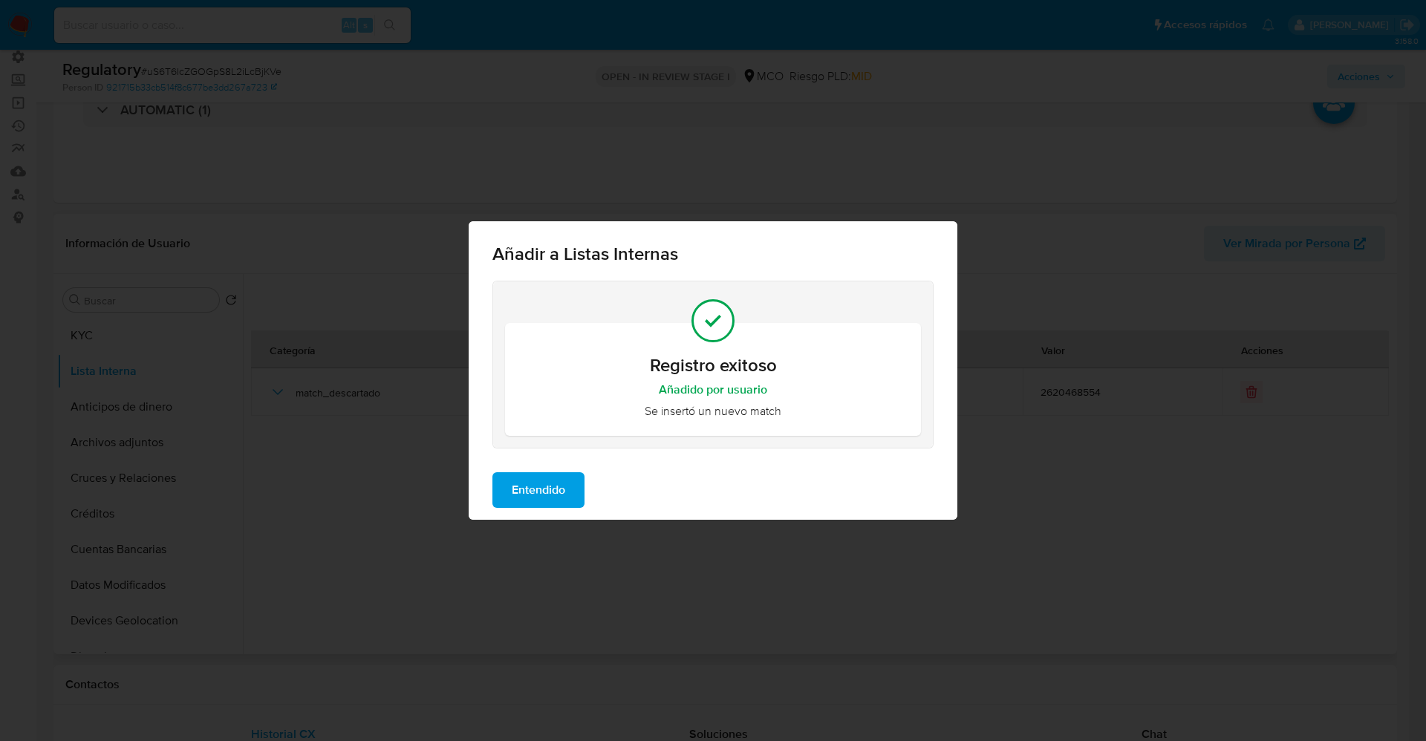
click at [541, 499] on span "Entendido" at bounding box center [538, 490] width 53 height 33
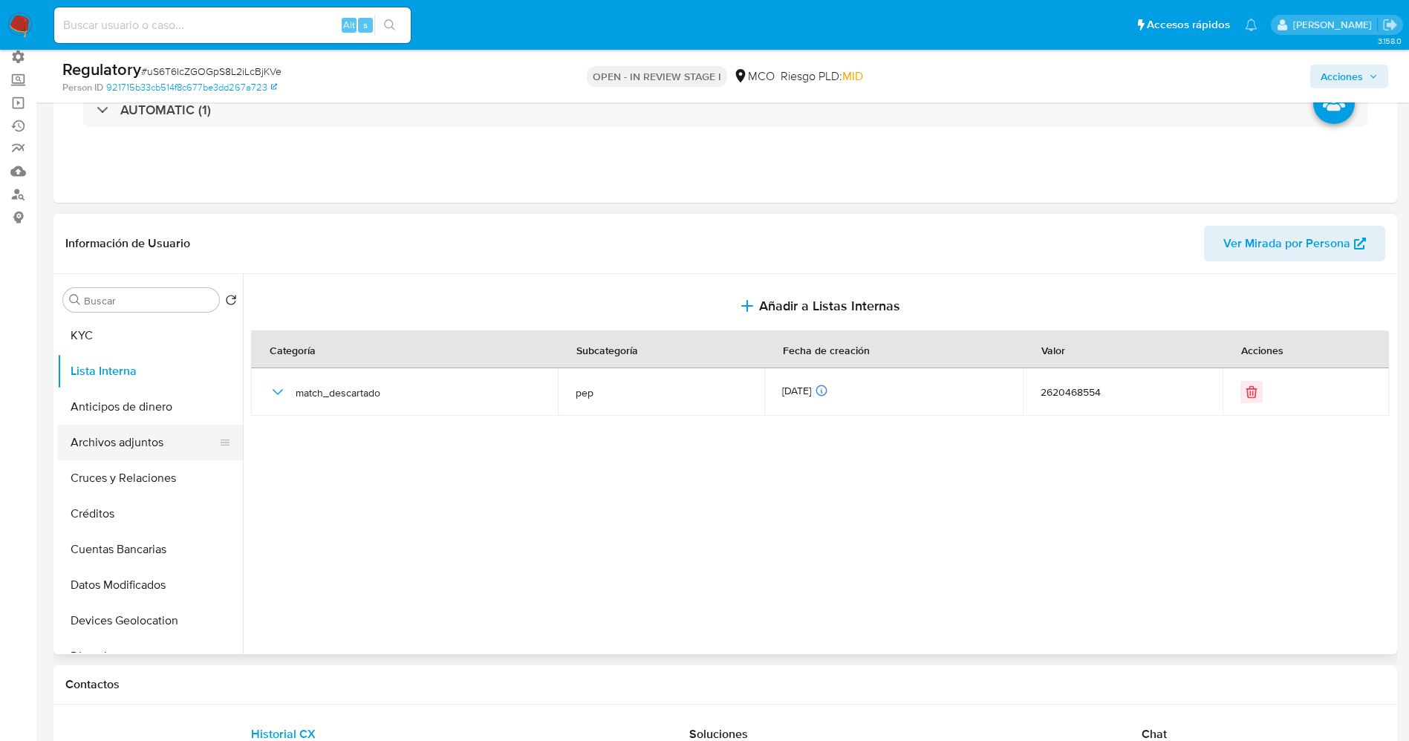
click at [120, 446] on button "Archivos adjuntos" at bounding box center [144, 443] width 174 height 36
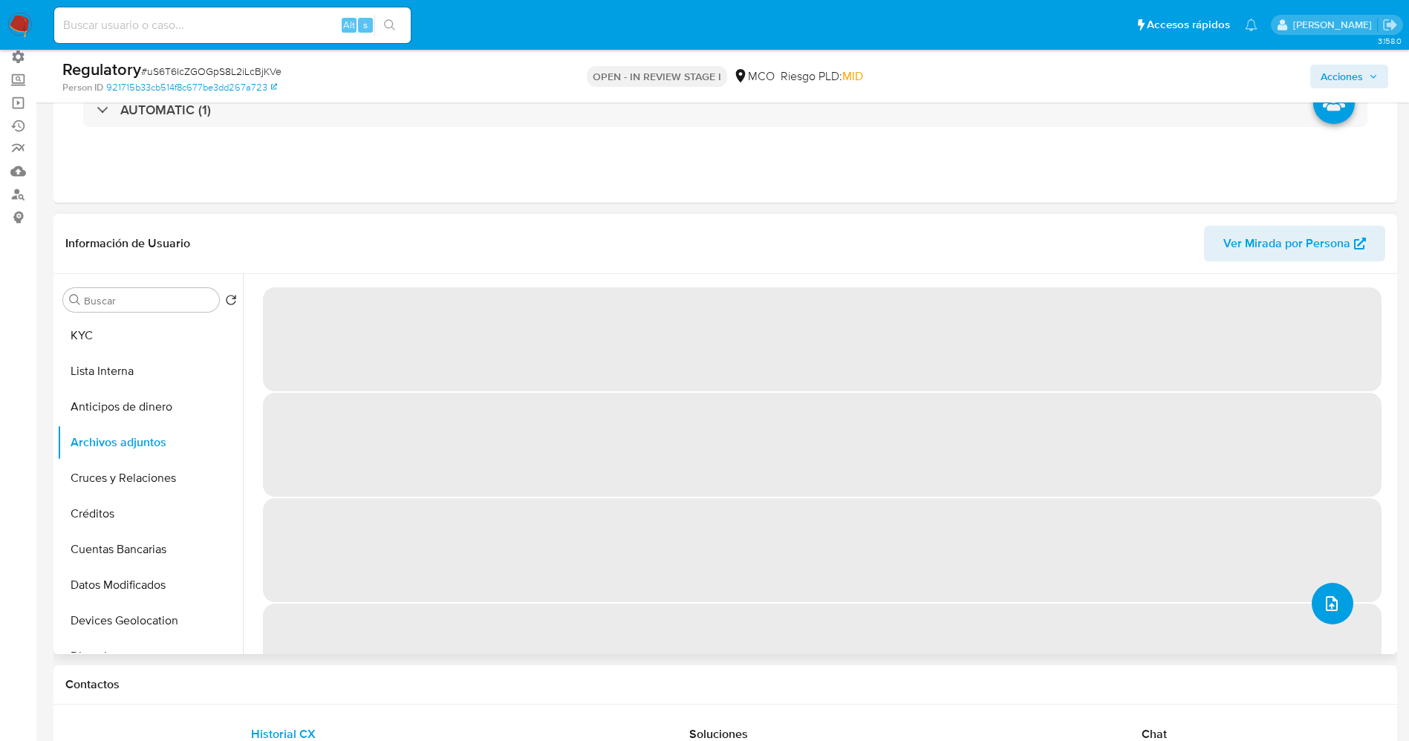
click at [1339, 603] on button "upload-file" at bounding box center [1333, 604] width 42 height 42
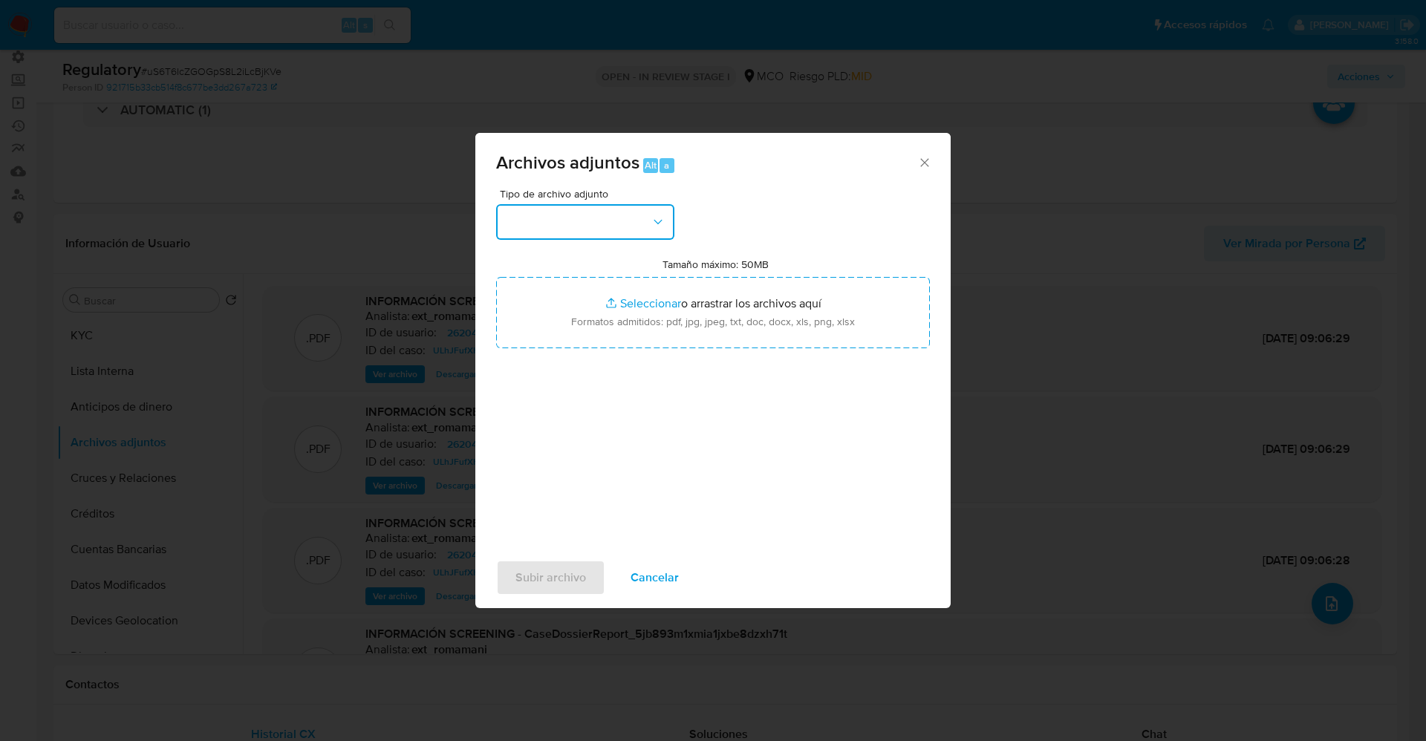
click at [585, 220] on button "button" at bounding box center [585, 222] width 178 height 36
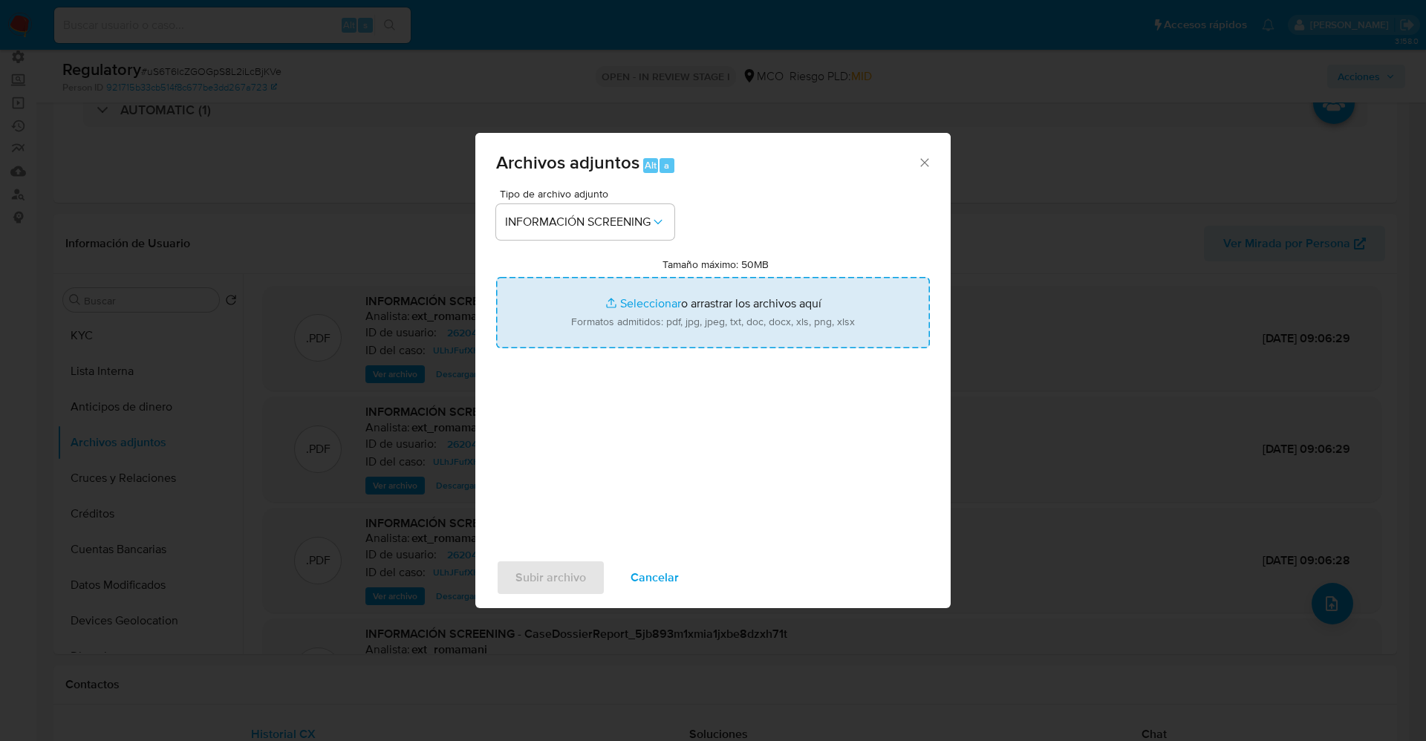
type input "C:\fakepath\_Morales [PERSON_NAME] lavado de dinero - Buscar con Google.pdf"
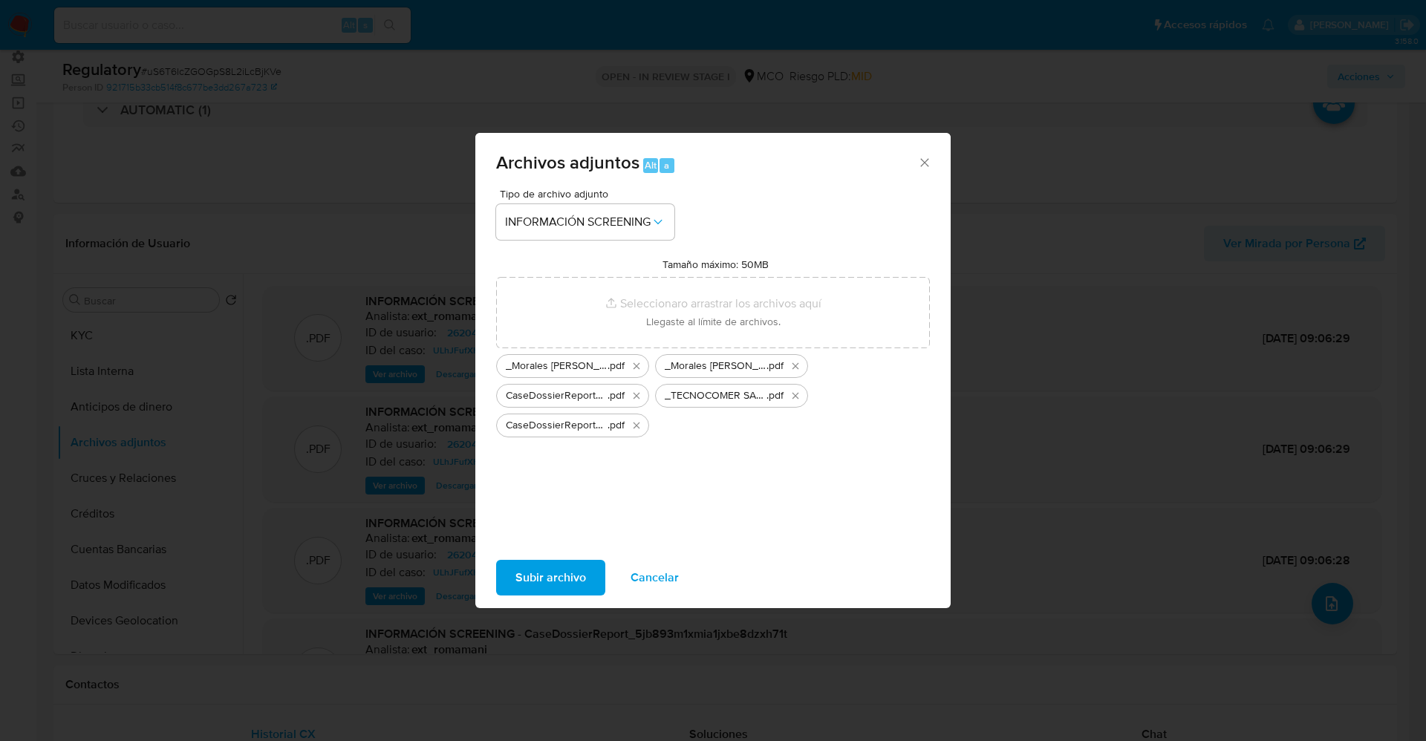
click at [547, 572] on span "Subir archivo" at bounding box center [551, 578] width 71 height 33
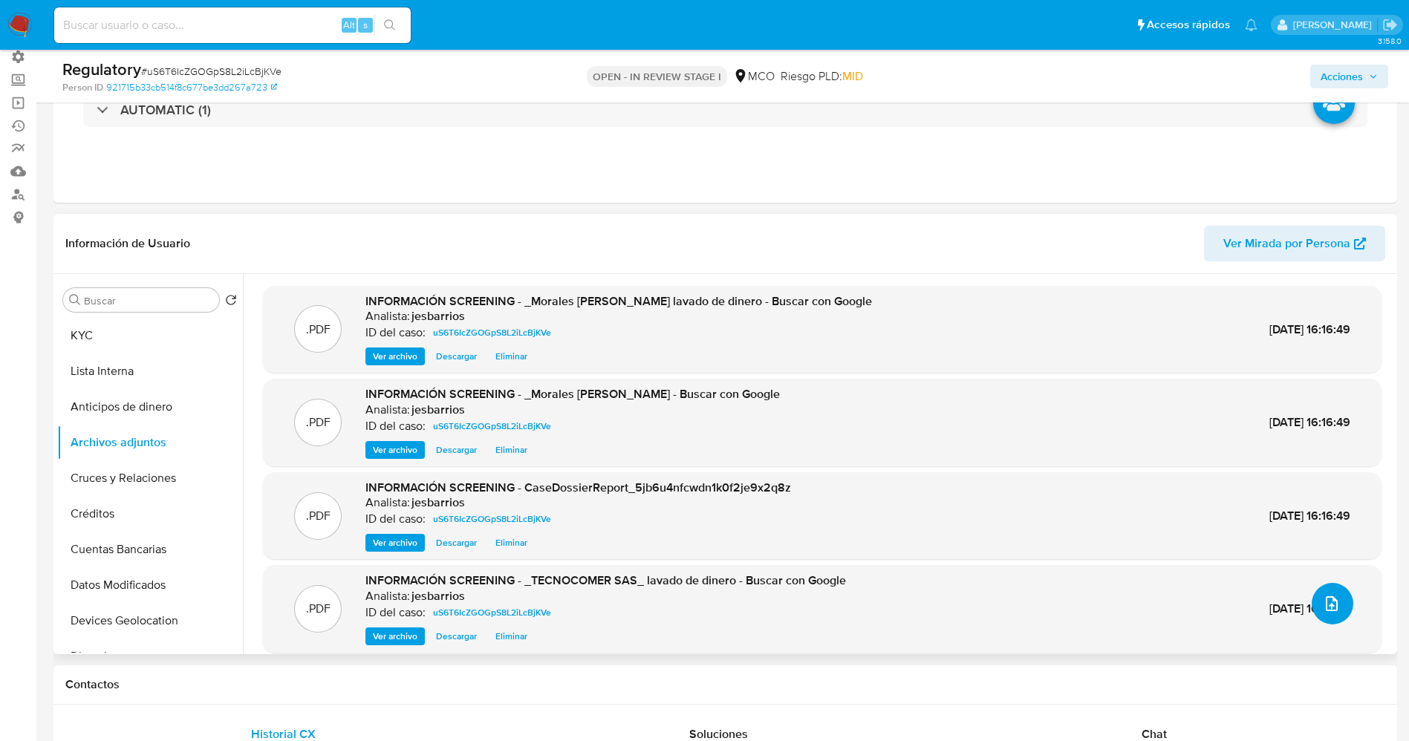
click at [1335, 601] on icon "upload-file" at bounding box center [1332, 604] width 18 height 18
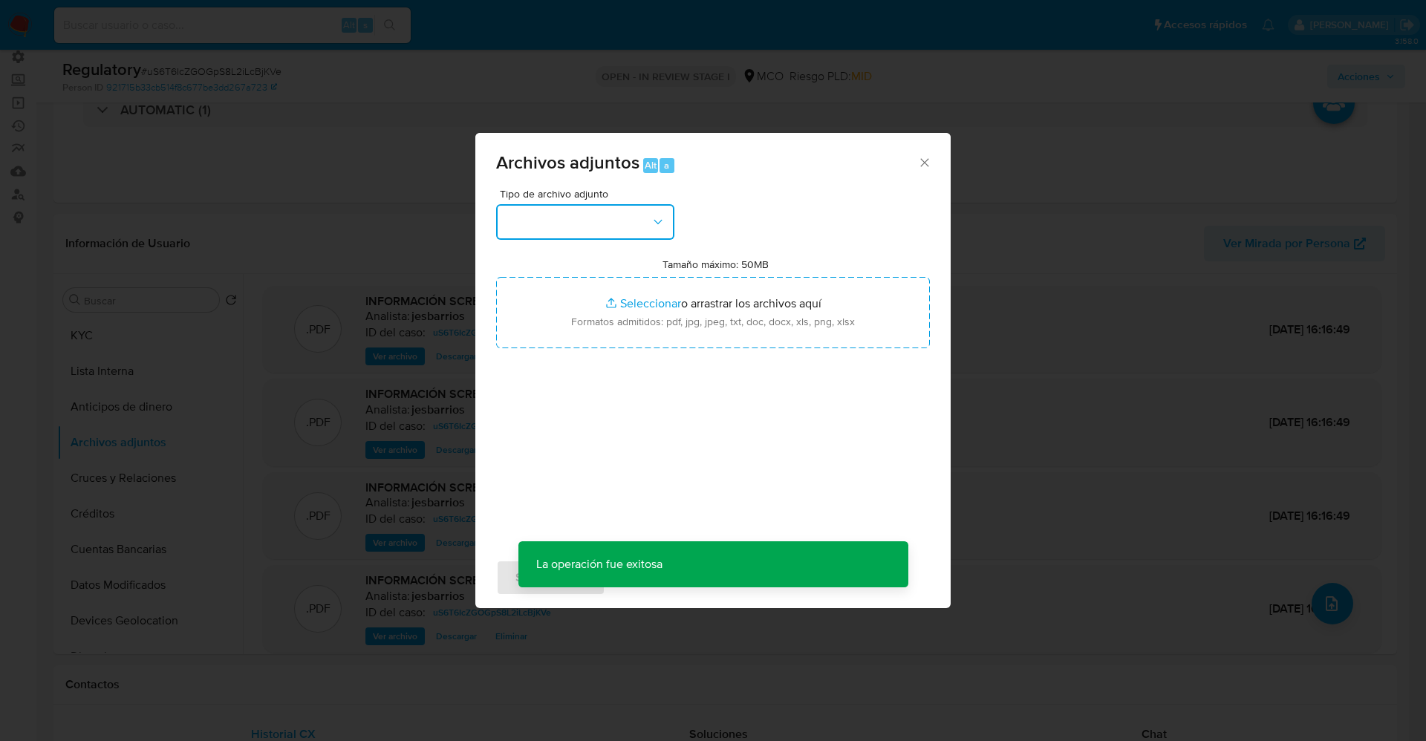
click at [599, 226] on button "button" at bounding box center [585, 222] width 178 height 36
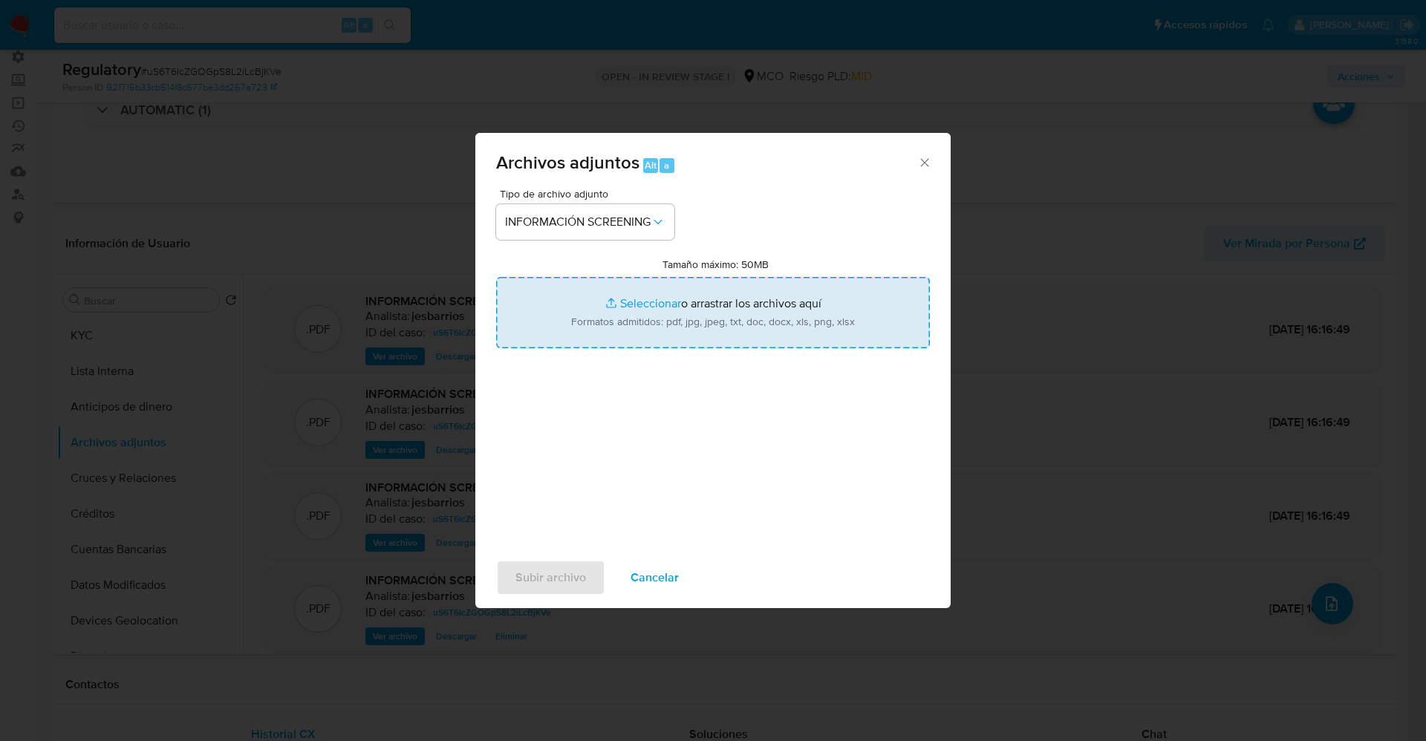
type input "C:\fakepath\_TECNOCOMER SAS_ - Buscar con Google.pdf"
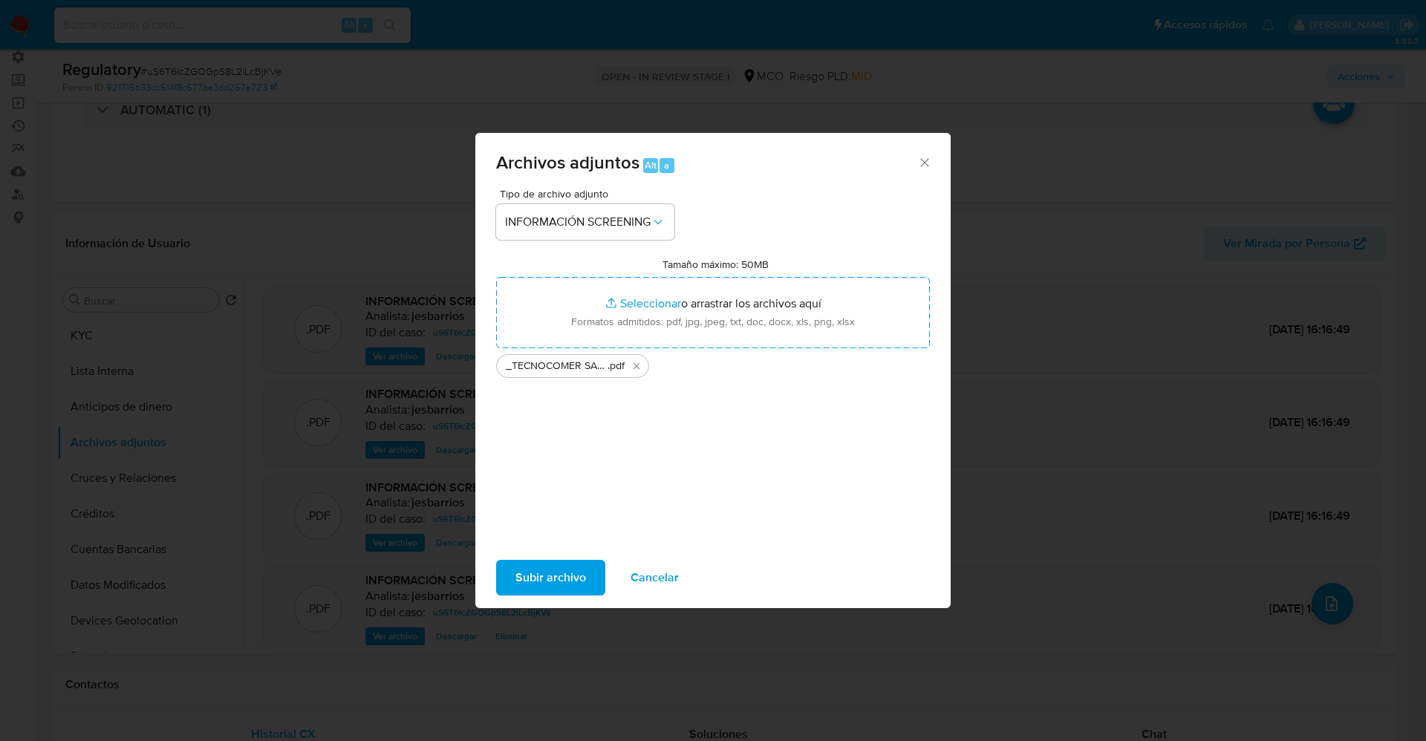
click at [544, 577] on span "Subir archivo" at bounding box center [551, 578] width 71 height 33
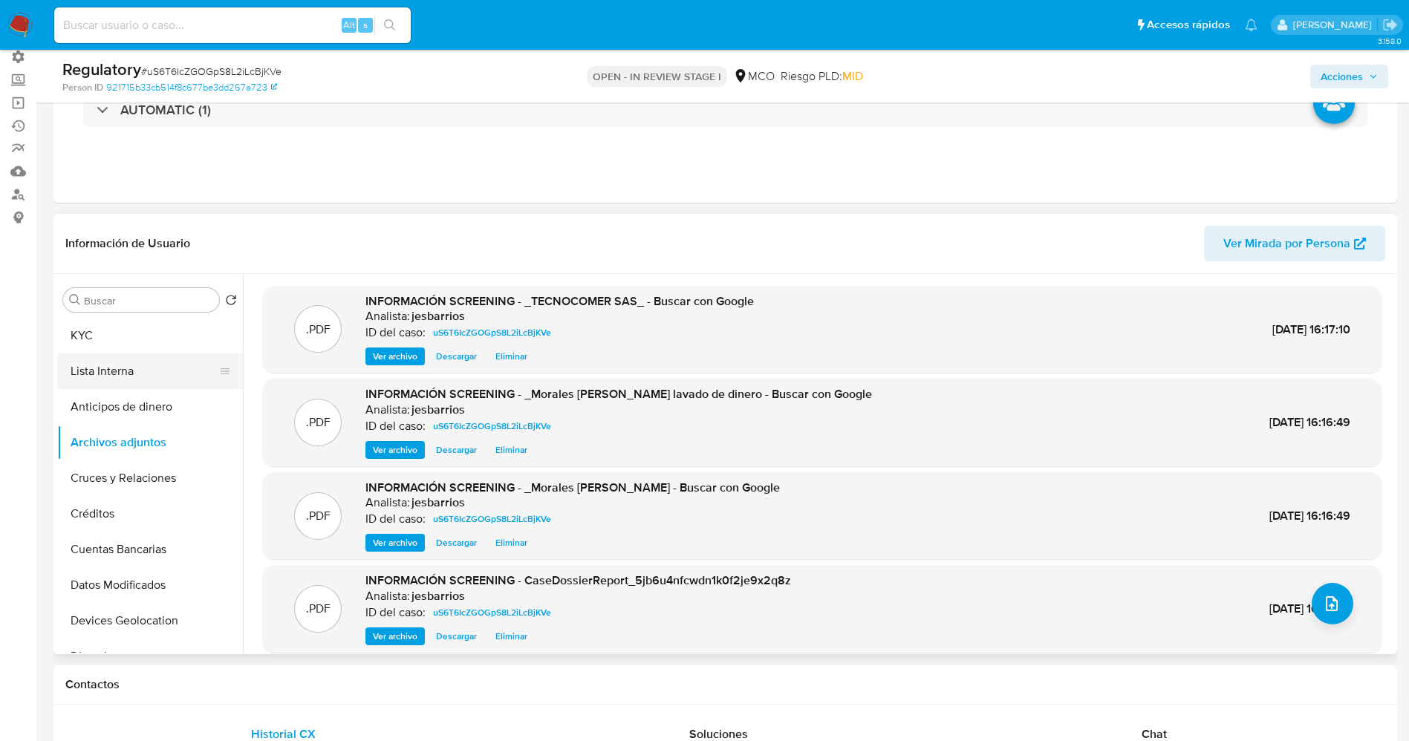
click at [137, 362] on button "Lista Interna" at bounding box center [144, 372] width 174 height 36
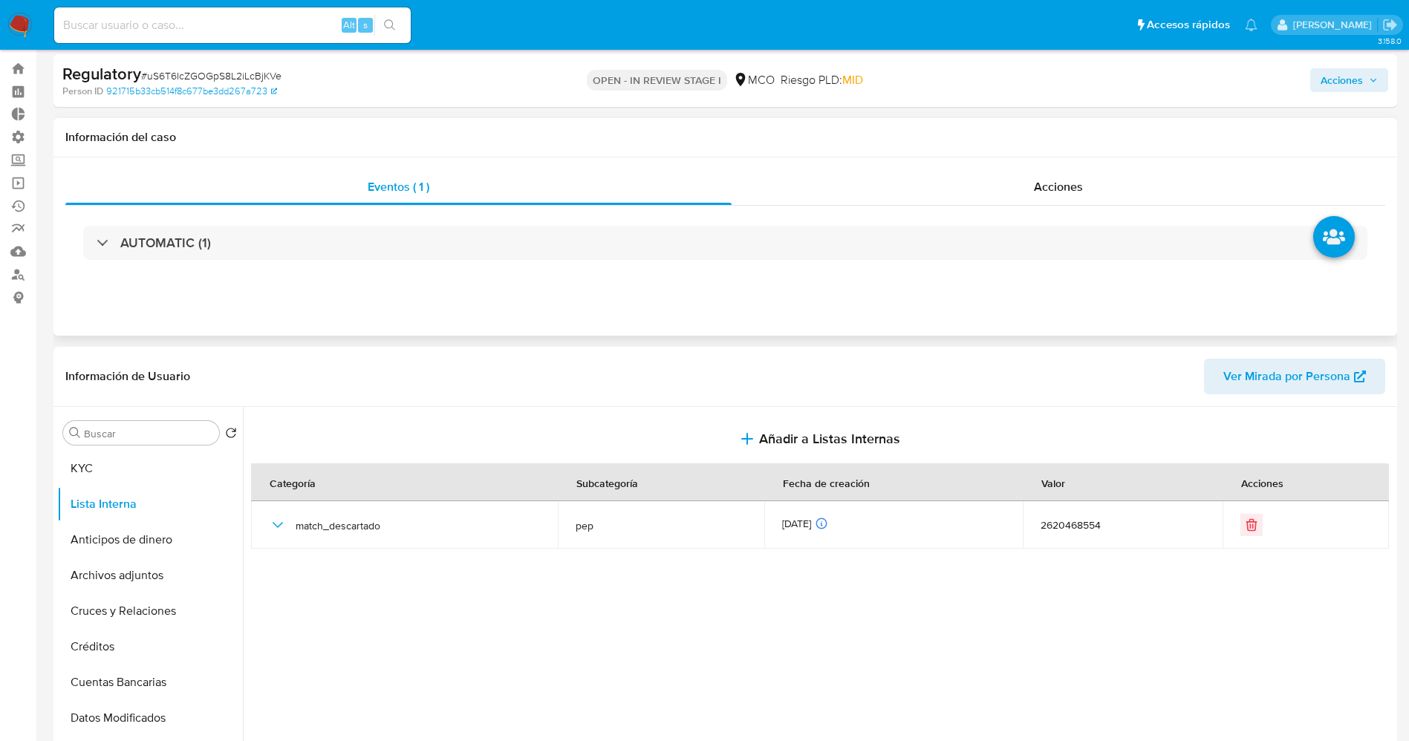
scroll to position [0, 0]
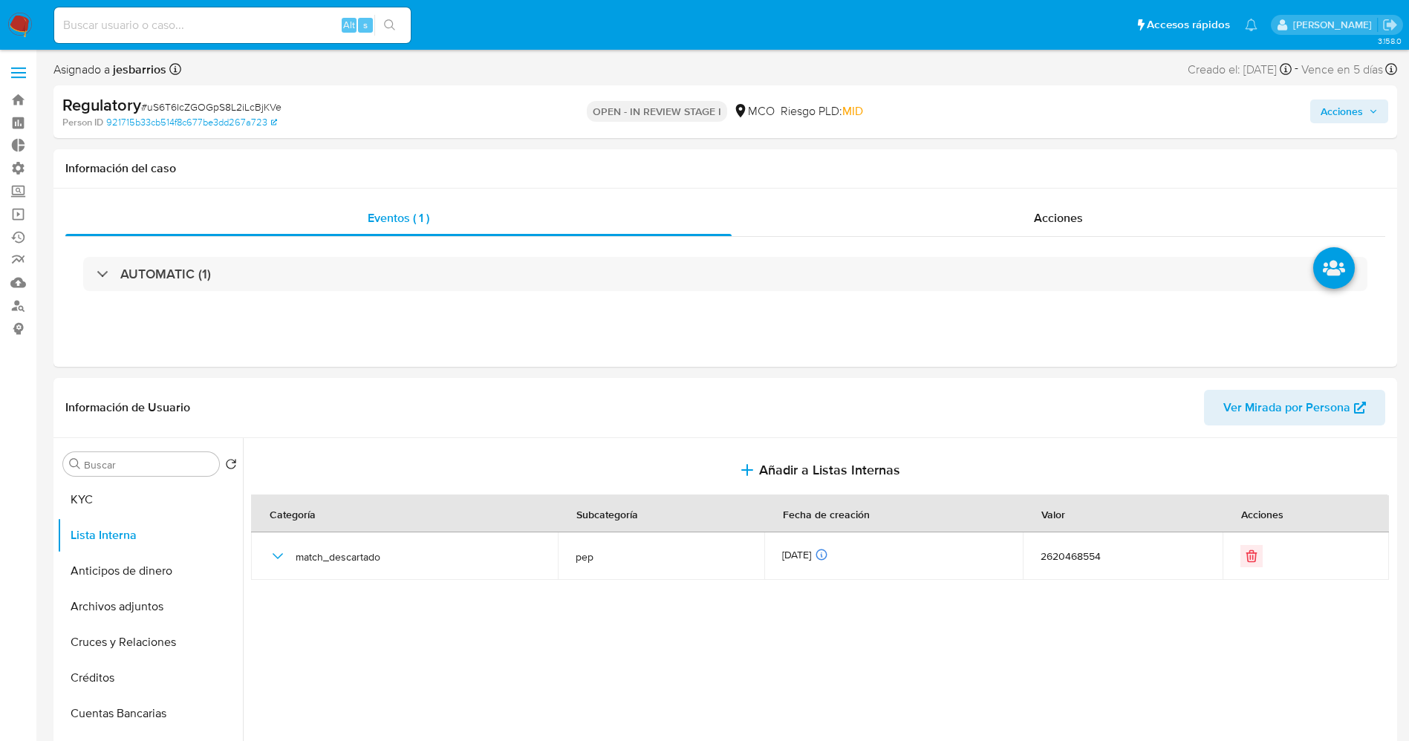
click at [1339, 110] on span "Acciones" at bounding box center [1342, 112] width 42 height 24
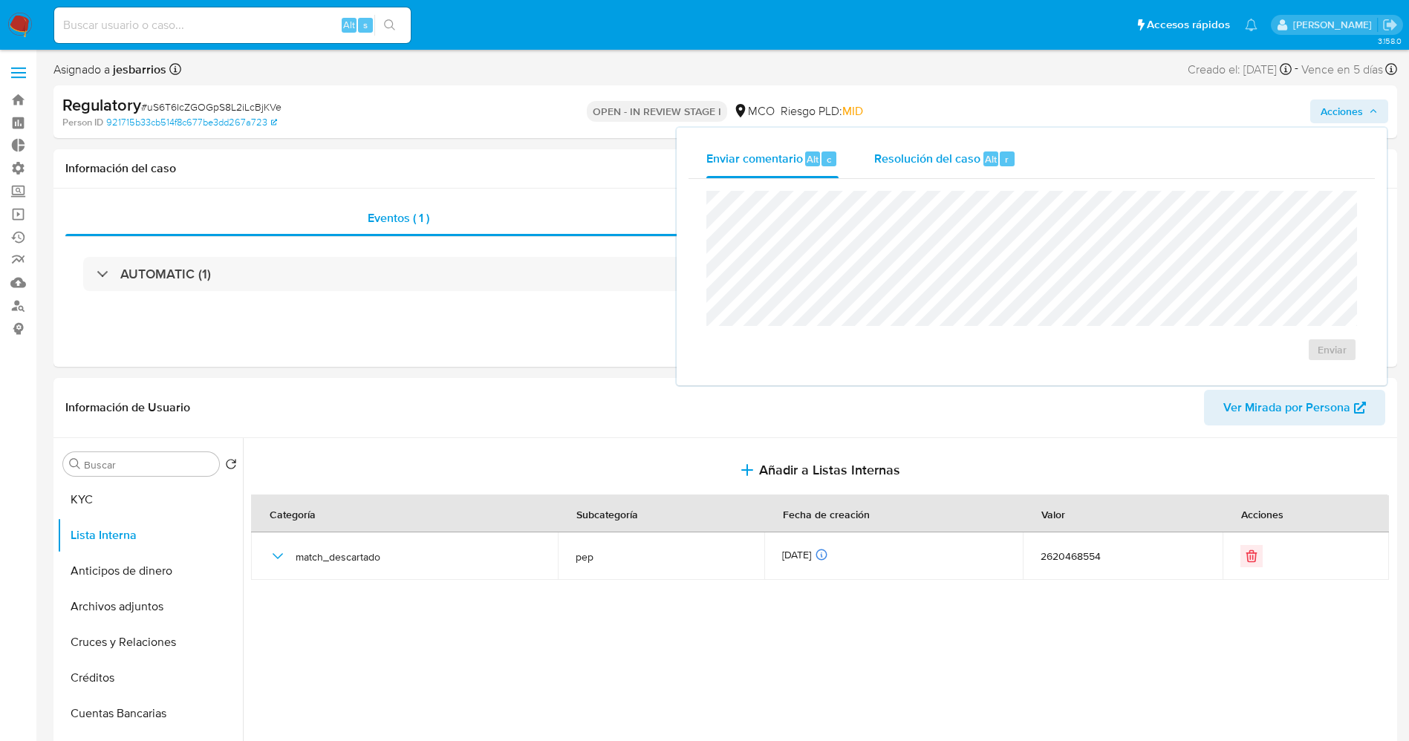
click at [988, 169] on div "Resolución del caso Alt r" at bounding box center [945, 159] width 142 height 39
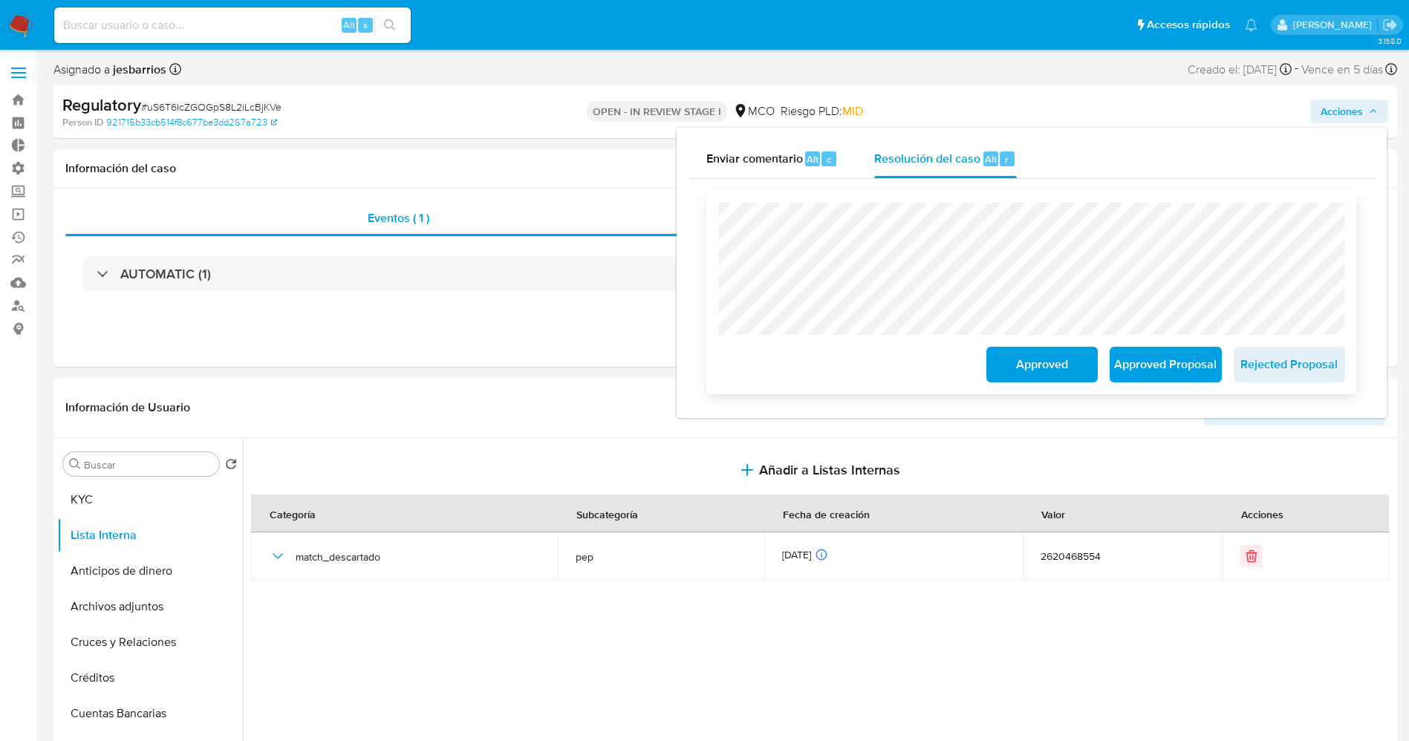
click at [1035, 361] on span "Approved" at bounding box center [1042, 364] width 73 height 33
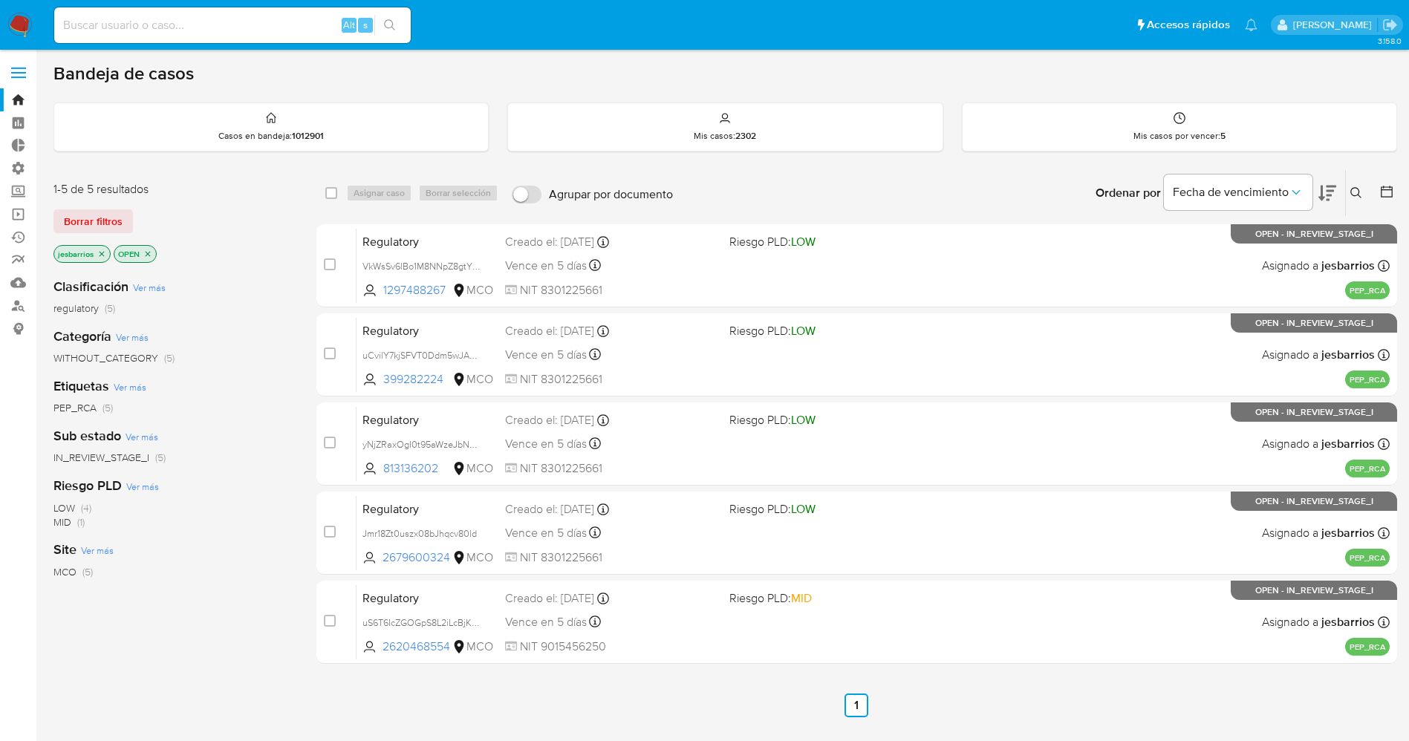
click at [12, 13] on img at bounding box center [19, 25] width 25 height 25
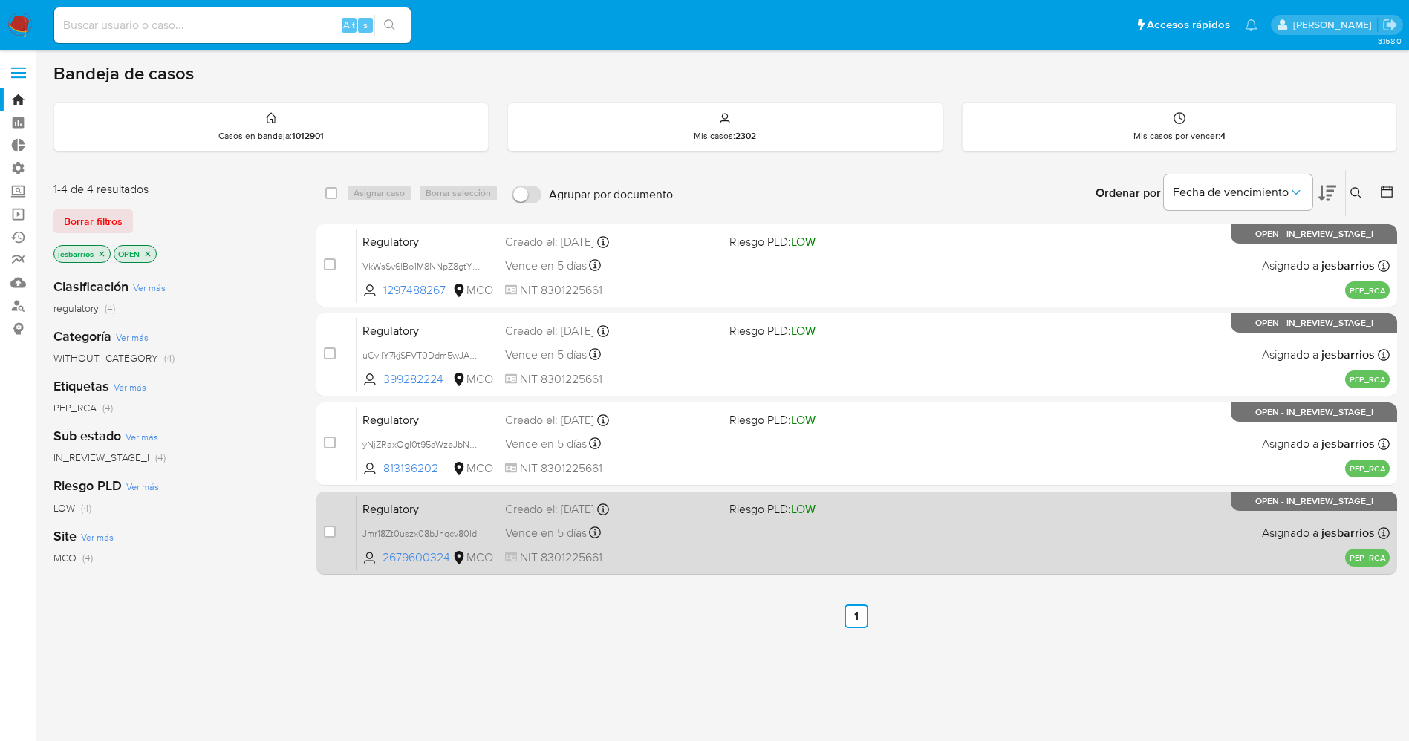
click at [741, 527] on div "Regulatory Jmr18Zt0uszx08bJhqcv80ld 2679600324 MCO Riesgo PLD: LOW Creado el: […" at bounding box center [873, 532] width 1033 height 75
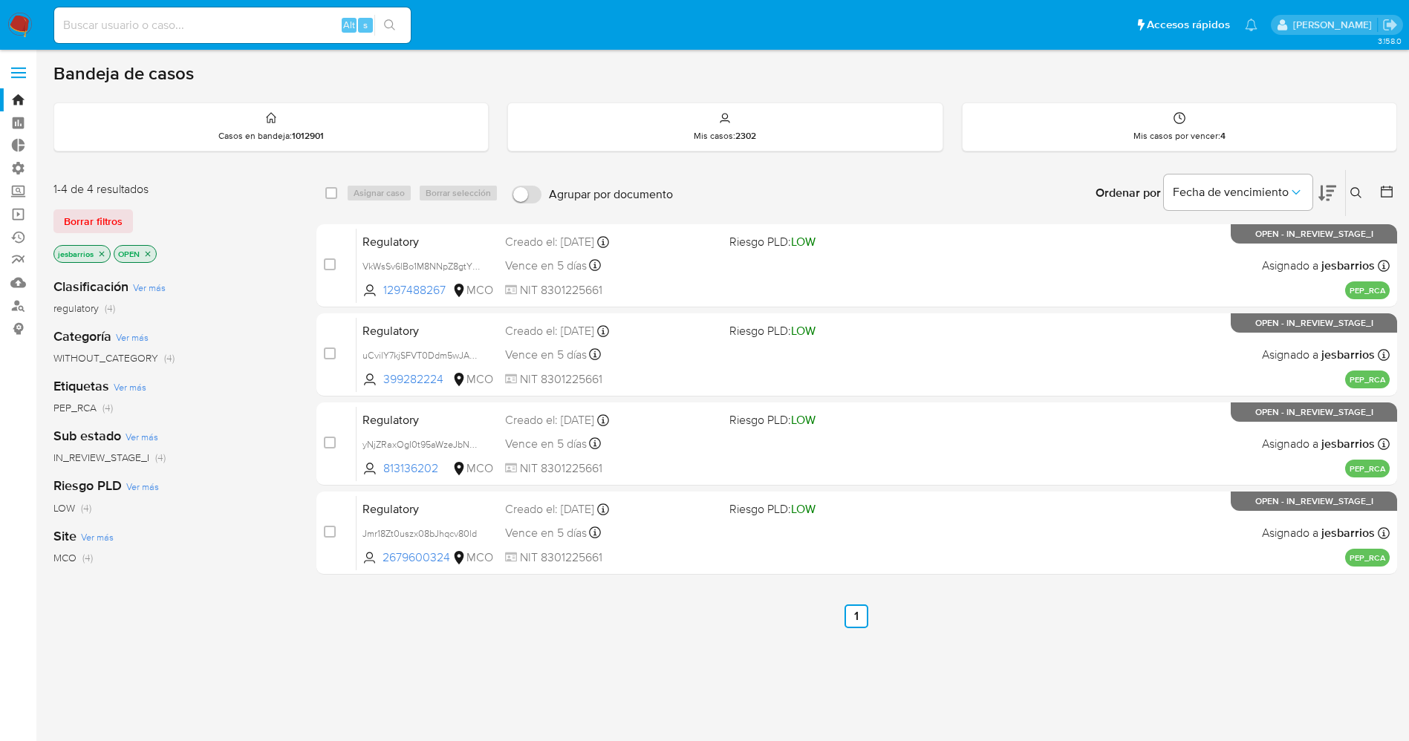
click at [15, 19] on img at bounding box center [19, 25] width 25 height 25
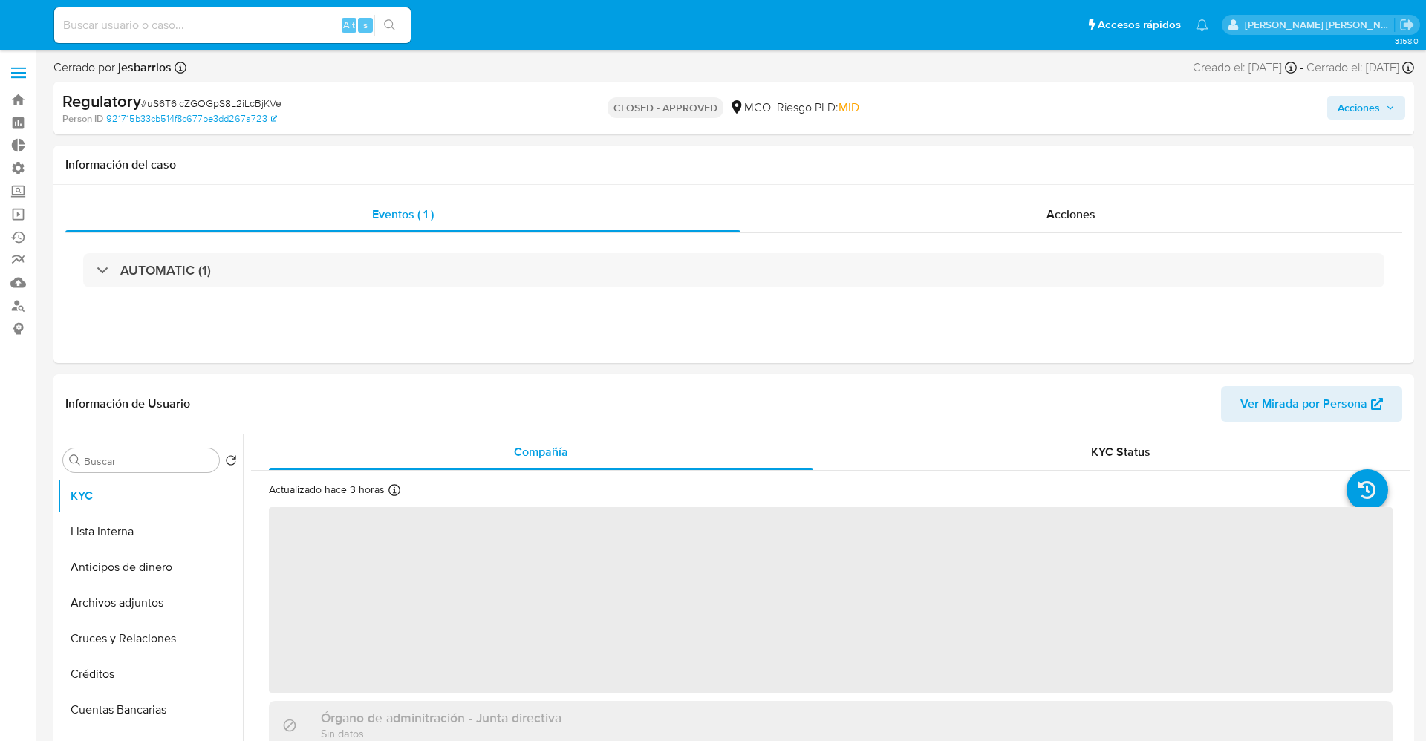
select select "10"
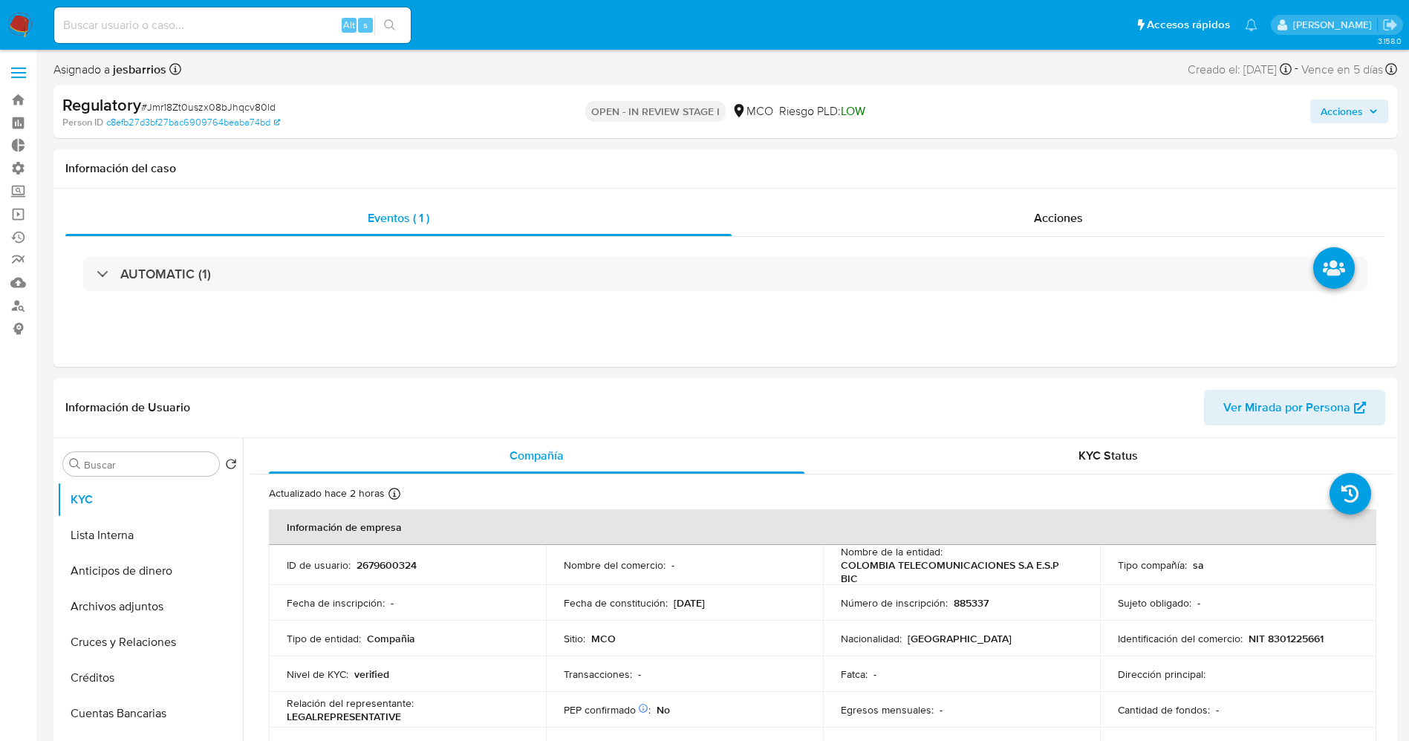
select select "10"
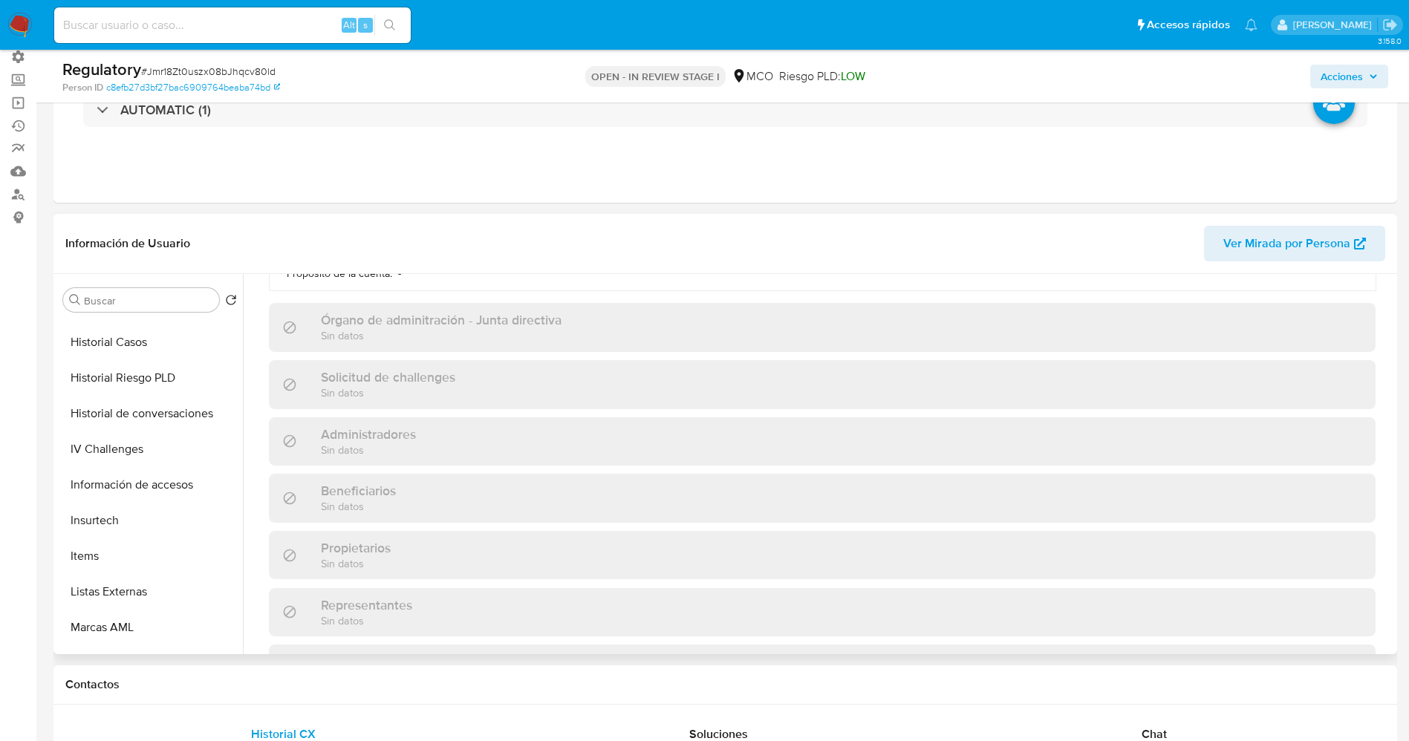
scroll to position [557, 0]
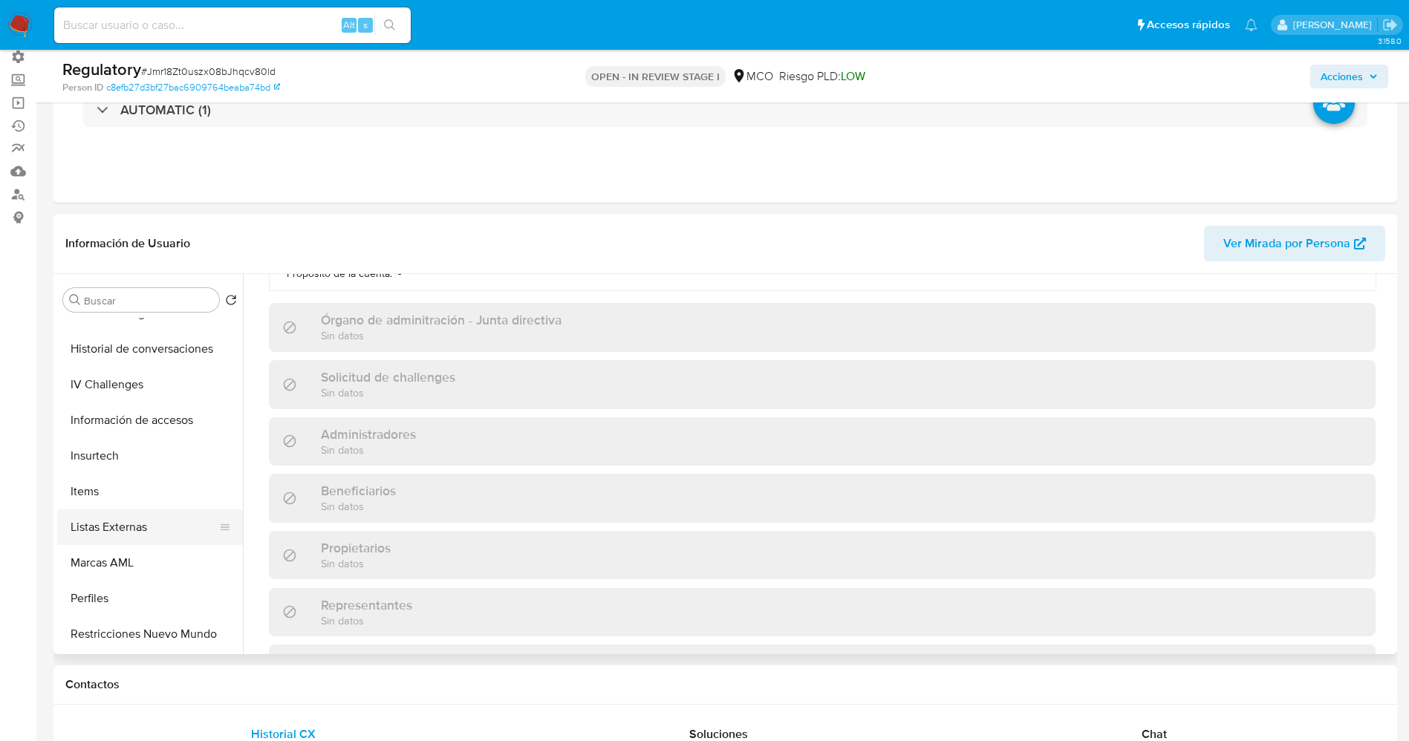
click at [123, 521] on button "Listas Externas" at bounding box center [144, 528] width 174 height 36
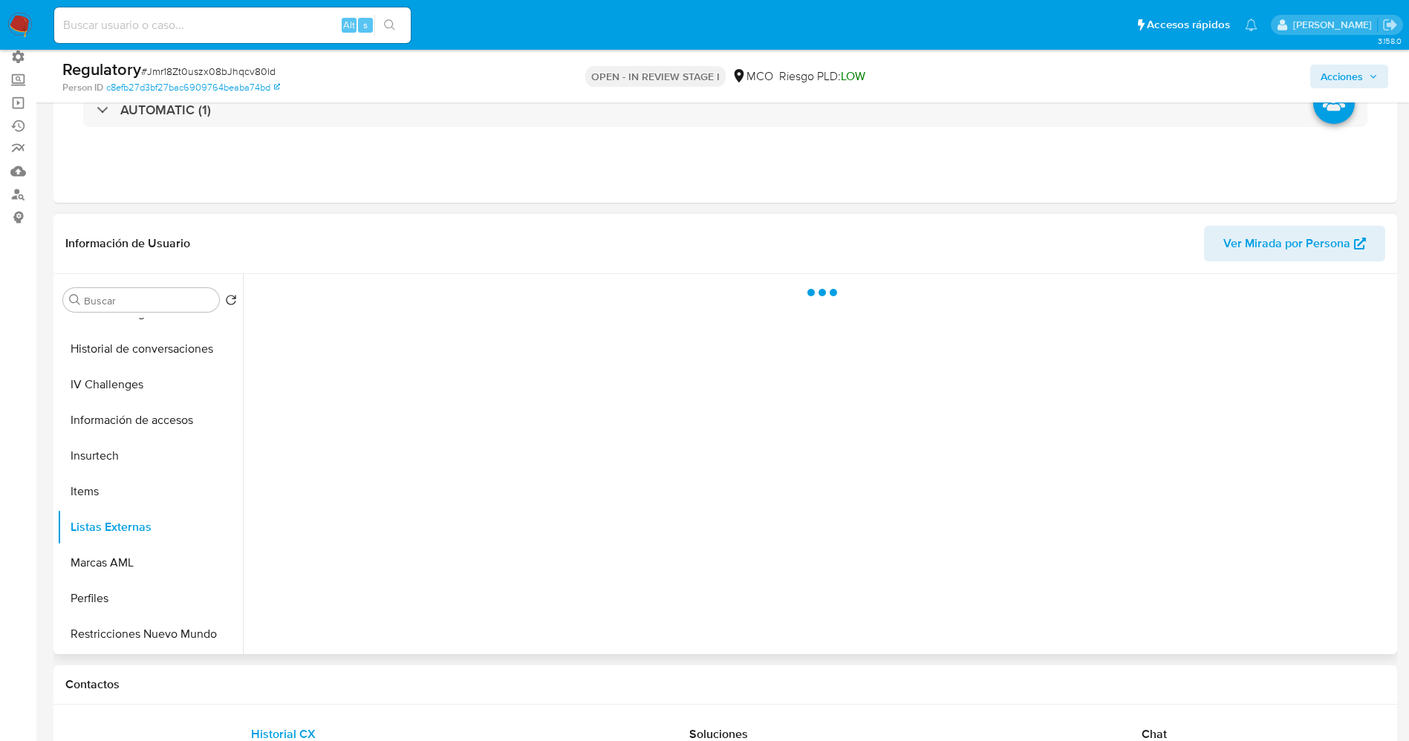
scroll to position [0, 0]
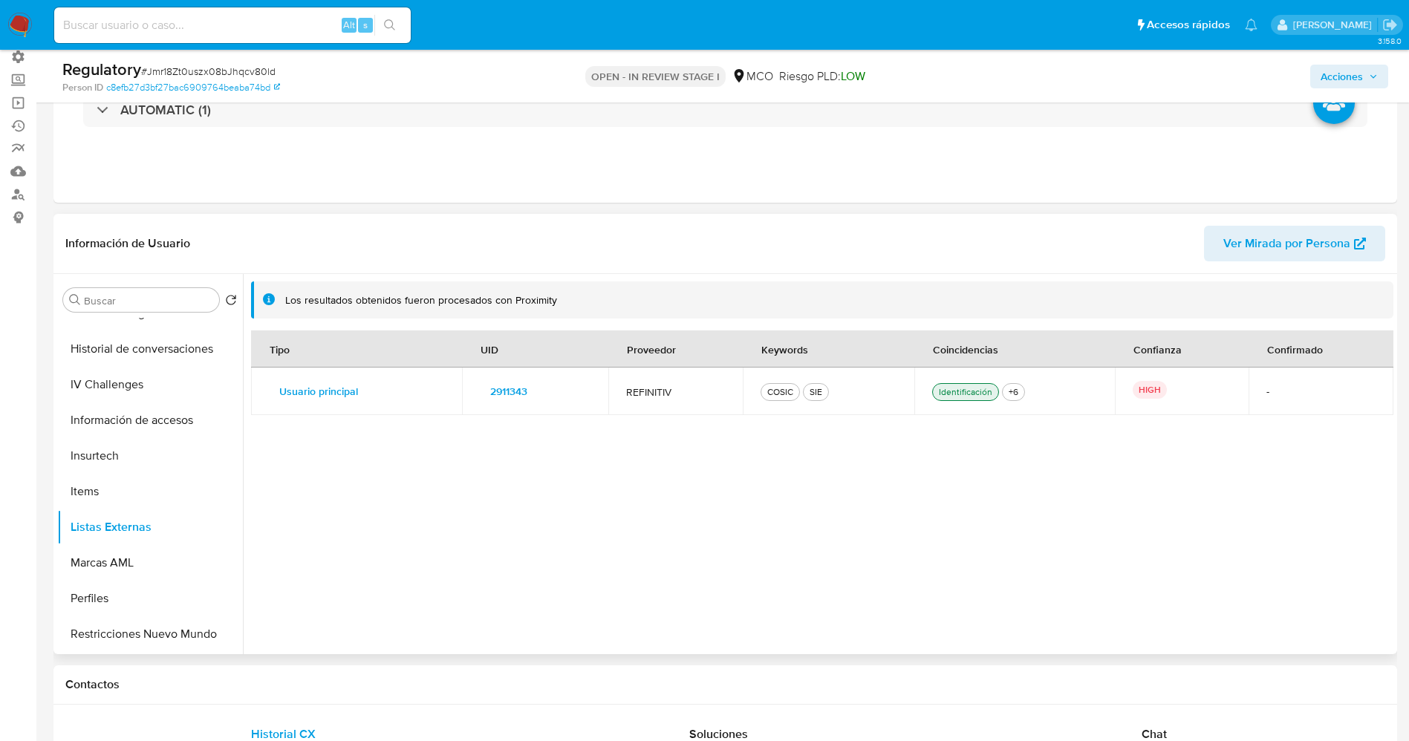
click at [497, 389] on span "2911343" at bounding box center [508, 391] width 37 height 21
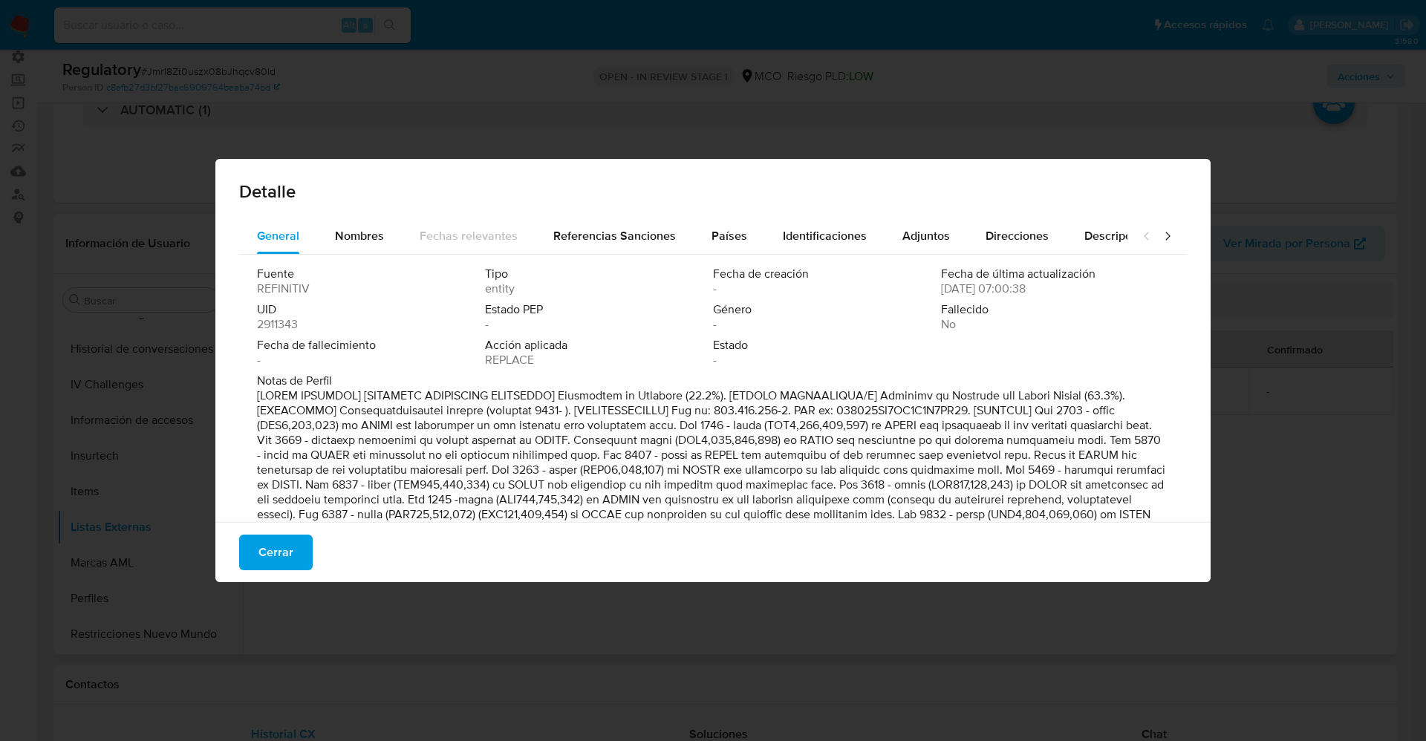
click at [342, 256] on div "Fuente REFINITIV Tipo entity Fecha de creación - Fecha de última actualización …" at bounding box center [713, 412] width 948 height 315
click at [348, 246] on div "Nombres" at bounding box center [359, 236] width 49 height 36
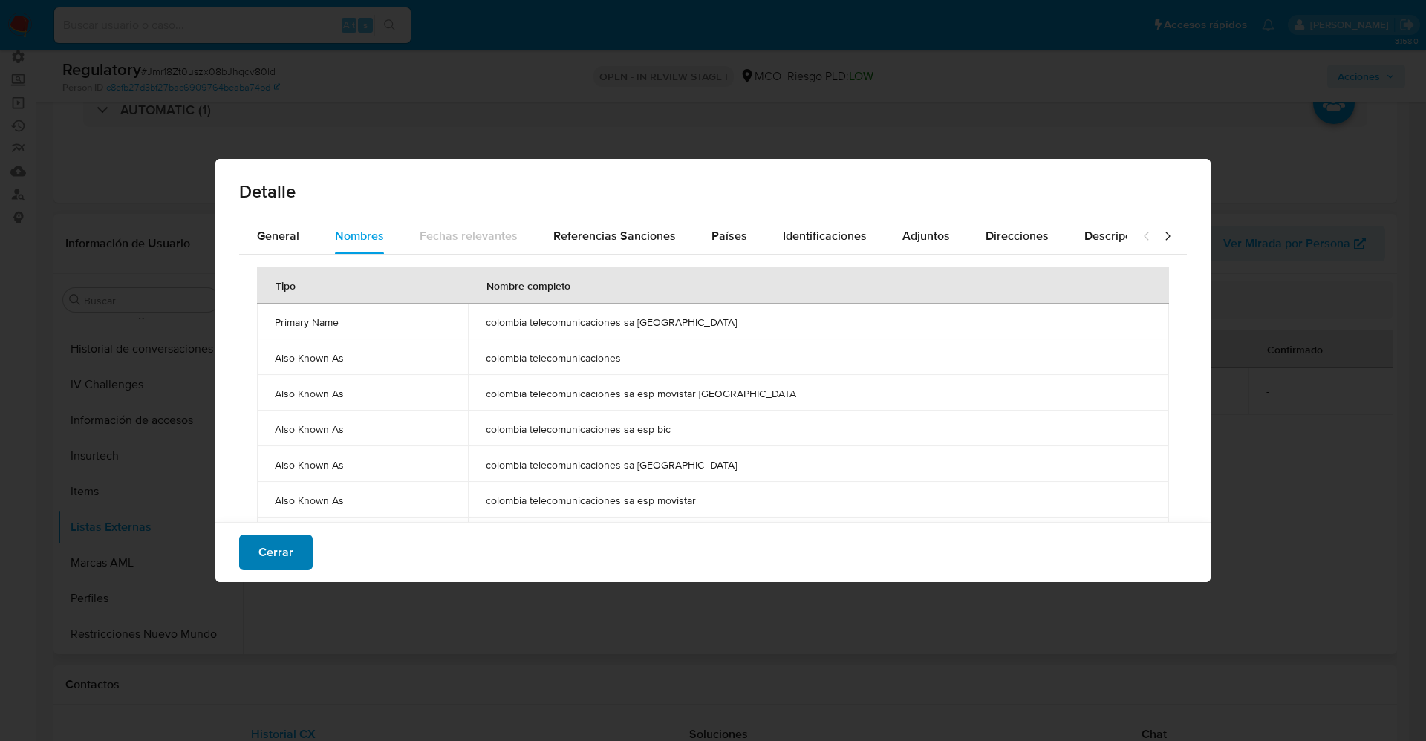
click at [261, 556] on span "Cerrar" at bounding box center [275, 552] width 35 height 33
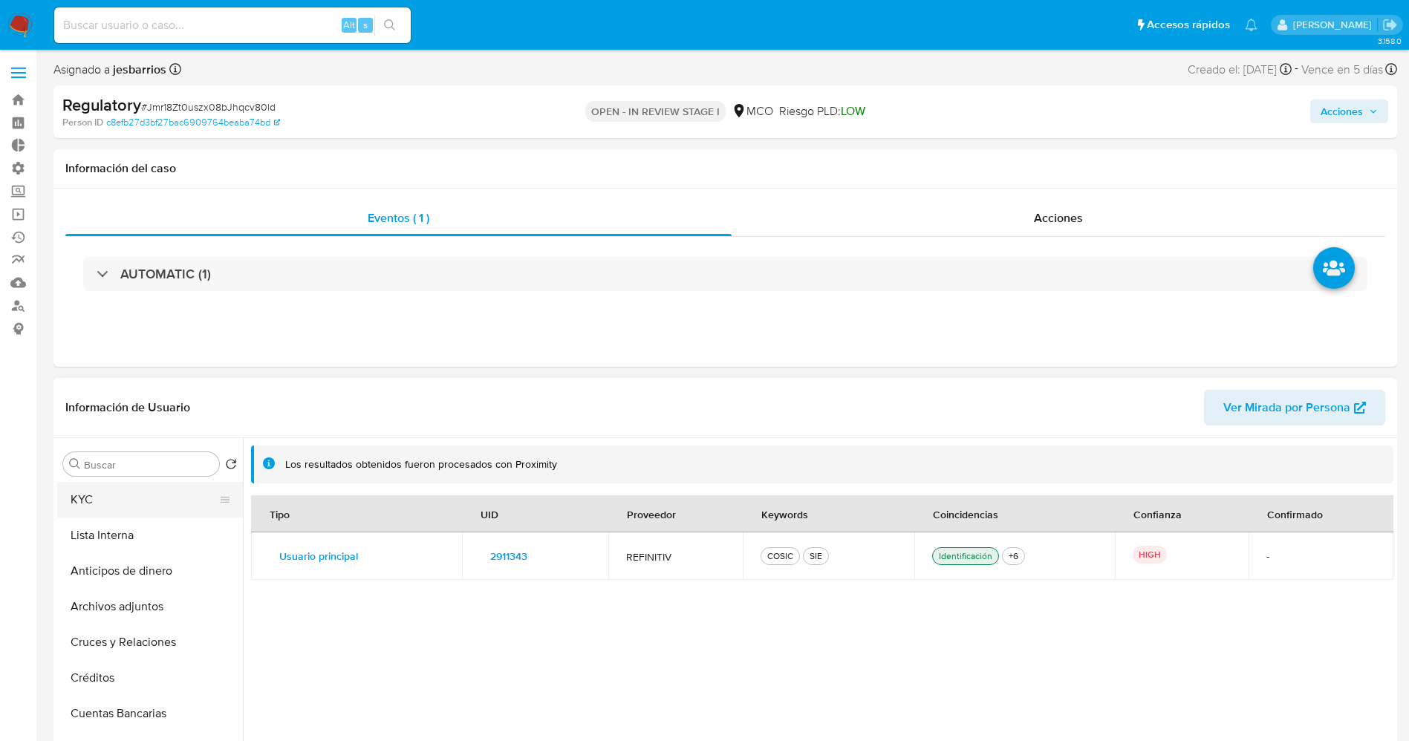
click at [93, 501] on button "KYC" at bounding box center [144, 500] width 174 height 36
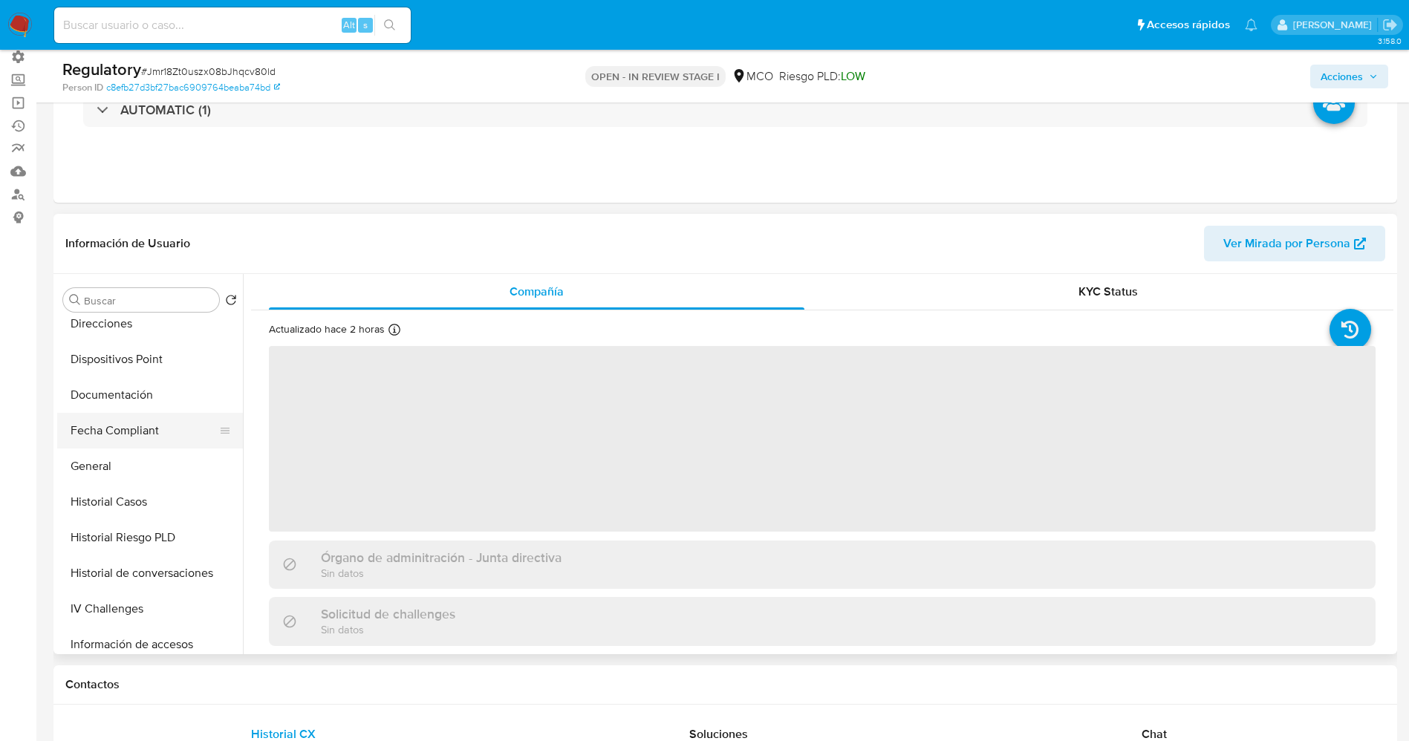
scroll to position [334, 0]
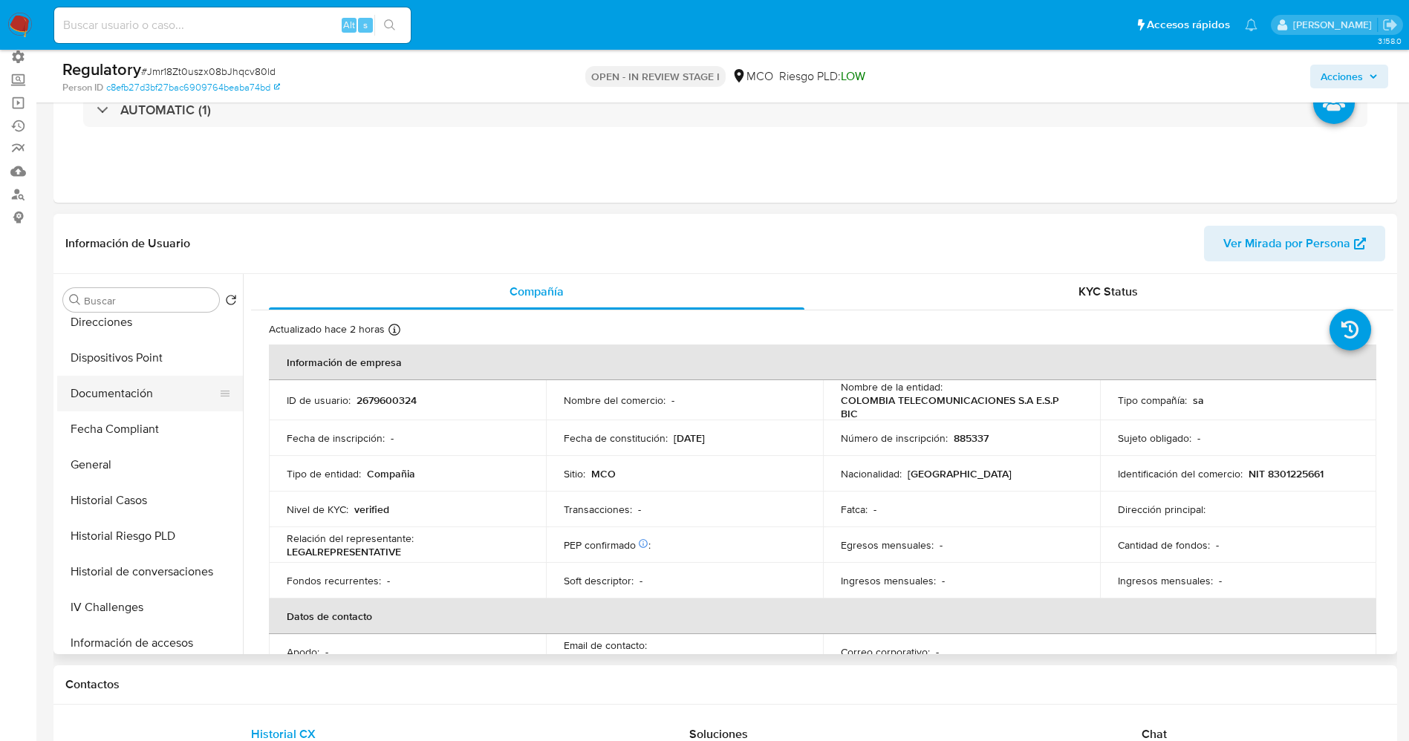
click at [120, 397] on button "Documentación" at bounding box center [144, 394] width 174 height 36
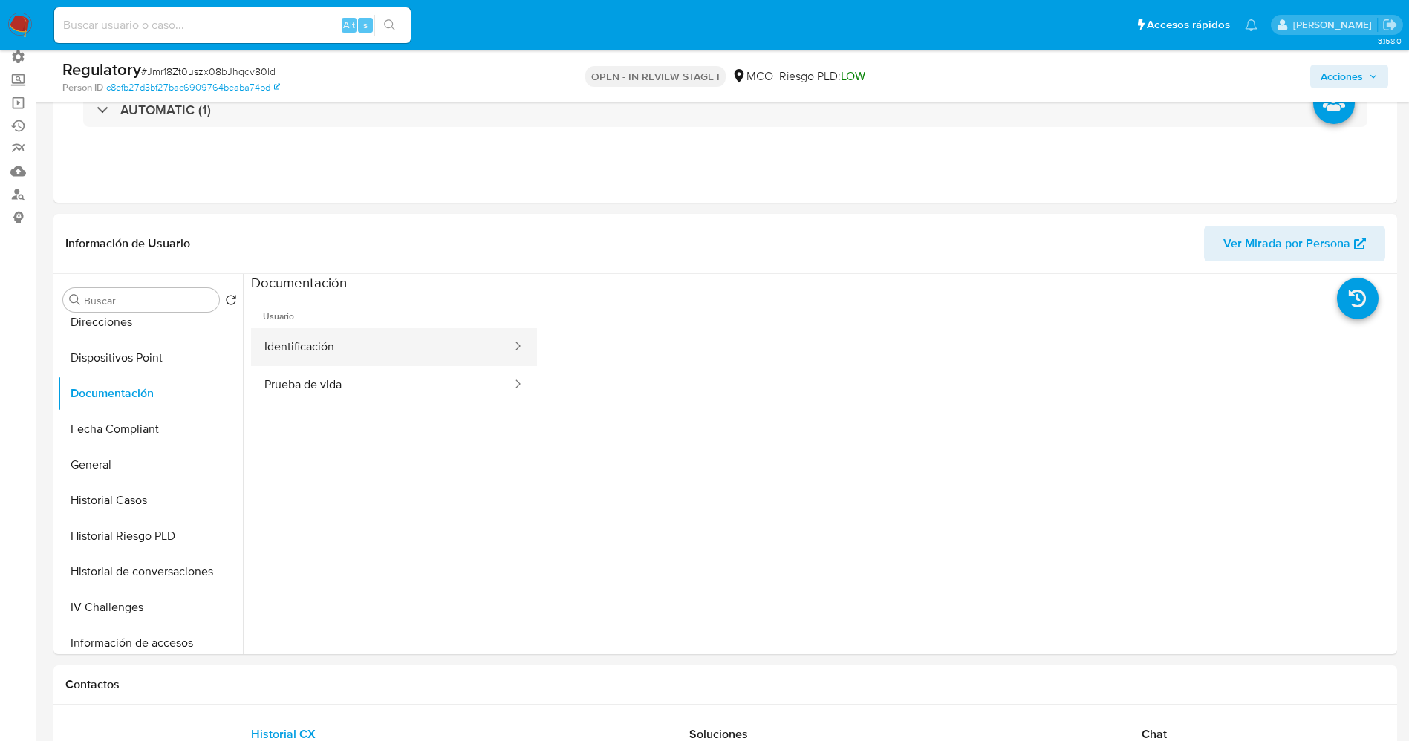
click at [345, 337] on button "Identificación" at bounding box center [382, 347] width 262 height 38
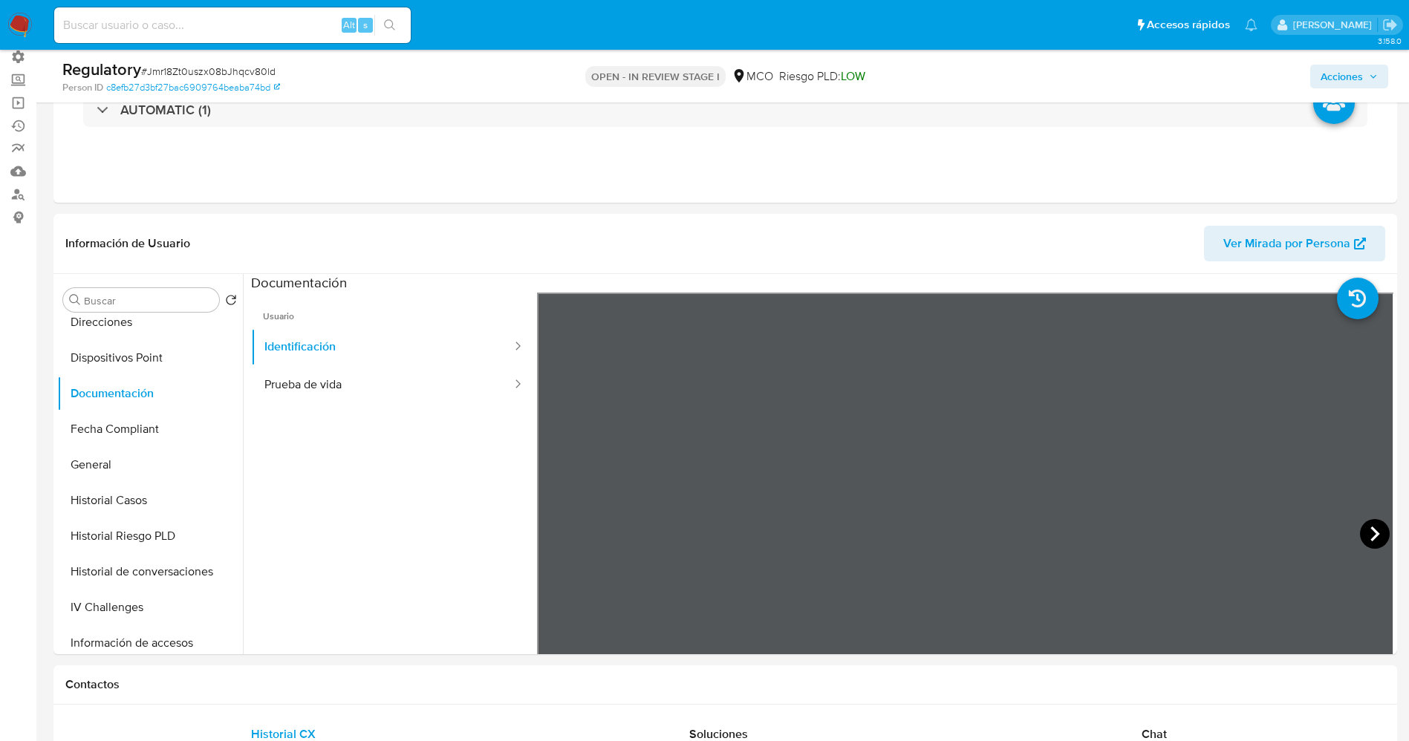
click at [1371, 543] on icon at bounding box center [1375, 534] width 30 height 30
click at [348, 387] on button "Prueba de vida" at bounding box center [382, 385] width 262 height 38
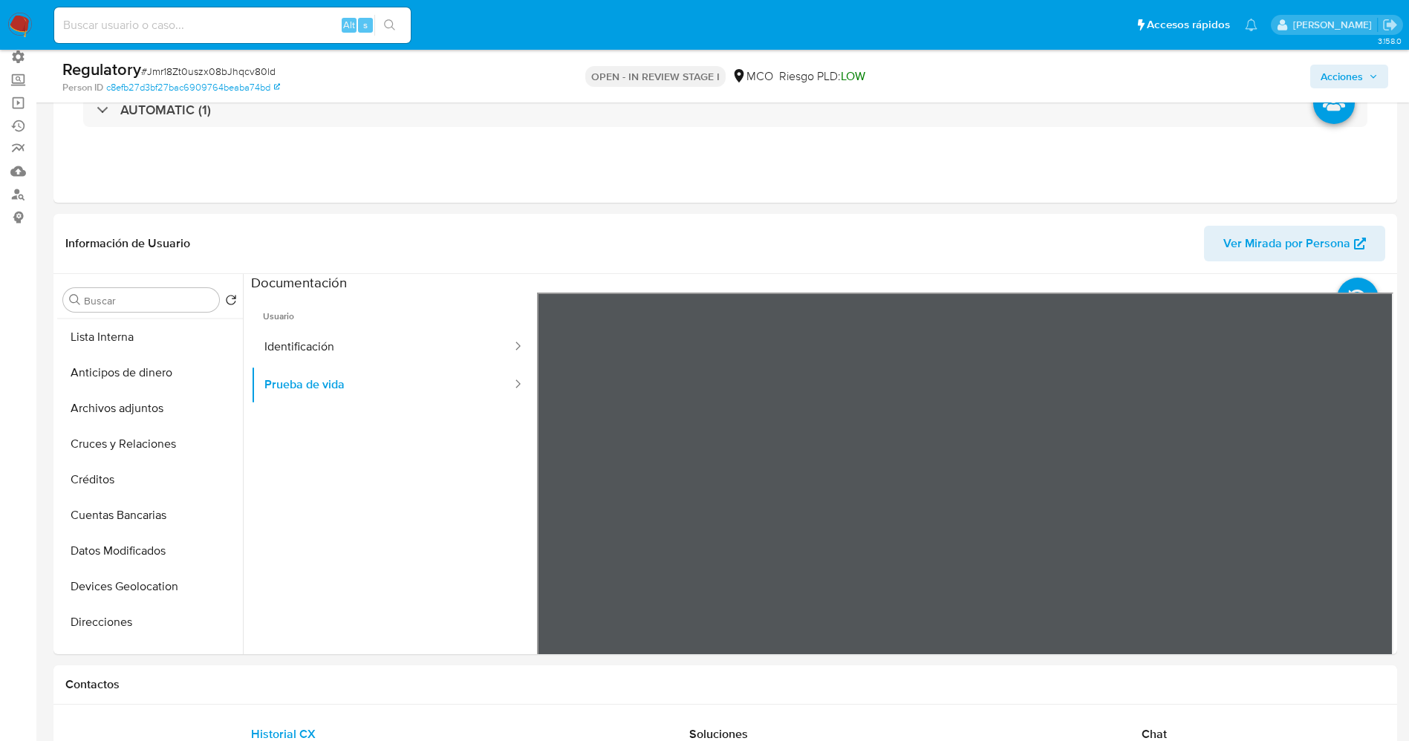
scroll to position [0, 0]
click at [88, 332] on button "KYC" at bounding box center [144, 336] width 174 height 36
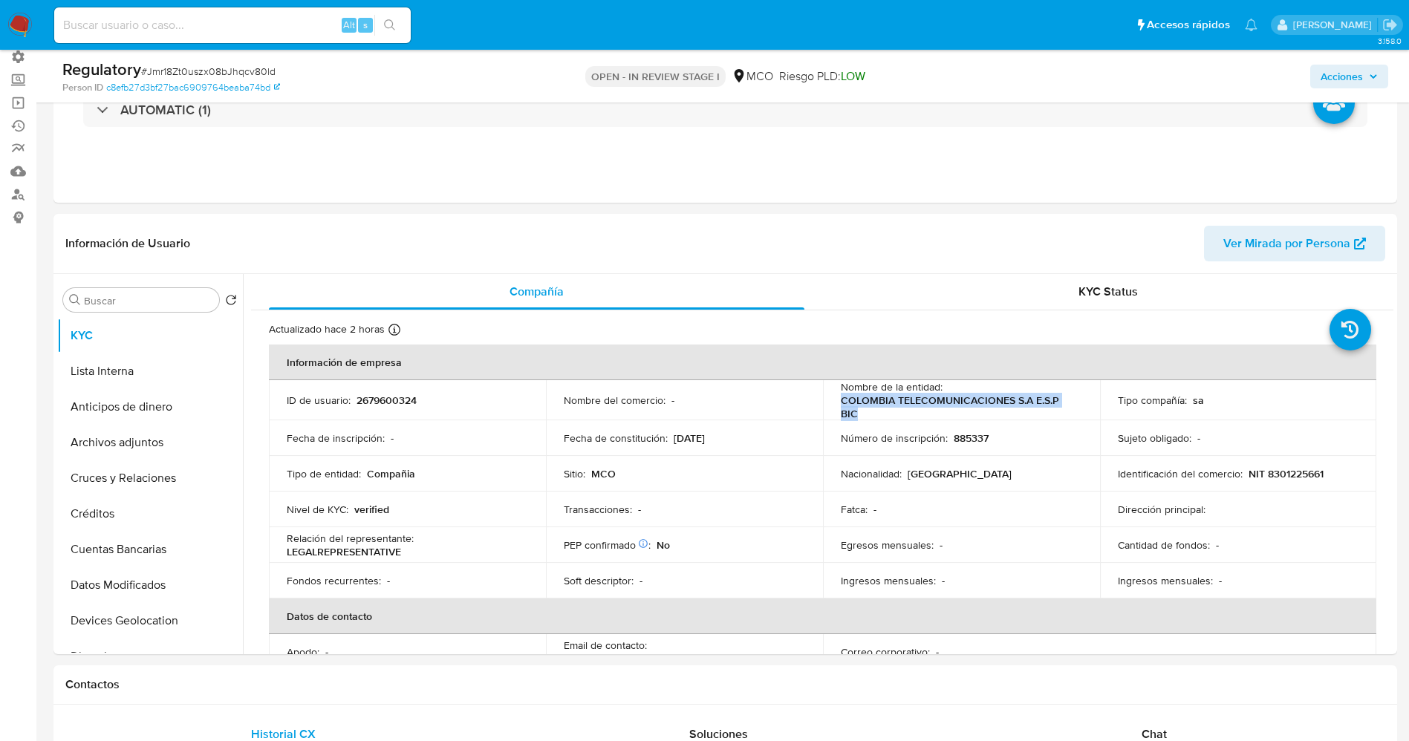
drag, startPoint x: 839, startPoint y: 400, endPoint x: 893, endPoint y: 419, distance: 57.3
click at [893, 419] on p "COLOMBIA TELECOMUNICACIONES S.A E.S.P BIC" at bounding box center [958, 407] width 235 height 27
copy p "COLOMBIA TELECOMUNICACIONES S.A E.S.P BIC"
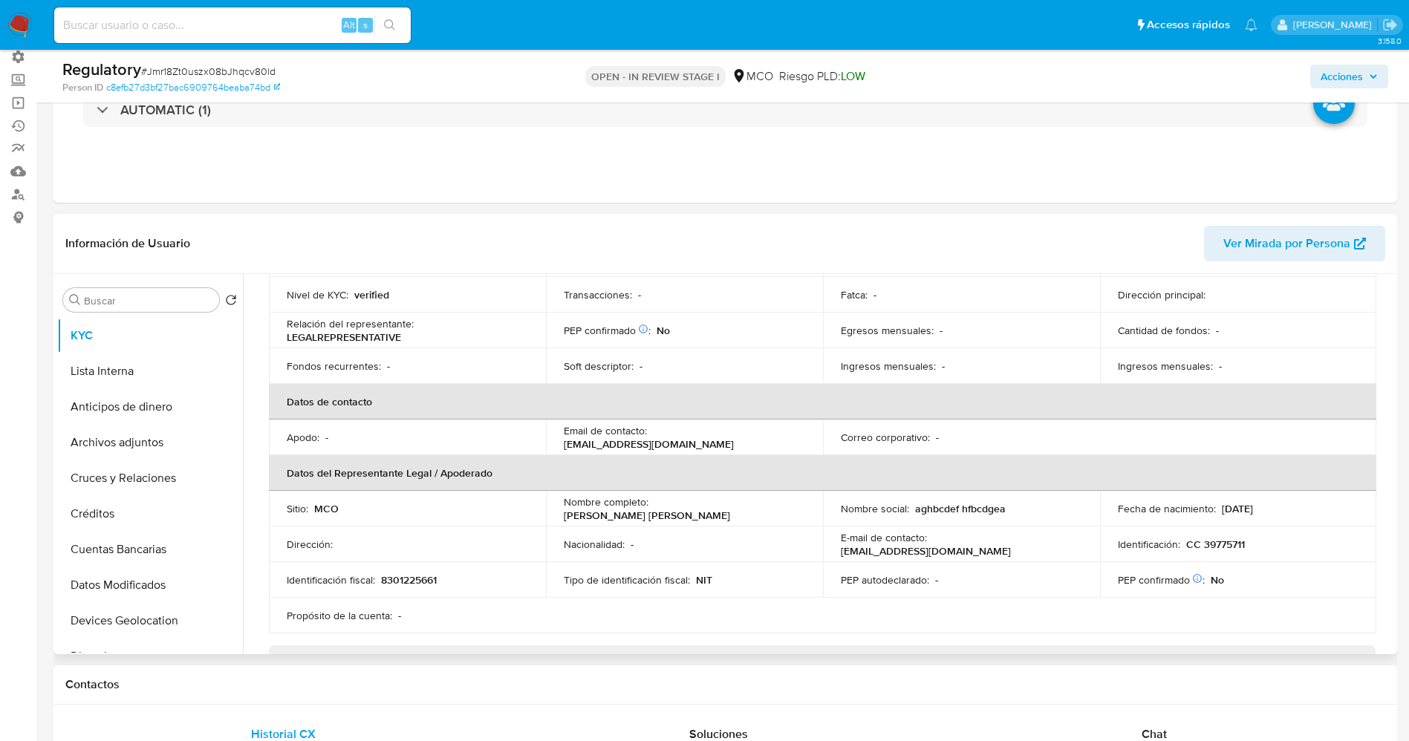
scroll to position [223, 0]
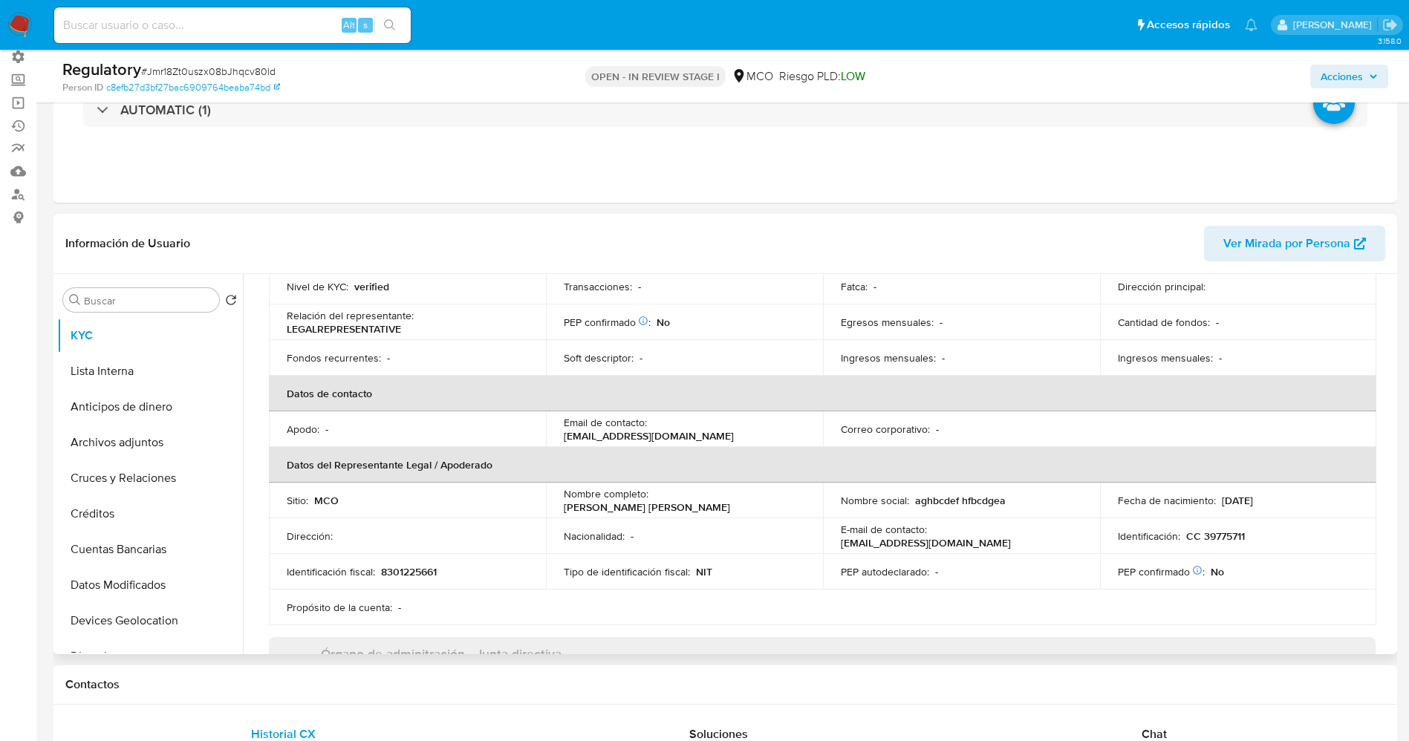
drag, startPoint x: 559, startPoint y: 511, endPoint x: 729, endPoint y: 509, distance: 170.1
click at [729, 509] on td "Nombre completo : Ruiz Diaz-Granados Martha Elena" at bounding box center [684, 501] width 277 height 36
copy p "Ruiz Diaz-Granados Martha Elena"
click at [606, 509] on p "Ruiz Diaz-Granados Martha Elena" at bounding box center [647, 507] width 166 height 13
drag, startPoint x: 651, startPoint y: 506, endPoint x: 563, endPoint y: 499, distance: 87.9
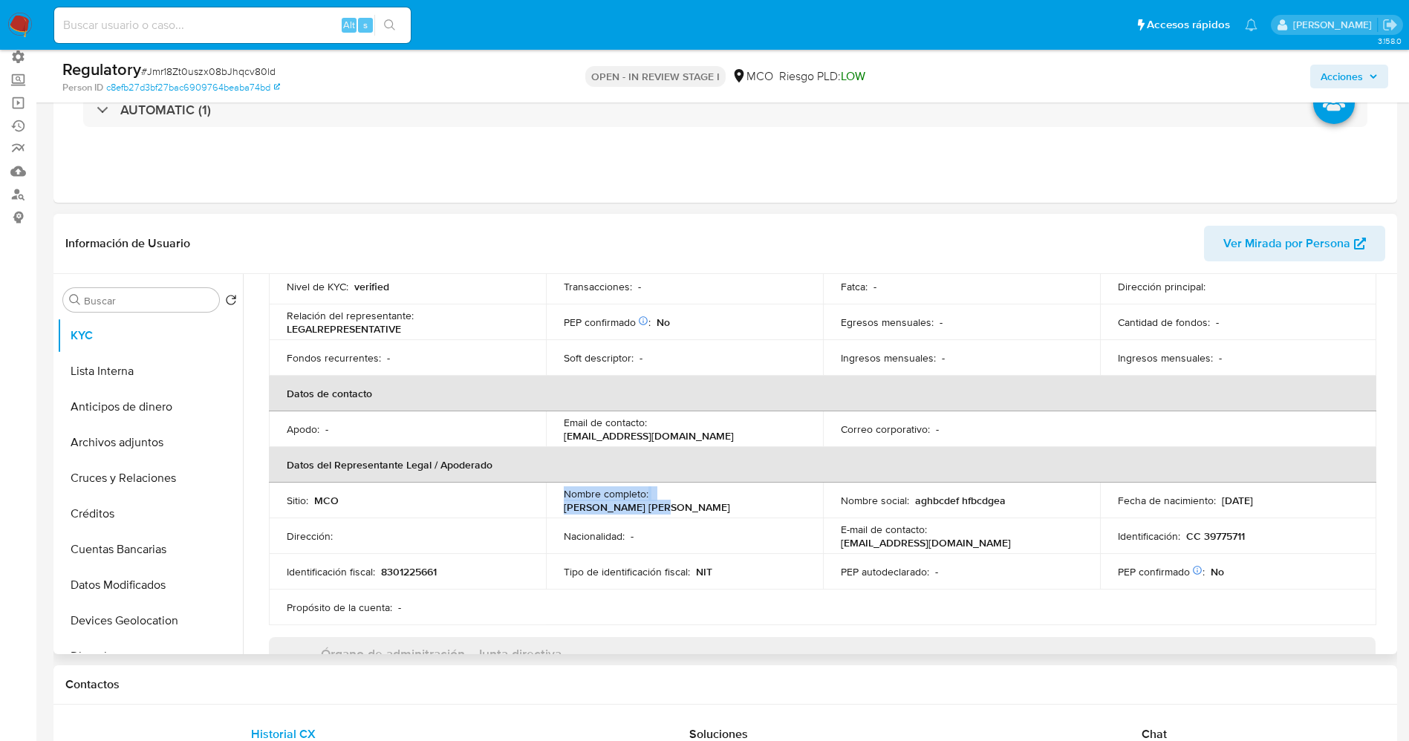
click at [564, 501] on p "Ruiz Diaz-Granados Martha Elena" at bounding box center [647, 507] width 166 height 13
click at [575, 507] on p "Ruiz Diaz-Granados Martha Elena" at bounding box center [647, 507] width 166 height 13
click at [566, 510] on p "Ruiz Diaz-Granados Martha Elena" at bounding box center [647, 507] width 166 height 13
drag, startPoint x: 563, startPoint y: 507, endPoint x: 654, endPoint y: 507, distance: 90.6
click at [654, 507] on p "Ruiz Diaz-Granados Martha Elena" at bounding box center [647, 507] width 166 height 13
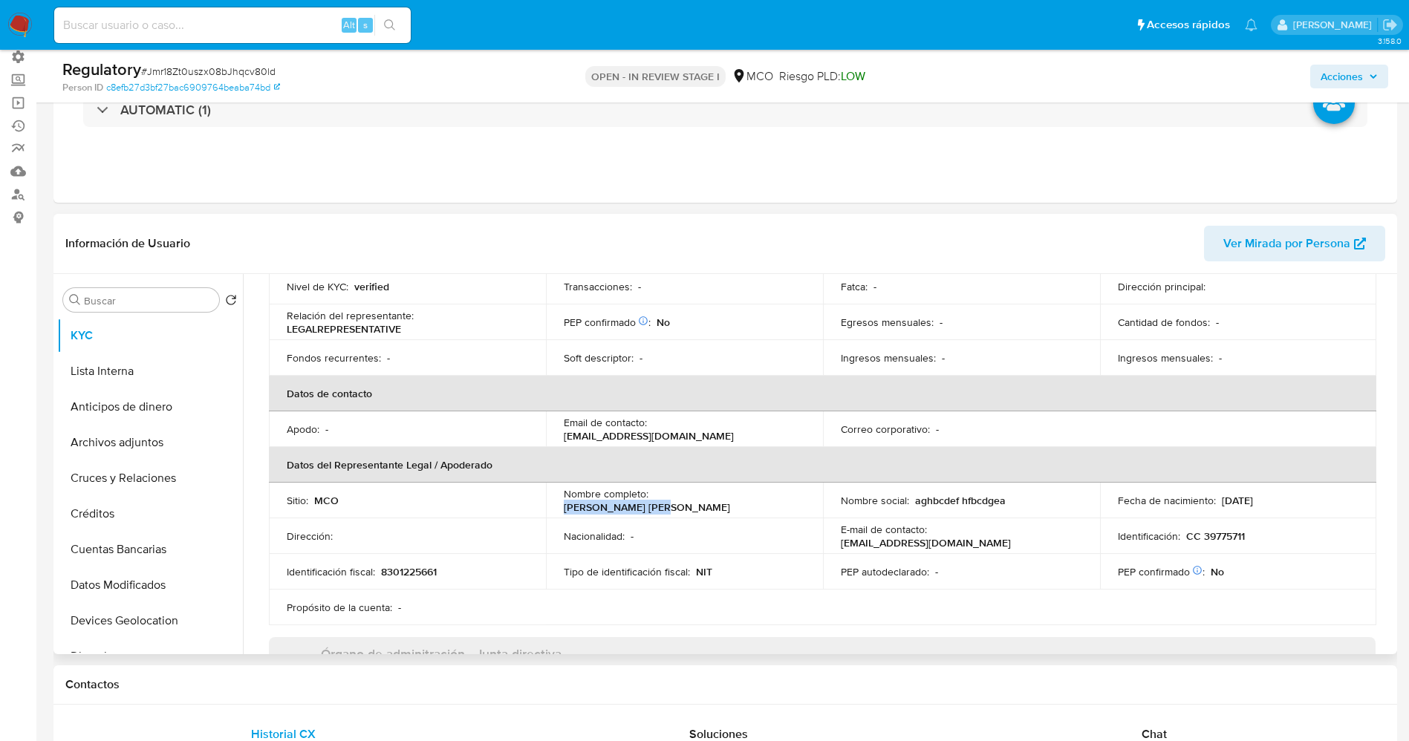
copy p "Ruiz Diaz-Granados"
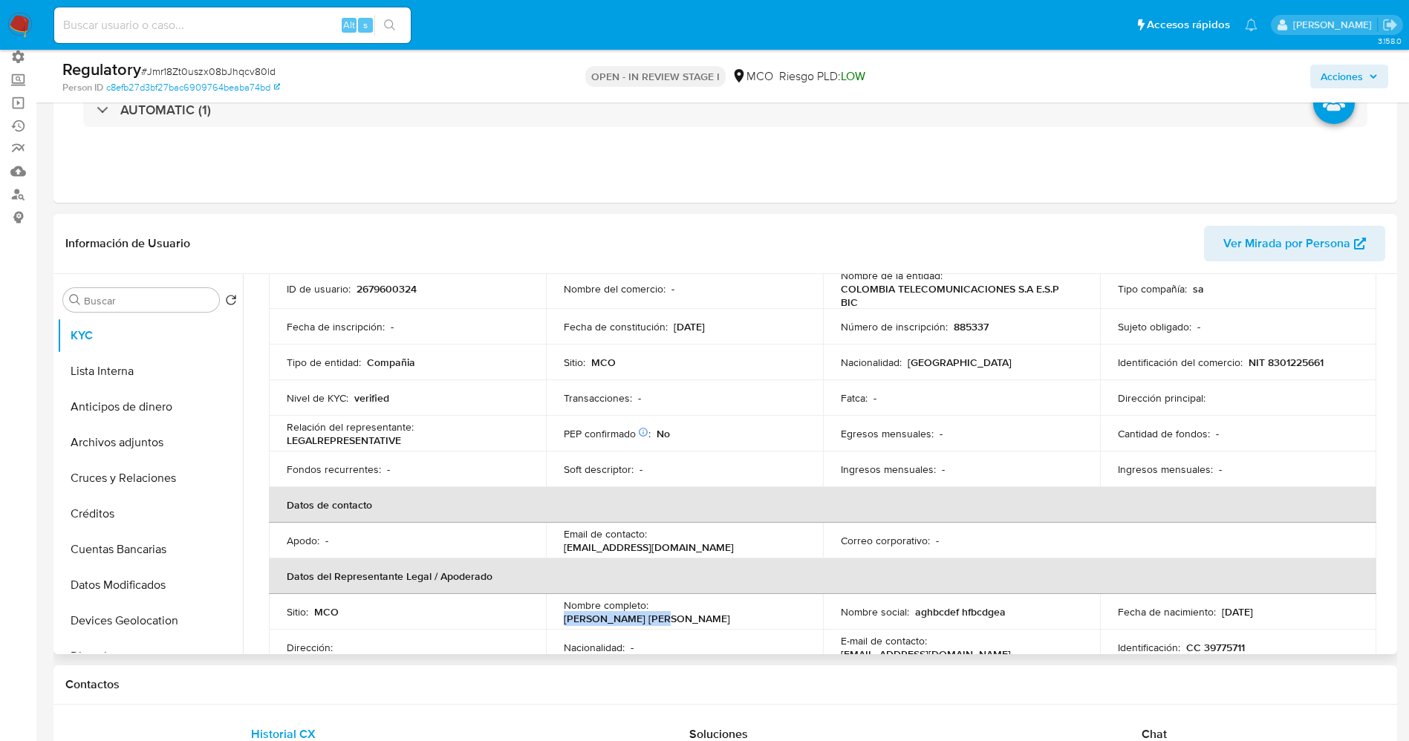
scroll to position [0, 0]
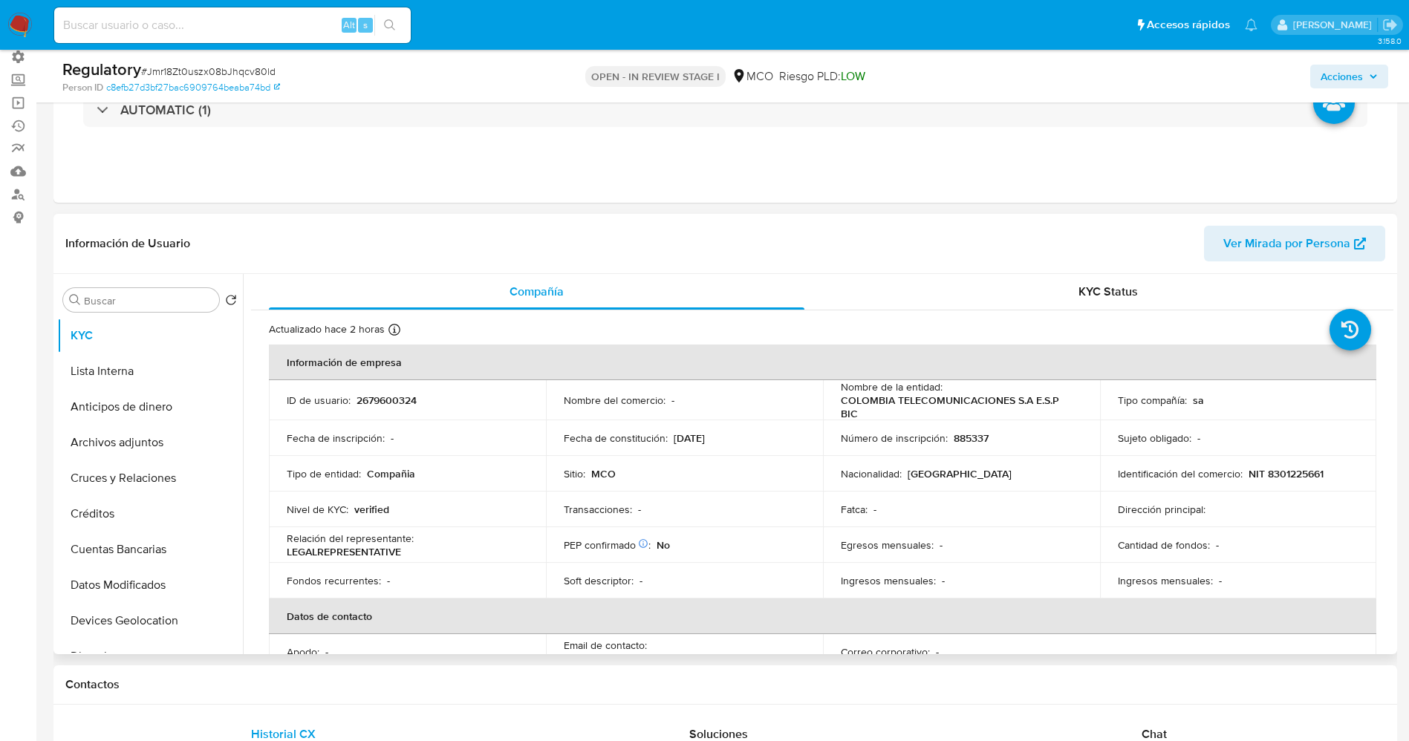
click at [848, 455] on td "Número de inscripción : 885337" at bounding box center [961, 438] width 277 height 36
drag, startPoint x: 833, startPoint y: 401, endPoint x: 863, endPoint y: 416, distance: 33.2
click at [863, 416] on td "Nombre de la entidad : COLOMBIA TELECOMUNICACIONES S.A E.S.P BIC" at bounding box center [961, 400] width 277 height 40
copy p "COLOMBIA TELECOMUNICACIONES S.A E.S.P BIC"
click at [1250, 453] on td "Sujeto obligado : -" at bounding box center [1238, 438] width 277 height 36
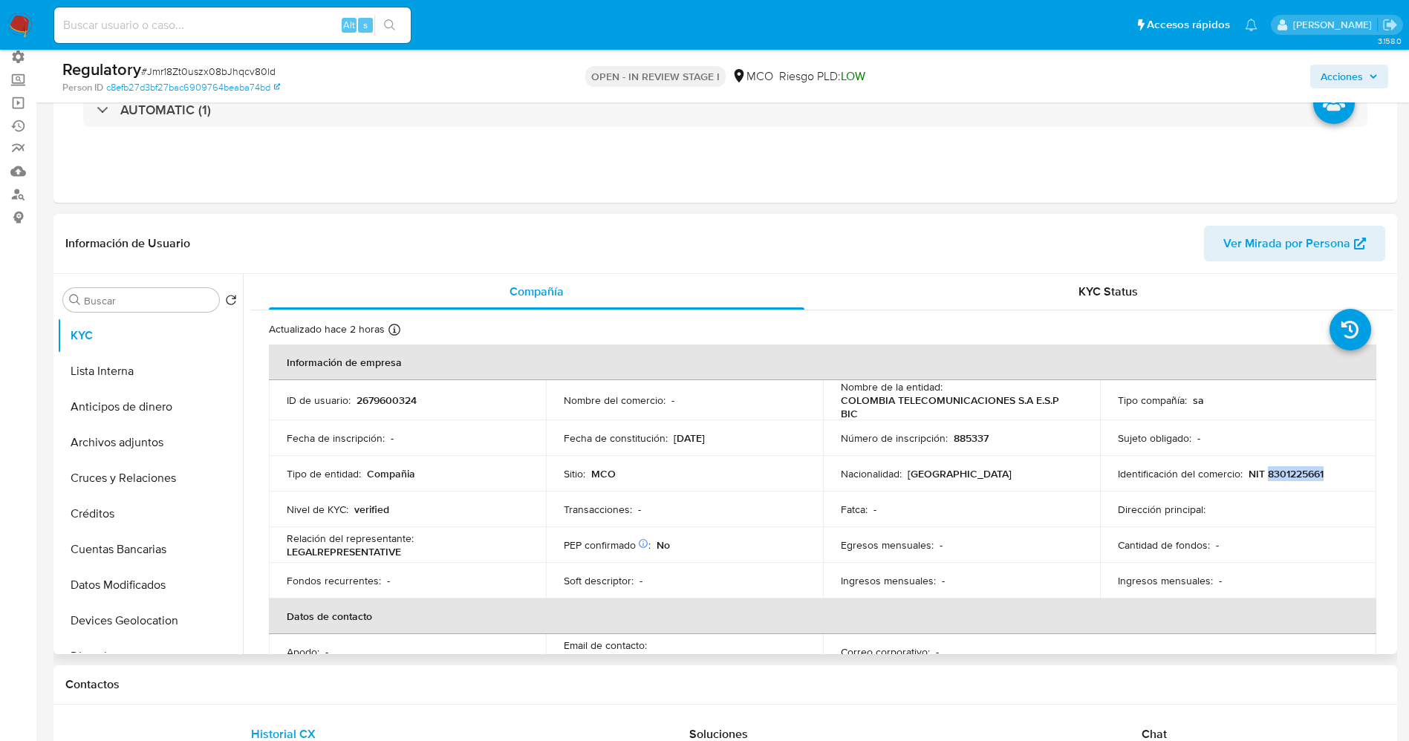
drag, startPoint x: 1266, startPoint y: 472, endPoint x: 1329, endPoint y: 472, distance: 62.4
click at [1329, 472] on div "Identificación del comercio : NIT 8301225661" at bounding box center [1238, 473] width 241 height 13
copy p "8301225661"
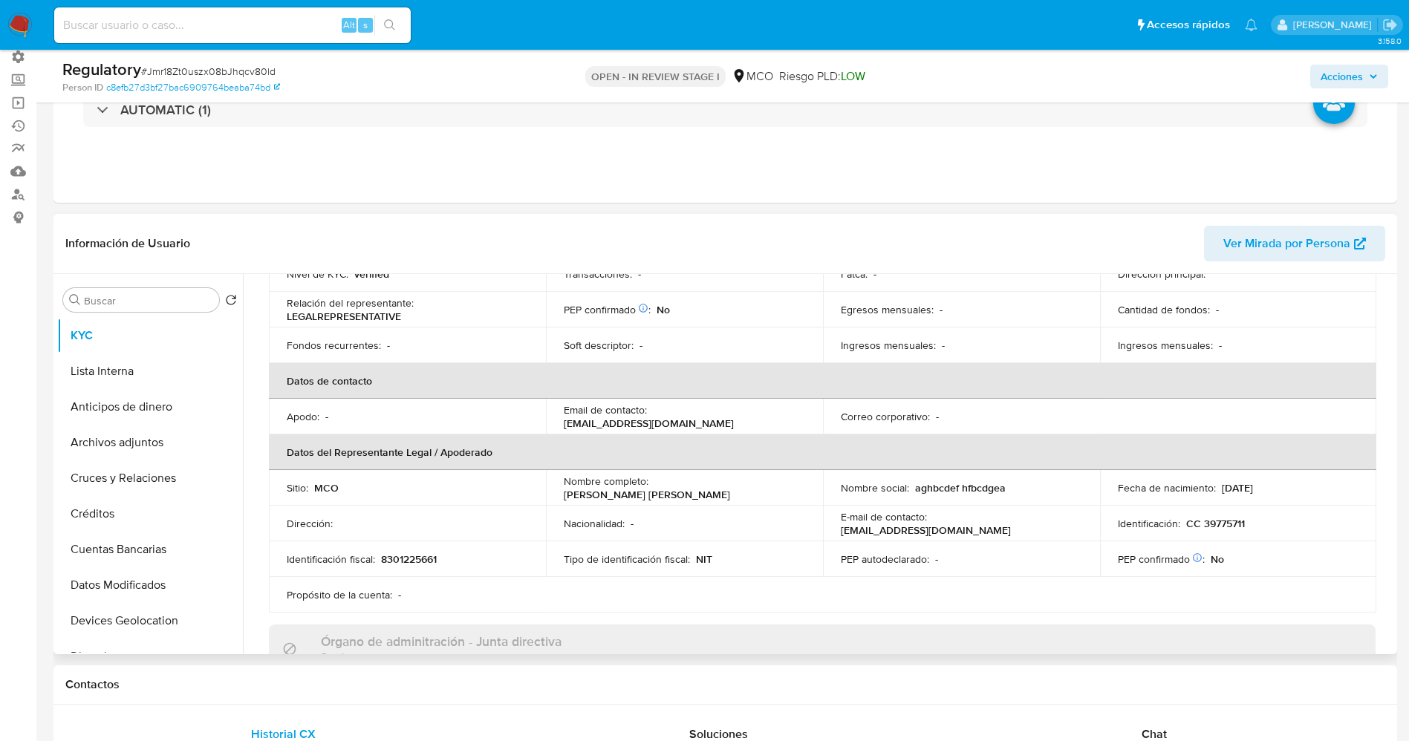
scroll to position [334, 0]
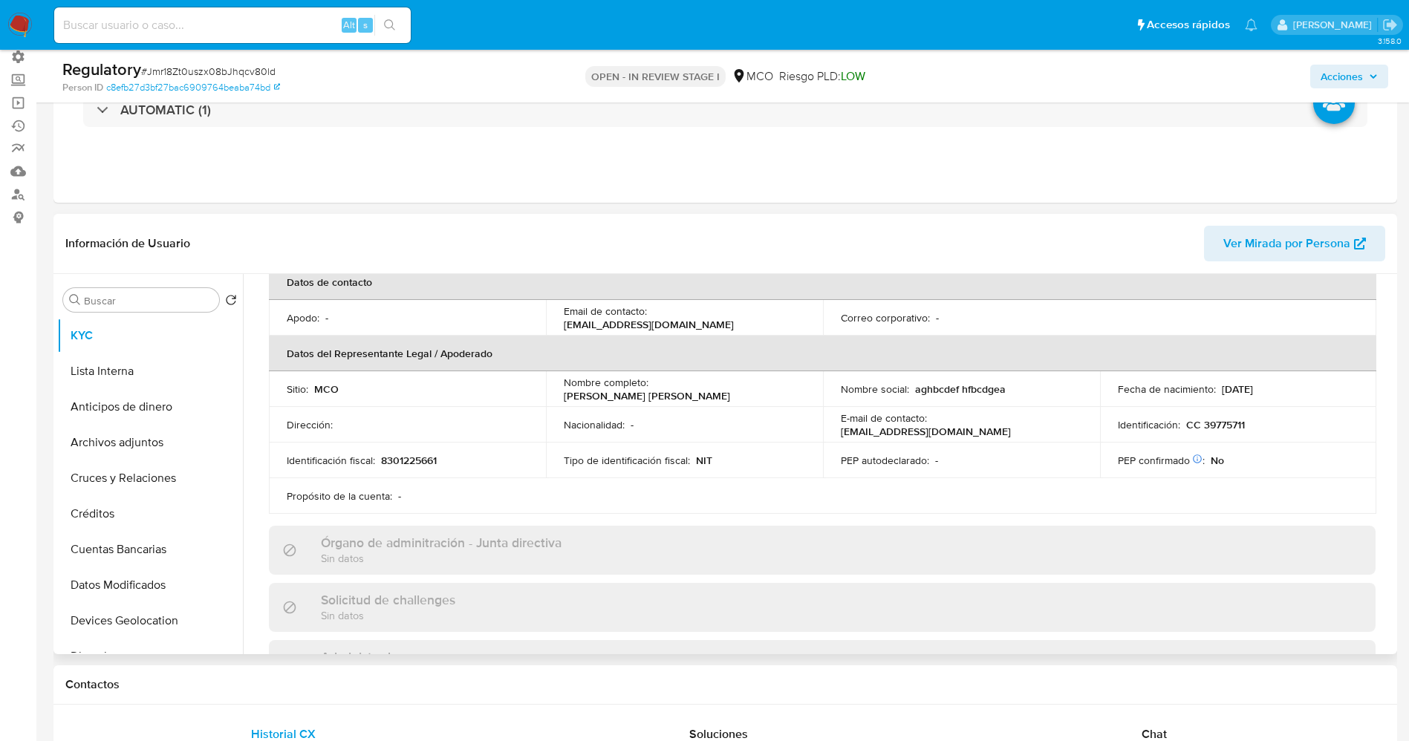
drag, startPoint x: 561, startPoint y: 394, endPoint x: 715, endPoint y: 396, distance: 153.8
click at [717, 396] on td "Nombre completo : Ruiz Diaz-Granados Martha Elena" at bounding box center [684, 389] width 277 height 36
copy p "Ruiz Diaz-Granados Martha Elena"
click at [141, 380] on button "Lista Interna" at bounding box center [144, 372] width 174 height 36
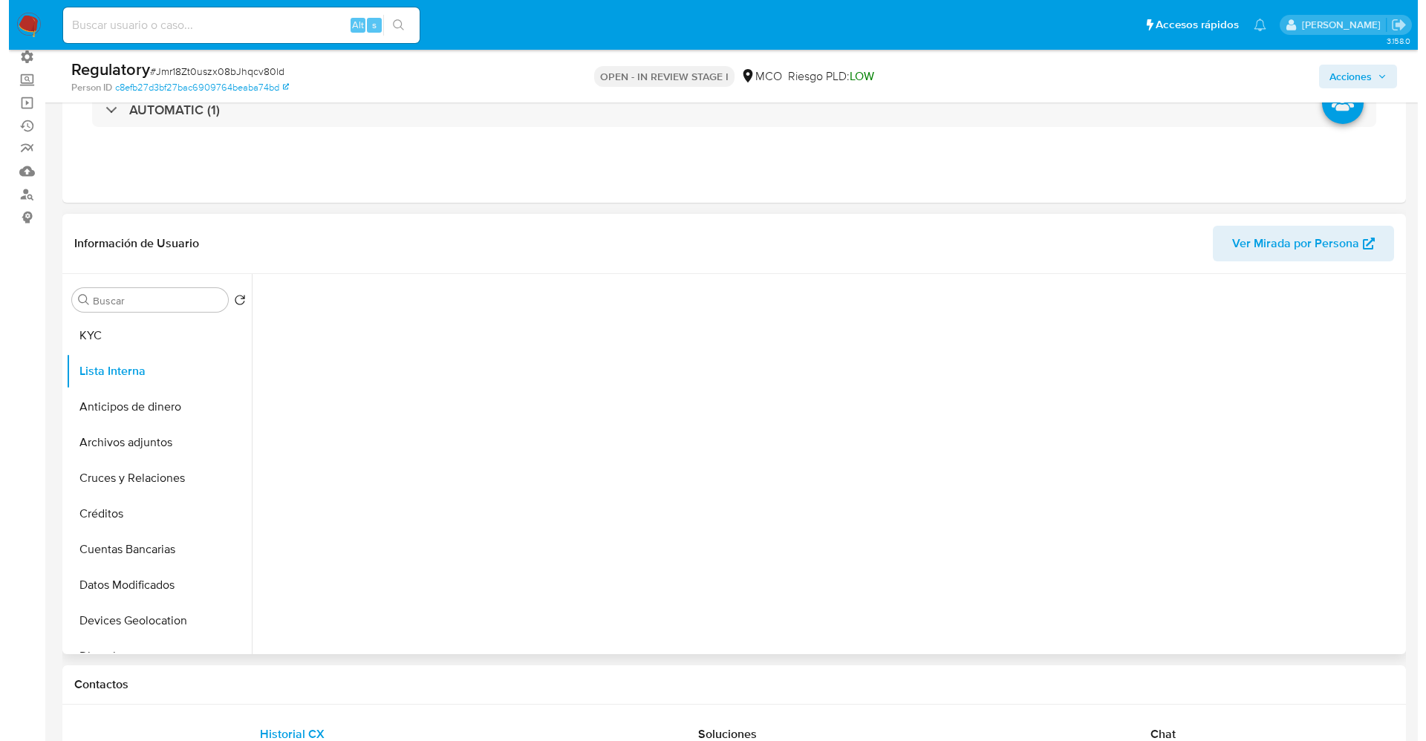
scroll to position [0, 0]
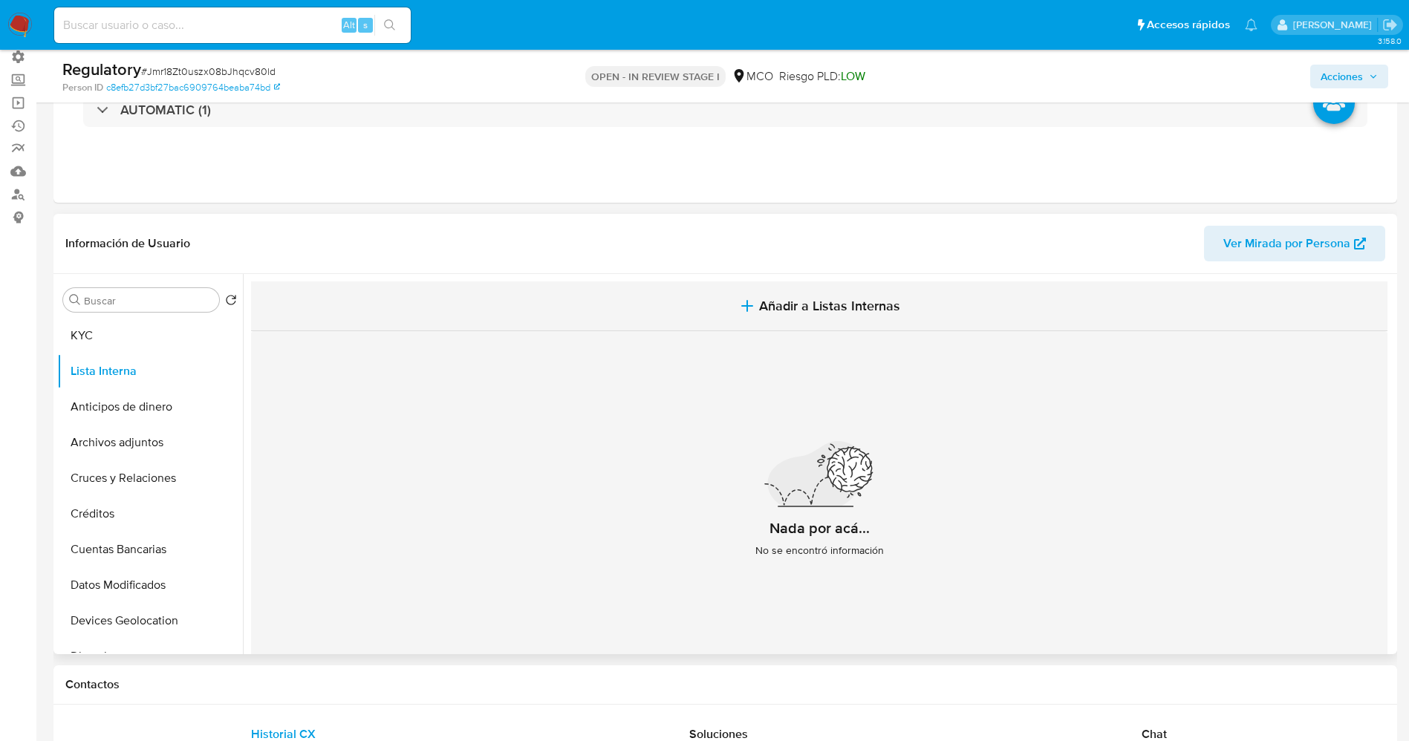
click at [809, 305] on span "Añadir a Listas Internas" at bounding box center [829, 306] width 141 height 16
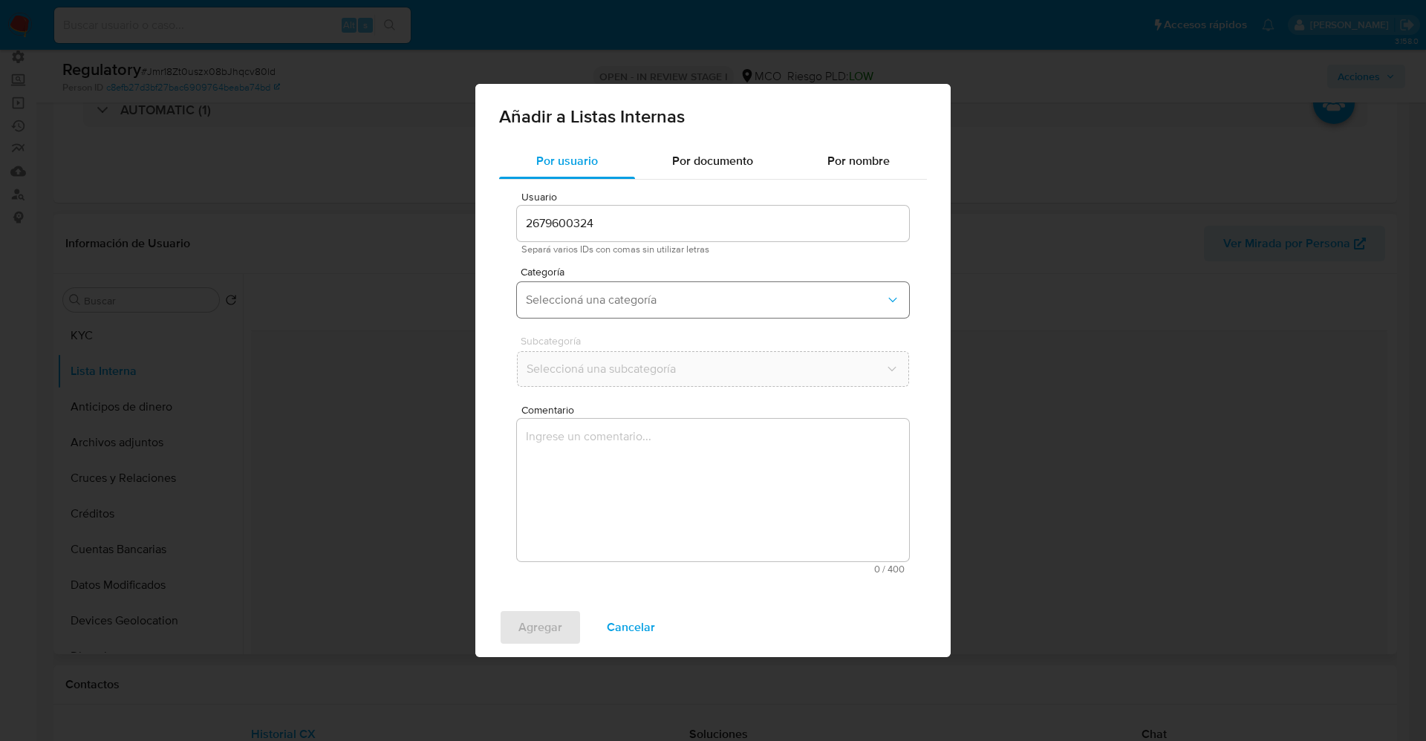
click at [568, 288] on button "Seleccioná una categoría" at bounding box center [713, 300] width 392 height 36
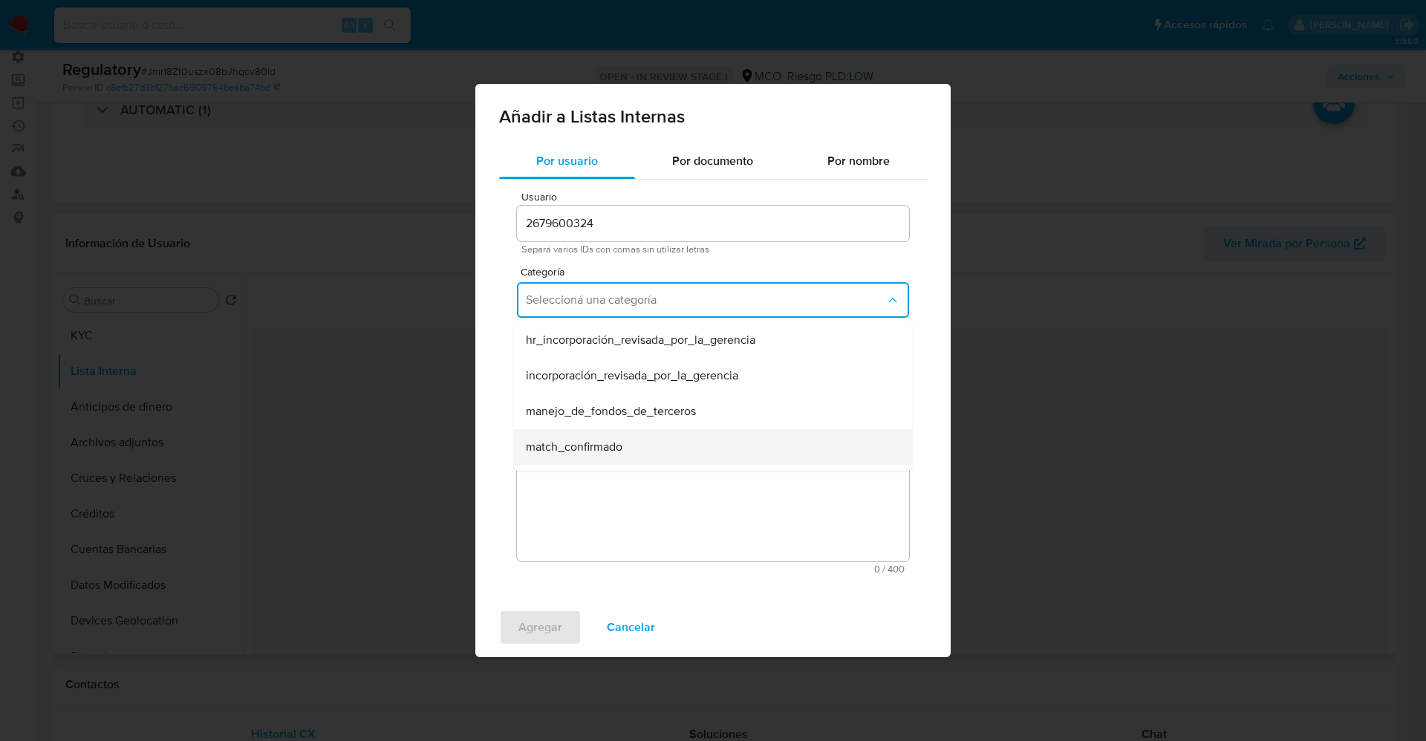
scroll to position [111, 0]
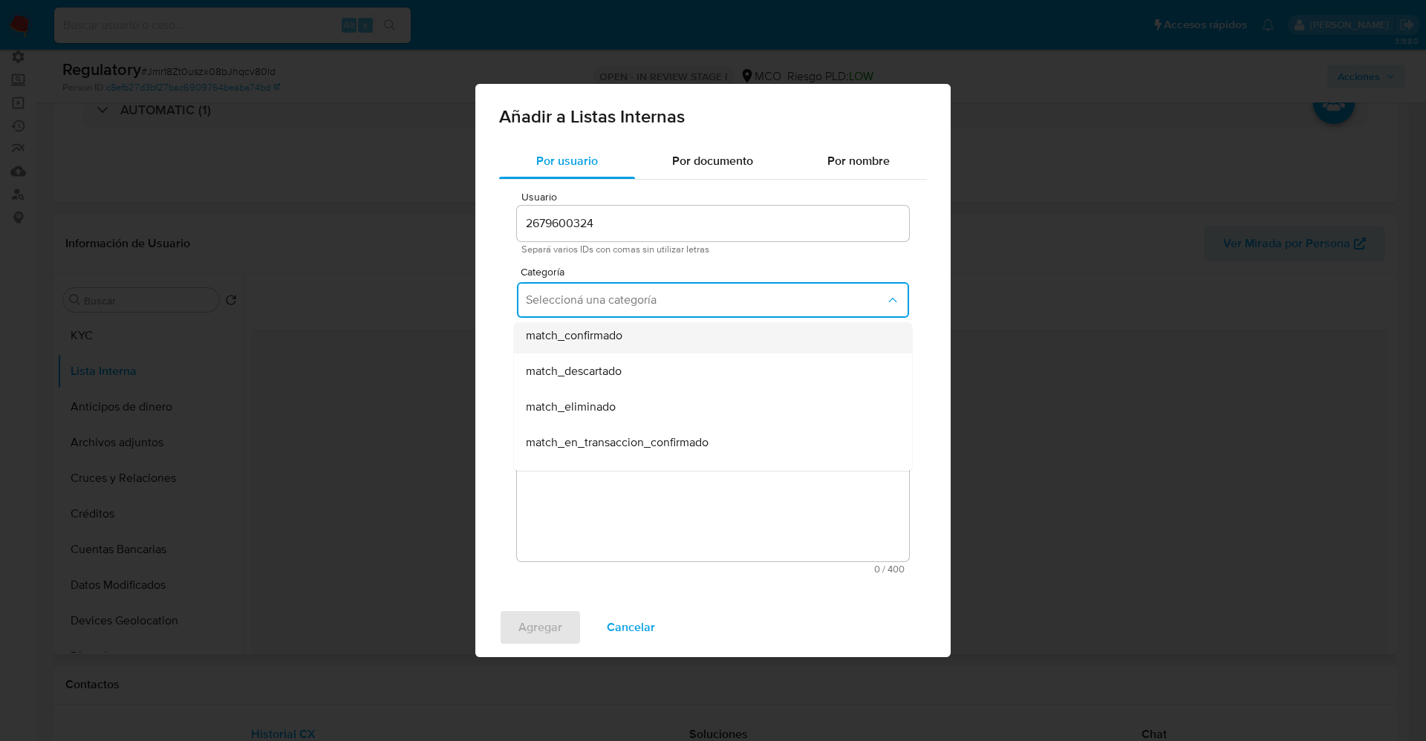
click at [624, 336] on div "match_confirmado" at bounding box center [708, 336] width 365 height 36
click at [635, 367] on span "Seleccioná una subcategoría" at bounding box center [706, 369] width 360 height 15
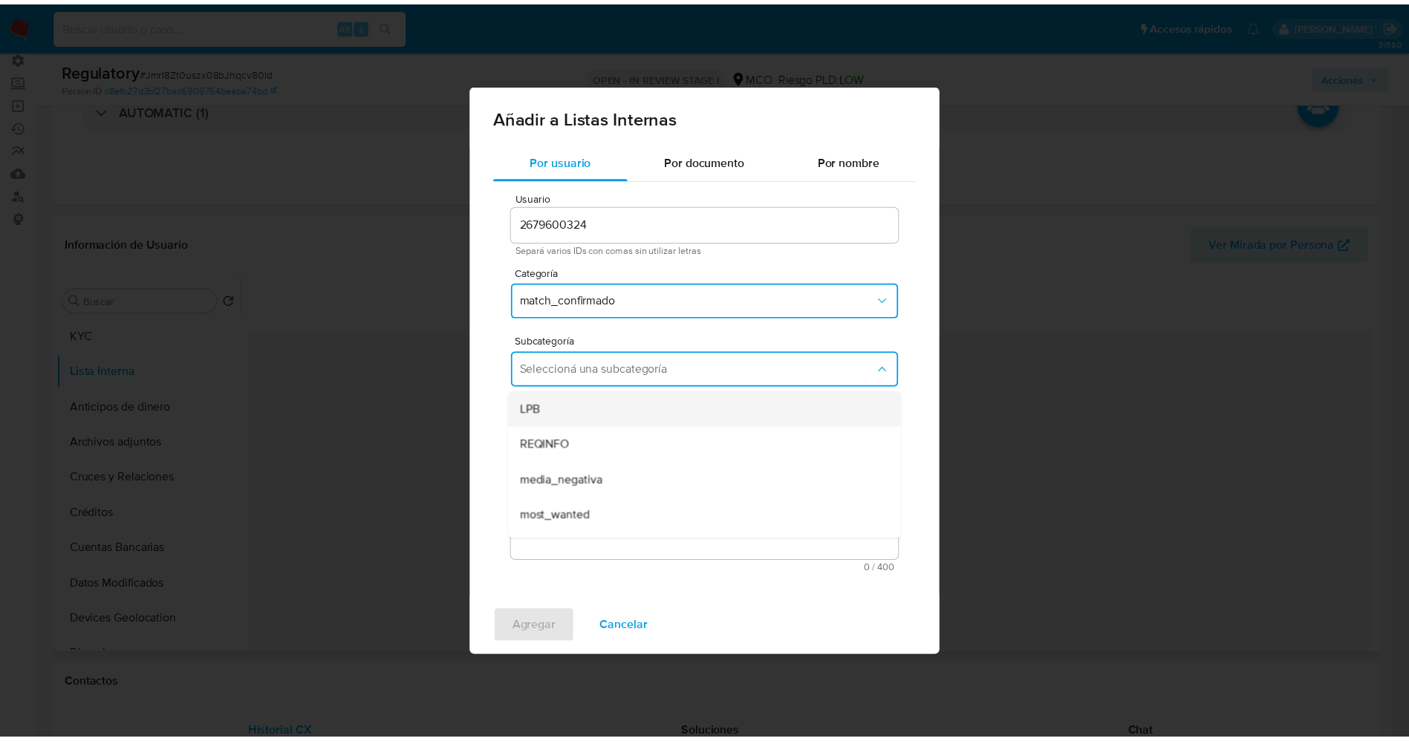
scroll to position [101, 0]
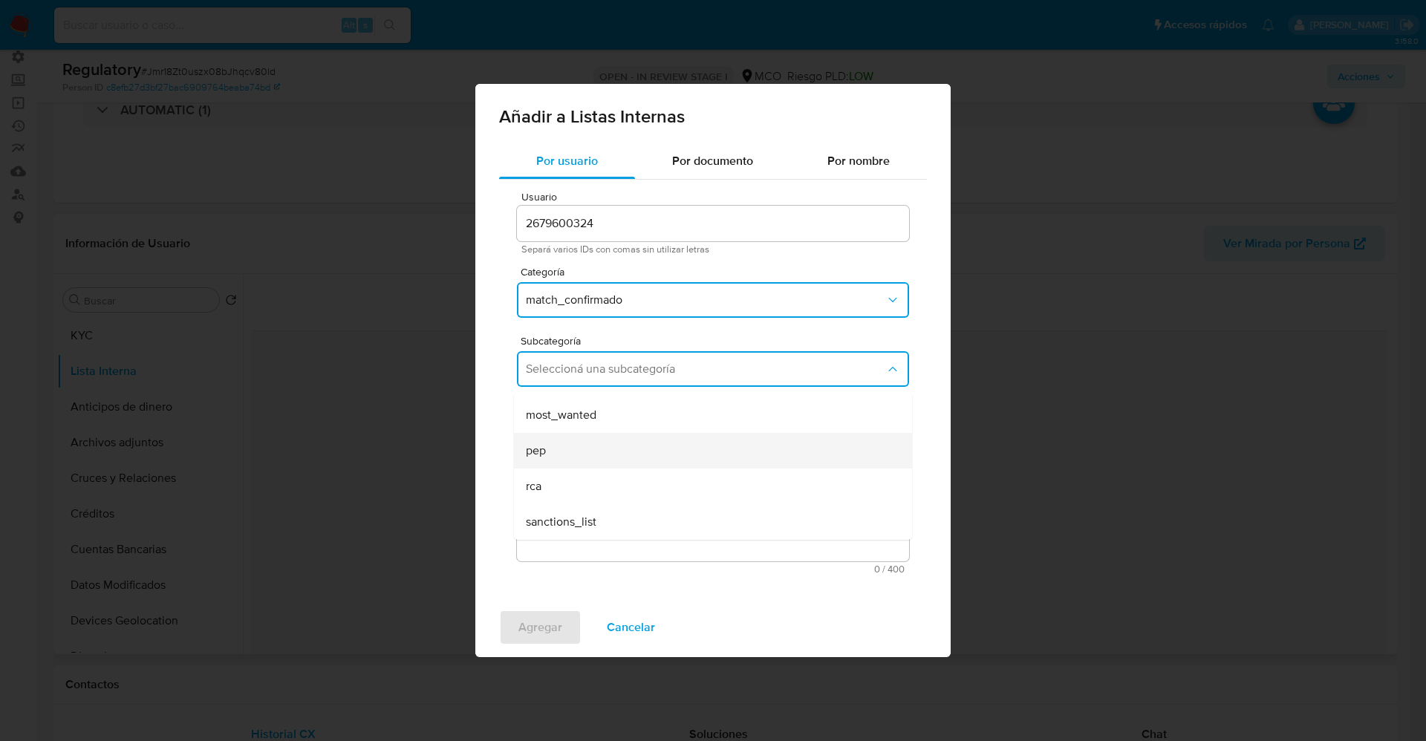
click at [601, 455] on div "pep" at bounding box center [708, 451] width 365 height 36
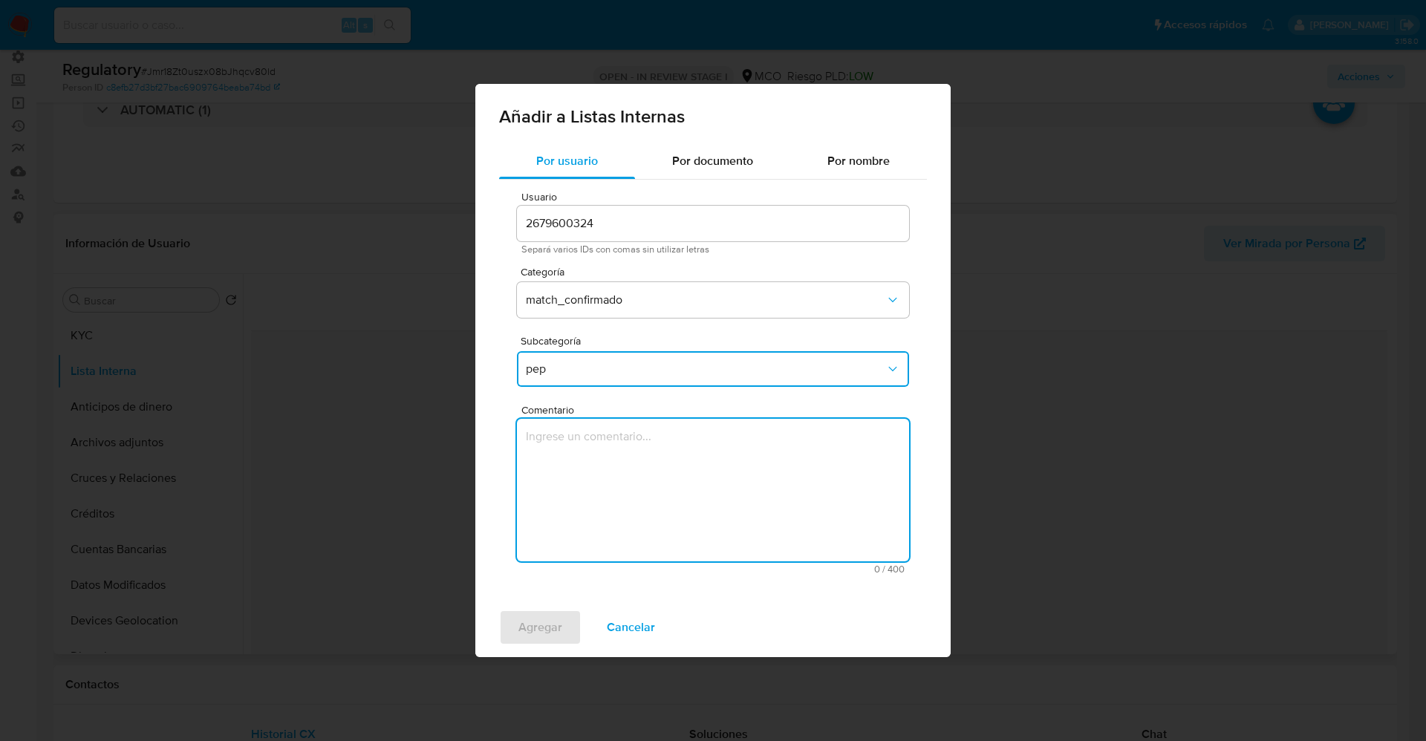
click at [601, 455] on textarea "Comentario" at bounding box center [713, 490] width 392 height 143
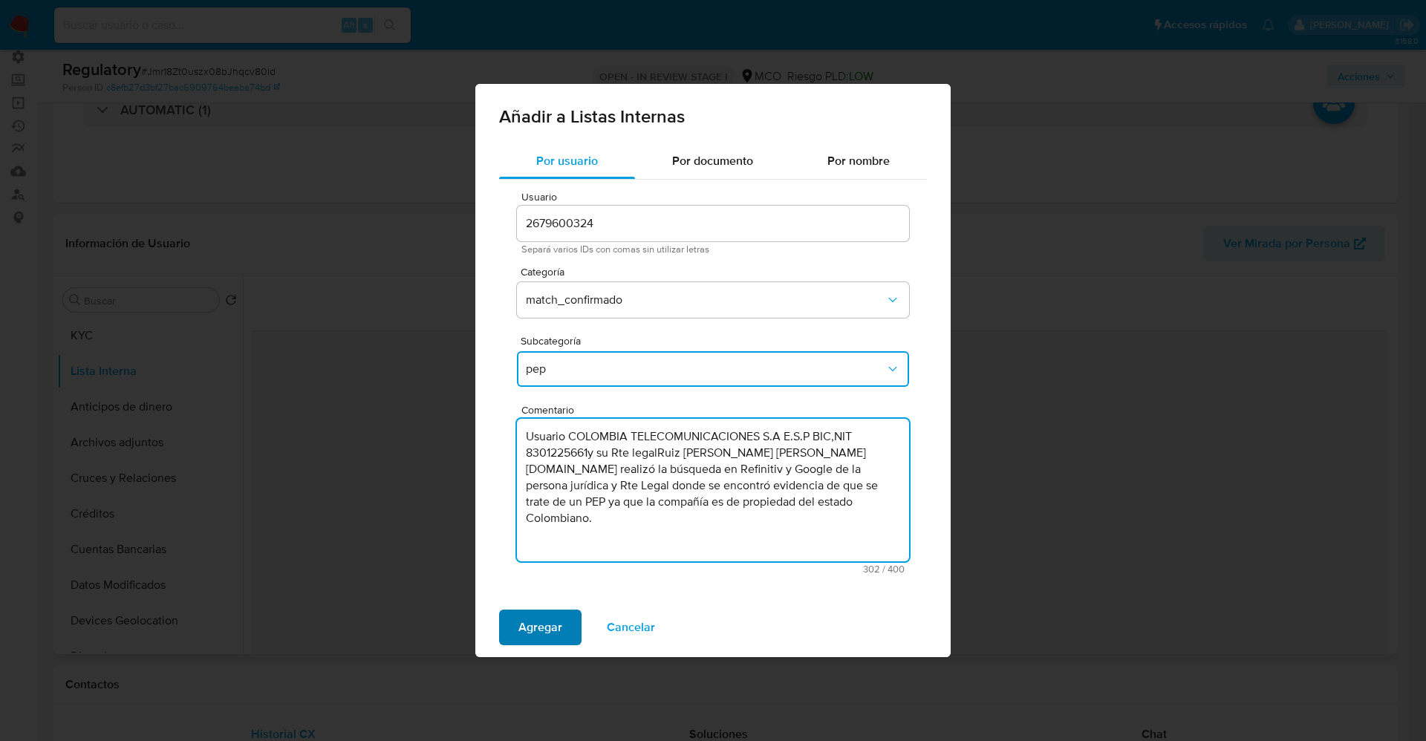
type textarea "Usuario COLOMBIA TELECOMUNICACIONES S.A E.S.P BIC,NIT 8301225661y su Rte legalR…"
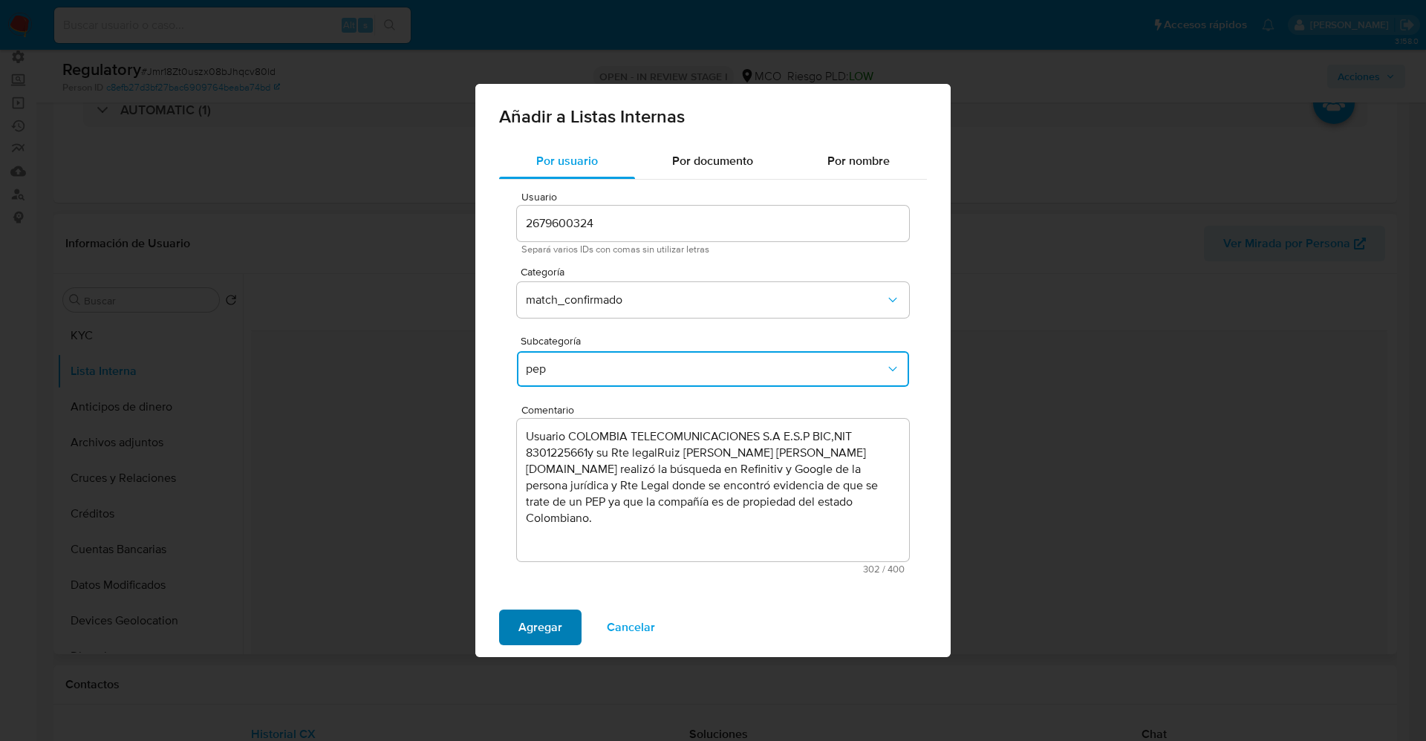
click at [549, 626] on span "Agregar" at bounding box center [540, 627] width 44 height 33
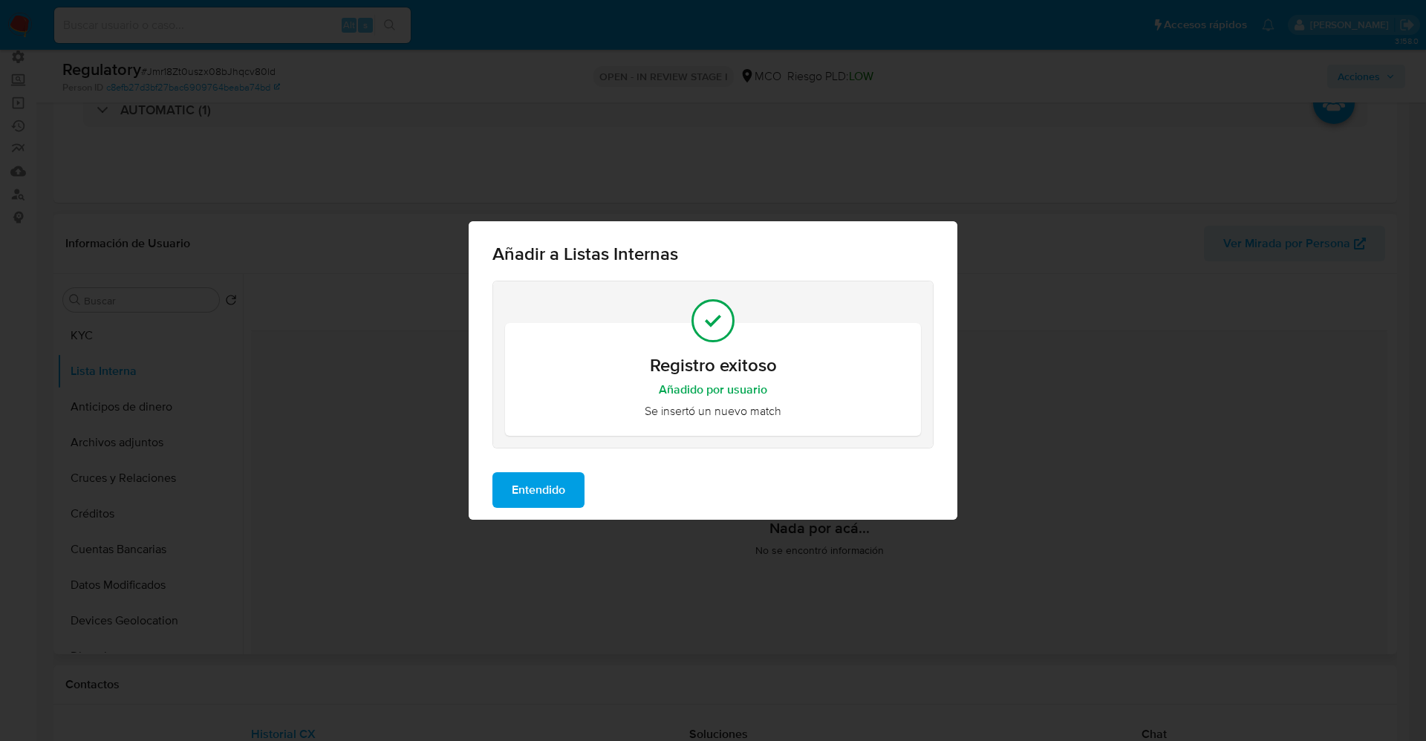
drag, startPoint x: 550, startPoint y: 481, endPoint x: 161, endPoint y: 425, distance: 392.6
click at [549, 481] on span "Entendido" at bounding box center [538, 490] width 53 height 33
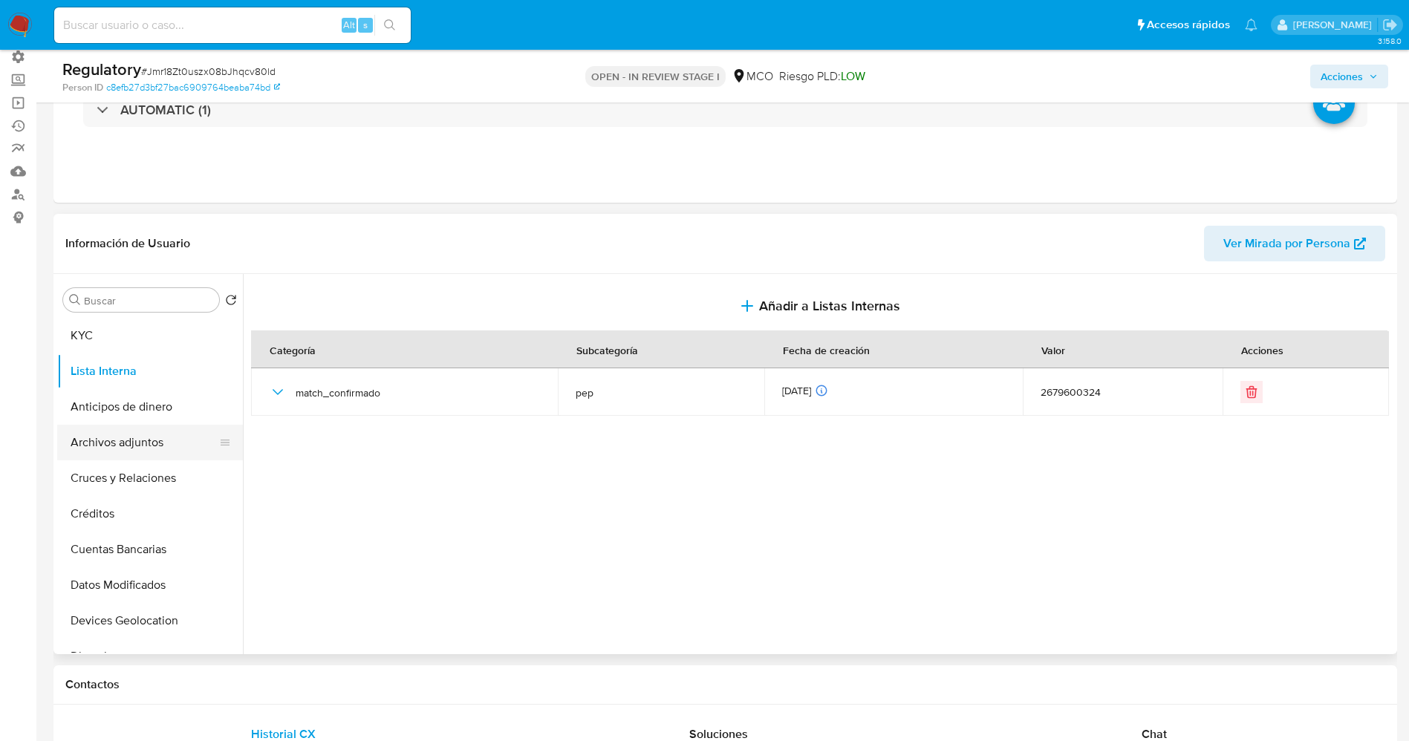
click at [122, 449] on button "Archivos adjuntos" at bounding box center [144, 443] width 174 height 36
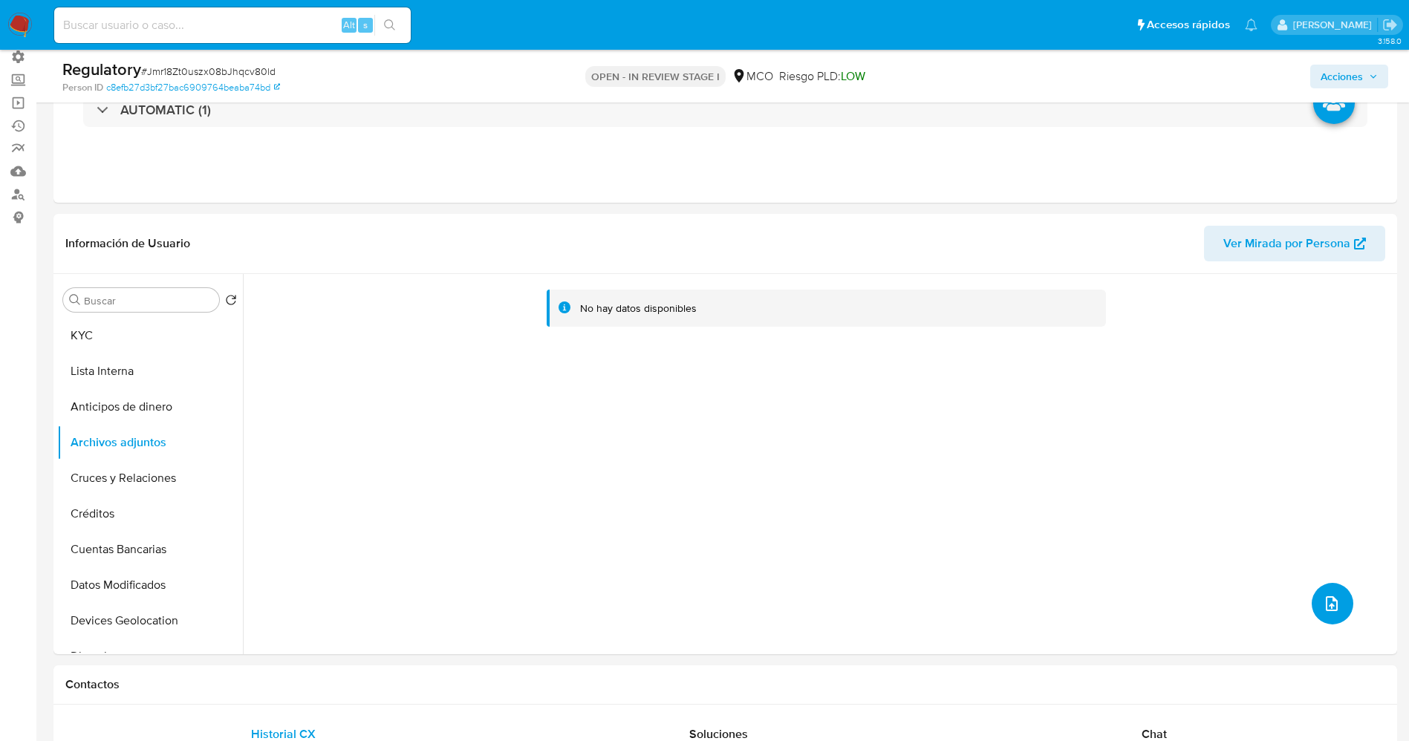
click at [1323, 599] on icon "upload-file" at bounding box center [1332, 604] width 18 height 18
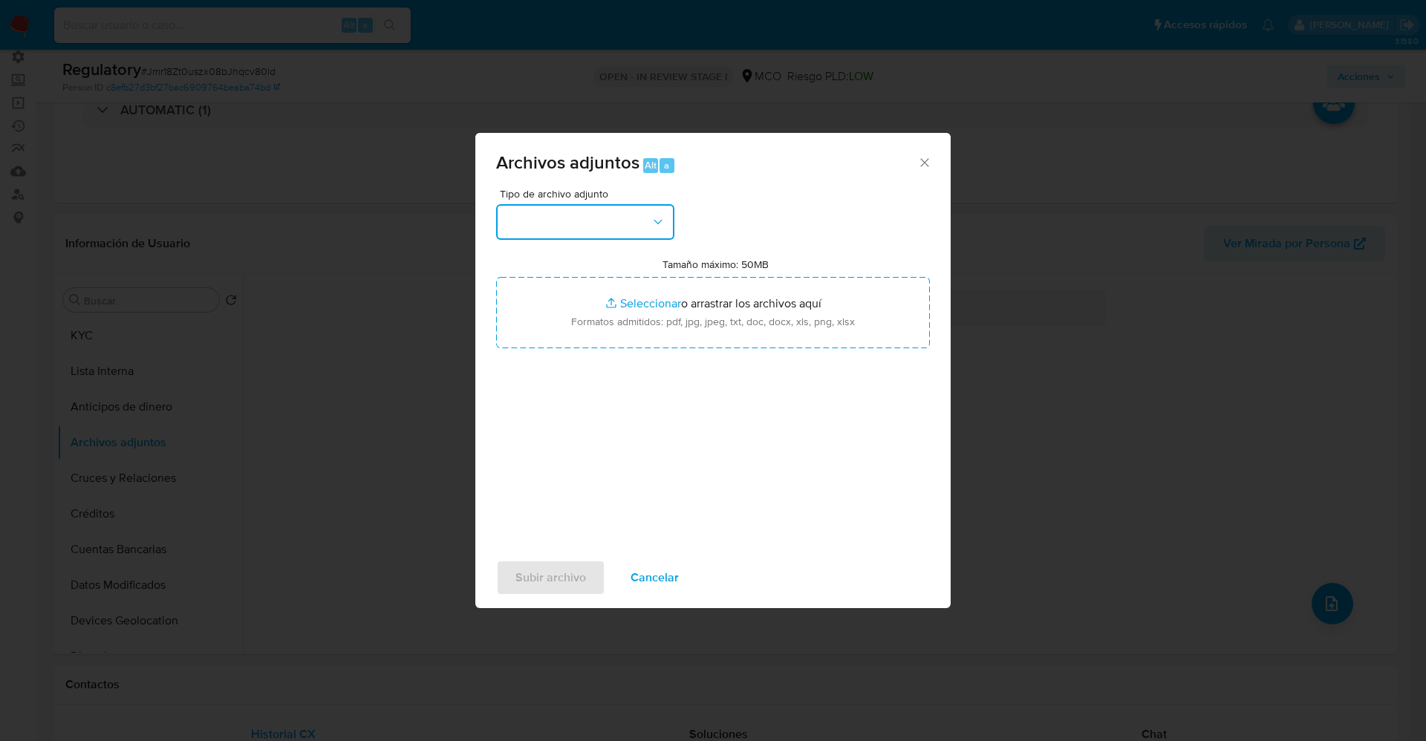
click at [536, 226] on button "button" at bounding box center [585, 222] width 178 height 36
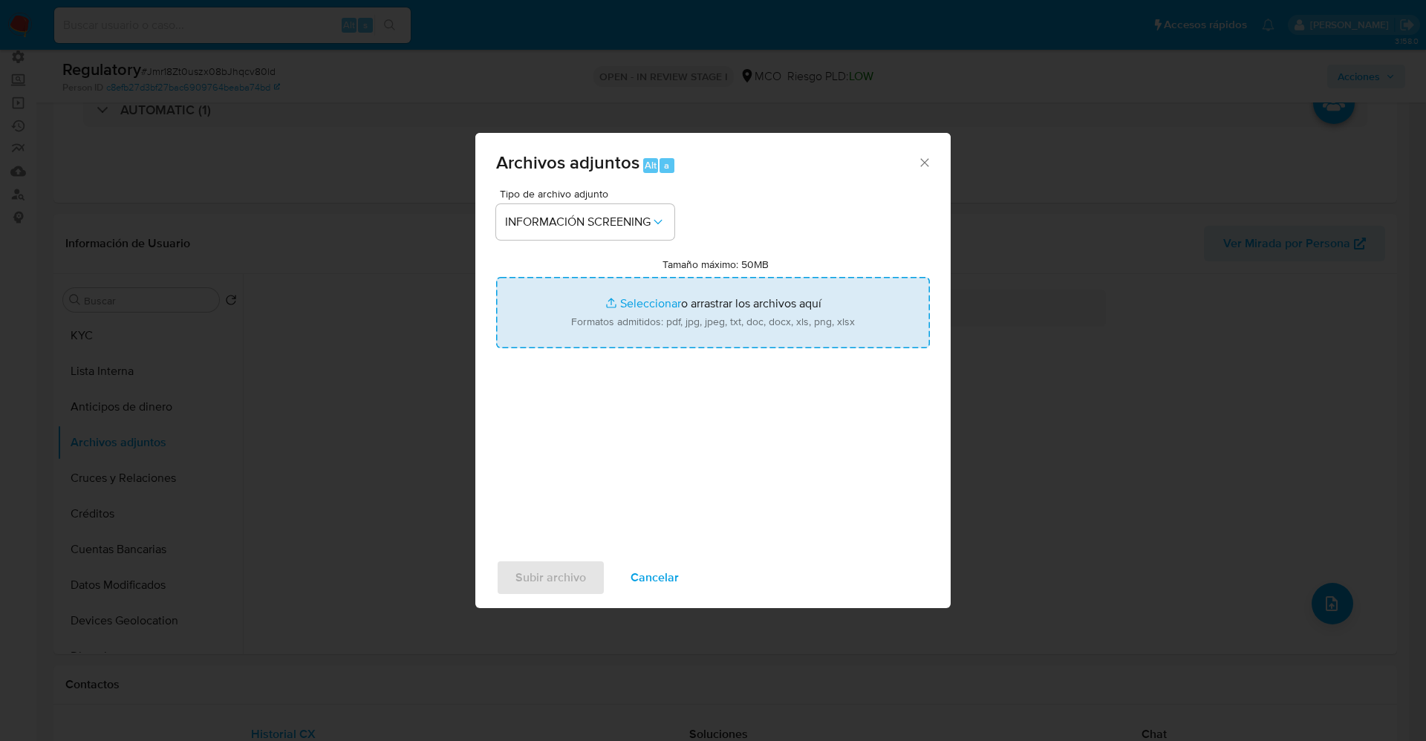
type input "C:\fakepath\_Martha Elena Ruiz Diaz-Granados_ lavado de dinero - Buscar con Goo…"
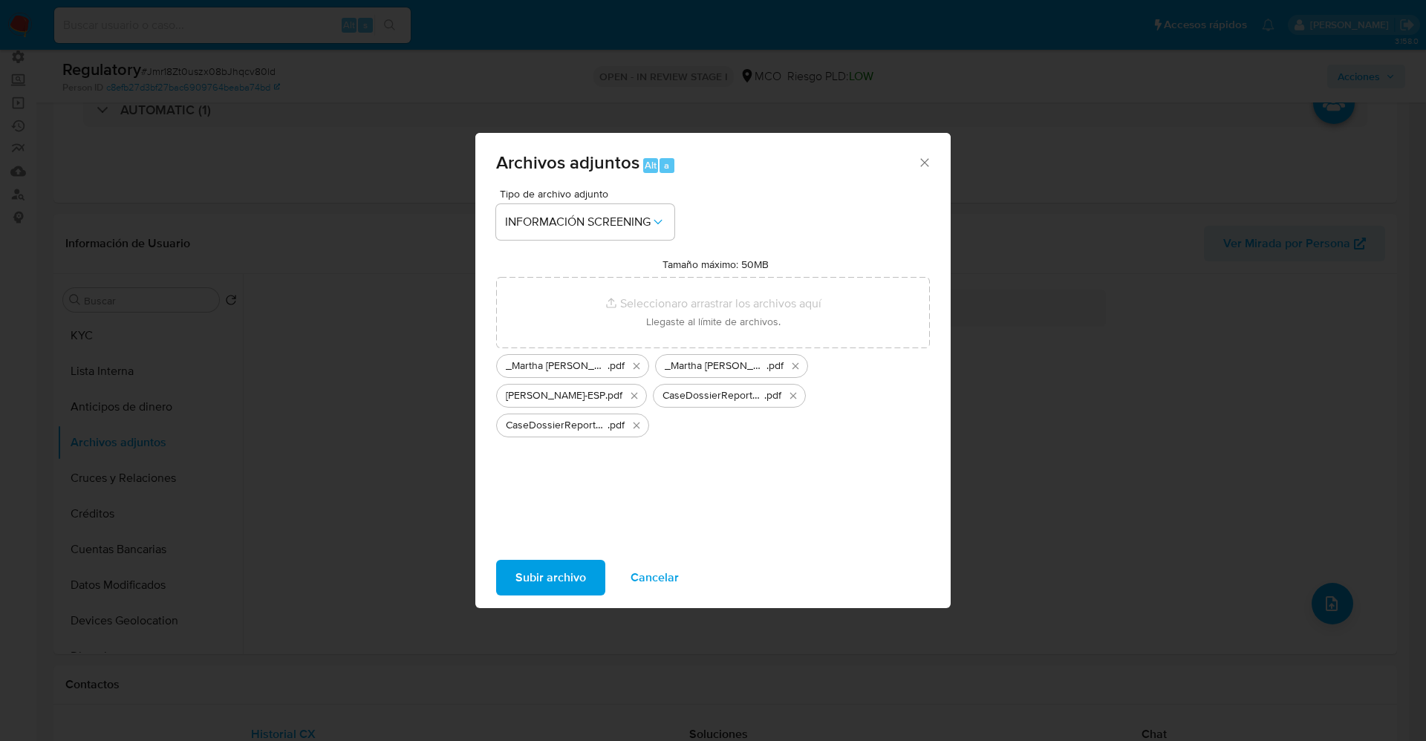
click at [551, 574] on span "Subir archivo" at bounding box center [551, 578] width 71 height 33
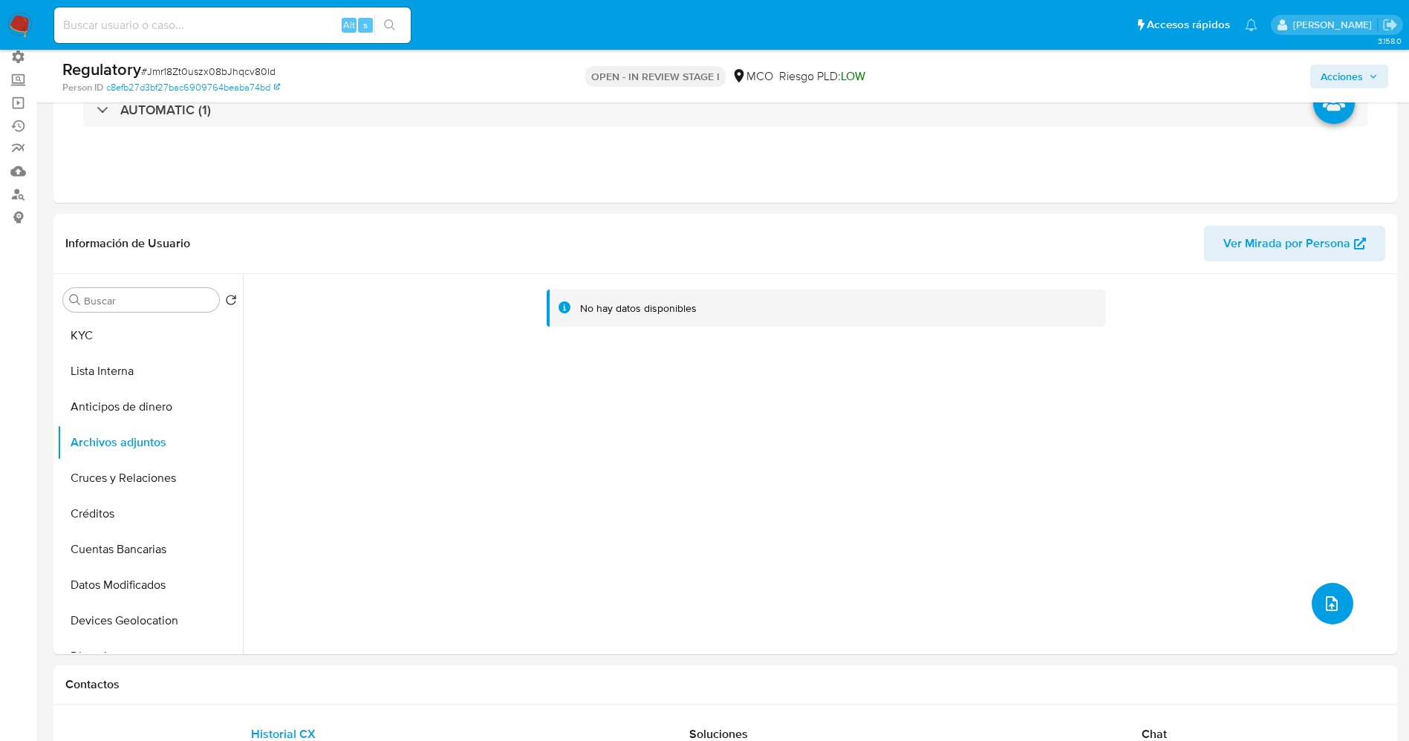
click at [1326, 603] on icon "upload-file" at bounding box center [1332, 603] width 12 height 15
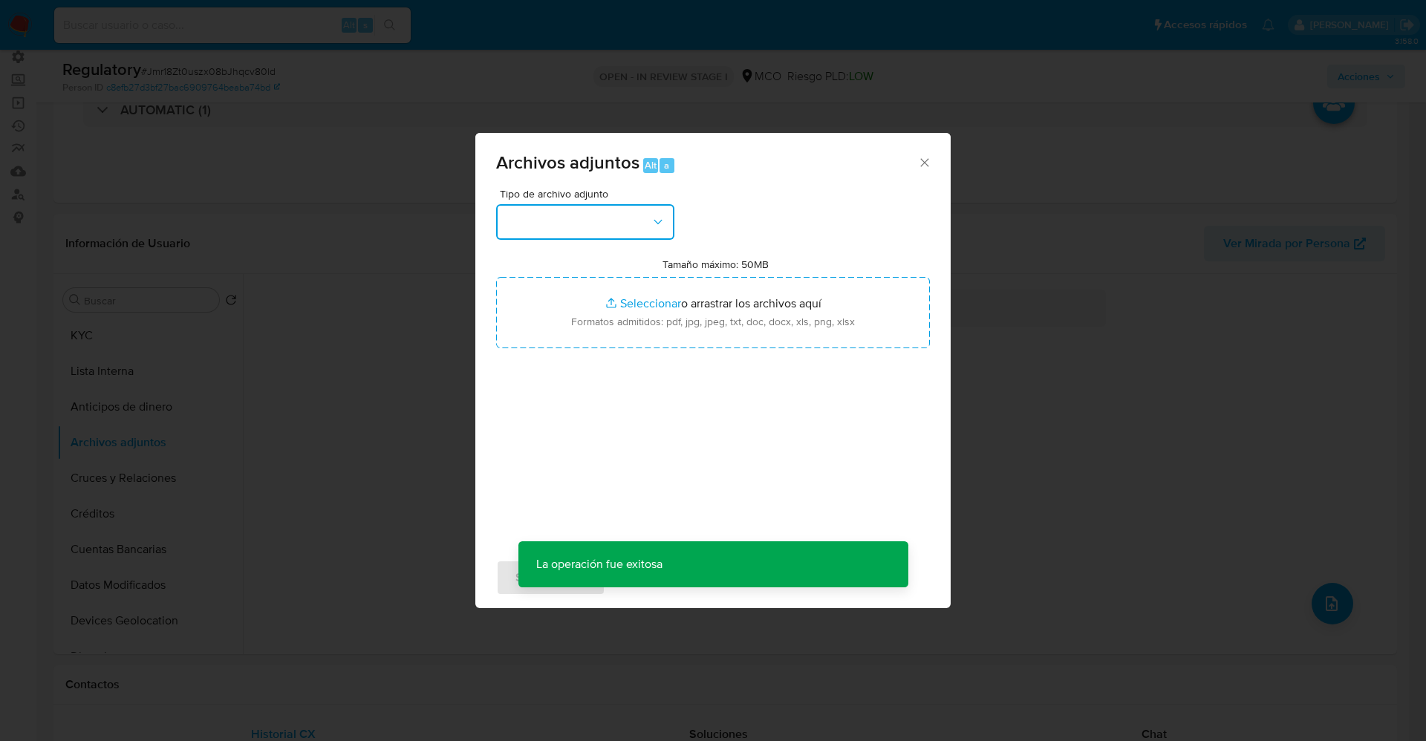
click at [573, 215] on button "button" at bounding box center [585, 222] width 178 height 36
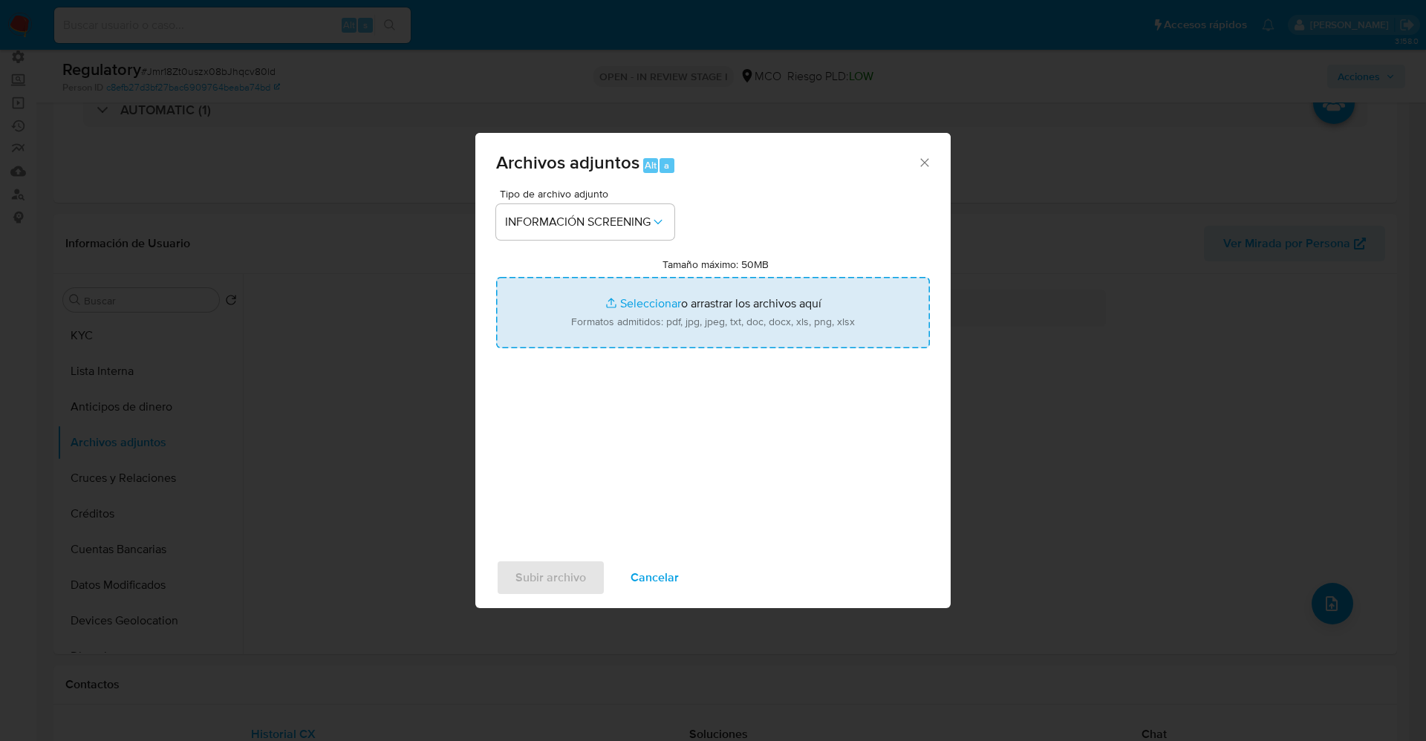
type input "C:\fakepath\_COLOMBIA TELECOMUNICACIONES S.A E.S.P BIC_ lavado de dinero - Busc…"
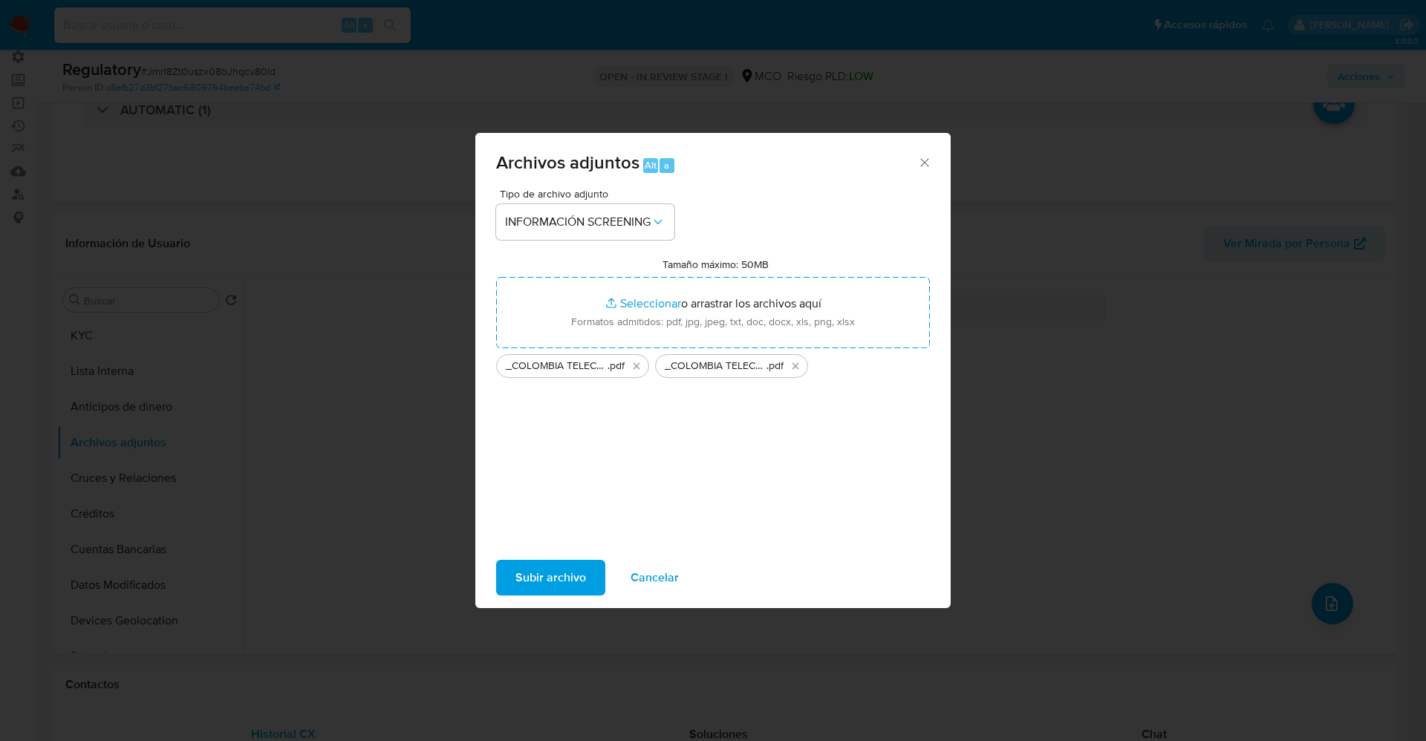
click at [562, 582] on span "Subir archivo" at bounding box center [551, 578] width 71 height 33
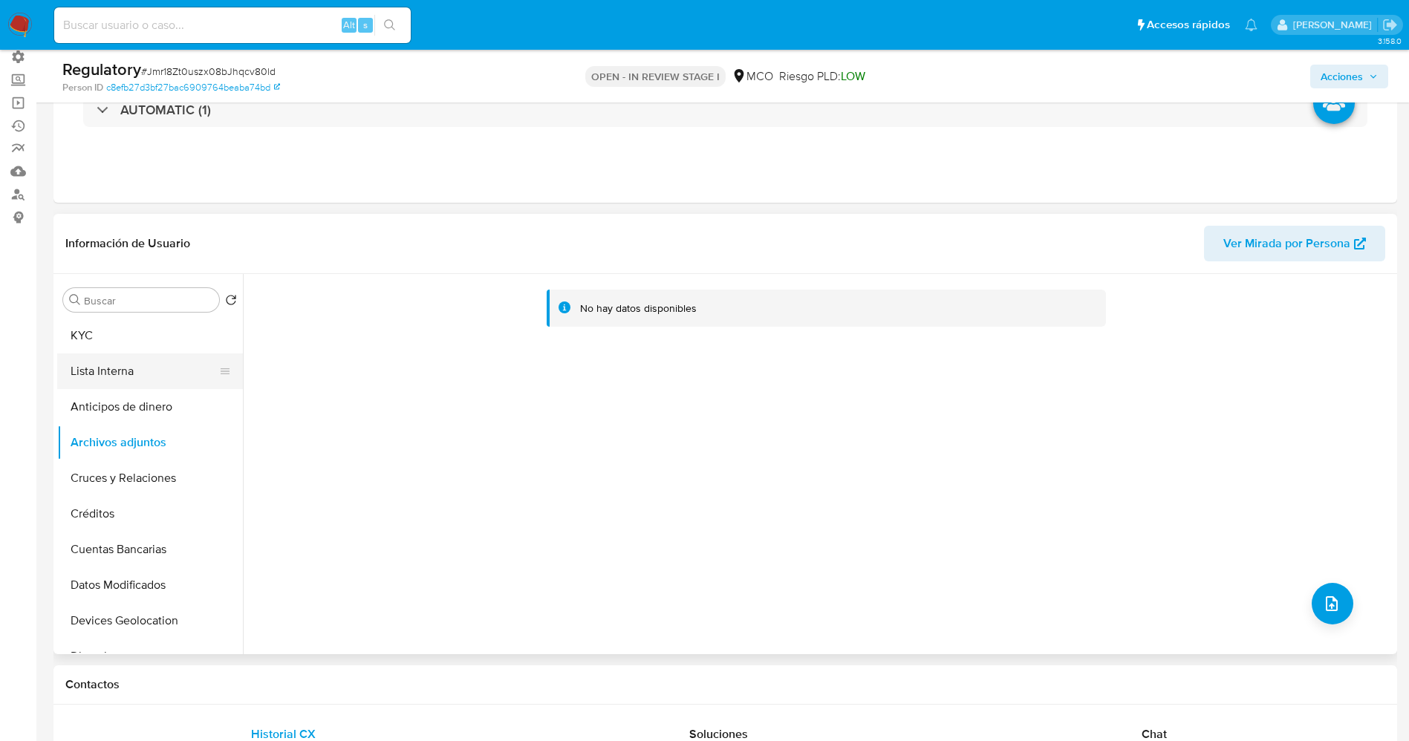
click at [108, 368] on button "Lista Interna" at bounding box center [144, 372] width 174 height 36
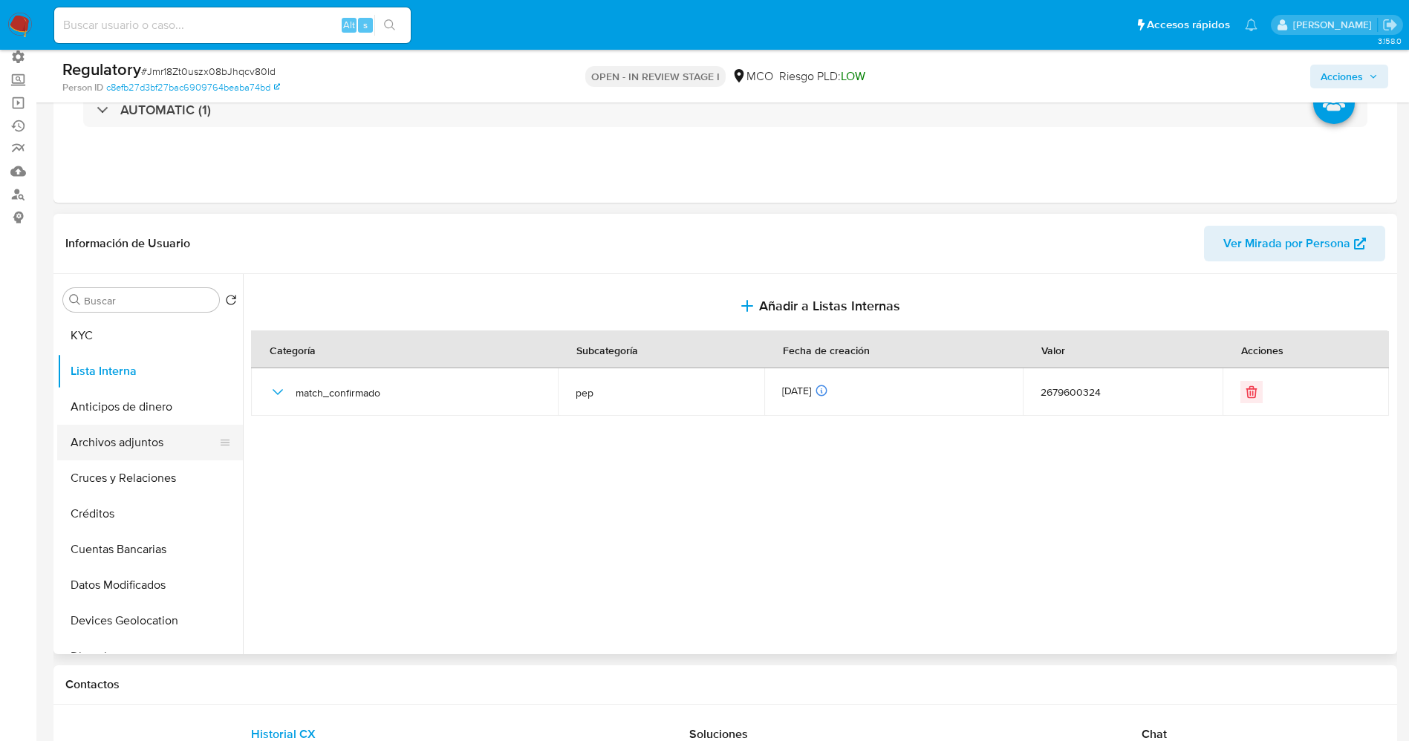
click at [131, 432] on button "Archivos adjuntos" at bounding box center [144, 443] width 174 height 36
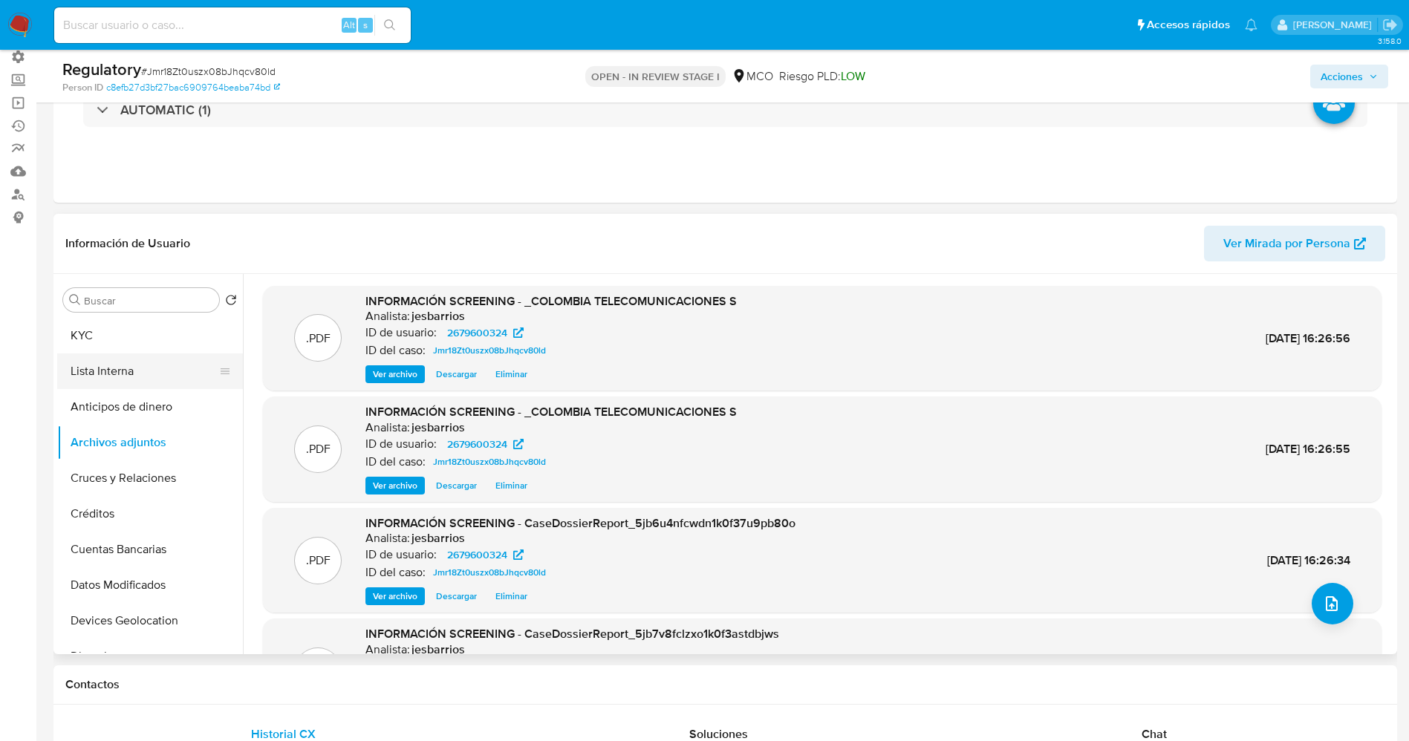
click at [157, 375] on button "Lista Interna" at bounding box center [144, 372] width 174 height 36
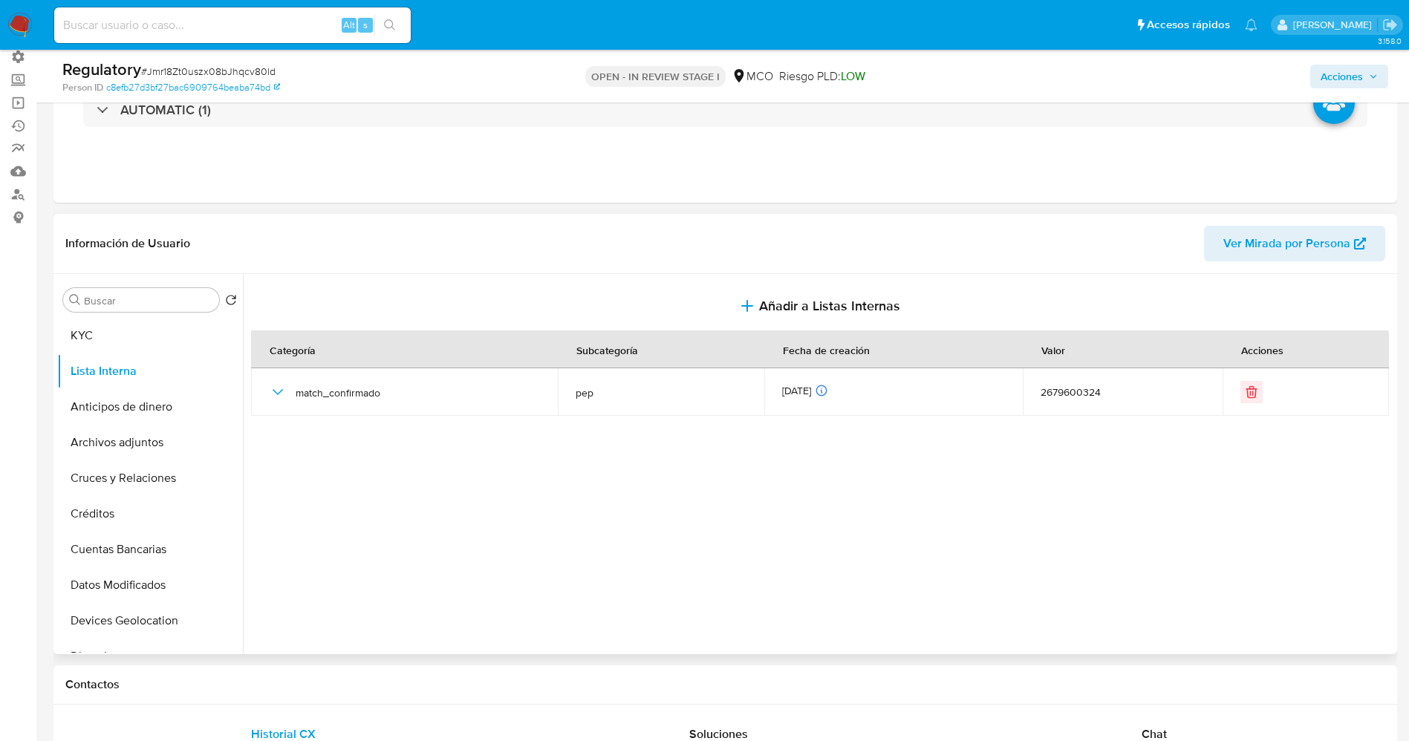
scroll to position [0, 0]
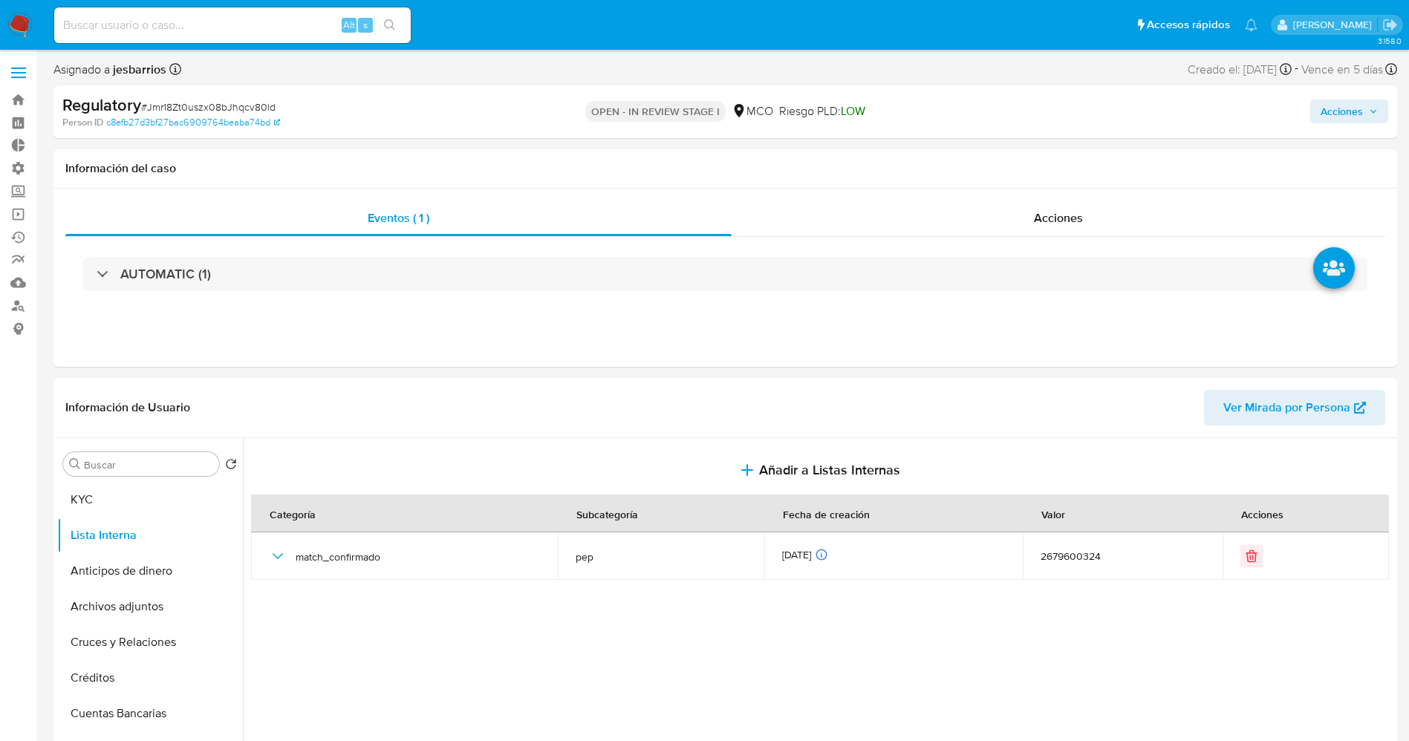
click at [1357, 102] on span "Acciones" at bounding box center [1342, 112] width 42 height 24
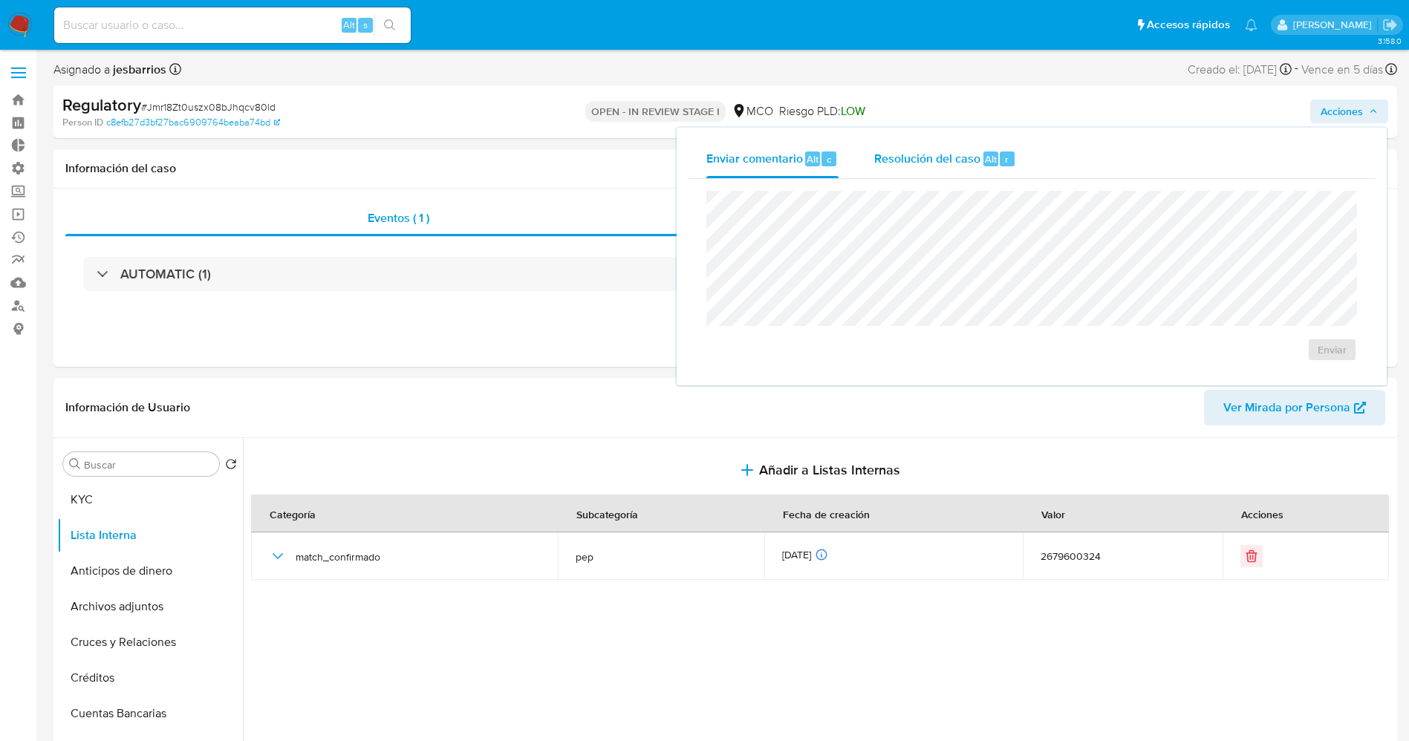
click at [938, 157] on span "Resolución del caso" at bounding box center [927, 158] width 106 height 17
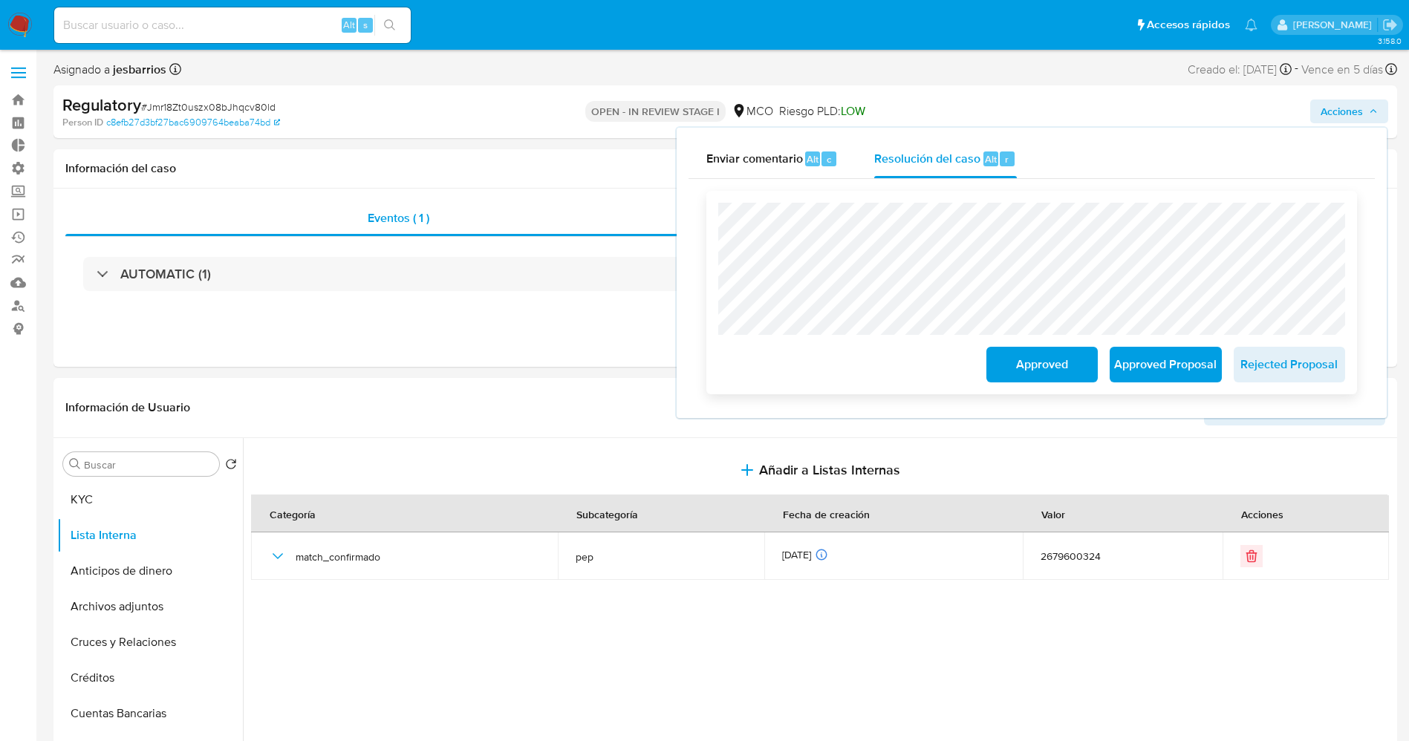
click at [1168, 374] on span "Approved Proposal" at bounding box center [1165, 364] width 73 height 33
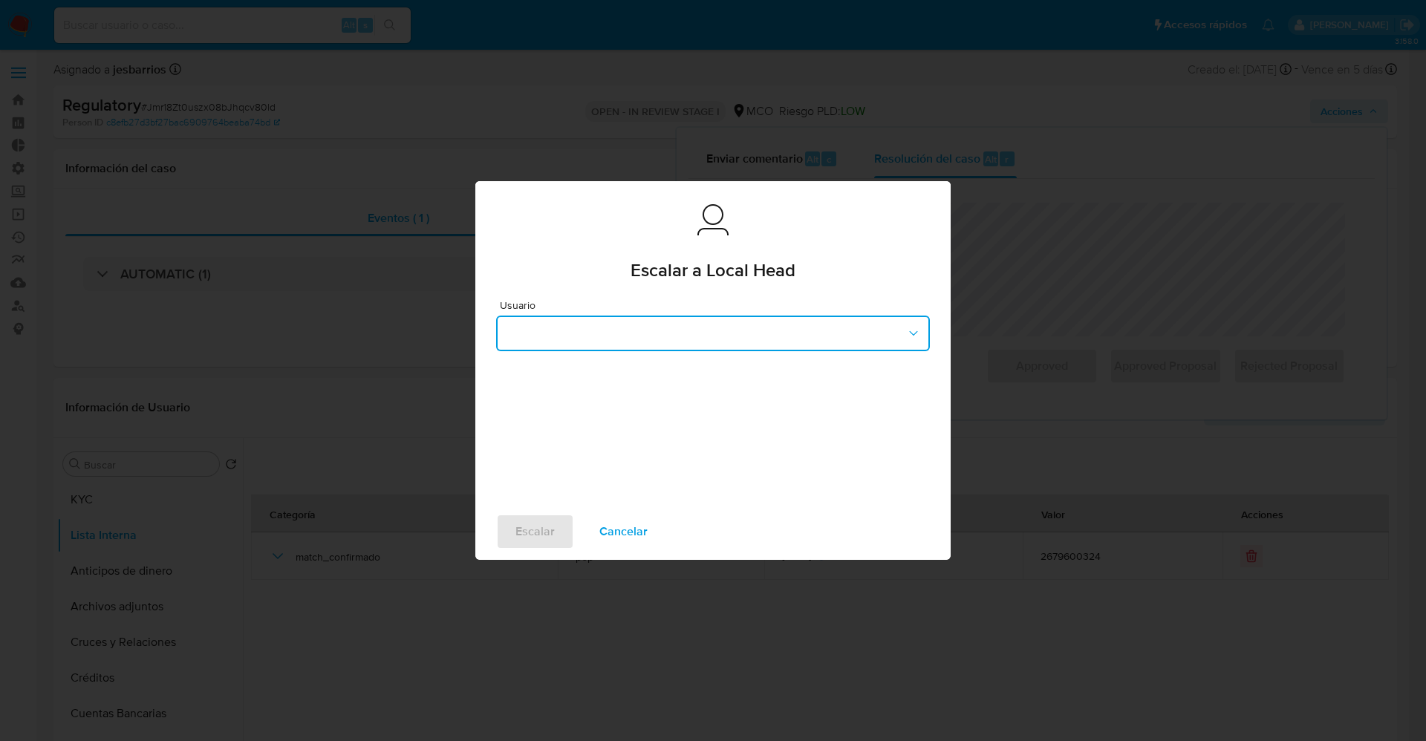
click at [672, 342] on button "button" at bounding box center [713, 334] width 434 height 36
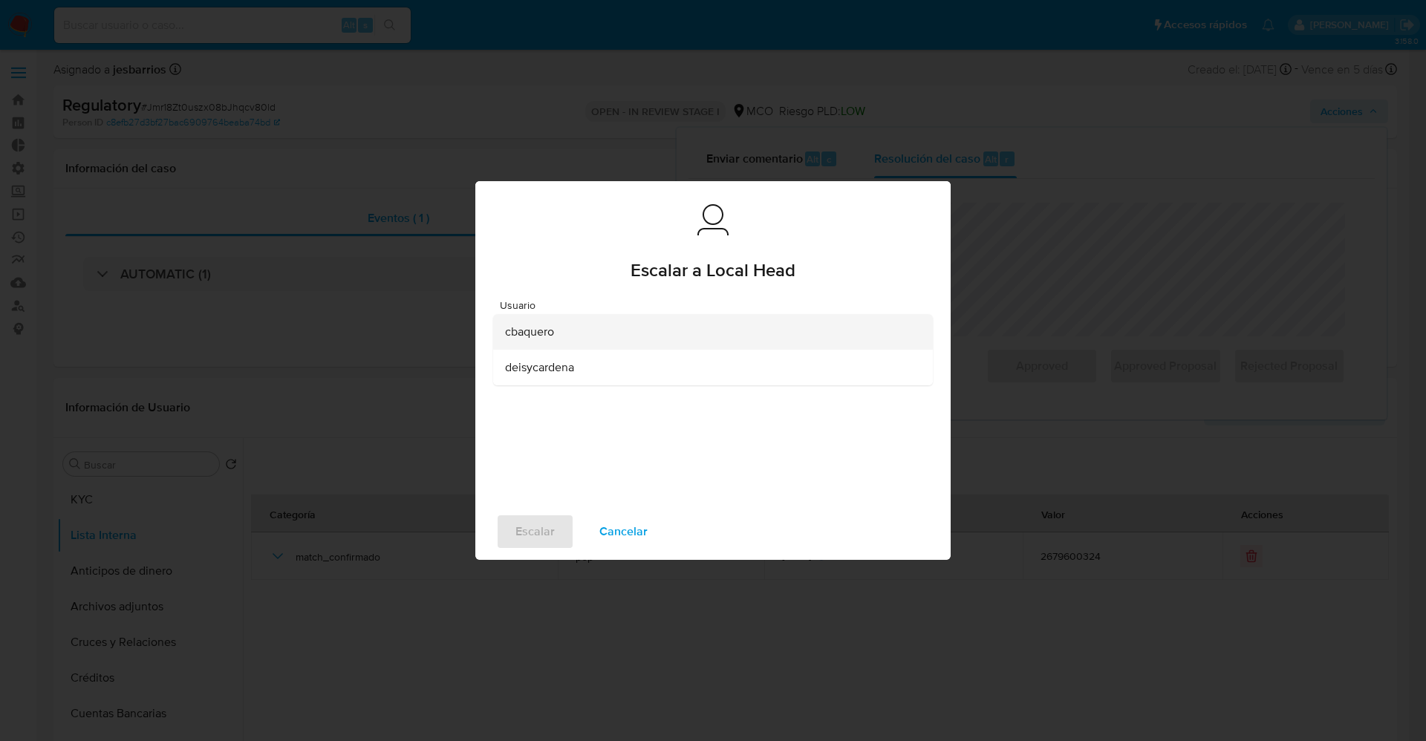
click at [602, 326] on div "cbaquero" at bounding box center [708, 332] width 407 height 36
click at [530, 538] on span "Escalar" at bounding box center [535, 532] width 39 height 33
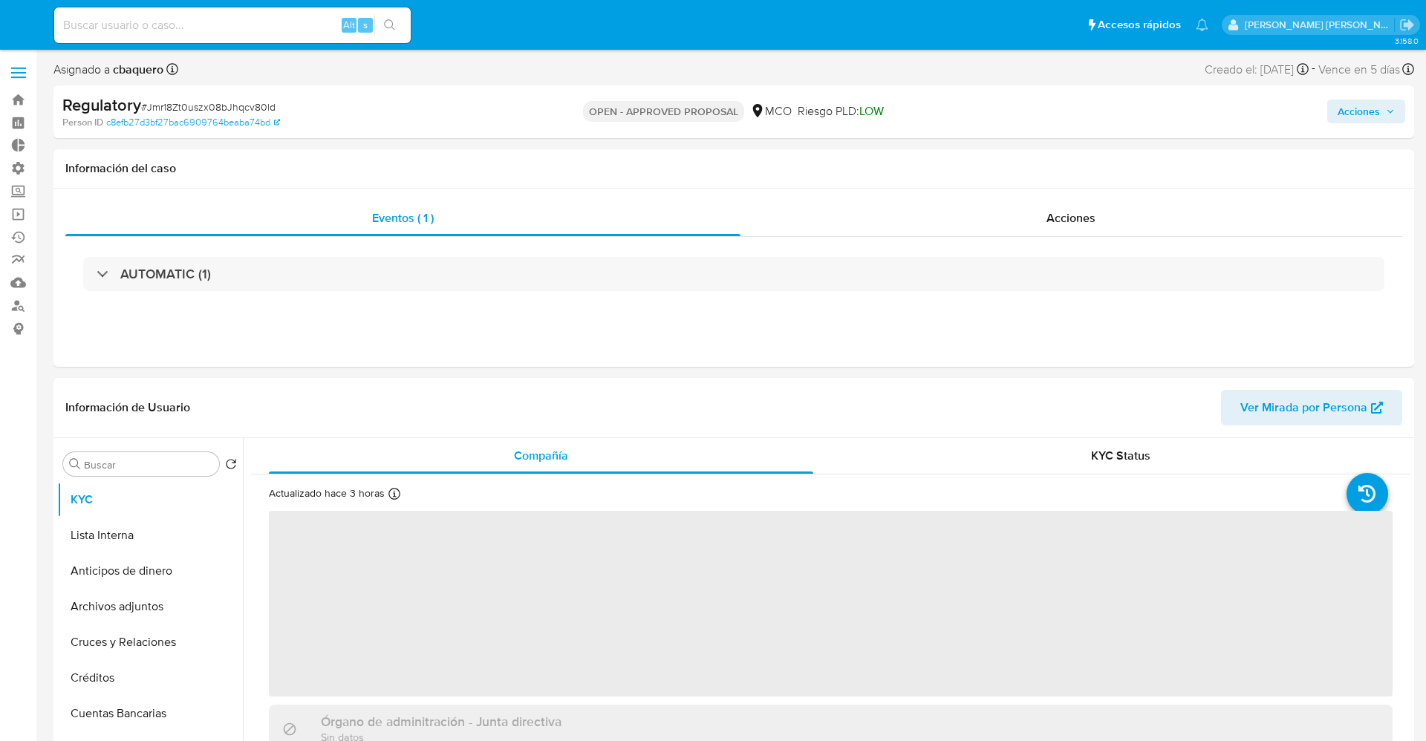
select select "10"
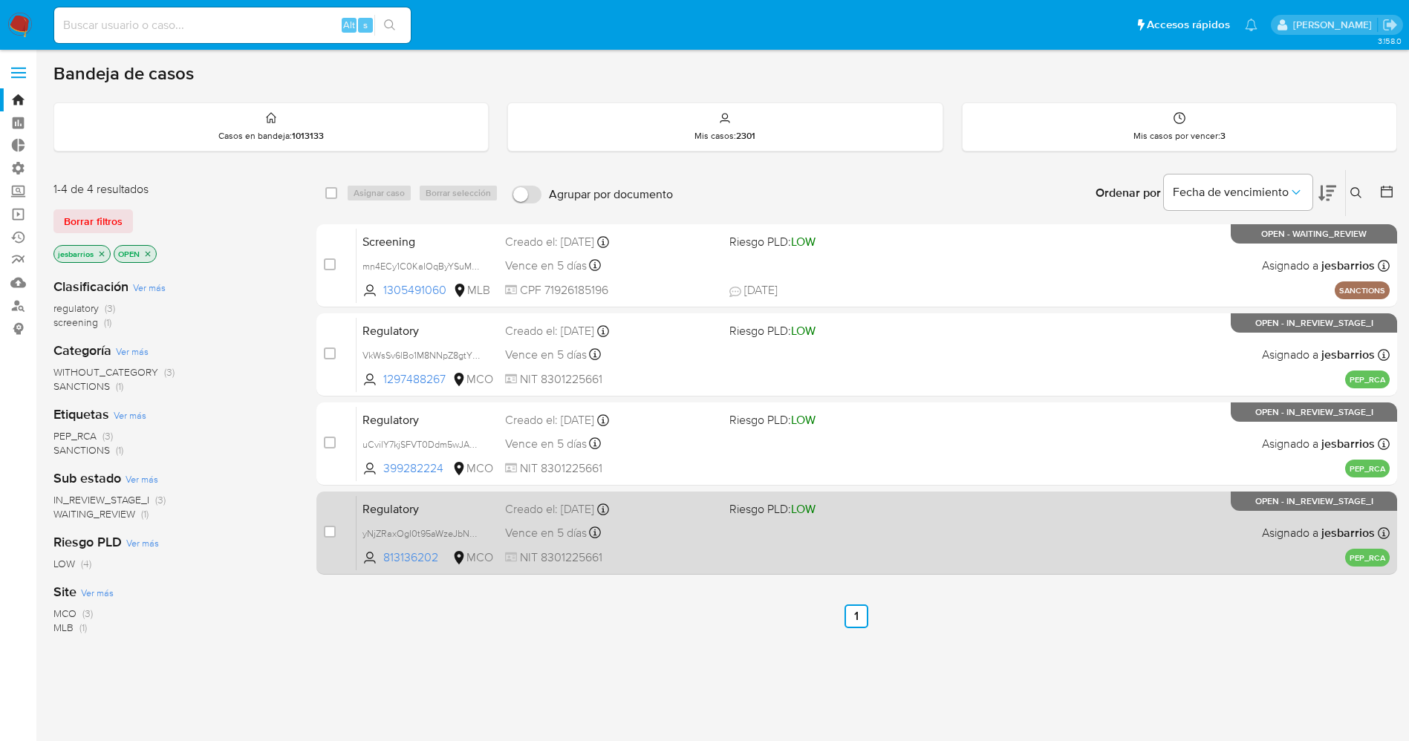
click at [876, 553] on div "Regulatory yNjZRaxOgI0t95aWzeJbNHun 813136202 MCO Riesgo PLD: LOW Creado el: [D…" at bounding box center [873, 532] width 1033 height 75
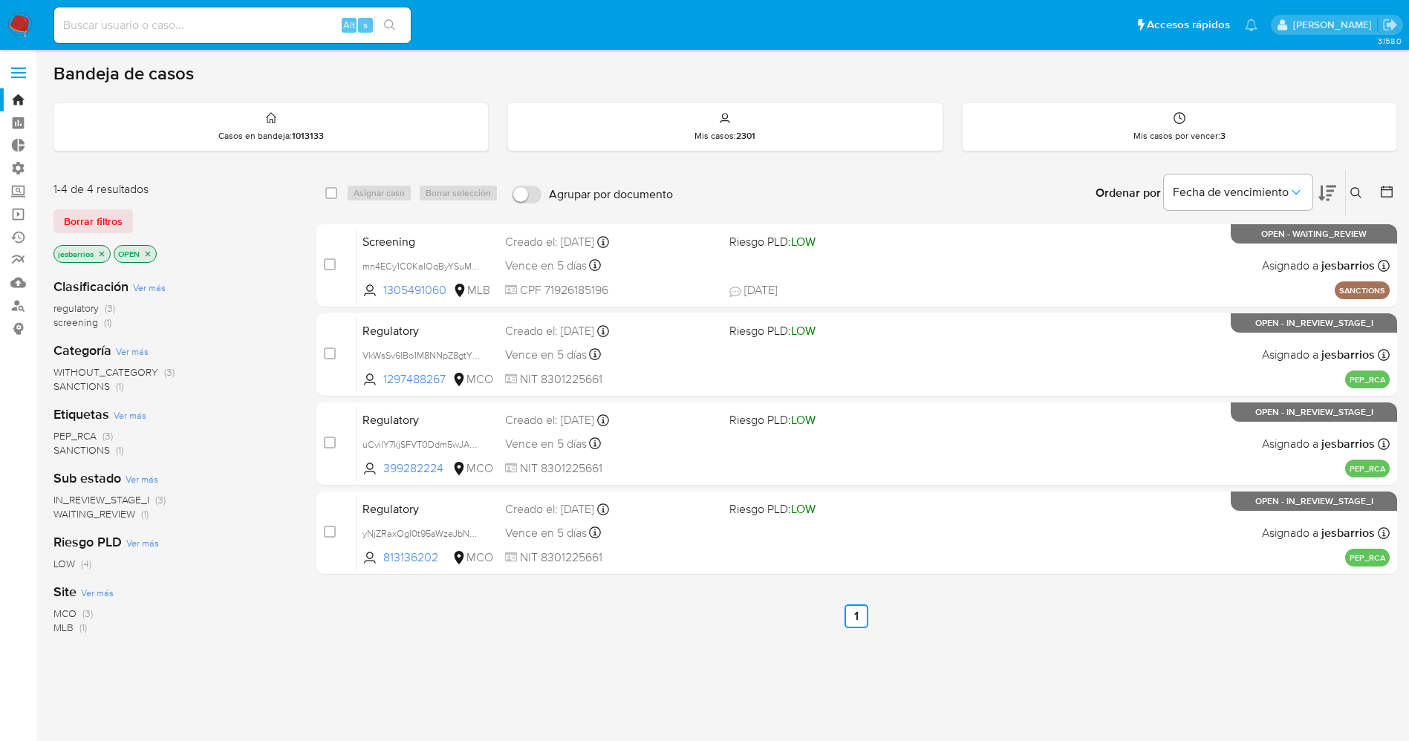
click at [11, 22] on img at bounding box center [19, 25] width 25 height 25
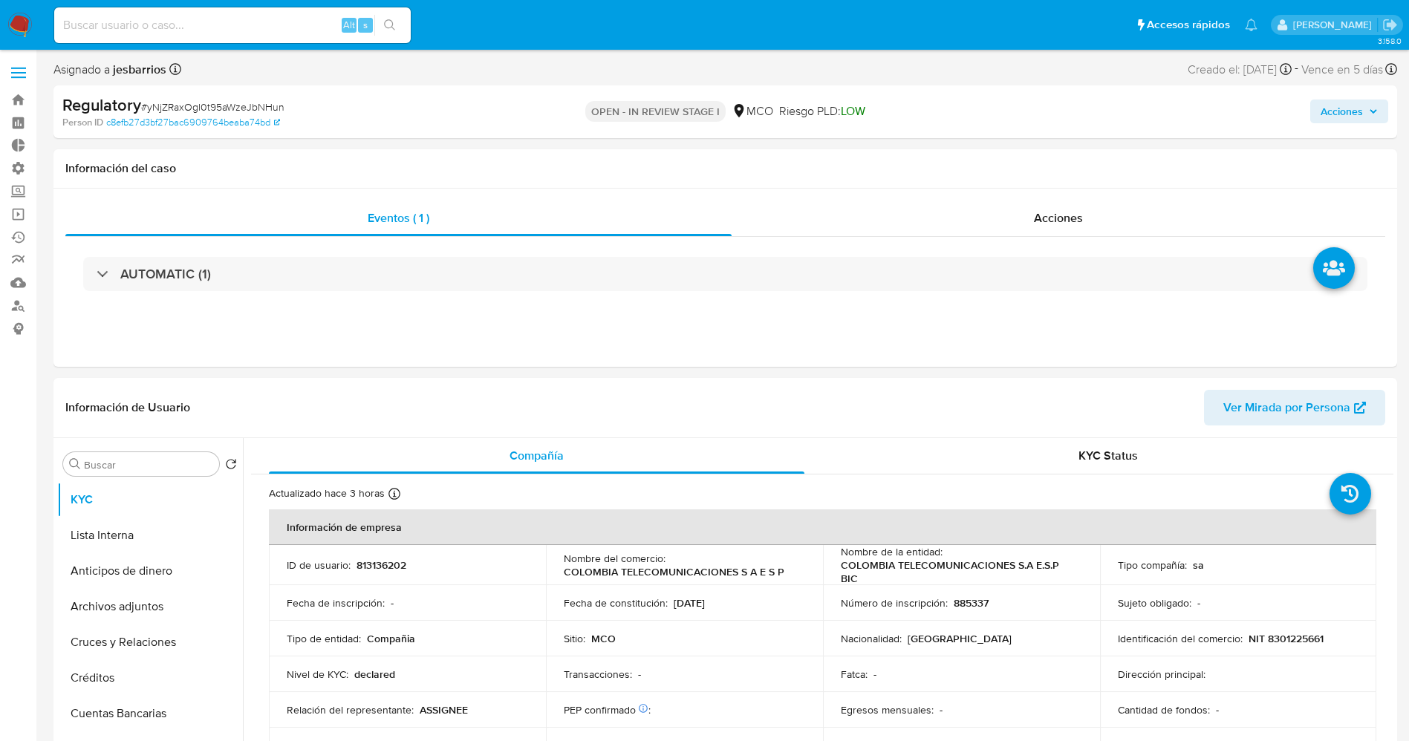
select select "10"
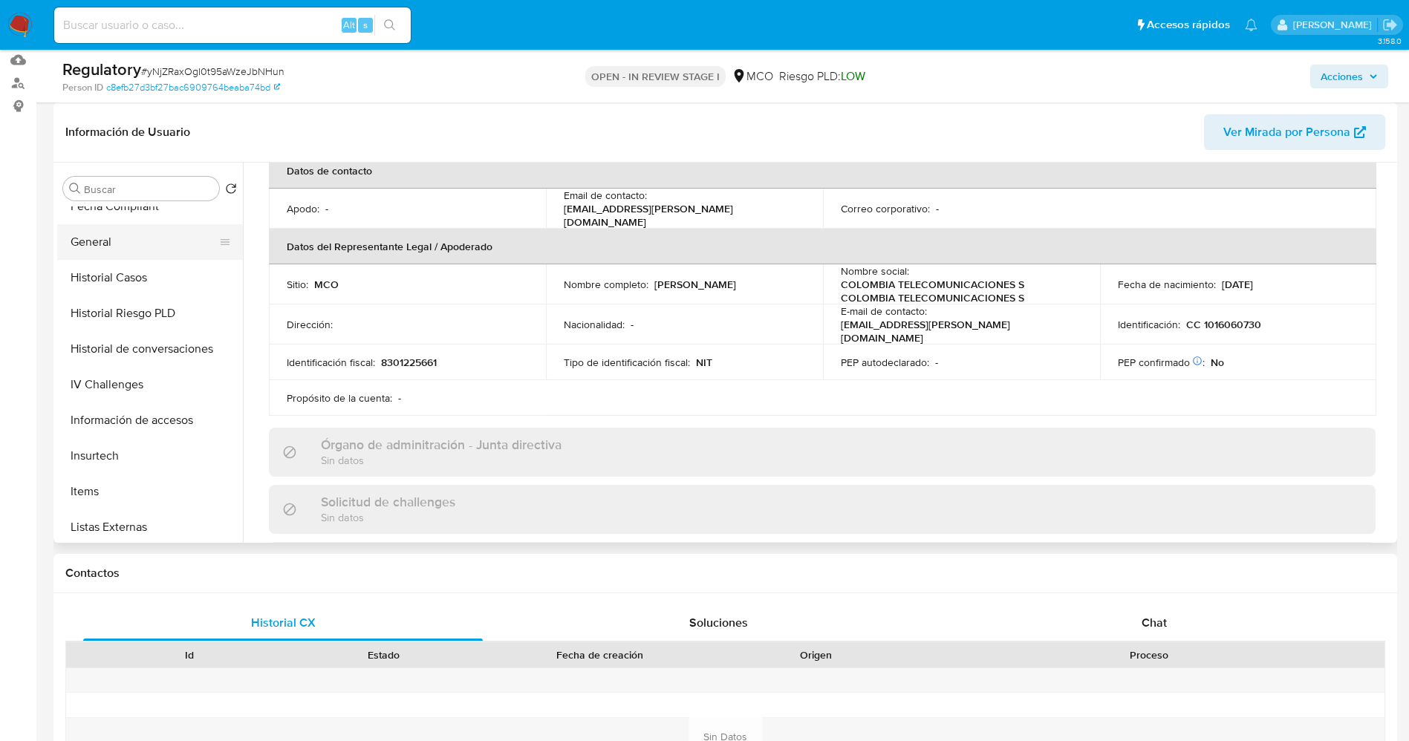
scroll to position [628, 0]
click at [117, 343] on button "Listas Externas" at bounding box center [144, 346] width 174 height 36
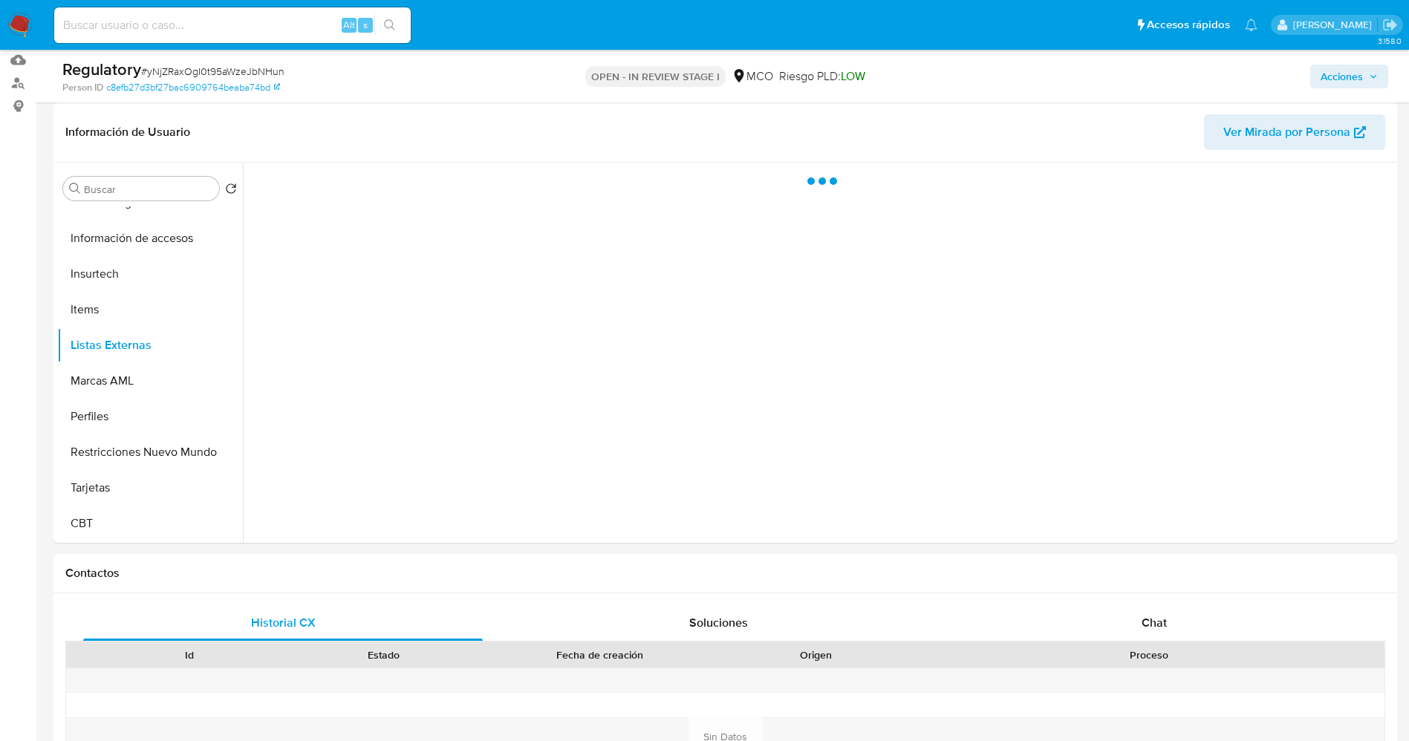
scroll to position [111, 0]
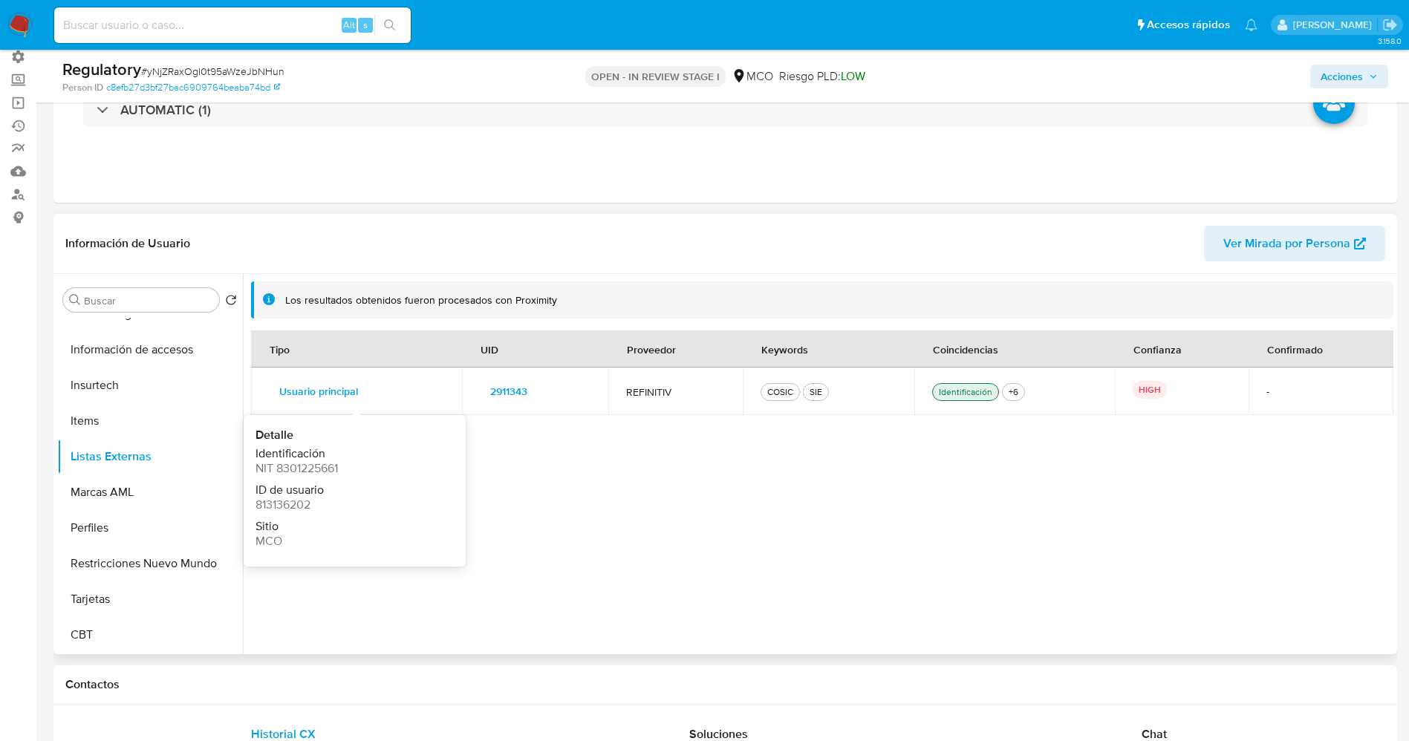
click at [295, 392] on span "Usuario principal" at bounding box center [318, 391] width 79 height 21
click at [498, 381] on span "2911343" at bounding box center [508, 391] width 37 height 21
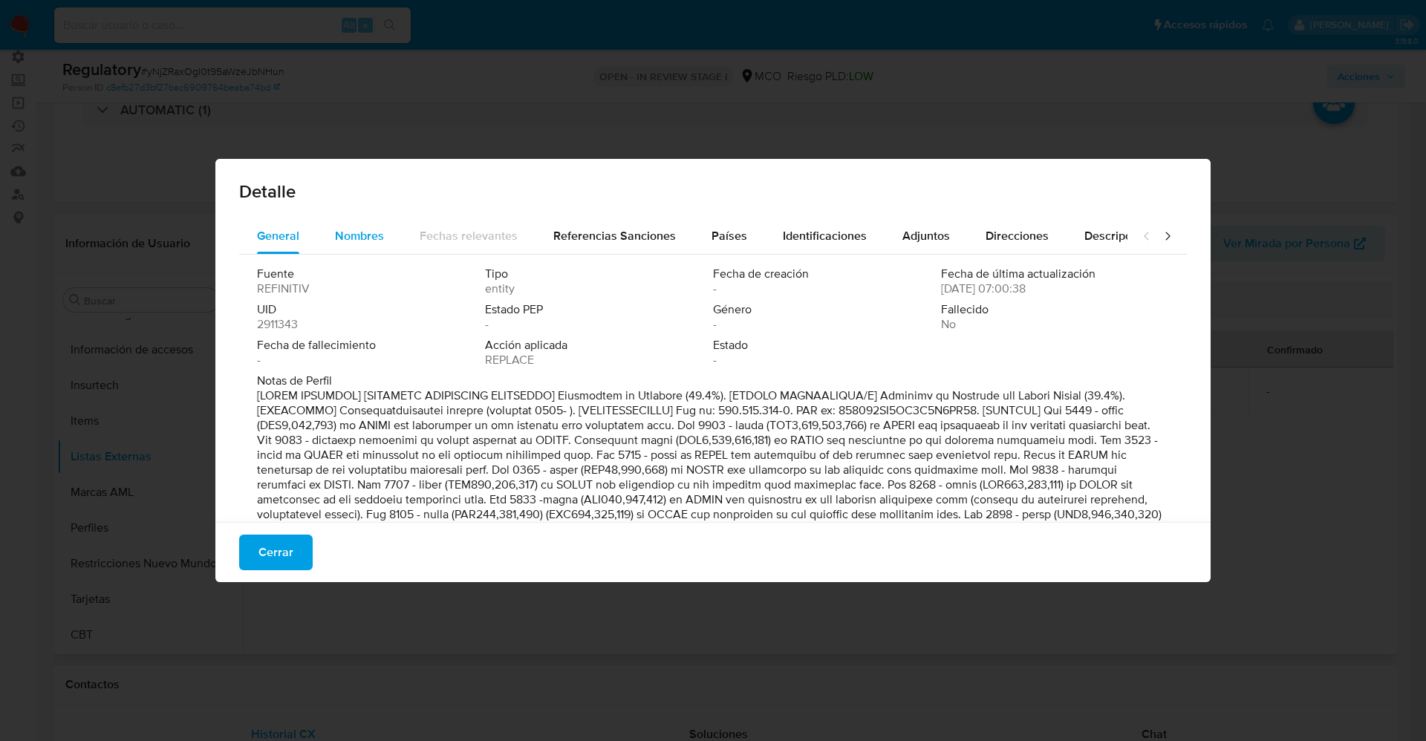
click at [367, 234] on span "Nombres" at bounding box center [359, 235] width 49 height 17
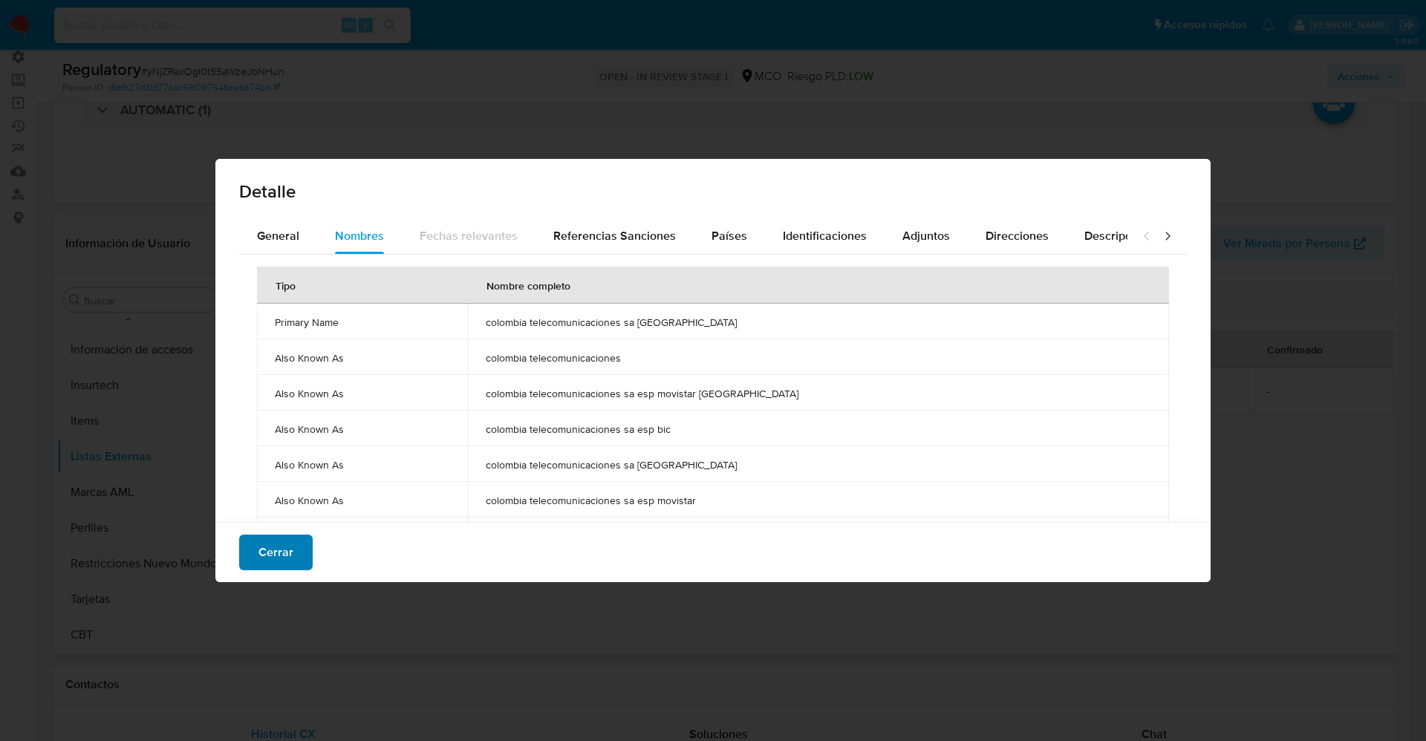
click at [291, 554] on span "Cerrar" at bounding box center [275, 552] width 35 height 33
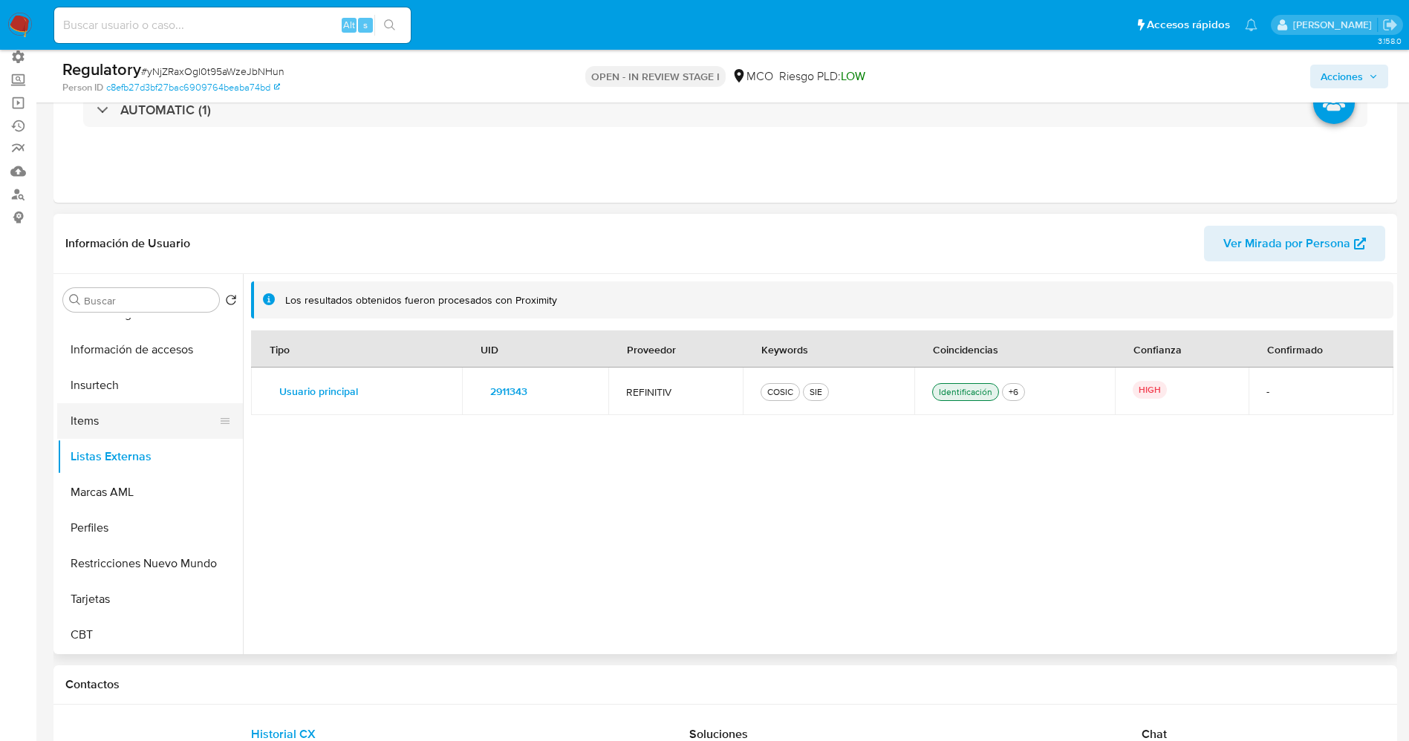
scroll to position [182, 0]
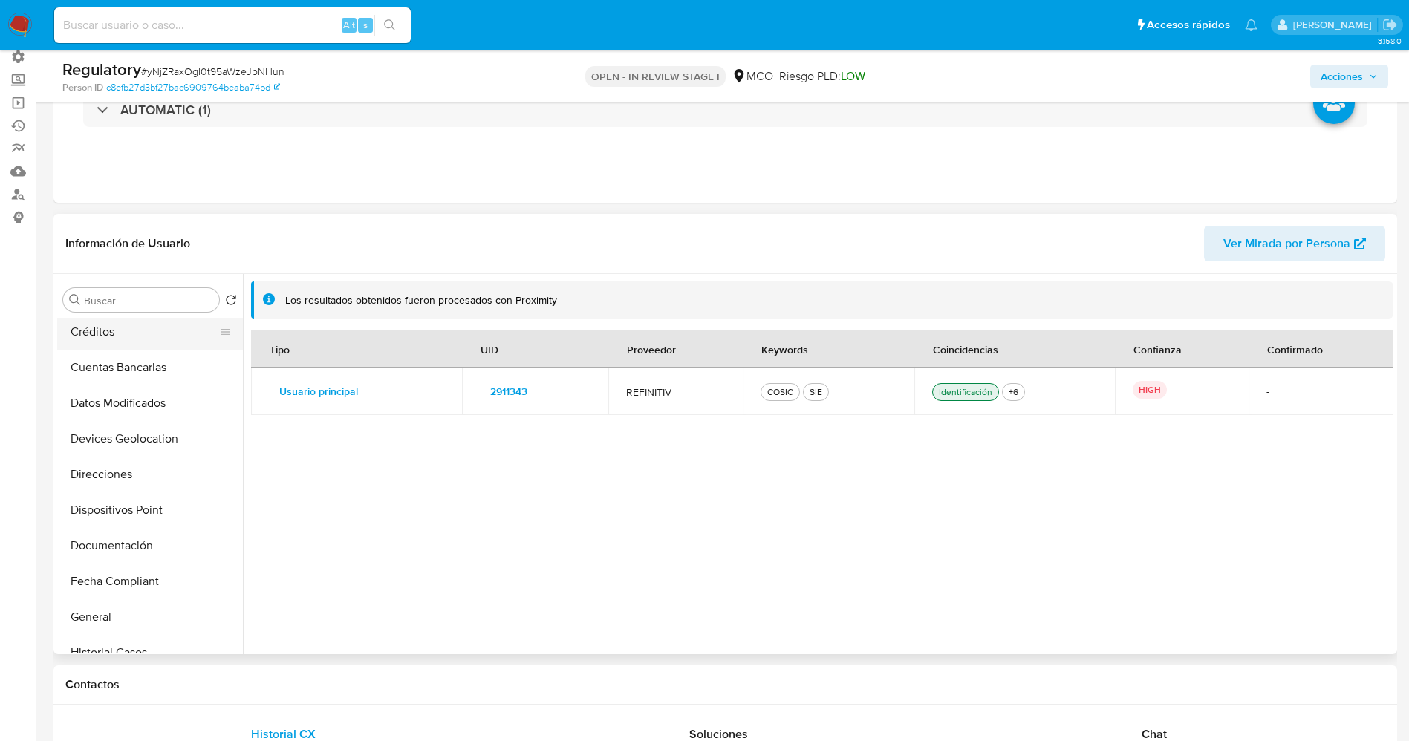
click at [119, 319] on button "Créditos" at bounding box center [144, 332] width 174 height 36
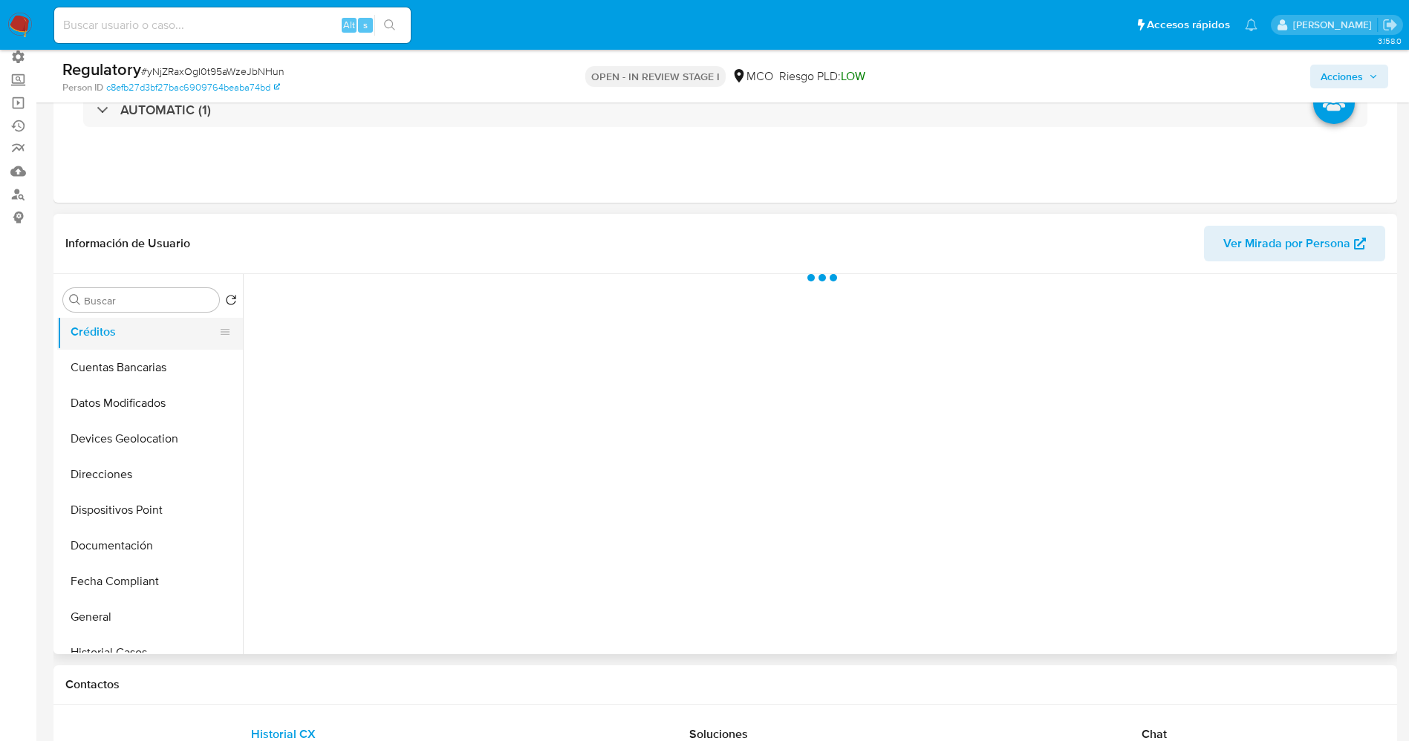
scroll to position [0, 0]
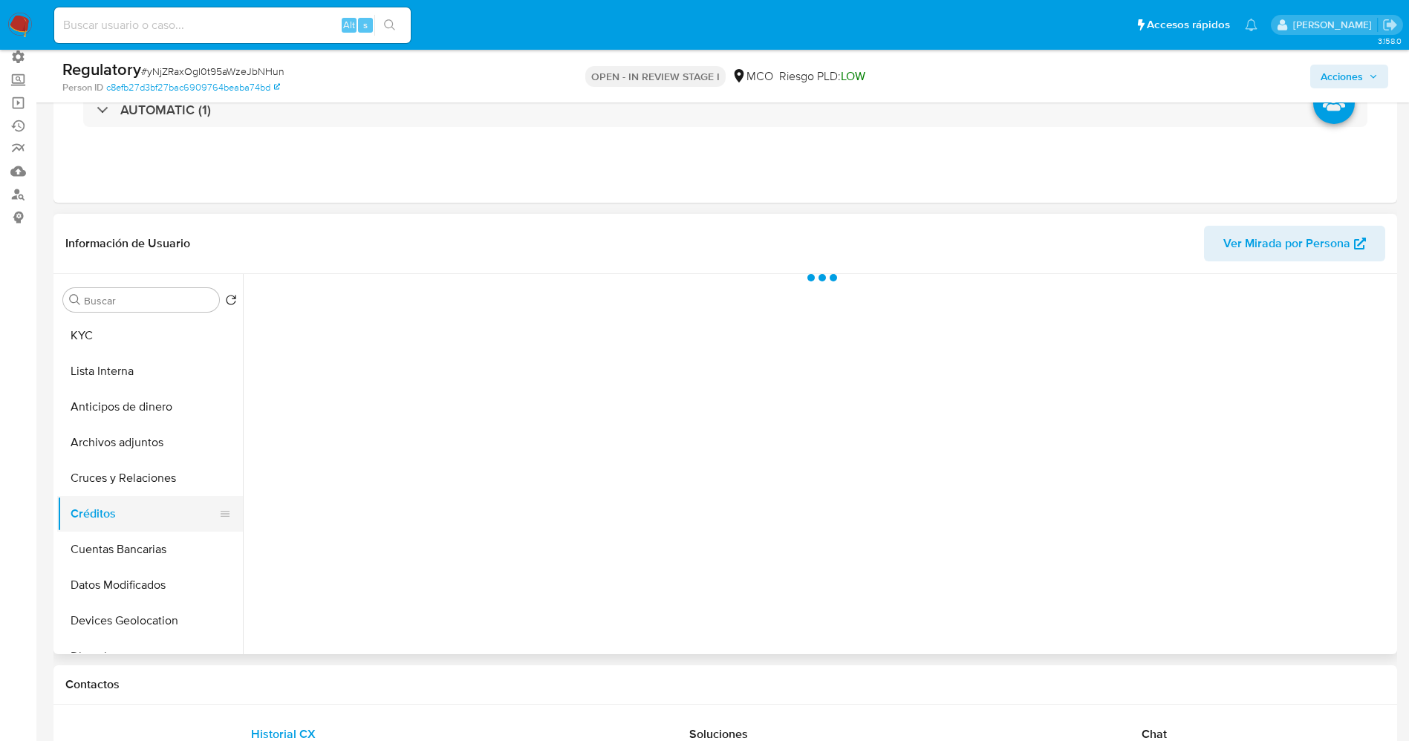
click at [111, 339] on button "KYC" at bounding box center [150, 336] width 186 height 36
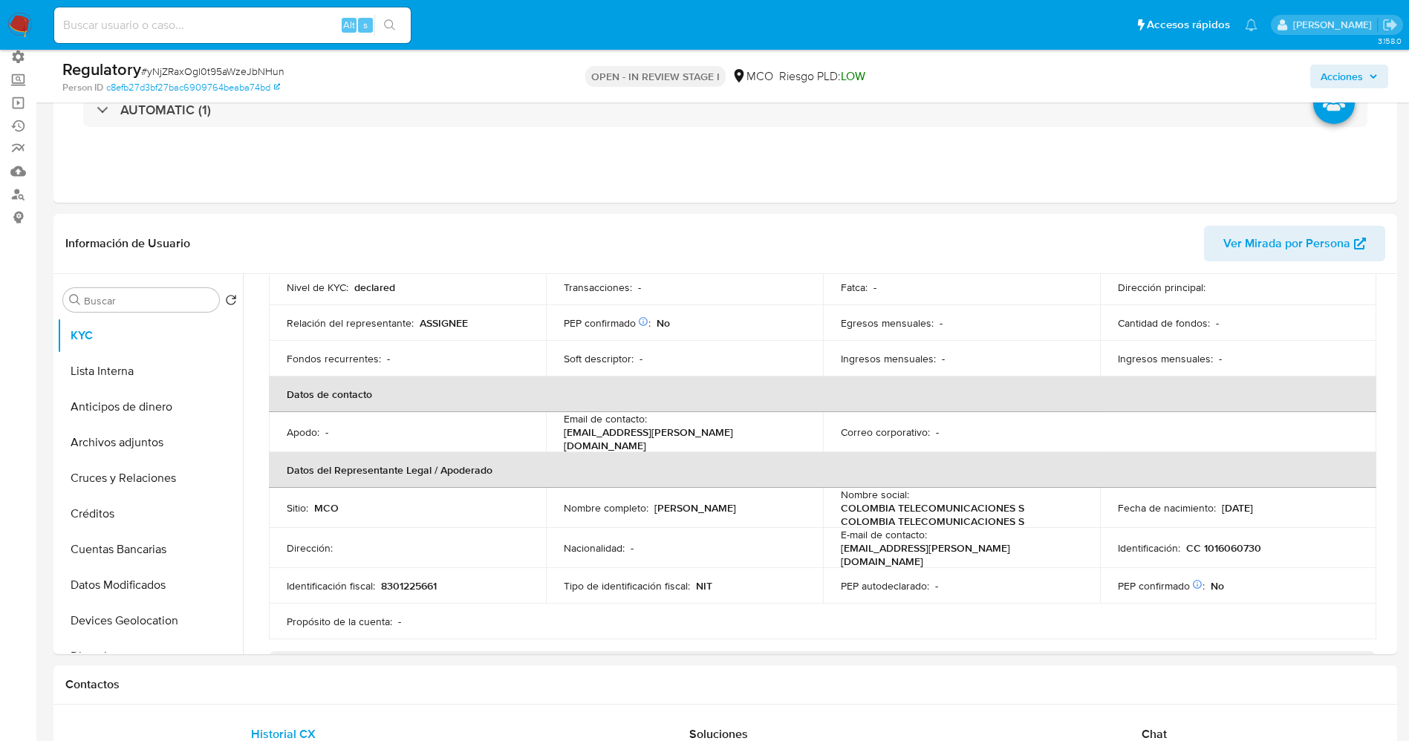
scroll to position [223, 0]
drag, startPoint x: 558, startPoint y: 508, endPoint x: 741, endPoint y: 508, distance: 183.5
click at [741, 508] on td "Nombre completo : Francy Tatiana Salamanca Cano" at bounding box center [684, 507] width 277 height 40
copy p "Francy Tatiana Salamanca Cano"
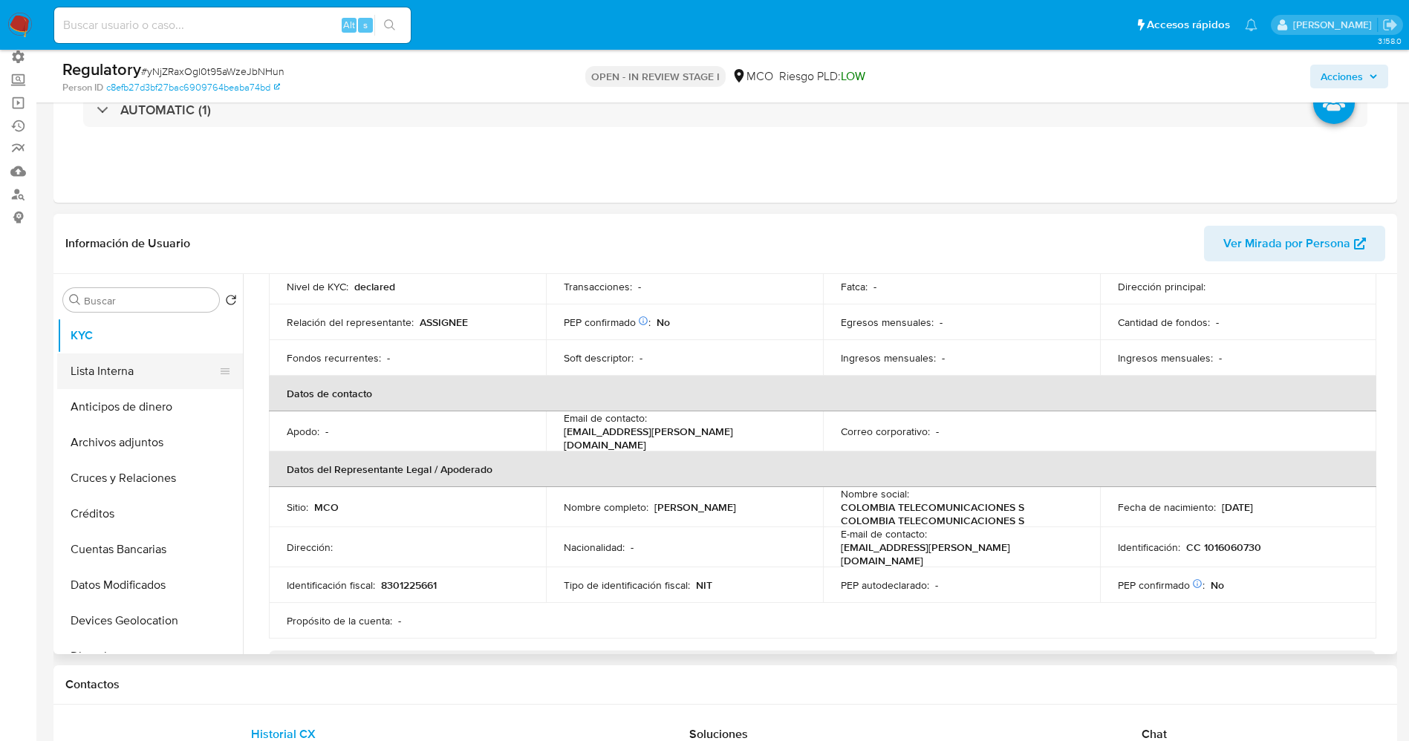
click at [92, 367] on button "Lista Interna" at bounding box center [144, 372] width 174 height 36
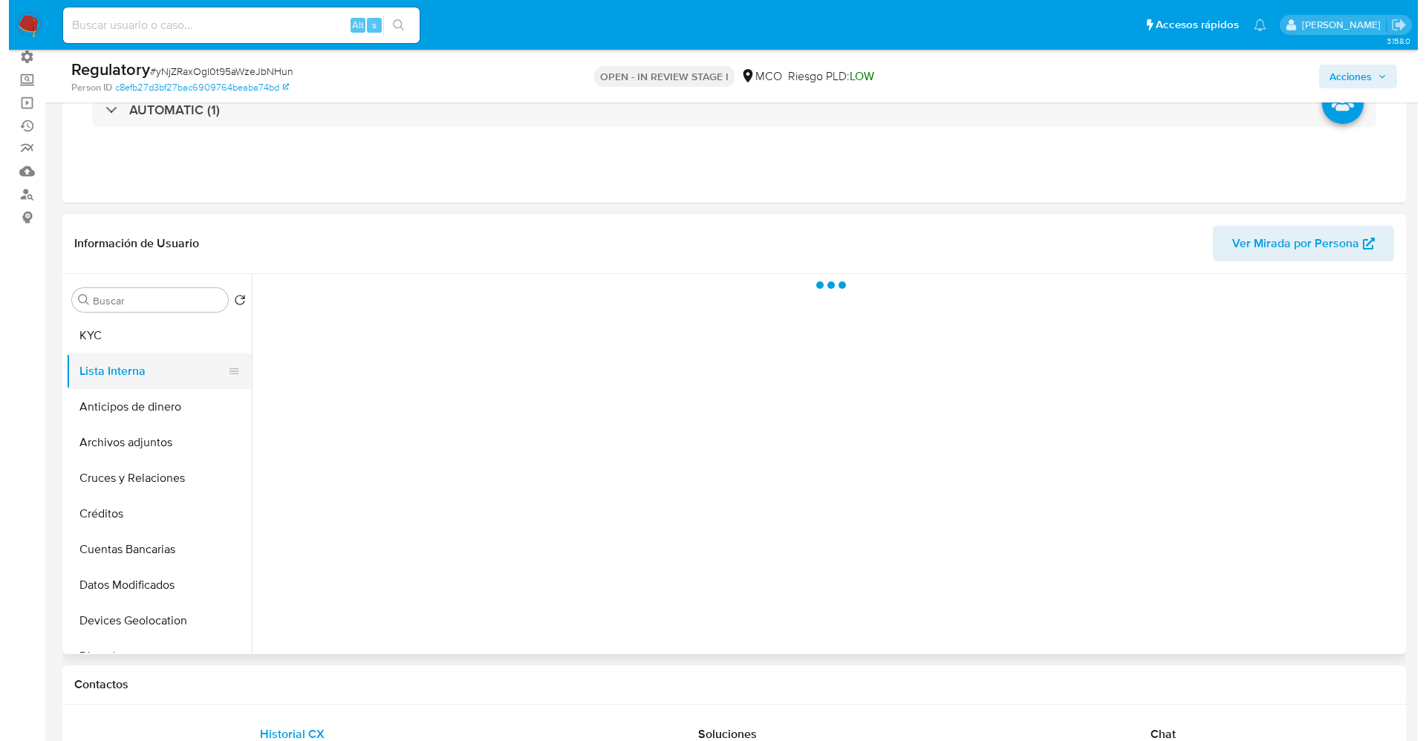
scroll to position [0, 0]
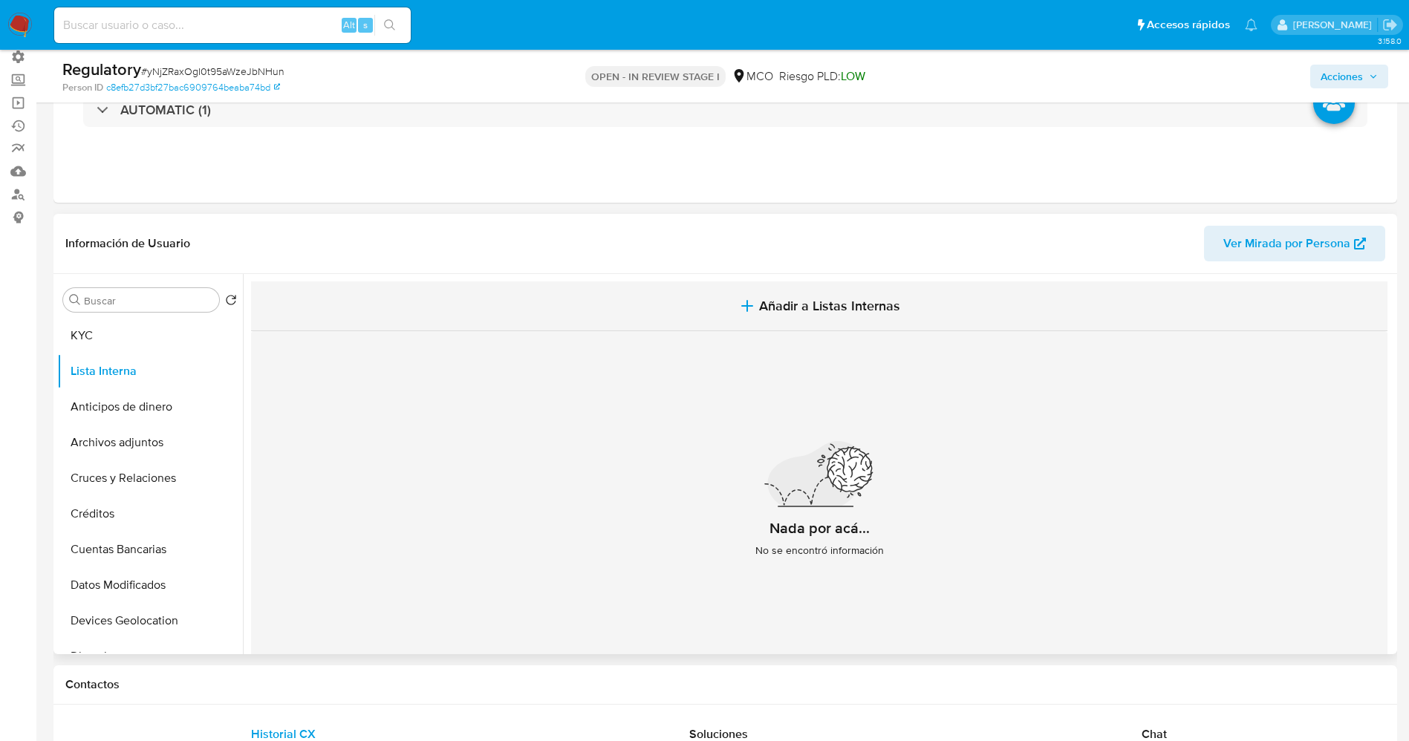
click at [741, 310] on icon "button" at bounding box center [747, 306] width 18 height 18
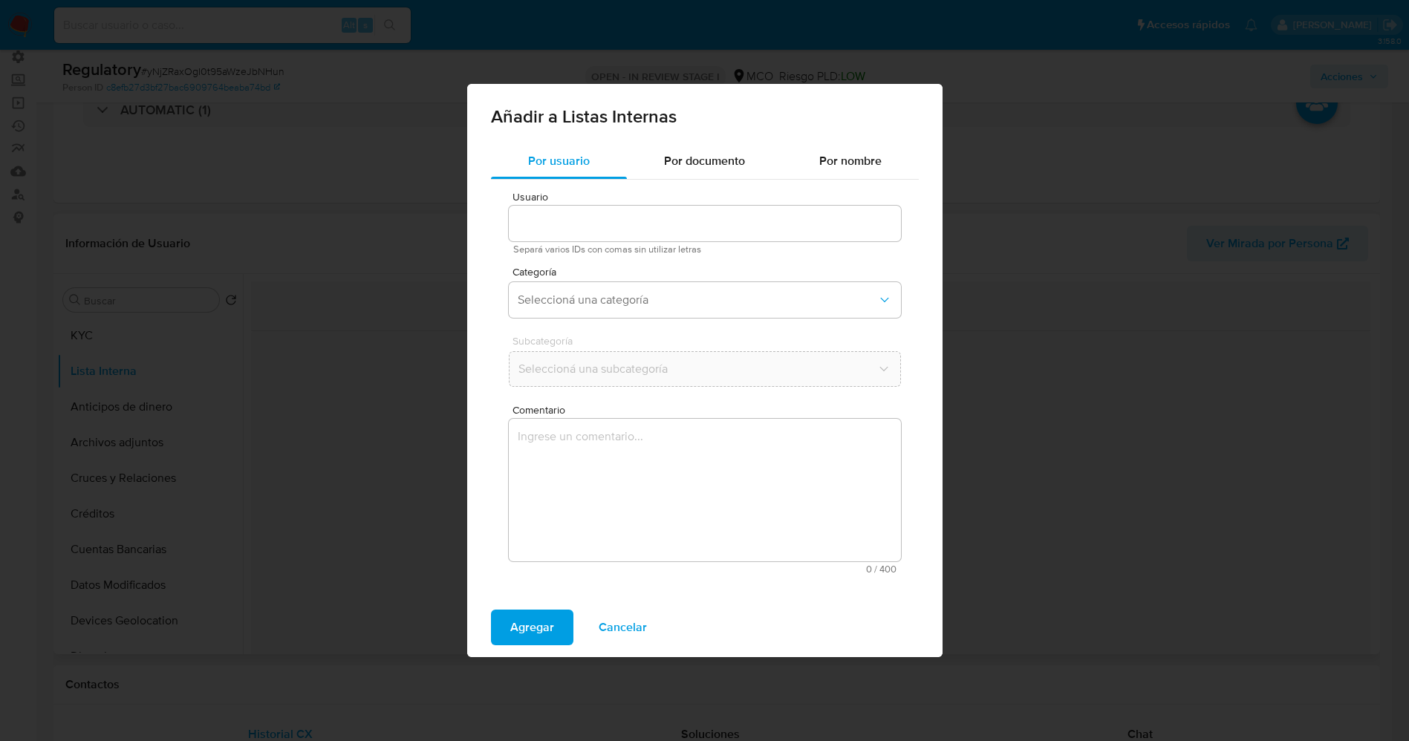
type input "813136202"
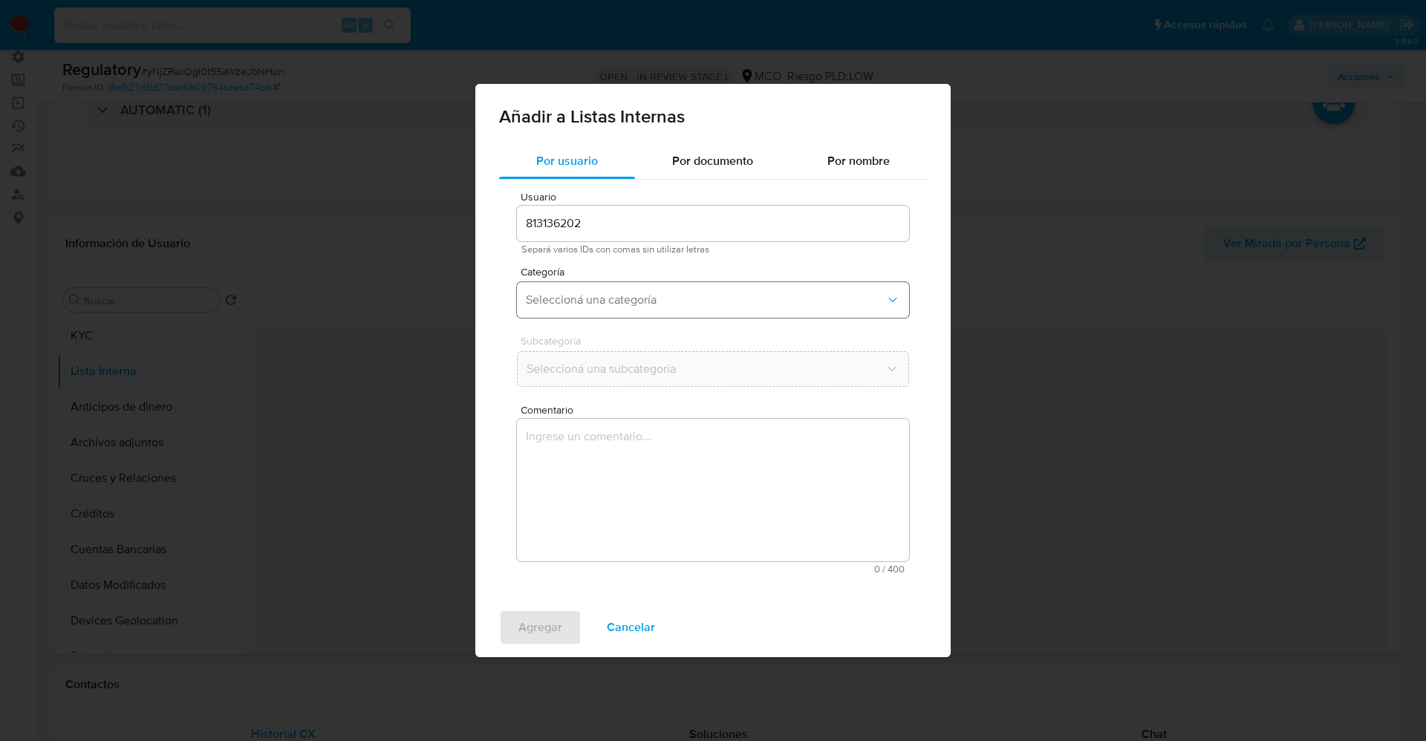
click at [588, 297] on span "Seleccioná una categoría" at bounding box center [706, 300] width 360 height 15
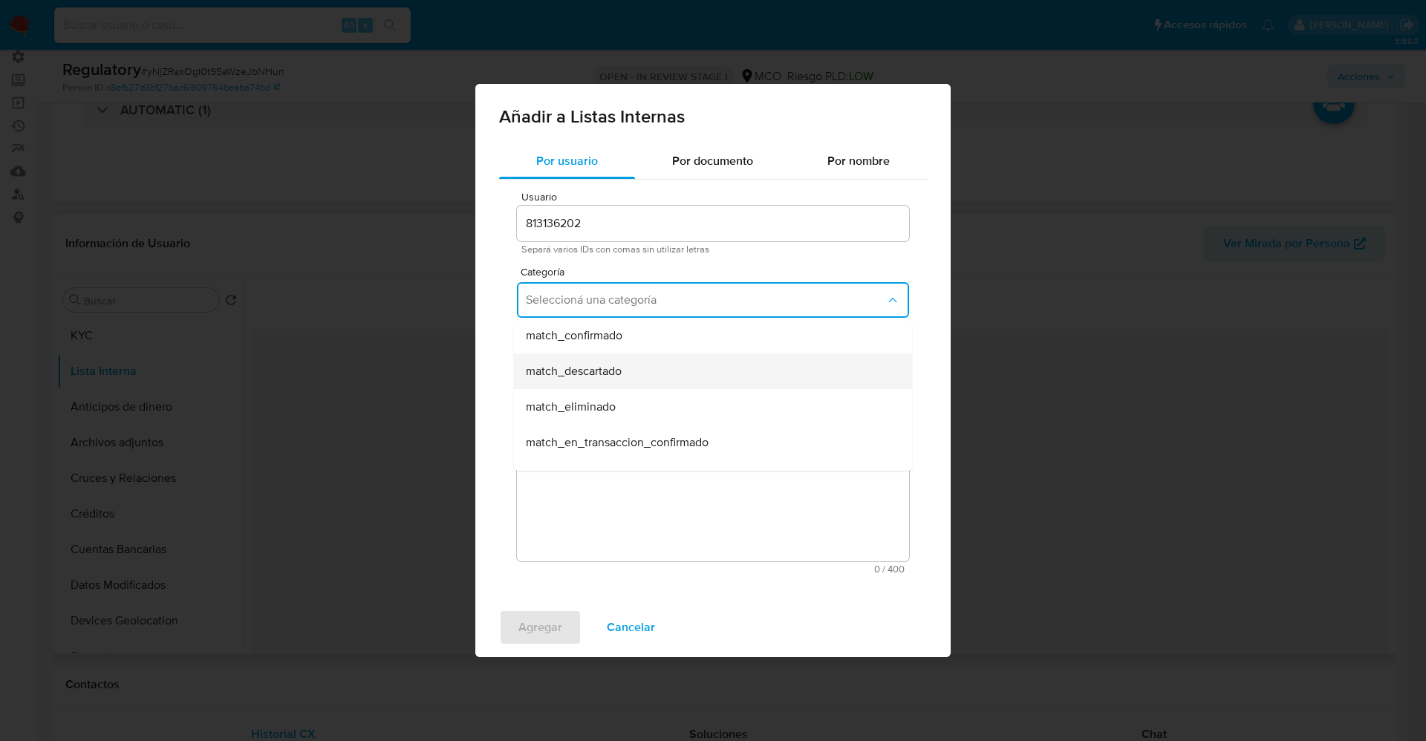
click at [644, 374] on div "match_descartado" at bounding box center [708, 372] width 365 height 36
click at [640, 365] on span "Seleccioná una subcategoría" at bounding box center [706, 369] width 360 height 15
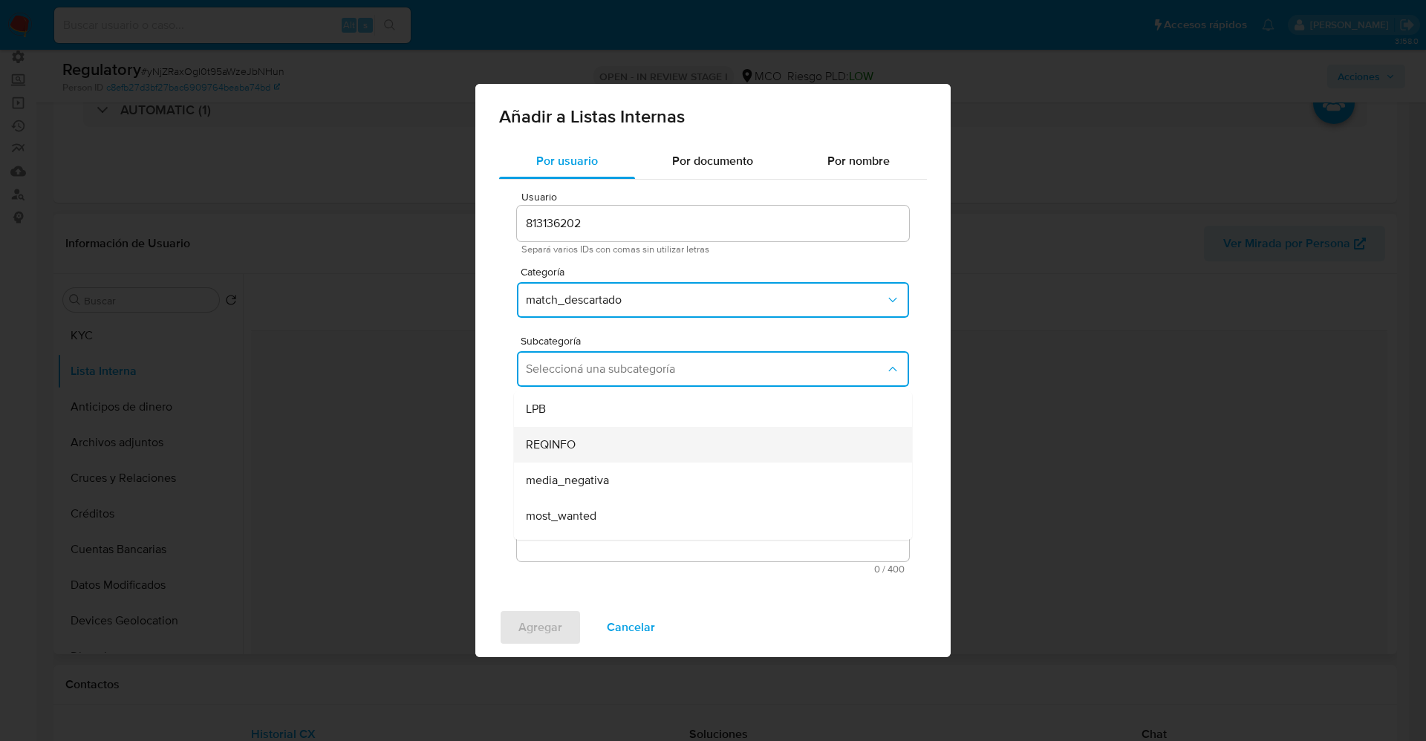
scroll to position [101, 0]
click at [596, 457] on div "pep" at bounding box center [708, 451] width 365 height 36
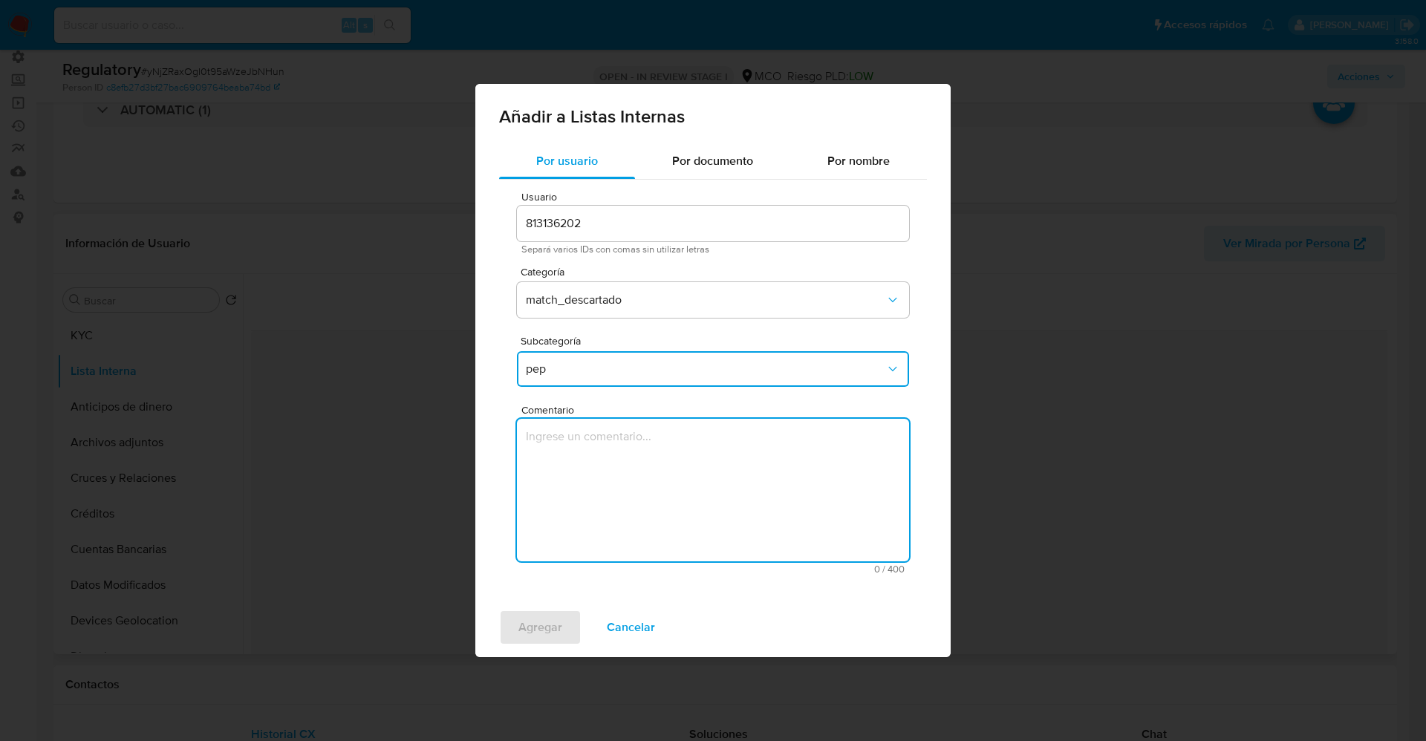
click at [596, 457] on textarea "Comentario" at bounding box center [713, 490] width 392 height 143
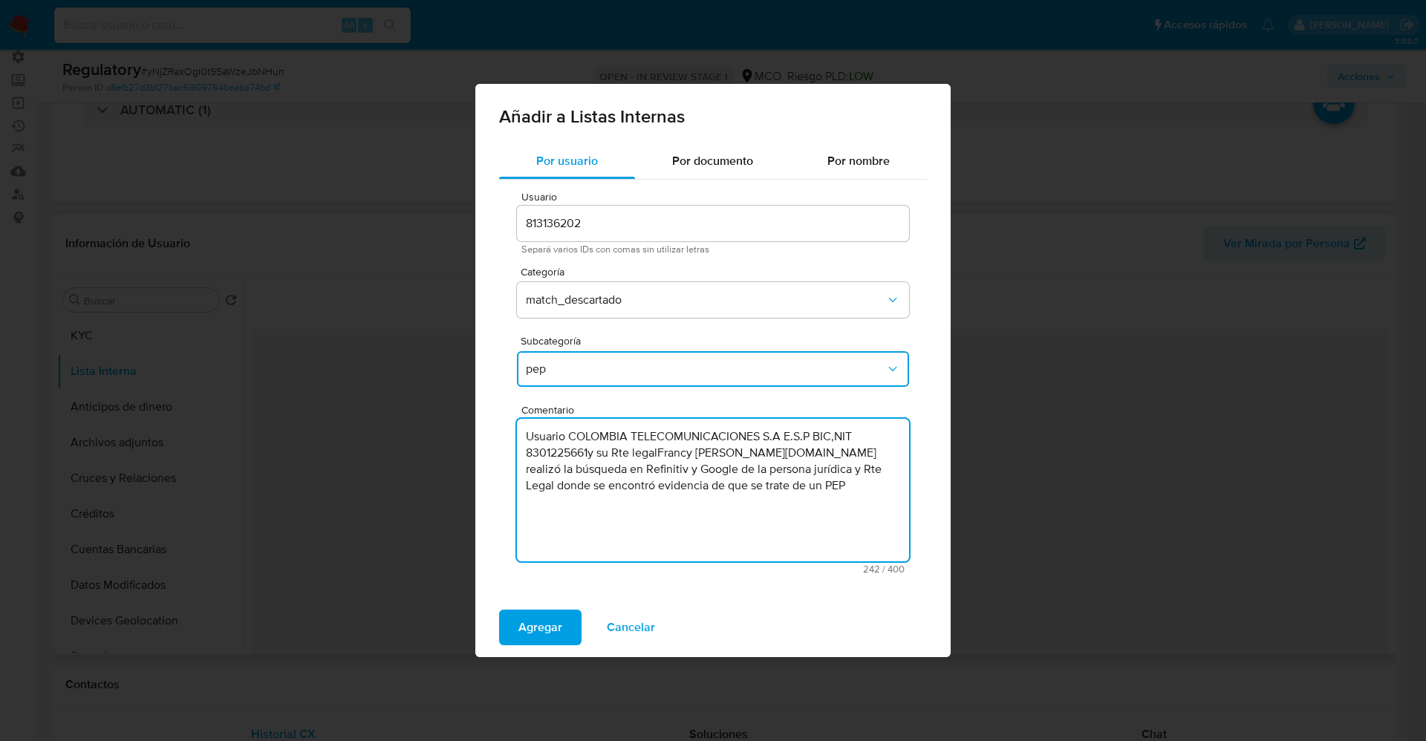
click at [528, 457] on textarea "Usuario COLOMBIA TELECOMUNICACIONES S.A E.S.P BIC,NIT 8301225661y su Rte legalF…" at bounding box center [713, 490] width 392 height 143
type textarea "Usuario COLOMBIA TELECOMUNICACIONES S.A E.S.P BIC,NIT 8301225661y su Rte legalF…"
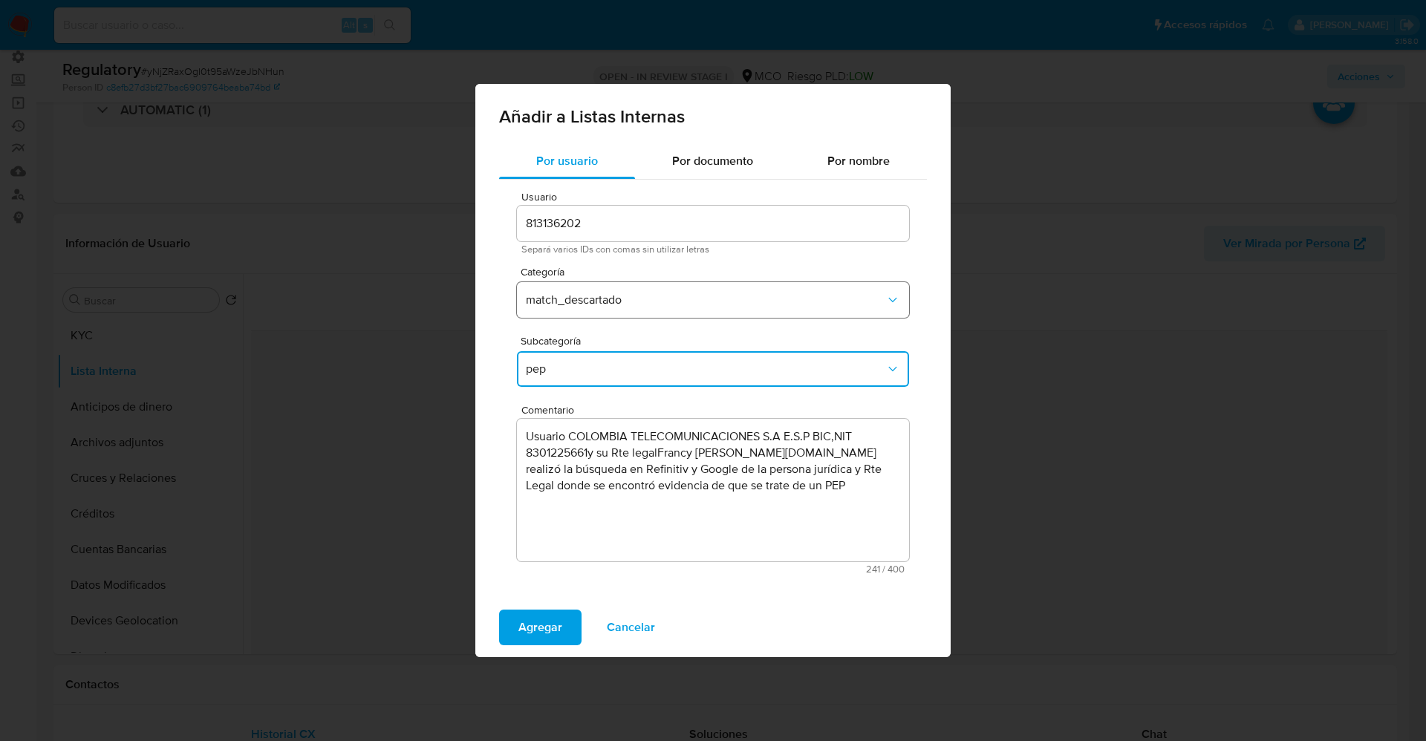
click at [552, 299] on span "match_descartado" at bounding box center [706, 300] width 360 height 15
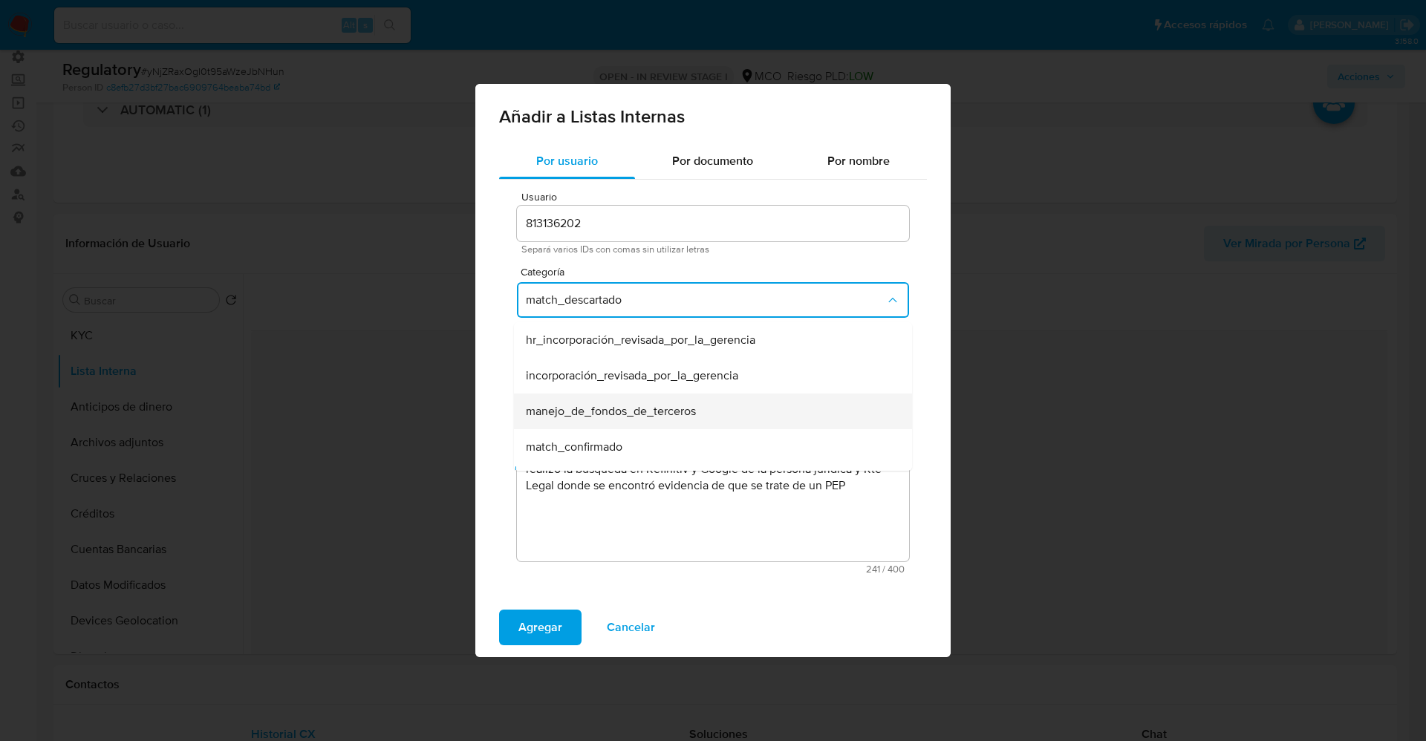
scroll to position [30, 0]
click at [578, 405] on div "match_confirmado" at bounding box center [708, 418] width 365 height 36
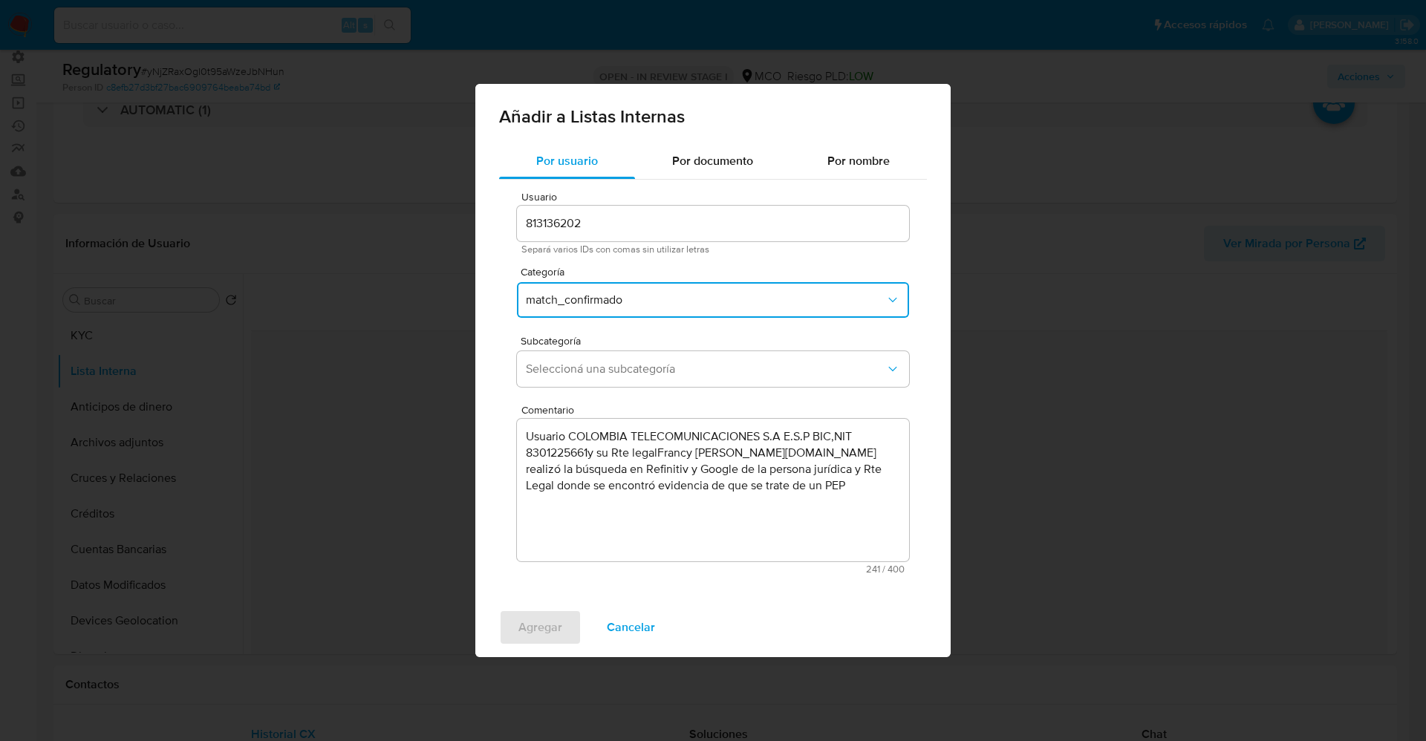
click at [618, 391] on div "Subcategoría Seleccioná una subcategoría" at bounding box center [713, 364] width 392 height 57
click at [620, 375] on span "Seleccioná una subcategoría" at bounding box center [706, 369] width 360 height 15
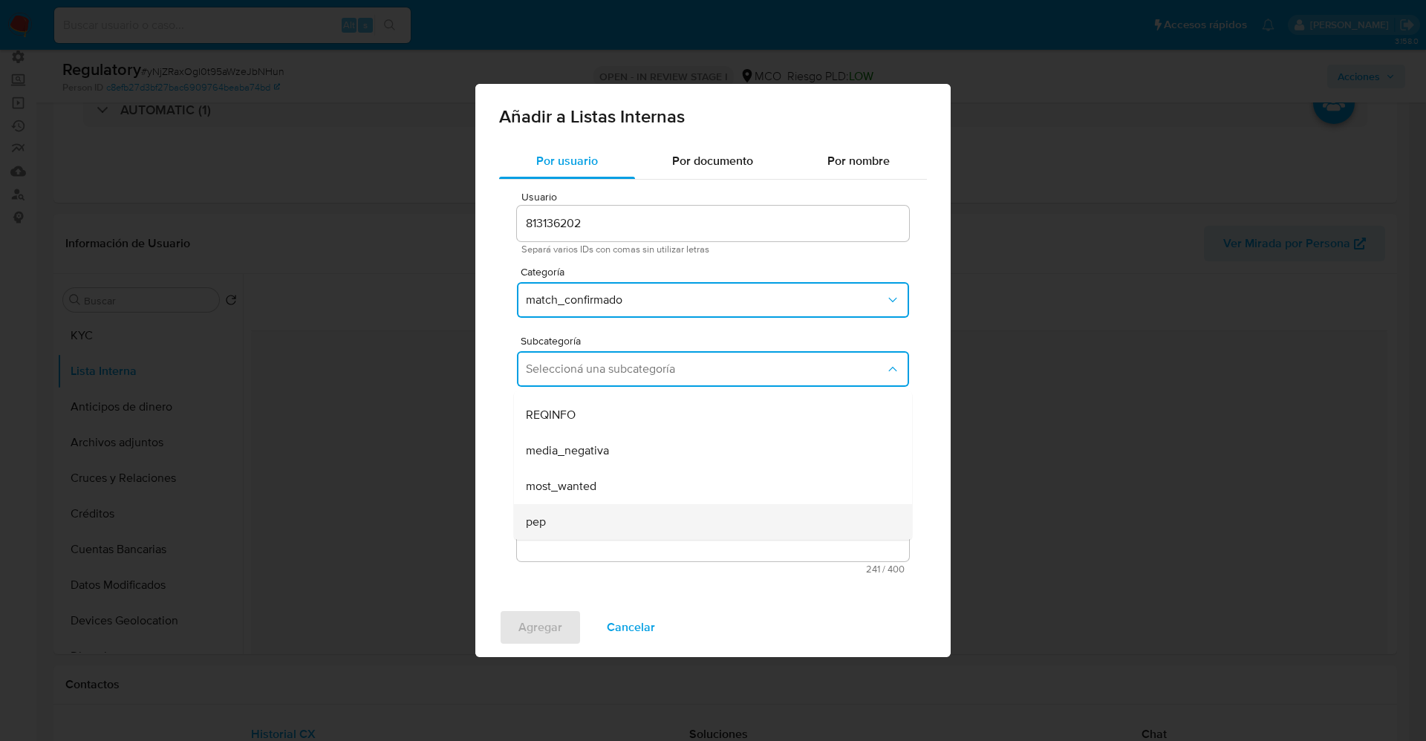
click at [560, 529] on div "pep" at bounding box center [708, 522] width 365 height 36
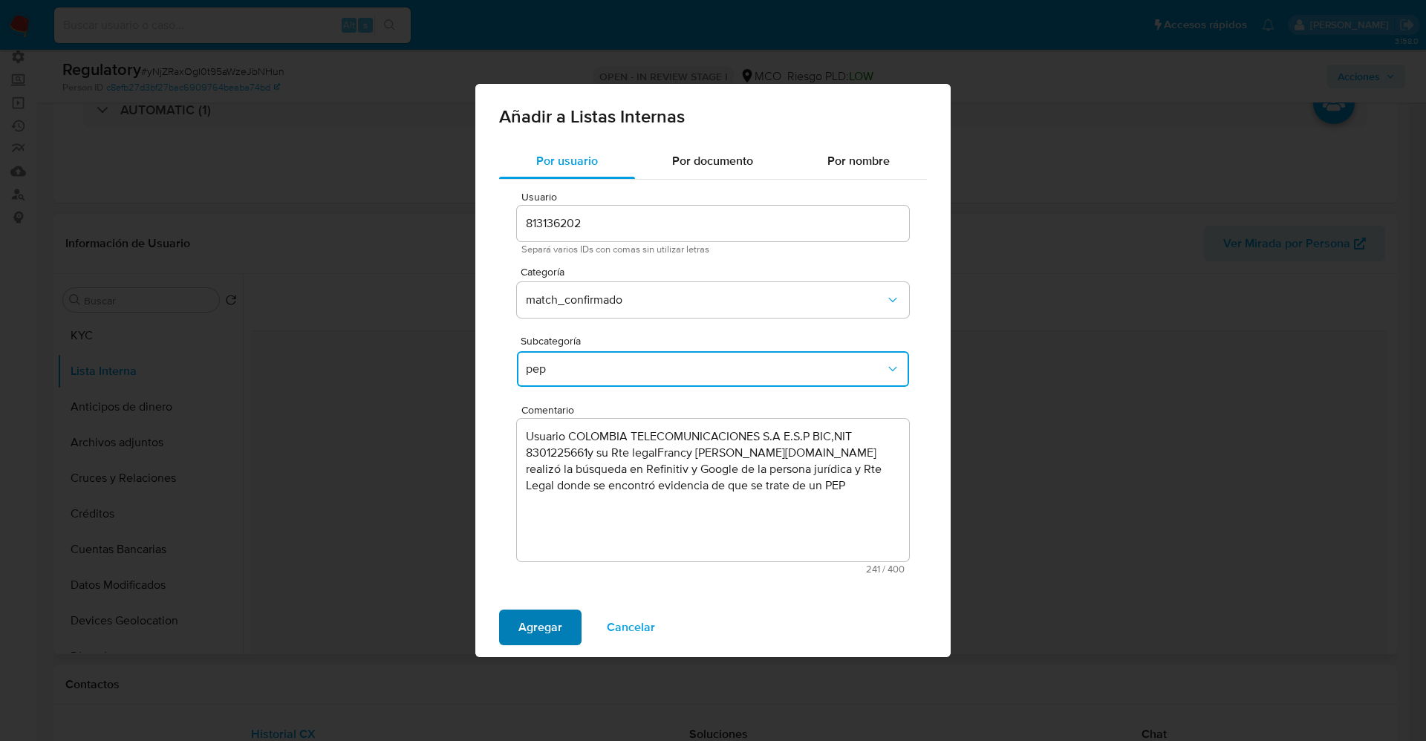
click at [536, 621] on span "Agregar" at bounding box center [540, 627] width 44 height 33
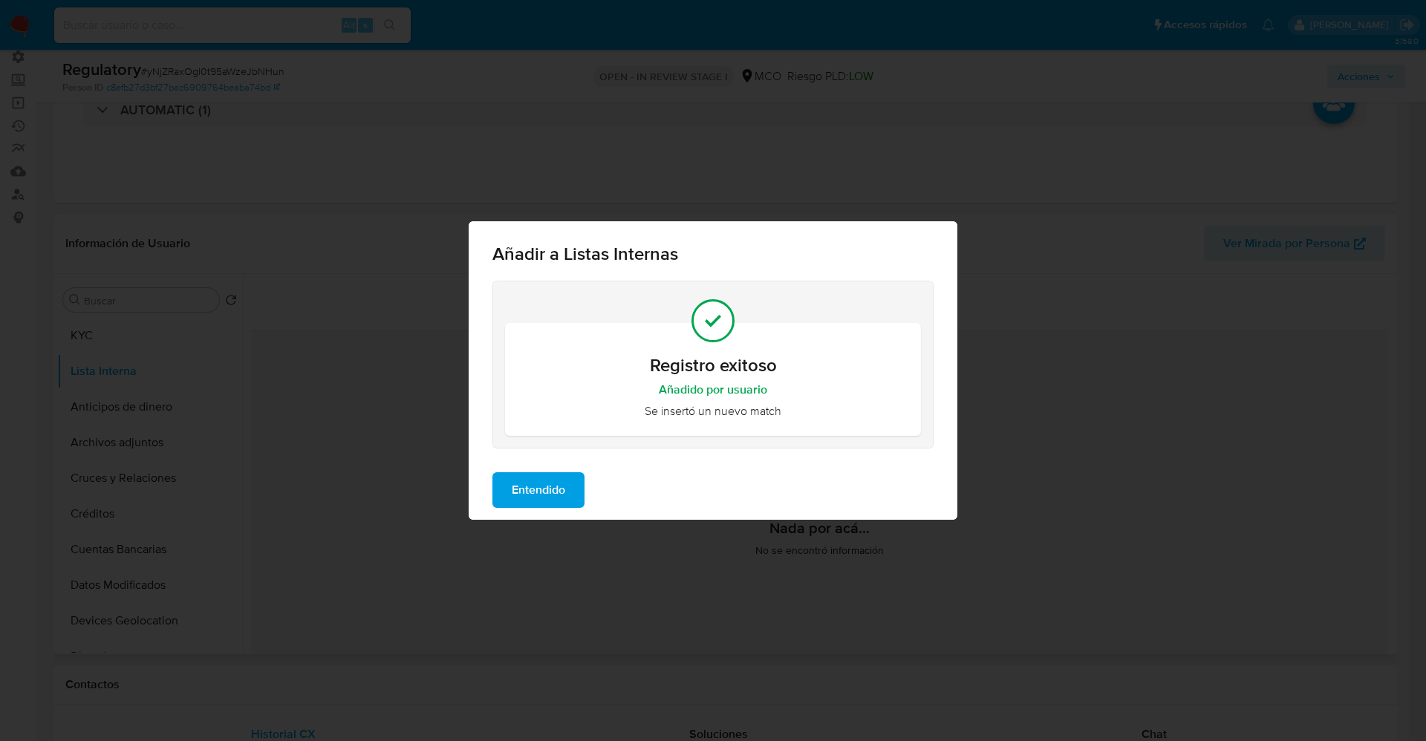
click at [547, 488] on span "Entendido" at bounding box center [538, 490] width 53 height 33
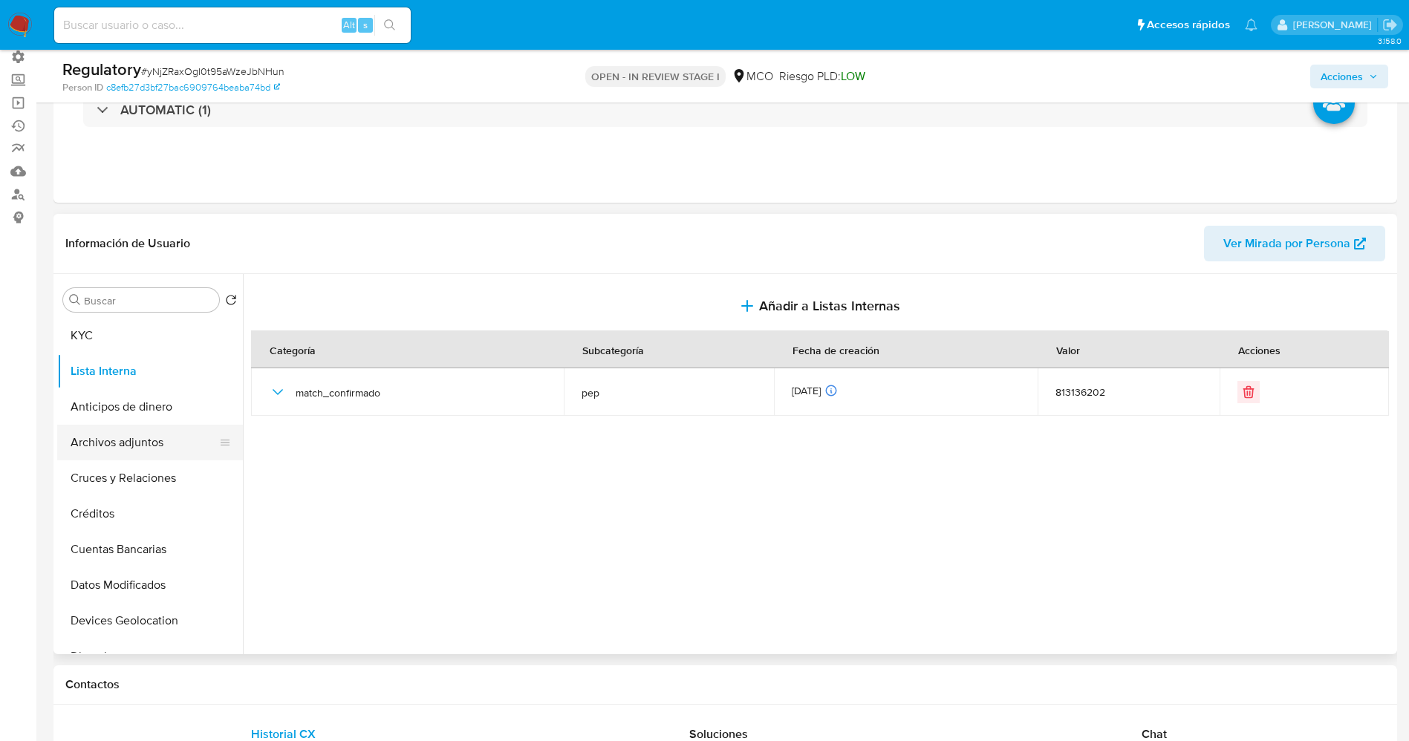
click at [114, 449] on button "Archivos adjuntos" at bounding box center [144, 443] width 174 height 36
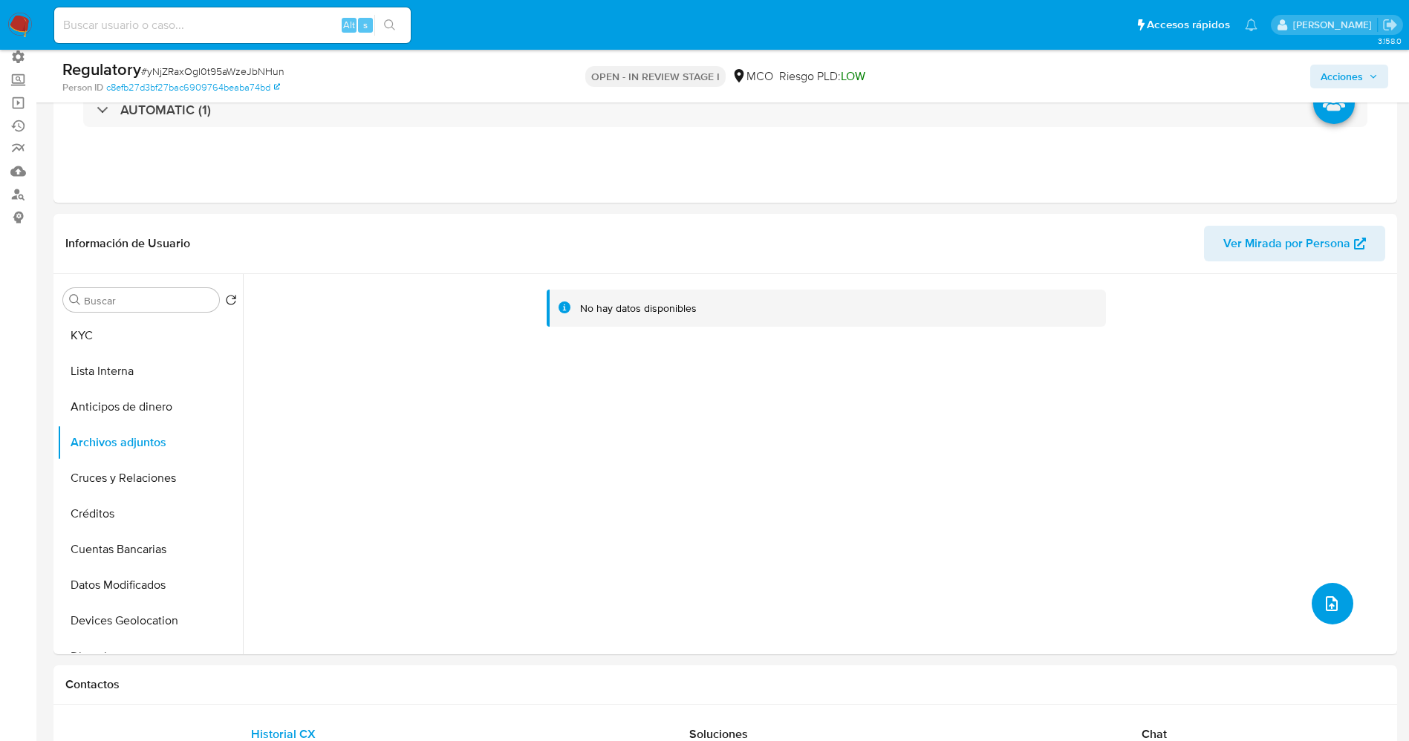
click at [1323, 597] on icon "upload-file" at bounding box center [1332, 604] width 18 height 18
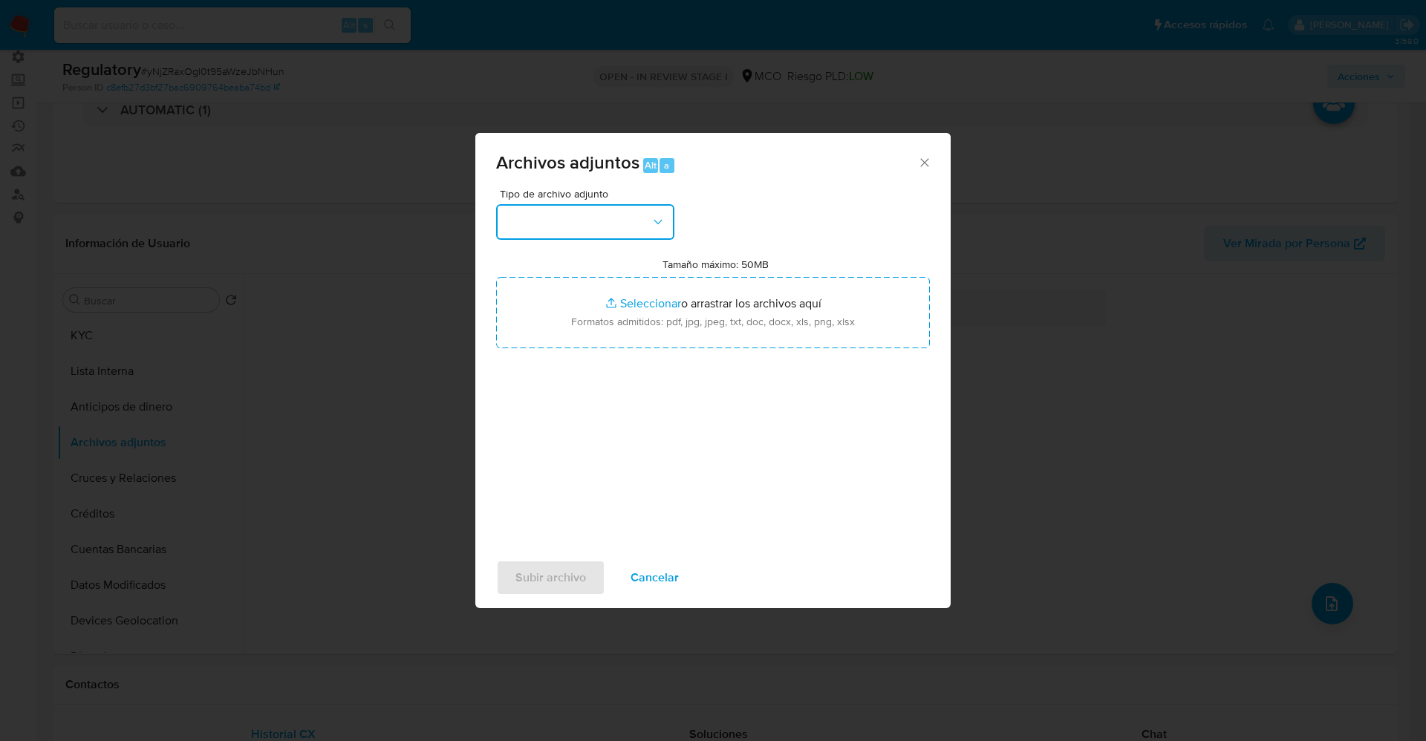
click at [628, 228] on button "button" at bounding box center [585, 222] width 178 height 36
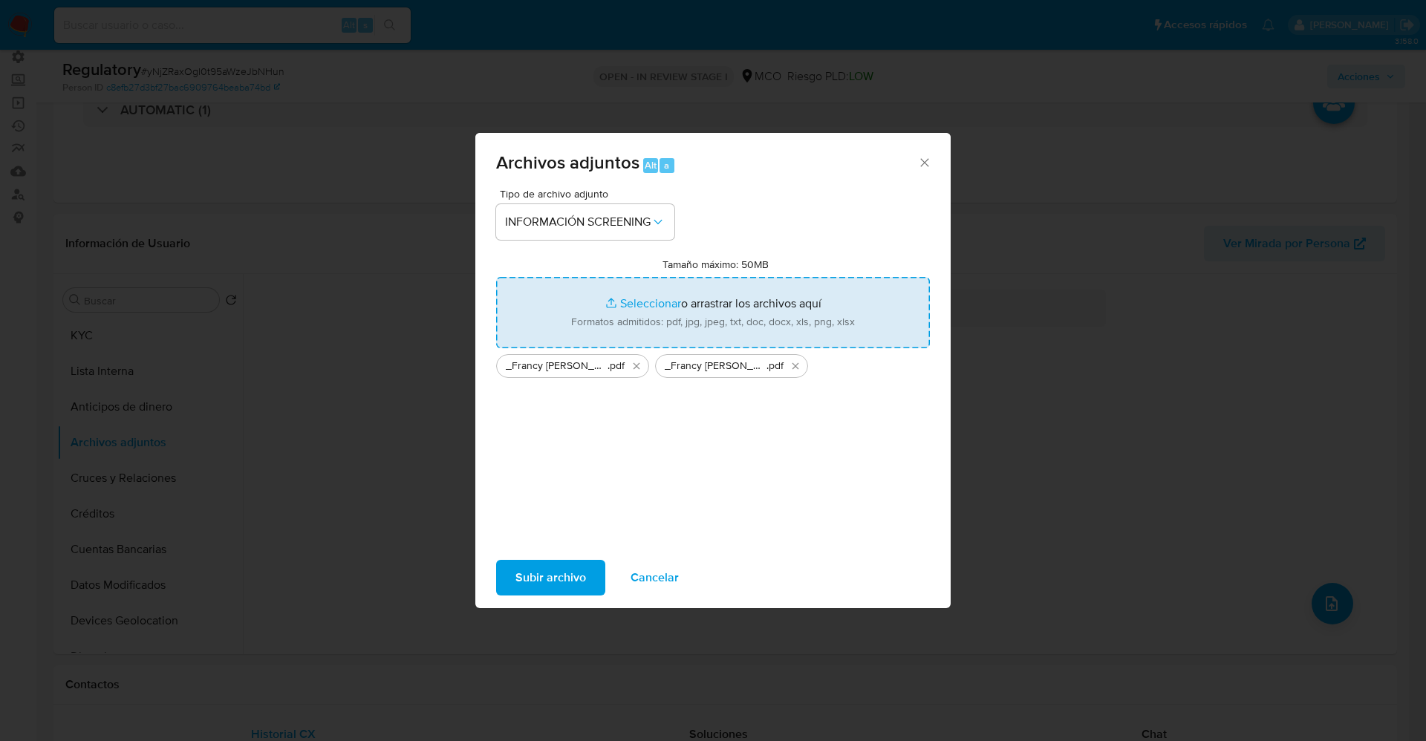
type input "C:\fakepath\CaseDossierReport_5jb6u4nfcwdn1k0f37u9pb80o.pdf"
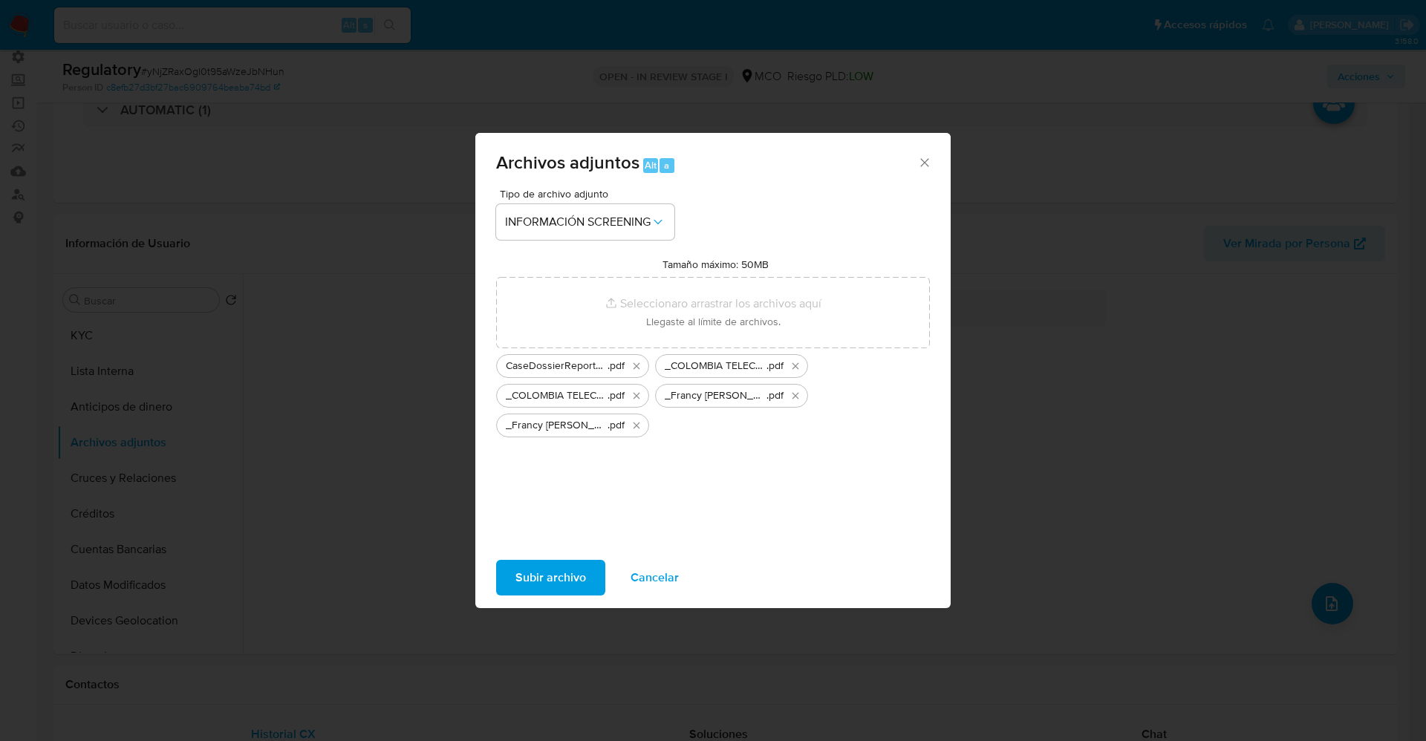
click at [573, 576] on span "Subir archivo" at bounding box center [551, 578] width 71 height 33
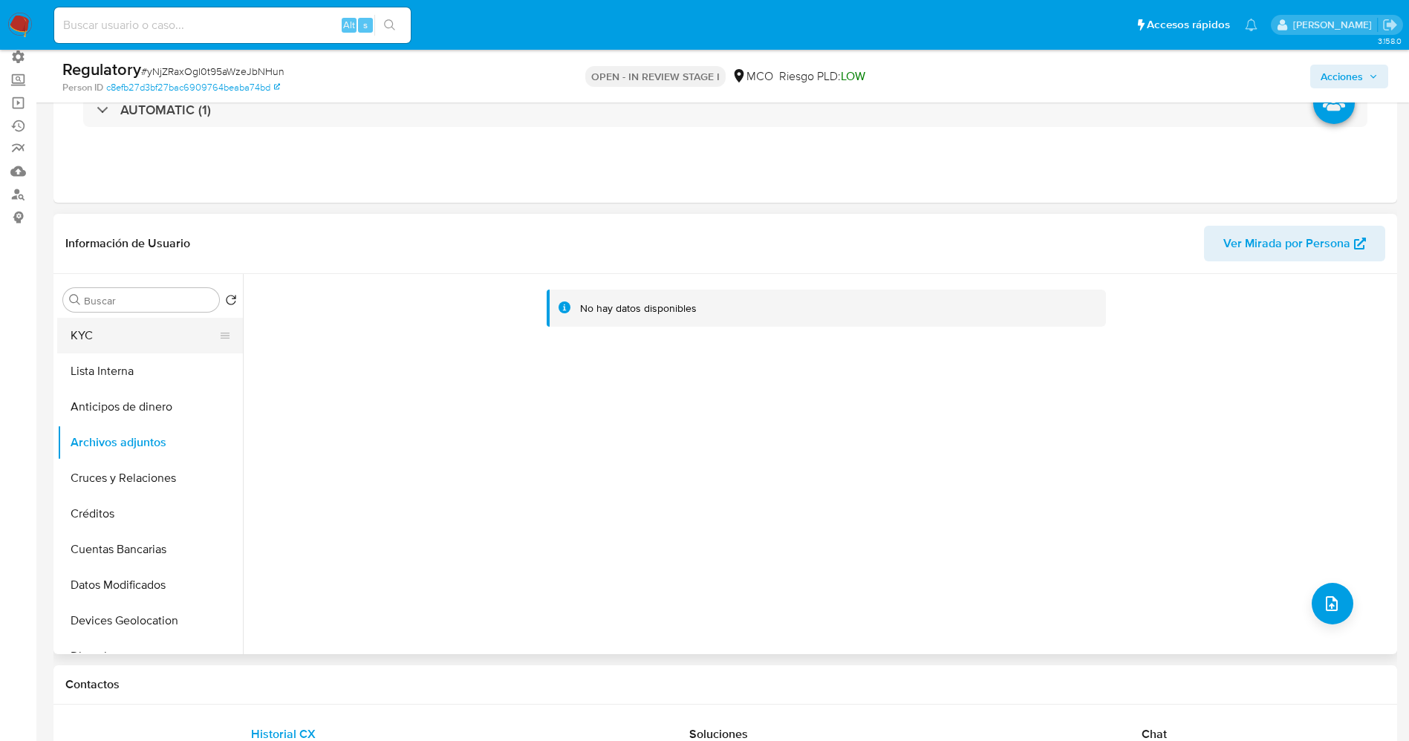
click at [98, 342] on button "KYC" at bounding box center [144, 336] width 174 height 36
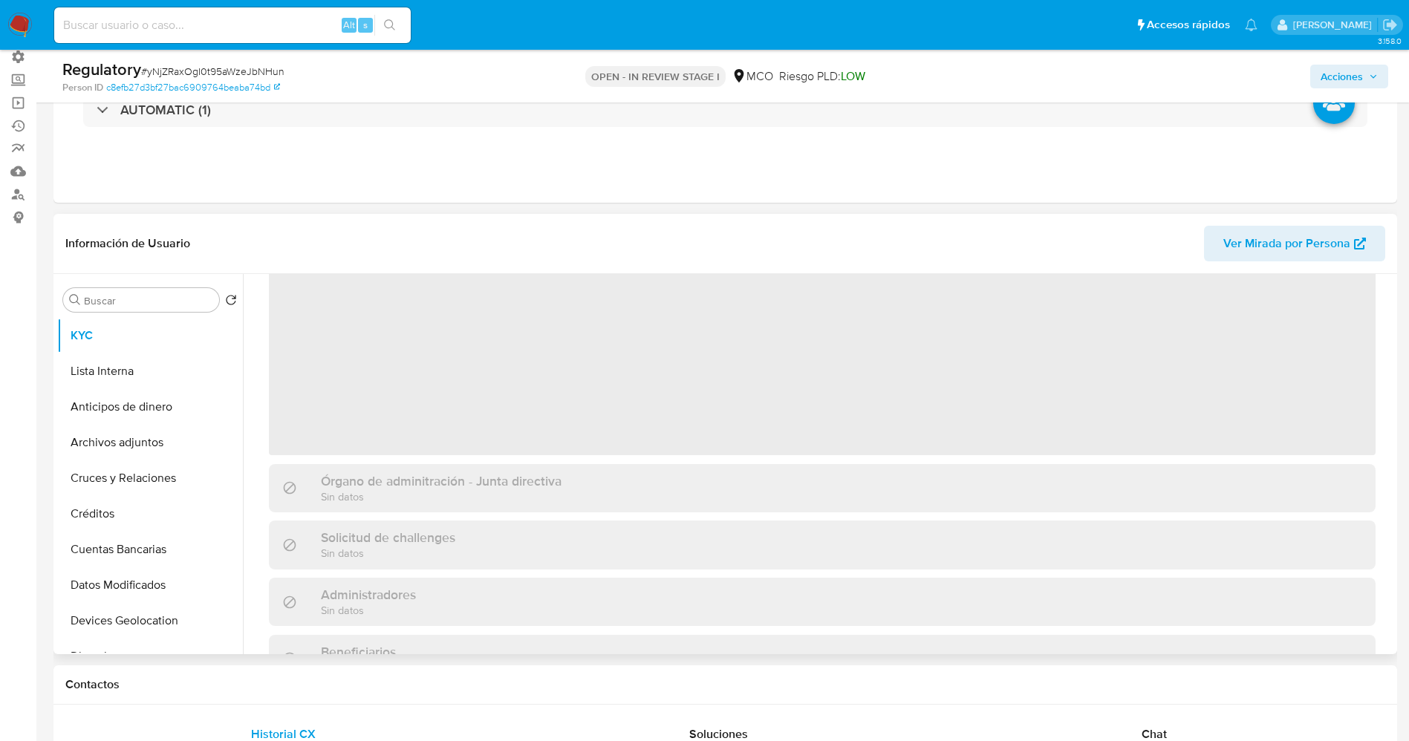
scroll to position [223, 0]
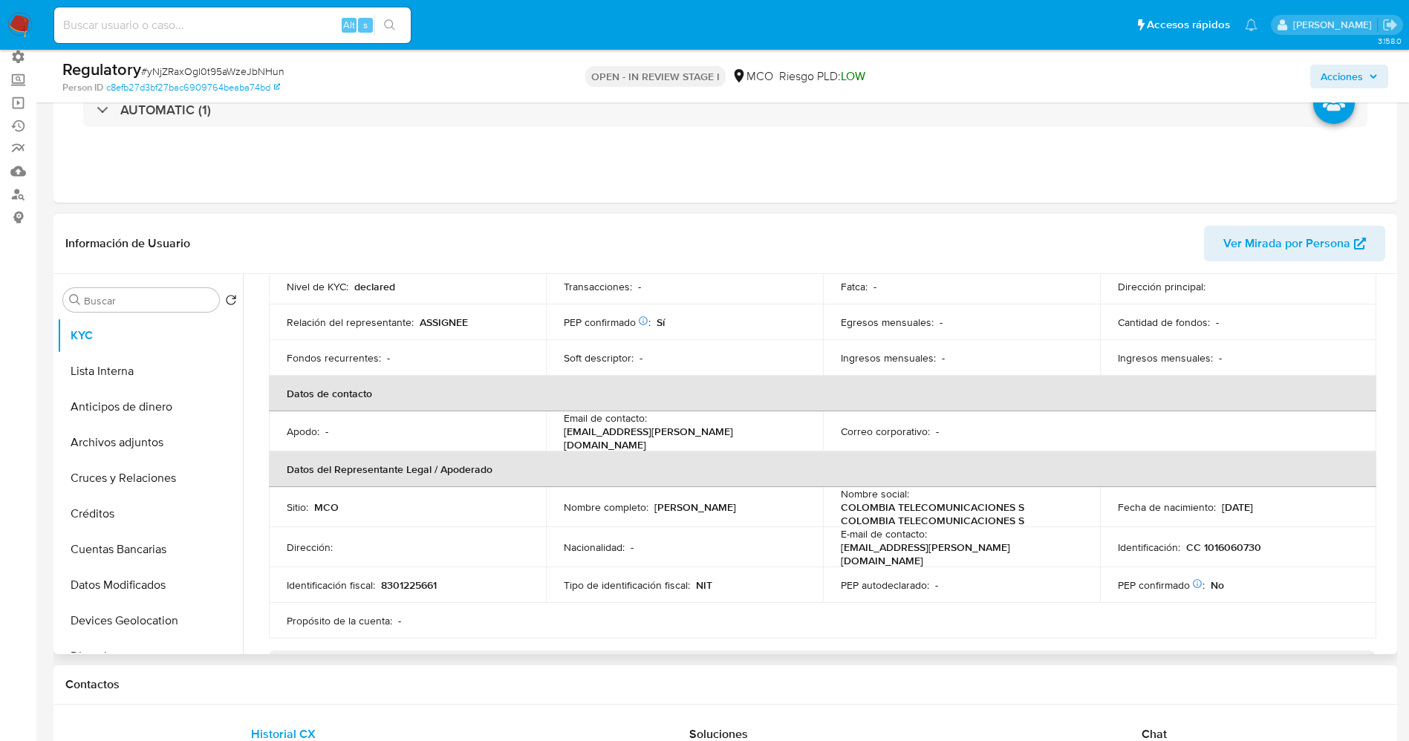
drag, startPoint x: 558, startPoint y: 510, endPoint x: 710, endPoint y: 510, distance: 152.3
click at [710, 510] on td "Nombre completo : Francy Tatiana Salamanca Cano" at bounding box center [684, 507] width 277 height 40
copy p "Francy Tatiana Salamanca Cano"
click at [143, 362] on button "Lista Interna" at bounding box center [144, 372] width 174 height 36
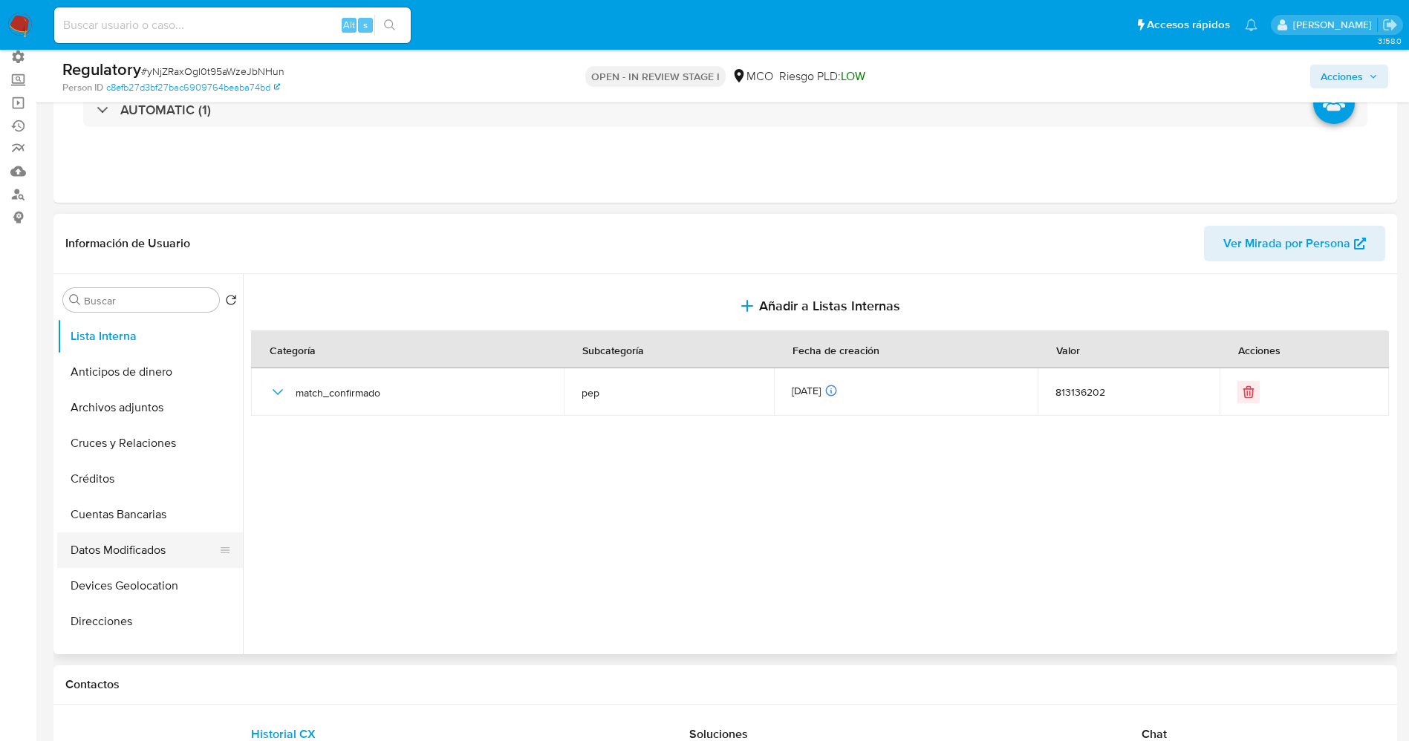
scroll to position [0, 0]
click at [128, 438] on button "Archivos adjuntos" at bounding box center [144, 443] width 174 height 36
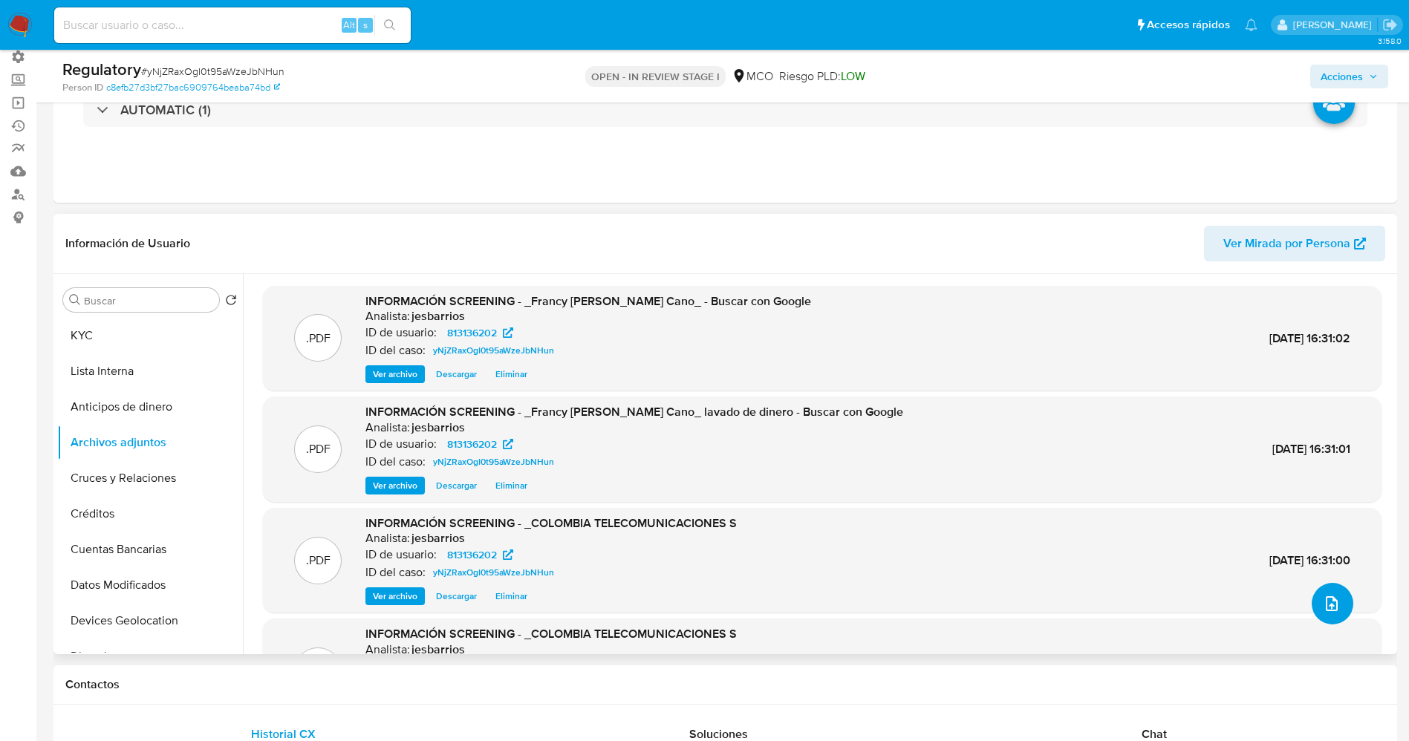
click at [1324, 595] on icon "upload-file" at bounding box center [1332, 604] width 18 height 18
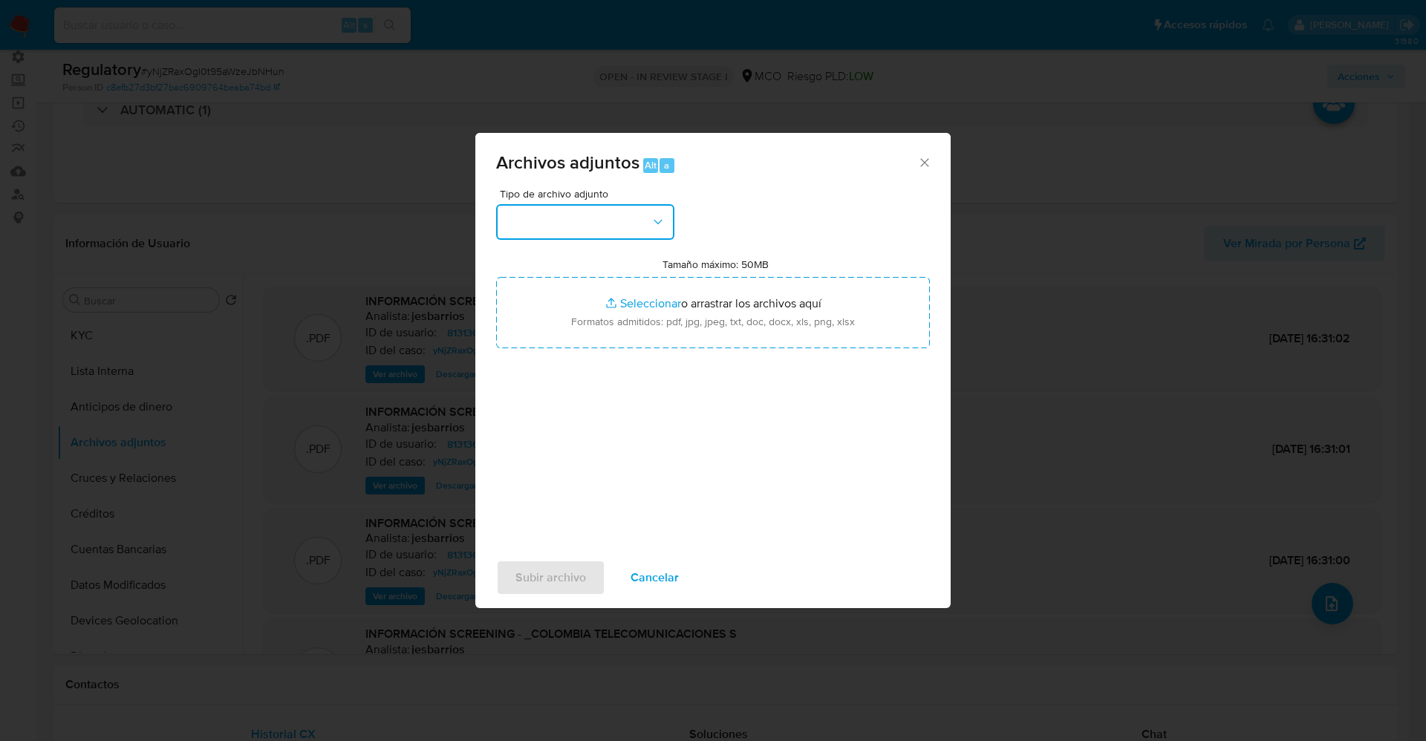
click at [534, 209] on button "button" at bounding box center [585, 222] width 178 height 36
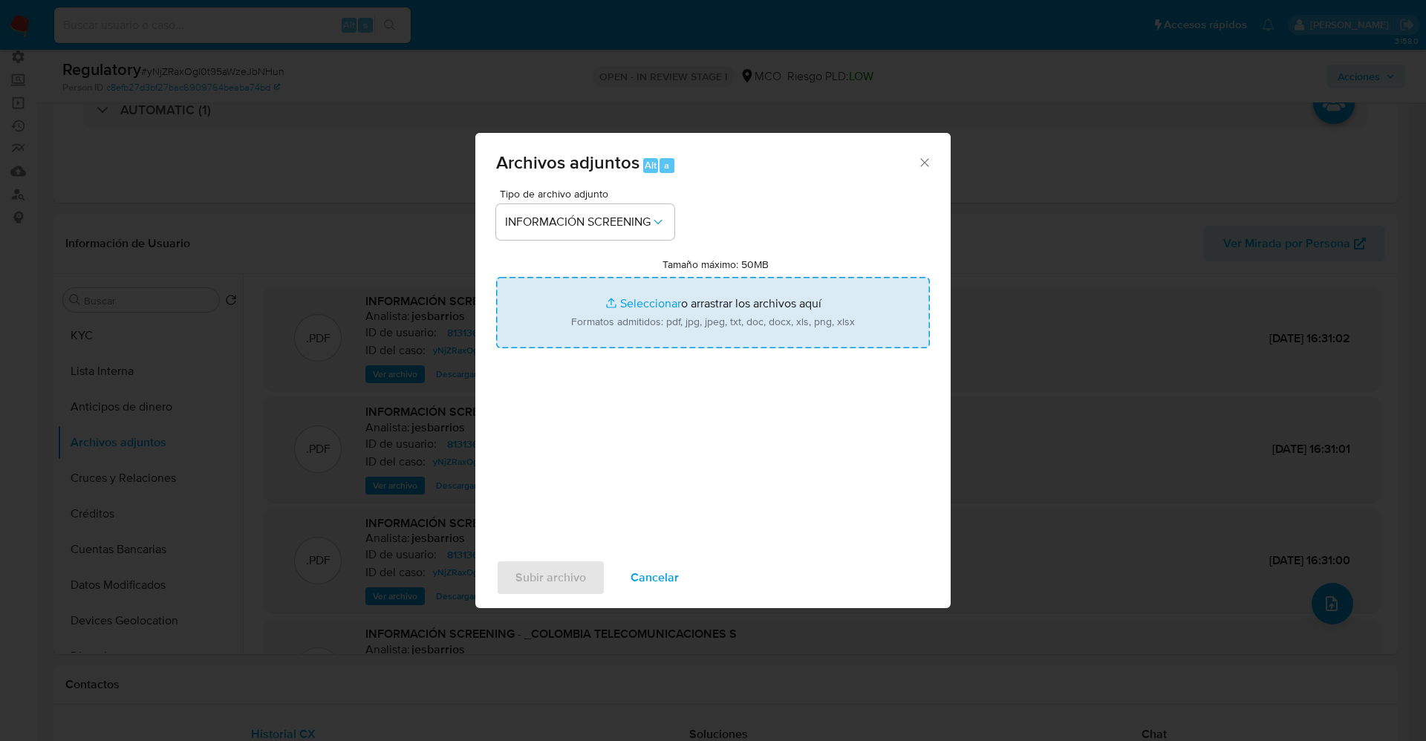
type input "C:\fakepath\CaseDossierReport_5jb6uakip3e11k0f4cy2vrfm5.pdf"
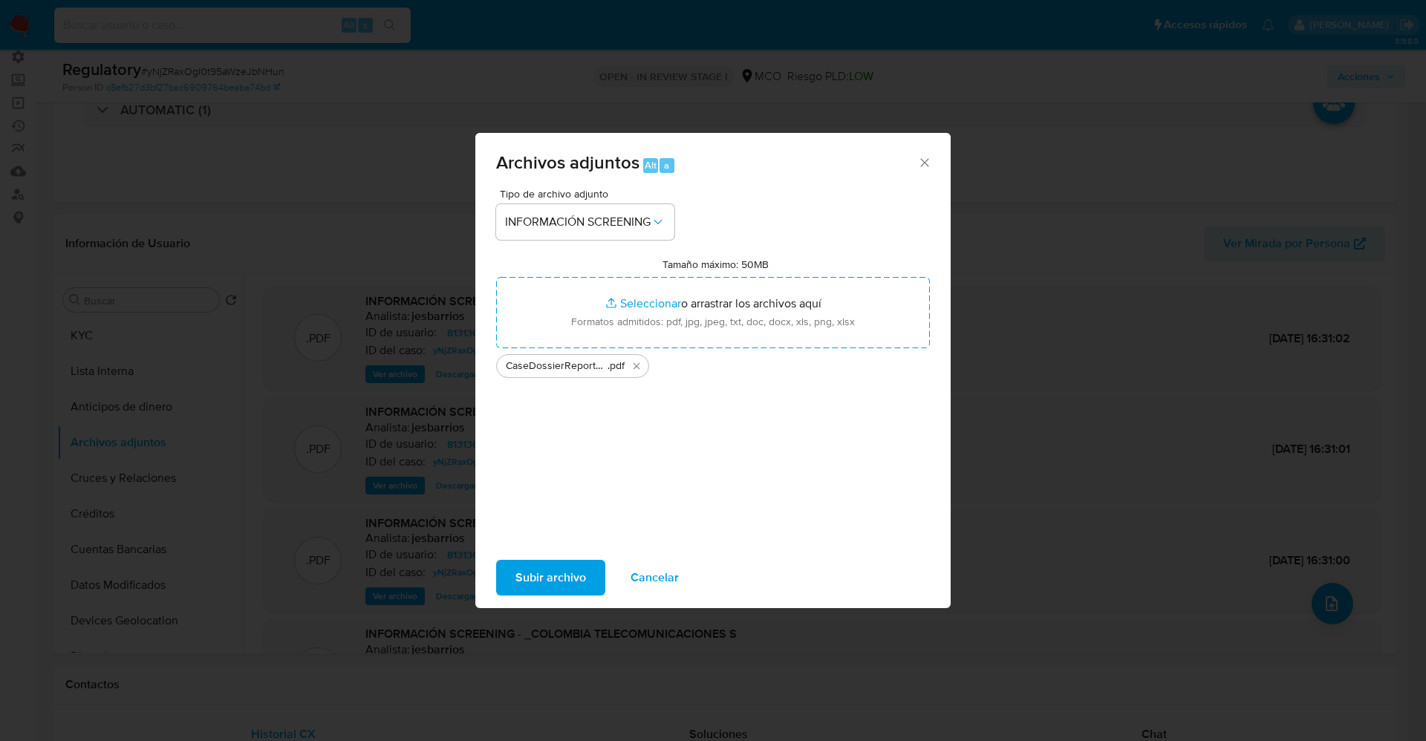
click at [526, 583] on span "Subir archivo" at bounding box center [551, 578] width 71 height 33
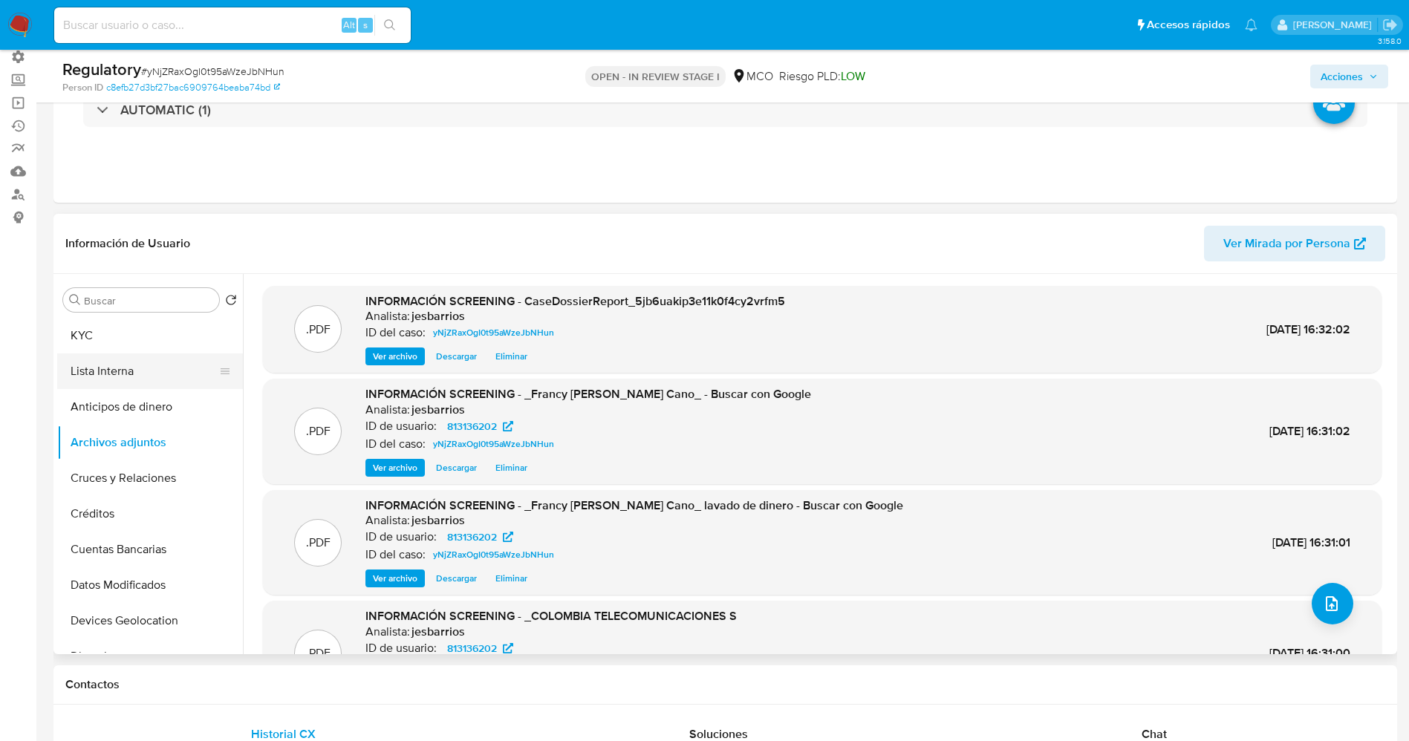
click at [146, 379] on button "Lista Interna" at bounding box center [144, 372] width 174 height 36
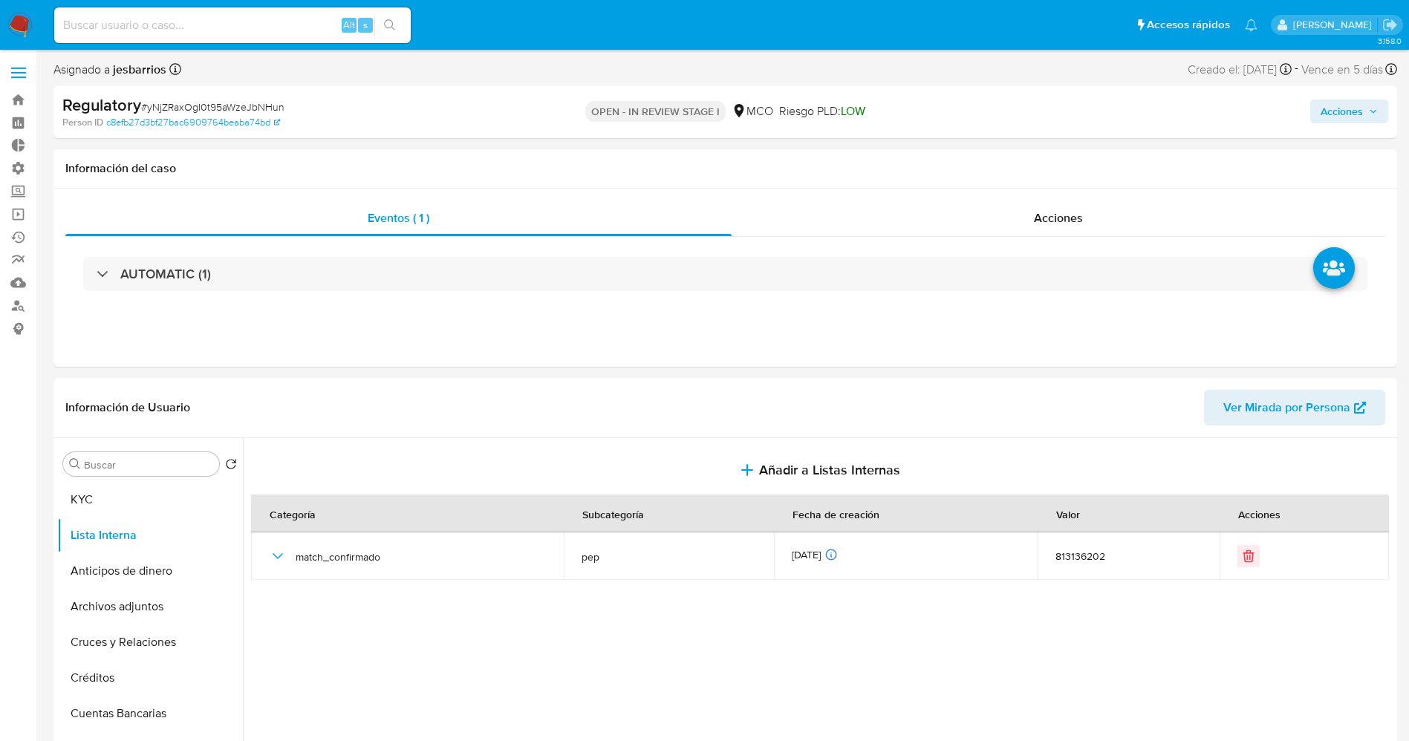
click at [1360, 102] on span "Acciones" at bounding box center [1342, 112] width 42 height 24
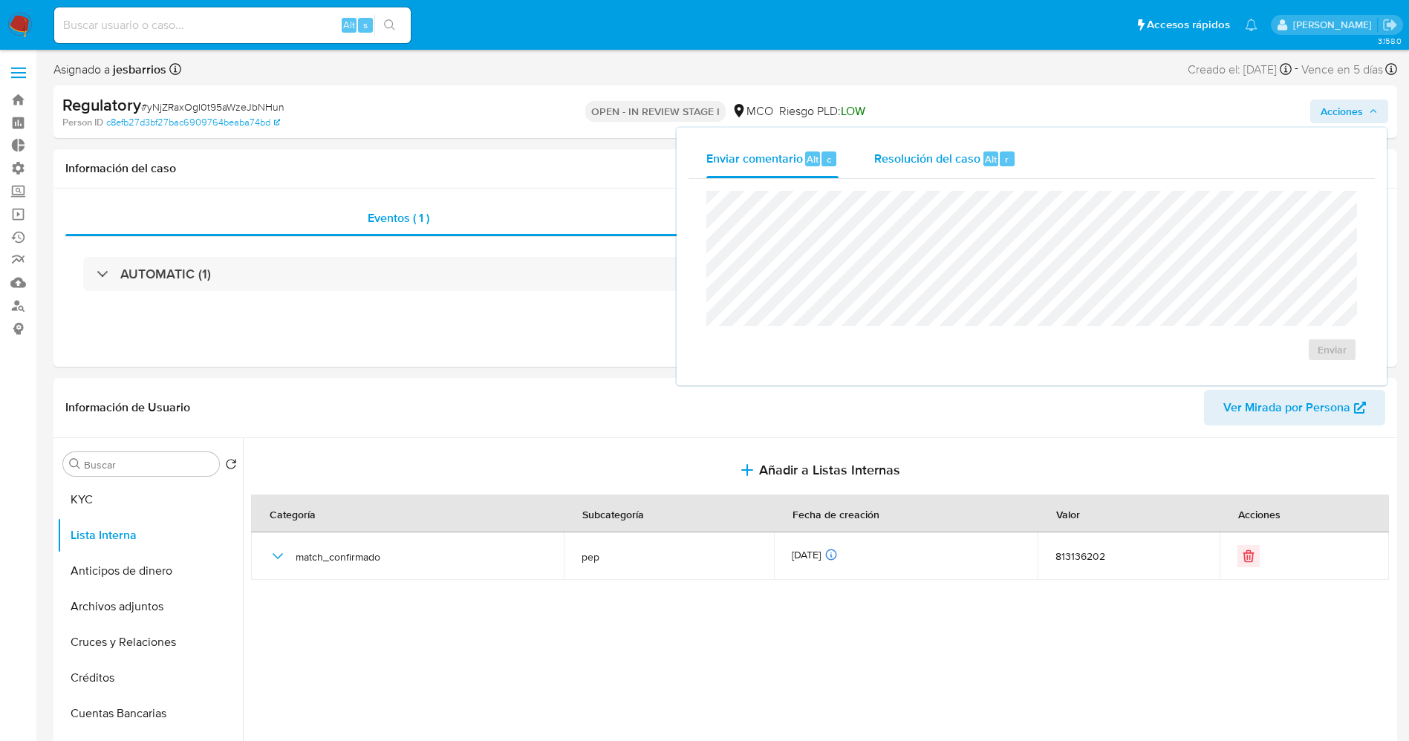
click at [915, 163] on span "Resolución del caso" at bounding box center [927, 158] width 106 height 17
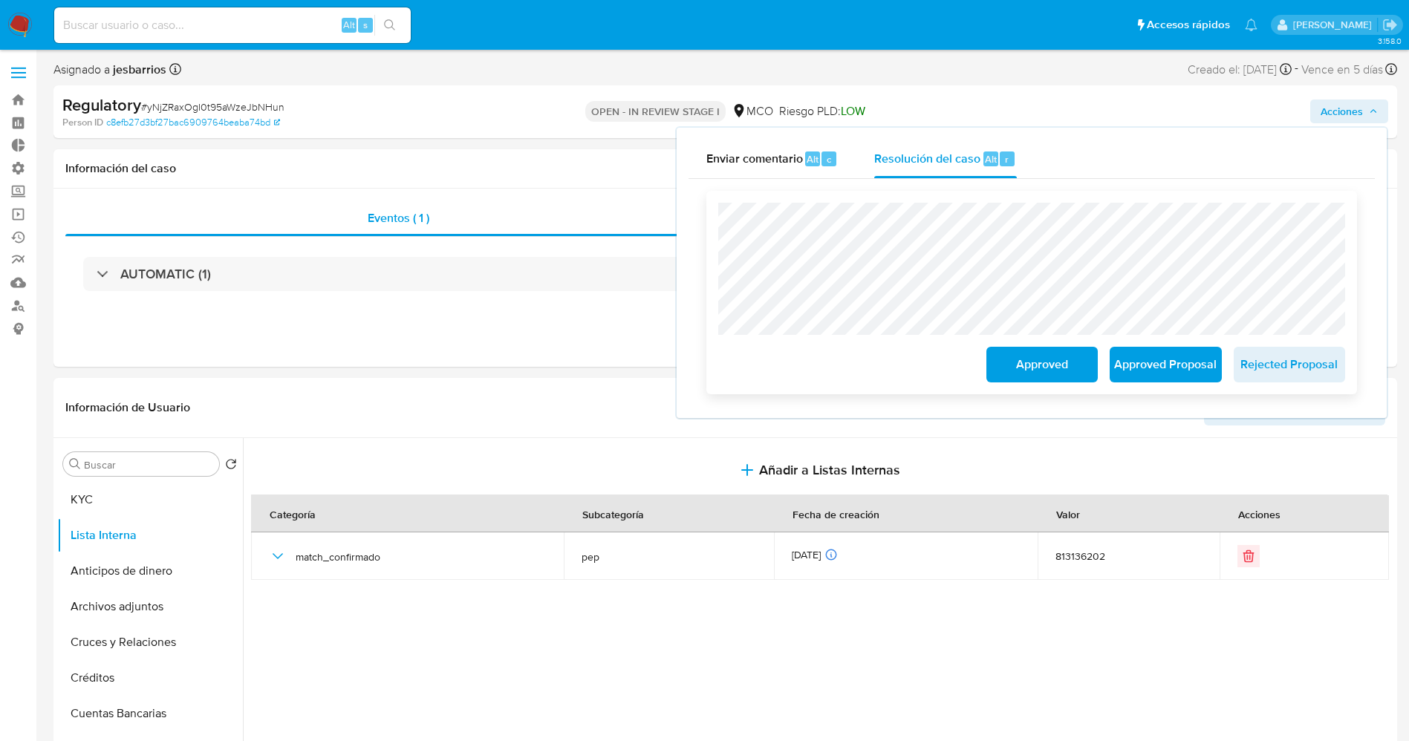
click at [1196, 355] on span "Approved Proposal" at bounding box center [1165, 364] width 73 height 33
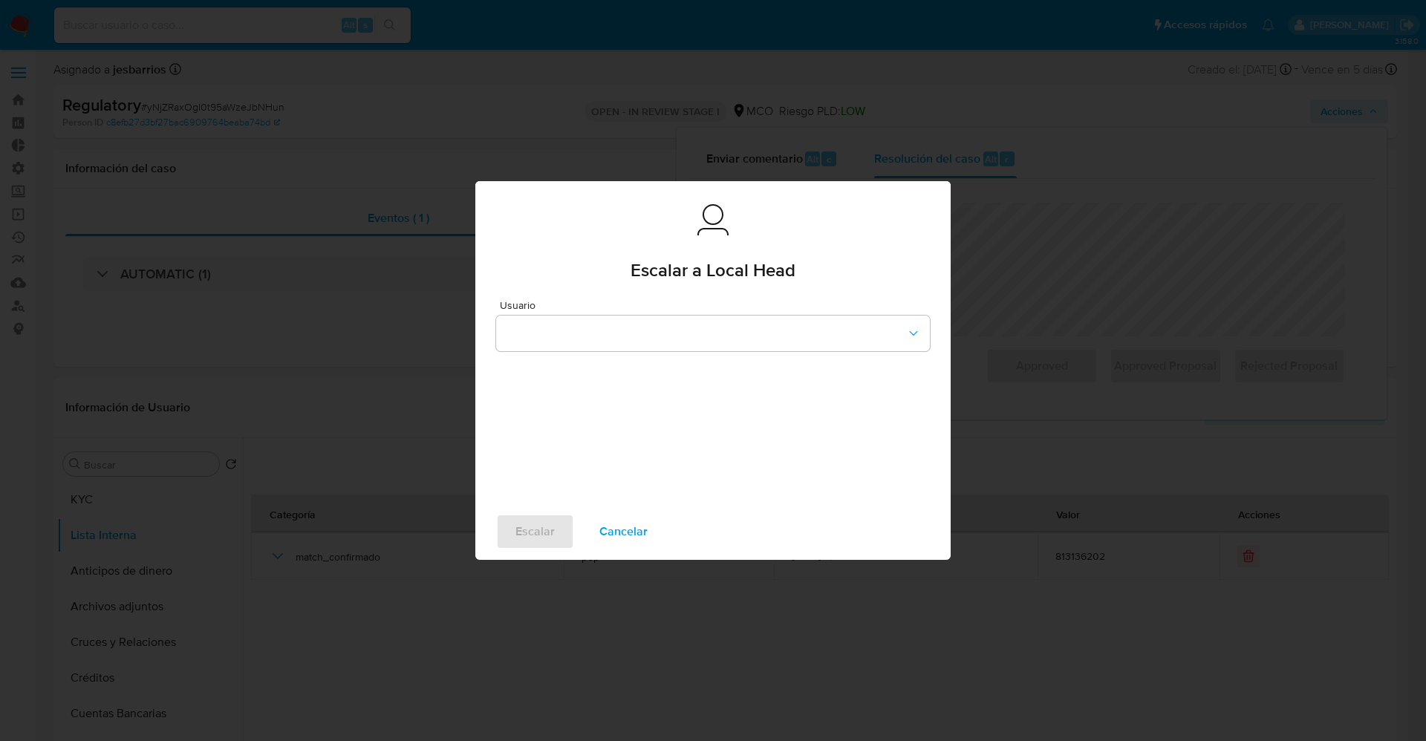
click at [726, 304] on span "Usuario" at bounding box center [717, 305] width 434 height 10
click at [721, 317] on button "button" at bounding box center [713, 334] width 434 height 36
click at [603, 334] on div "cbaquero" at bounding box center [708, 332] width 407 height 36
click at [541, 537] on span "Escalar" at bounding box center [535, 532] width 39 height 33
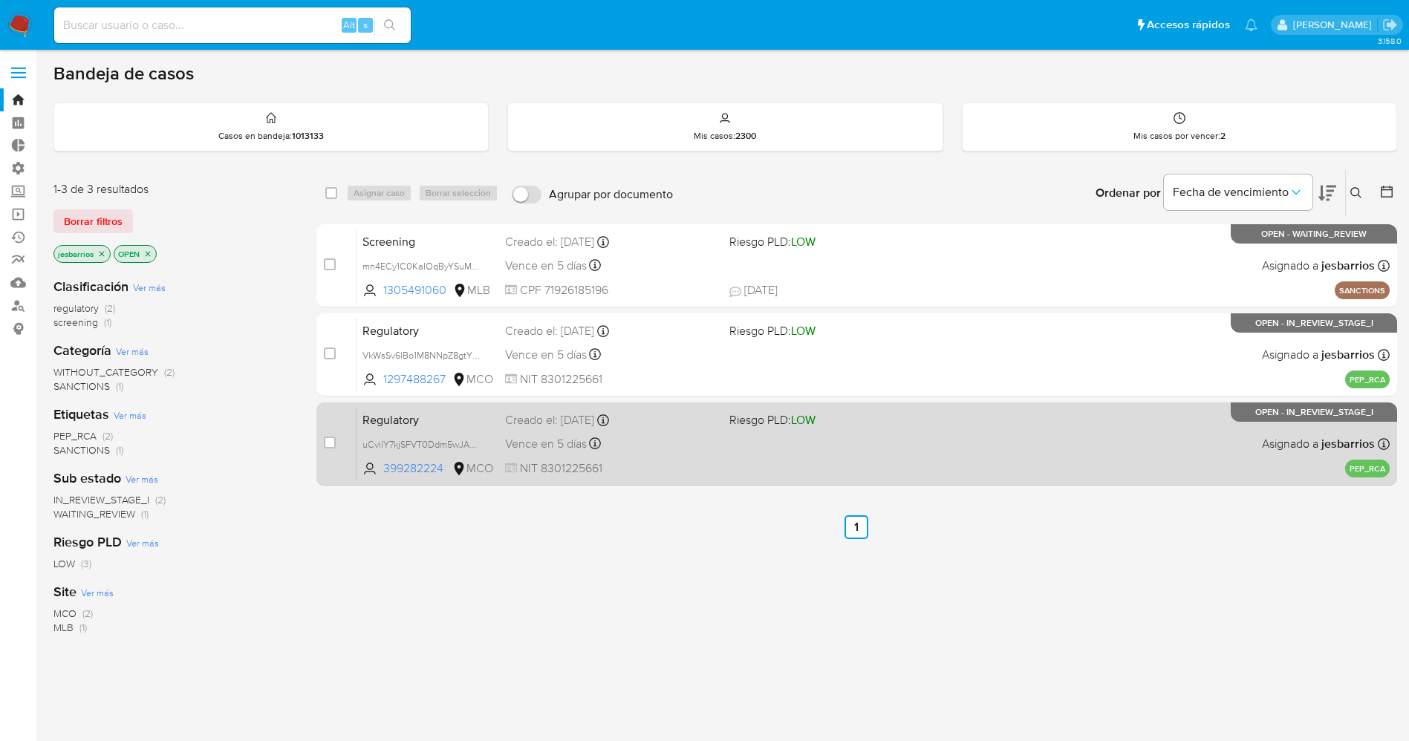
click at [1064, 431] on div "Regulatory uCvilY7kjSFVT0Ddm5wJA5hp 399282224 MCO Riesgo PLD: LOW Creado el: 12…" at bounding box center [873, 443] width 1033 height 75
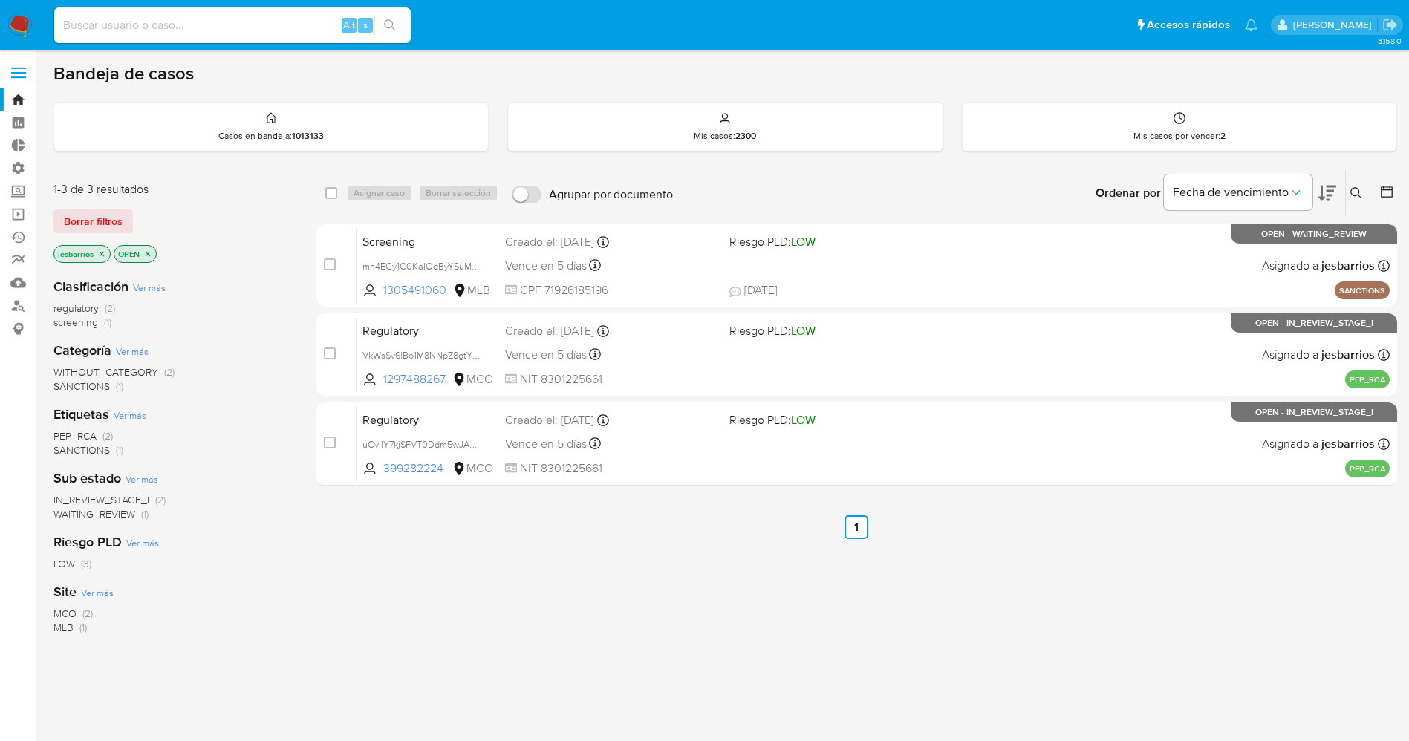
click at [19, 16] on img at bounding box center [19, 25] width 25 height 25
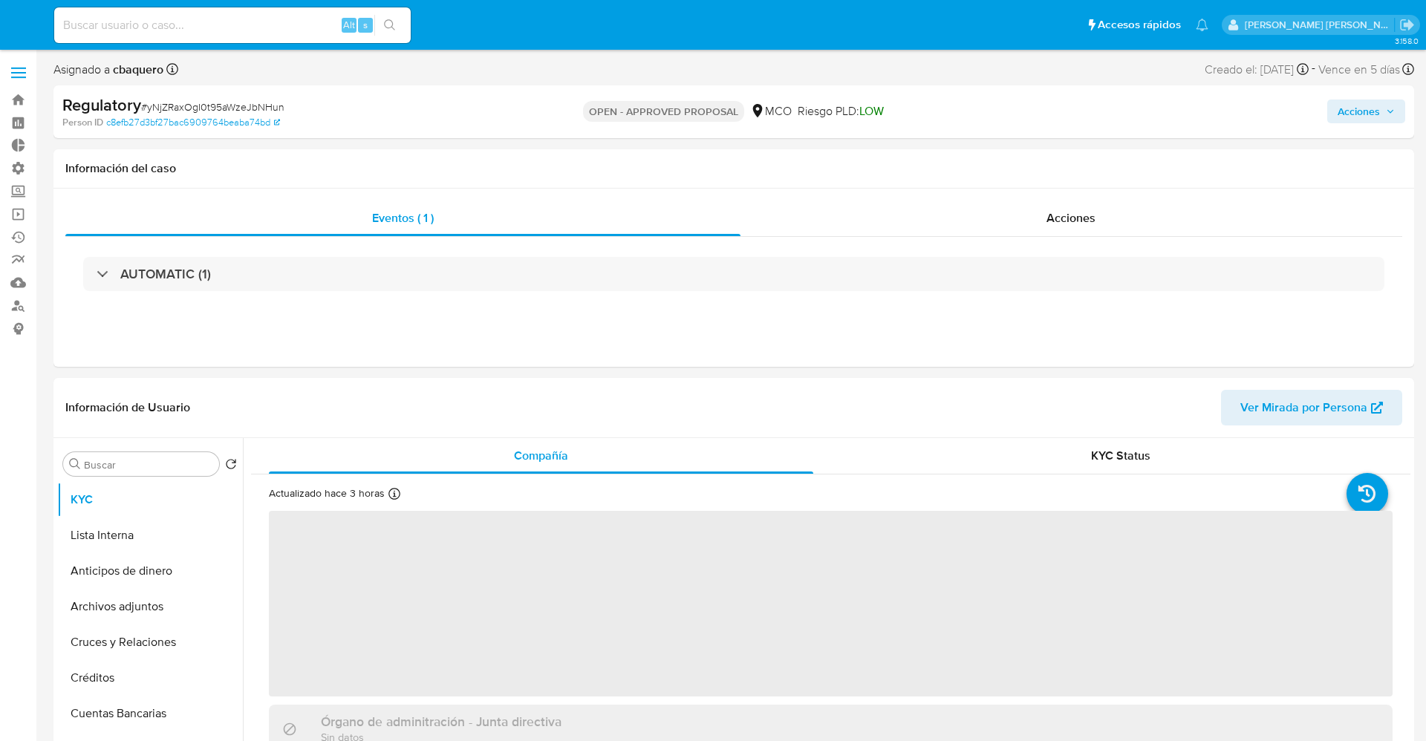
select select "10"
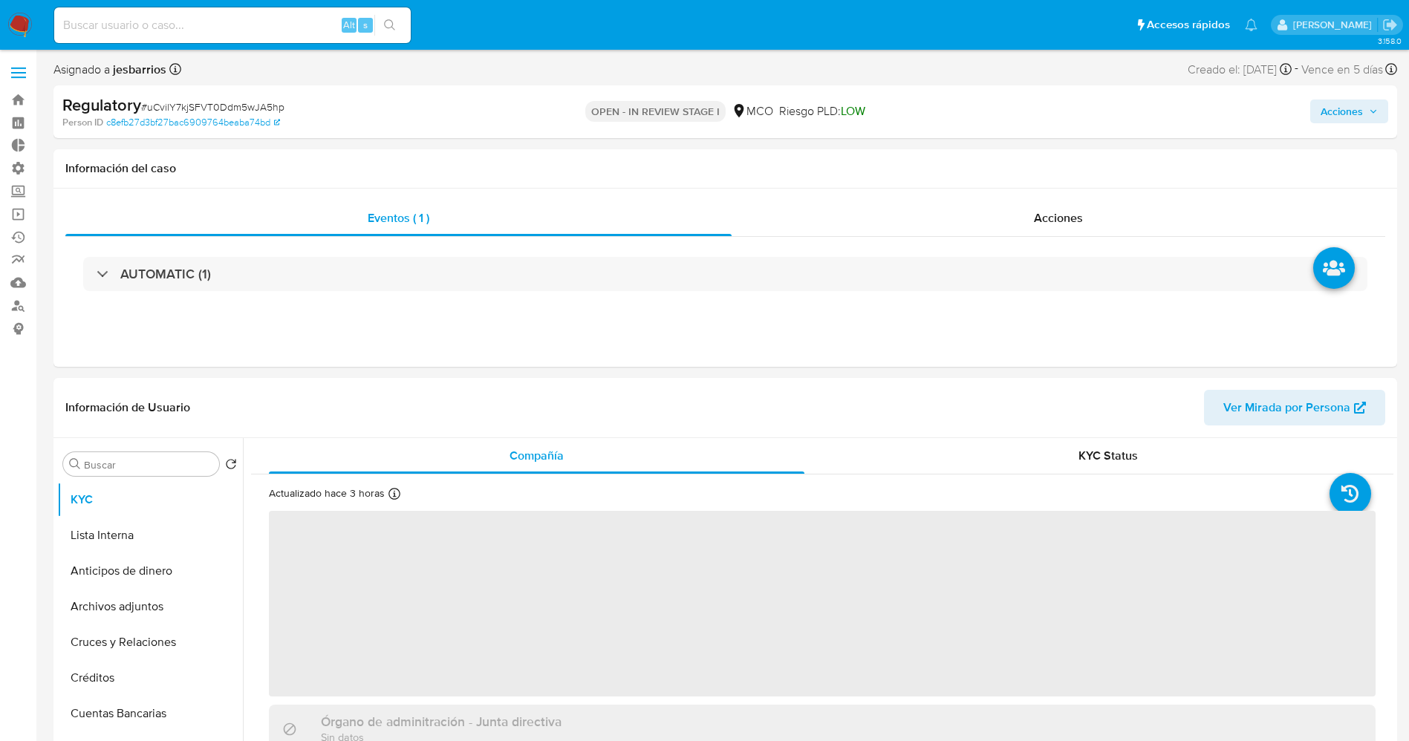
select select "10"
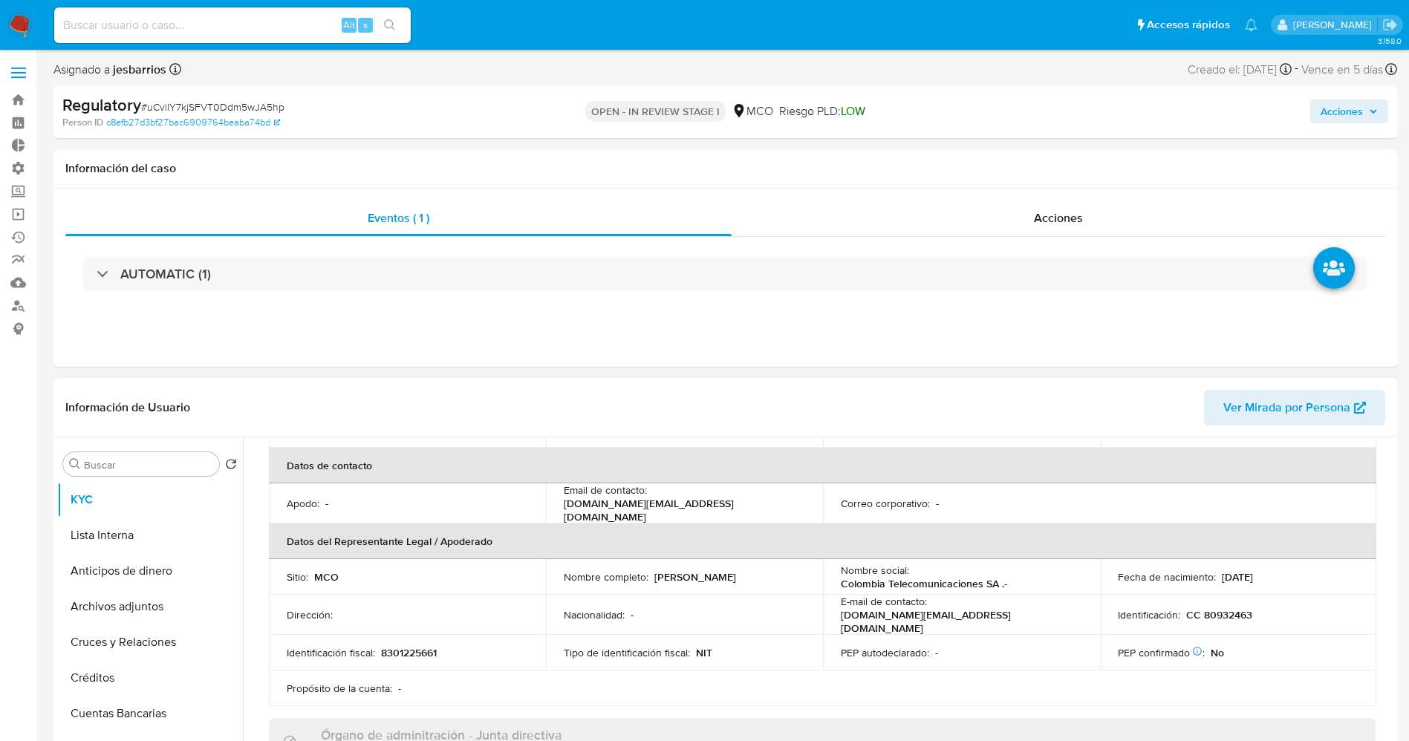
scroll to position [334, 0]
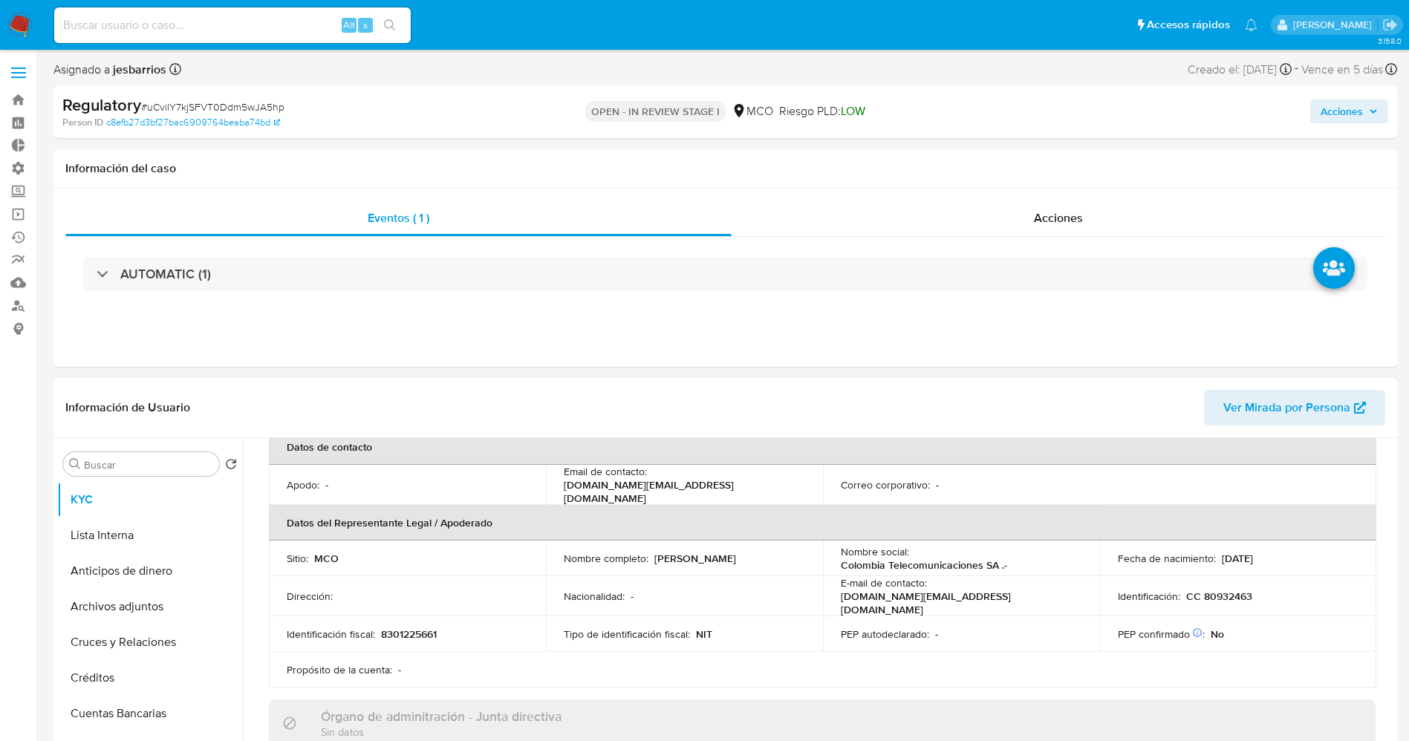
drag, startPoint x: 649, startPoint y: 557, endPoint x: 799, endPoint y: 557, distance: 149.3
click at [799, 557] on div "Nombre completo : [PERSON_NAME]" at bounding box center [684, 558] width 241 height 13
copy div "[PERSON_NAME]"
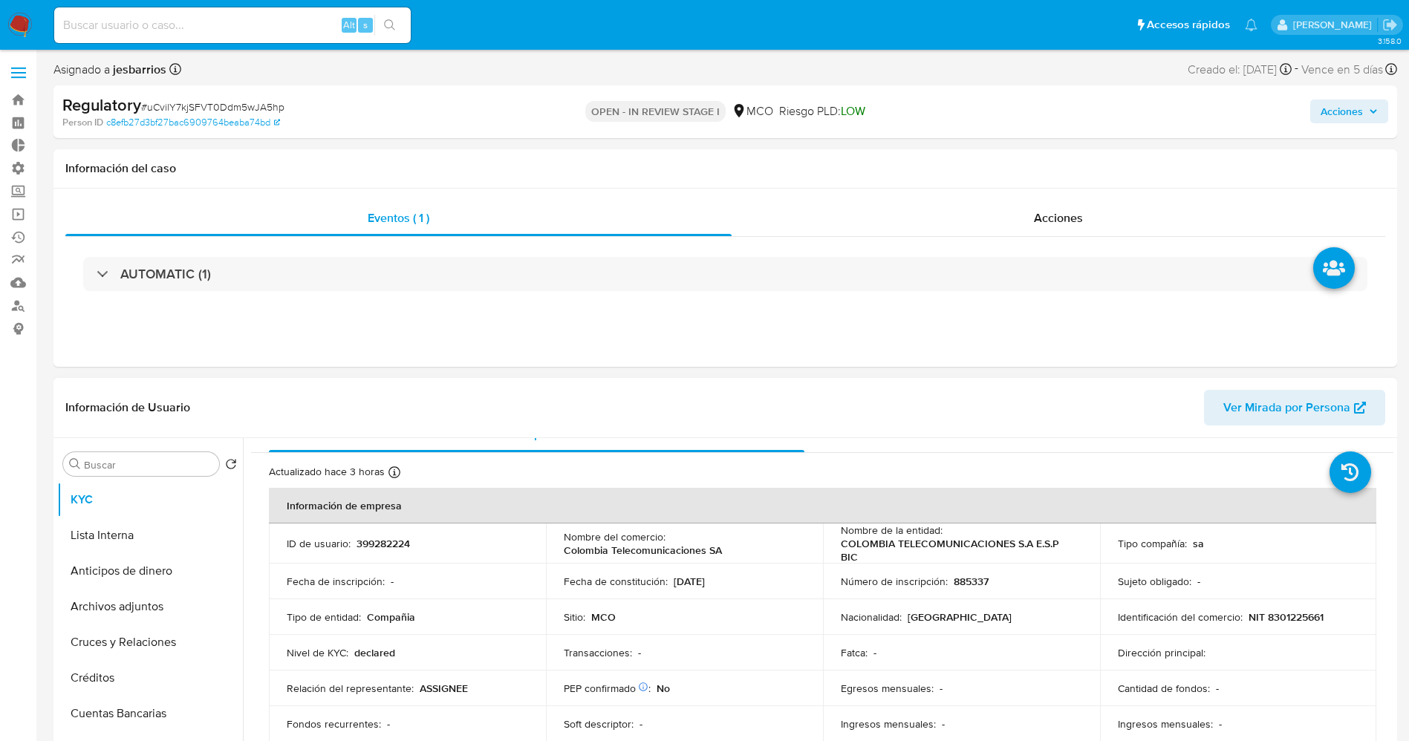
scroll to position [0, 0]
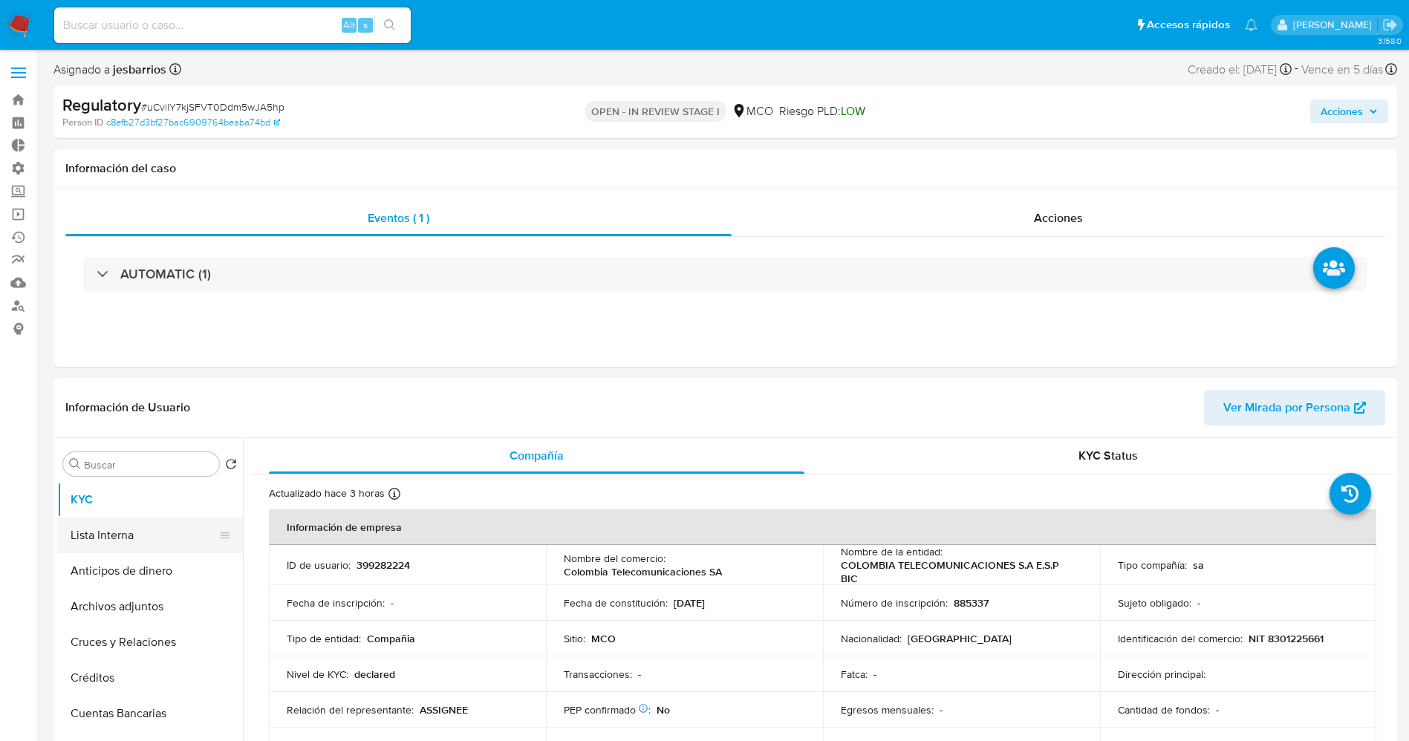
click at [125, 530] on button "Lista Interna" at bounding box center [144, 536] width 174 height 36
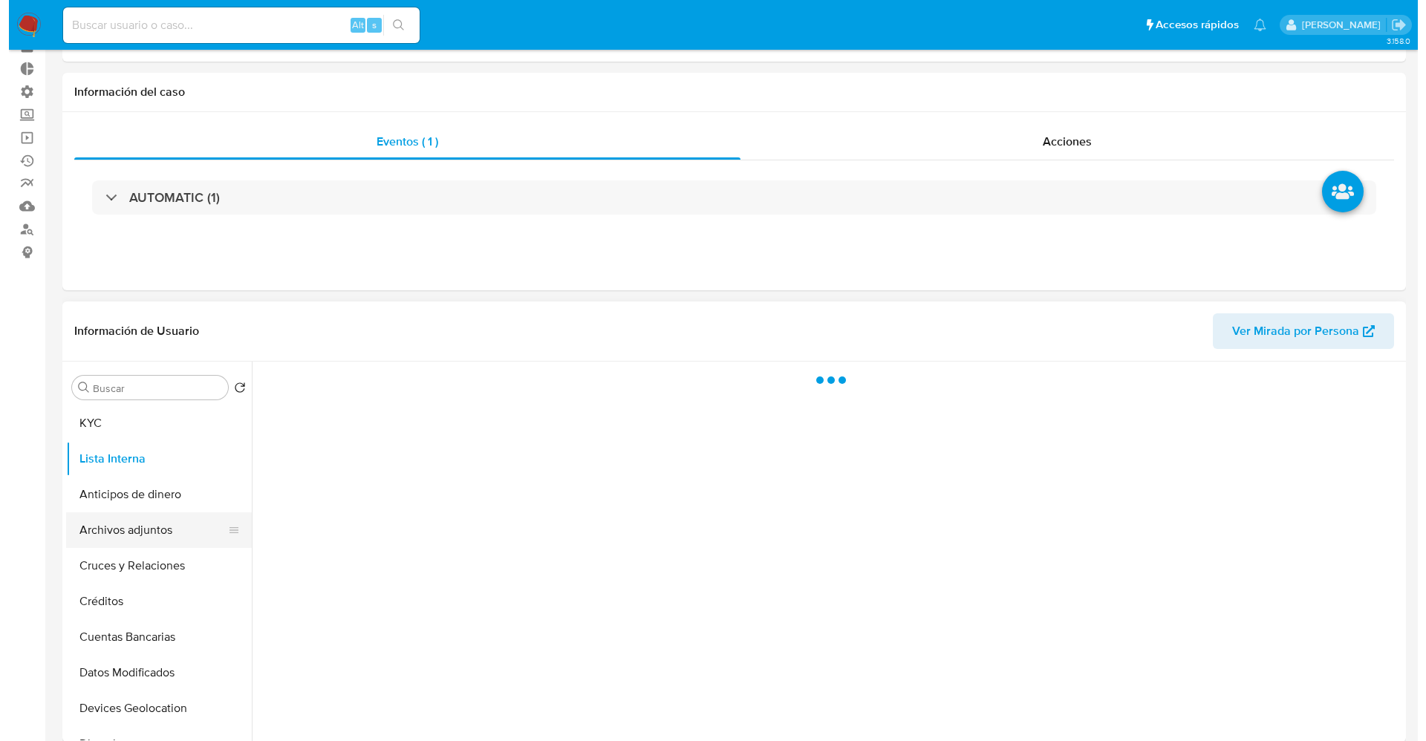
scroll to position [111, 0]
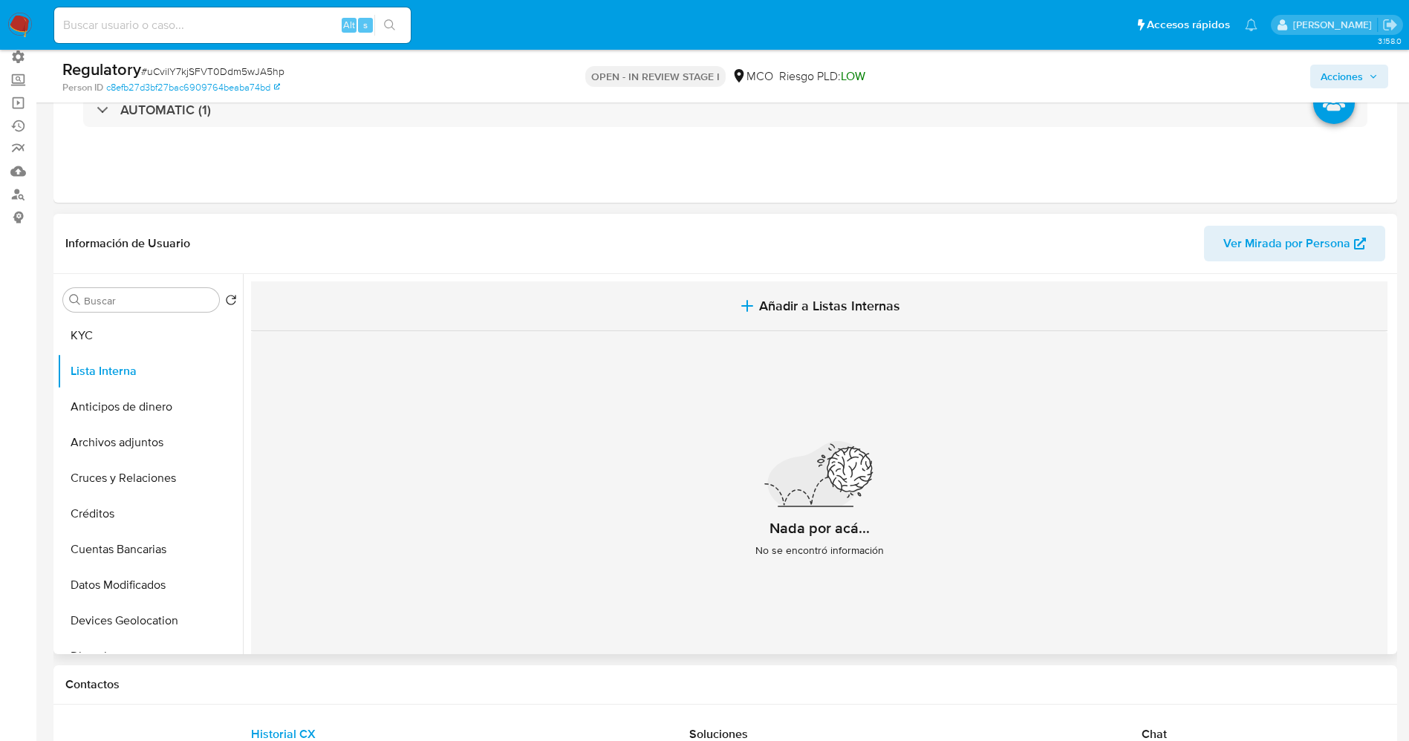
click at [806, 293] on button "Añadir a Listas Internas" at bounding box center [819, 307] width 1136 height 50
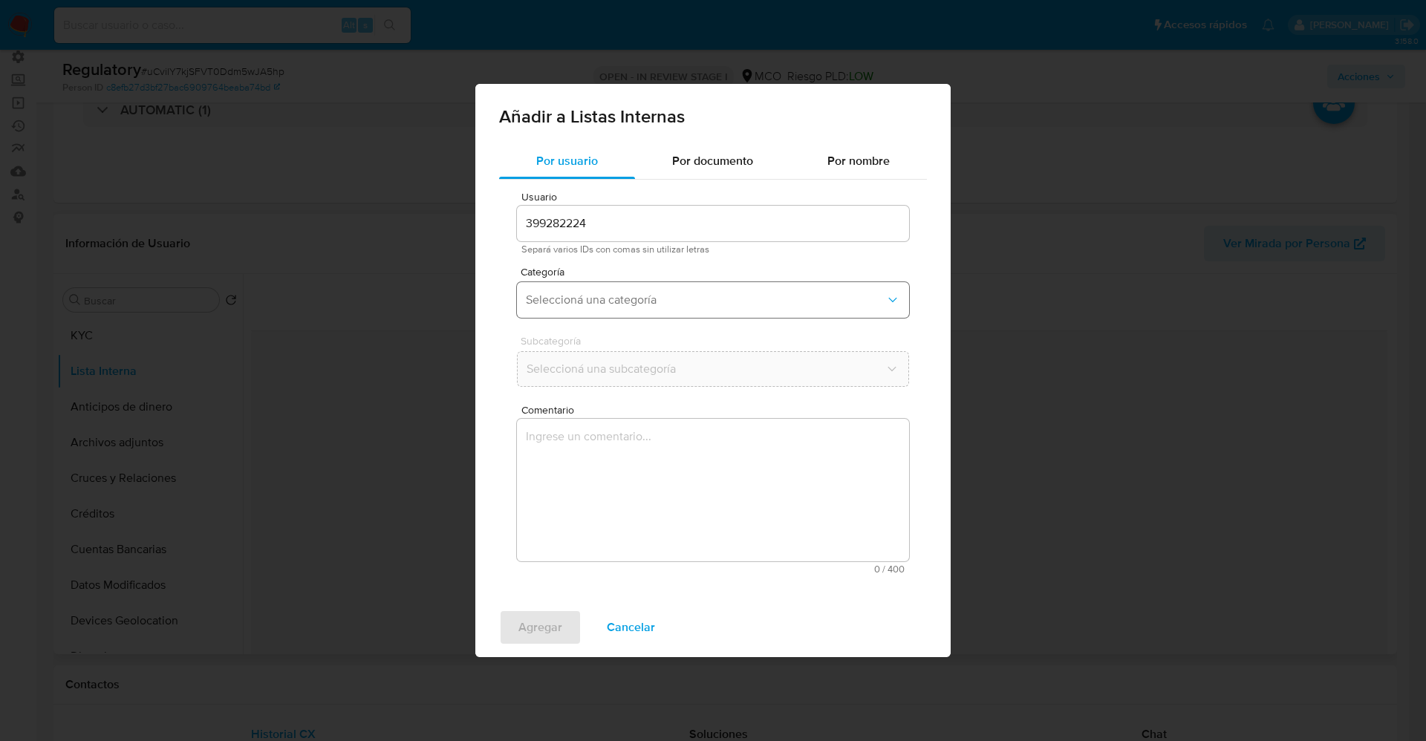
click at [692, 287] on button "Seleccioná una categoría" at bounding box center [713, 300] width 392 height 36
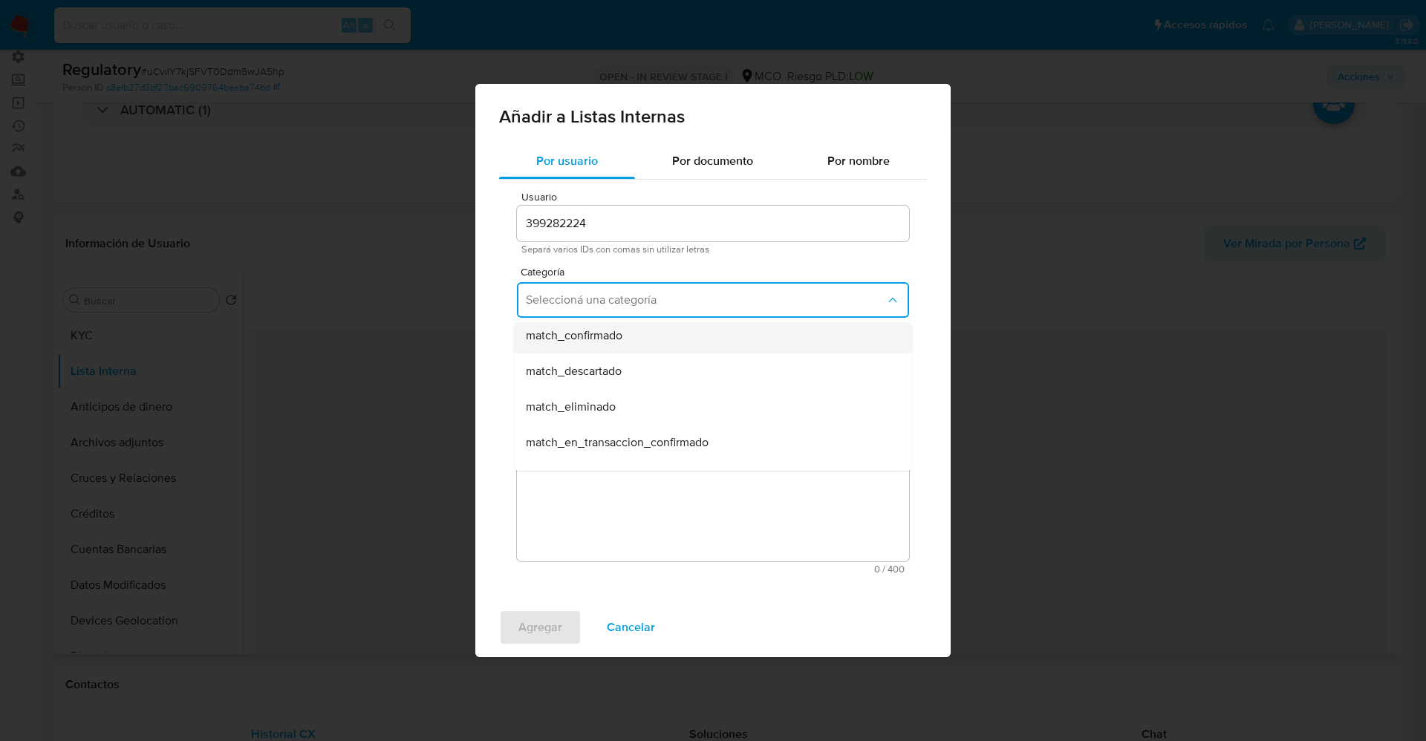
click at [646, 342] on div "match_confirmado" at bounding box center [708, 336] width 365 height 36
click at [635, 362] on span "Seleccioná una subcategoría" at bounding box center [706, 369] width 360 height 15
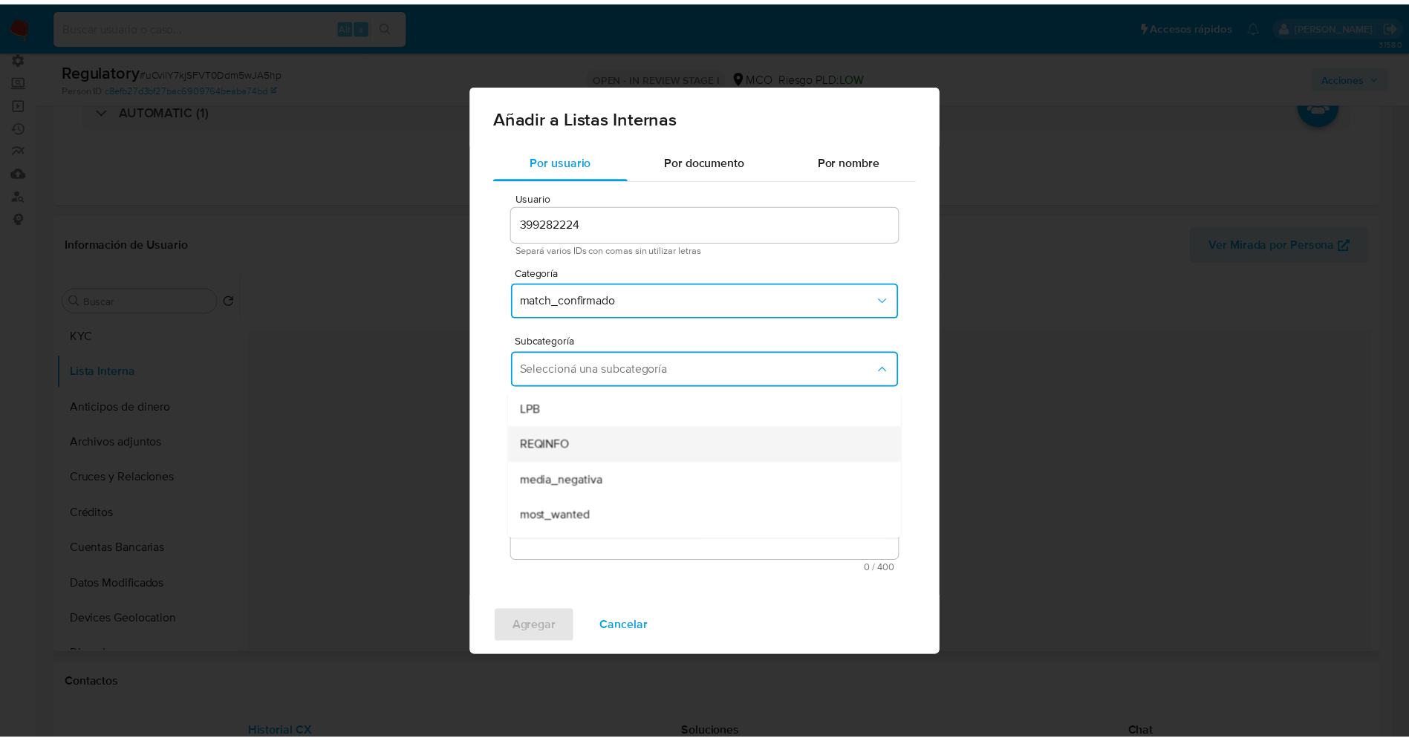
scroll to position [101, 0]
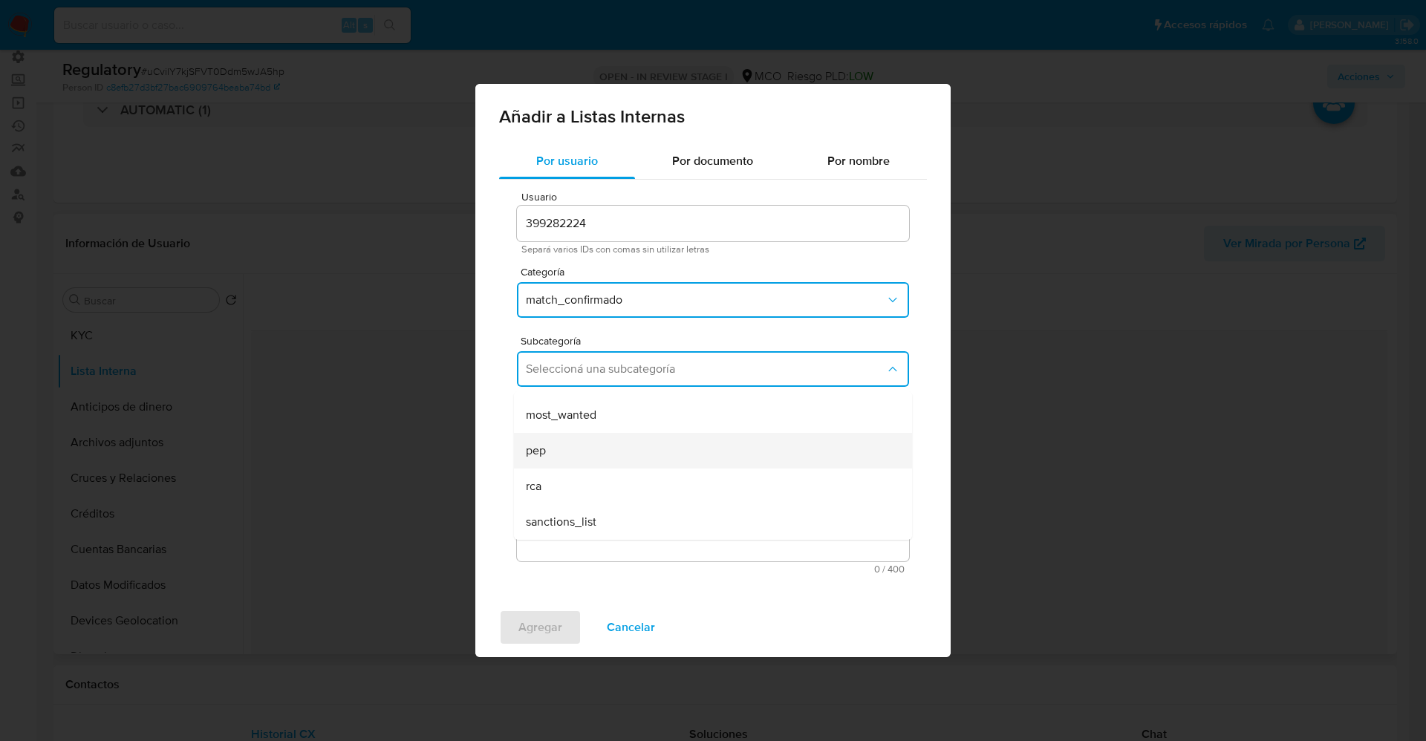
click at [591, 452] on div "pep" at bounding box center [708, 451] width 365 height 36
click at [591, 452] on textarea "Comentario" at bounding box center [713, 490] width 392 height 143
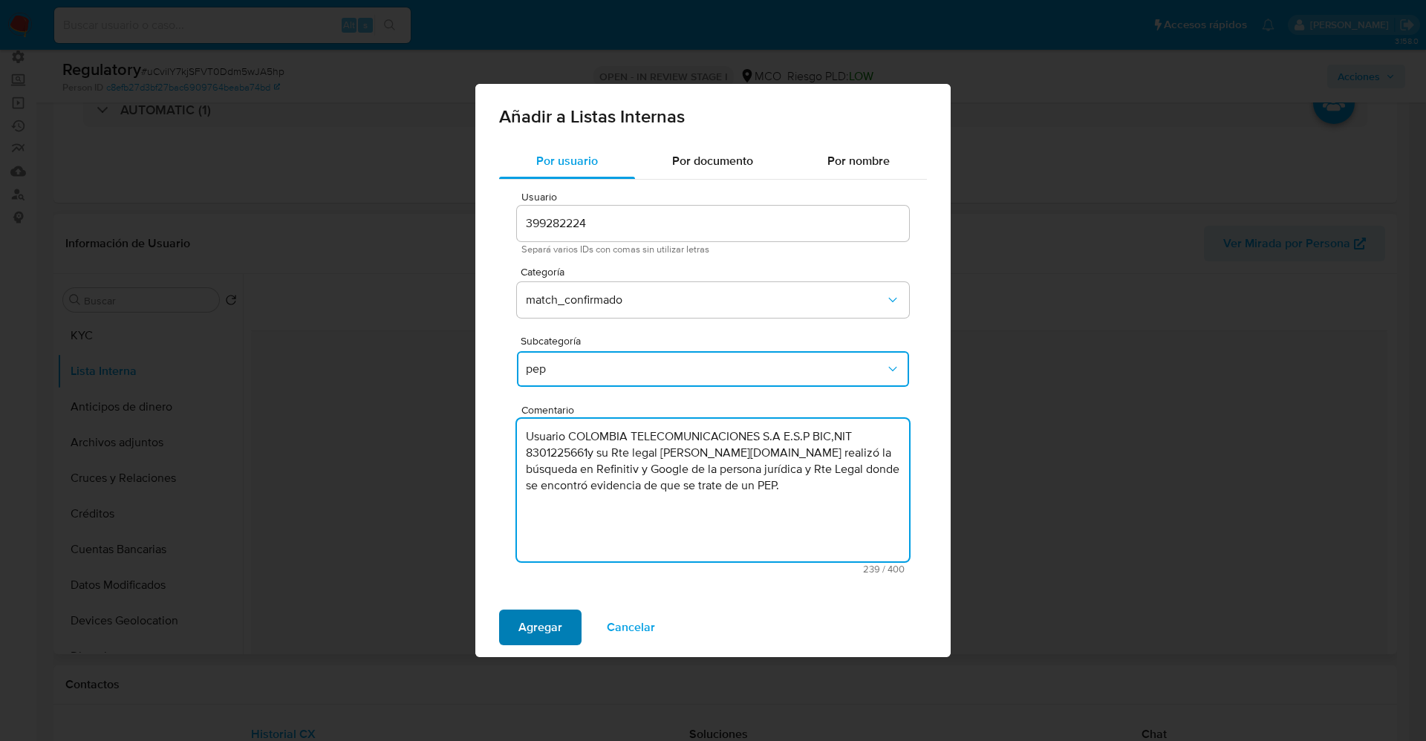
type textarea "Usuario COLOMBIA TELECOMUNICACIONES S.A E.S.P BIC,NIT 8301225661y su Rte legal …"
click at [527, 614] on span "Agregar" at bounding box center [540, 627] width 44 height 33
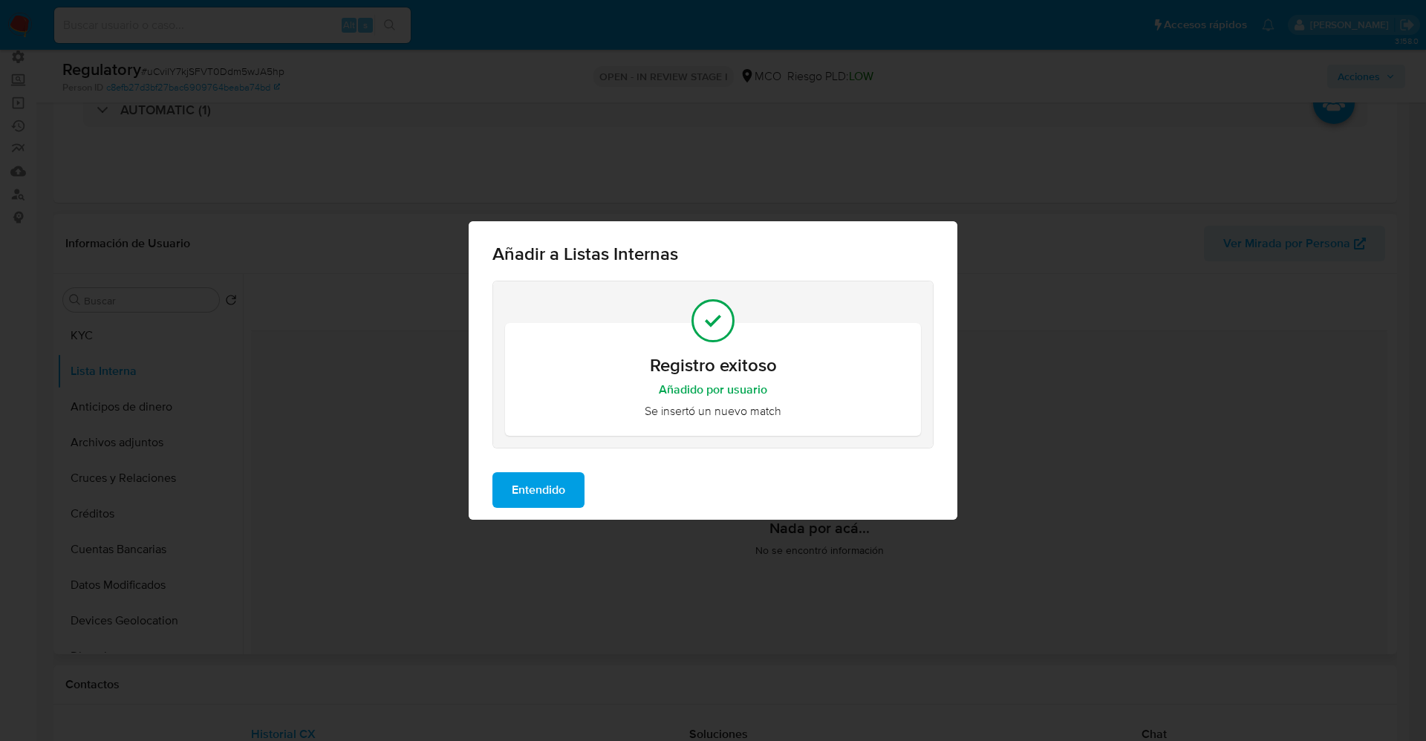
click at [540, 478] on span "Entendido" at bounding box center [538, 490] width 53 height 33
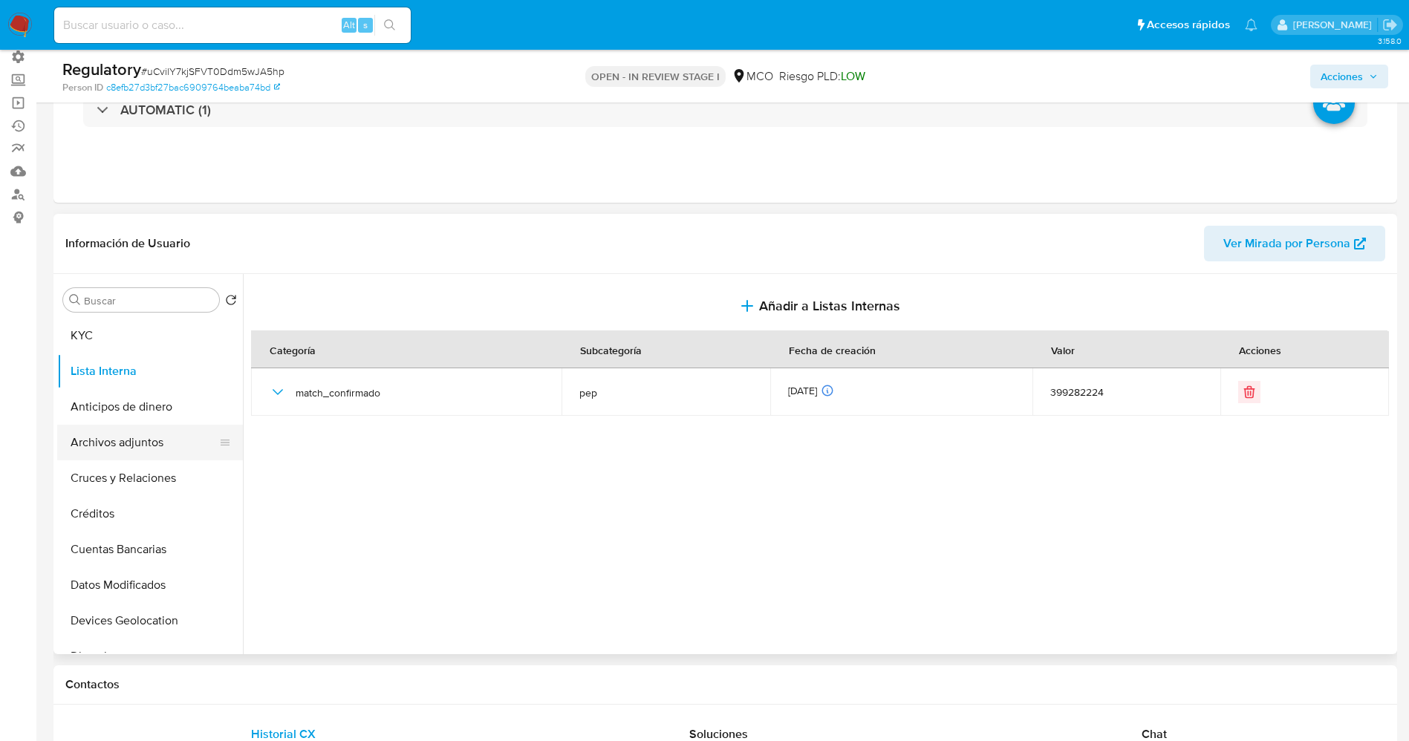
click at [157, 439] on button "Archivos adjuntos" at bounding box center [144, 443] width 174 height 36
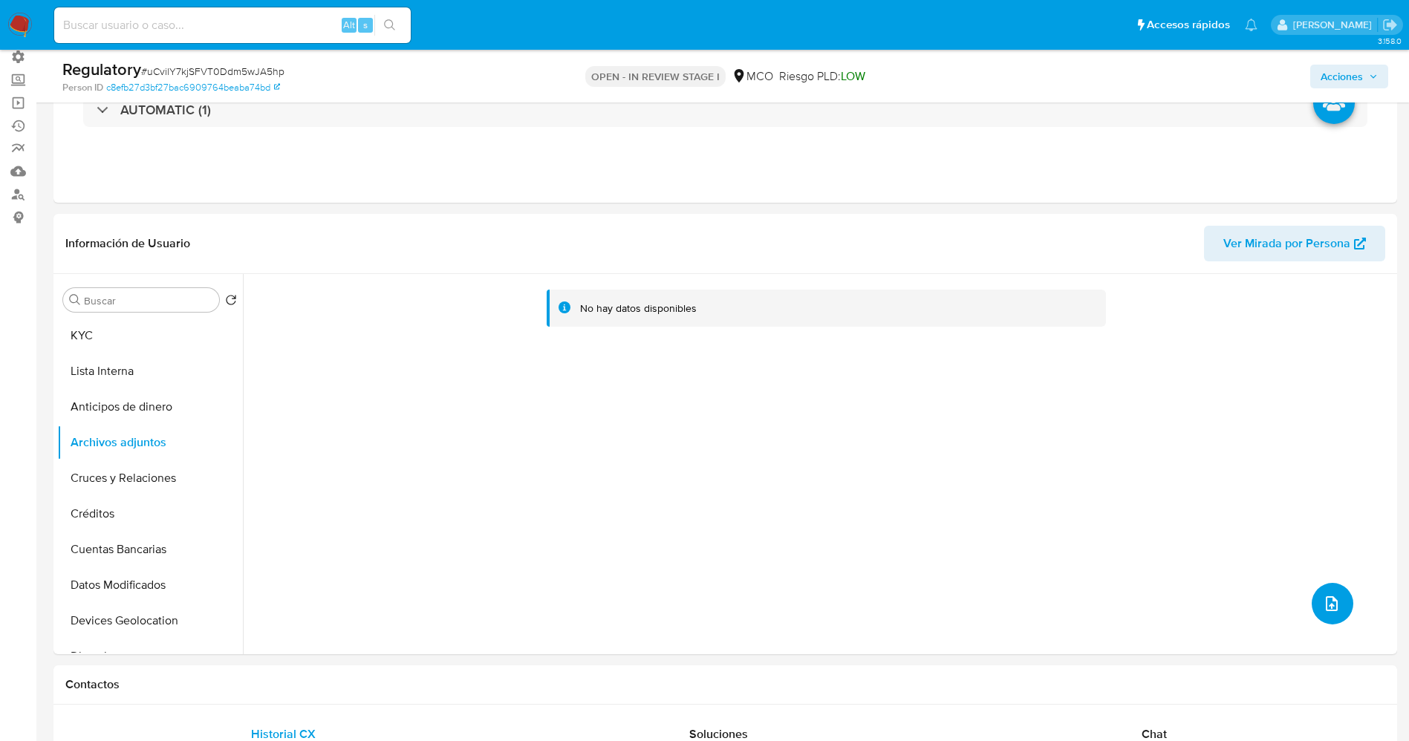
click at [1324, 617] on button "upload-file" at bounding box center [1333, 604] width 42 height 42
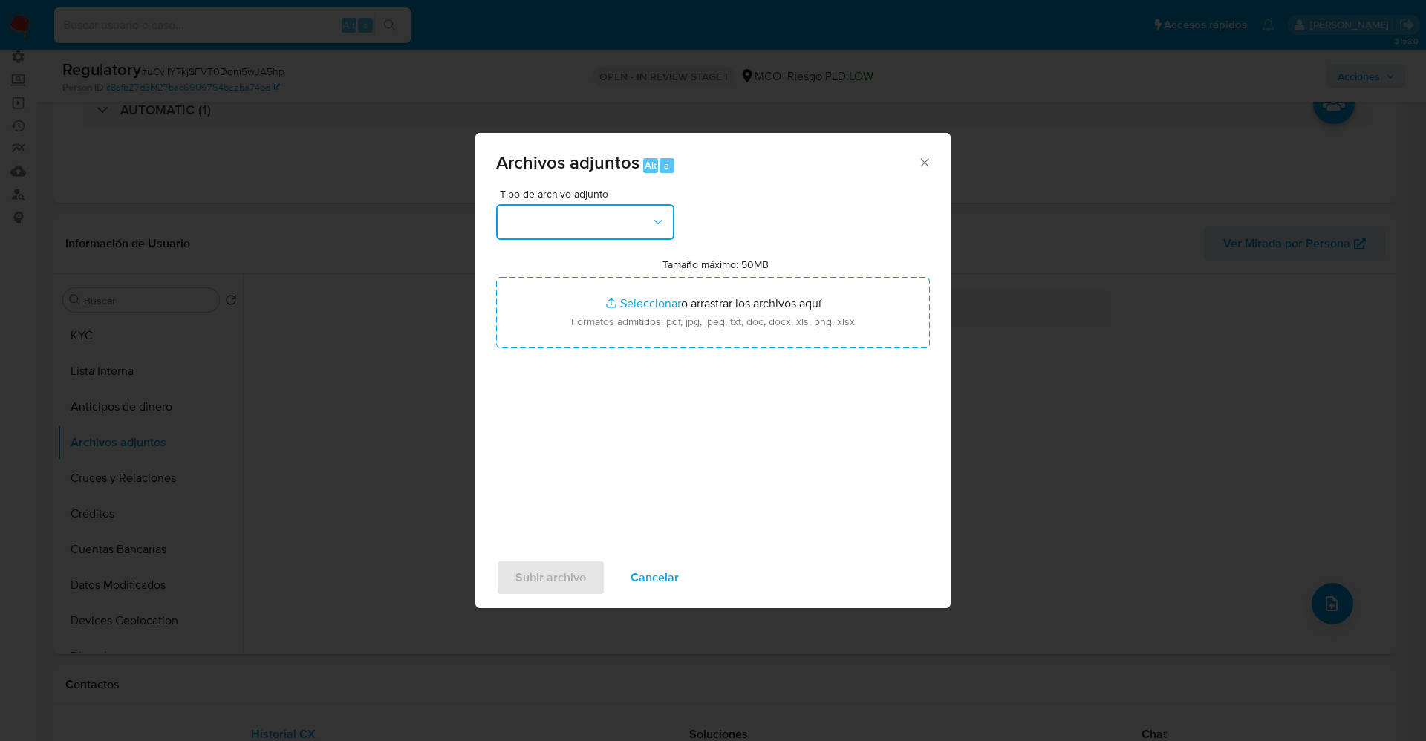
click at [620, 227] on button "button" at bounding box center [585, 222] width 178 height 36
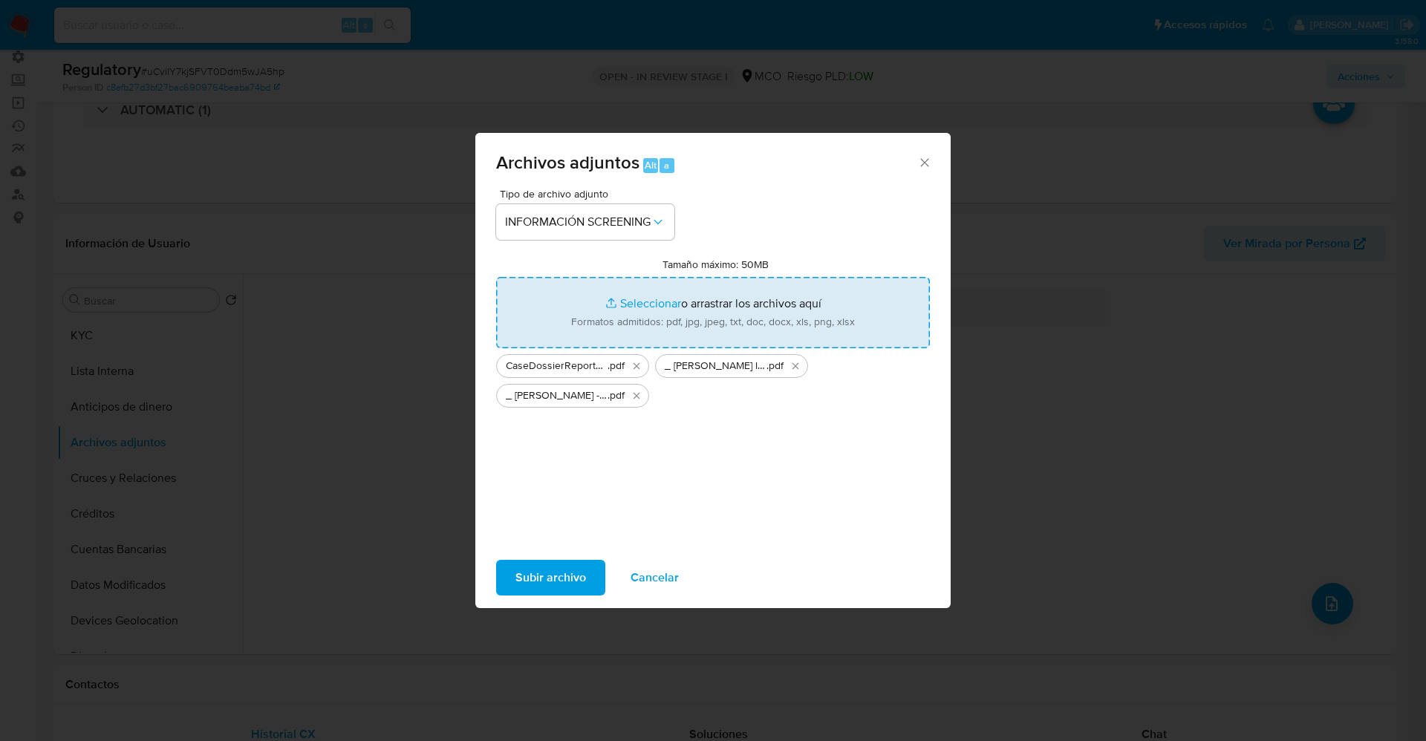
type input "C:\fakepath\CaseDossierReport_5jb6u4nfcwdn1k0f37u9pb80o.pdf"
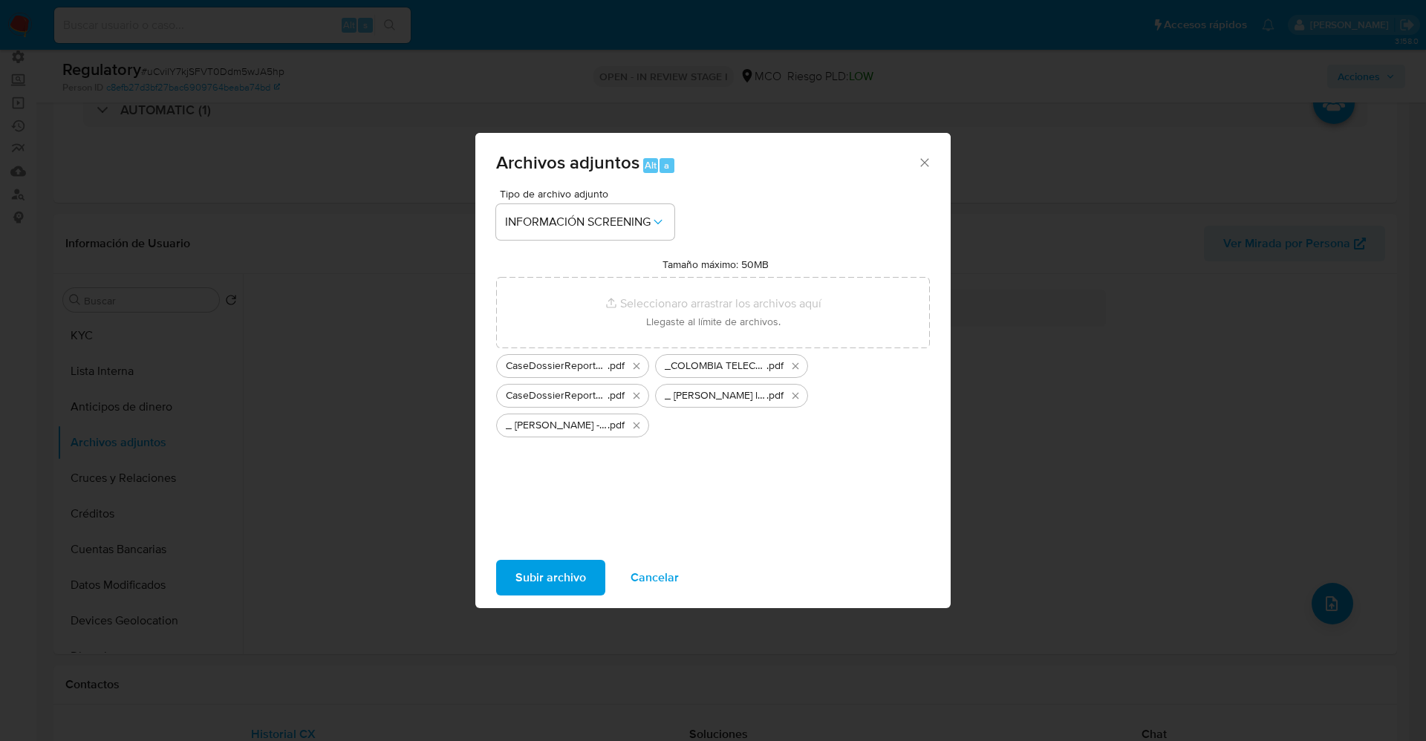
click at [547, 587] on span "Subir archivo" at bounding box center [551, 578] width 71 height 33
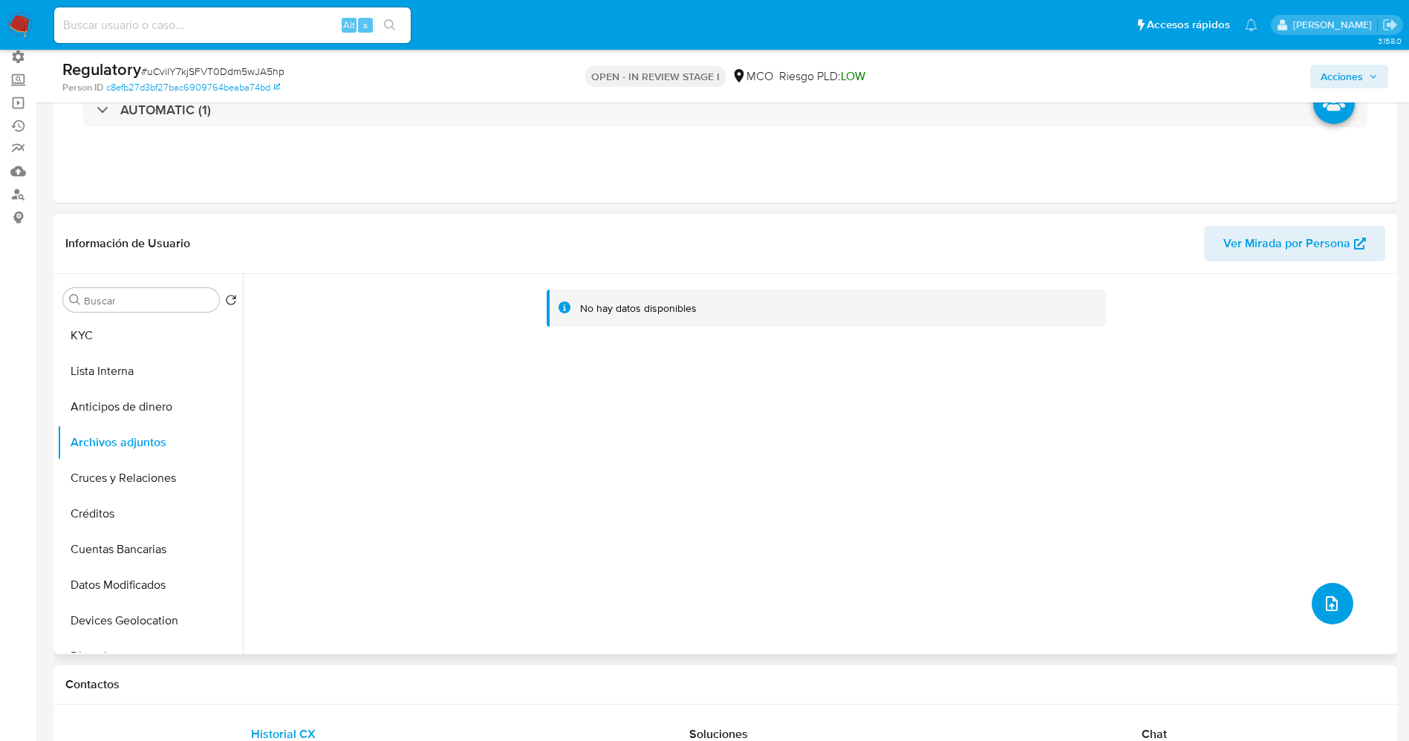
click at [1313, 604] on button "upload-file" at bounding box center [1333, 604] width 42 height 42
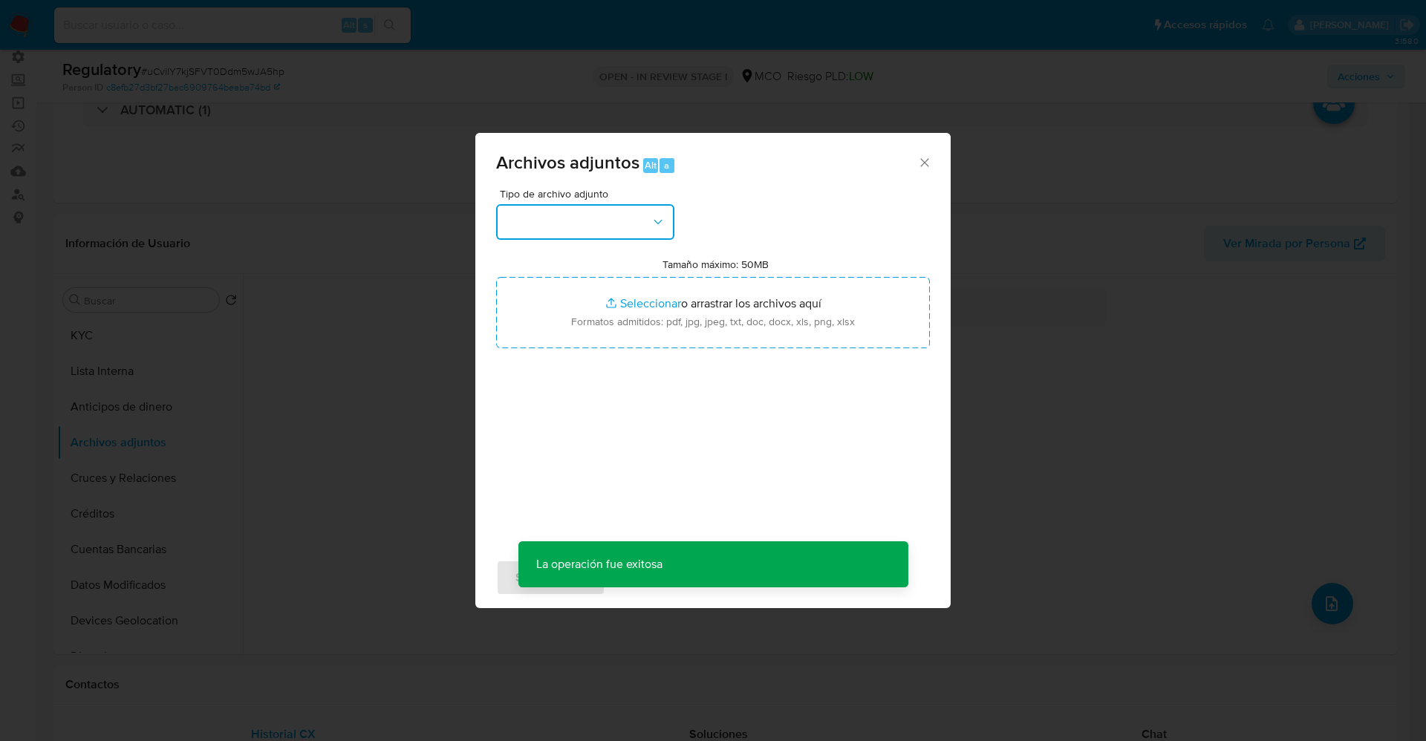
click at [641, 227] on button "button" at bounding box center [585, 222] width 178 height 36
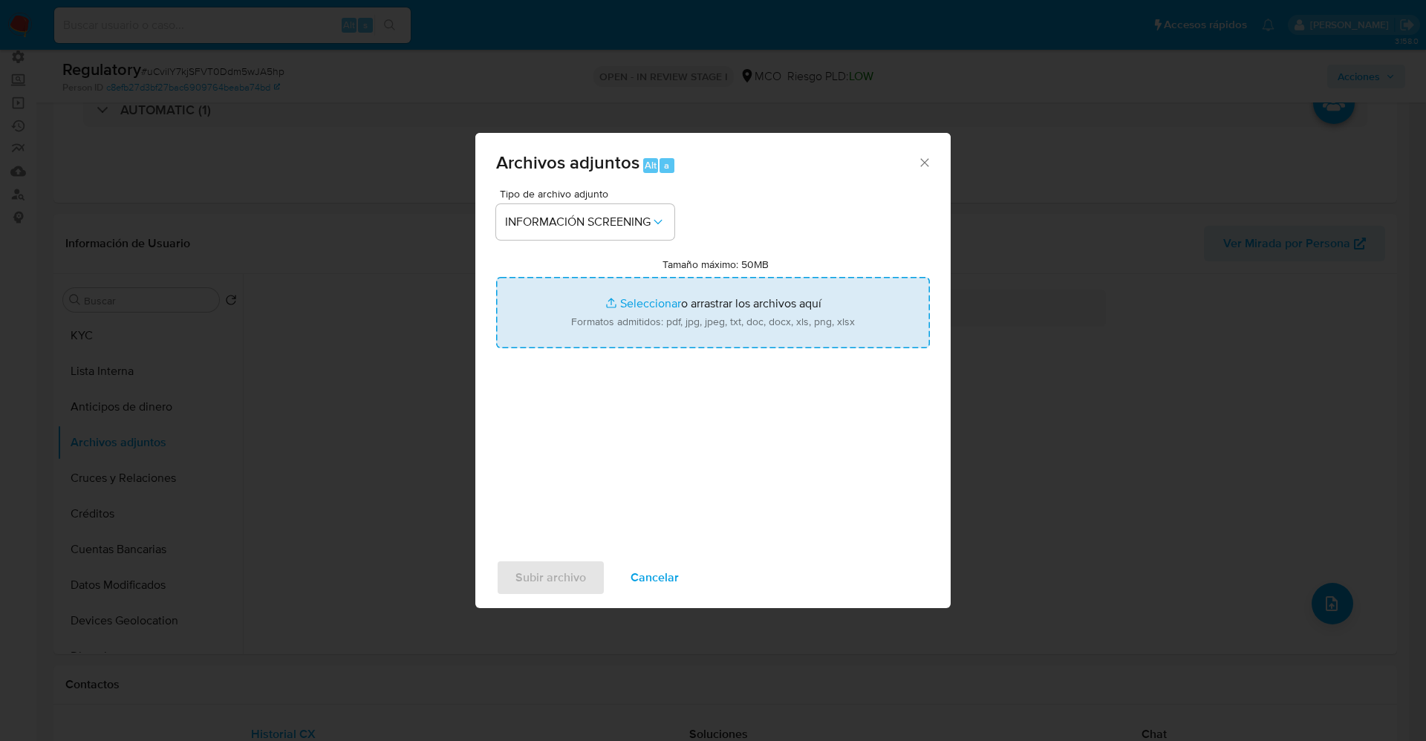
type input "C:\fakepath\_COLOMBIA TELECOMUNICACIONES S.A E.S.P BIC_ - Buscar con Google.pdf"
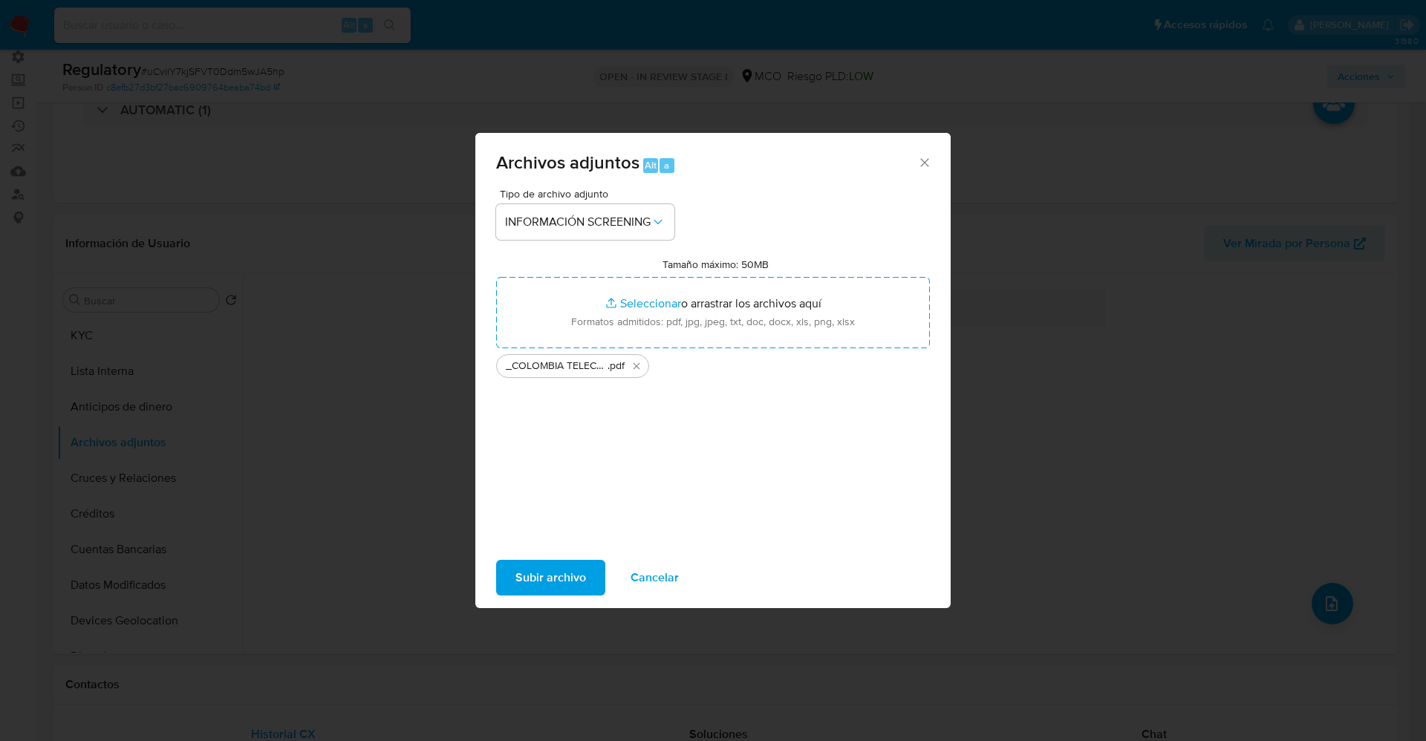
click at [568, 585] on span "Subir archivo" at bounding box center [551, 578] width 71 height 33
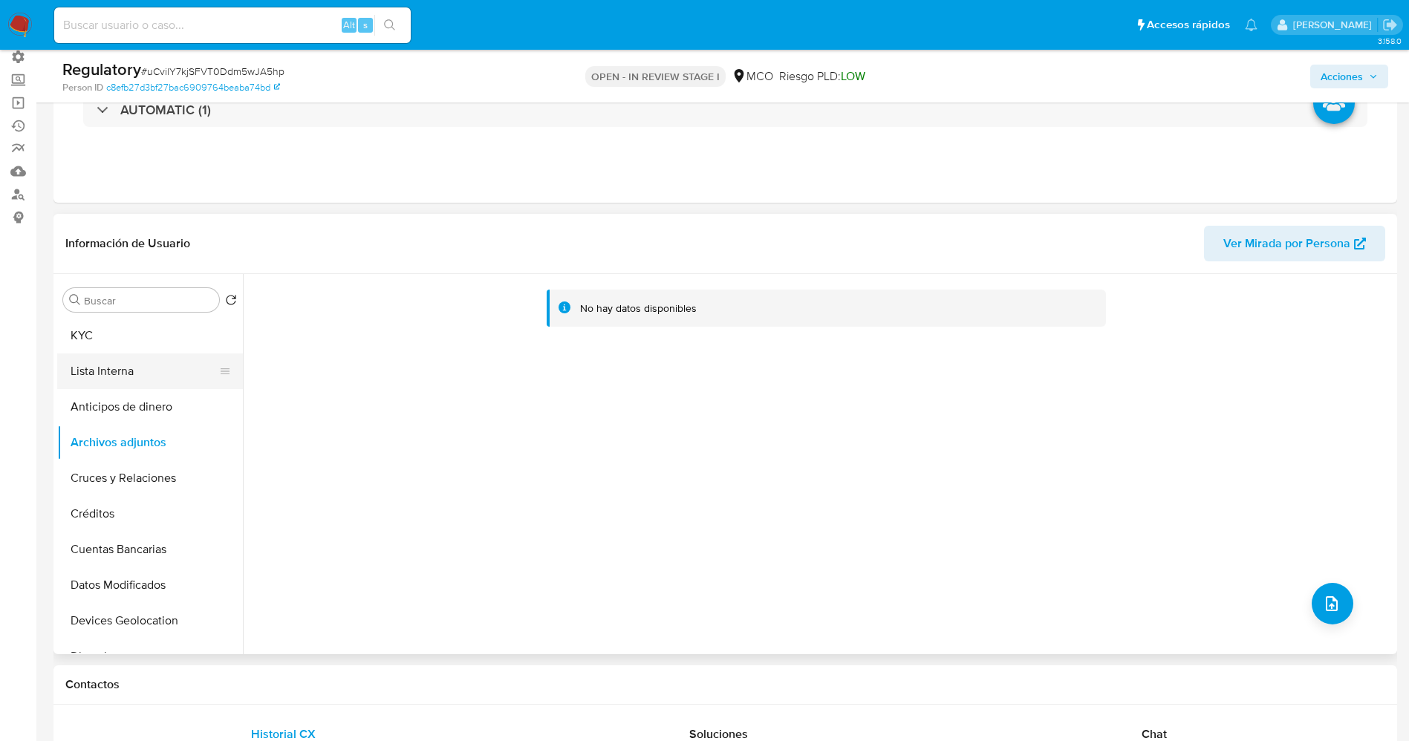
click at [126, 359] on button "Lista Interna" at bounding box center [144, 372] width 174 height 36
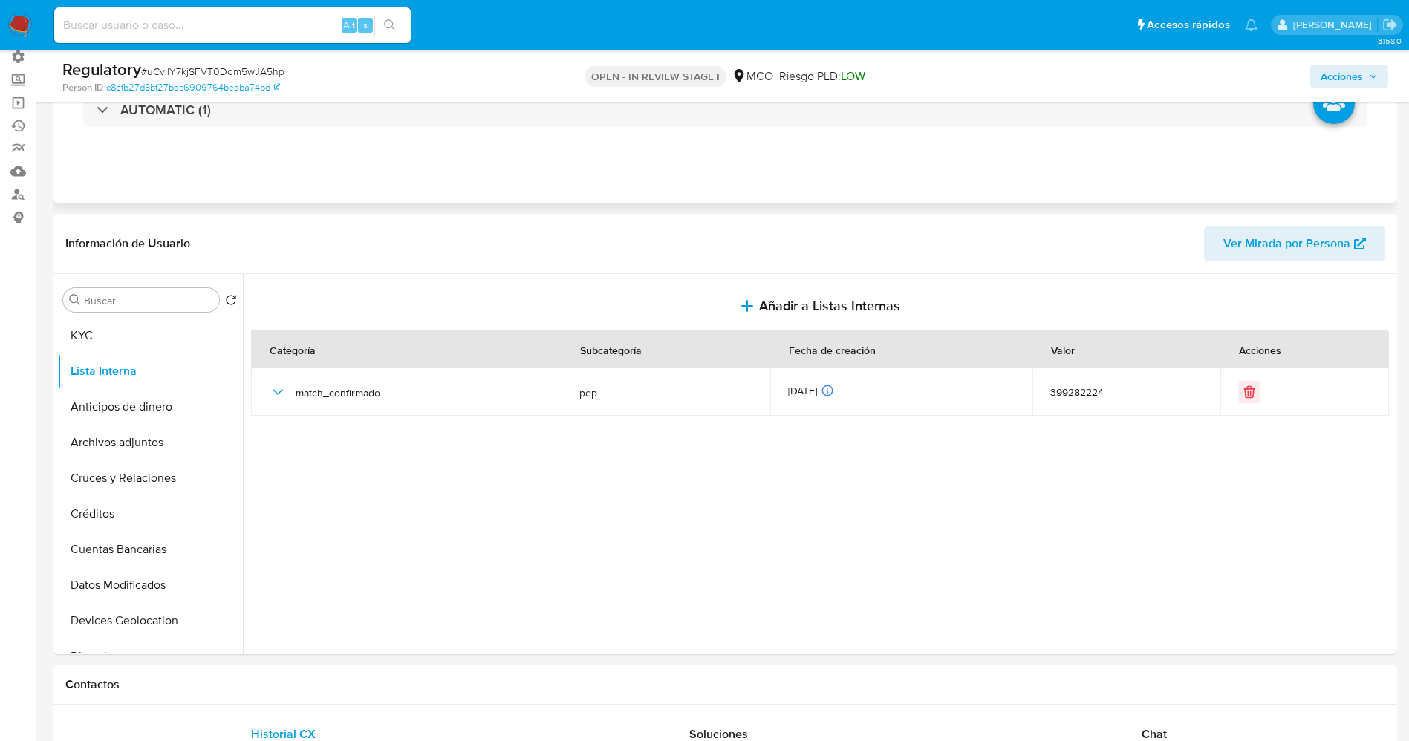
scroll to position [0, 0]
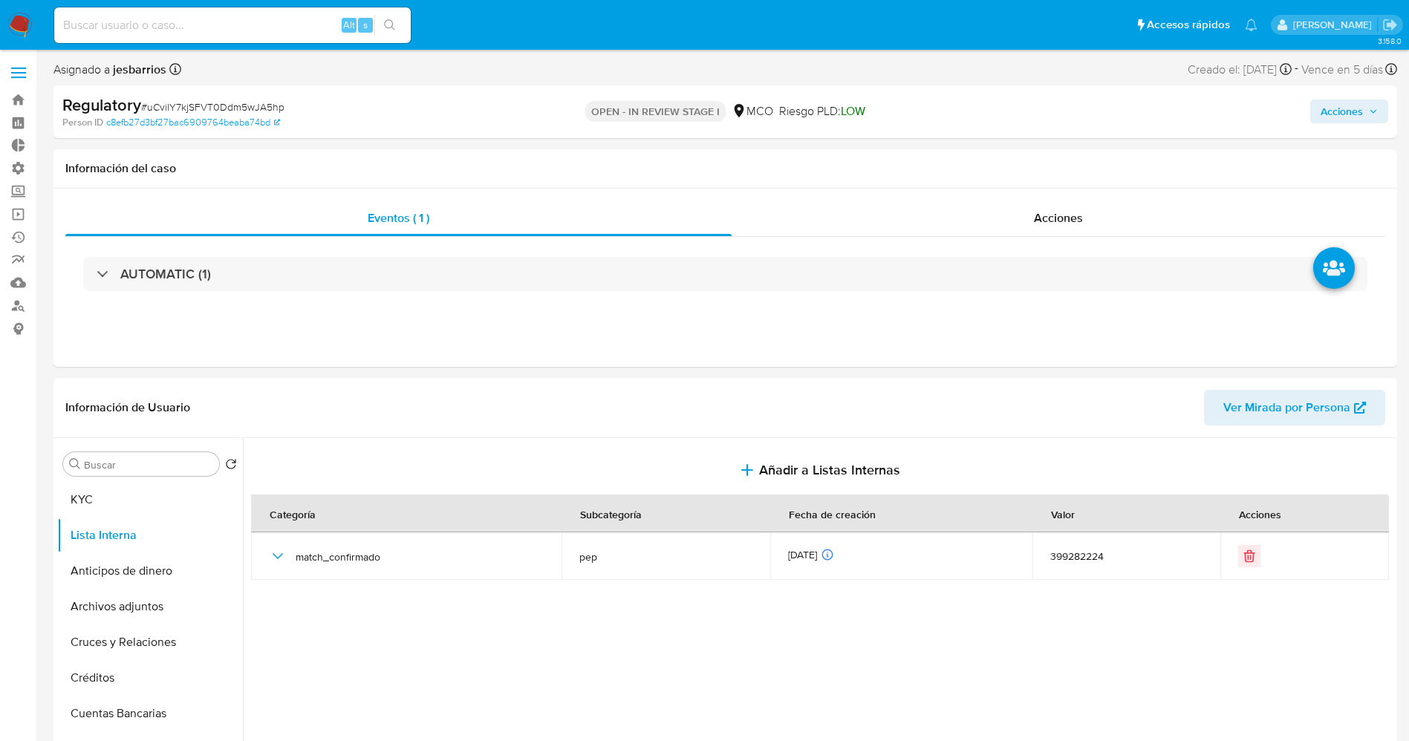
click at [1355, 108] on span "Acciones" at bounding box center [1342, 112] width 42 height 24
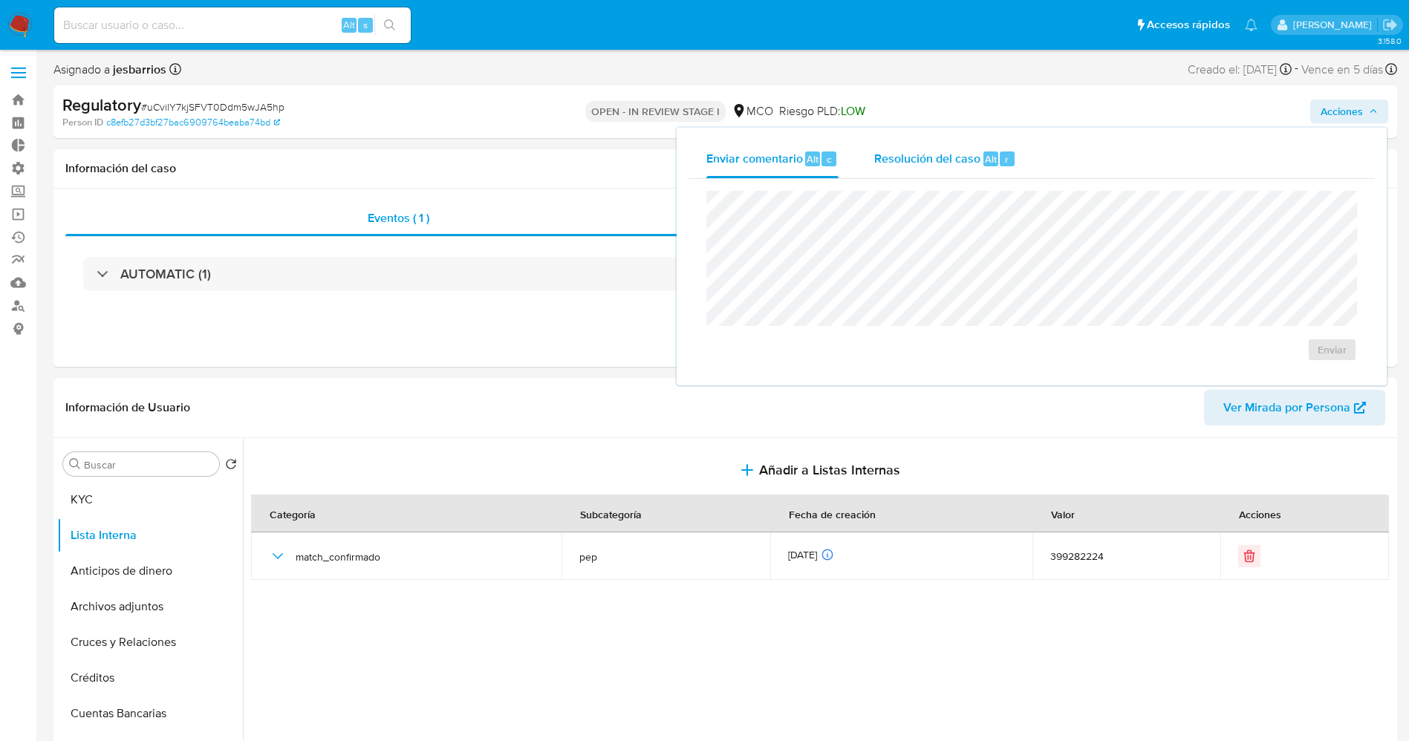
click at [931, 140] on div "Resolución del caso Alt r" at bounding box center [945, 159] width 142 height 39
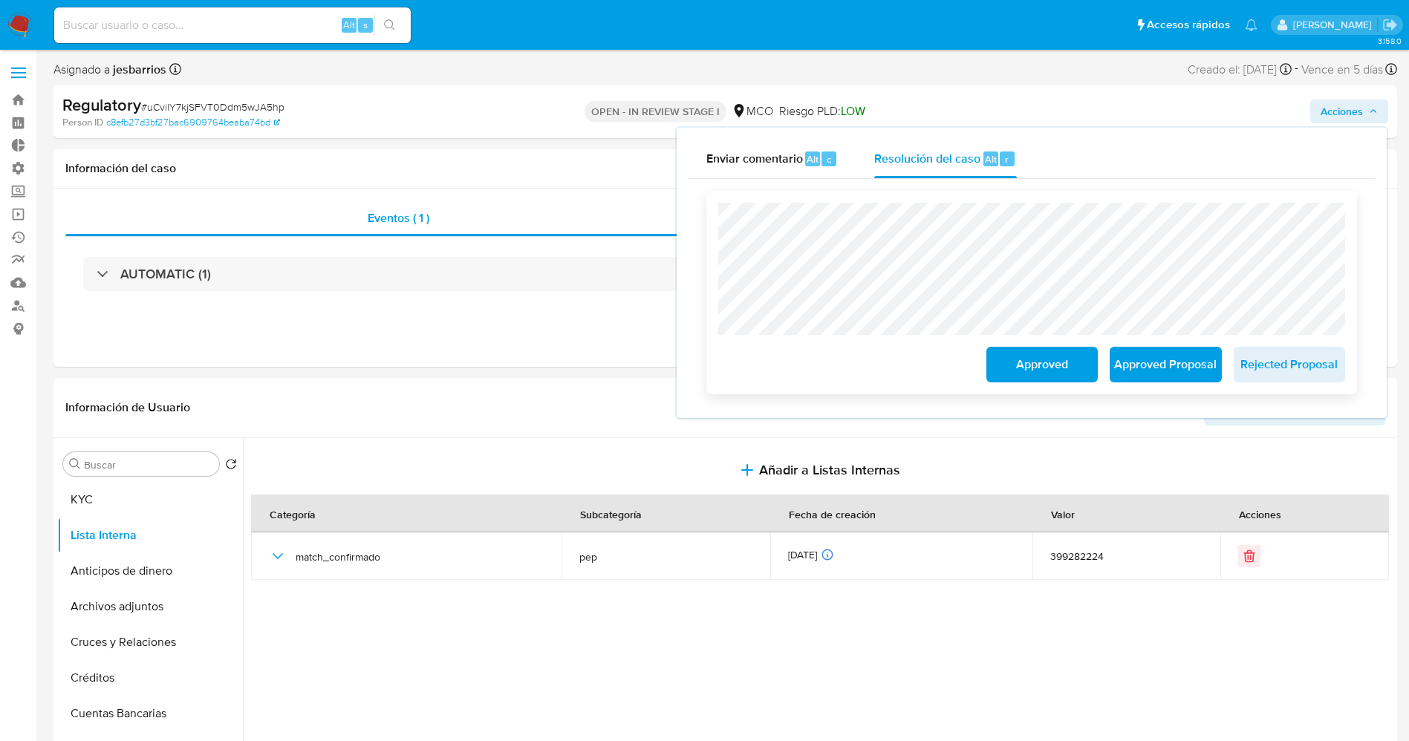
click at [1187, 351] on span "Approved Proposal" at bounding box center [1165, 364] width 73 height 33
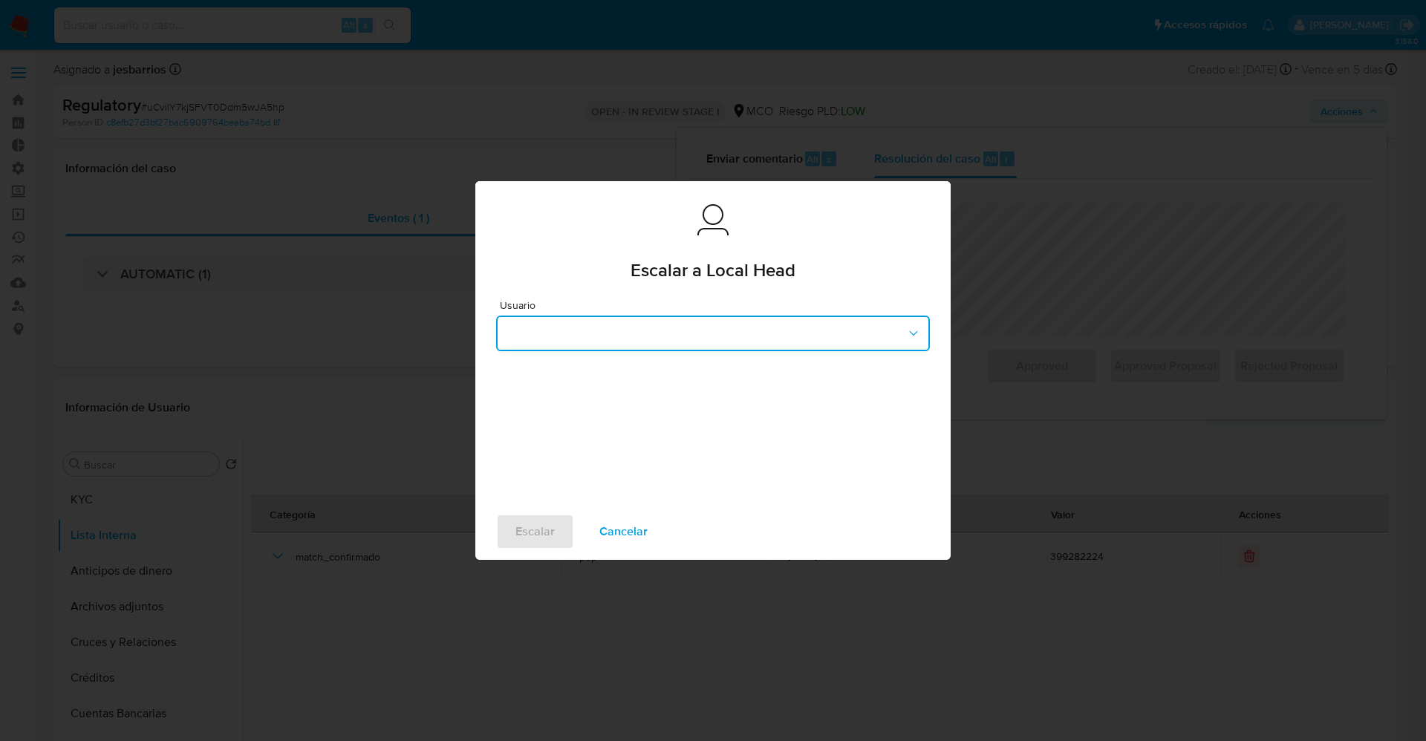
click at [672, 340] on button "button" at bounding box center [713, 334] width 434 height 36
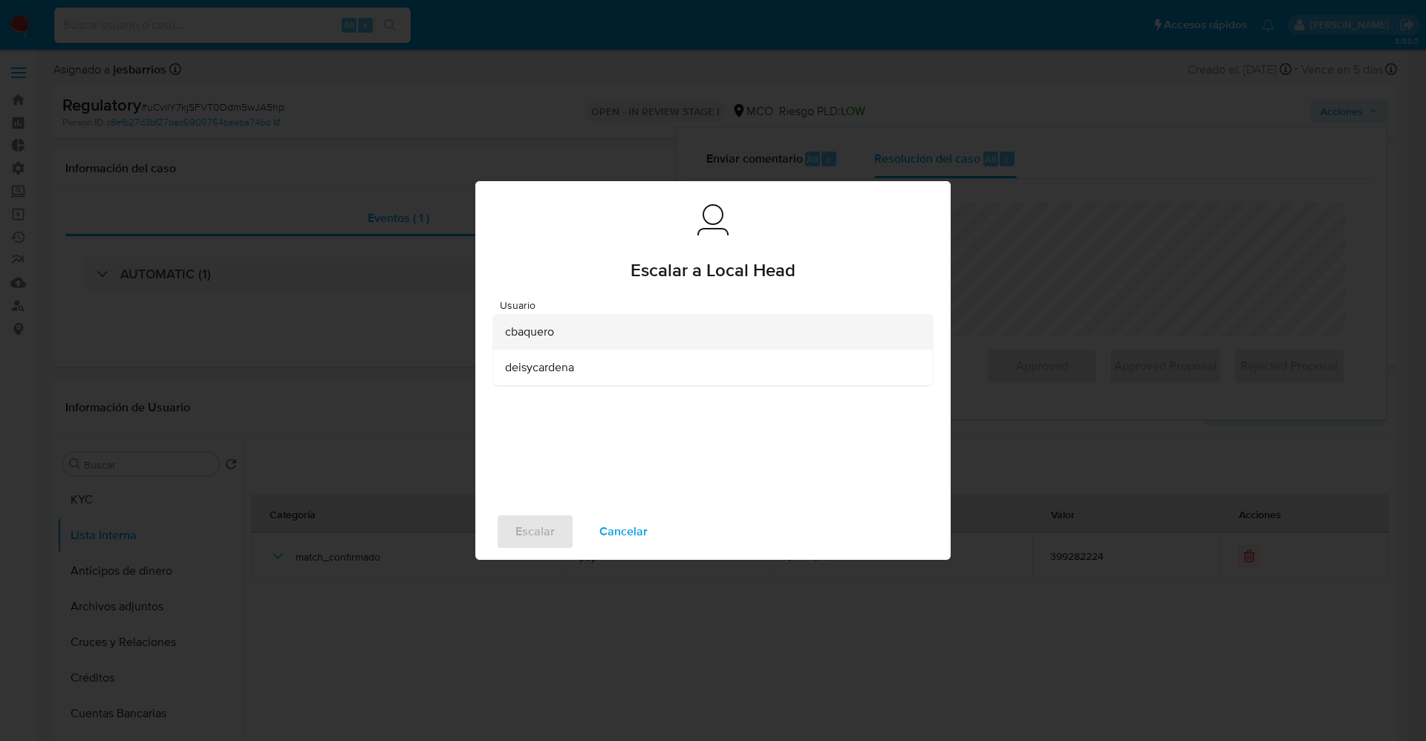
click at [602, 344] on div "cbaquero" at bounding box center [708, 332] width 407 height 36
click at [555, 529] on button "Escalar" at bounding box center [535, 532] width 78 height 36
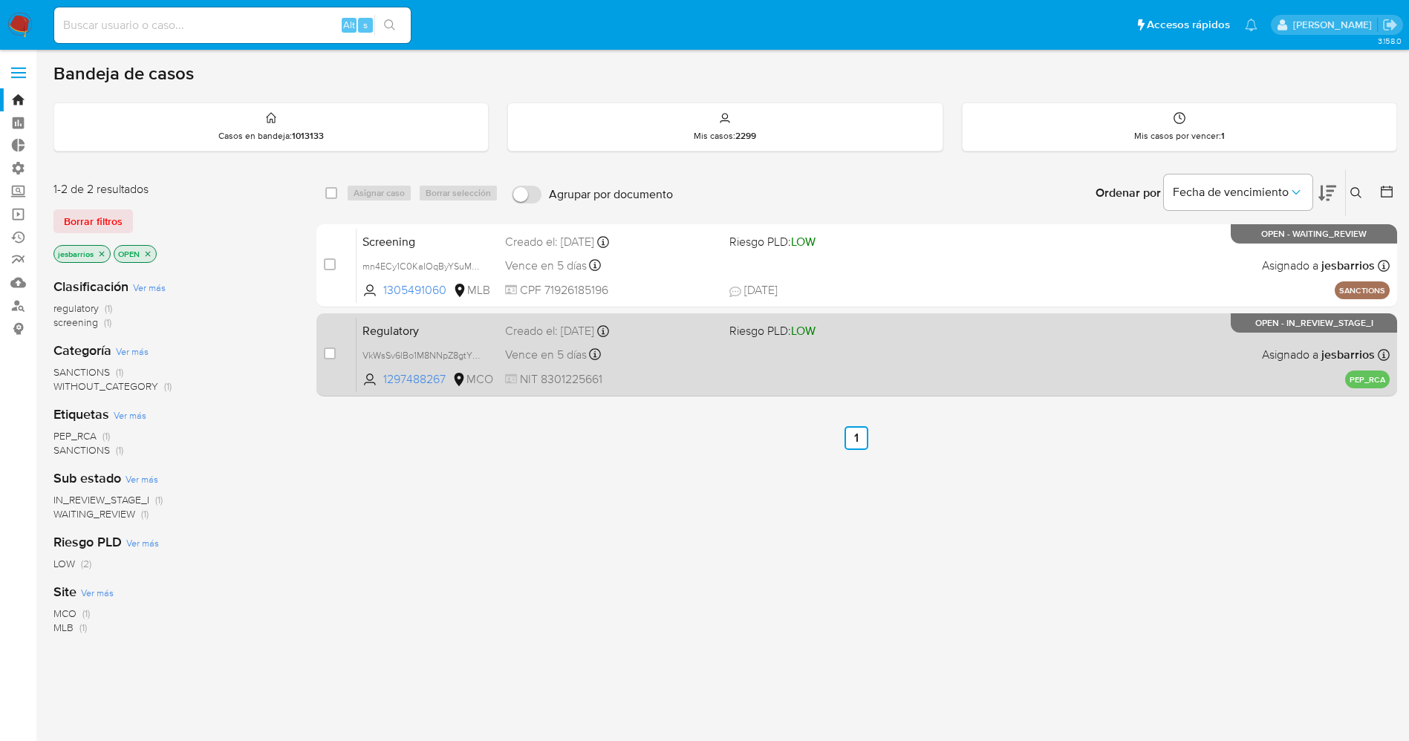
click at [836, 390] on div "Regulatory VkWsSv6lBo1M8NNpZ8gtYRIZ 1297488267 MCO Riesgo PLD: LOW Creado el: […" at bounding box center [873, 354] width 1033 height 75
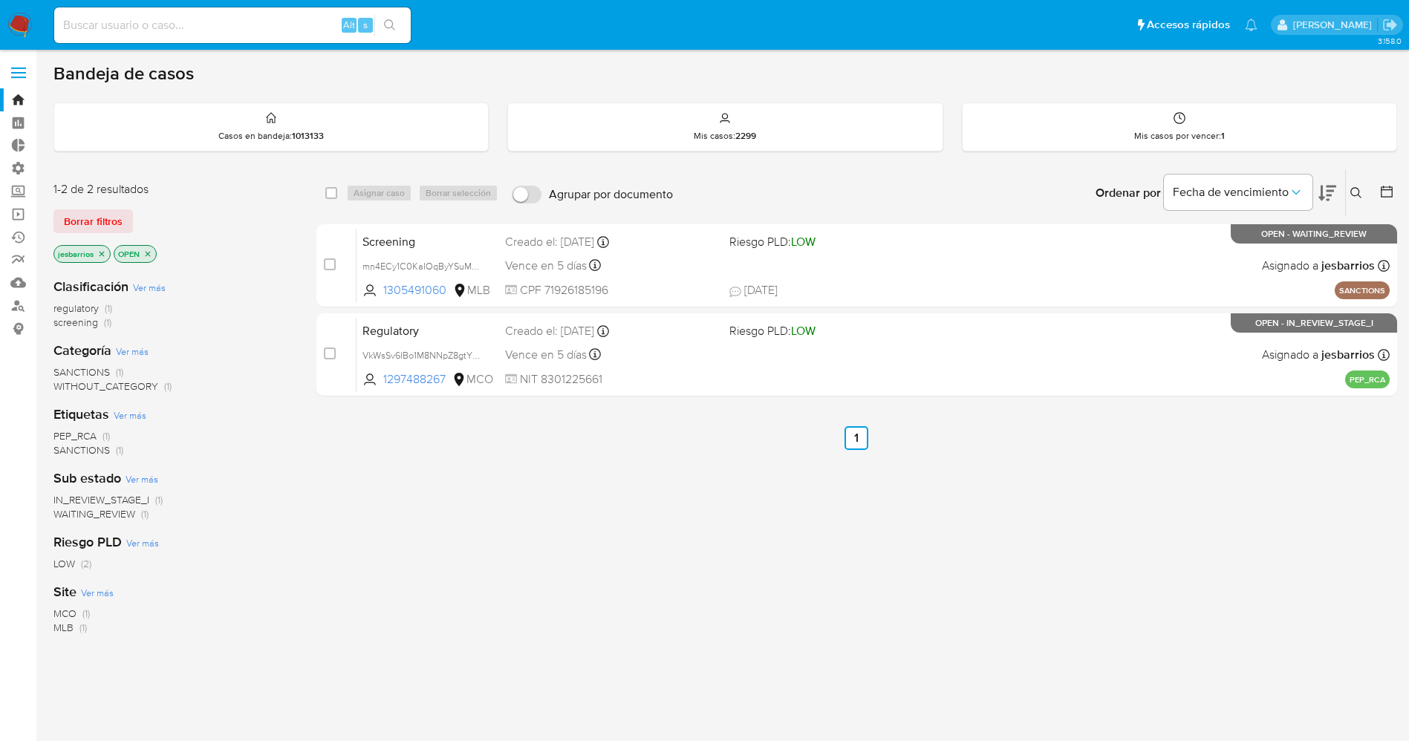
click at [10, 19] on img at bounding box center [19, 25] width 25 height 25
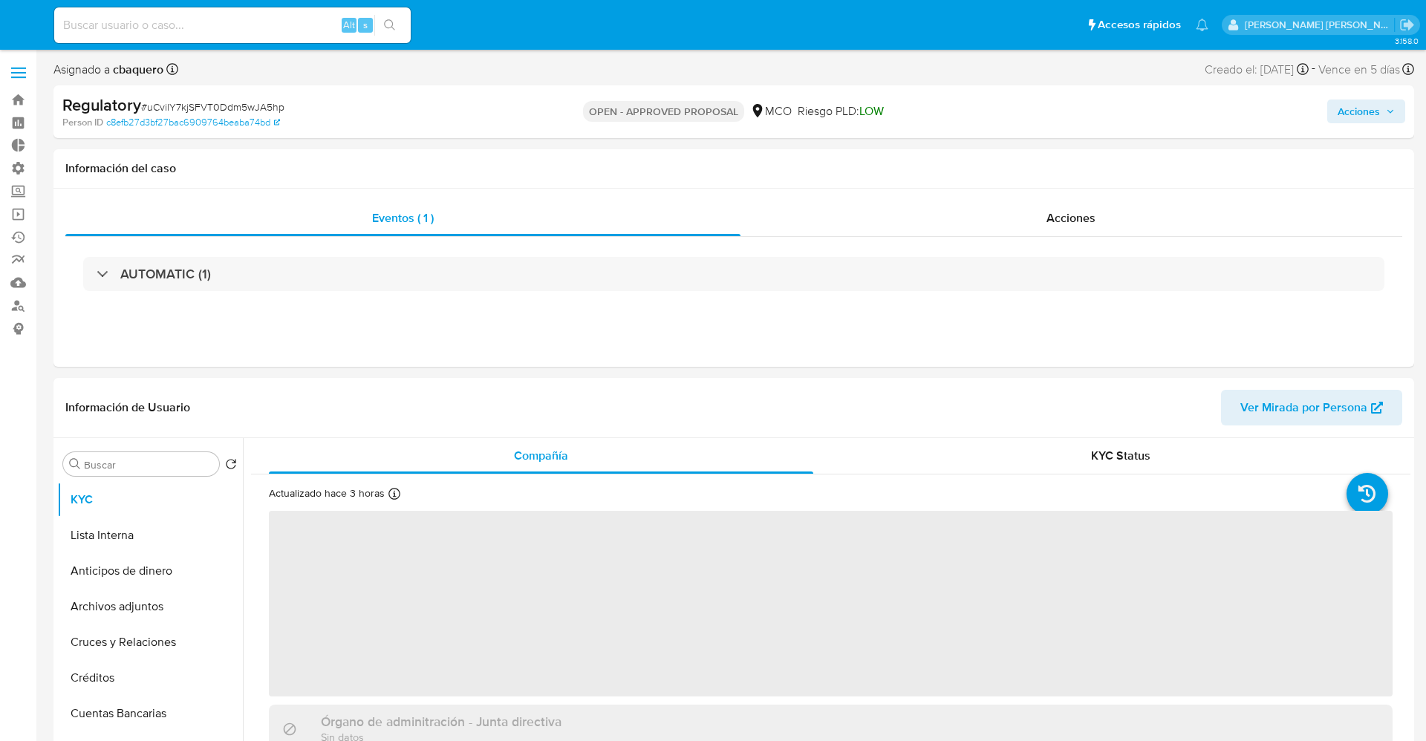
select select "10"
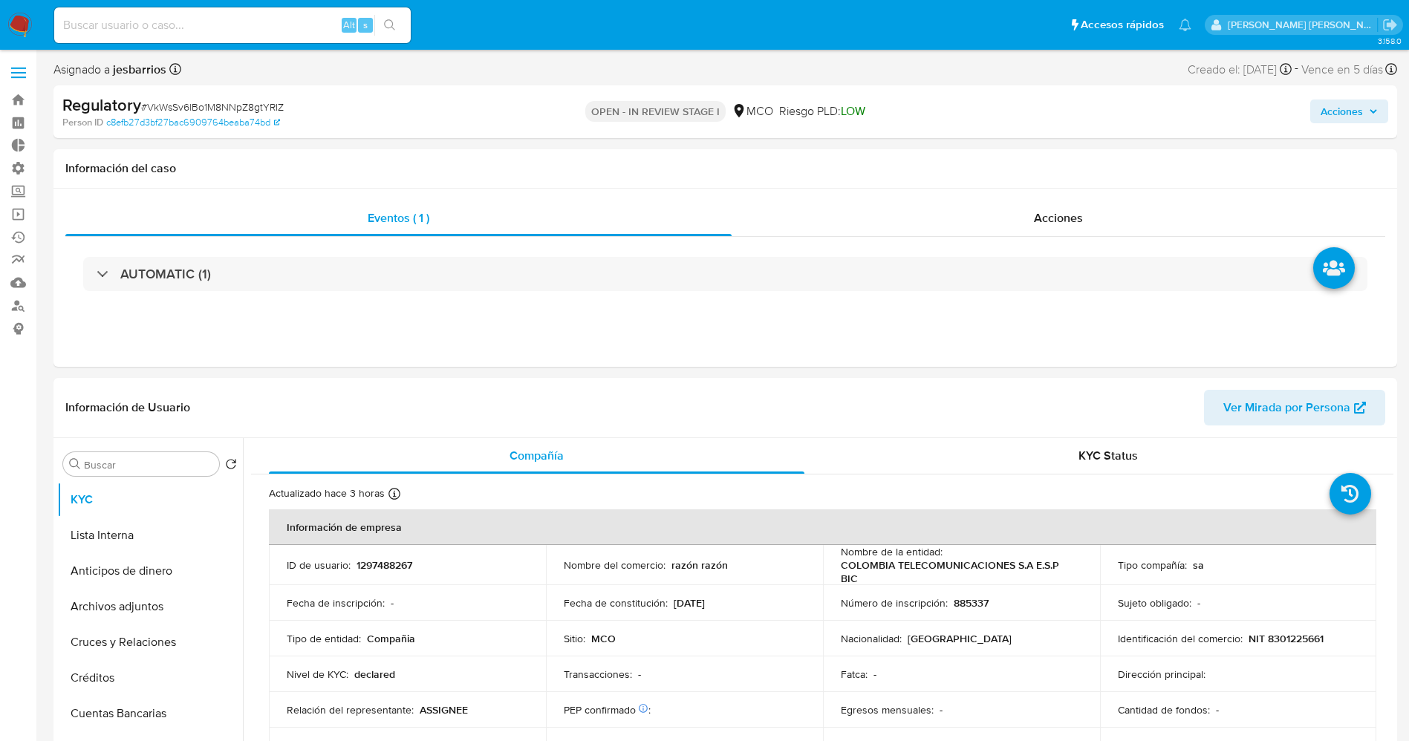
select select "10"
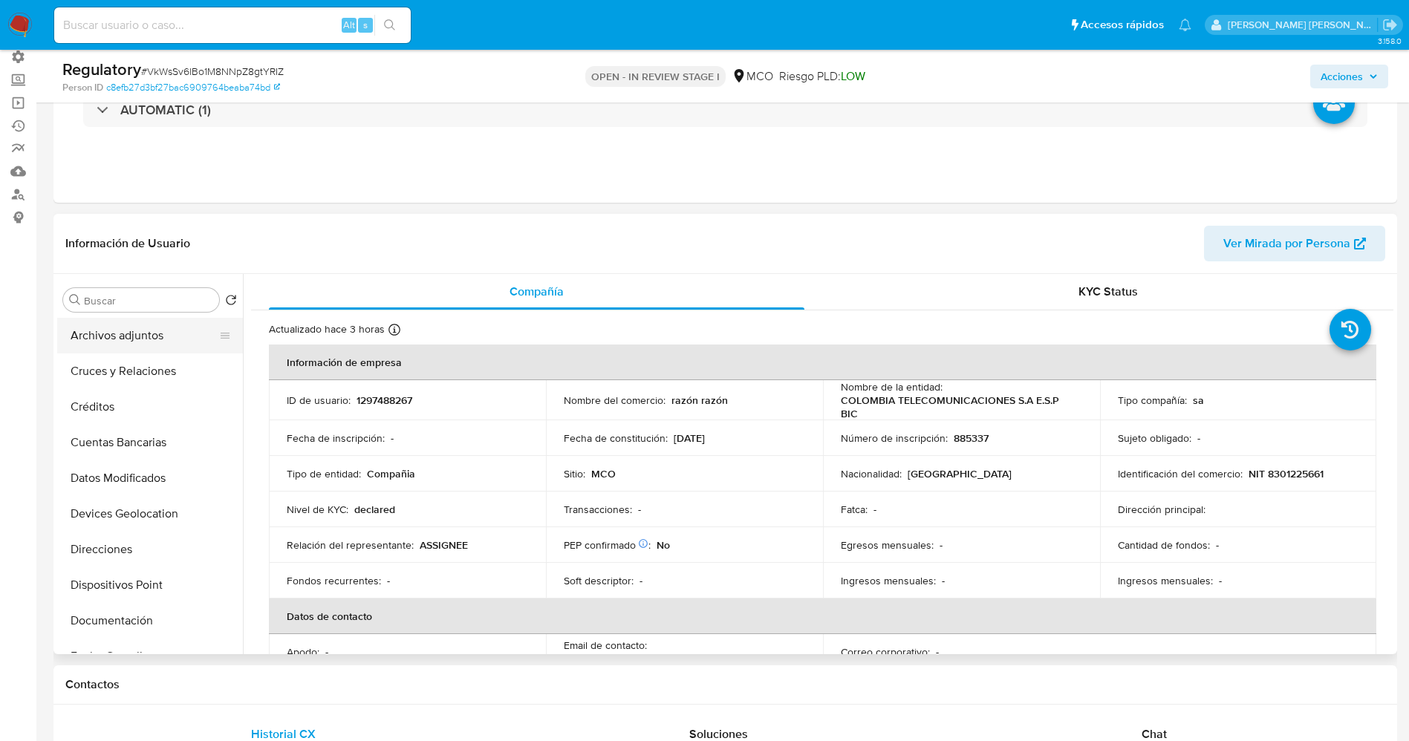
scroll to position [223, 0]
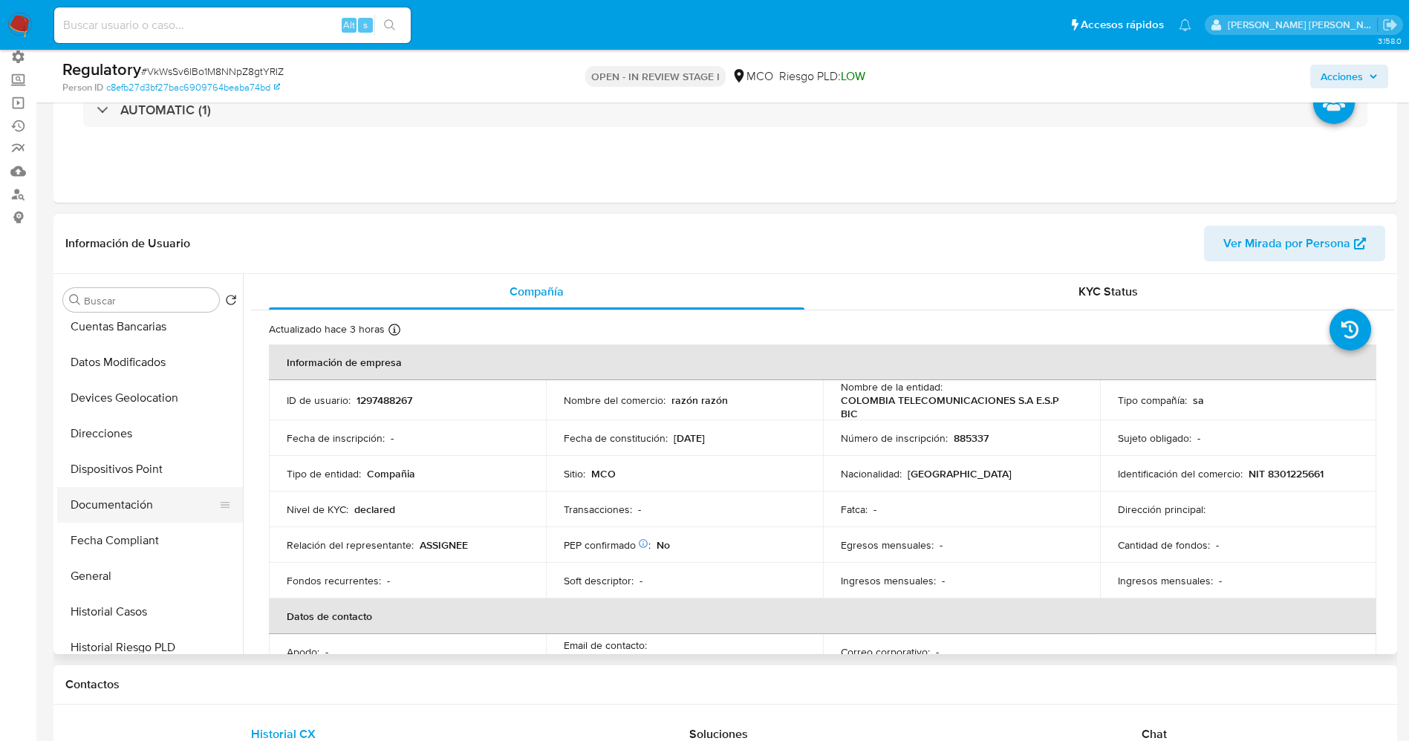
click at [109, 514] on button "Documentación" at bounding box center [144, 505] width 174 height 36
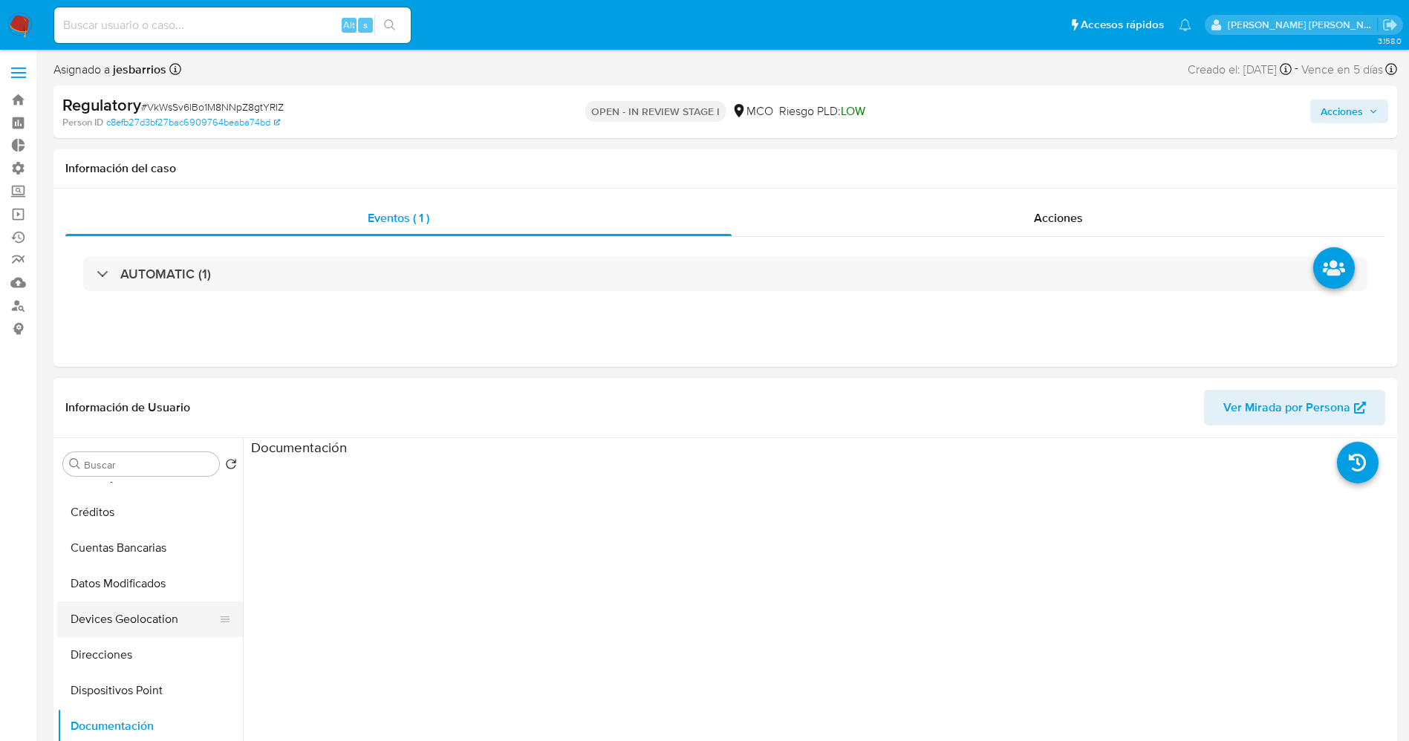
scroll to position [0, 0]
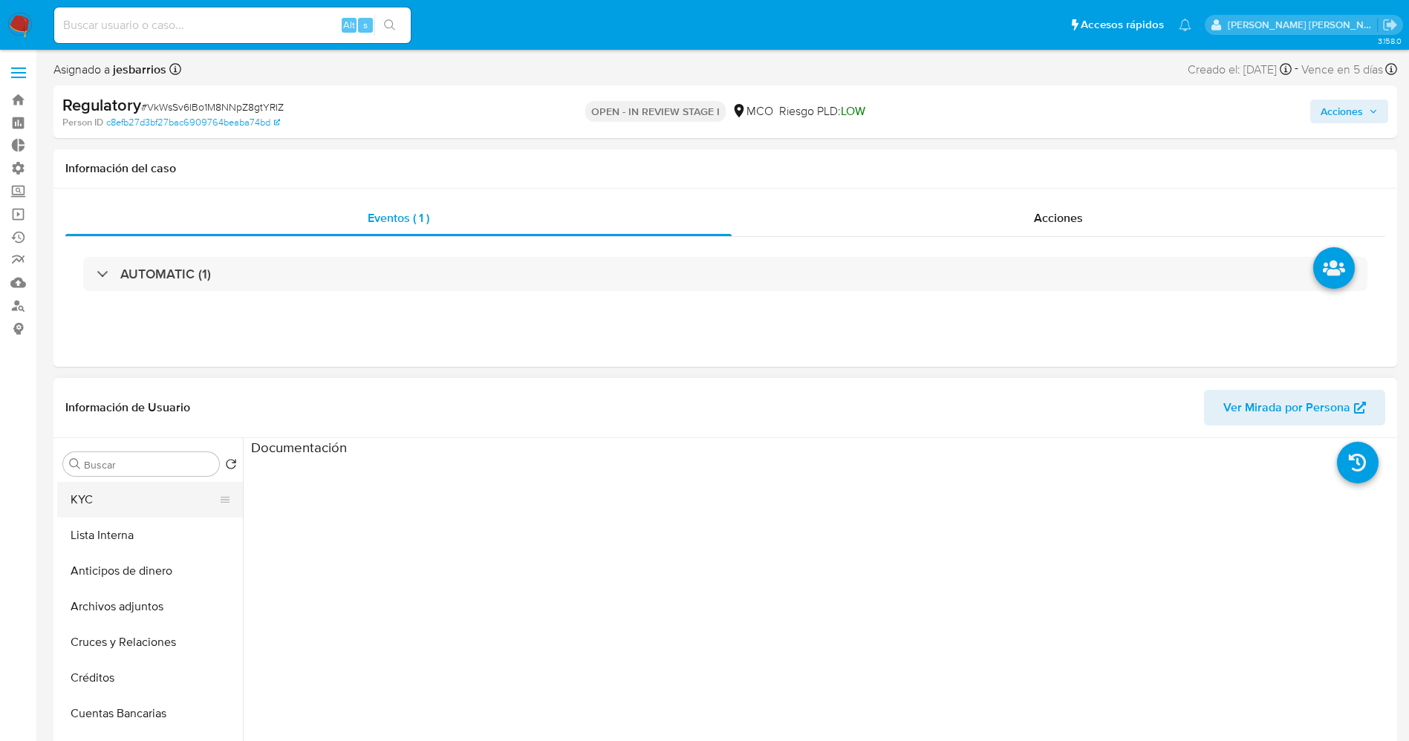
click at [107, 503] on button "KYC" at bounding box center [144, 500] width 174 height 36
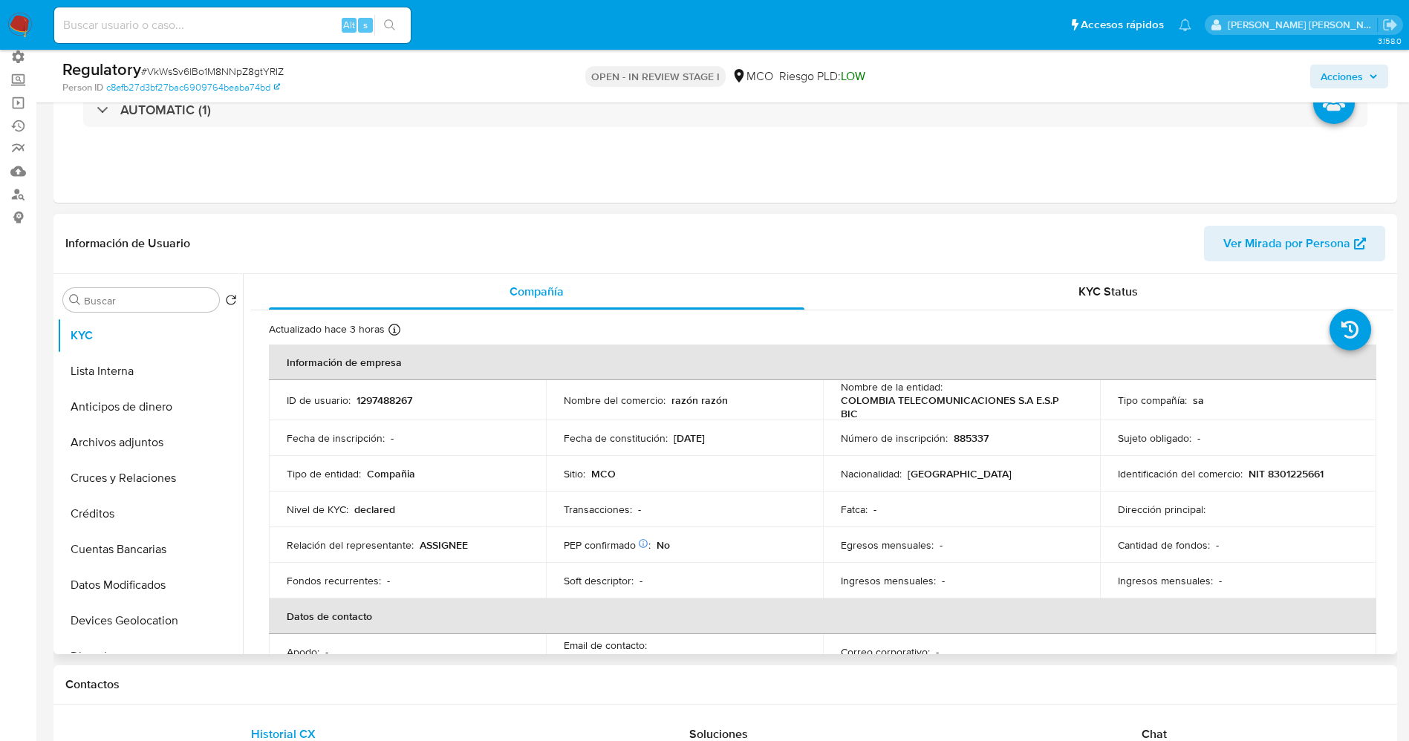
scroll to position [111, 0]
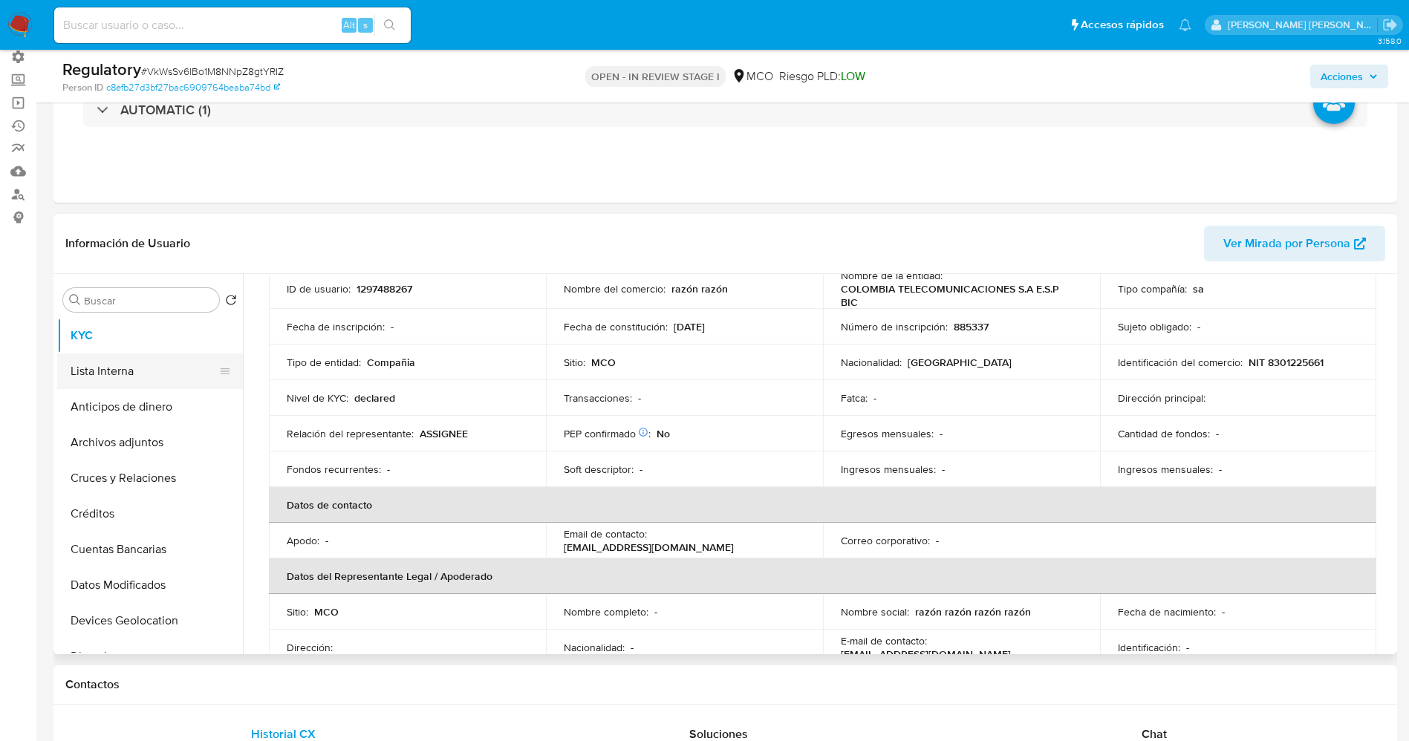
click at [108, 361] on button "Lista Interna" at bounding box center [144, 372] width 174 height 36
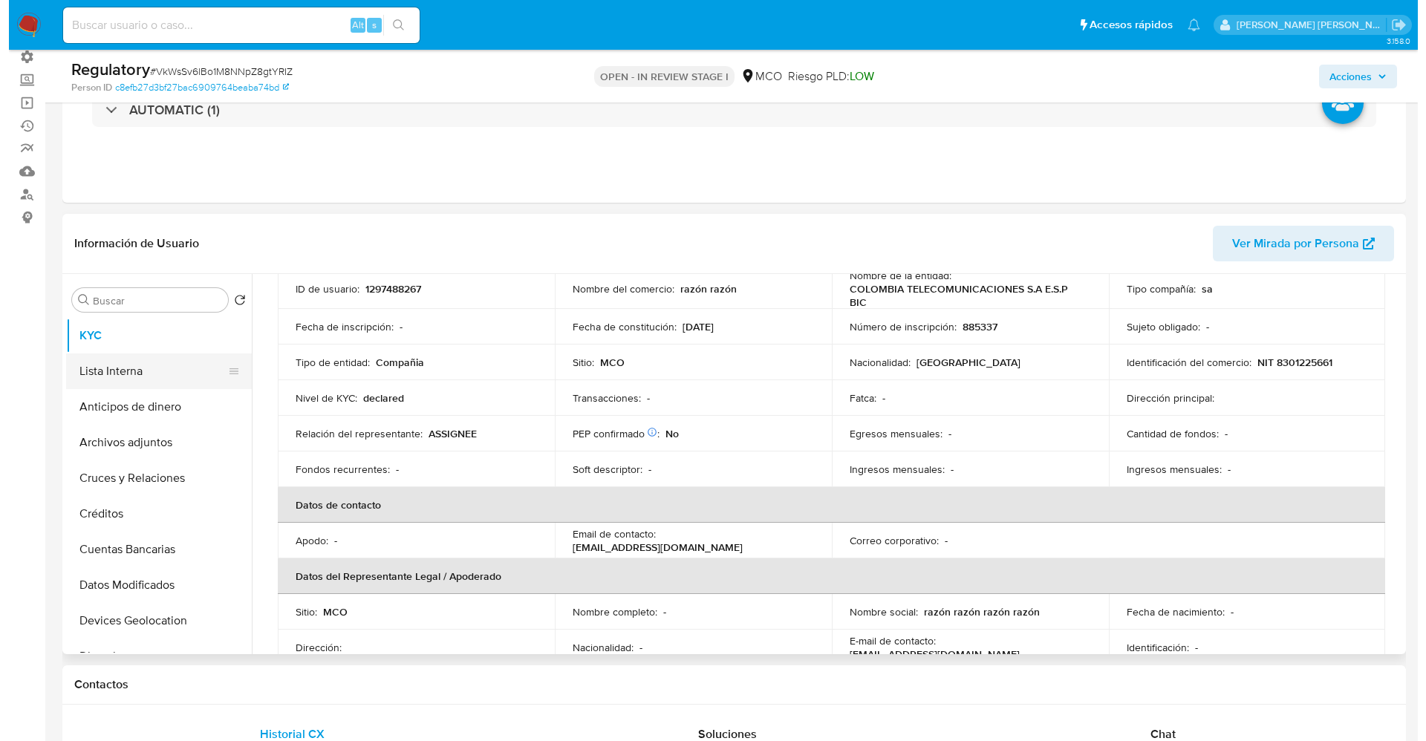
scroll to position [0, 0]
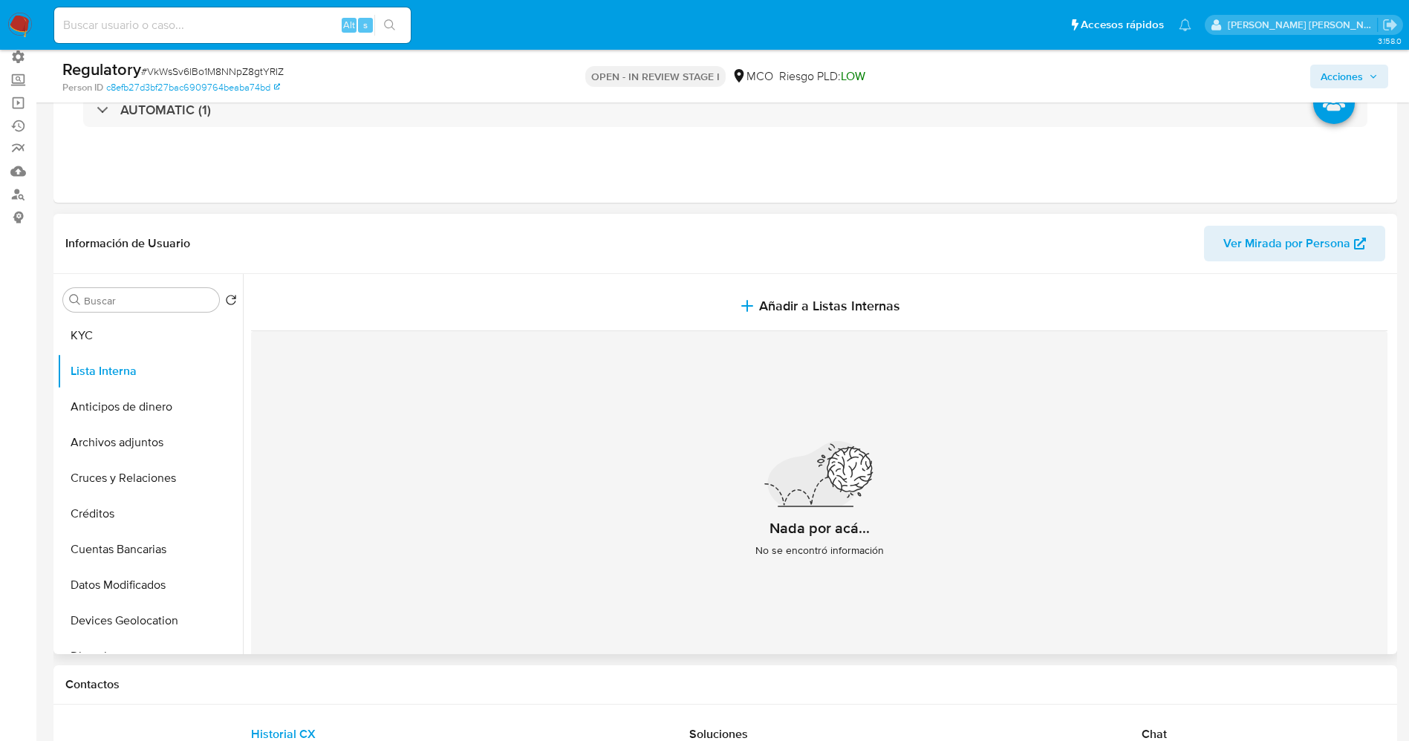
click at [813, 305] on span "Añadir a Listas Internas" at bounding box center [829, 306] width 141 height 16
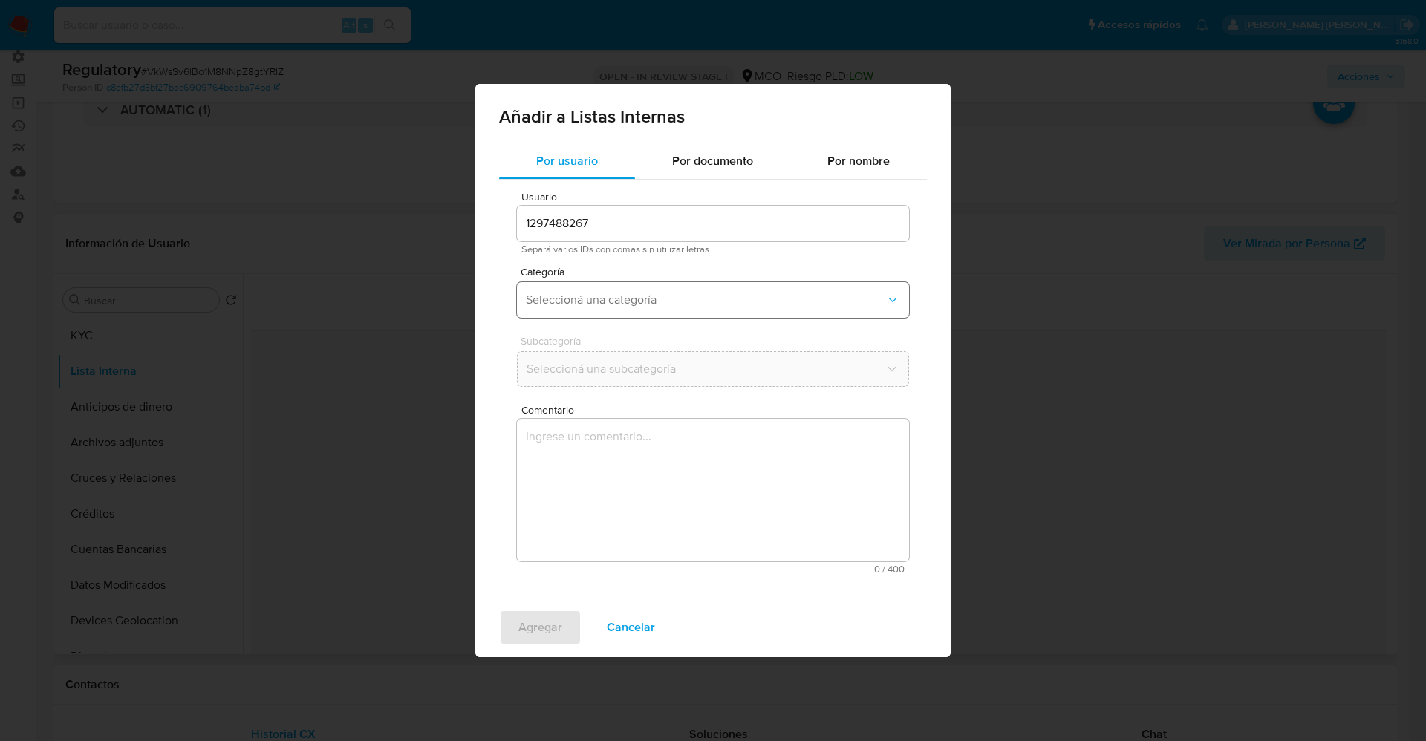
click at [611, 295] on span "Seleccioná una categoría" at bounding box center [706, 300] width 360 height 15
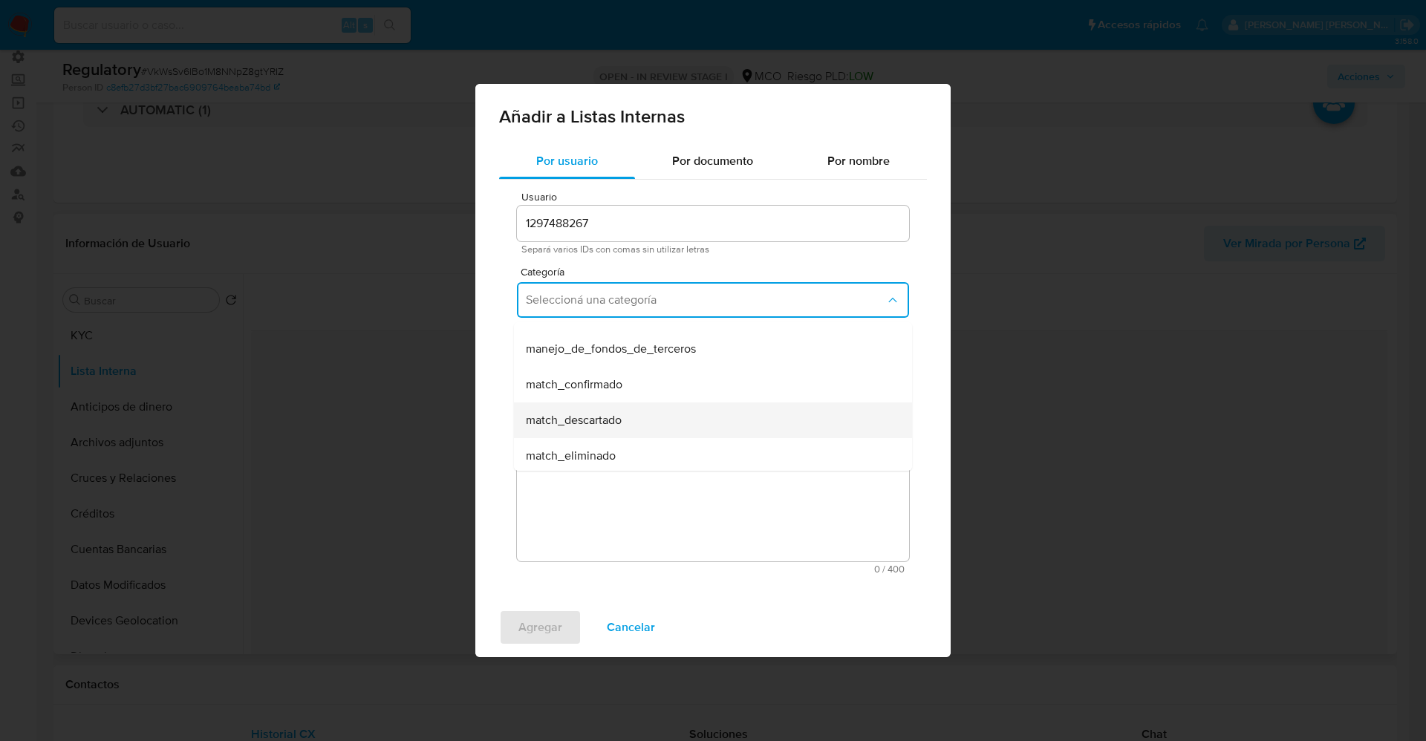
scroll to position [111, 0]
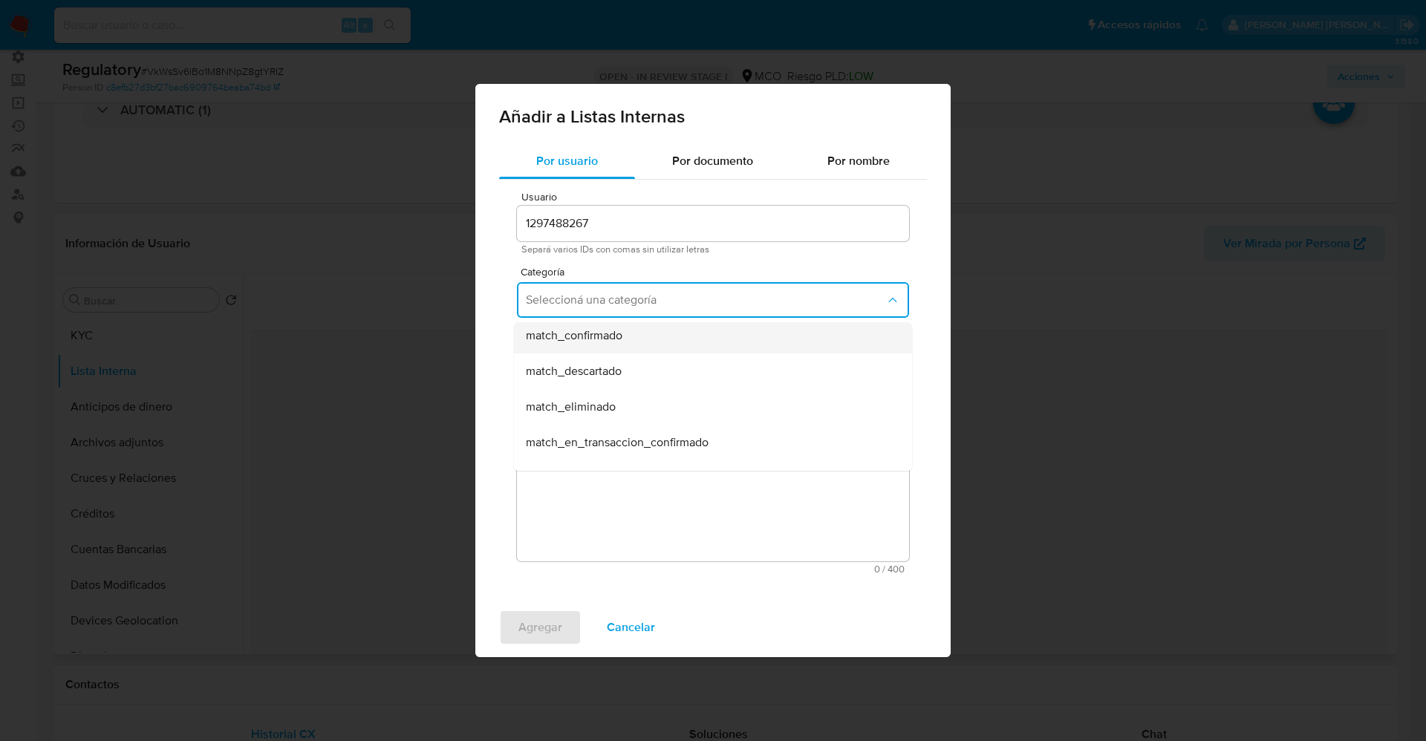
click at [634, 338] on div "match_confirmado" at bounding box center [708, 336] width 365 height 36
click at [637, 369] on span "Seleccioná una subcategoría" at bounding box center [706, 369] width 360 height 15
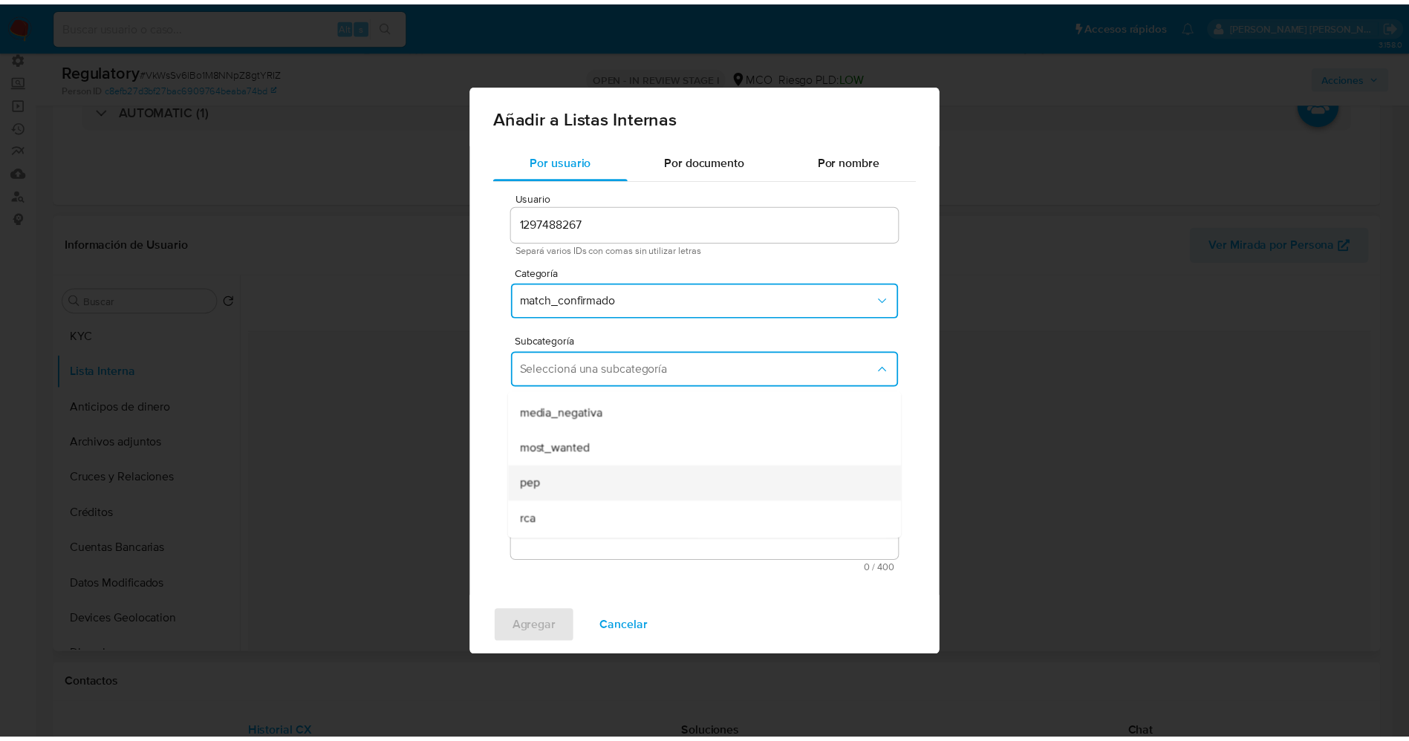
scroll to position [101, 0]
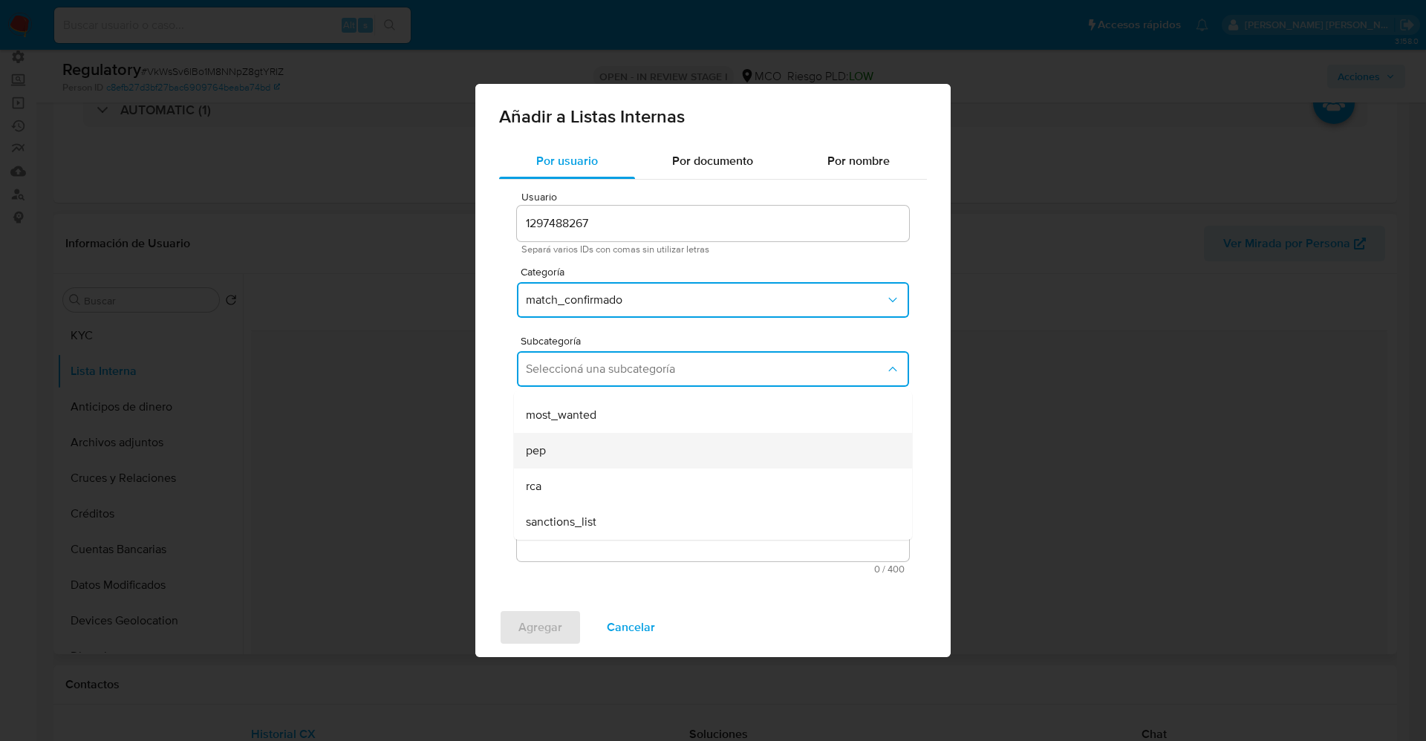
click at [620, 450] on div "pep" at bounding box center [708, 451] width 365 height 36
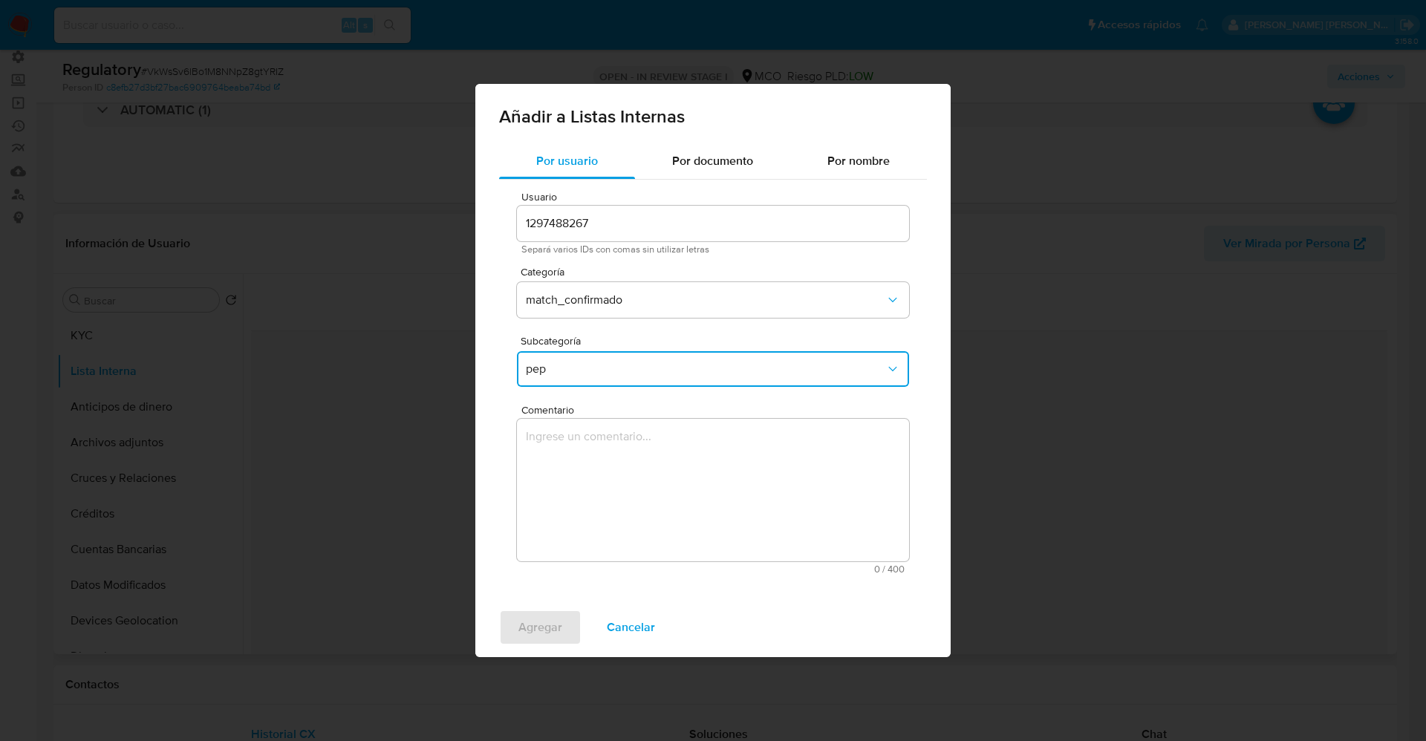
click at [620, 450] on textarea "Comentario" at bounding box center [713, 490] width 392 height 143
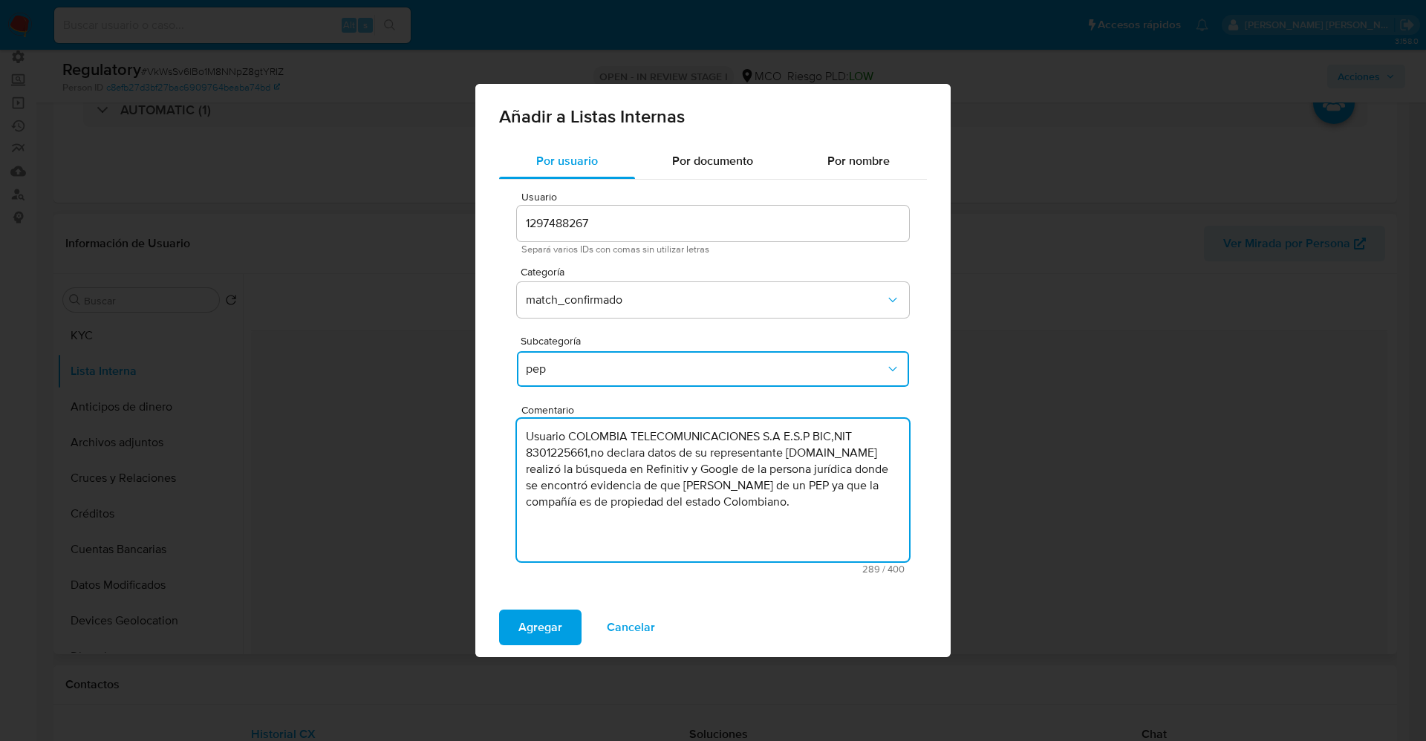
click at [529, 451] on textarea "Usuario COLOMBIA TELECOMUNICACIONES S.A E.S.P BIC,NIT 8301225661,no declara dat…" at bounding box center [713, 490] width 392 height 143
type textarea "Usuario COLOMBIA TELECOMUNICACIONES S.A E.S.P BIC,NIT 8301225661,no declara dat…"
click at [536, 620] on span "Agregar" at bounding box center [540, 627] width 44 height 33
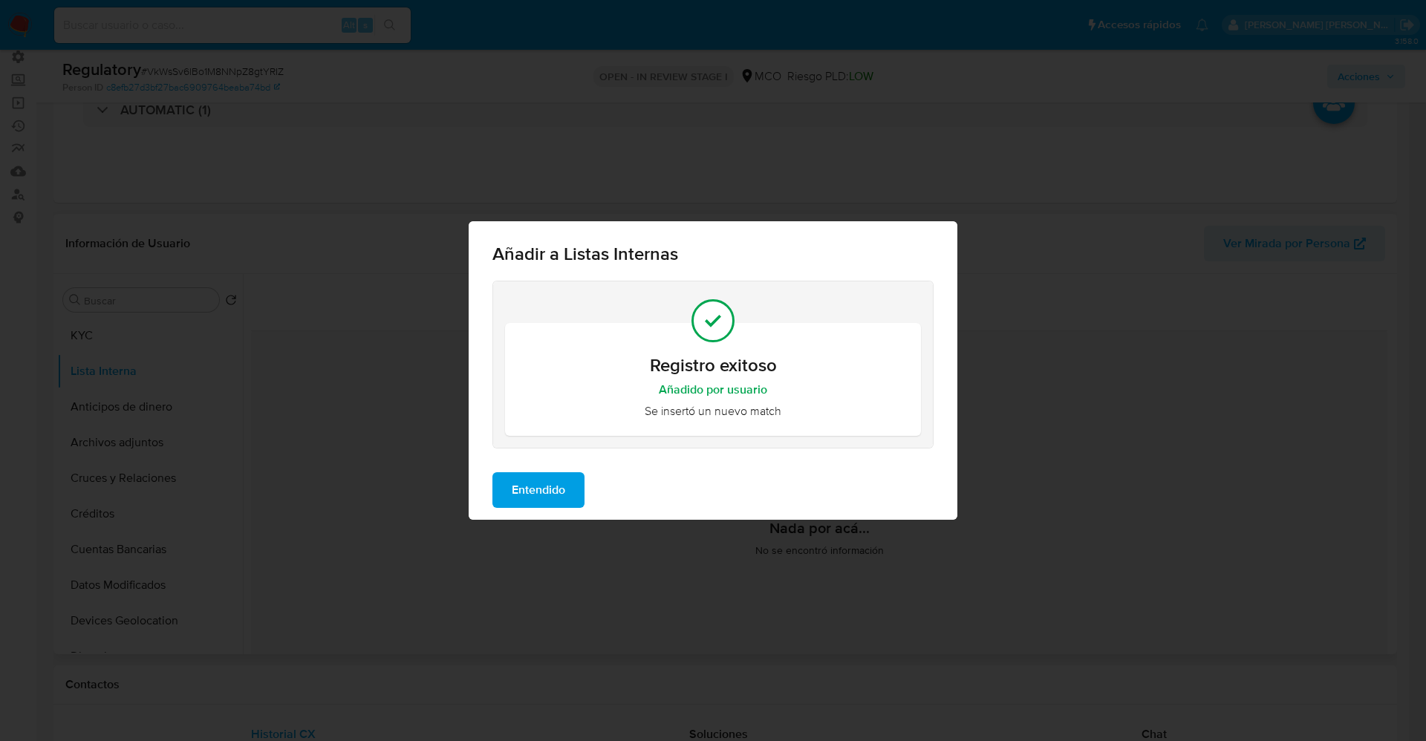
click at [547, 495] on span "Entendido" at bounding box center [538, 490] width 53 height 33
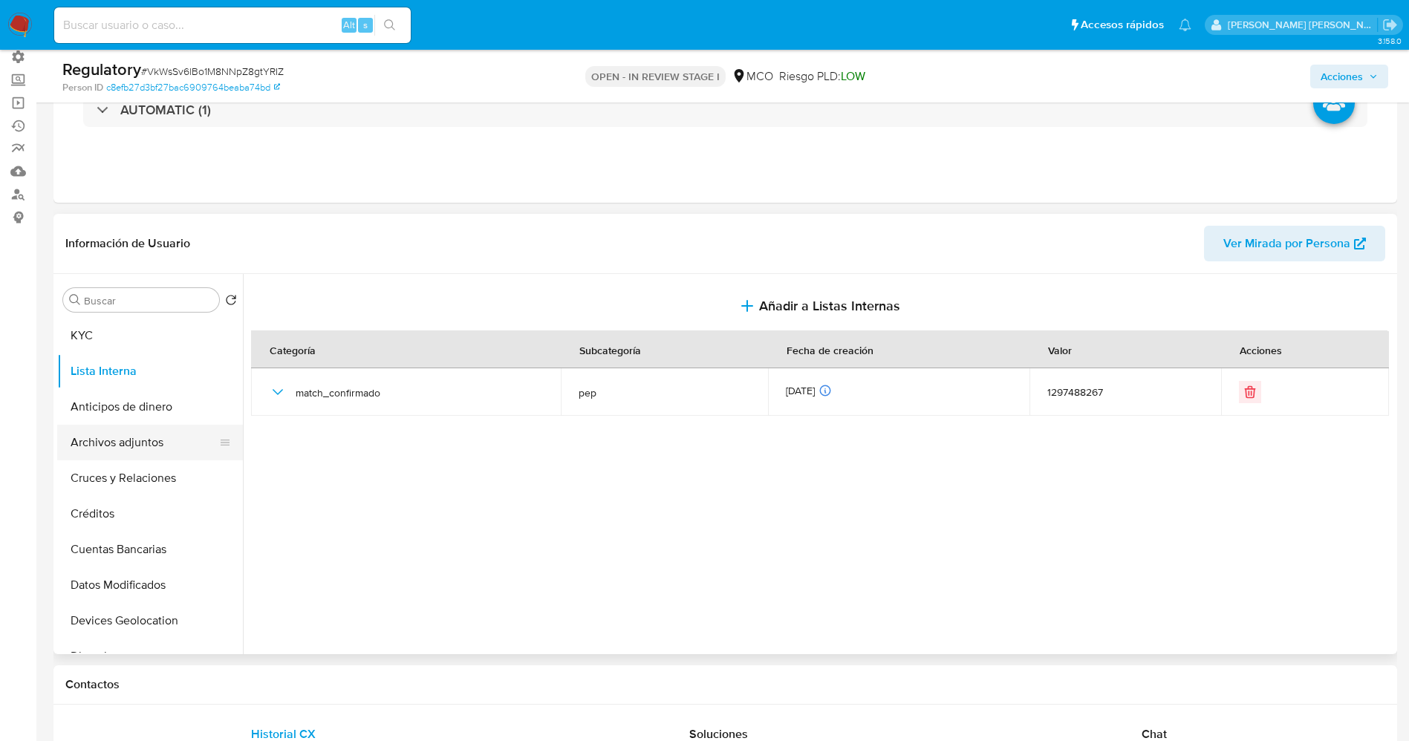
click at [158, 451] on button "Archivos adjuntos" at bounding box center [144, 443] width 174 height 36
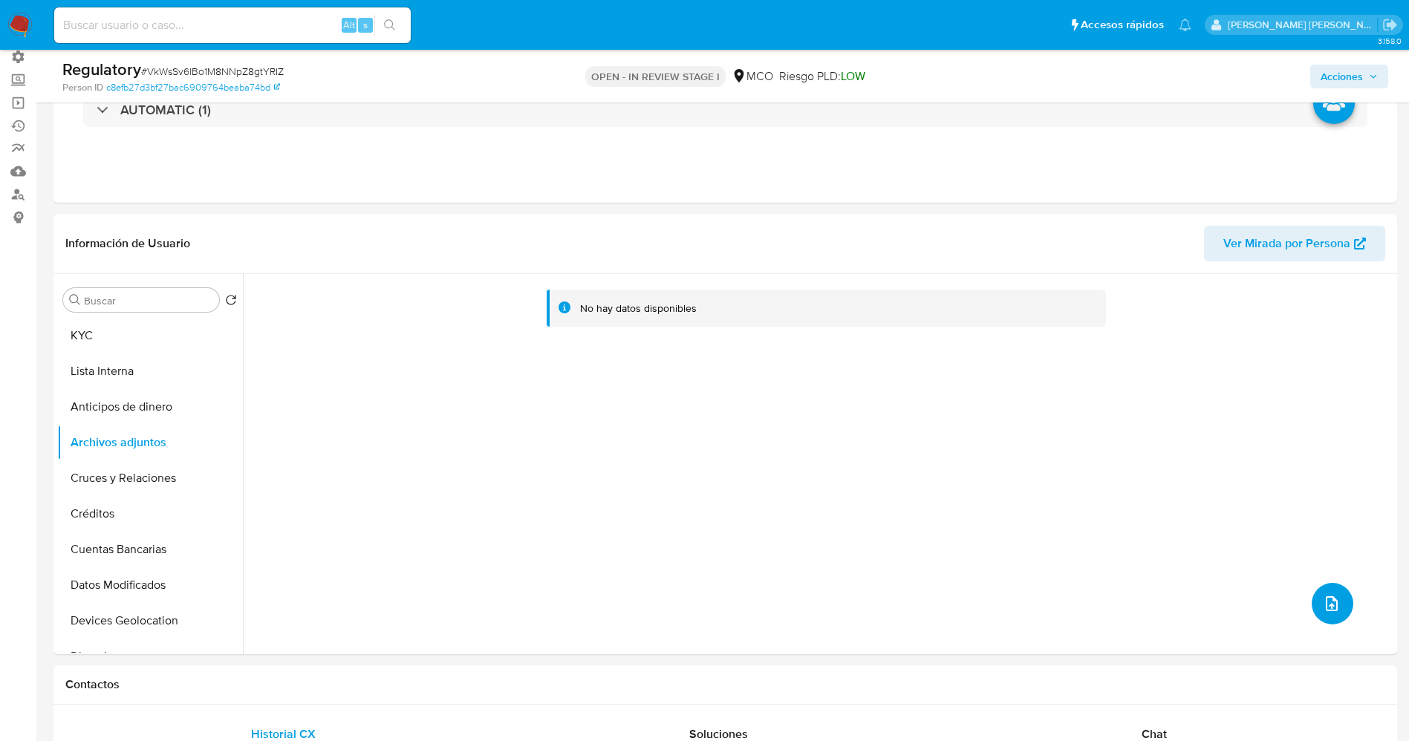
click at [1336, 606] on button "upload-file" at bounding box center [1333, 604] width 42 height 42
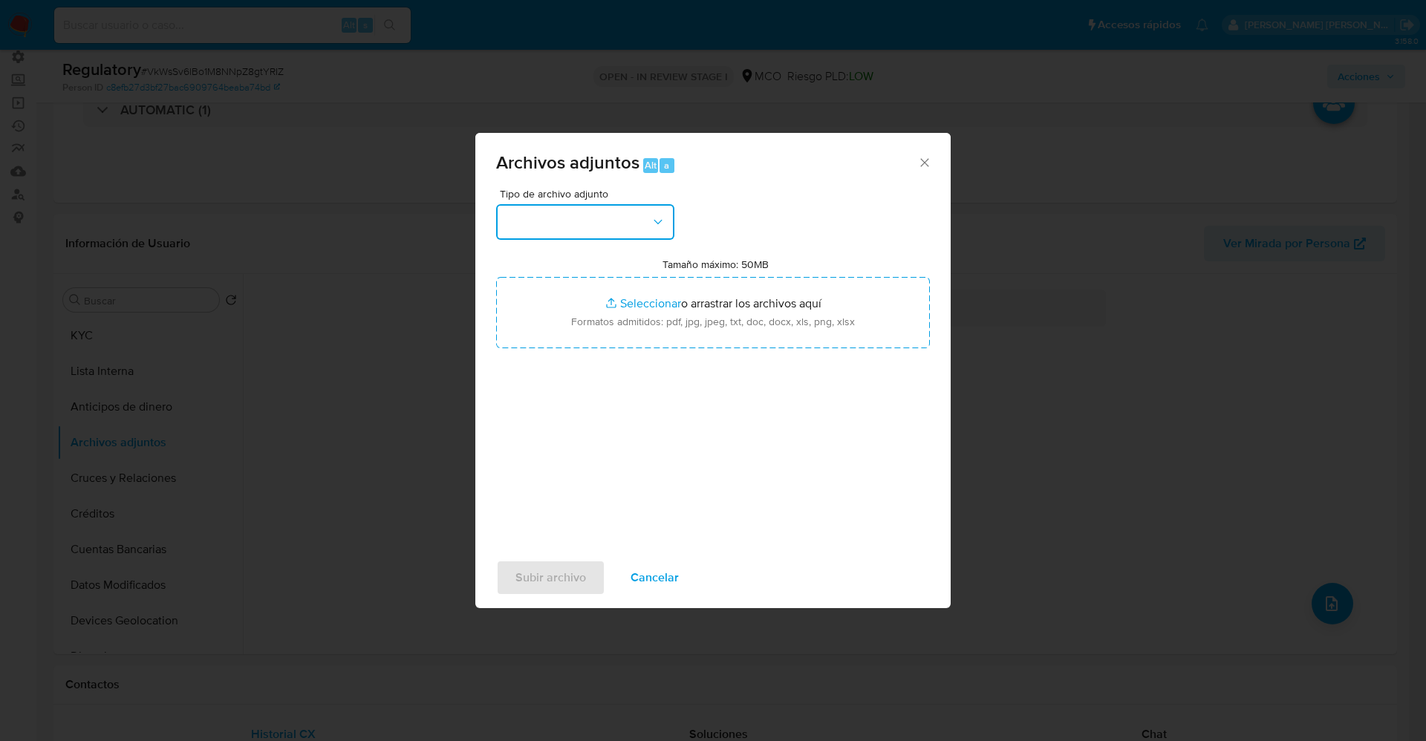
click at [559, 227] on button "button" at bounding box center [585, 222] width 178 height 36
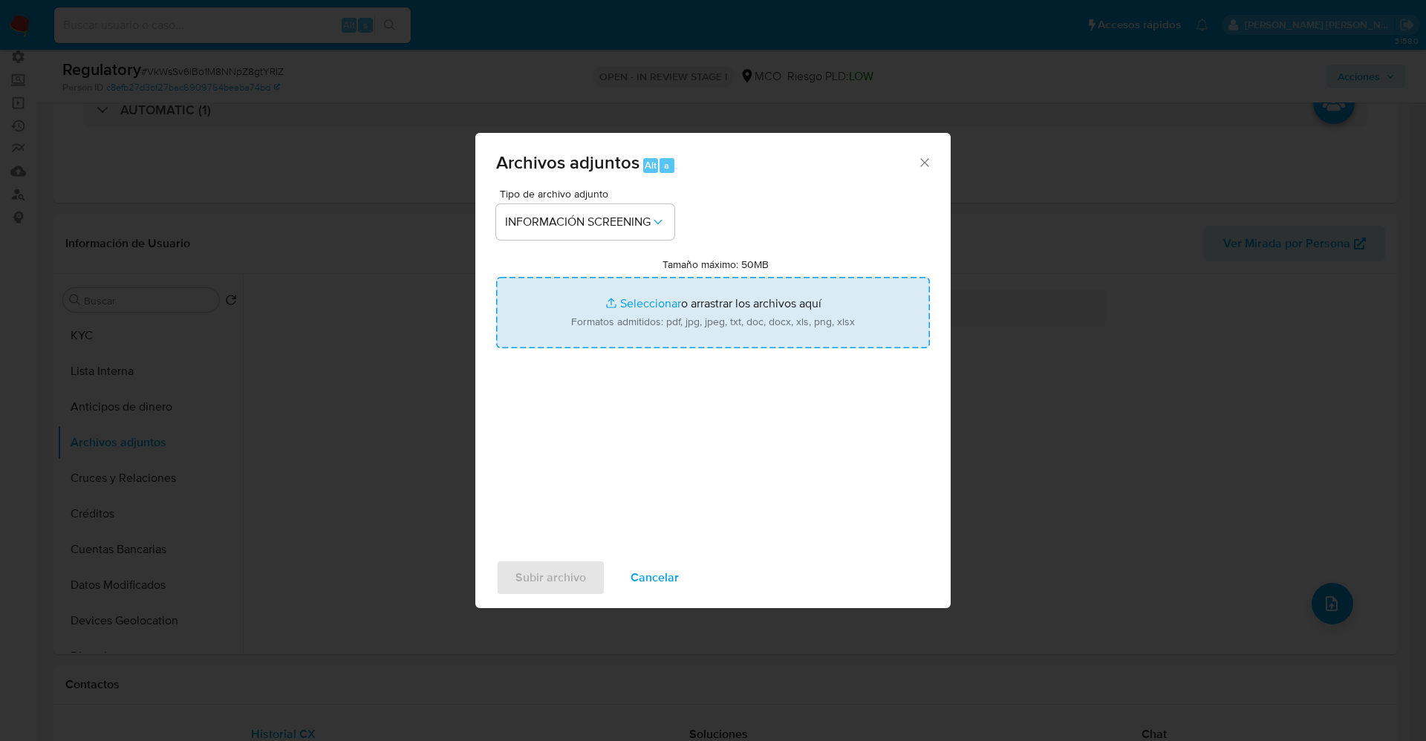
type input "C:\fakepath\CaseDossierReport_5jb6u4nfcwdn1k0f37u9pb80o.pdf"
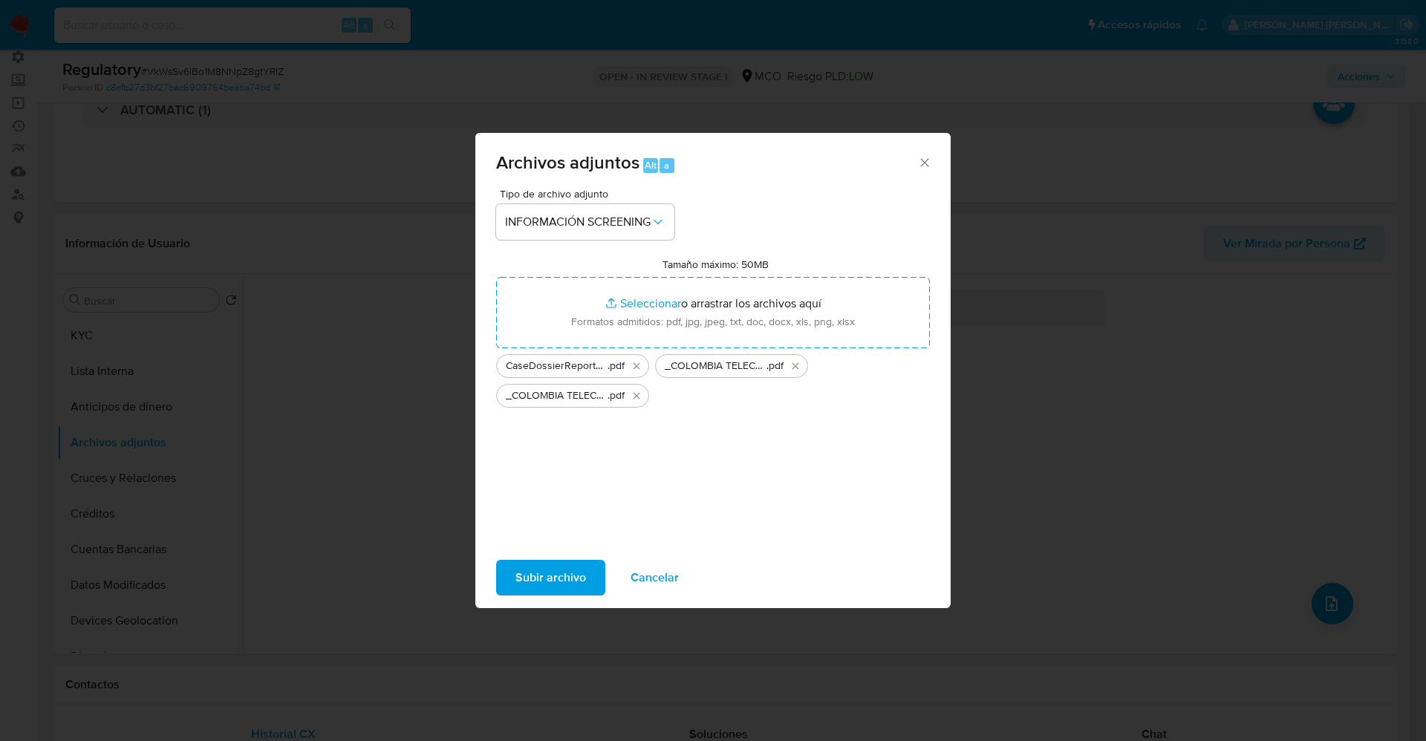
click at [568, 583] on span "Subir archivo" at bounding box center [551, 578] width 71 height 33
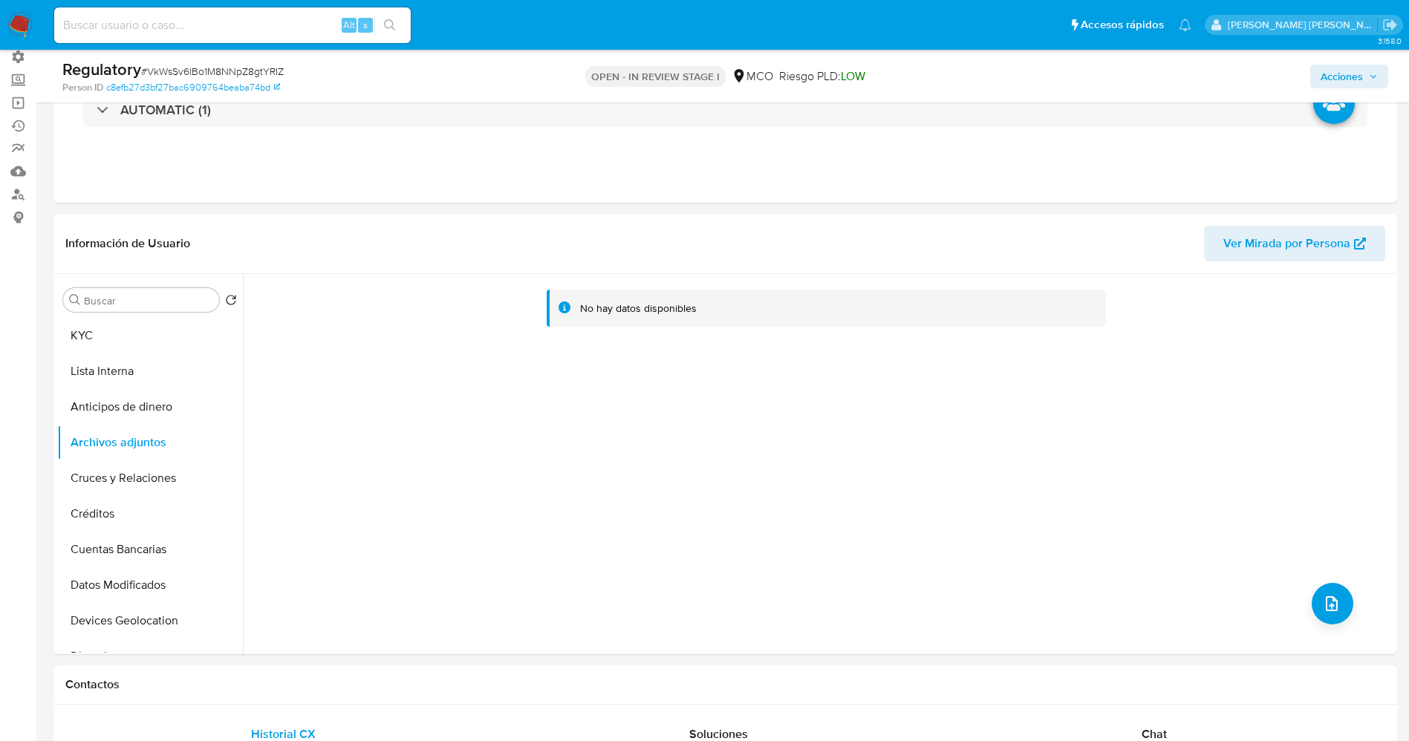
click at [123, 362] on button "Lista Interna" at bounding box center [150, 372] width 186 height 36
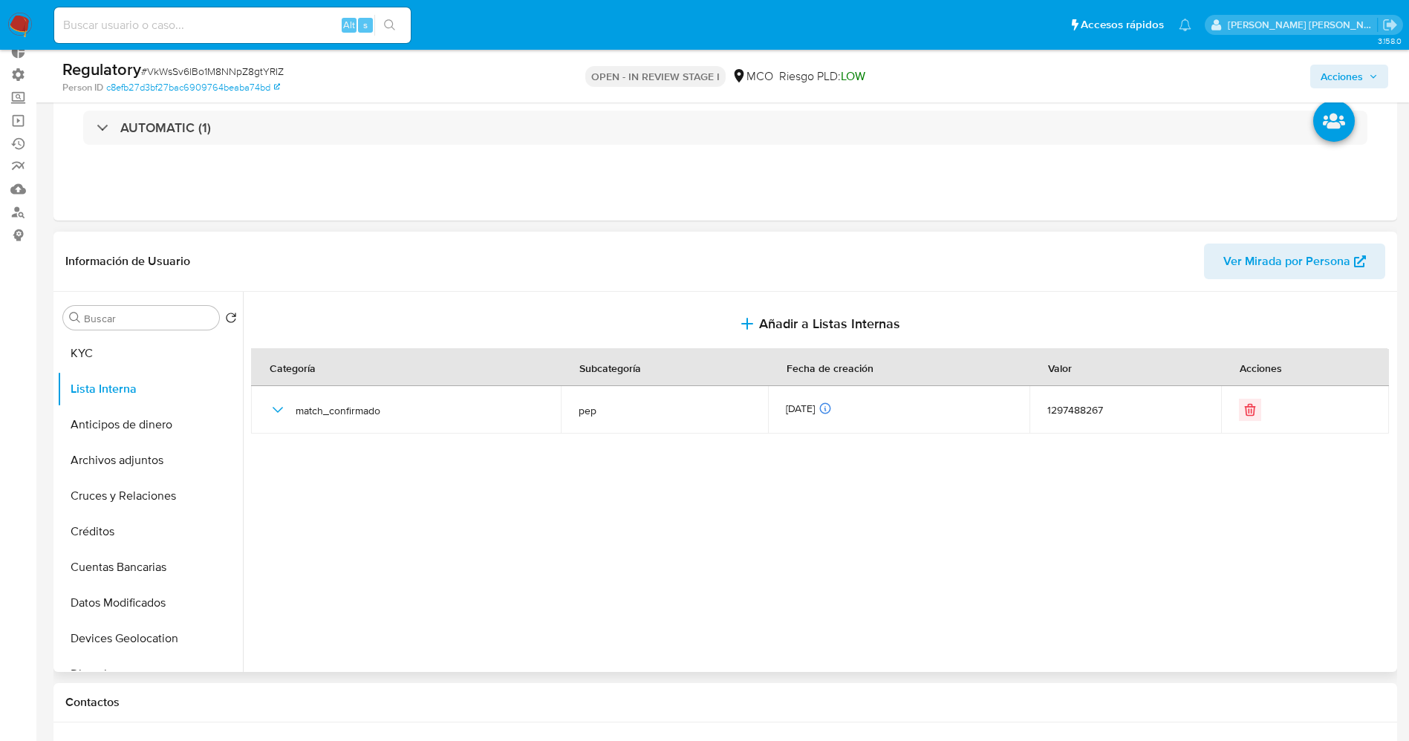
scroll to position [0, 0]
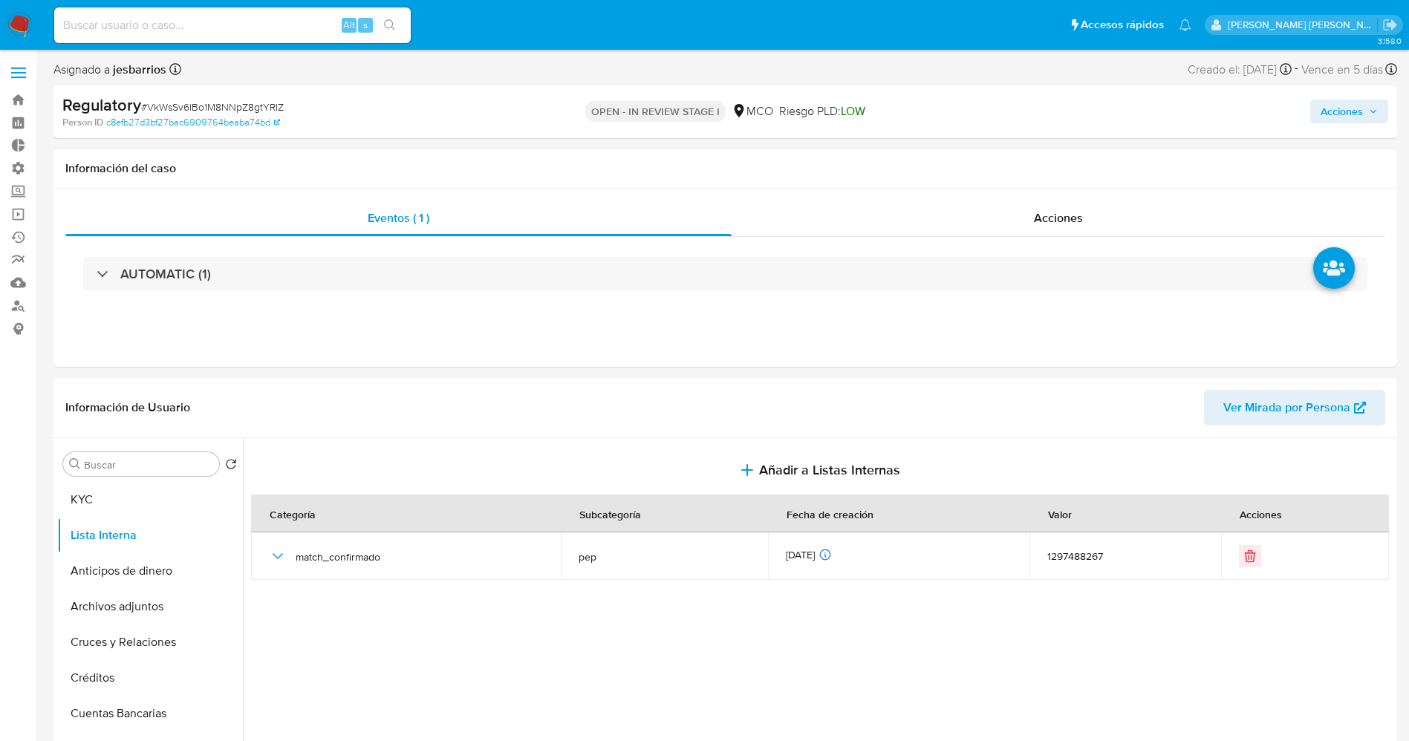
click at [1339, 101] on span "Acciones" at bounding box center [1342, 112] width 42 height 24
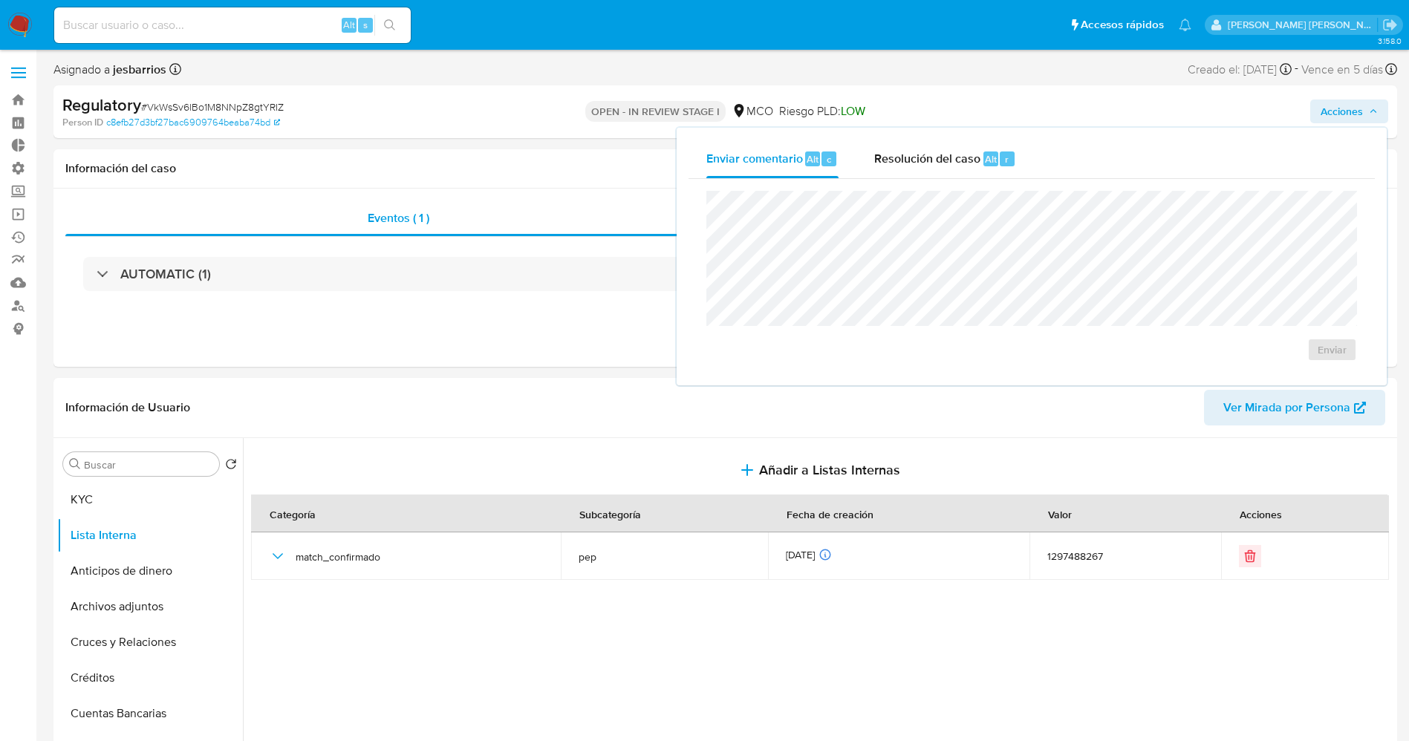
click at [972, 135] on div "Enviar comentario Alt c Resolución del caso Alt r Enviar" at bounding box center [1032, 257] width 710 height 258
click at [957, 154] on span "Resolución del caso" at bounding box center [927, 158] width 106 height 17
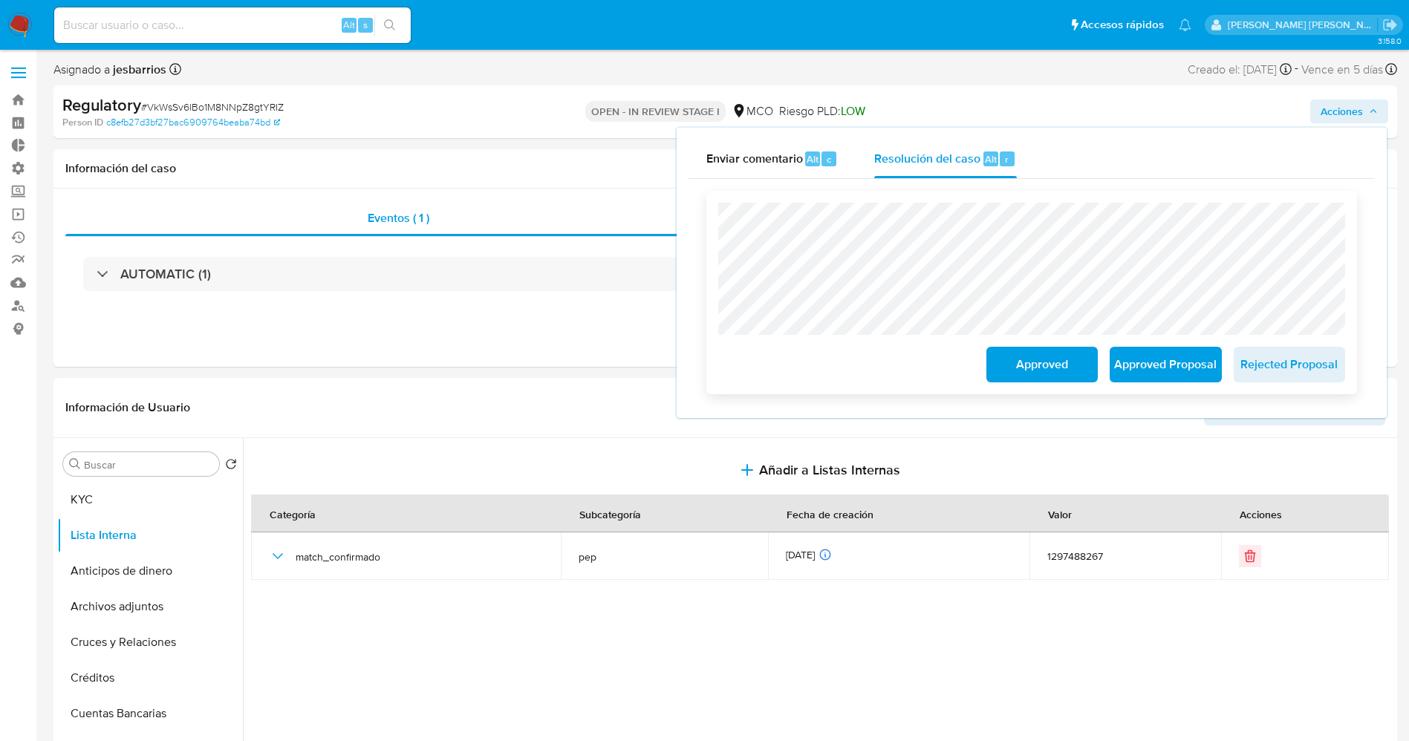
click at [1180, 361] on span "Approved Proposal" at bounding box center [1165, 364] width 73 height 33
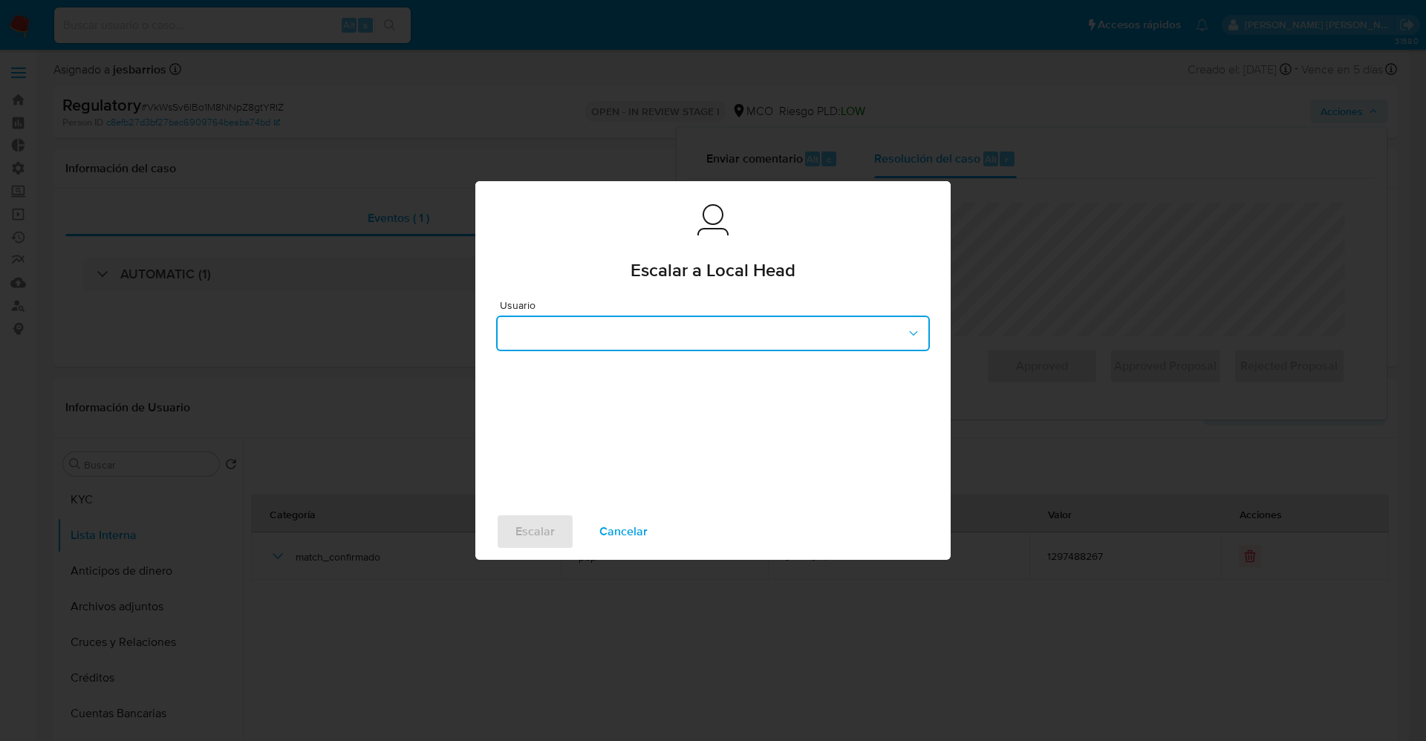
click at [563, 332] on button "button" at bounding box center [713, 334] width 434 height 36
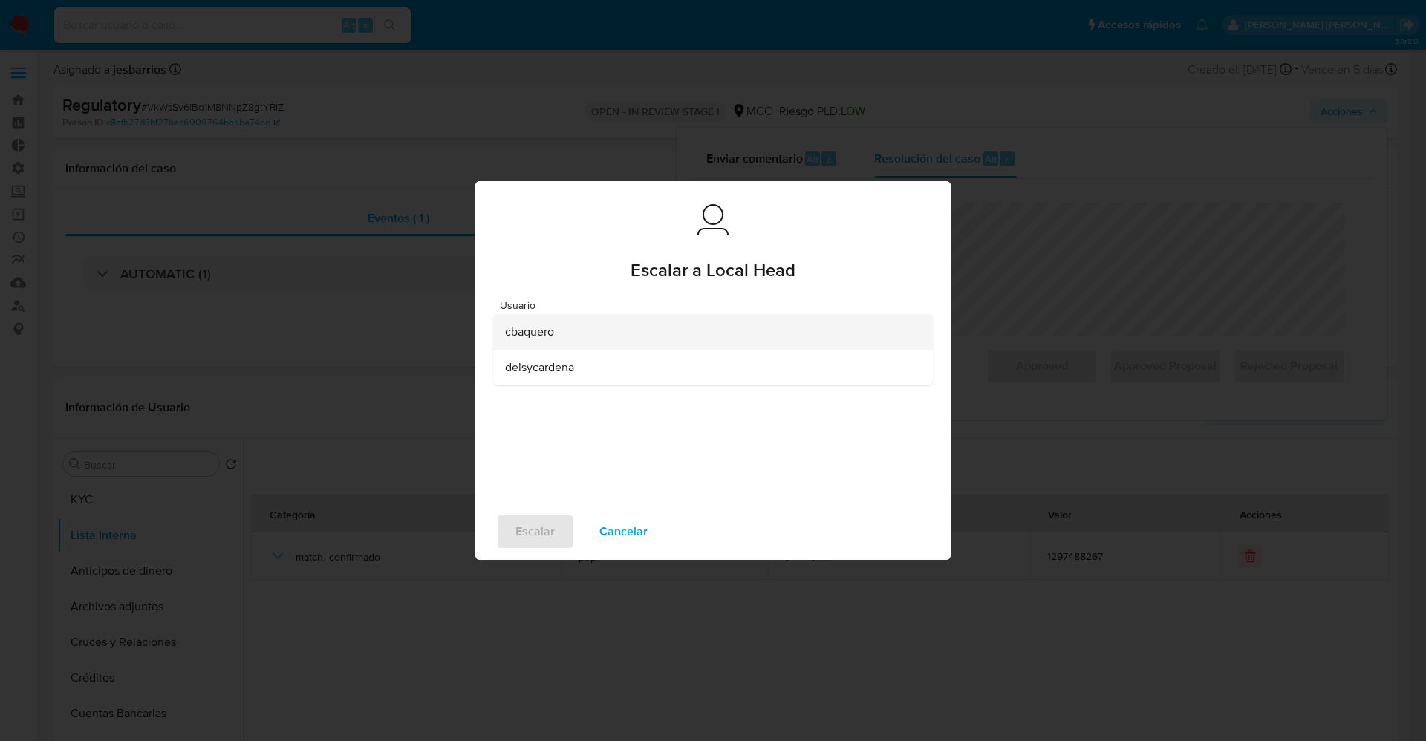
click at [553, 319] on div "cbaquero" at bounding box center [708, 332] width 407 height 36
click at [533, 529] on span "Escalar" at bounding box center [535, 532] width 39 height 33
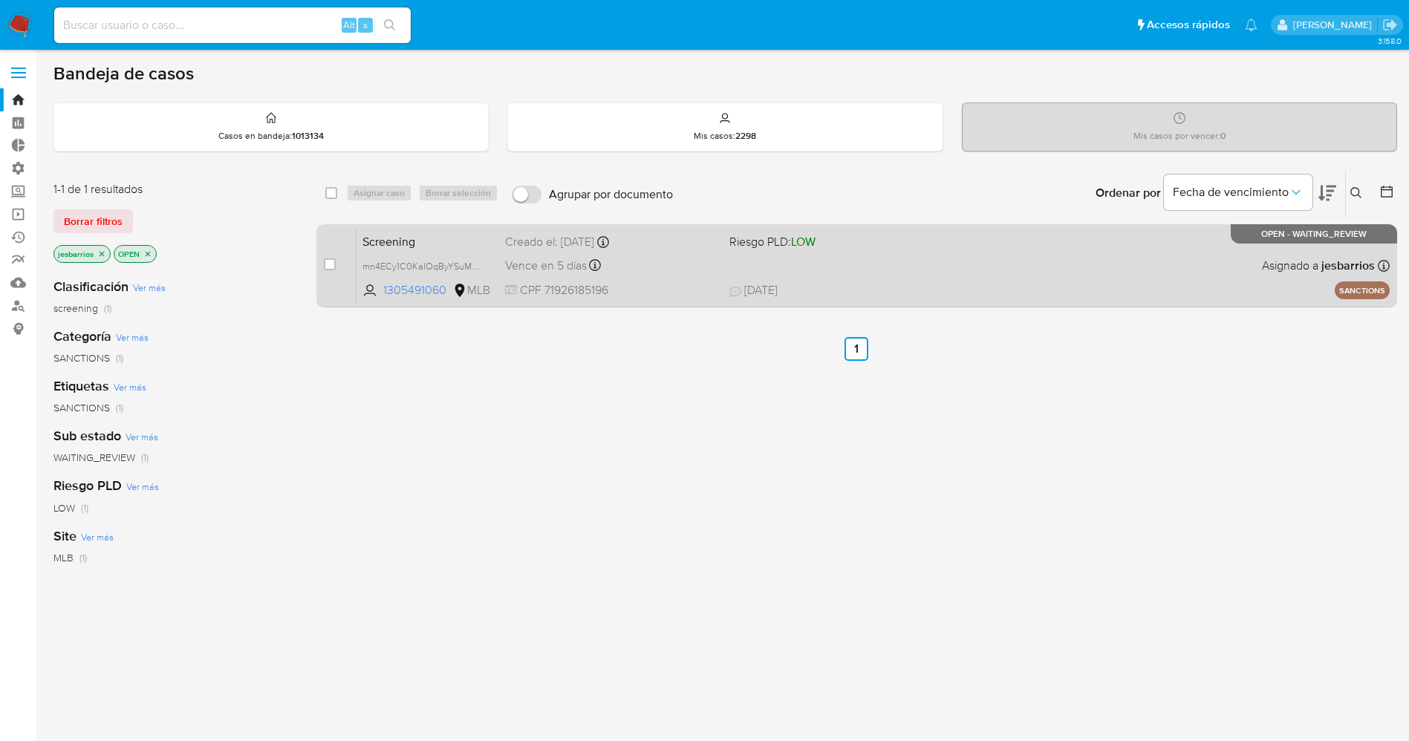
click at [911, 273] on div "Screening mn4ECy1C0KaIOqByYSuMsxpz 1305491060 MLB Riesgo PLD: LOW Creado el: [D…" at bounding box center [873, 265] width 1033 height 75
click at [901, 278] on div "Screening mn4ECy1C0KaIOqByYSuMsxpz 1305491060 MLB Riesgo PLD: LOW Creado el: [D…" at bounding box center [873, 265] width 1033 height 75
click at [328, 263] on input "checkbox" at bounding box center [330, 264] width 12 height 12
checkbox input "true"
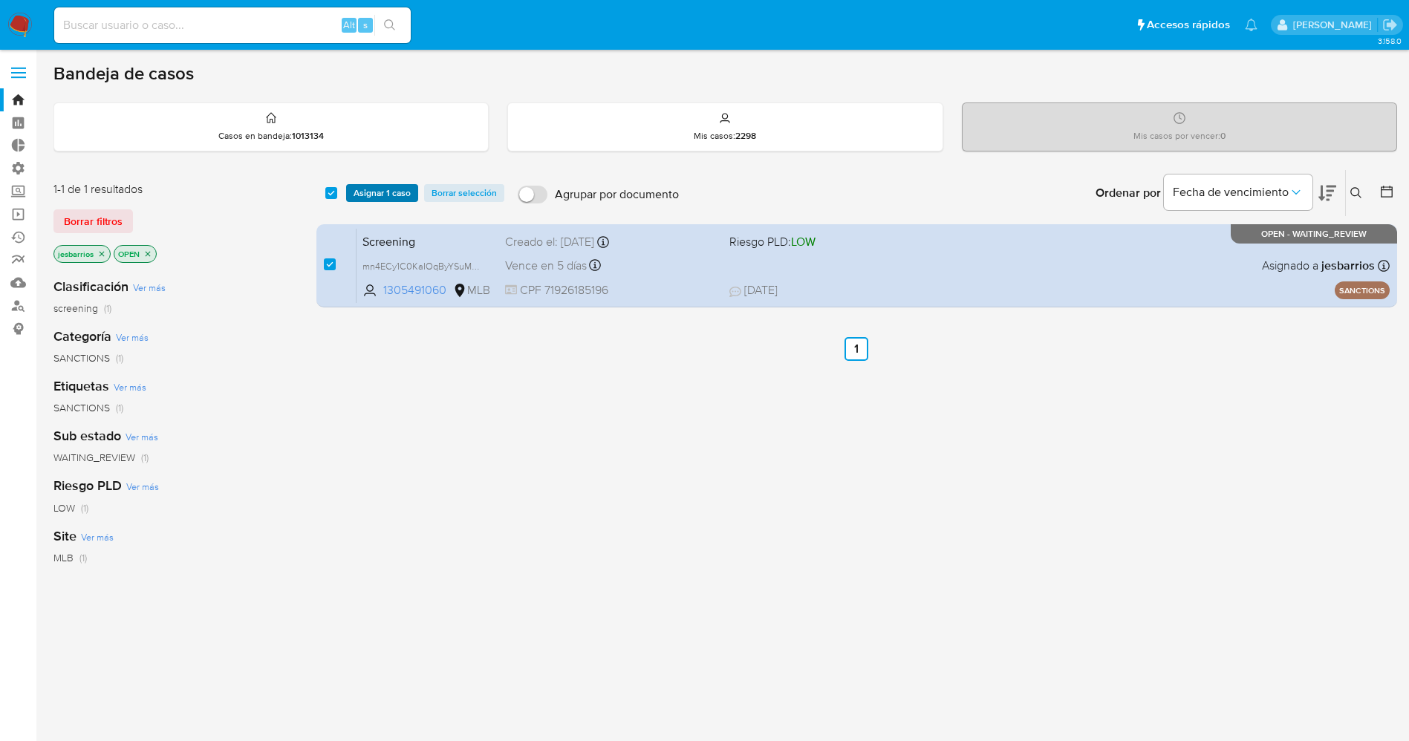
click at [386, 192] on span "Asignar 1 caso" at bounding box center [382, 193] width 57 height 15
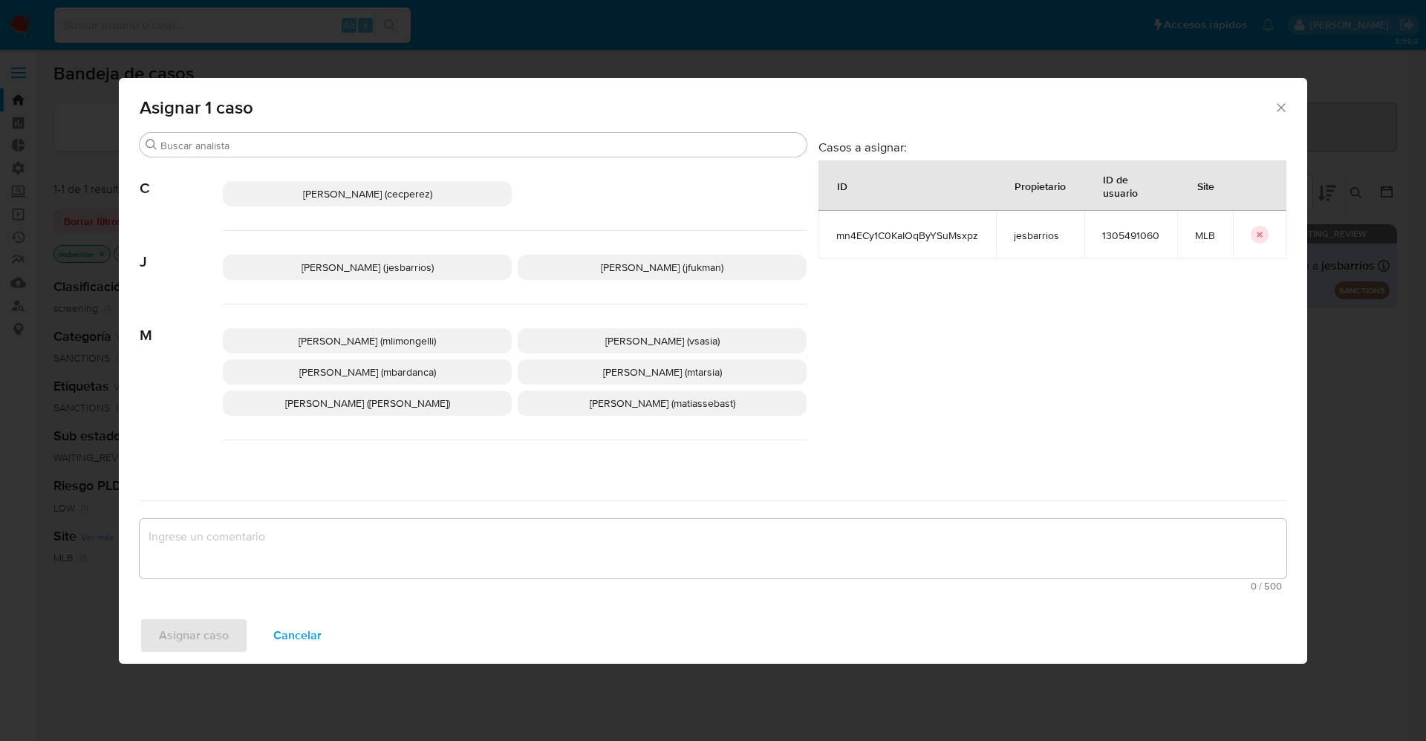
click at [368, 266] on span "[PERSON_NAME] (jesbarrios)" at bounding box center [368, 267] width 132 height 15
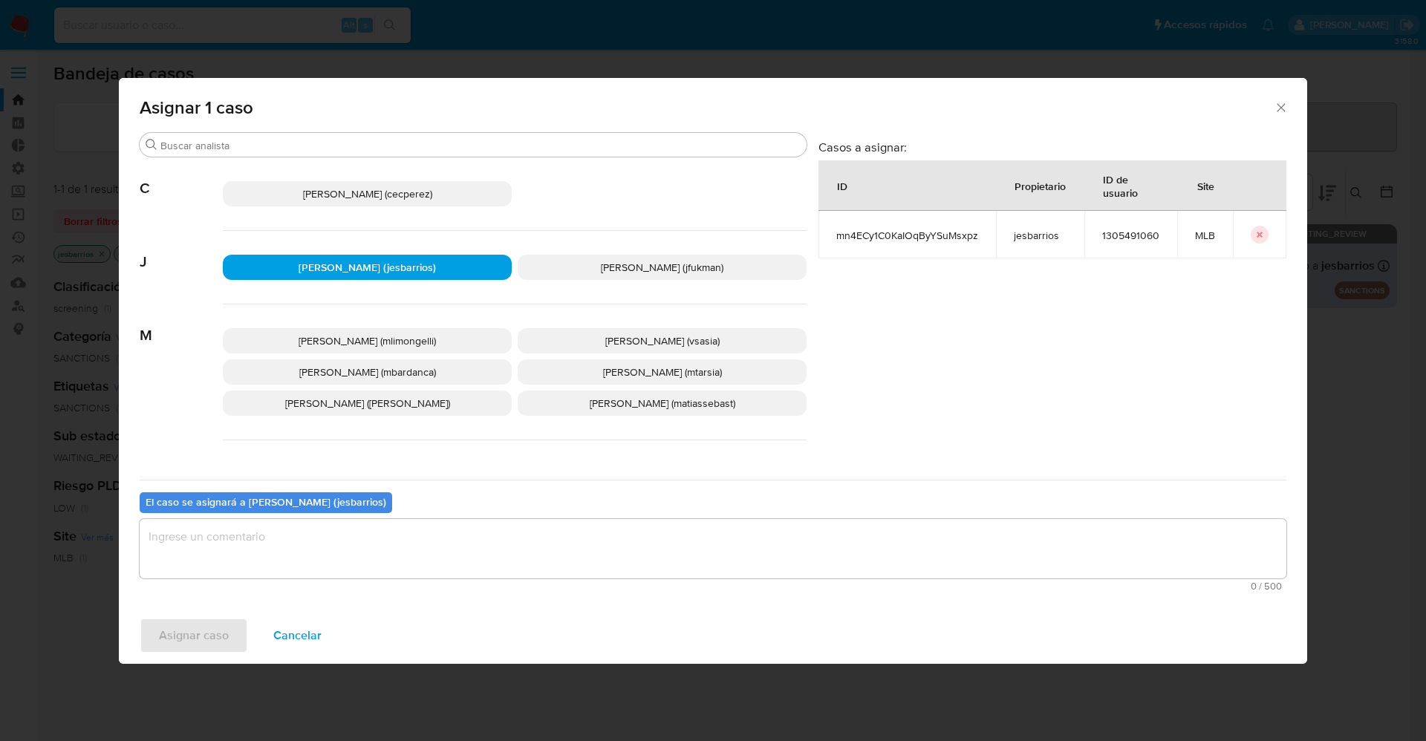
click at [334, 565] on textarea "assign-modal" at bounding box center [713, 548] width 1147 height 59
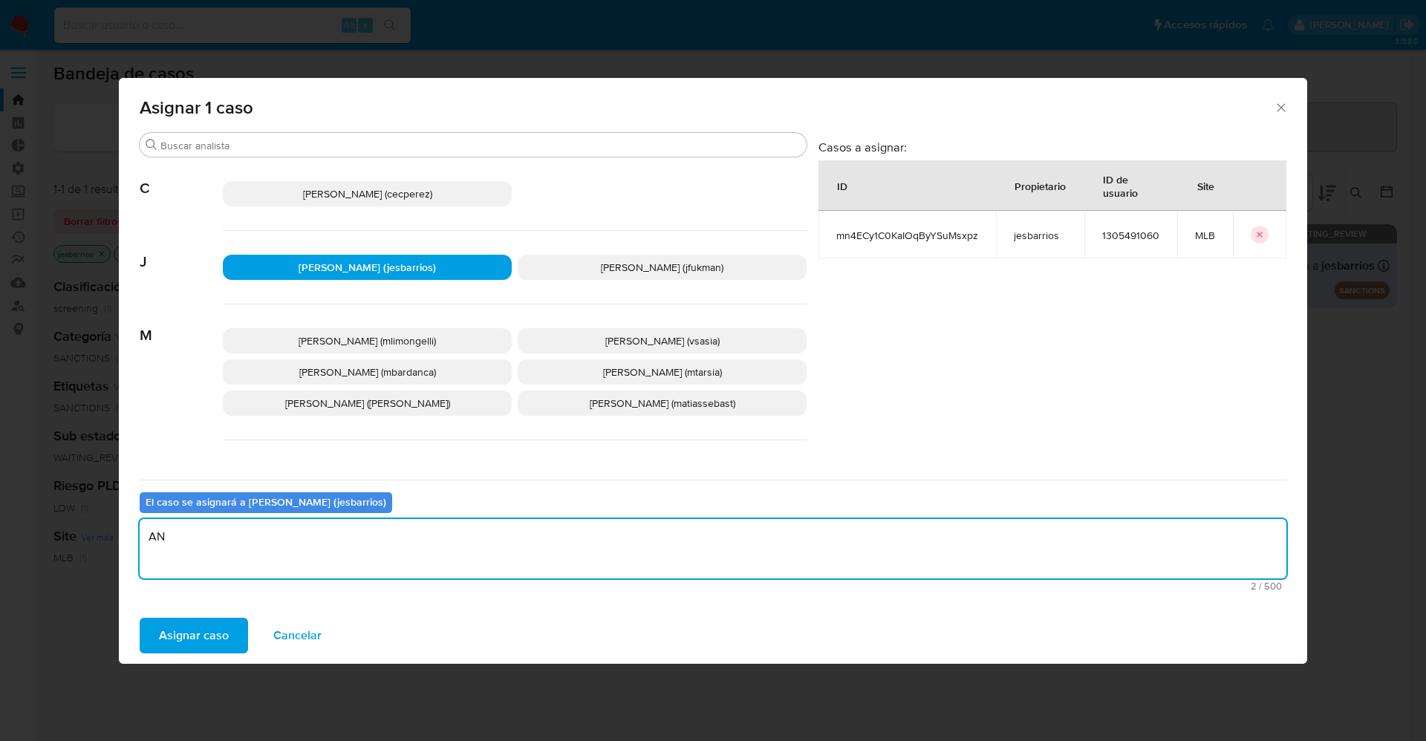
type textarea "A"
type textarea "."
click at [195, 632] on span "Asignar caso" at bounding box center [194, 636] width 70 height 33
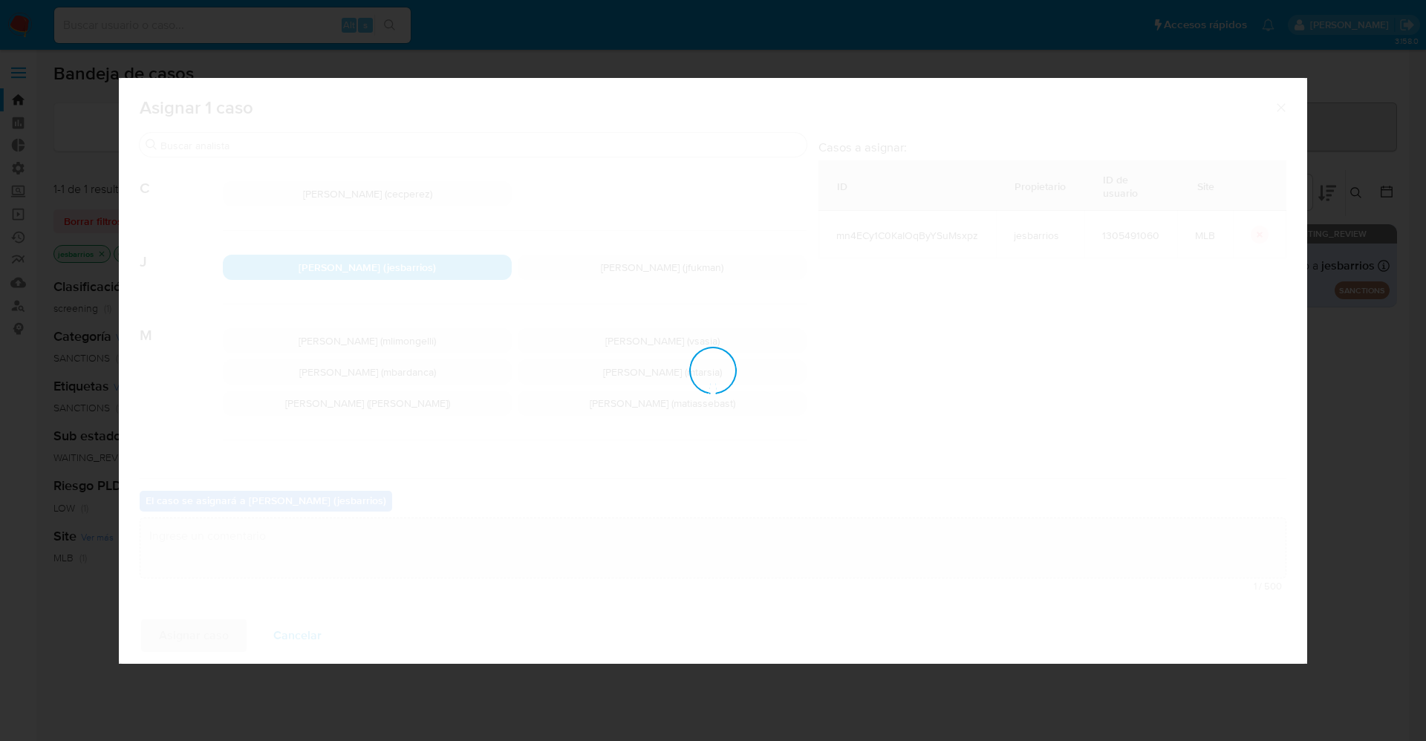
checkbox input "false"
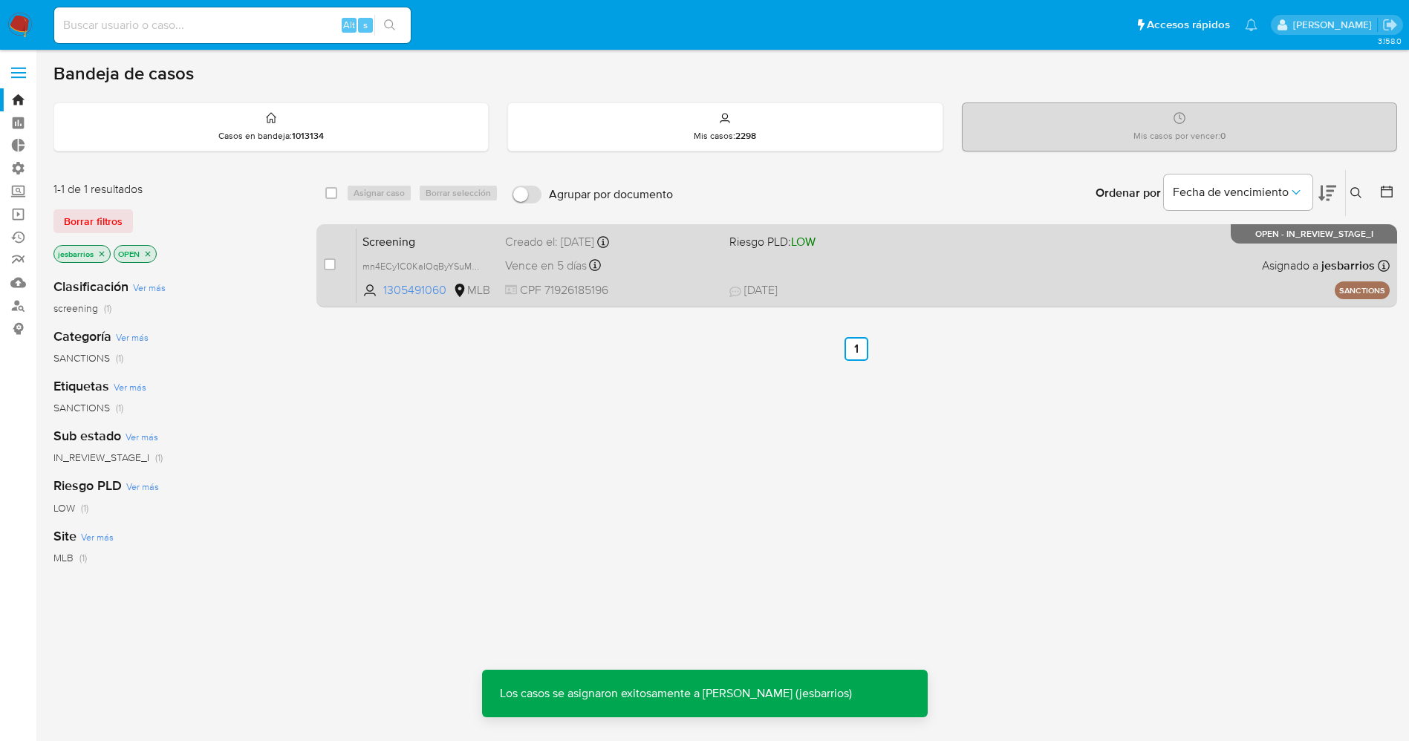
click at [908, 272] on div "Screening mn4ECy1C0KaIOqByYSuMsxpz 1305491060 MLB Riesgo PLD: LOW Creado el: [D…" at bounding box center [873, 265] width 1033 height 75
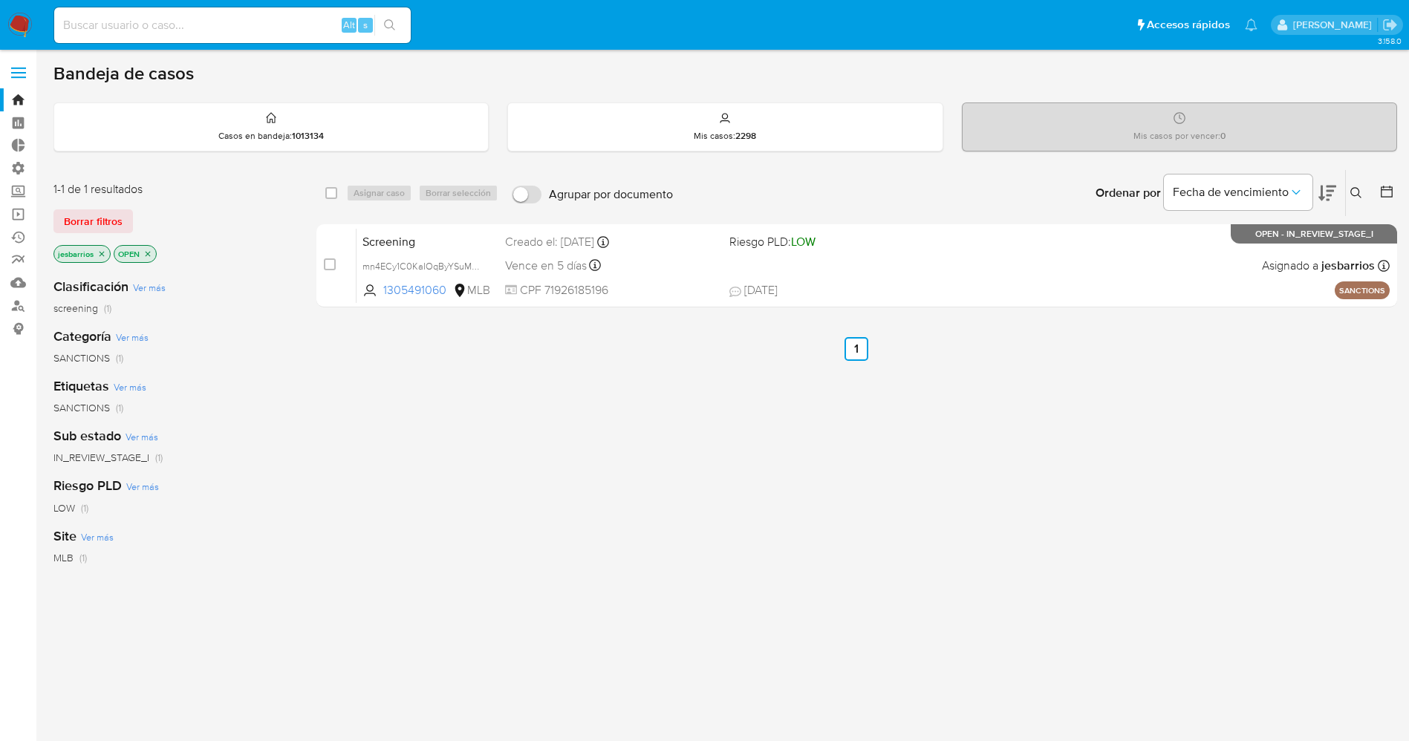
click at [16, 16] on img at bounding box center [19, 25] width 25 height 25
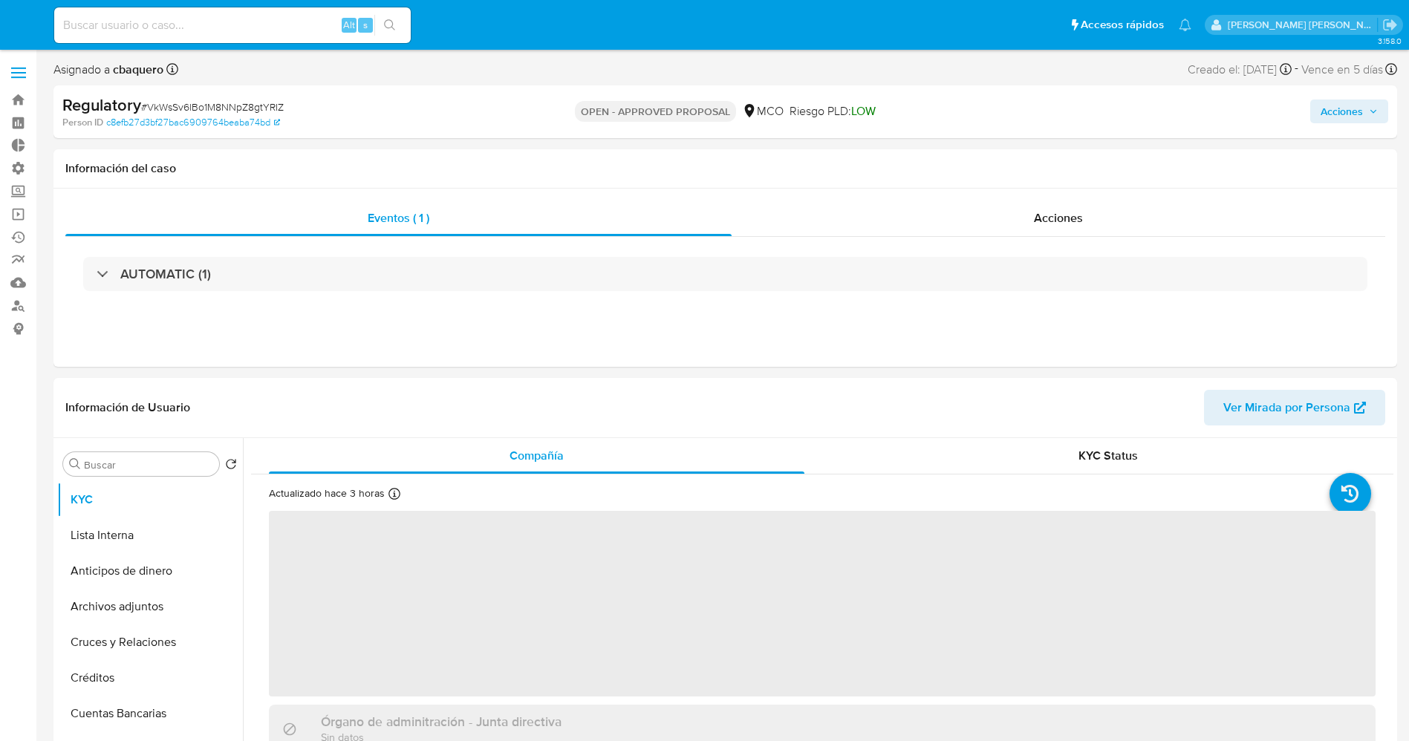
select select "10"
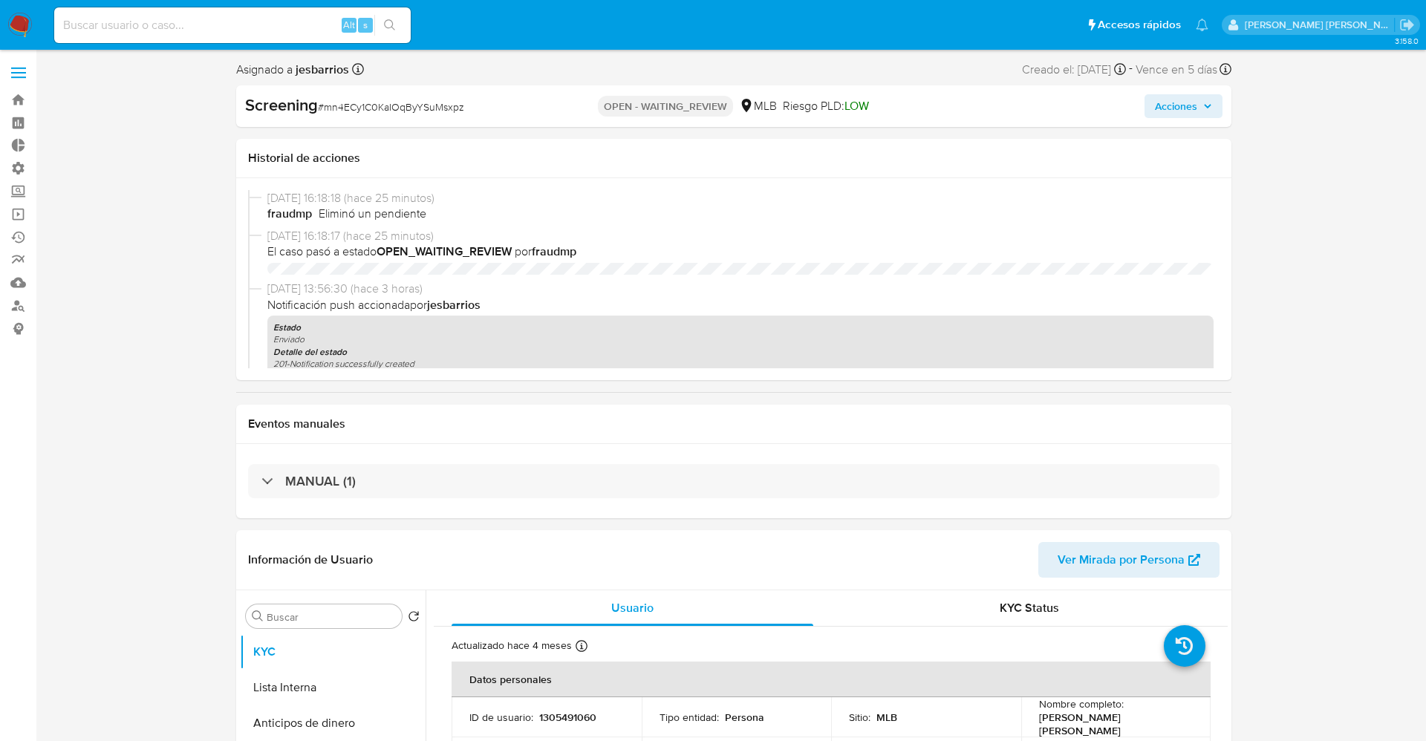
select select "10"
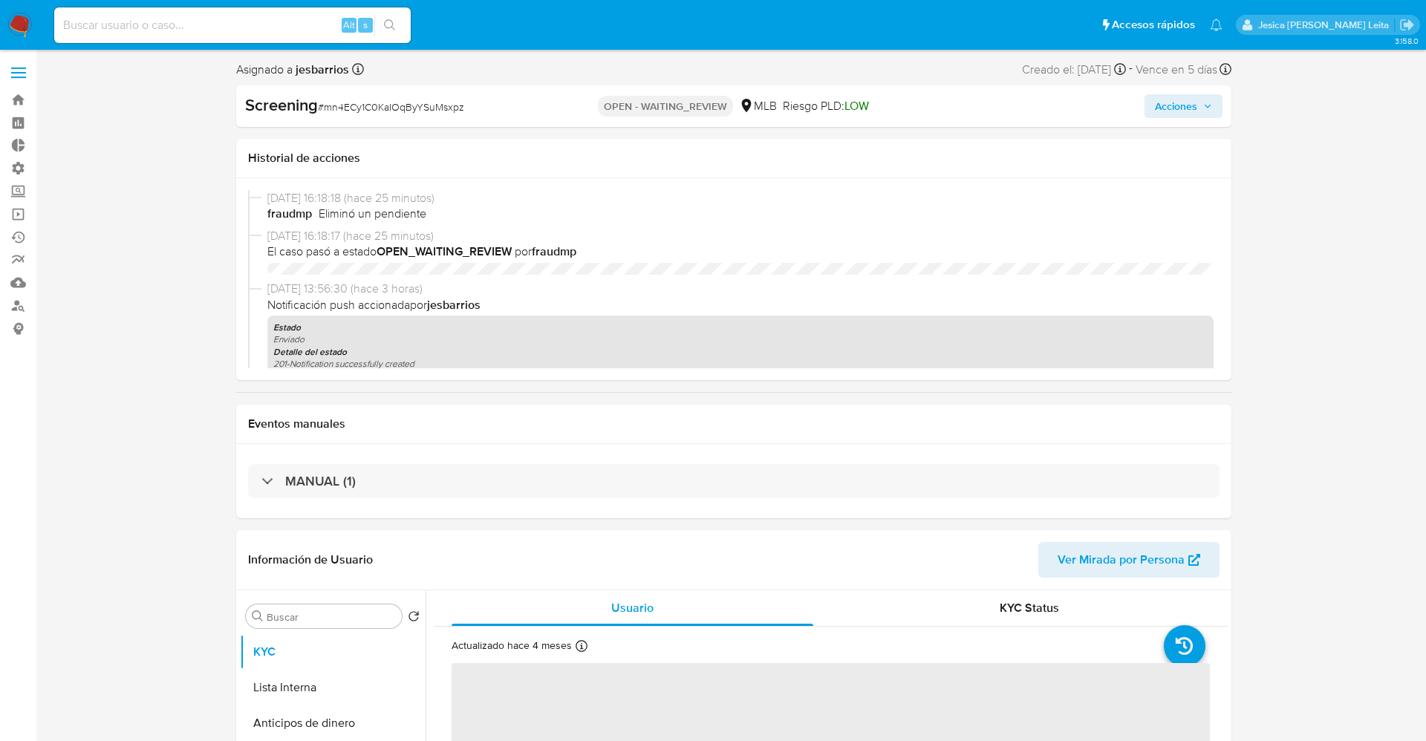
select select "10"
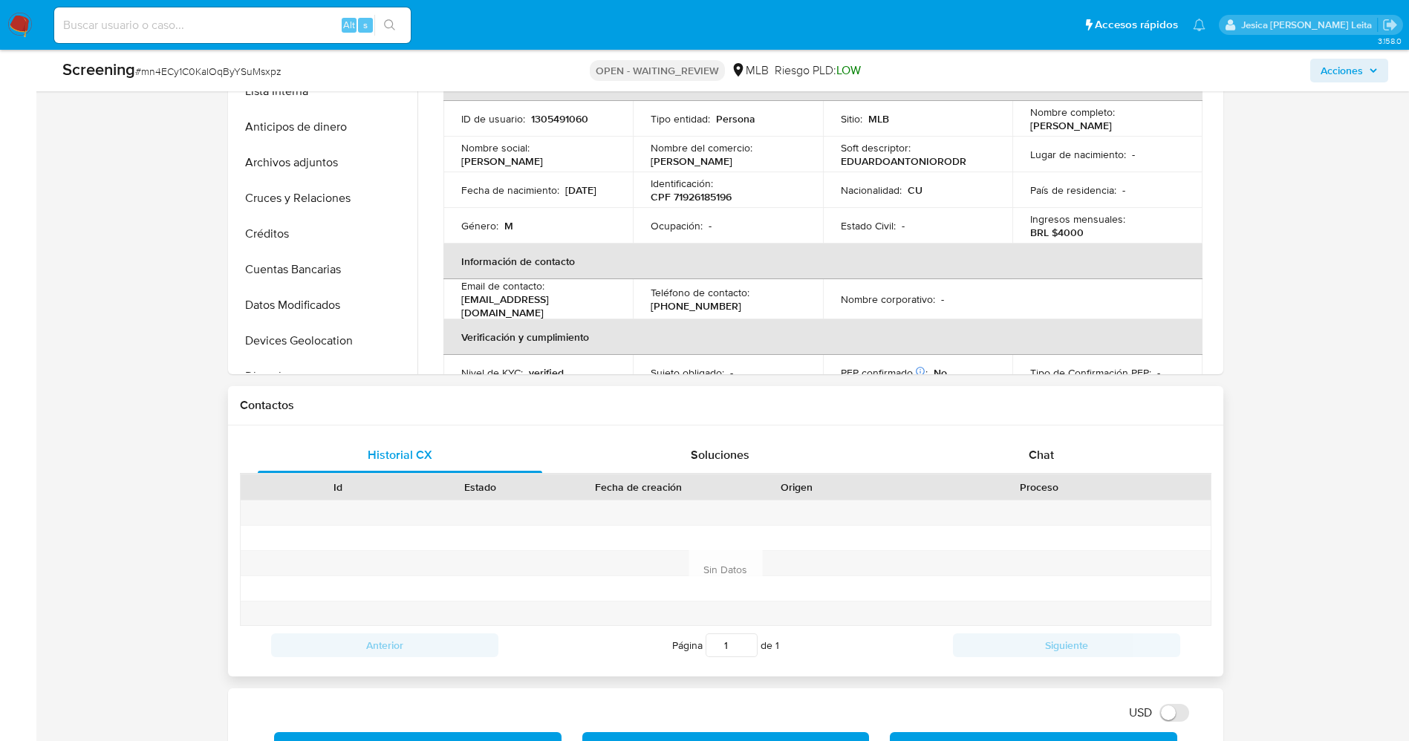
scroll to position [557, 0]
click at [1082, 450] on div "Chat" at bounding box center [1041, 453] width 285 height 36
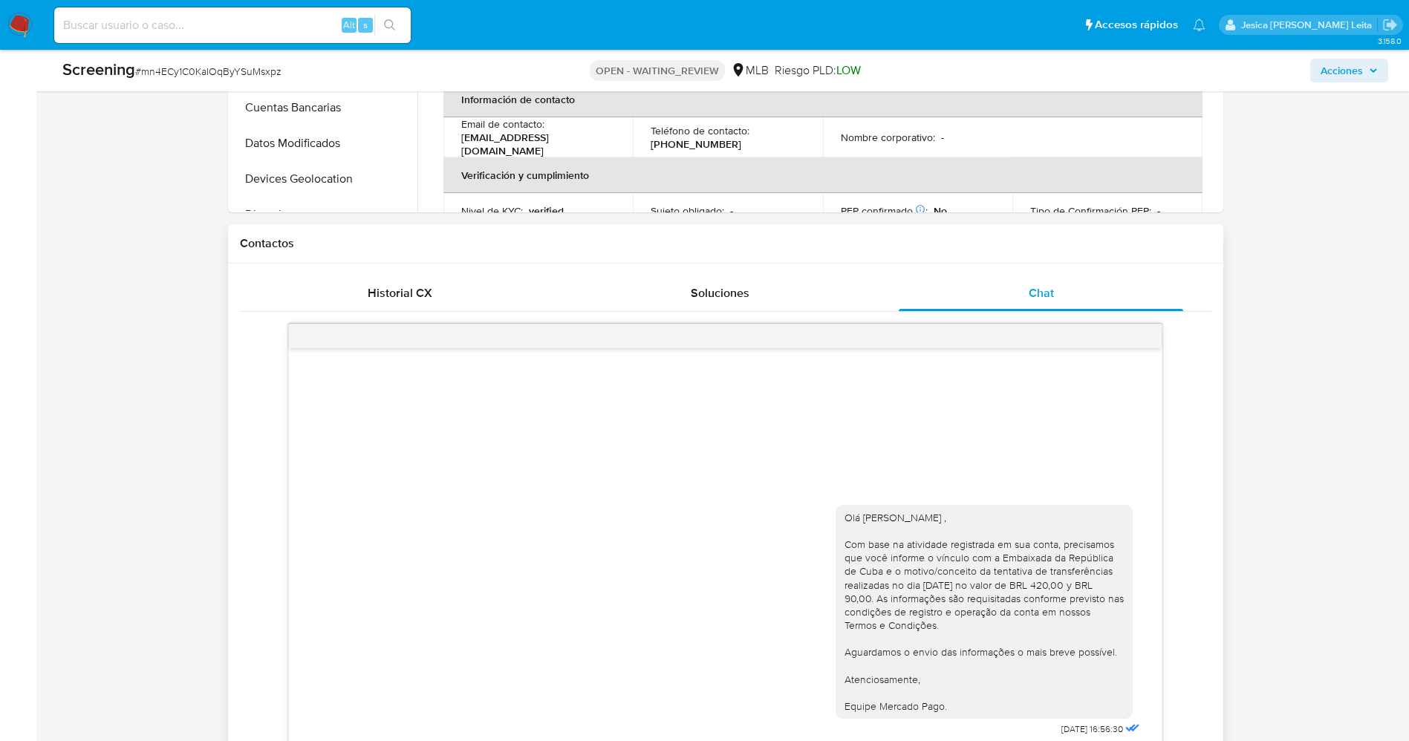
scroll to position [891, 0]
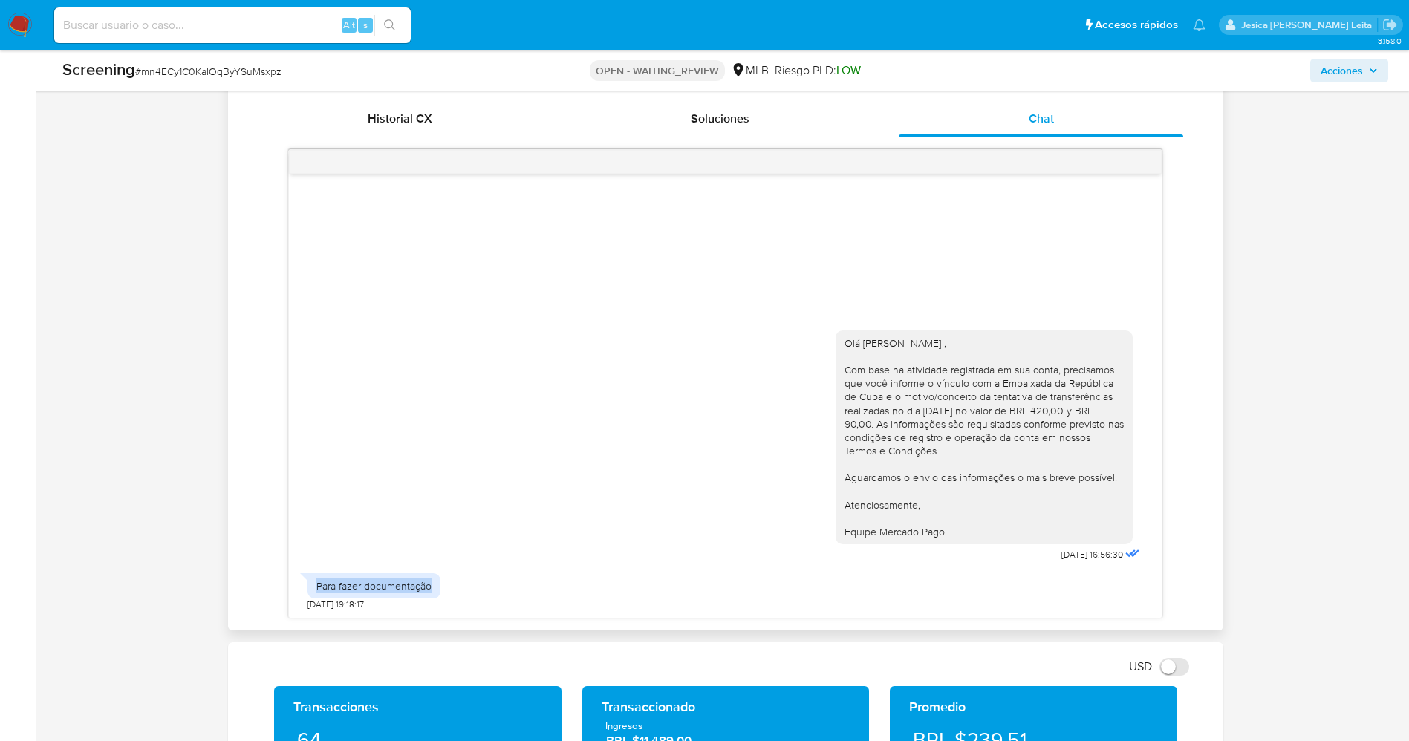
drag, startPoint x: 407, startPoint y: 584, endPoint x: 442, endPoint y: 585, distance: 34.9
click at [442, 585] on div "Para fazer documentação [DATE] 19:18:17" at bounding box center [726, 588] width 836 height 45
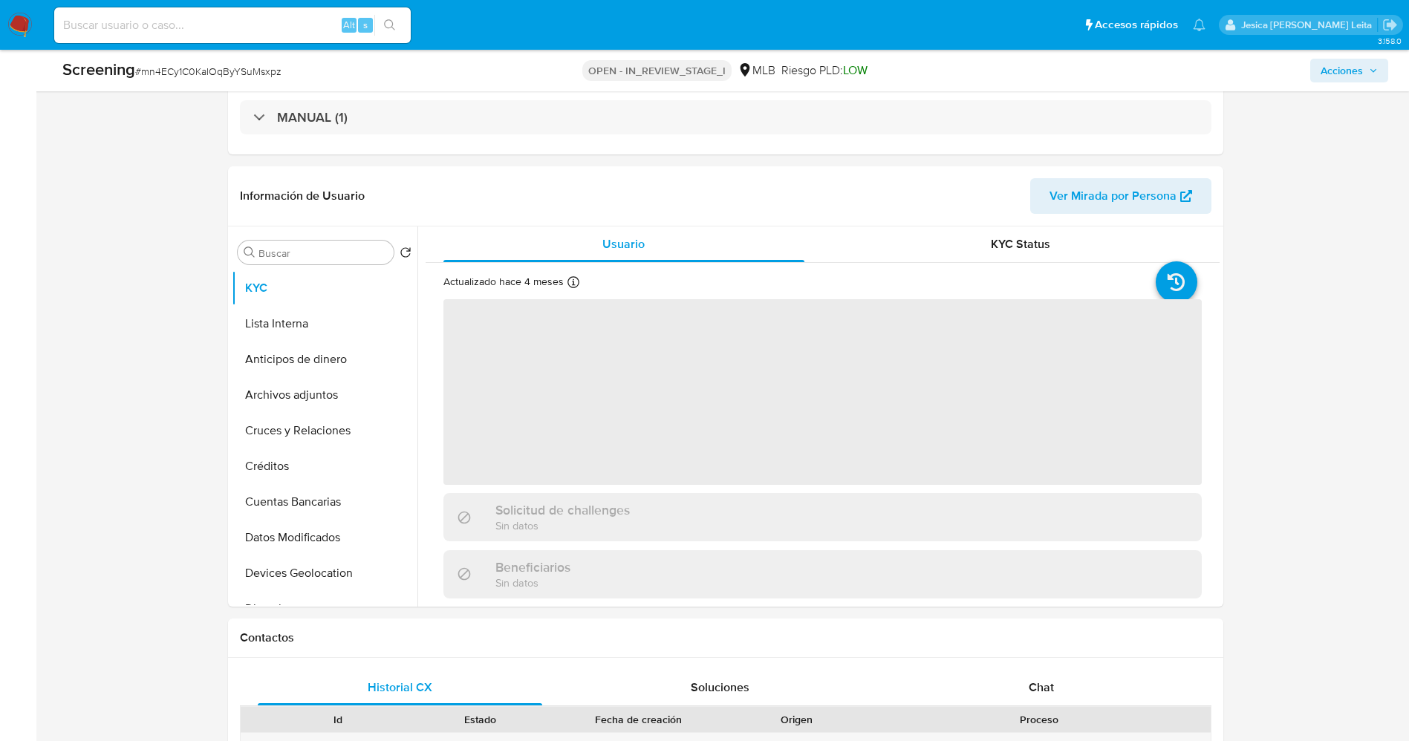
select select "10"
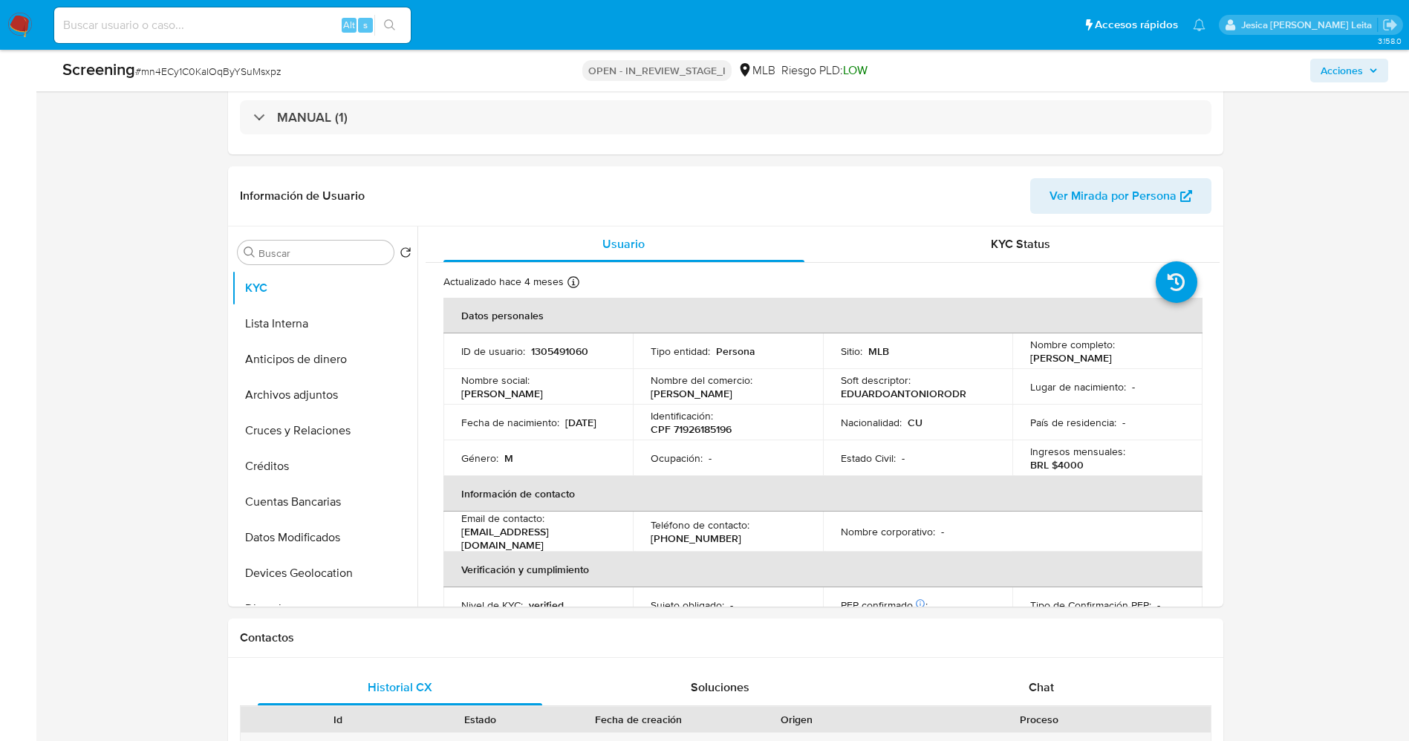
scroll to position [446, 0]
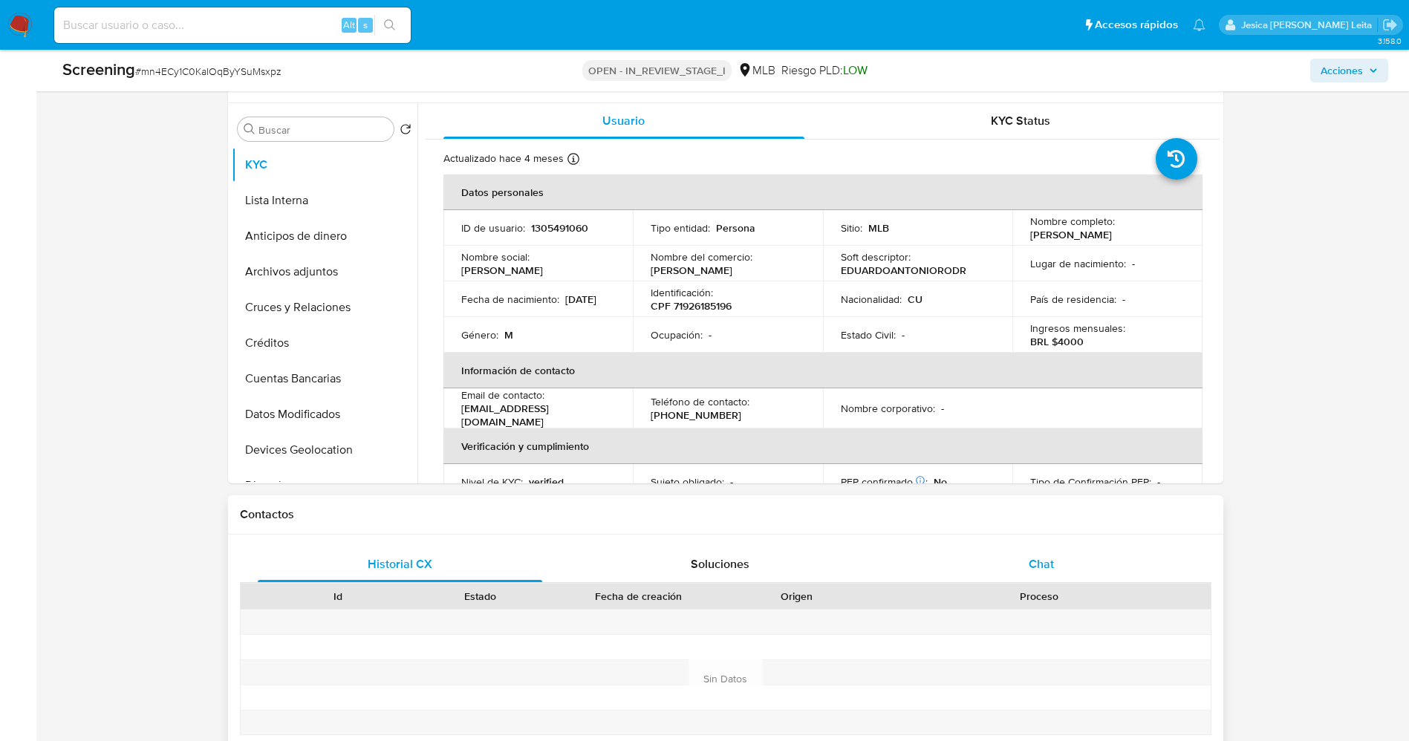
click at [1038, 557] on span "Chat" at bounding box center [1041, 564] width 25 height 17
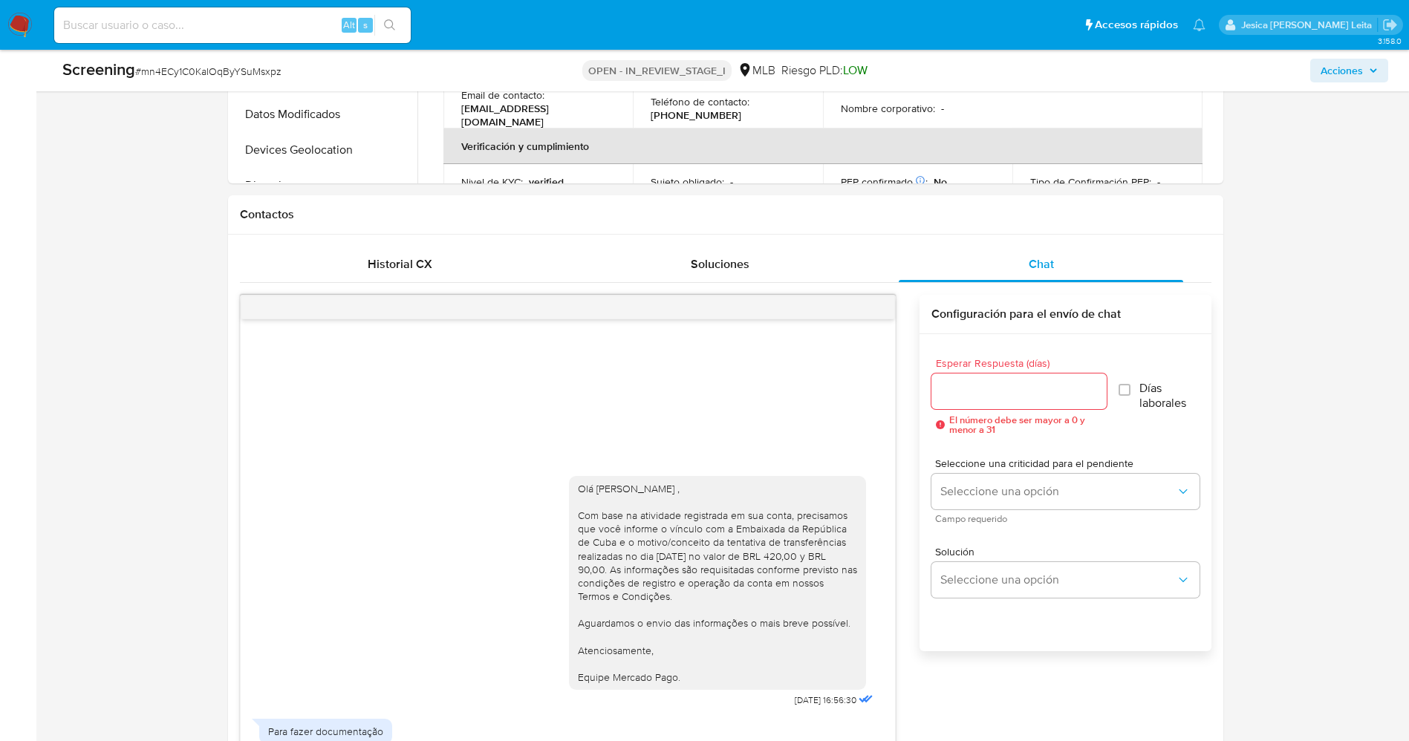
scroll to position [780, 0]
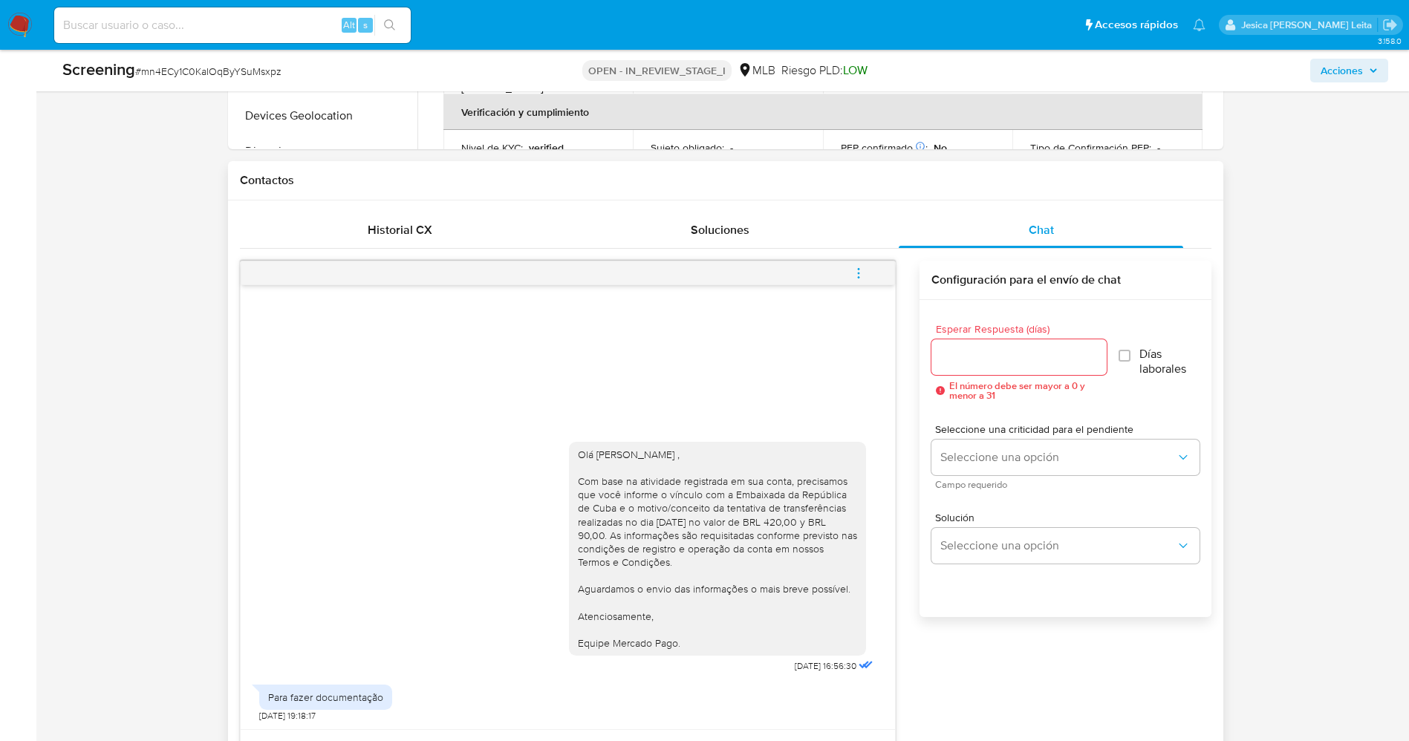
drag, startPoint x: 576, startPoint y: 446, endPoint x: 744, endPoint y: 651, distance: 264.5
click at [744, 651] on div "Olá Eduardo Antonio Rodriguez Nazco , Com base na atividade registrada em sua c…" at bounding box center [717, 549] width 297 height 215
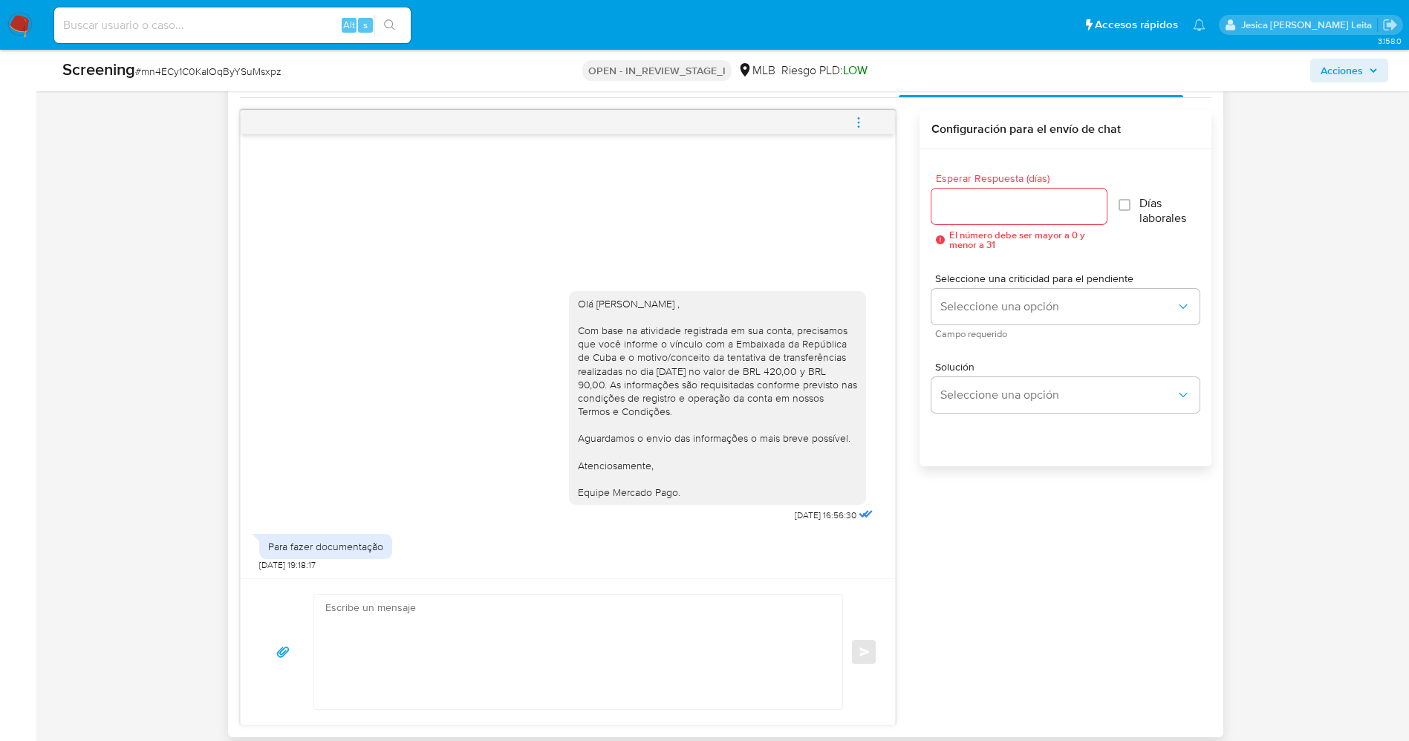
scroll to position [1114, 0]
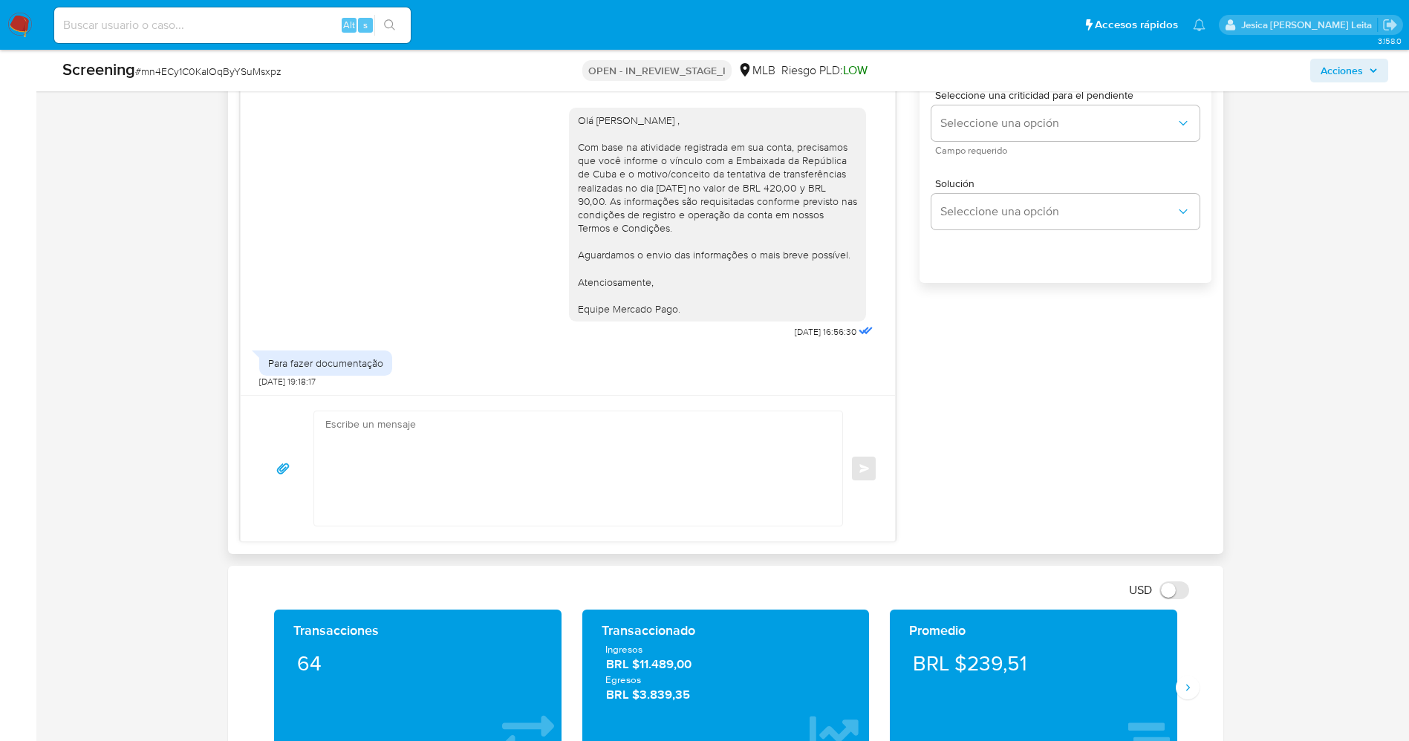
click at [474, 462] on textarea at bounding box center [574, 469] width 499 height 114
paste textarea "Olá Eduardo Antonio Rodriguez Nazco , Com base na atividade registrada em sua c…"
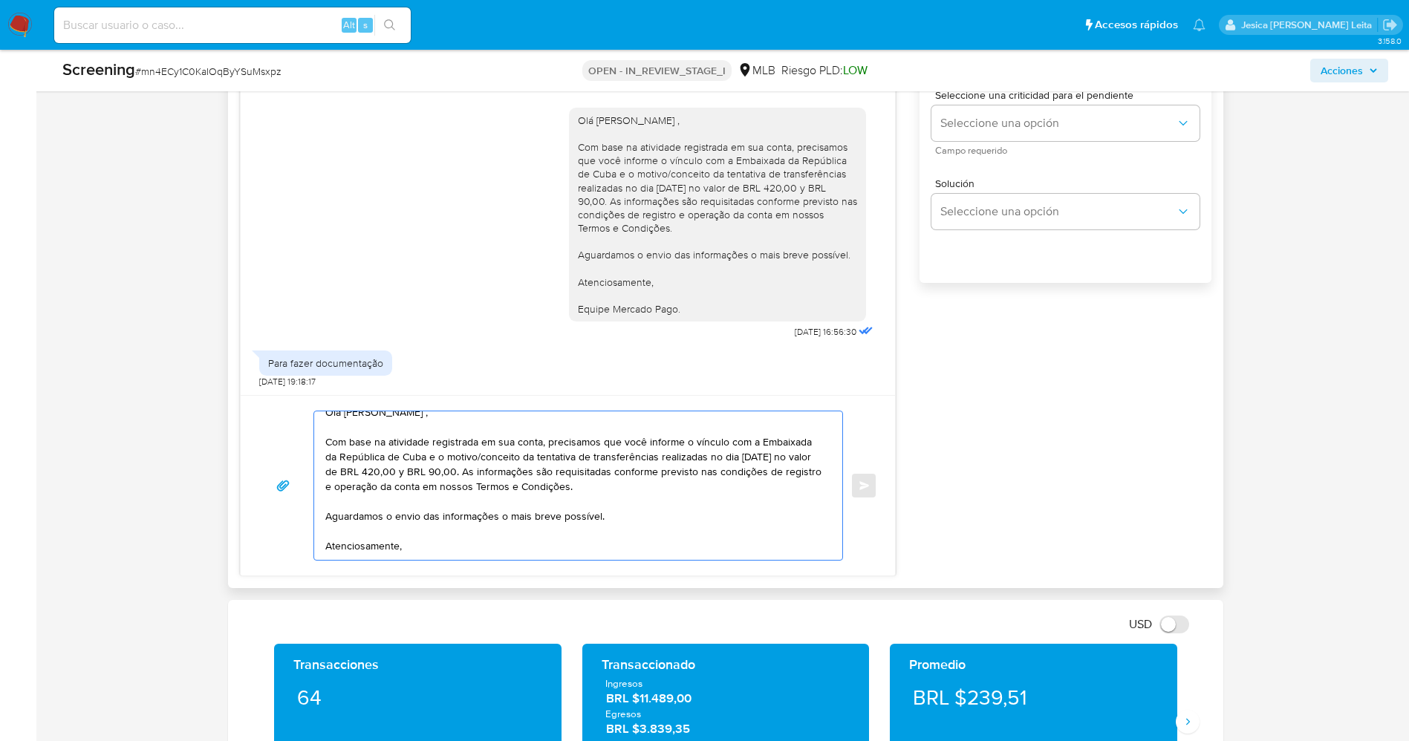
scroll to position [0, 0]
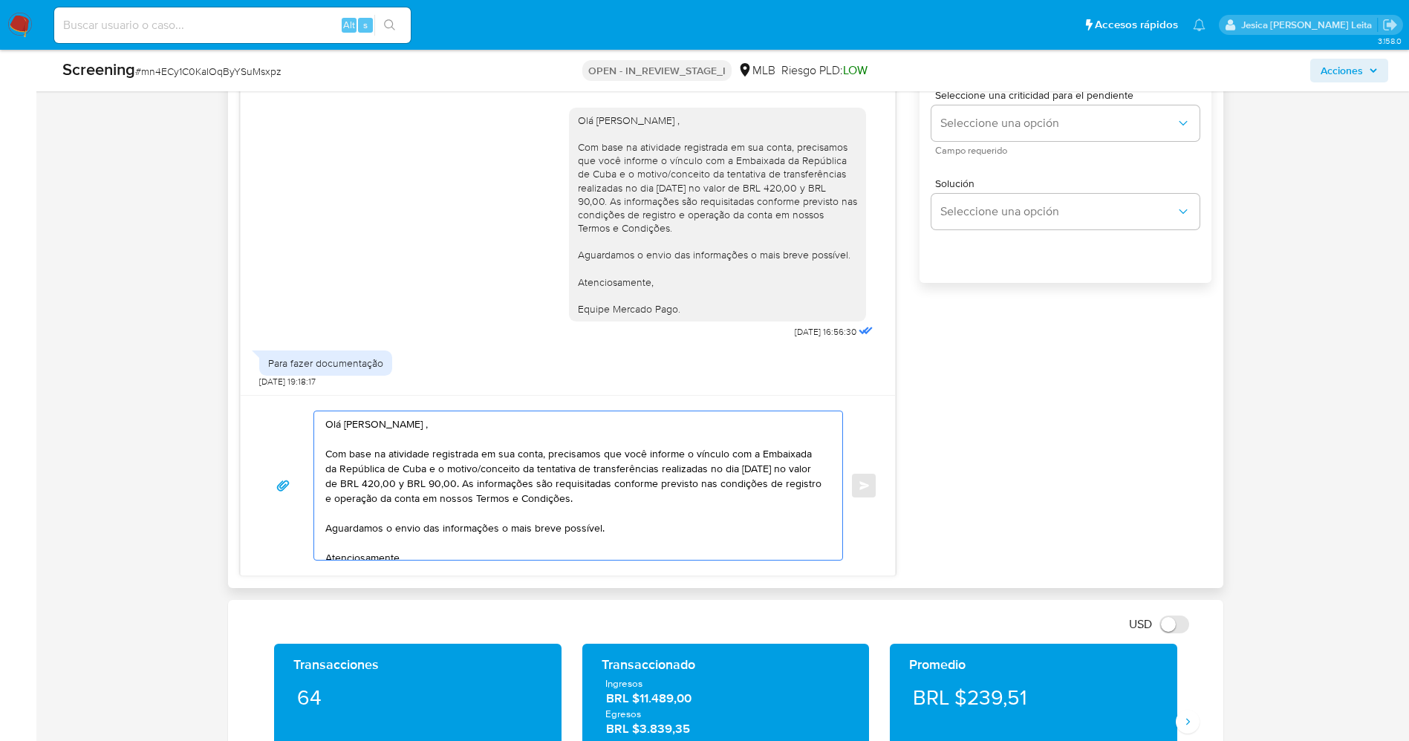
drag, startPoint x: 382, startPoint y: 484, endPoint x: 551, endPoint y: 478, distance: 169.4
click at [551, 478] on textarea "Olá Eduardo Antonio Rodriguez Nazco , Com base na atividade registrada em sua c…" at bounding box center [574, 486] width 499 height 149
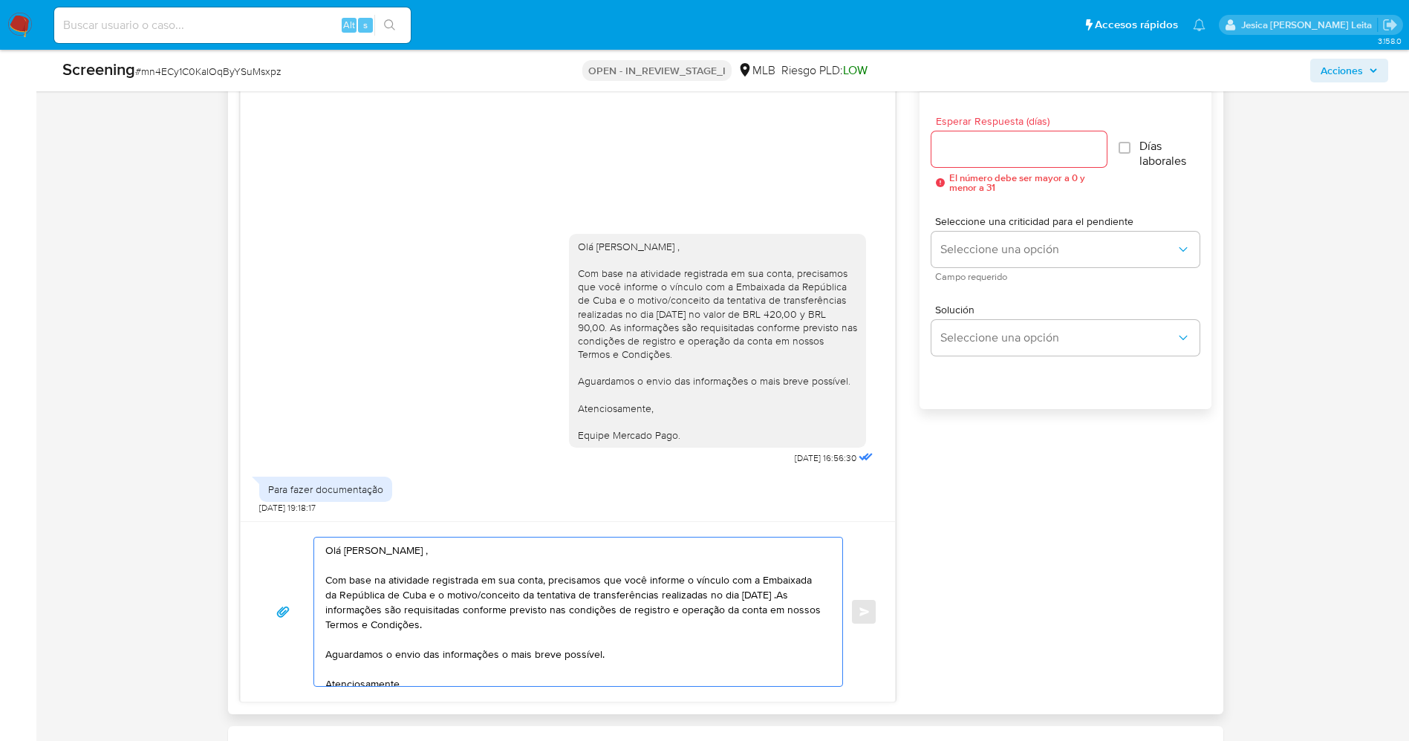
scroll to position [891, 0]
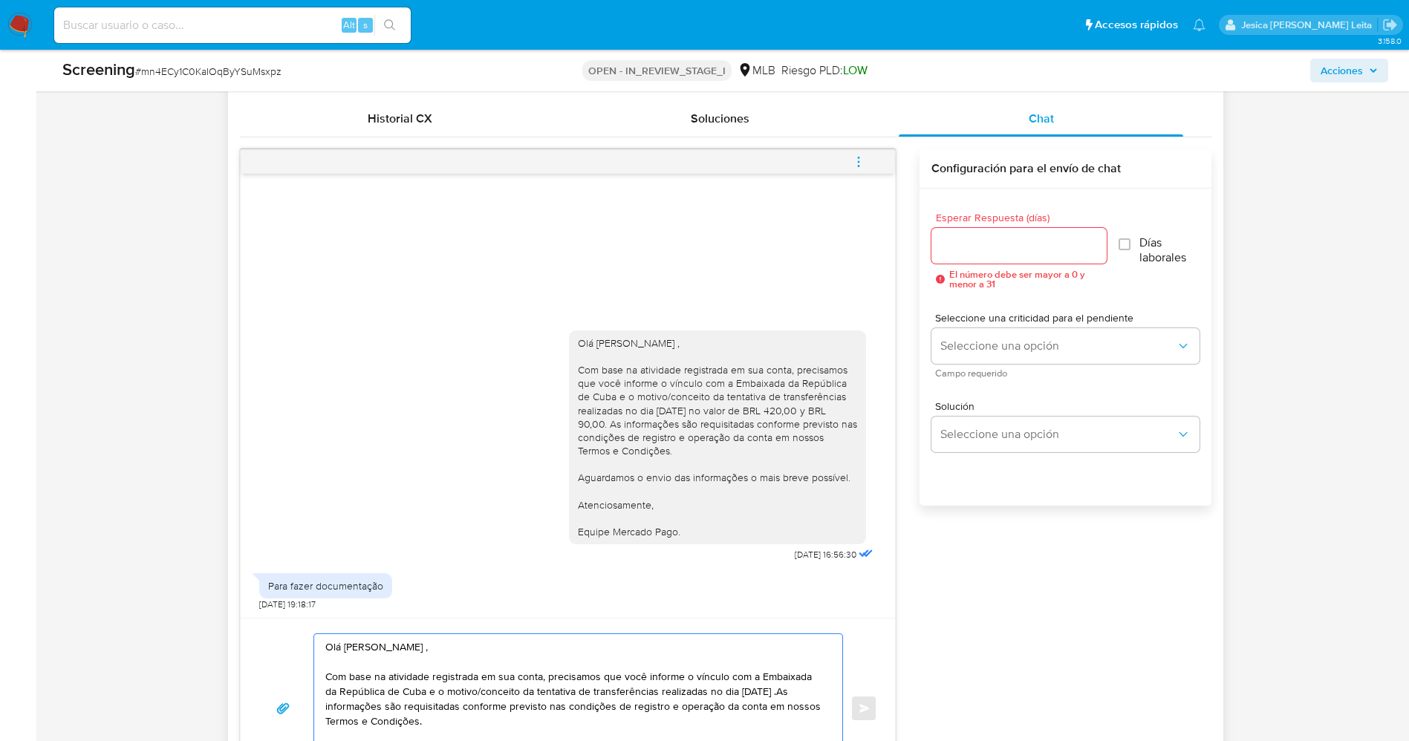
type textarea "Olá Eduardo Antonio Rodriguez Nazco , Com base na atividade registrada em sua c…"
click at [1018, 253] on input "Esperar Respuesta (días)" at bounding box center [1018, 245] width 175 height 19
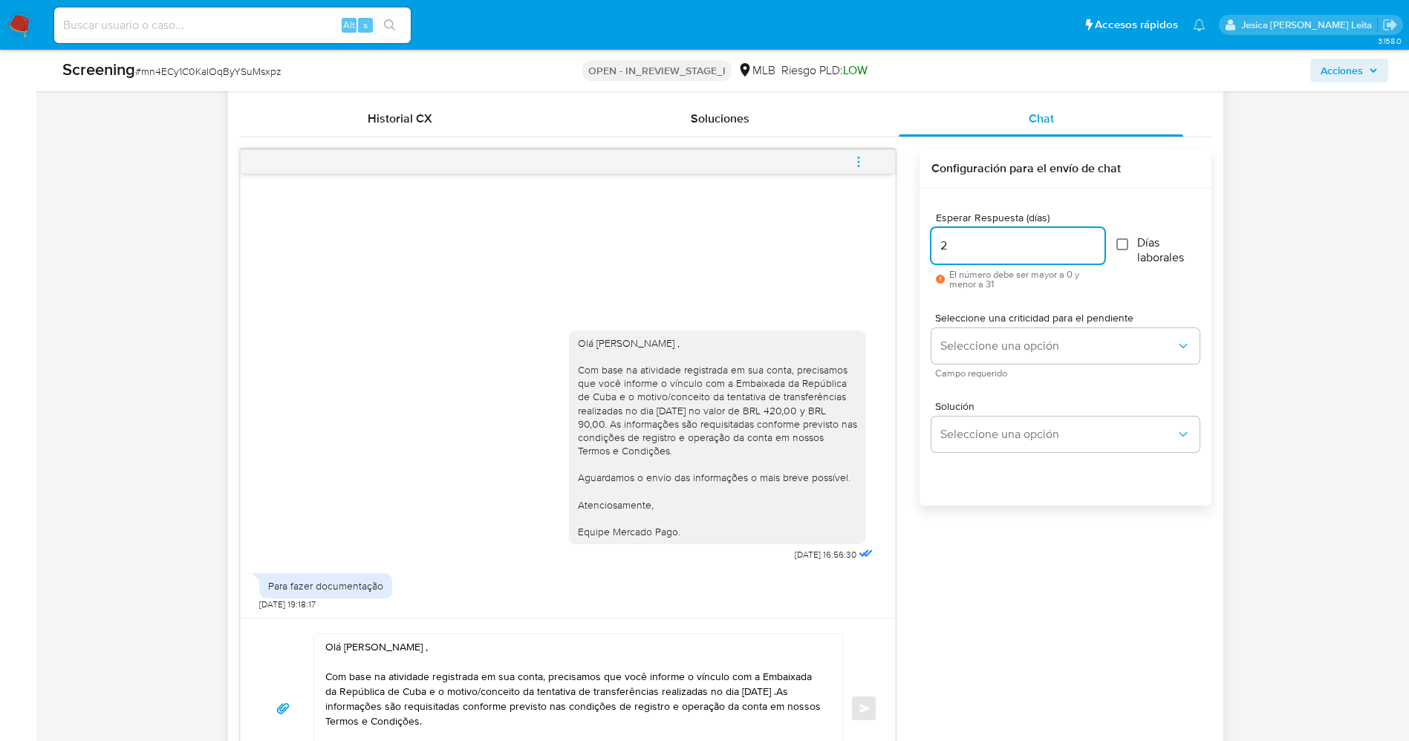
type input "2"
click at [1122, 241] on input "Días laborales" at bounding box center [1122, 244] width 12 height 12
checkbox input "true"
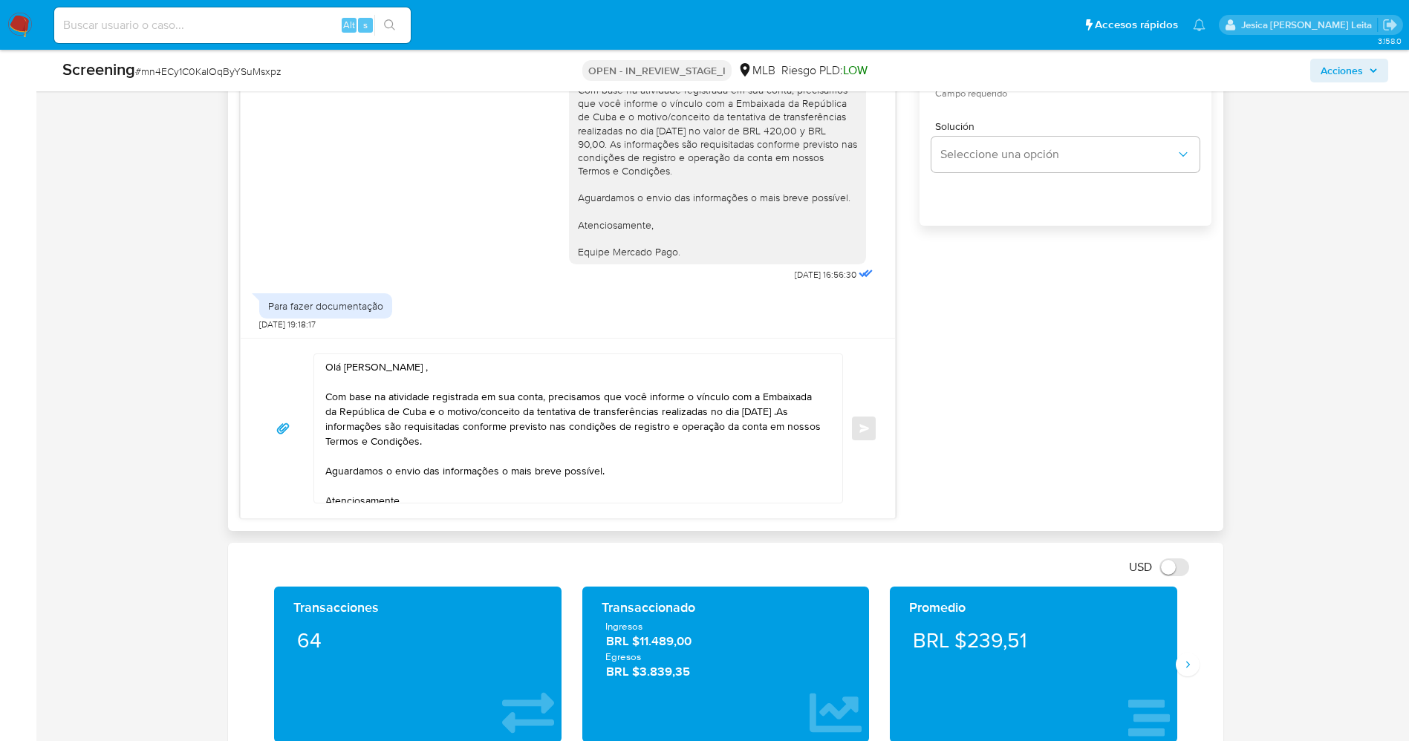
scroll to position [1003, 0]
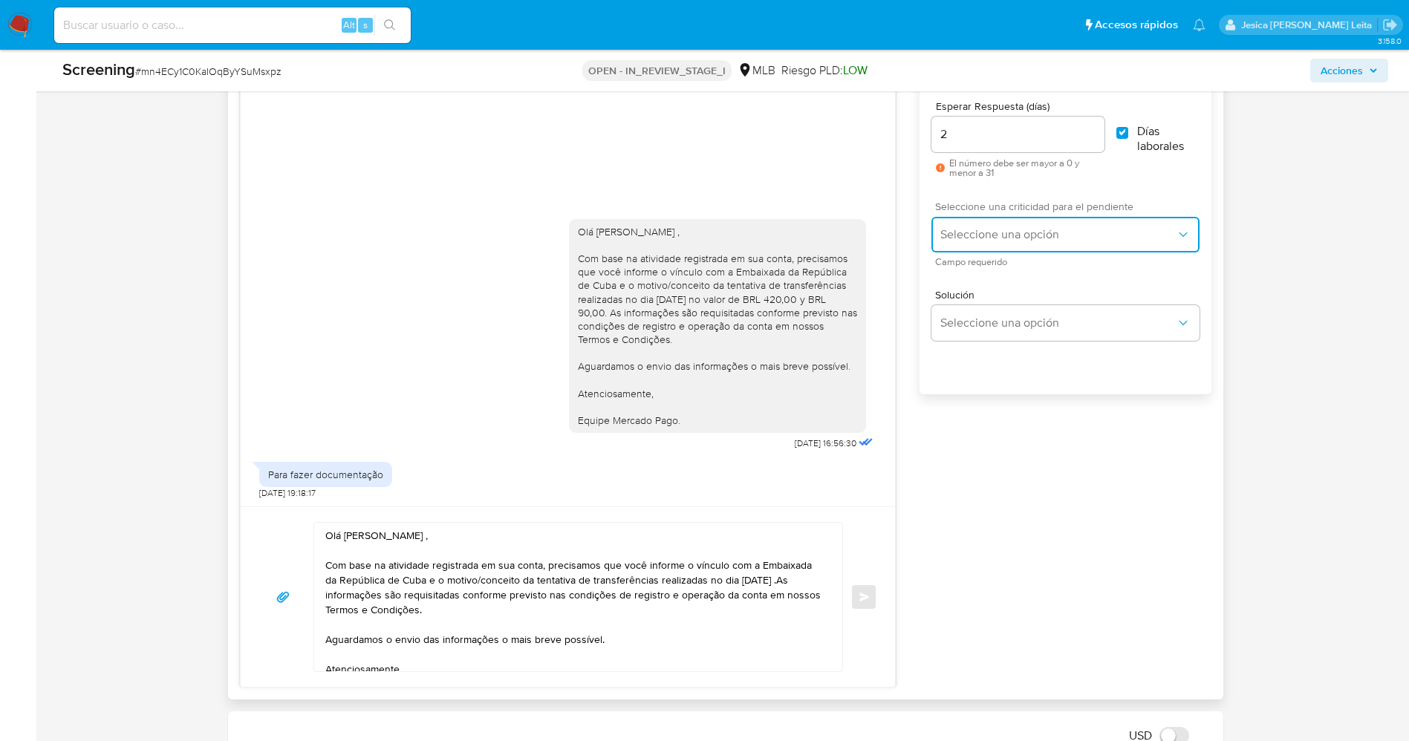
click at [1059, 224] on button "Seleccione una opción" at bounding box center [1064, 235] width 267 height 36
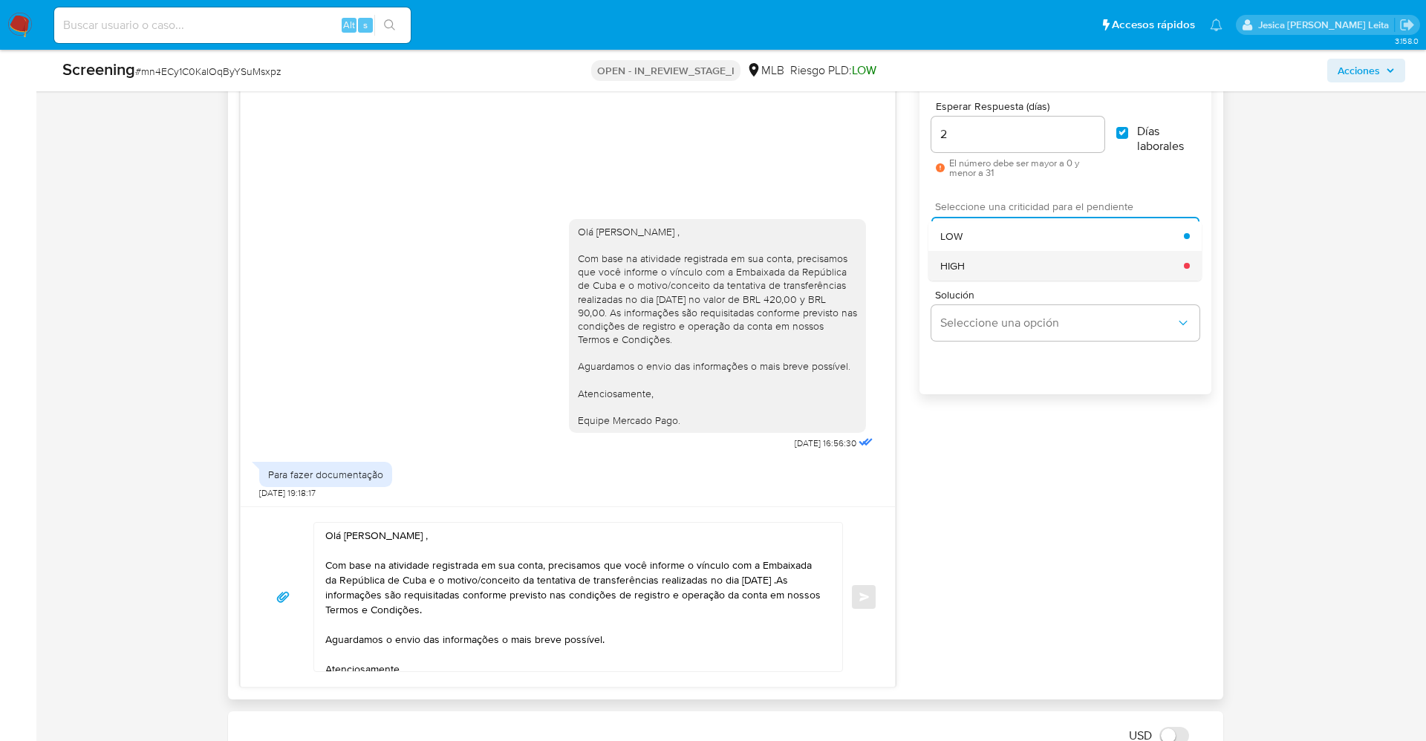
click at [1012, 261] on div "HIGH" at bounding box center [1062, 266] width 244 height 30
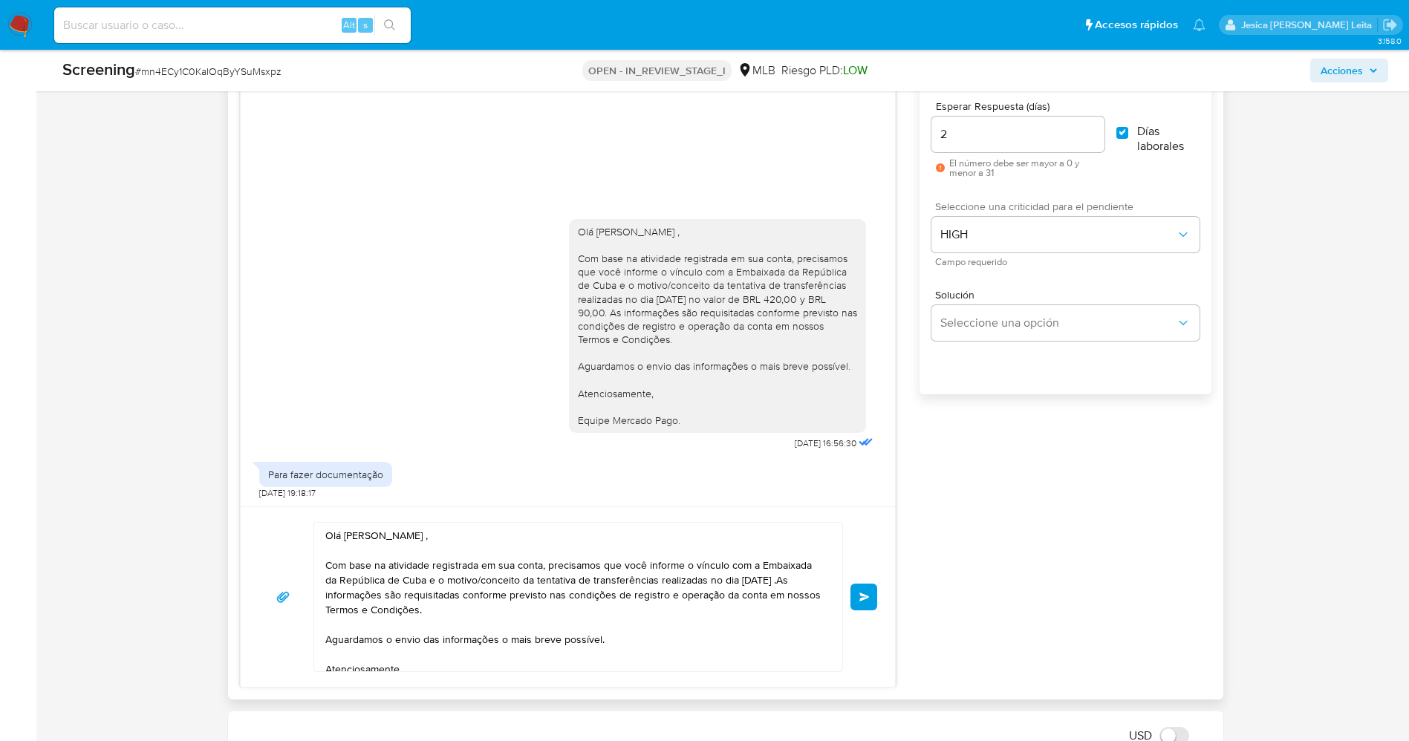
click at [867, 593] on span "Enviar" at bounding box center [864, 597] width 10 height 9
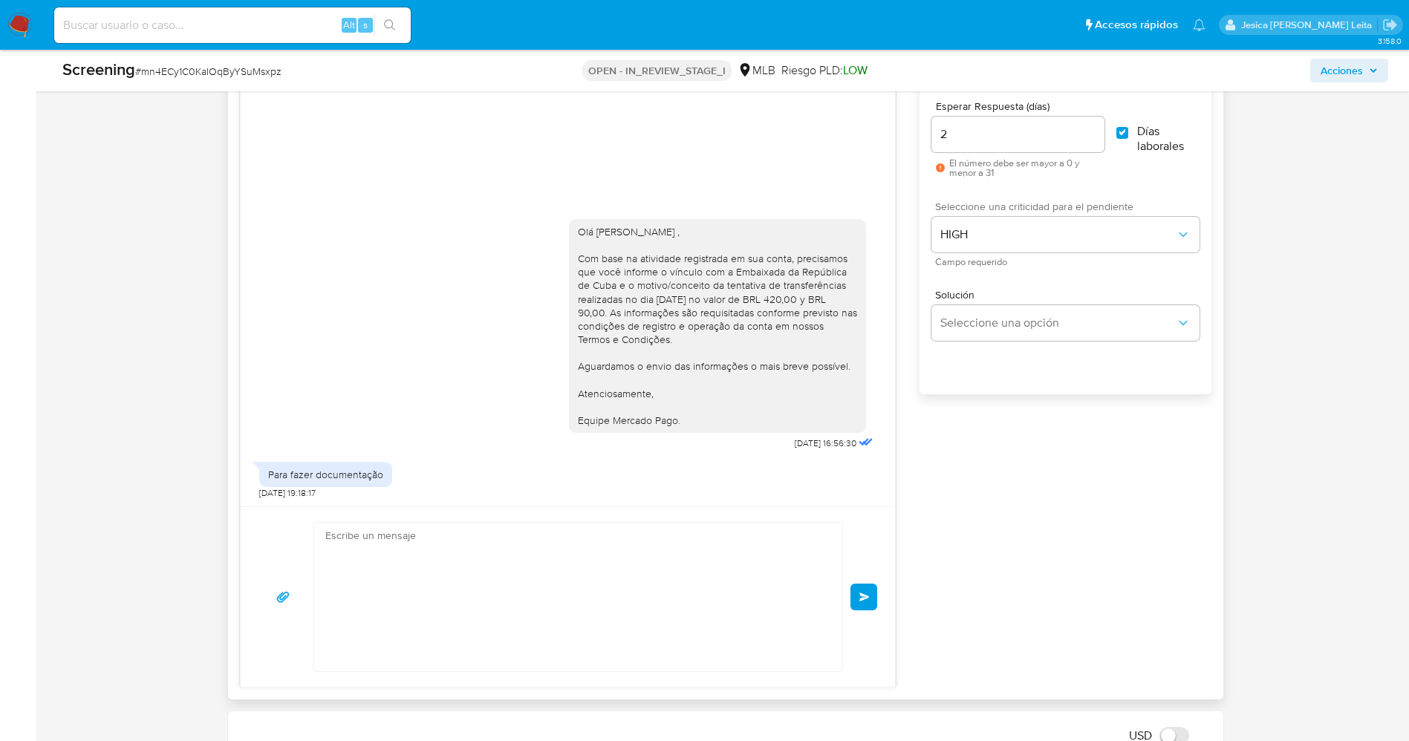
scroll to position [94, 0]
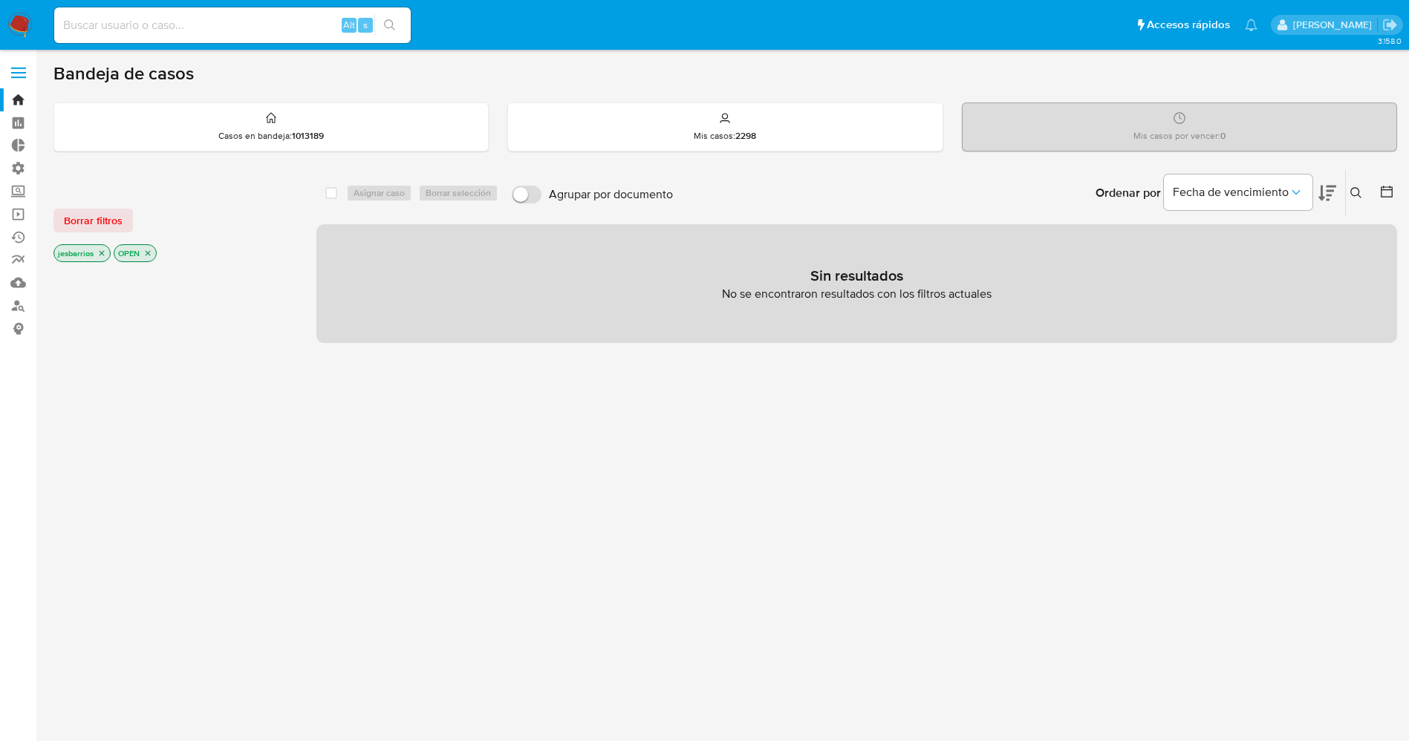
click at [97, 256] on icon "close-filter" at bounding box center [101, 253] width 9 height 9
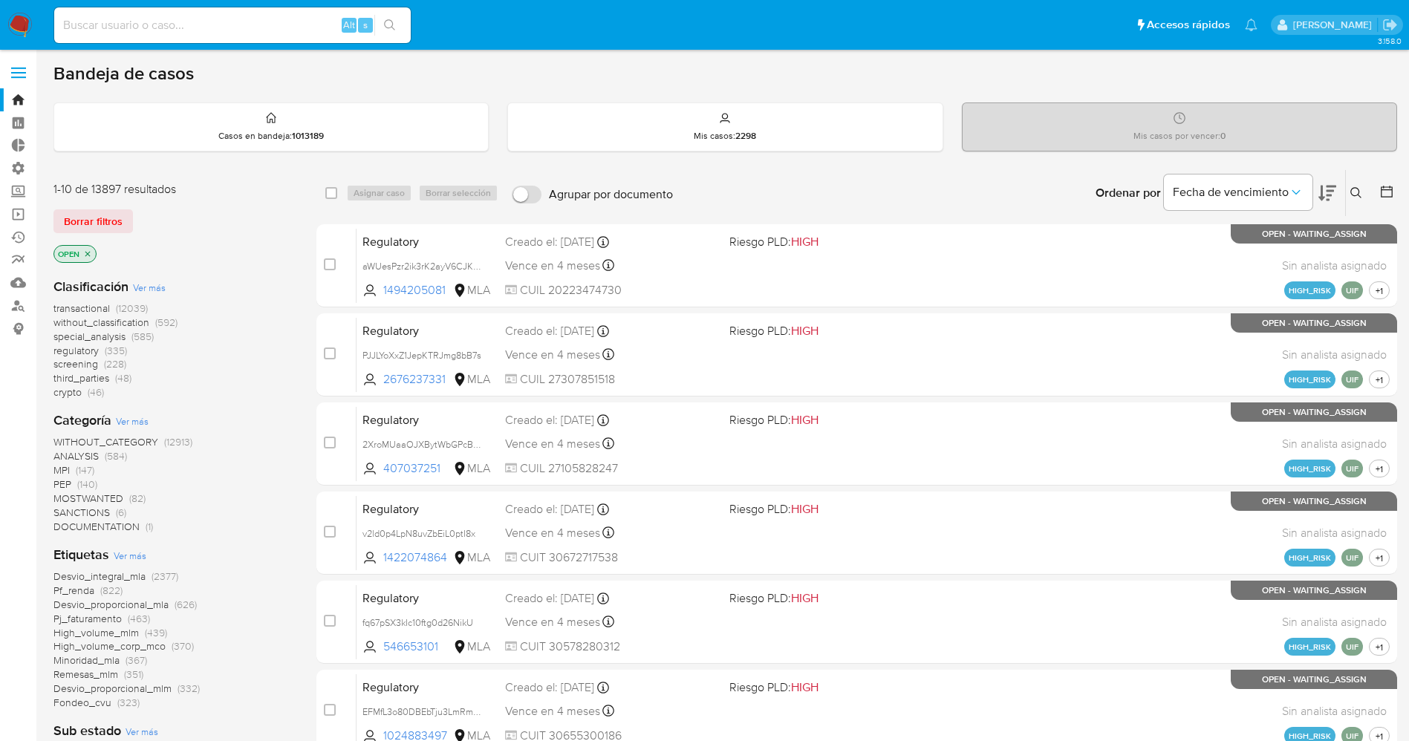
click at [140, 556] on span "Ver más" at bounding box center [130, 555] width 33 height 13
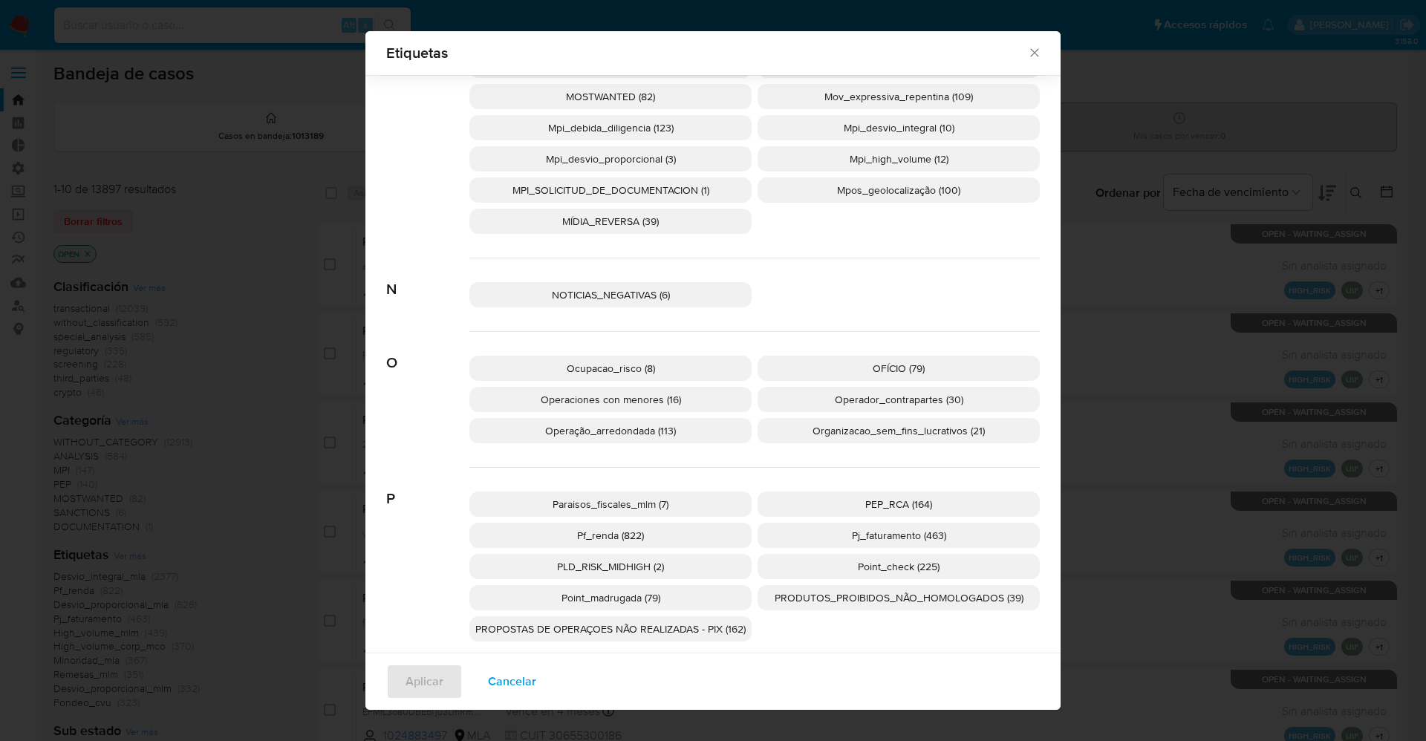
scroll to position [2329, 0]
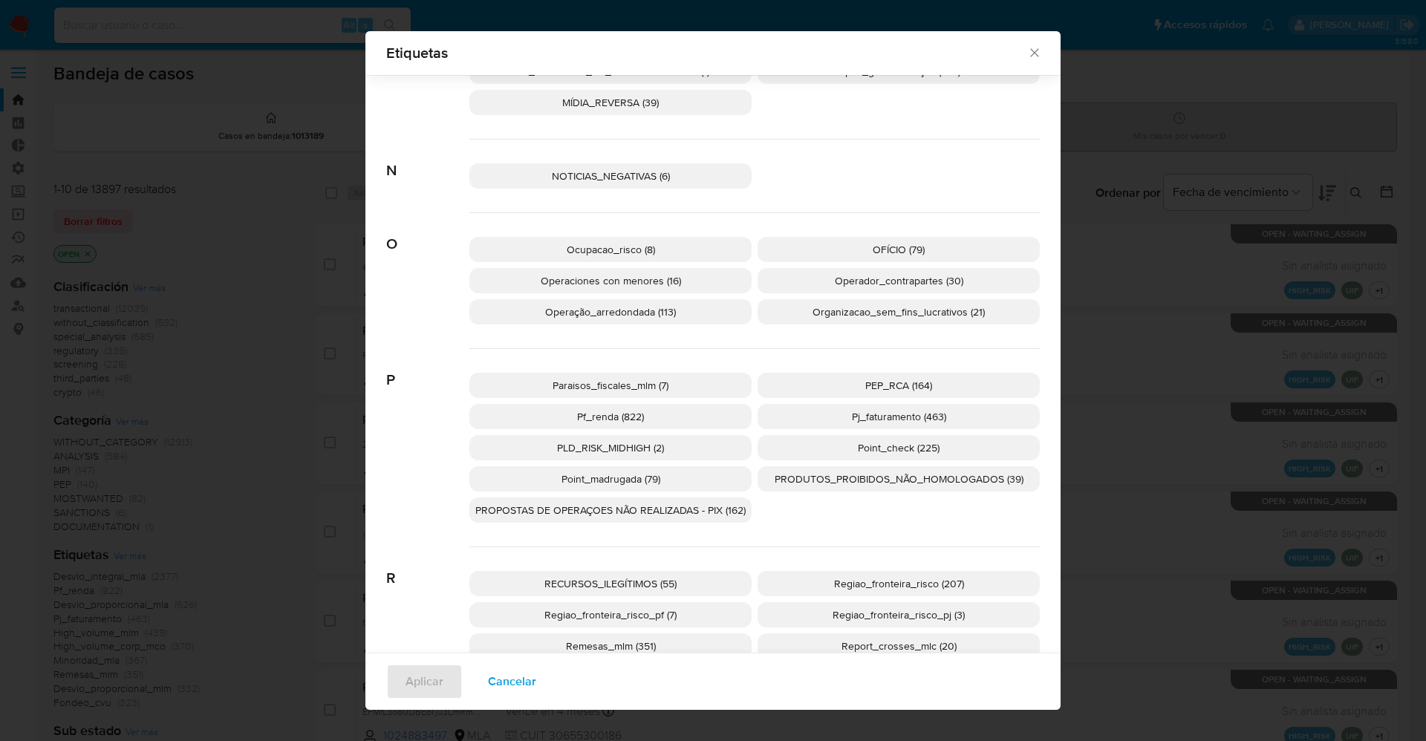
click at [839, 373] on p "PEP_RCA (164)" at bounding box center [899, 385] width 282 height 25
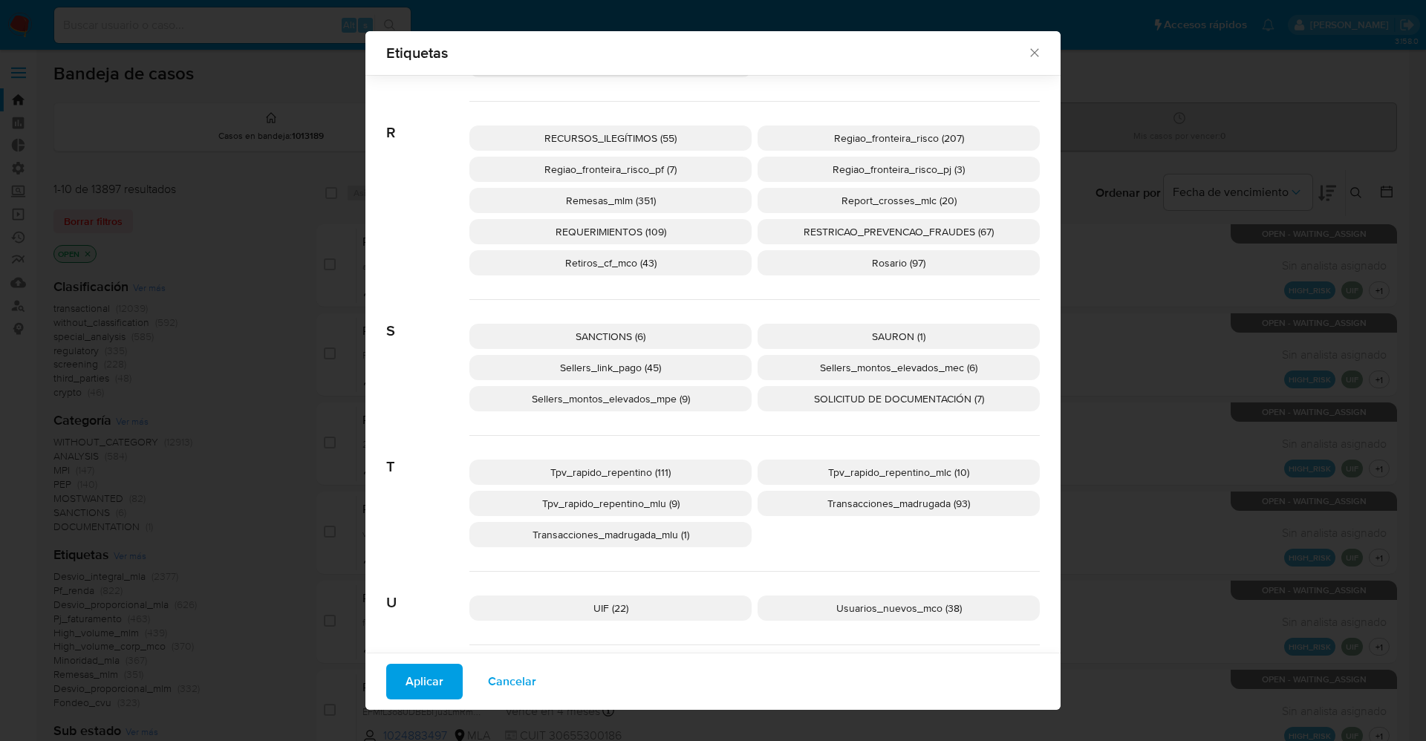
click at [664, 342] on p "SANCTIONS (6)" at bounding box center [610, 336] width 282 height 25
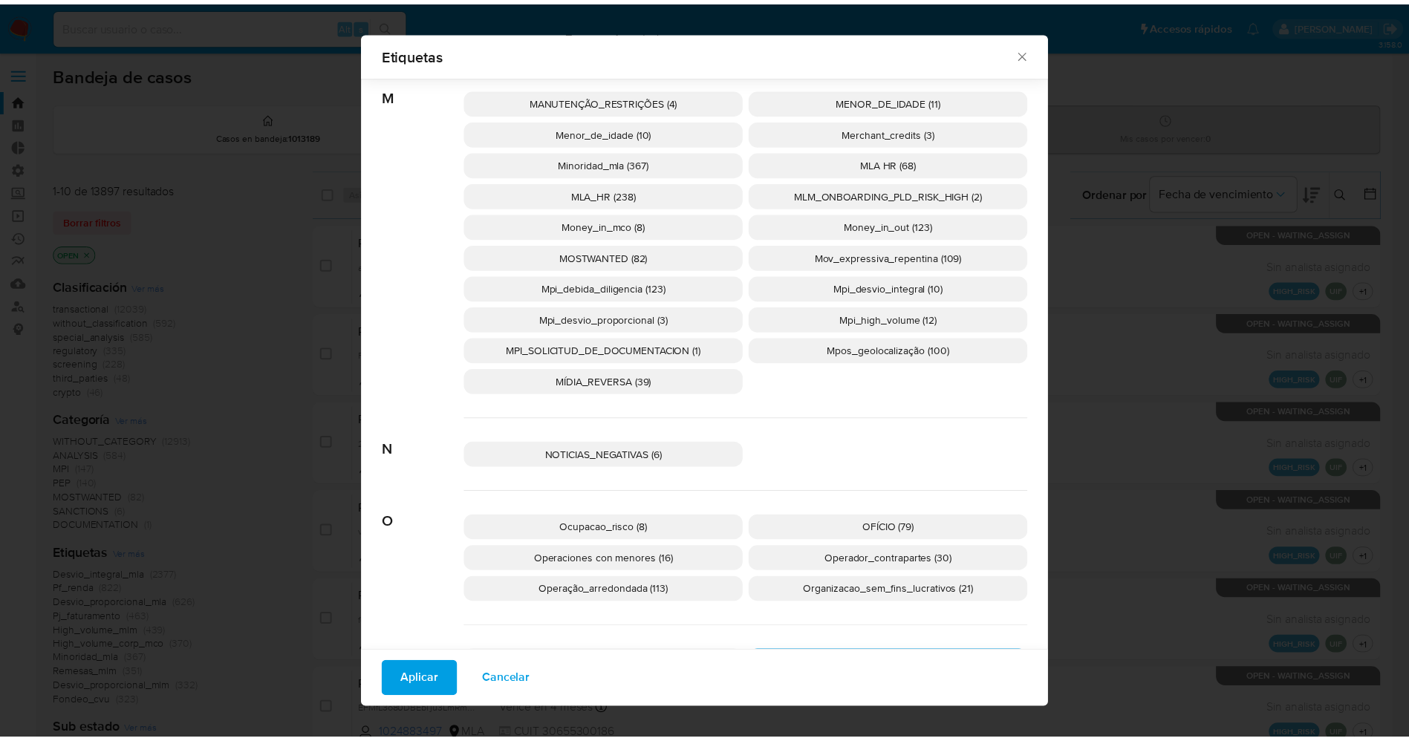
scroll to position [1900, 0]
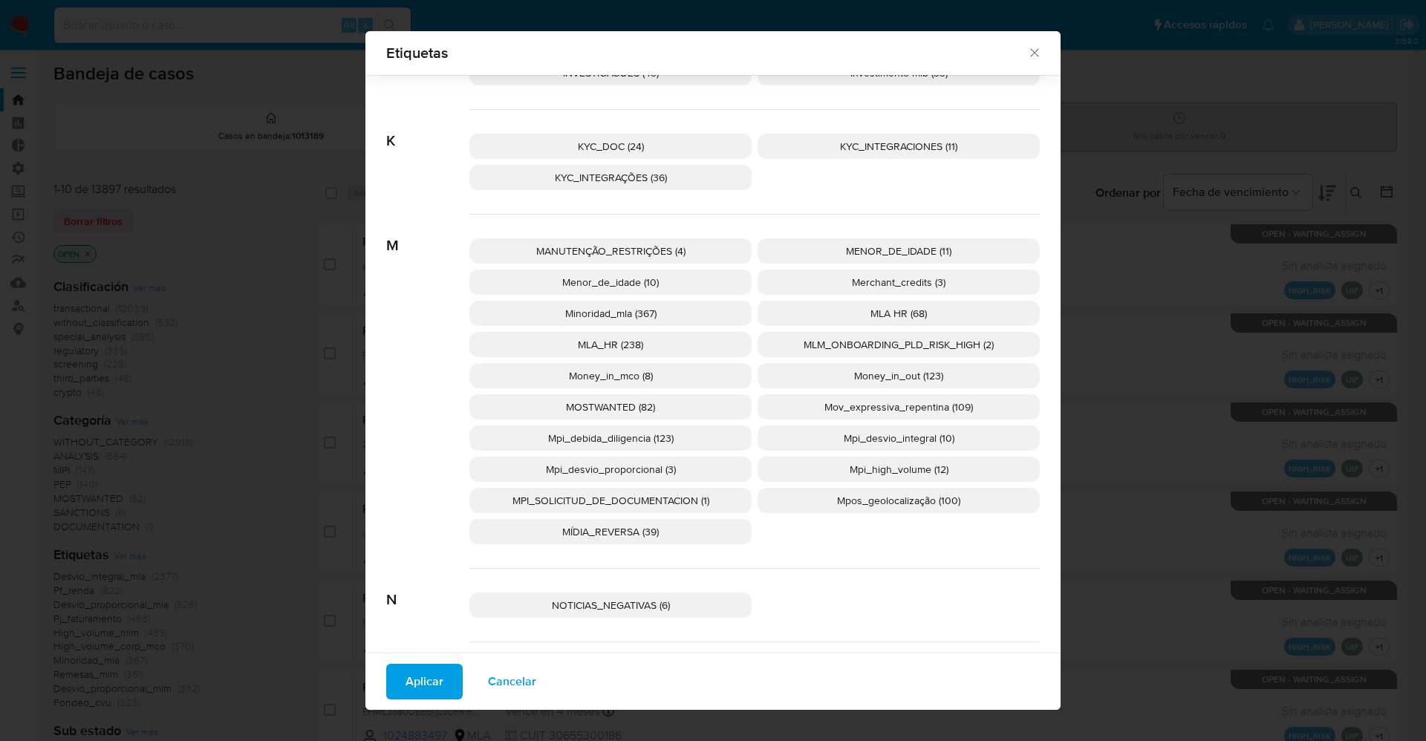
drag, startPoint x: 657, startPoint y: 402, endPoint x: 641, endPoint y: 413, distance: 19.8
click at [657, 403] on p "MOSTWANTED (82)" at bounding box center [610, 406] width 282 height 25
click at [420, 676] on span "Aplicar" at bounding box center [425, 682] width 38 height 33
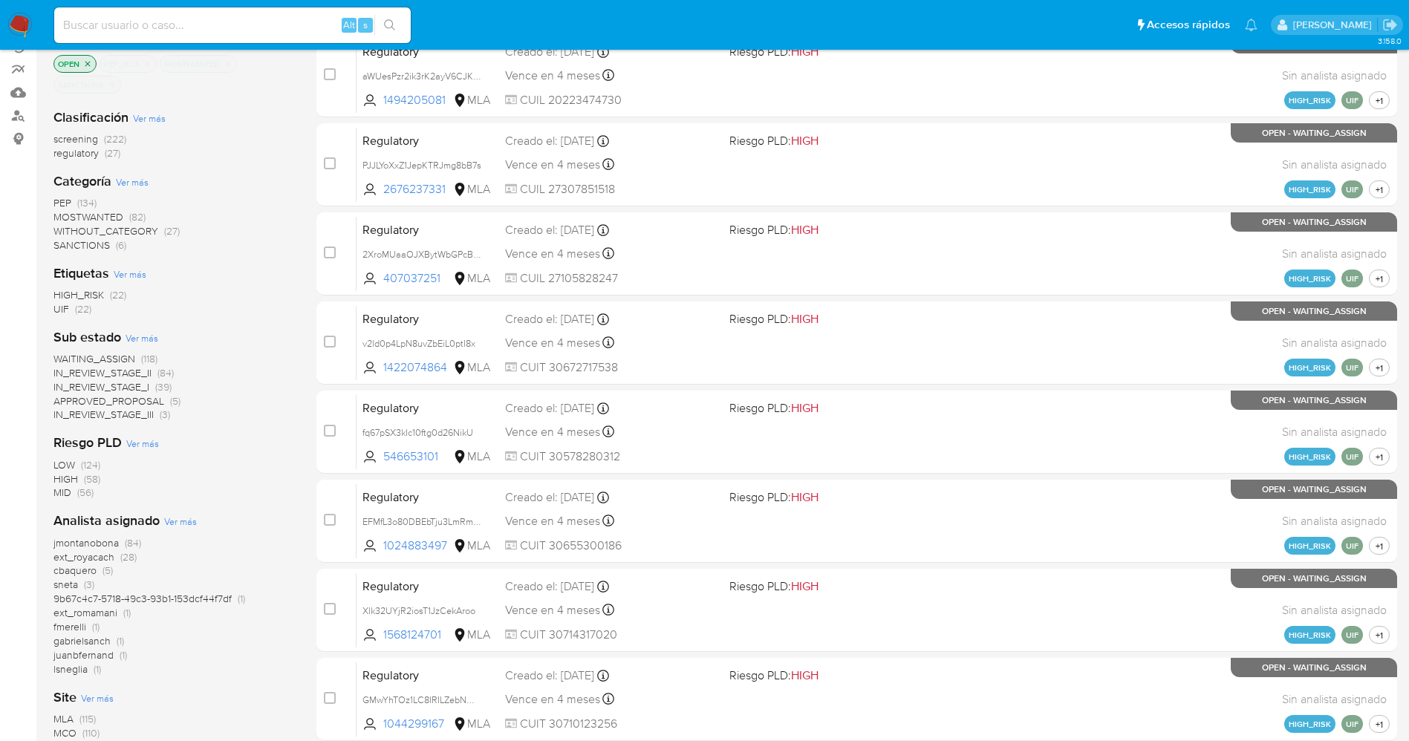
scroll to position [223, 0]
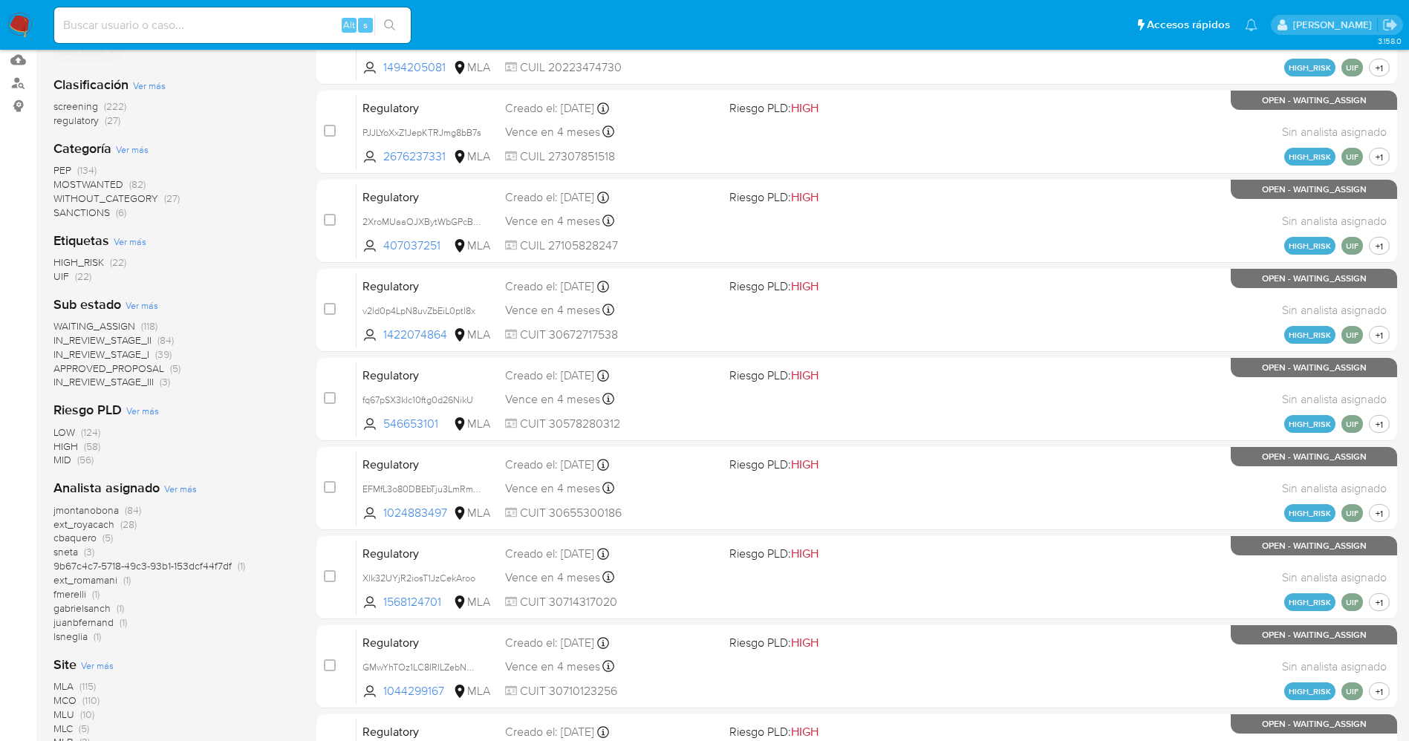
click at [123, 328] on span "WAITING_ASSIGN" at bounding box center [94, 326] width 82 height 15
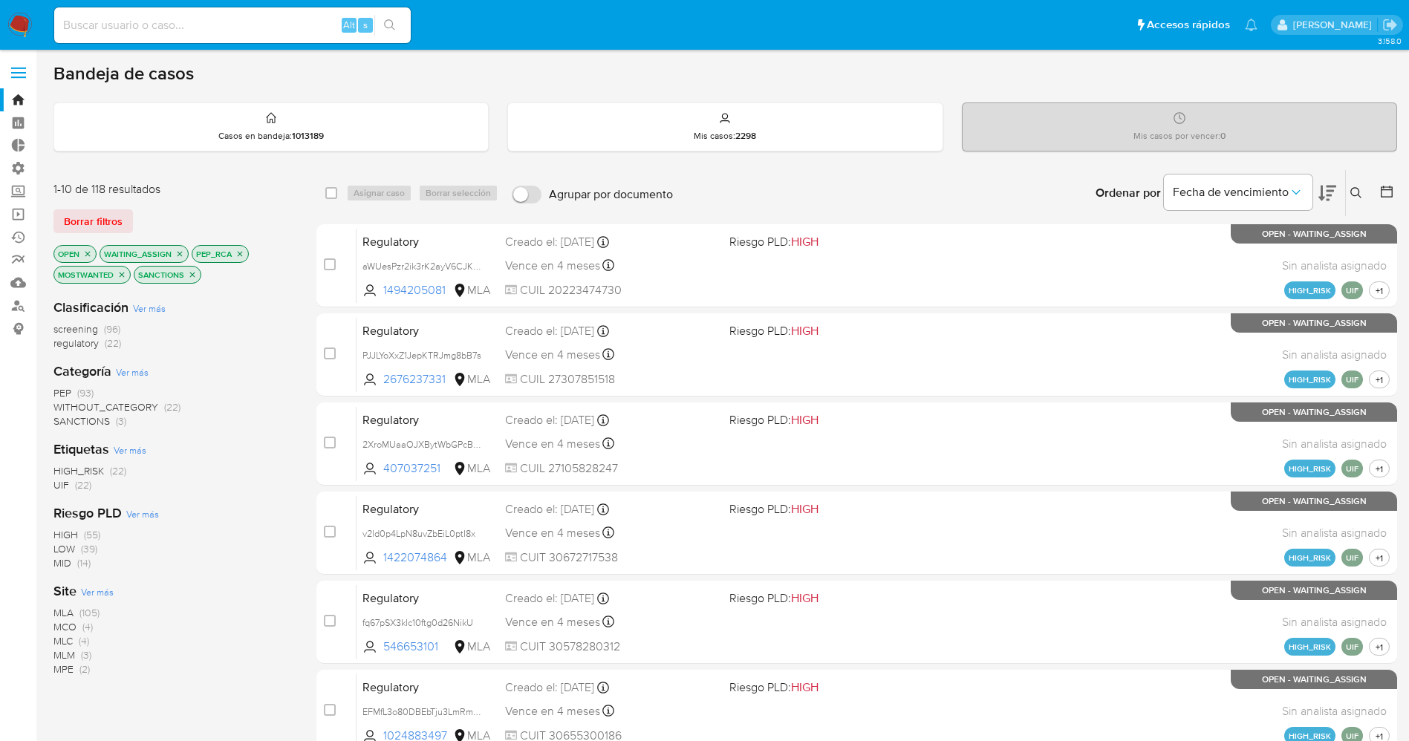
click at [111, 592] on span "Ver más" at bounding box center [97, 591] width 33 height 13
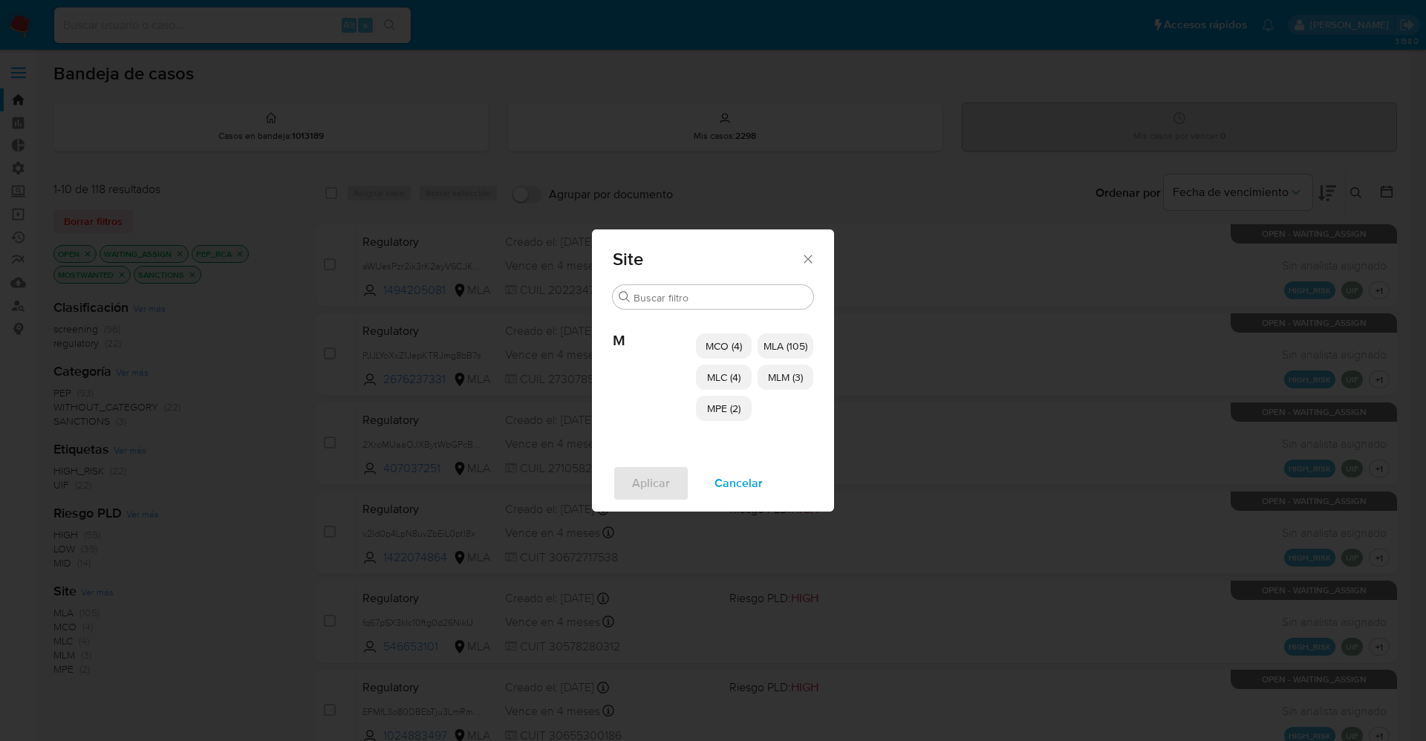
click at [721, 373] on span "MLC (4)" at bounding box center [723, 377] width 33 height 15
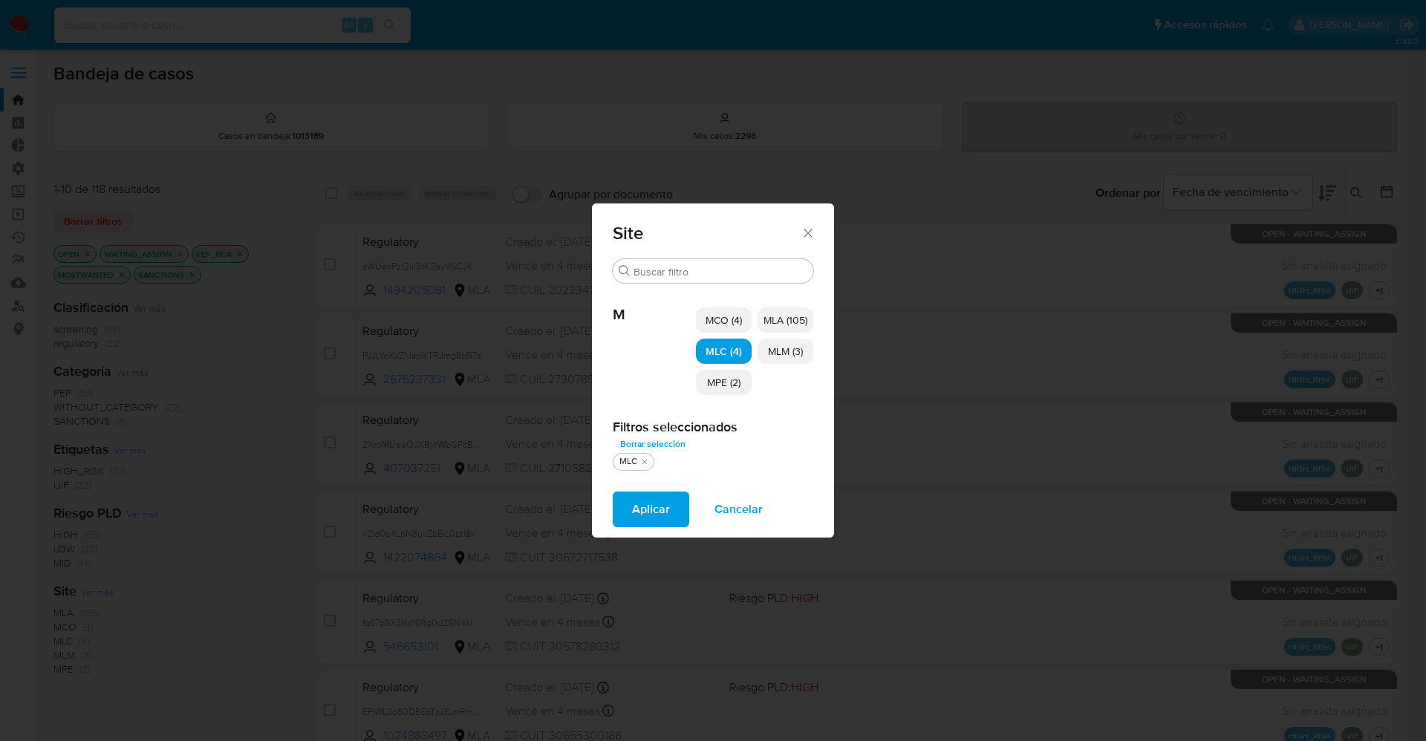
click at [724, 325] on span "MCO (4)" at bounding box center [724, 320] width 36 height 15
click at [734, 381] on span "MPE (2)" at bounding box center [723, 382] width 33 height 15
click at [792, 344] on span "MLM (3)" at bounding box center [785, 351] width 35 height 15
click at [659, 504] on span "Aplicar" at bounding box center [651, 509] width 38 height 33
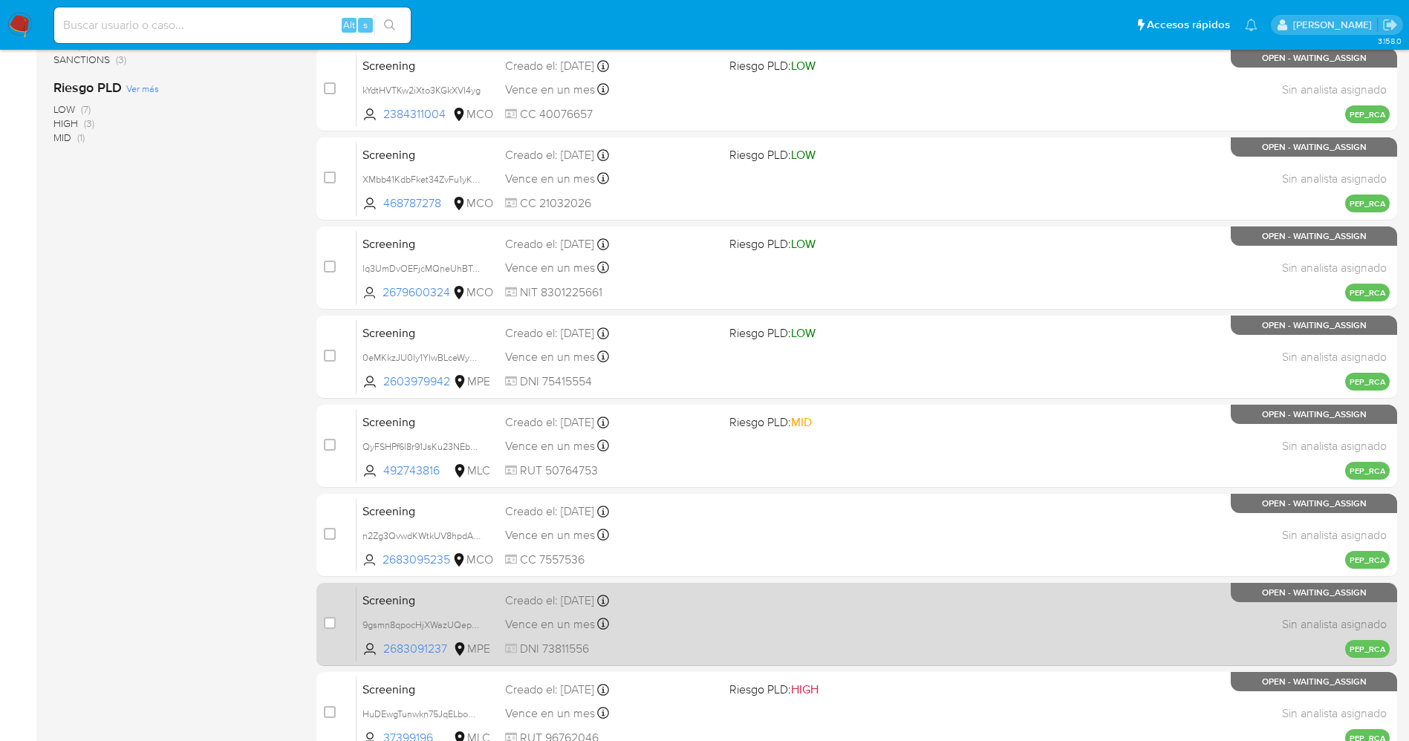
scroll to position [485, 0]
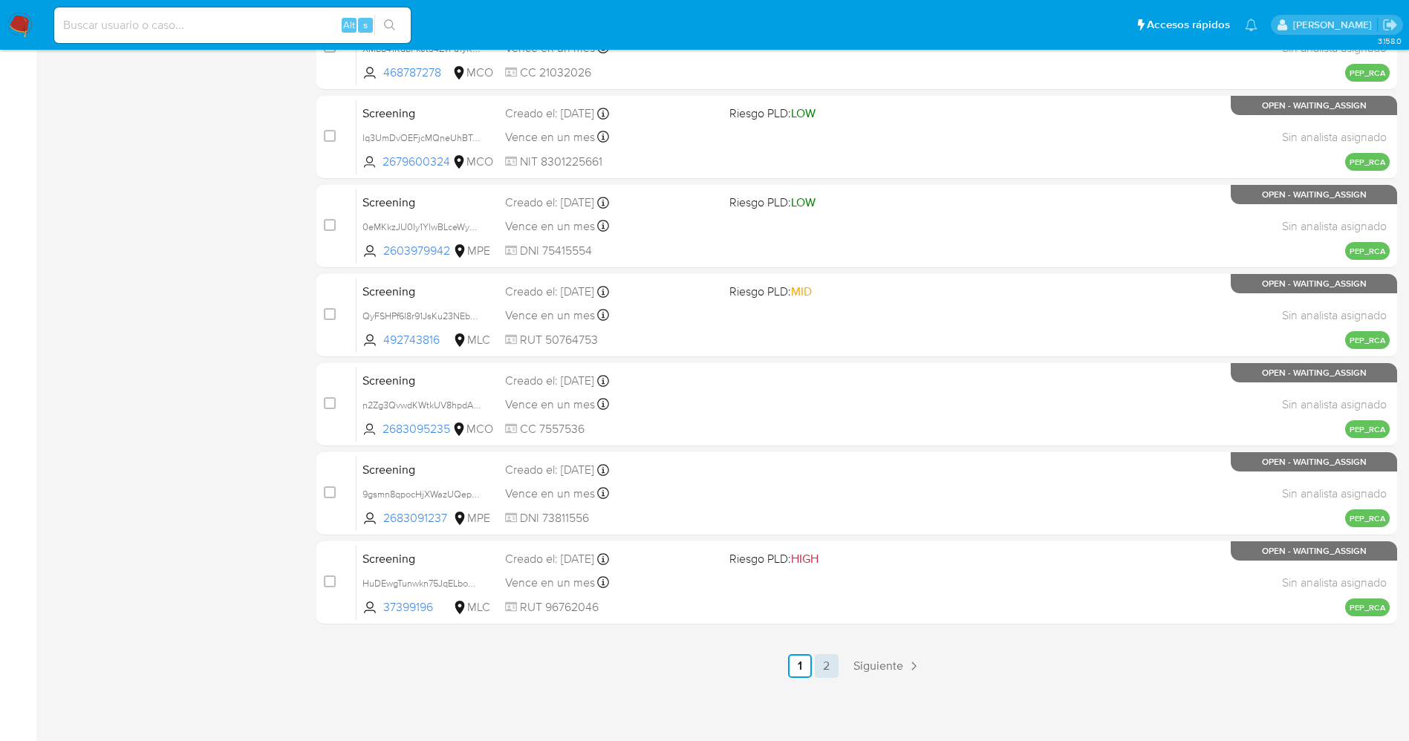
click at [836, 663] on link "2" at bounding box center [827, 666] width 24 height 24
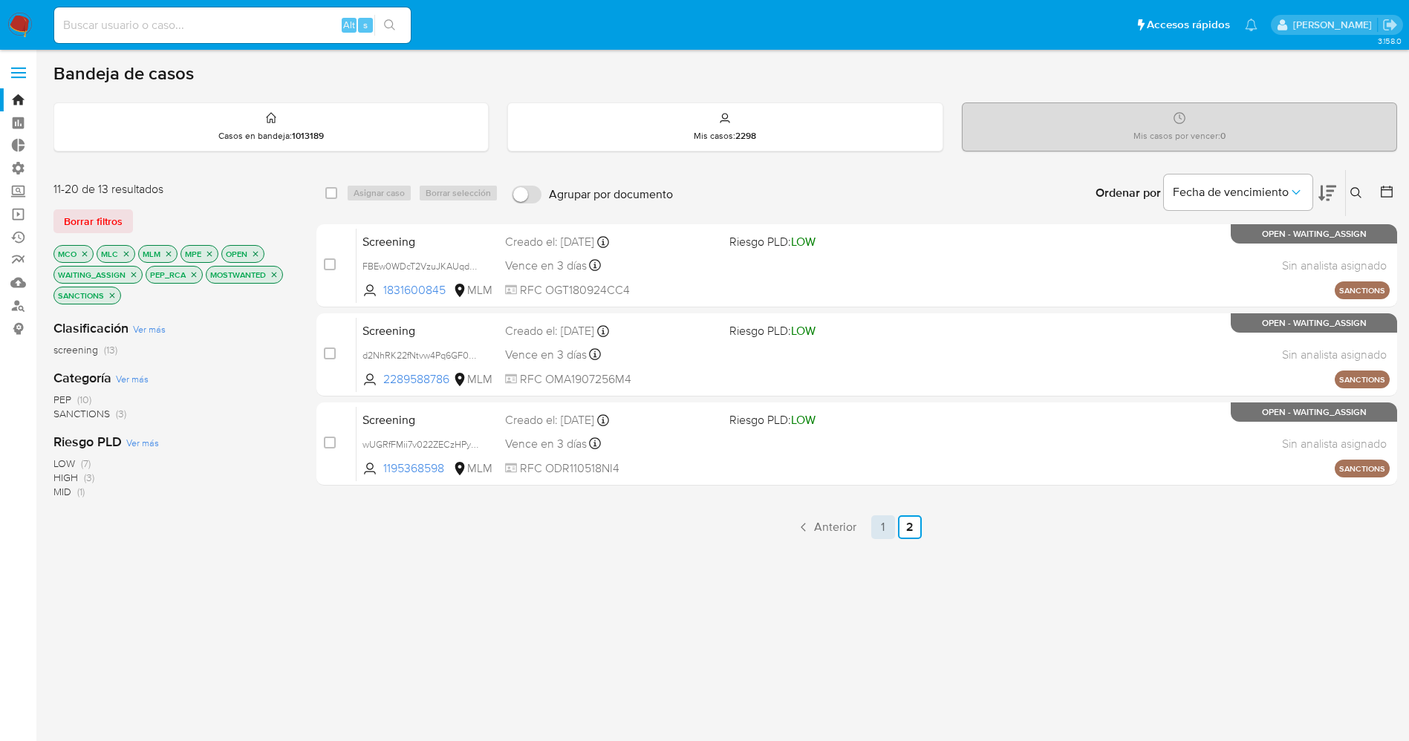
click at [882, 518] on link "1" at bounding box center [883, 528] width 24 height 24
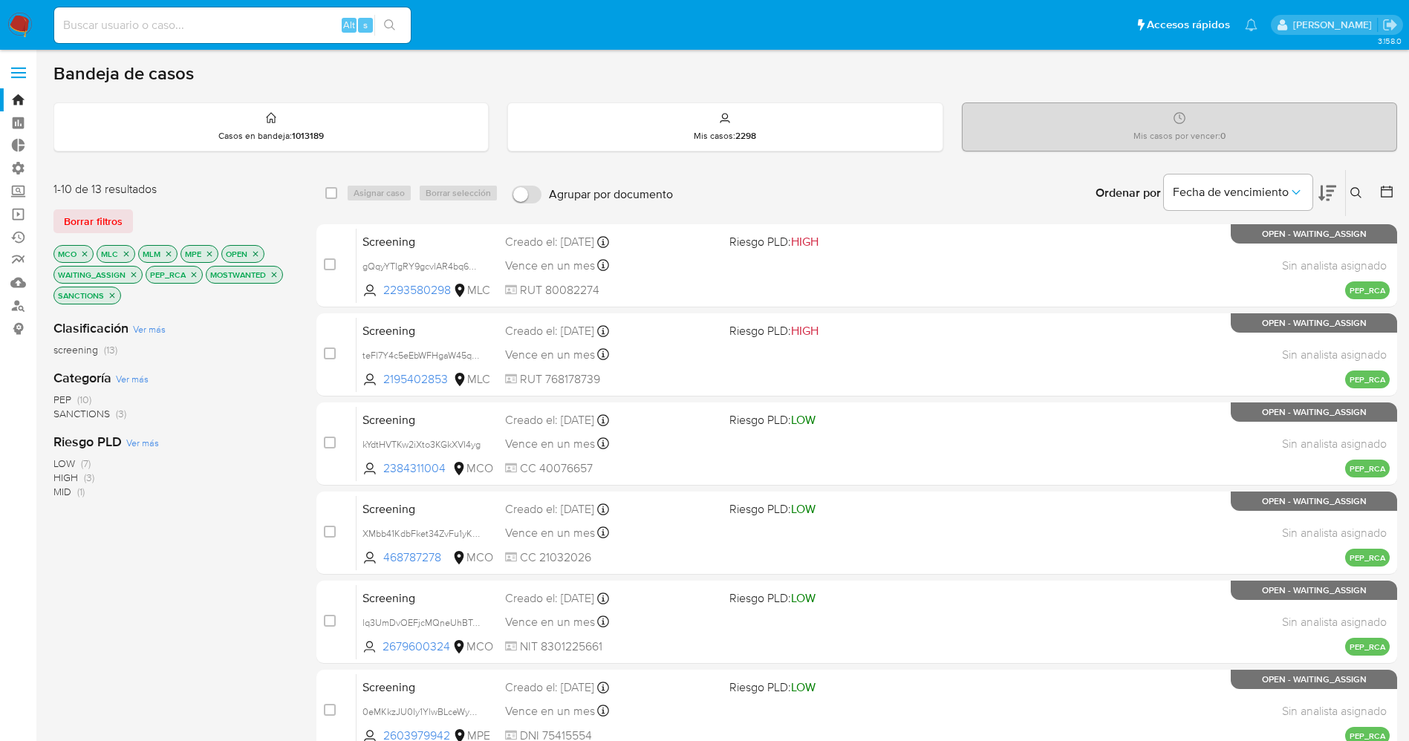
click at [23, 28] on img at bounding box center [19, 25] width 25 height 25
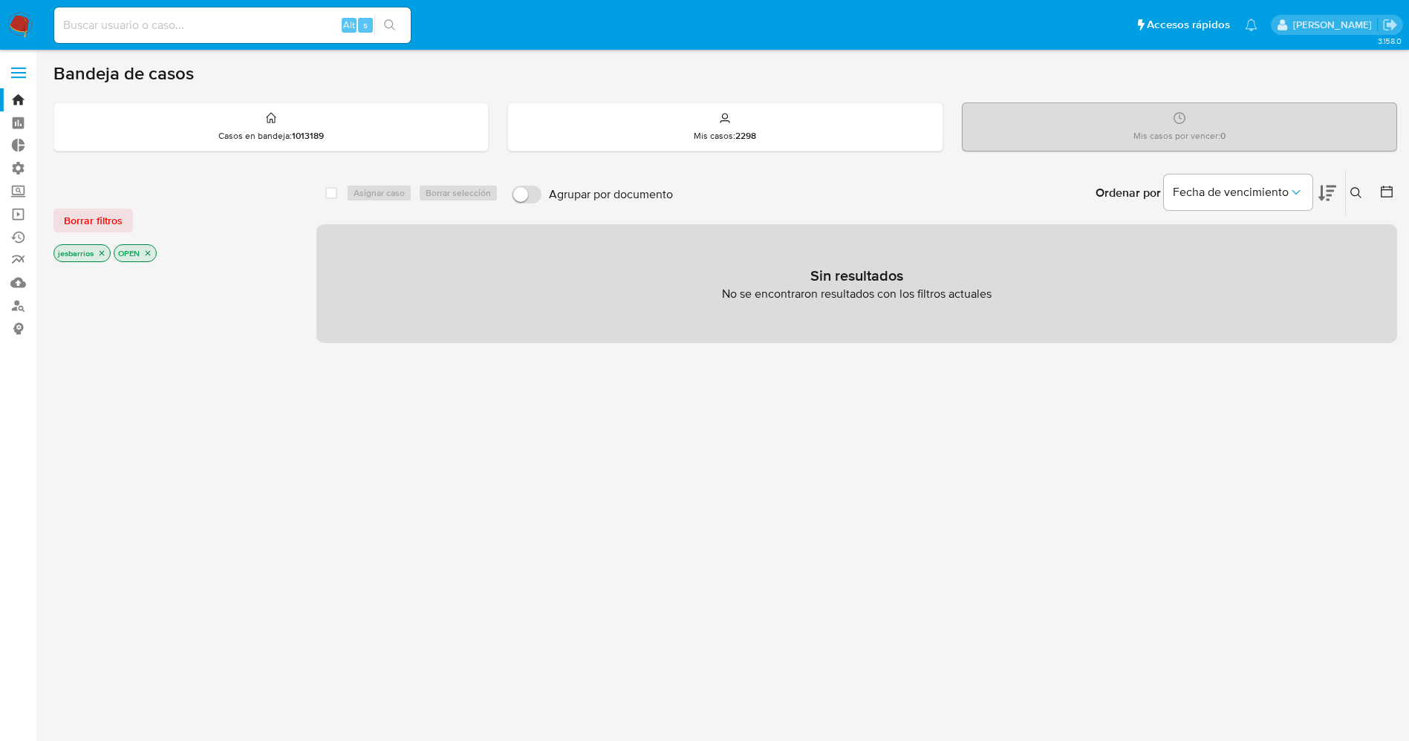
click at [101, 252] on icon "close-filter" at bounding box center [102, 253] width 5 height 5
